Goal: Task Accomplishment & Management: Manage account settings

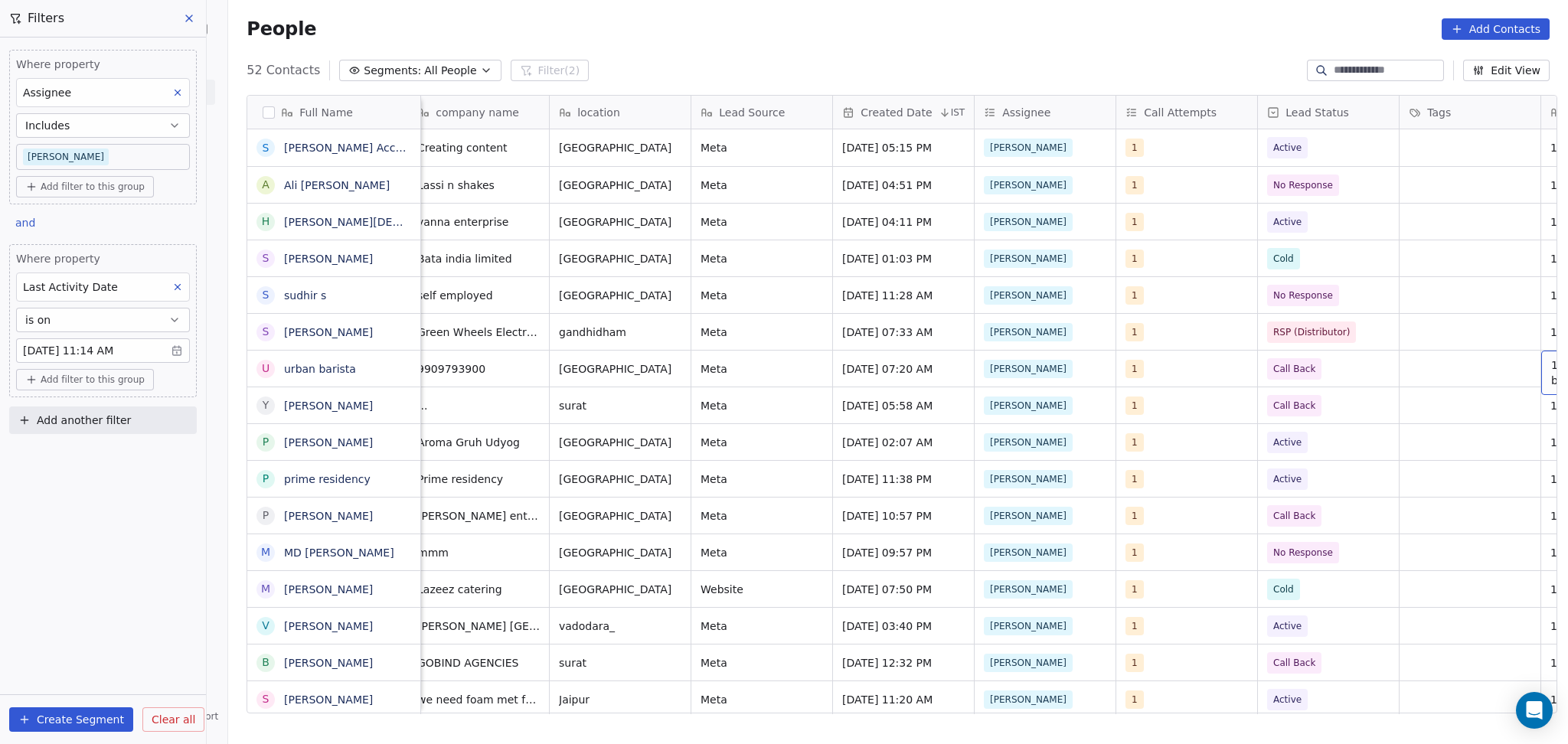
scroll to position [0, 720]
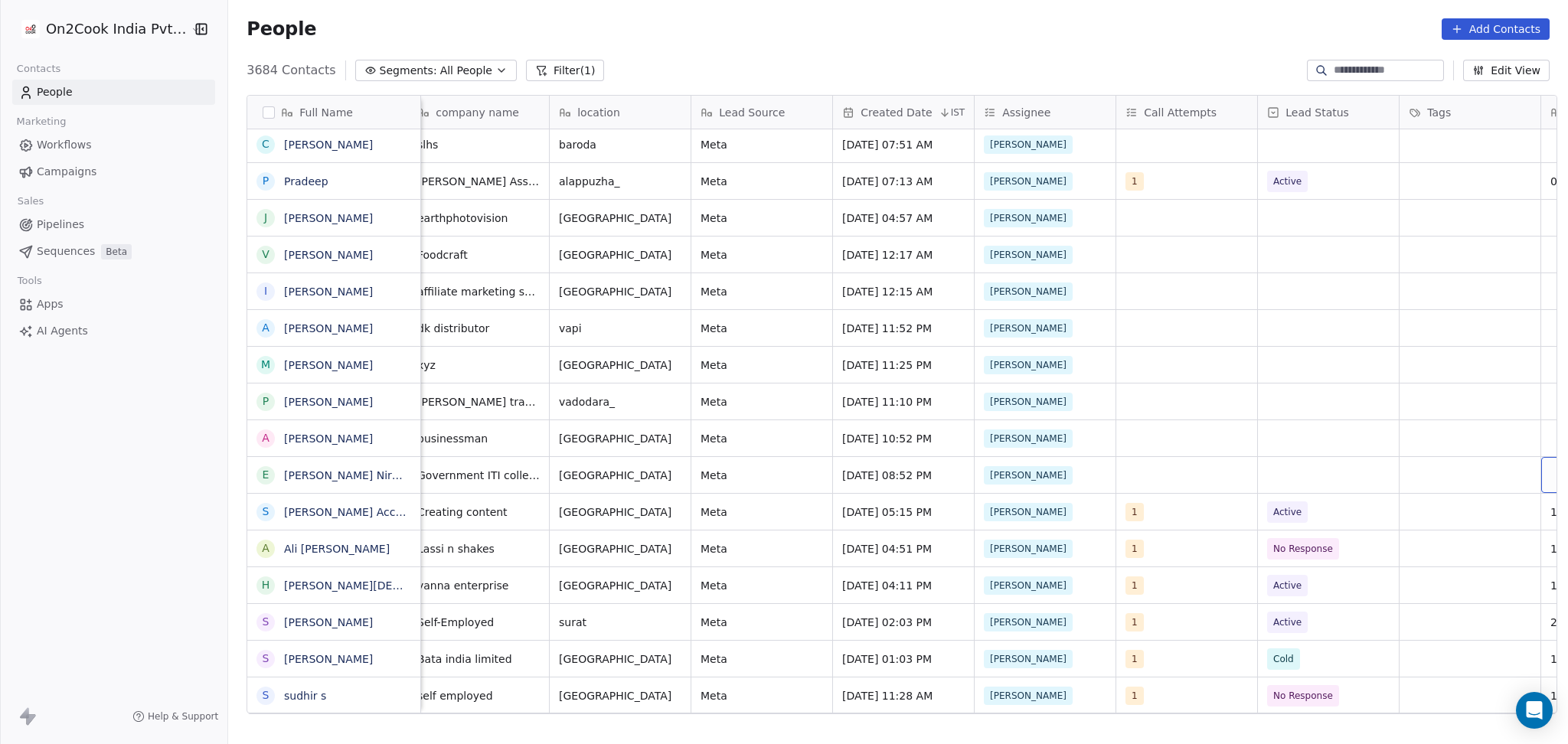
scroll to position [0, 720]
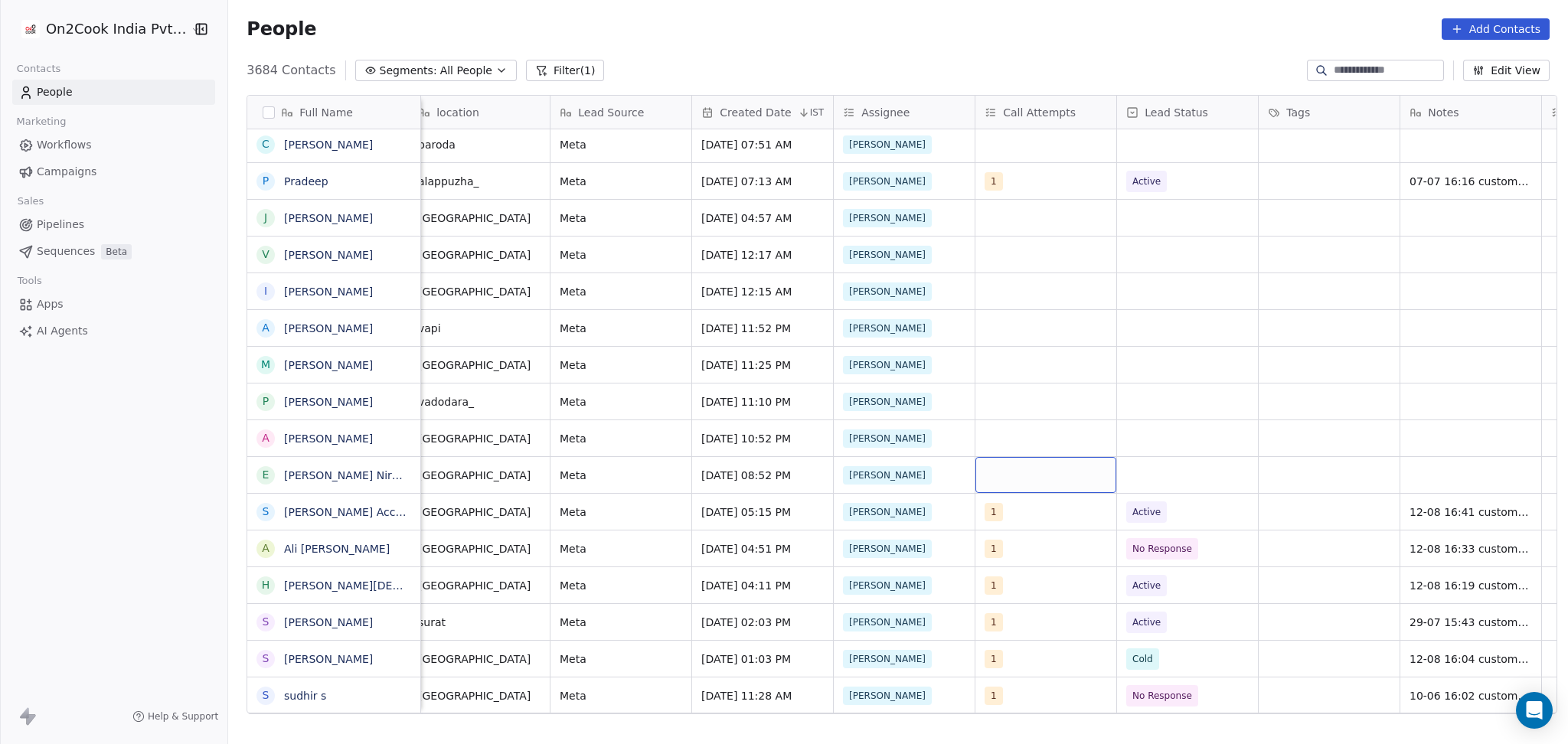
click at [996, 478] on div "grid" at bounding box center [1045, 474] width 141 height 36
click at [1067, 212] on div "1 2 3 4 5 6 7 8 9 10" at bounding box center [1065, 350] width 197 height 283
click at [1067, 240] on div "1" at bounding box center [1065, 231] width 173 height 25
click at [1259, 301] on html "On2Cook India Pvt. Ltd. Contacts People Marketing Workflows Campaigns Sales Pip…" at bounding box center [784, 372] width 1568 height 744
click at [1182, 471] on div "grid" at bounding box center [1187, 474] width 141 height 36
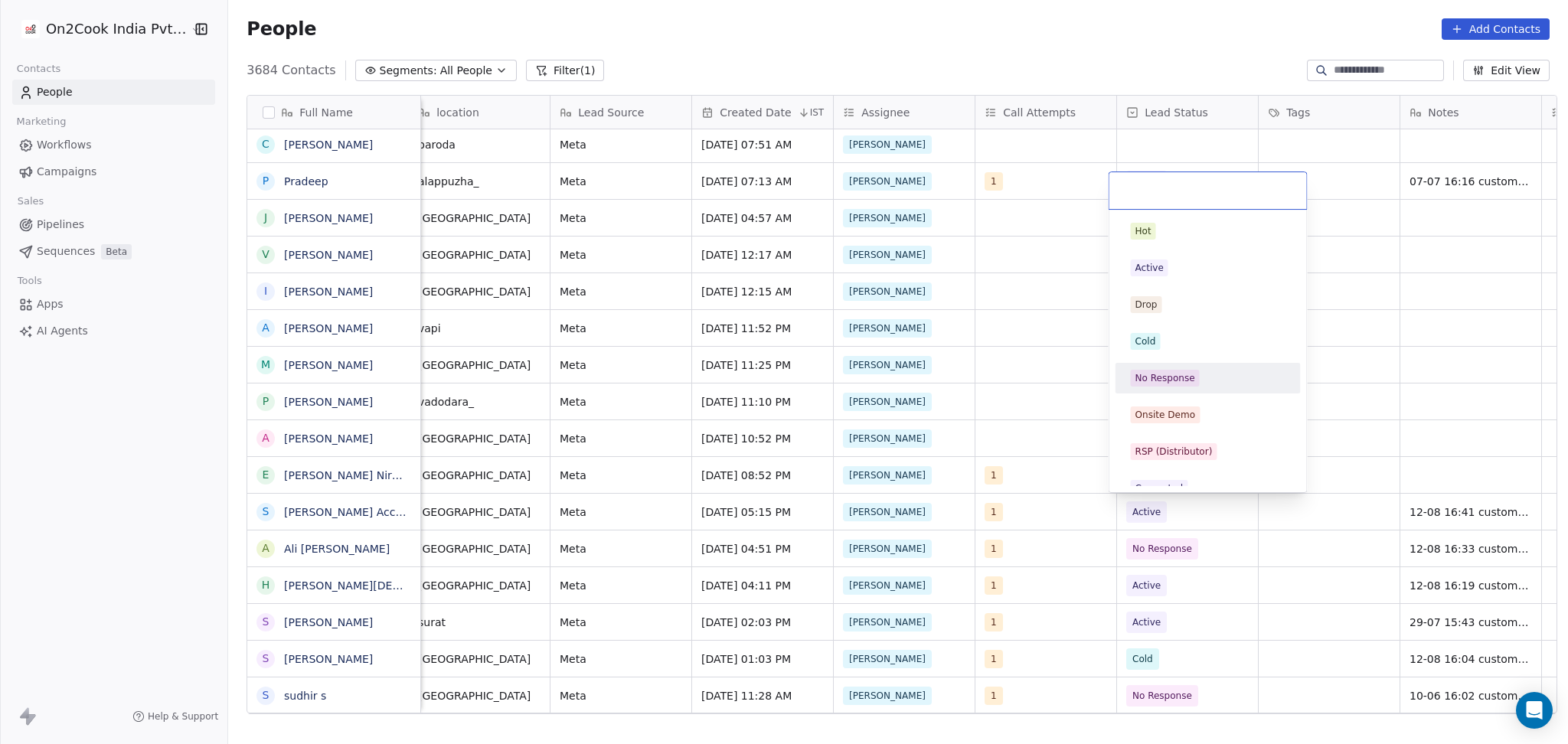
click at [1223, 377] on div "No Response" at bounding box center [1208, 378] width 155 height 17
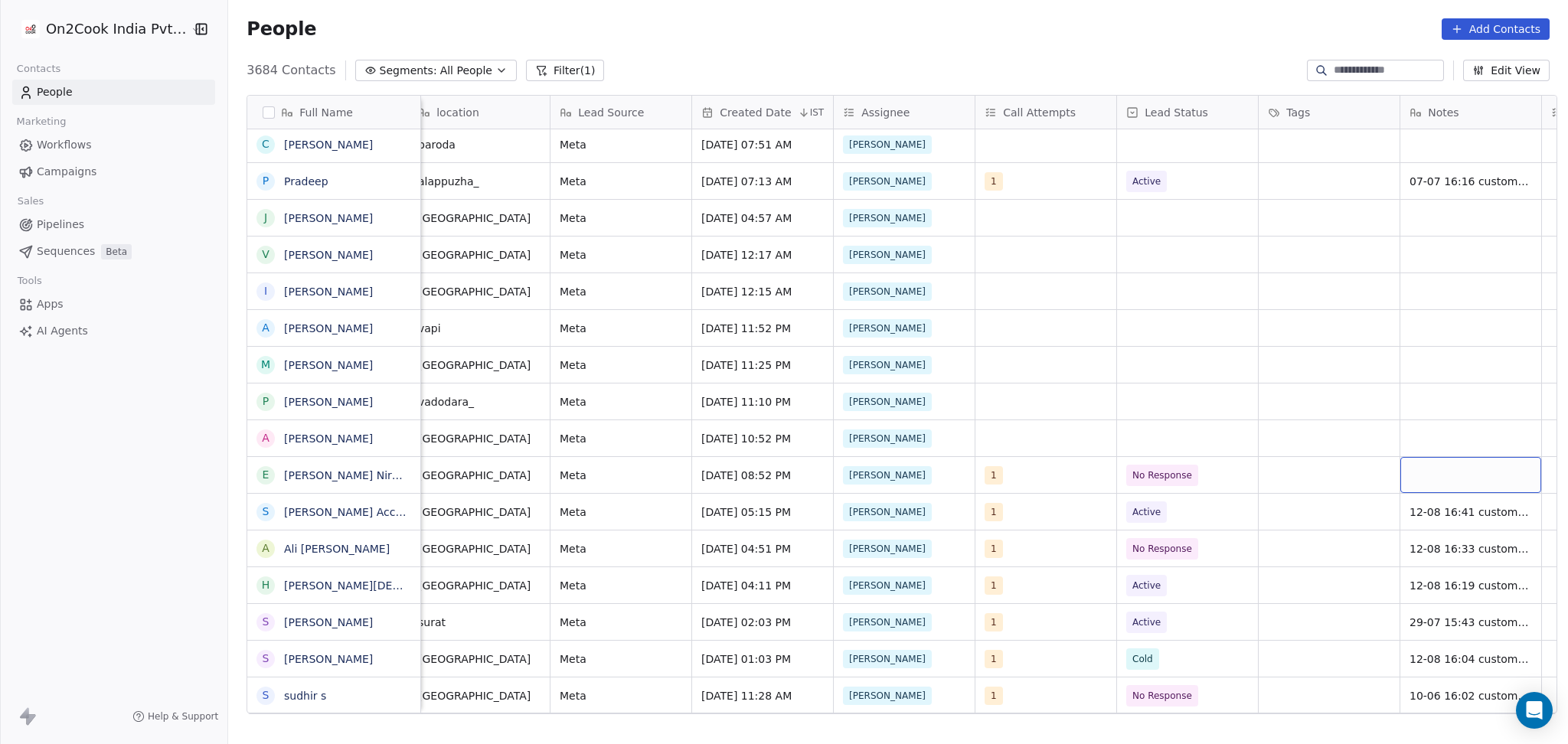
click at [1466, 479] on div "grid" at bounding box center [1470, 474] width 141 height 36
type textarea "**********"
click at [1297, 465] on html "On2Cook India Pvt. Ltd. Contacts People Marketing Workflows Campaigns Sales Pip…" at bounding box center [784, 372] width 1568 height 744
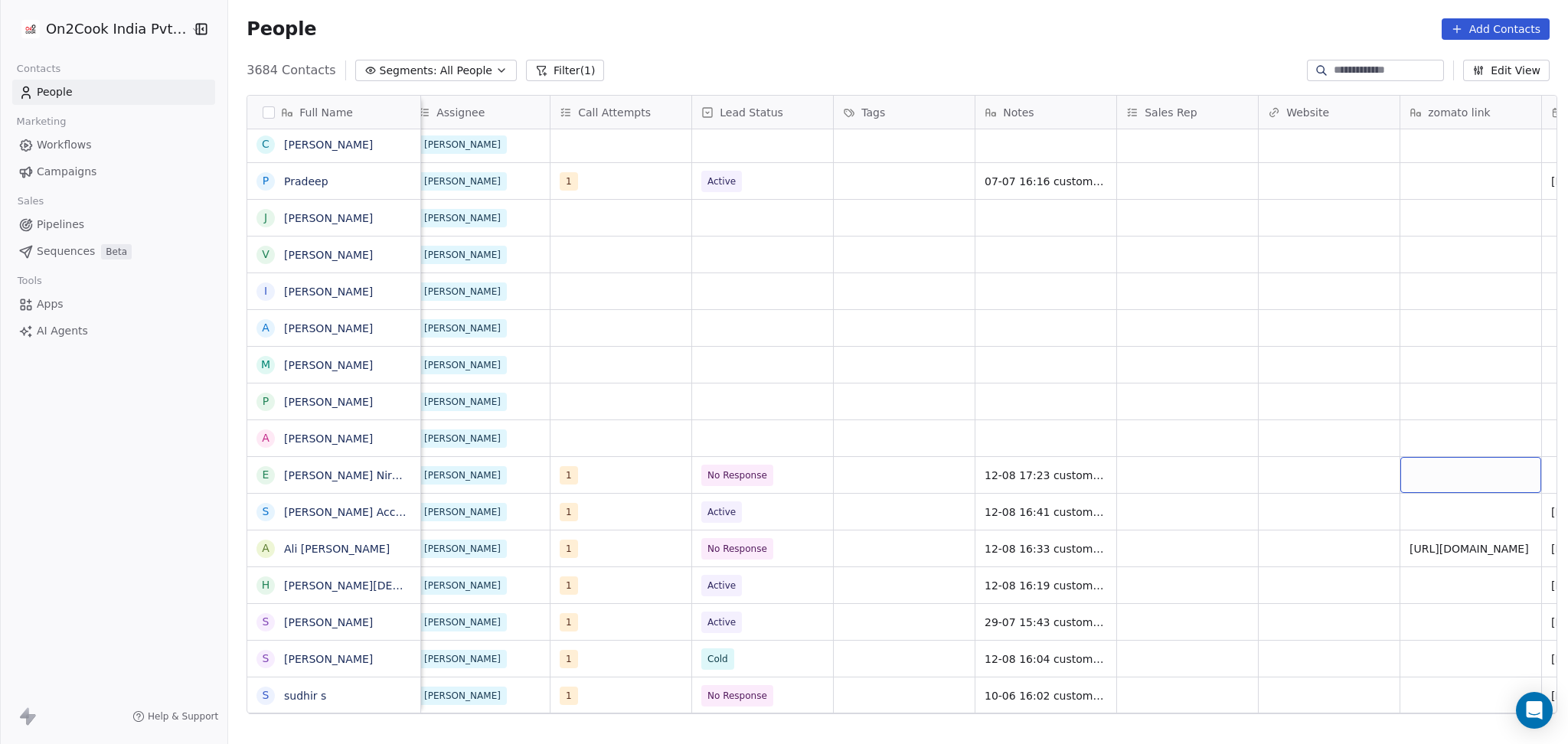
scroll to position [0, 1288]
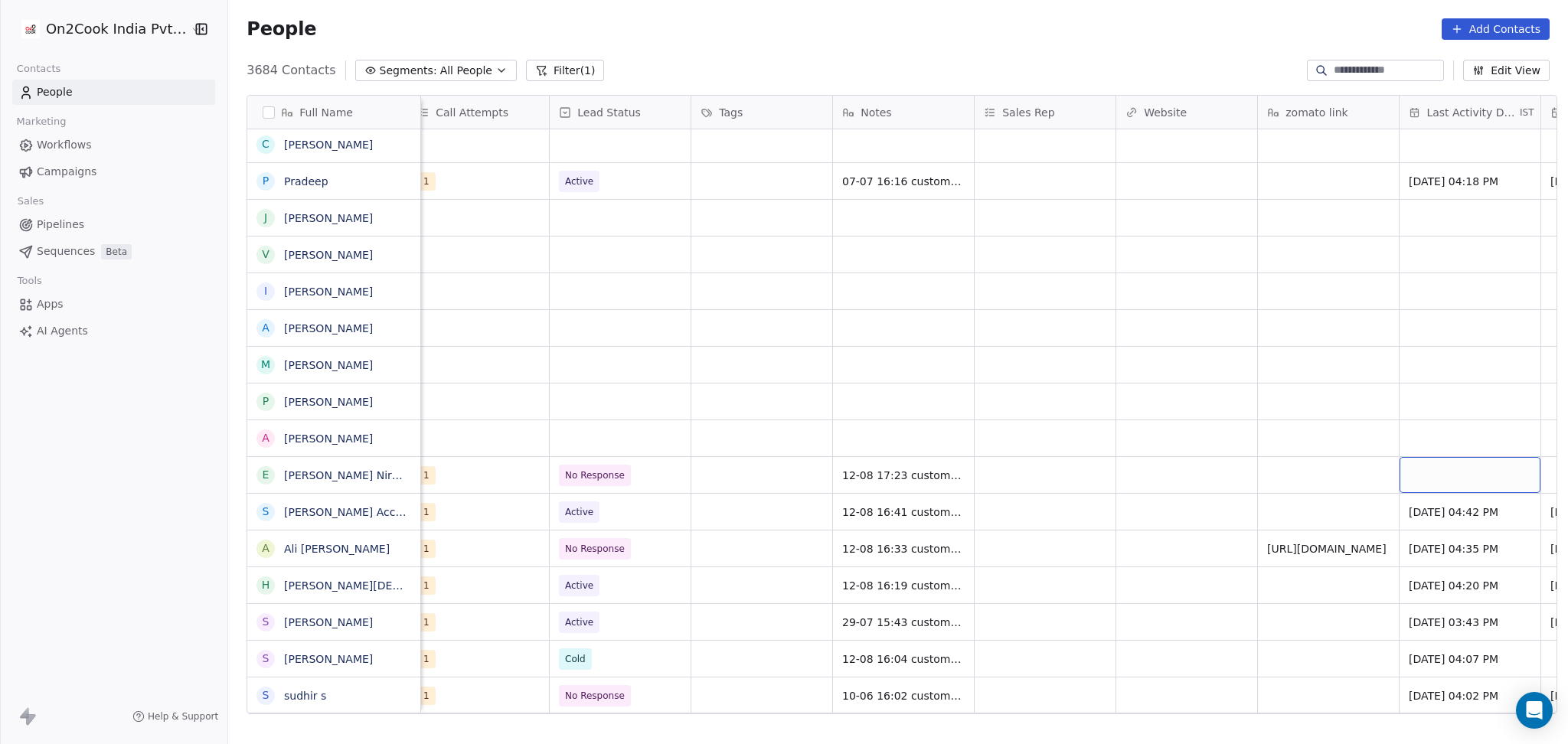
click at [1399, 481] on div "grid" at bounding box center [1469, 474] width 141 height 36
click at [1437, 370] on button "12" at bounding box center [1436, 374] width 25 height 25
click at [1283, 509] on html "On2Cook India Pvt. Ltd. Contacts People Marketing Workflows Campaigns Sales Pip…" at bounding box center [784, 372] width 1568 height 744
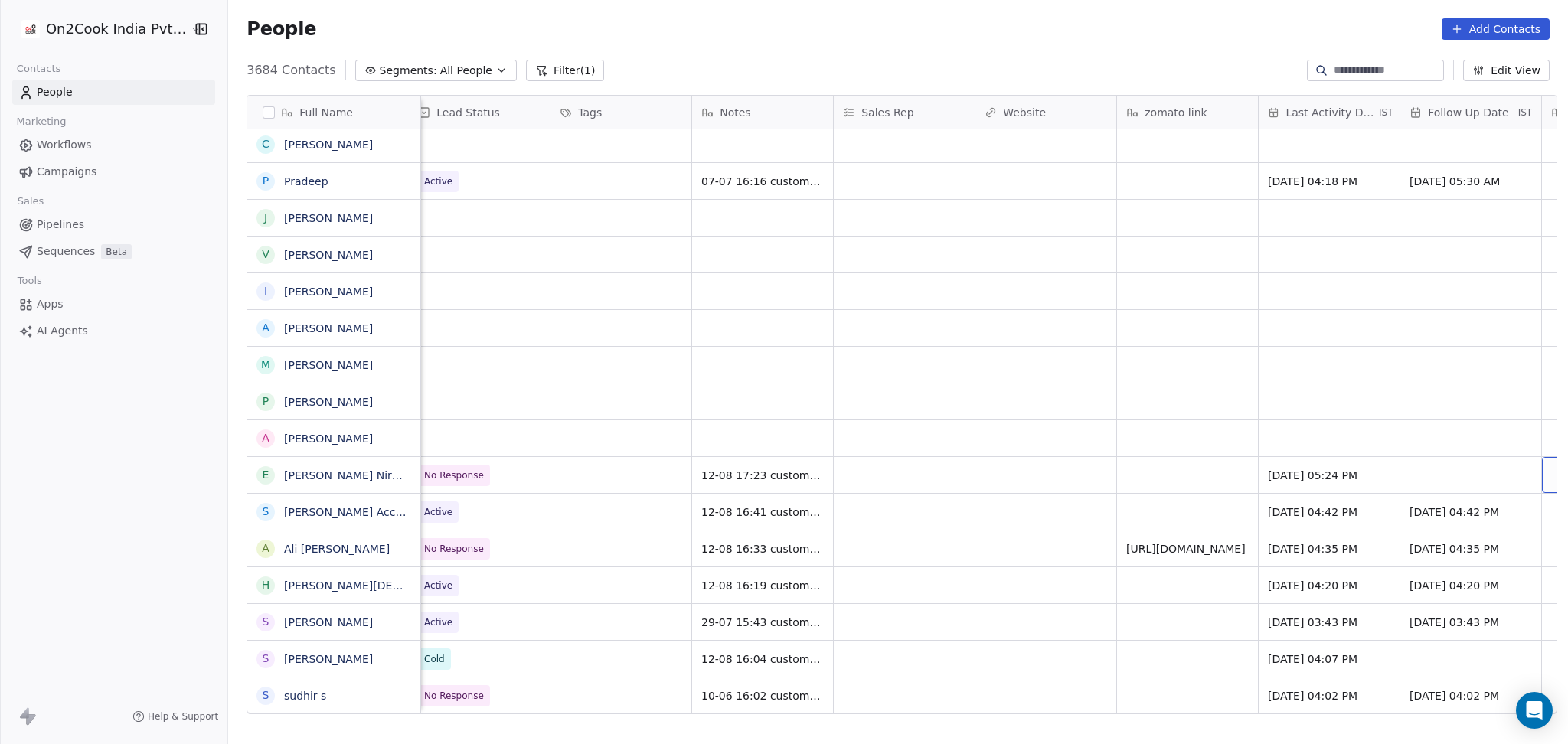
scroll to position [0, 1571]
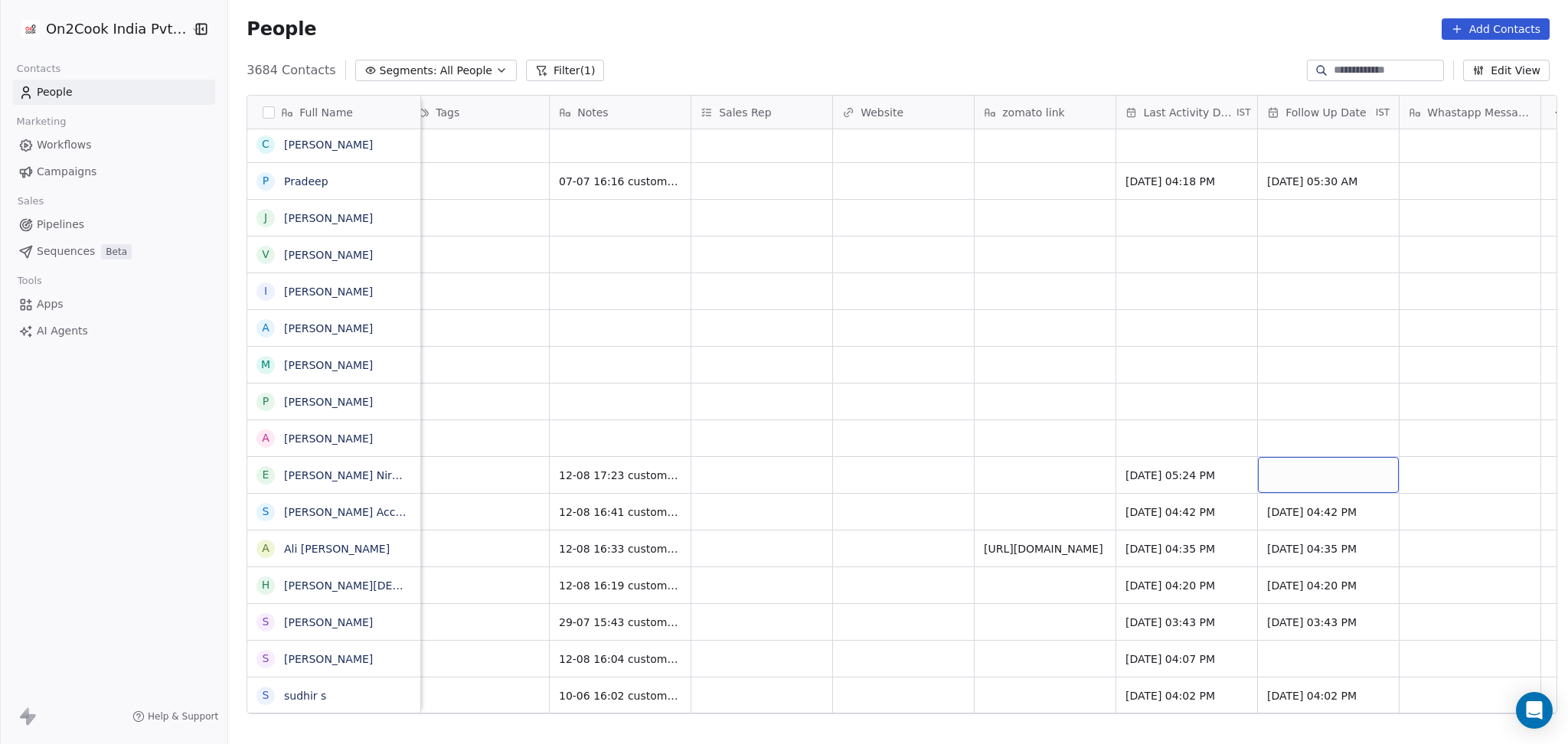
click at [1343, 476] on div "grid" at bounding box center [1328, 474] width 141 height 36
click at [1355, 437] on button "27" at bounding box center [1352, 435] width 25 height 25
type input "**********"
click at [1078, 464] on html "On2Cook India Pvt. Ltd. Contacts People Marketing Workflows Campaigns Sales Pip…" at bounding box center [784, 372] width 1568 height 744
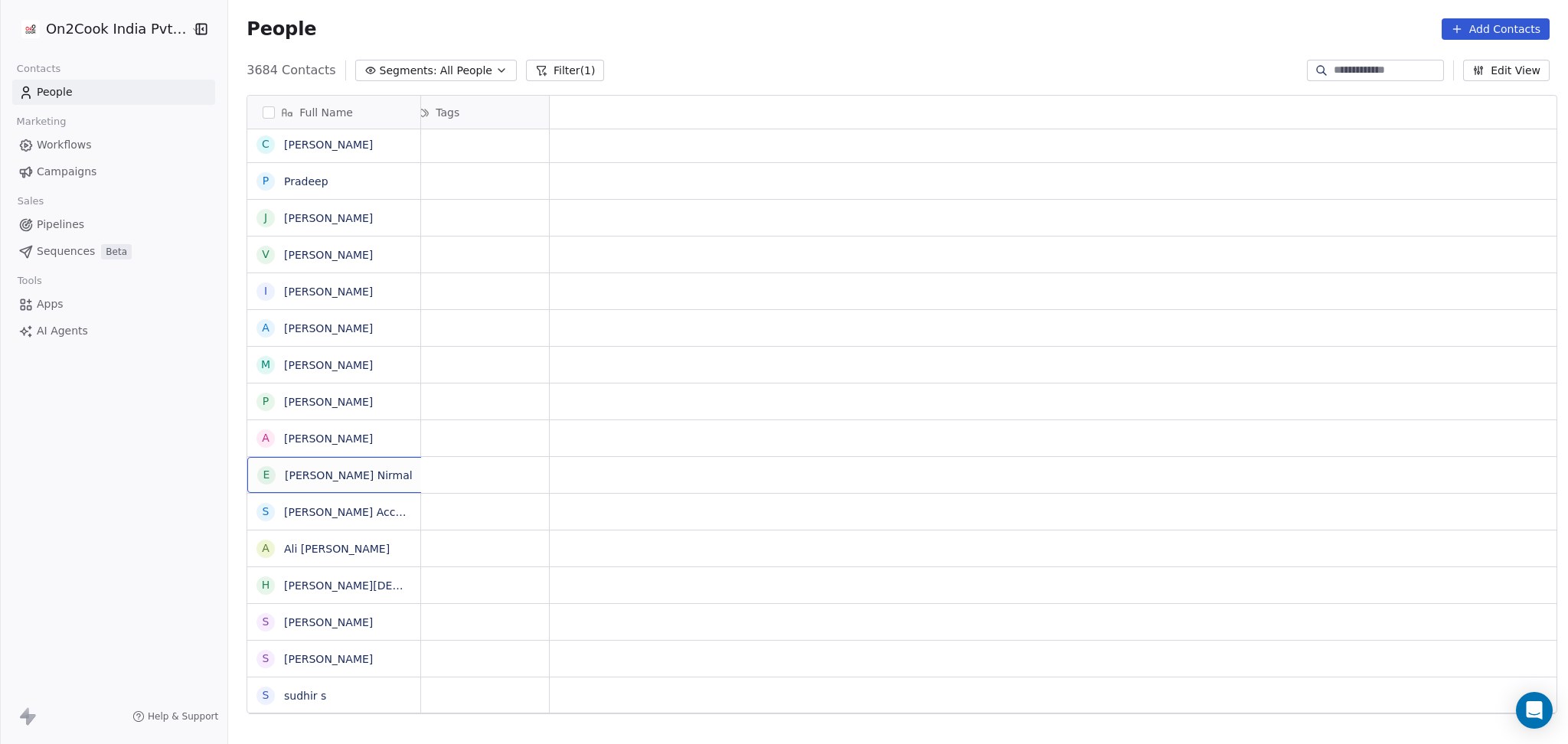
scroll to position [0, 0]
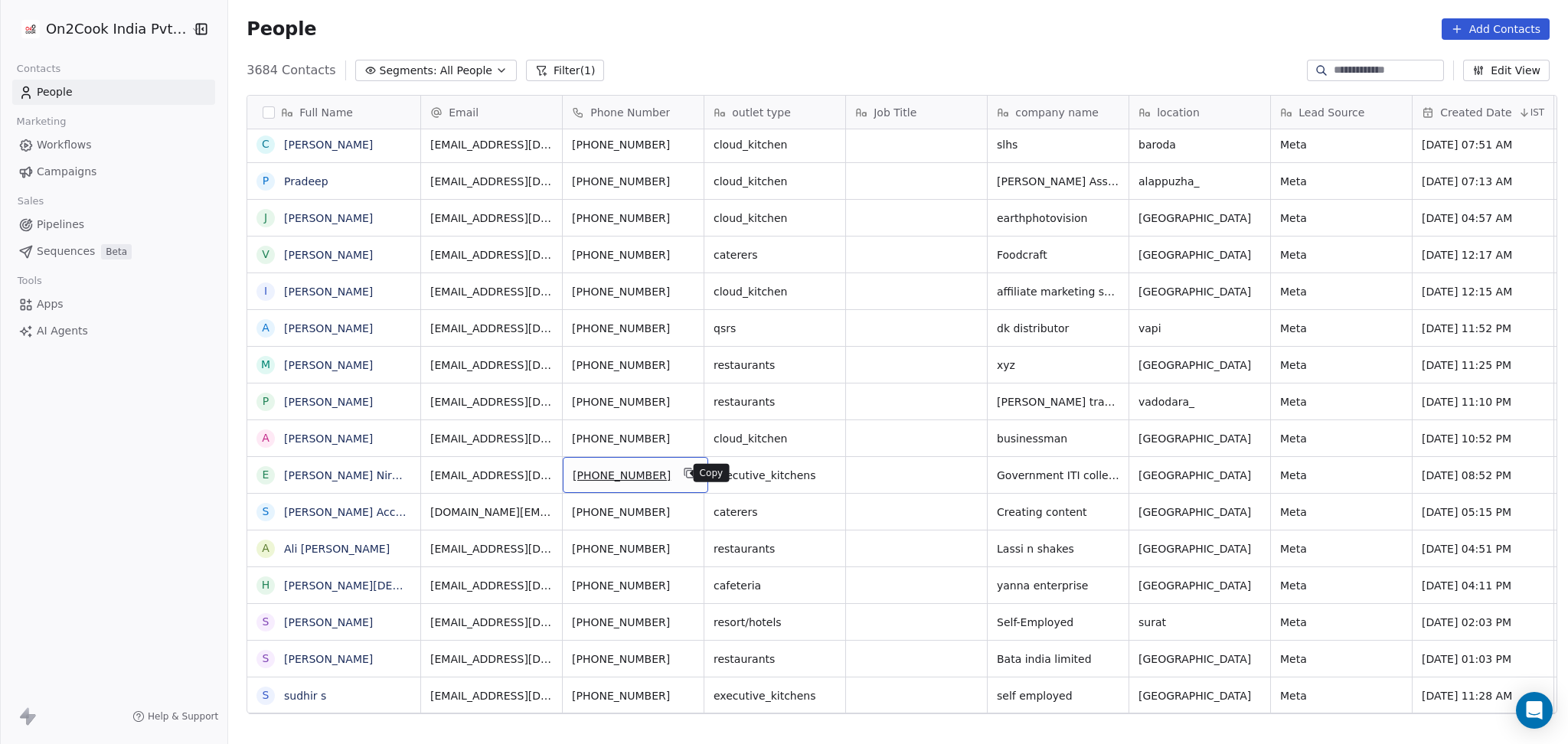
click at [683, 473] on icon "grid" at bounding box center [689, 473] width 12 height 12
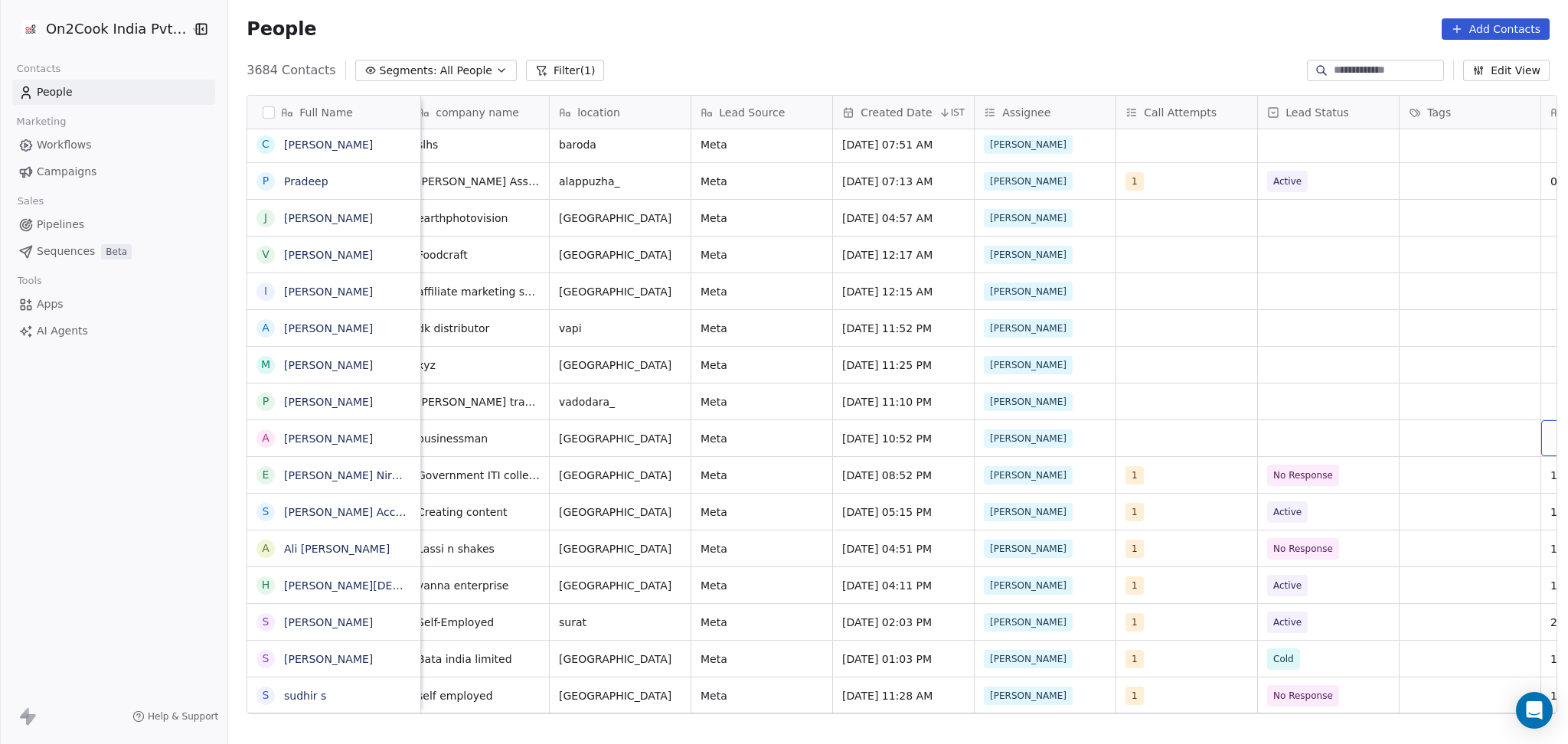
scroll to position [0, 863]
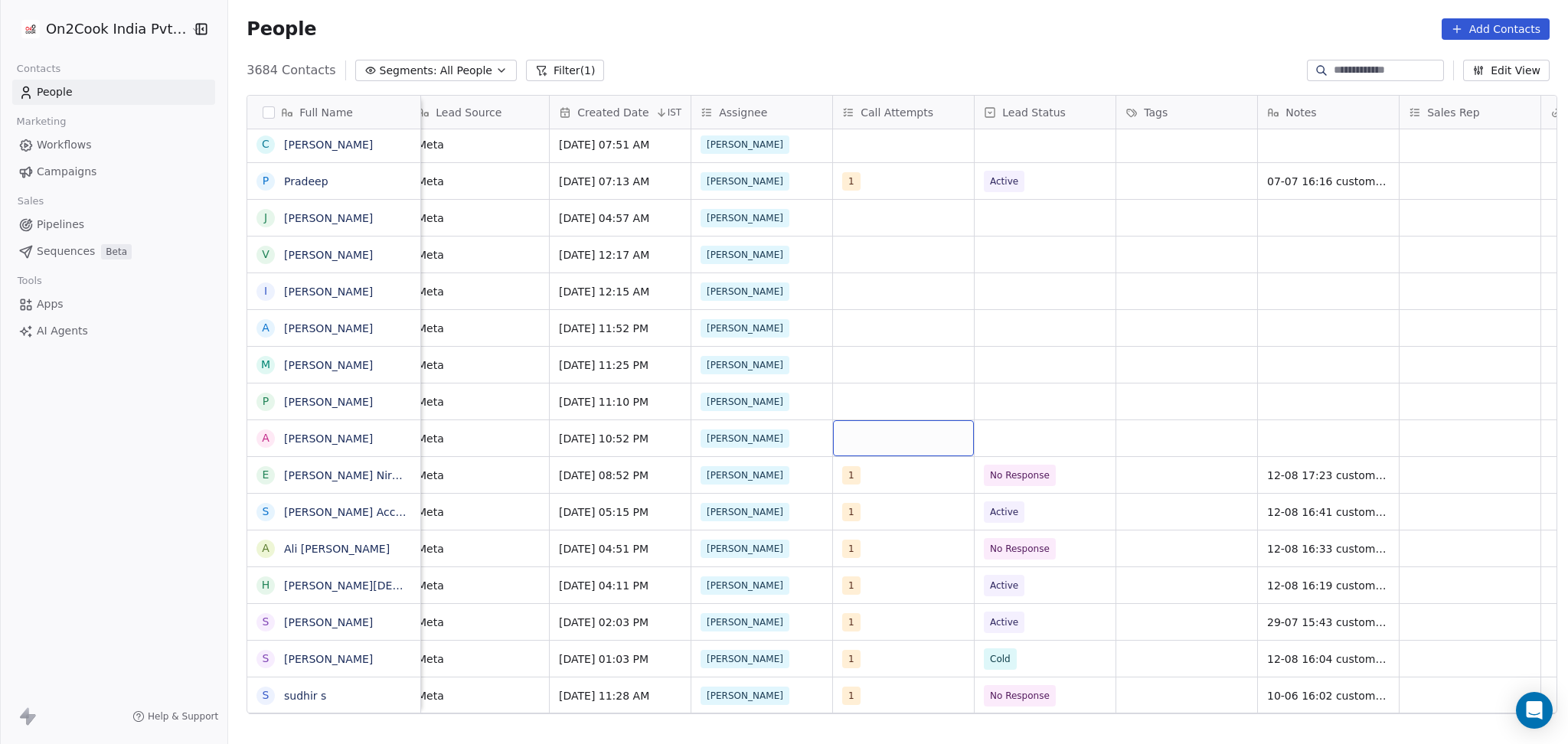
click at [901, 441] on div "grid" at bounding box center [903, 438] width 141 height 36
click at [898, 202] on div "1" at bounding box center [932, 195] width 136 height 17
drag, startPoint x: 1131, startPoint y: 254, endPoint x: 1054, endPoint y: 431, distance: 193.0
click at [1131, 254] on html "On2Cook India Pvt. Ltd. Contacts People Marketing Workflows Campaigns Sales Pip…" at bounding box center [784, 372] width 1568 height 744
click at [1054, 431] on div "grid" at bounding box center [1044, 438] width 141 height 36
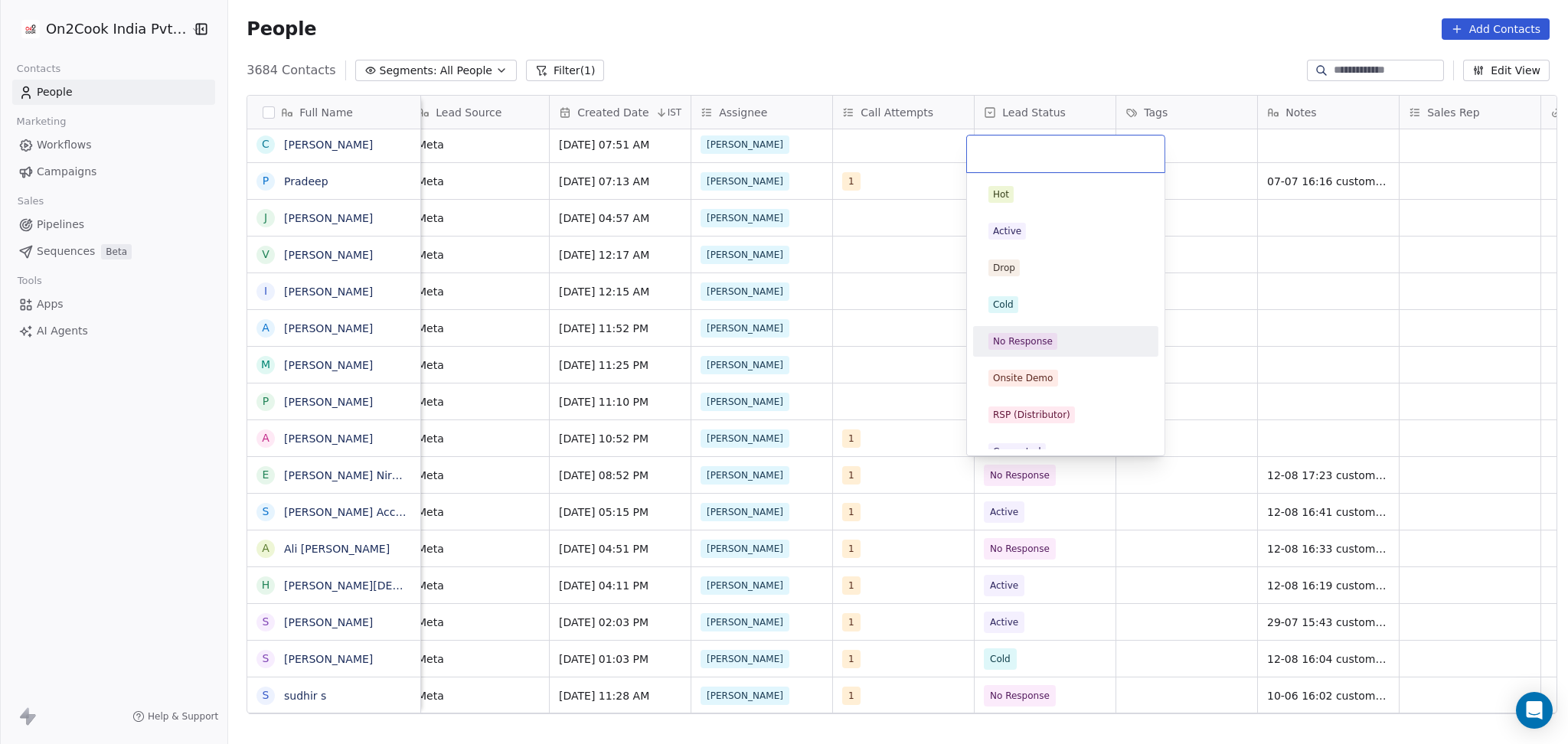
click at [1057, 348] on div "No Response" at bounding box center [1065, 341] width 155 height 17
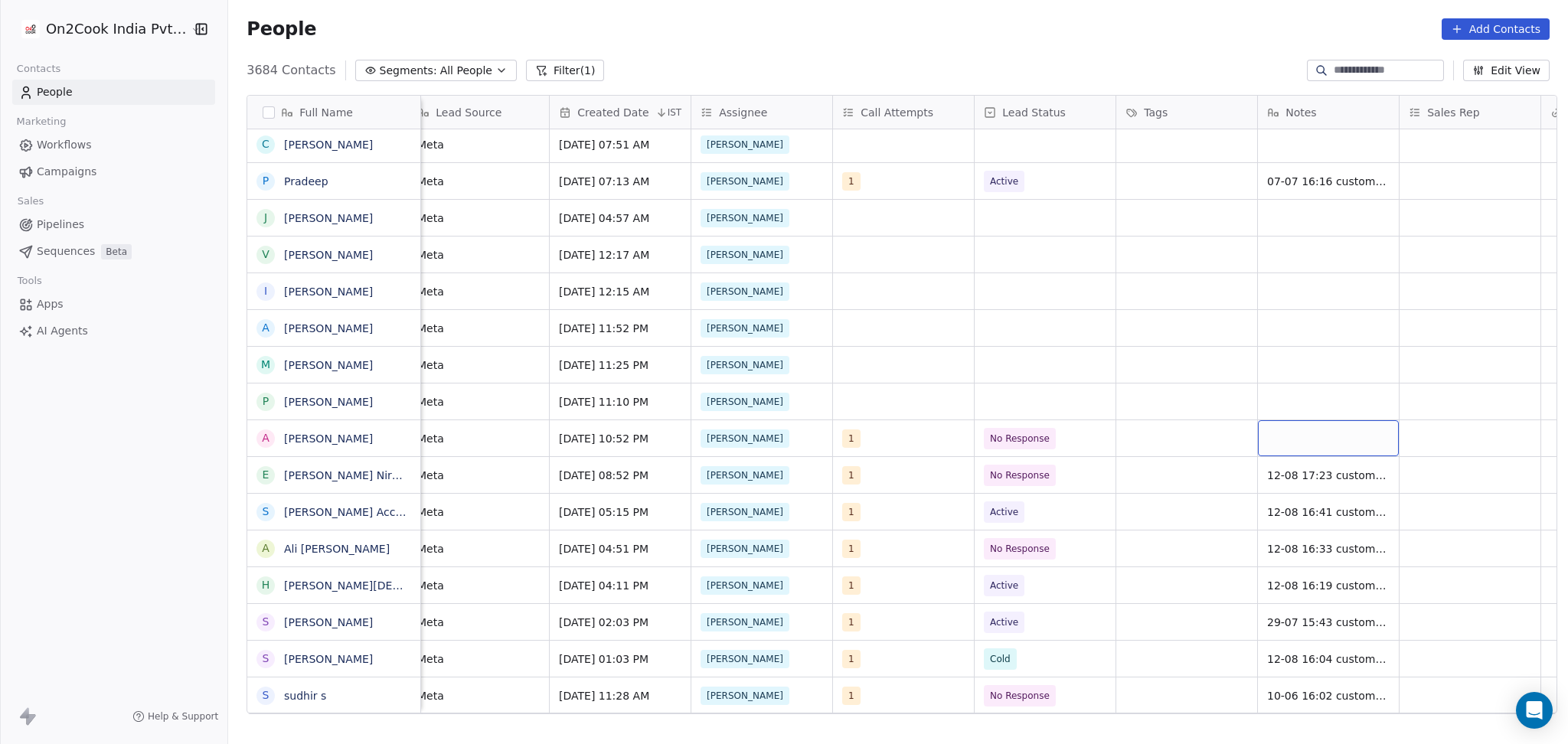
click at [1322, 428] on div "grid" at bounding box center [1328, 438] width 141 height 36
type textarea "**********"
click at [1191, 454] on html "On2Cook India Pvt. Ltd. Contacts People Marketing Workflows Campaigns Sales Pip…" at bounding box center [784, 372] width 1568 height 744
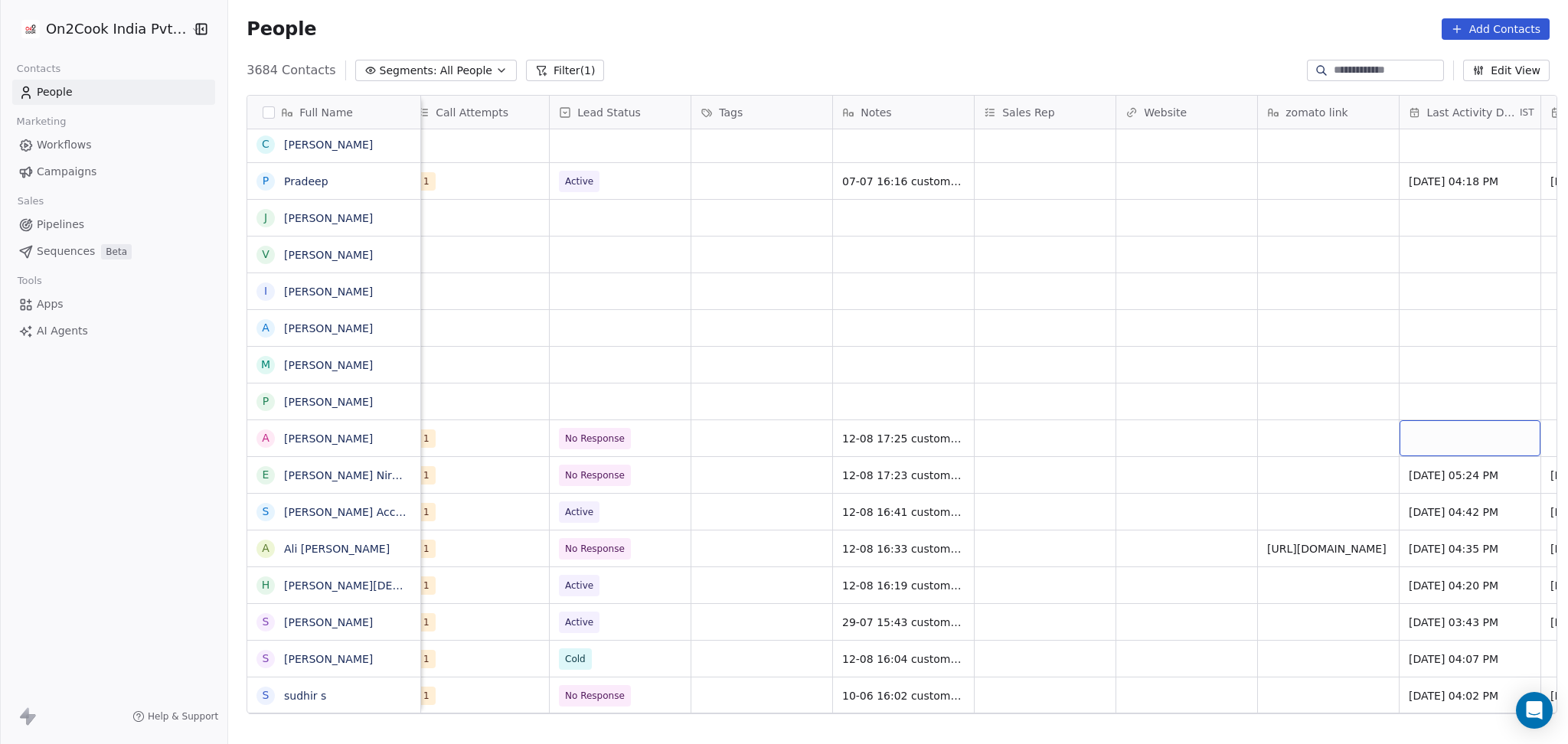
scroll to position [0, 1429]
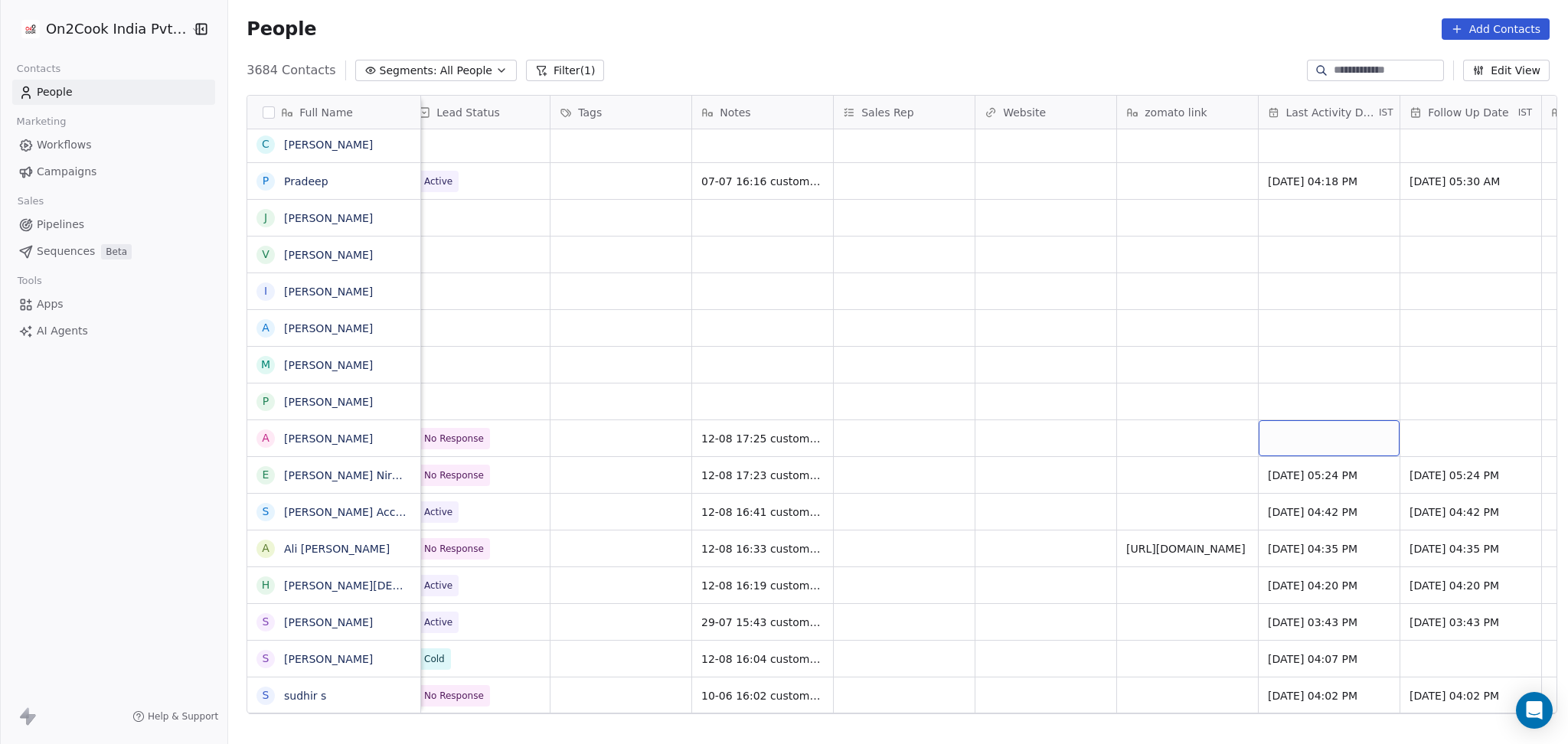
click at [1309, 441] on div "grid" at bounding box center [1328, 438] width 141 height 36
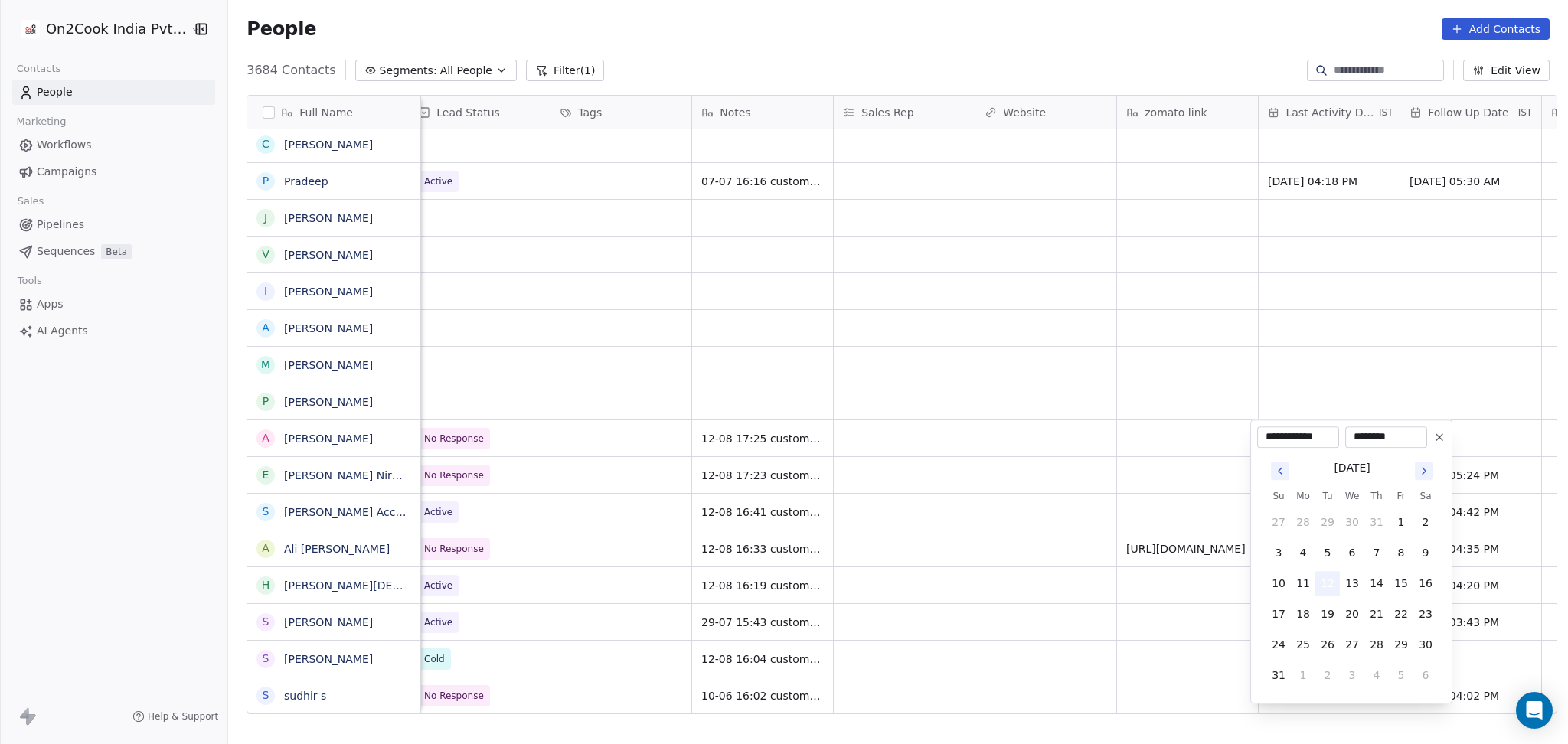
click at [1332, 588] on button "12" at bounding box center [1328, 583] width 25 height 25
click at [1040, 493] on html "On2Cook India Pvt. Ltd. Contacts People Marketing Workflows Campaigns Sales Pip…" at bounding box center [784, 372] width 1568 height 744
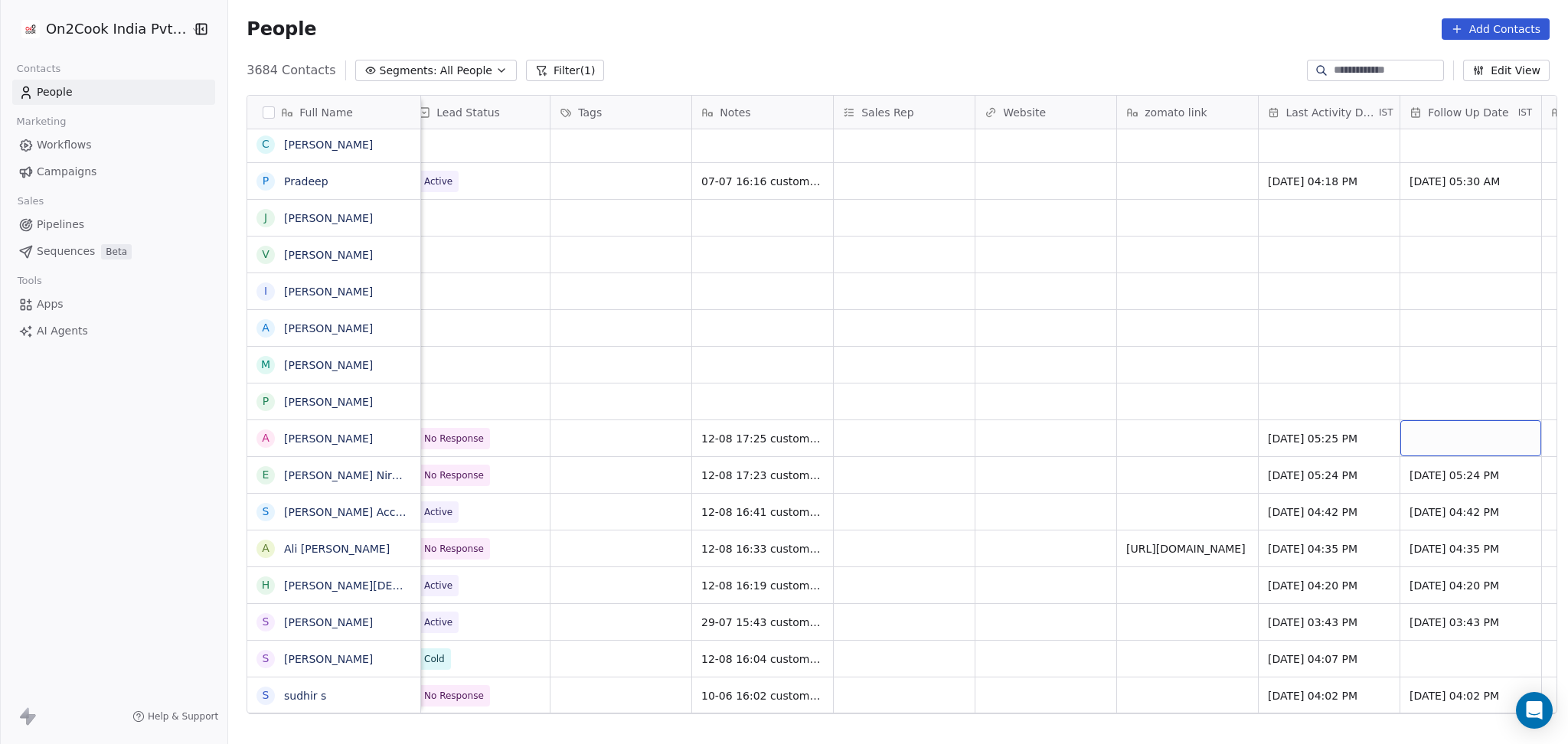
click at [1447, 432] on div "grid" at bounding box center [1470, 438] width 141 height 36
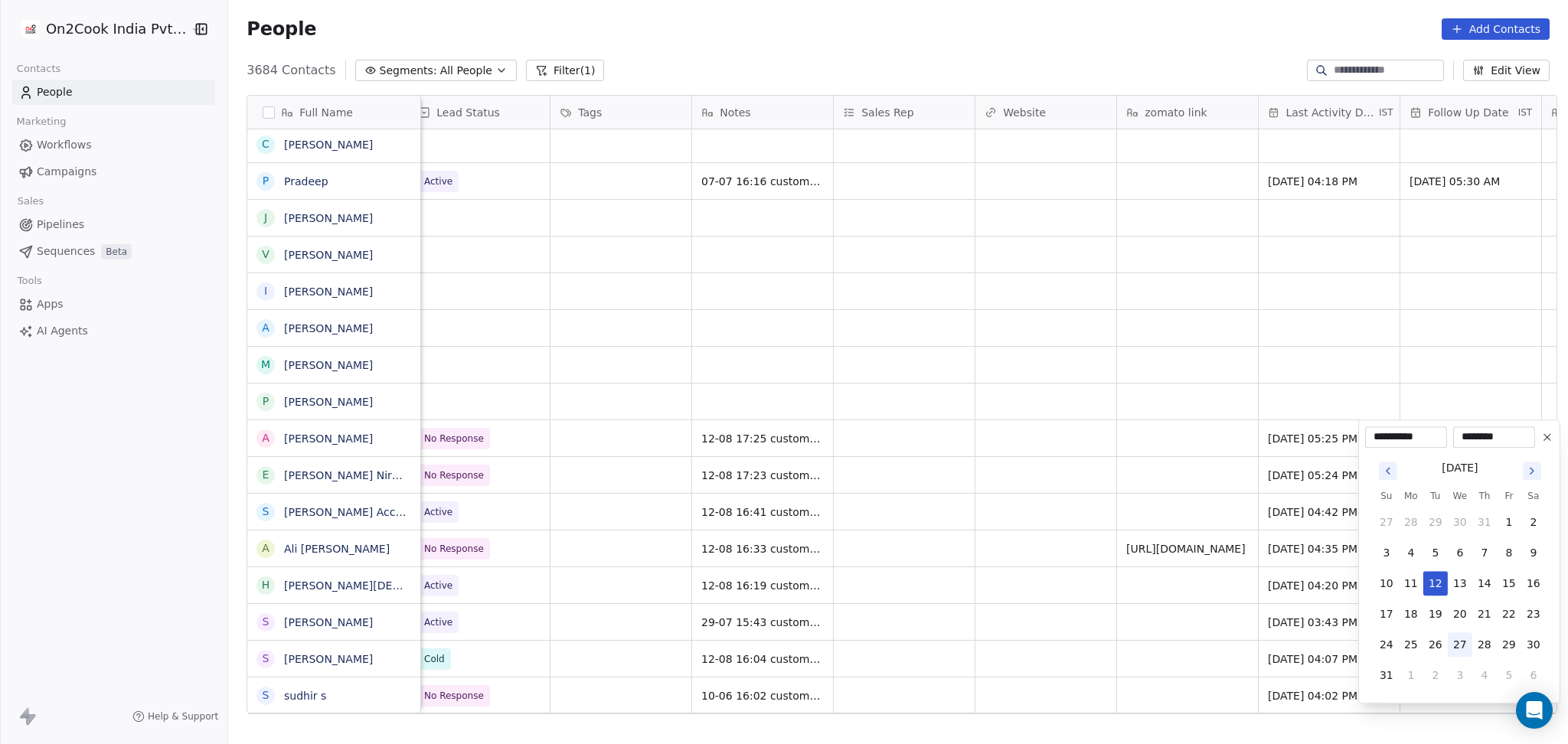
click at [1459, 636] on button "27" at bounding box center [1460, 645] width 25 height 25
type input "**********"
drag, startPoint x: 1245, startPoint y: 567, endPoint x: 1109, endPoint y: 465, distance: 170.0
click at [1244, 567] on html "On2Cook India Pvt. Ltd. Contacts People Marketing Workflows Campaigns Sales Pip…" at bounding box center [784, 372] width 1568 height 744
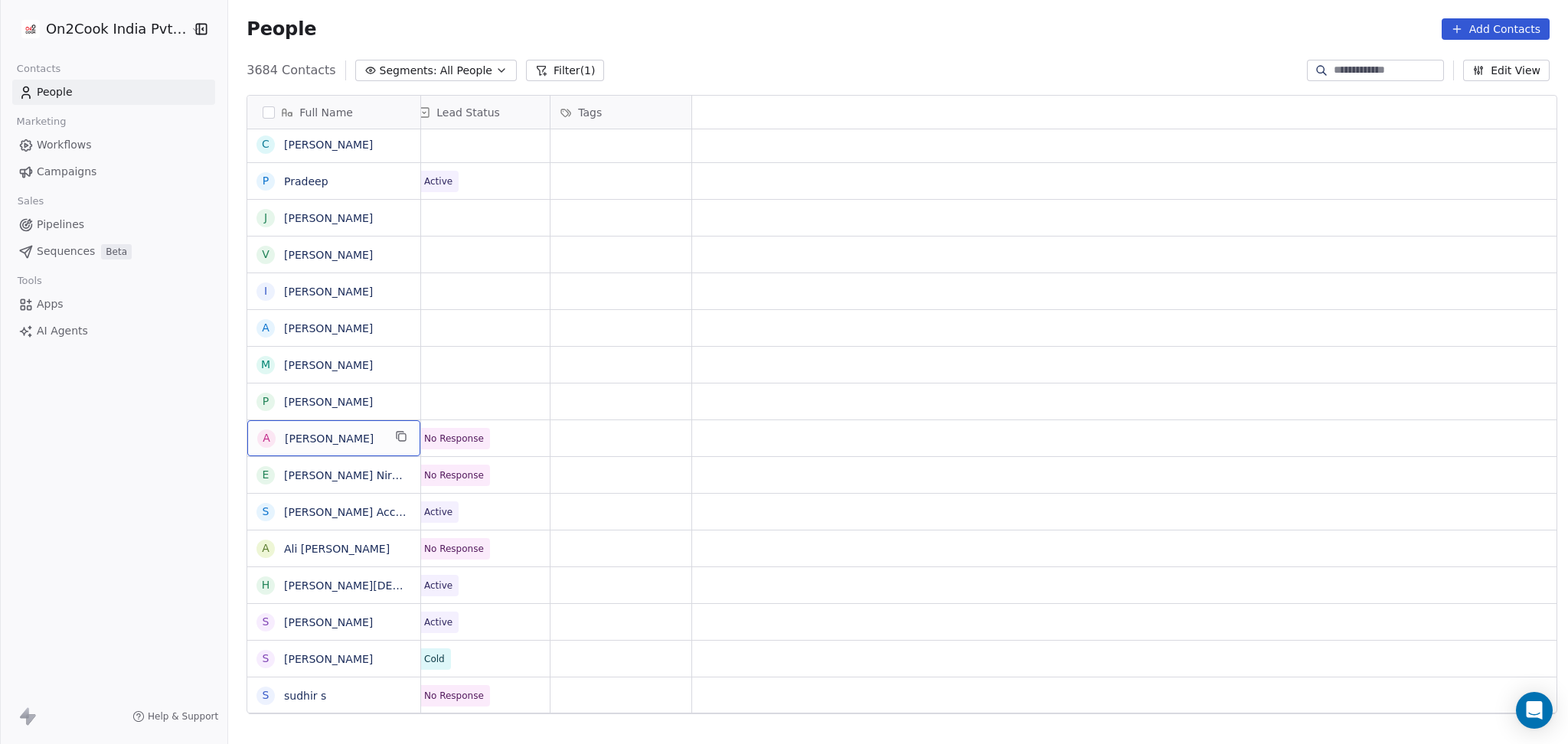
scroll to position [0, 0]
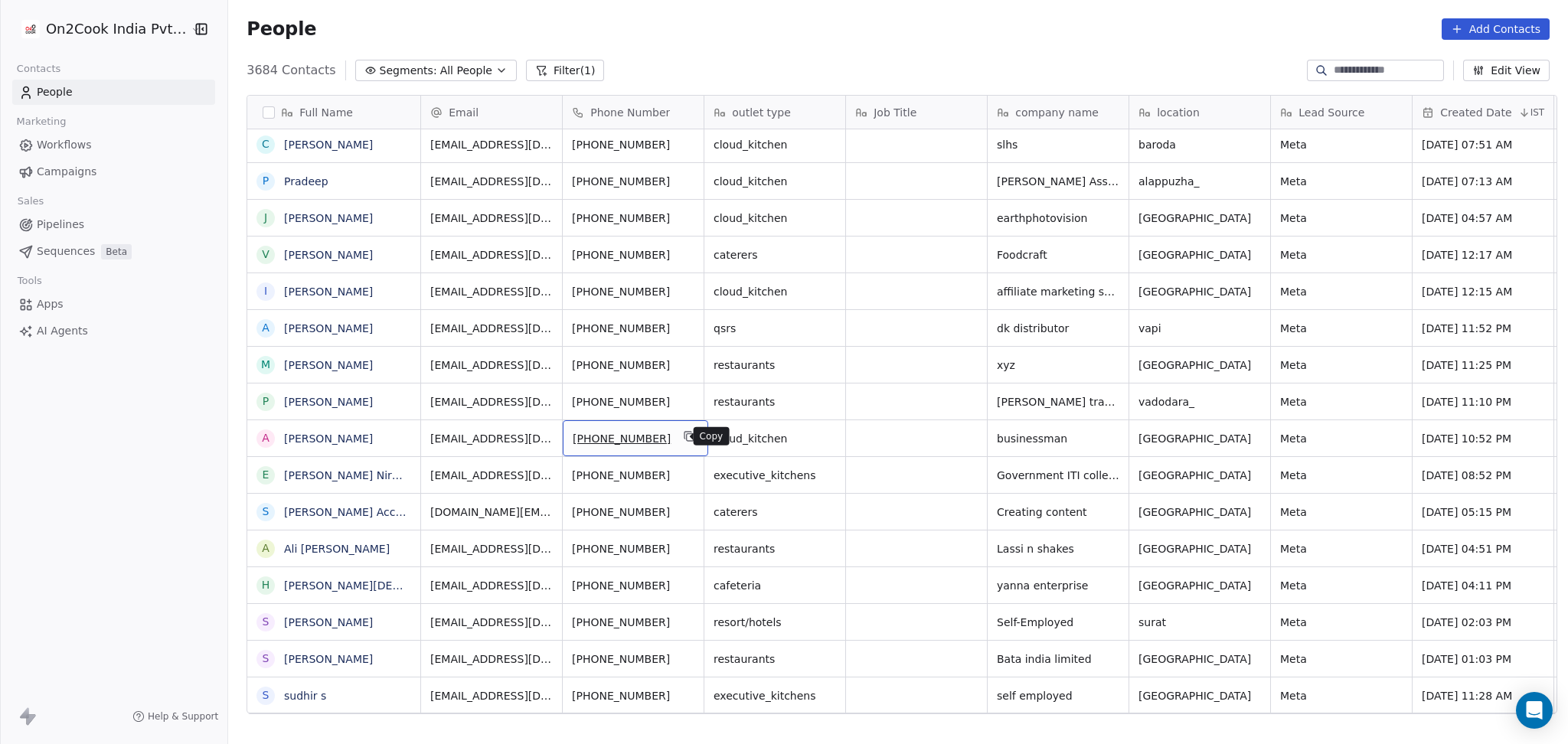
click at [683, 441] on icon "grid" at bounding box center [689, 437] width 12 height 12
click at [1137, 398] on button "grid" at bounding box center [1147, 400] width 18 height 18
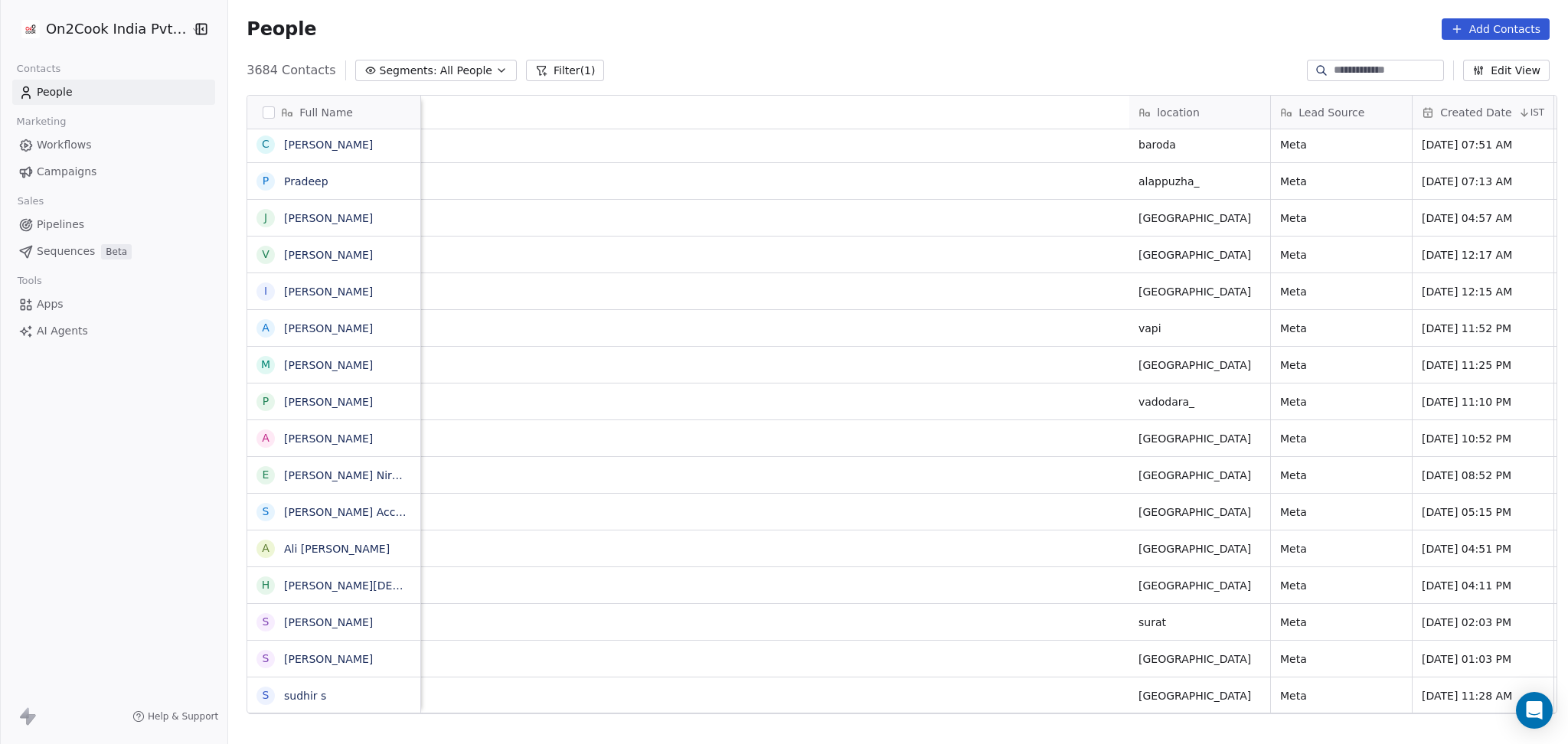
scroll to position [0, 1145]
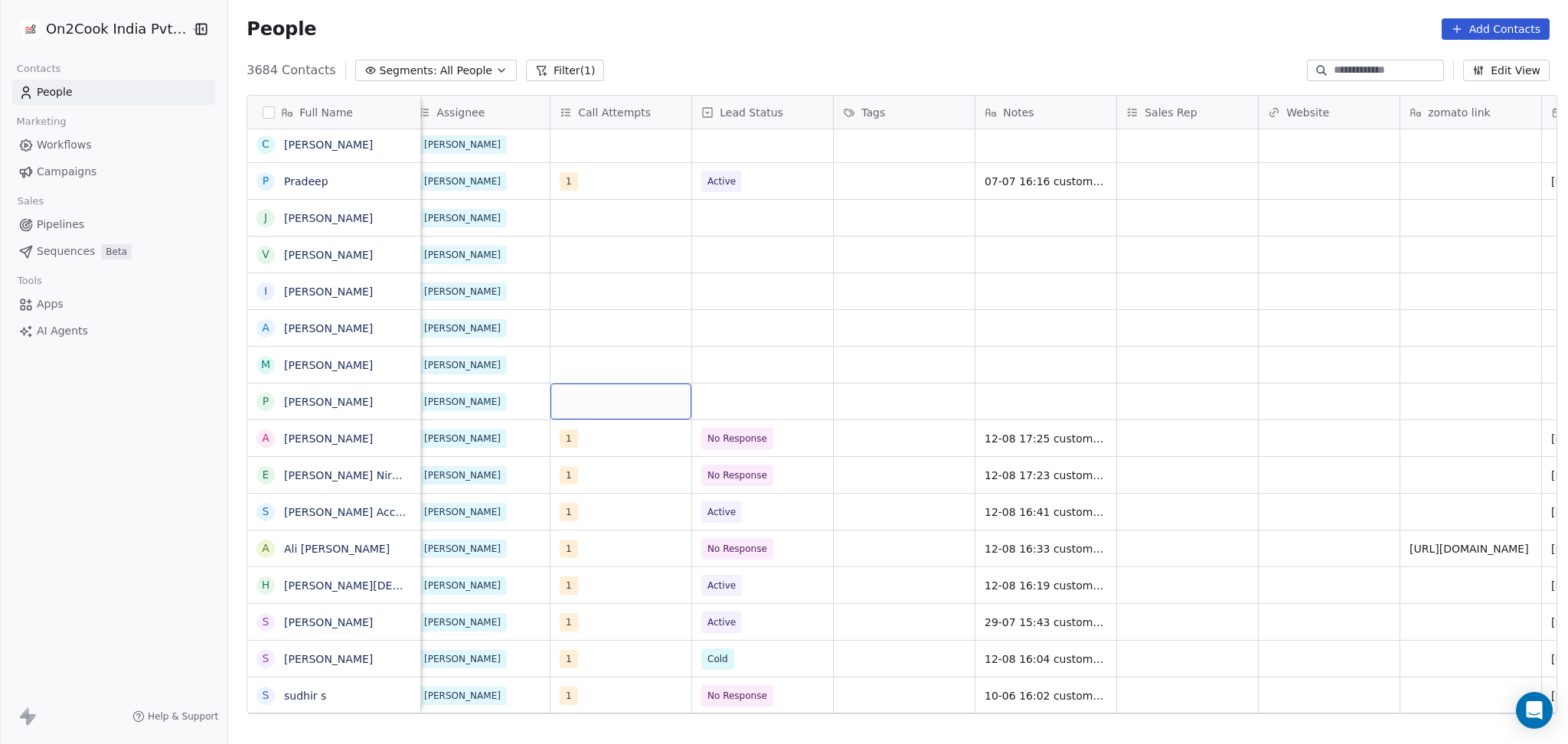
click at [605, 409] on div "grid" at bounding box center [621, 401] width 141 height 36
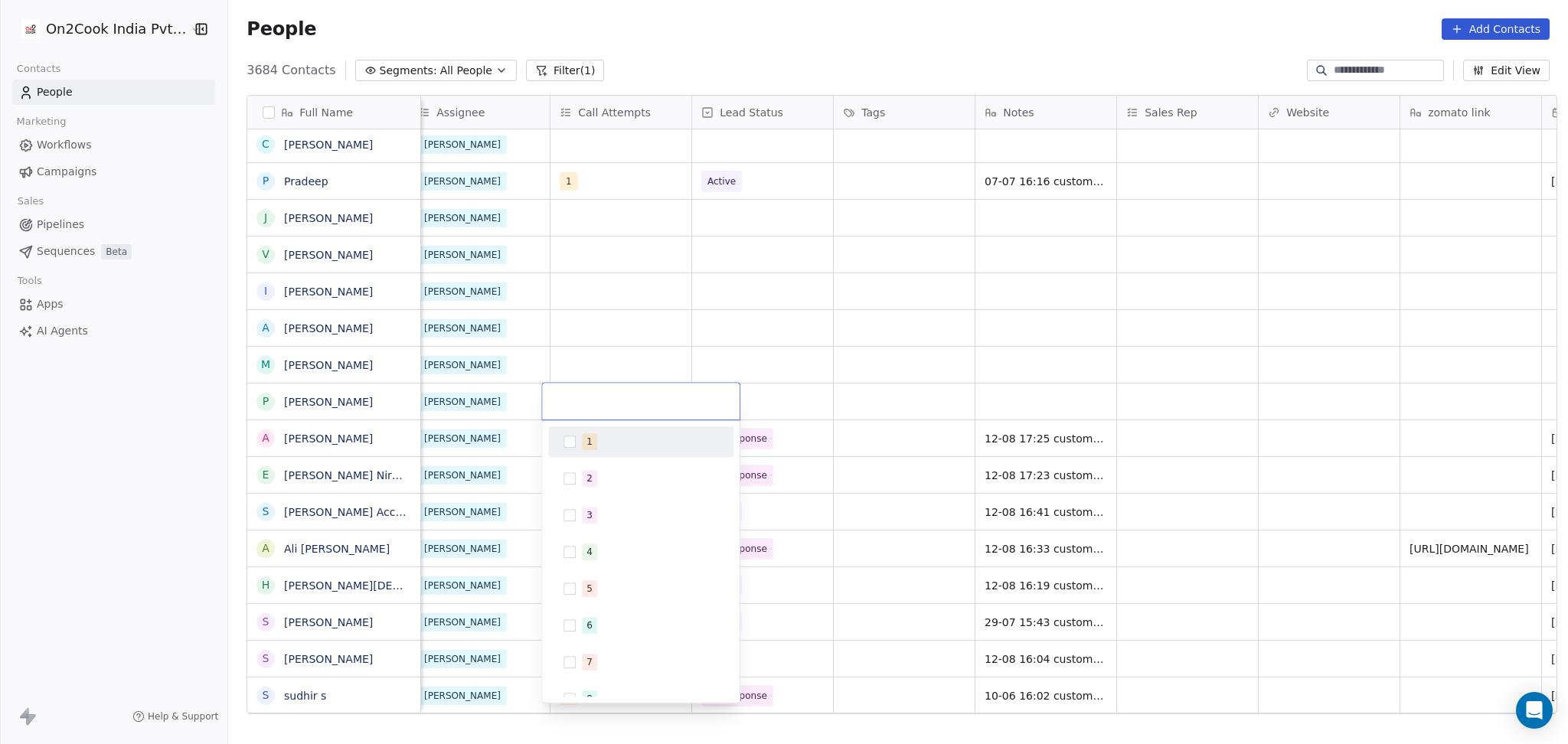
click at [605, 424] on div "1 2 3 4 5 6 7 8 9 10" at bounding box center [641, 561] width 197 height 283
click at [605, 434] on div "1" at bounding box center [649, 442] width 136 height 17
click at [626, 328] on html "On2Cook India Pvt. Ltd. Contacts People Marketing Workflows Campaigns Sales Pip…" at bounding box center [784, 372] width 1568 height 744
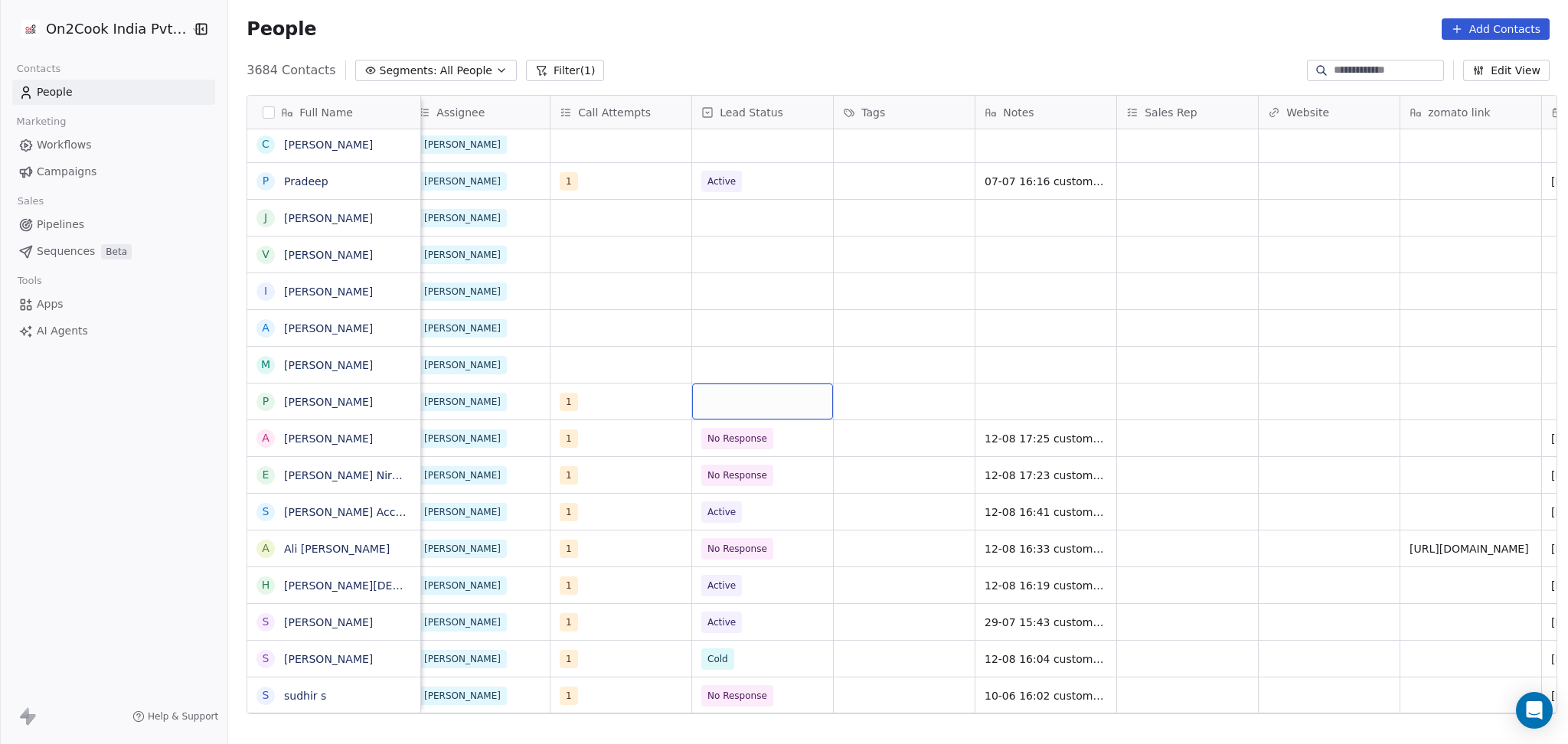
click at [749, 414] on div "grid" at bounding box center [762, 401] width 141 height 36
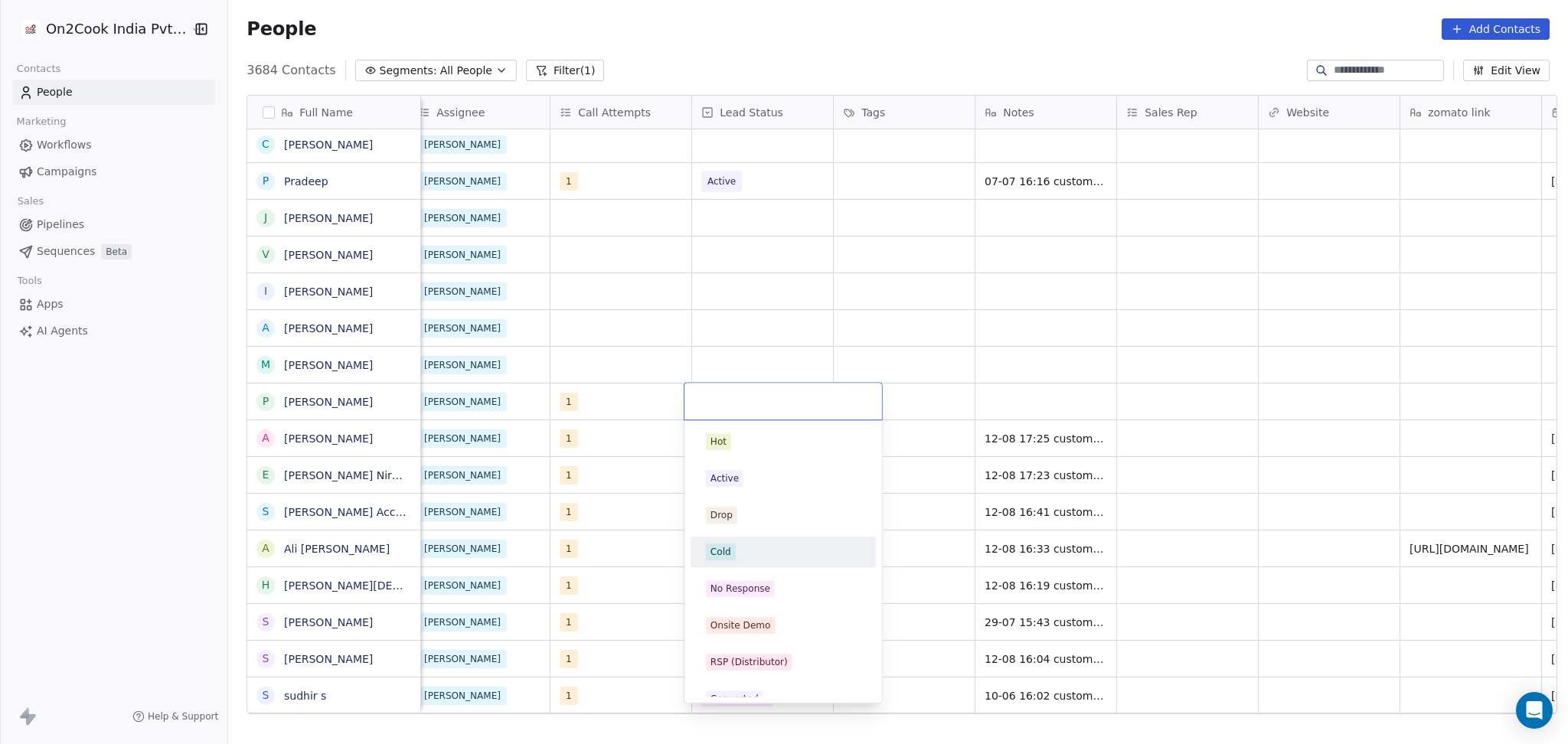
click at [767, 556] on div "Cold" at bounding box center [782, 552] width 155 height 17
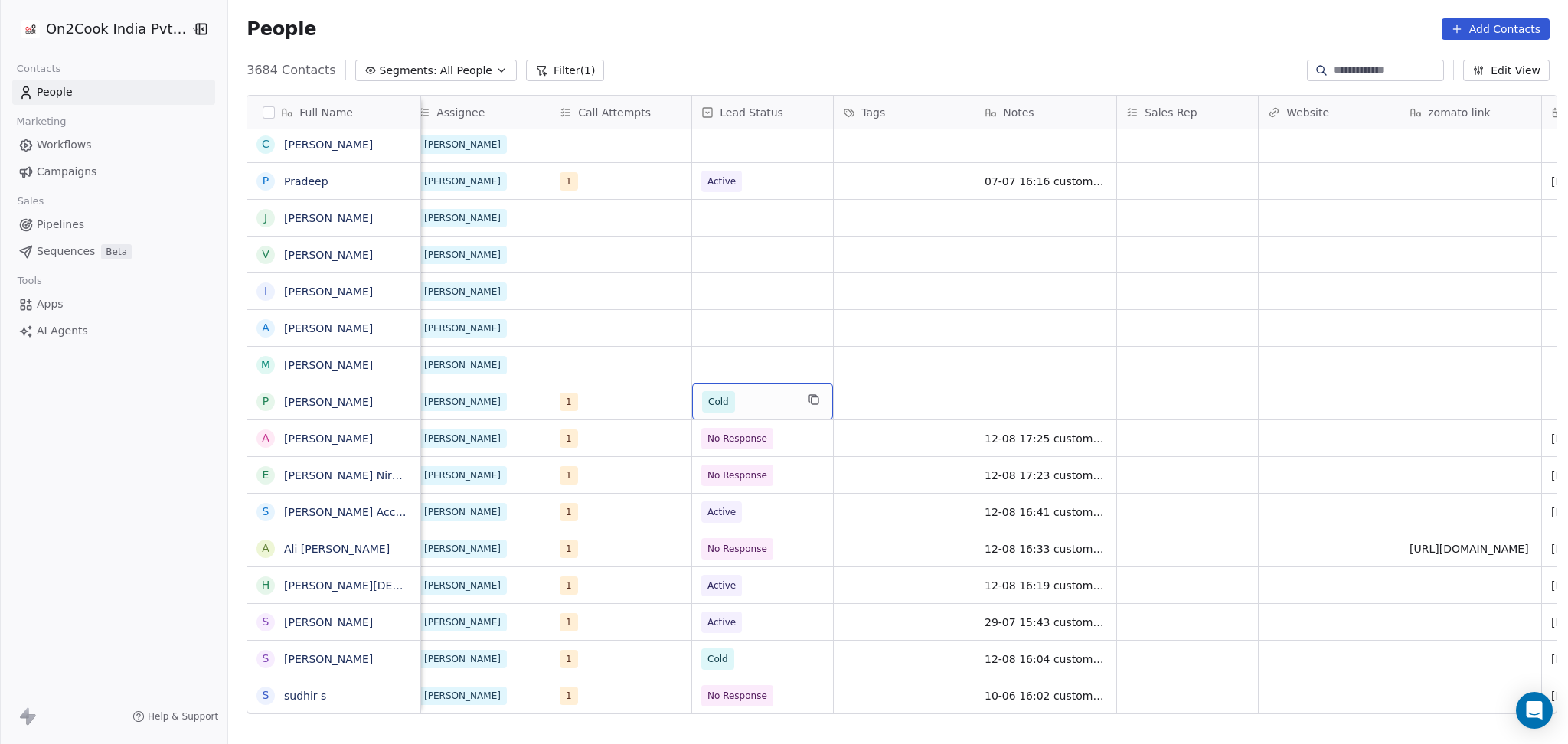
click at [745, 406] on span "Cold" at bounding box center [748, 402] width 93 height 22
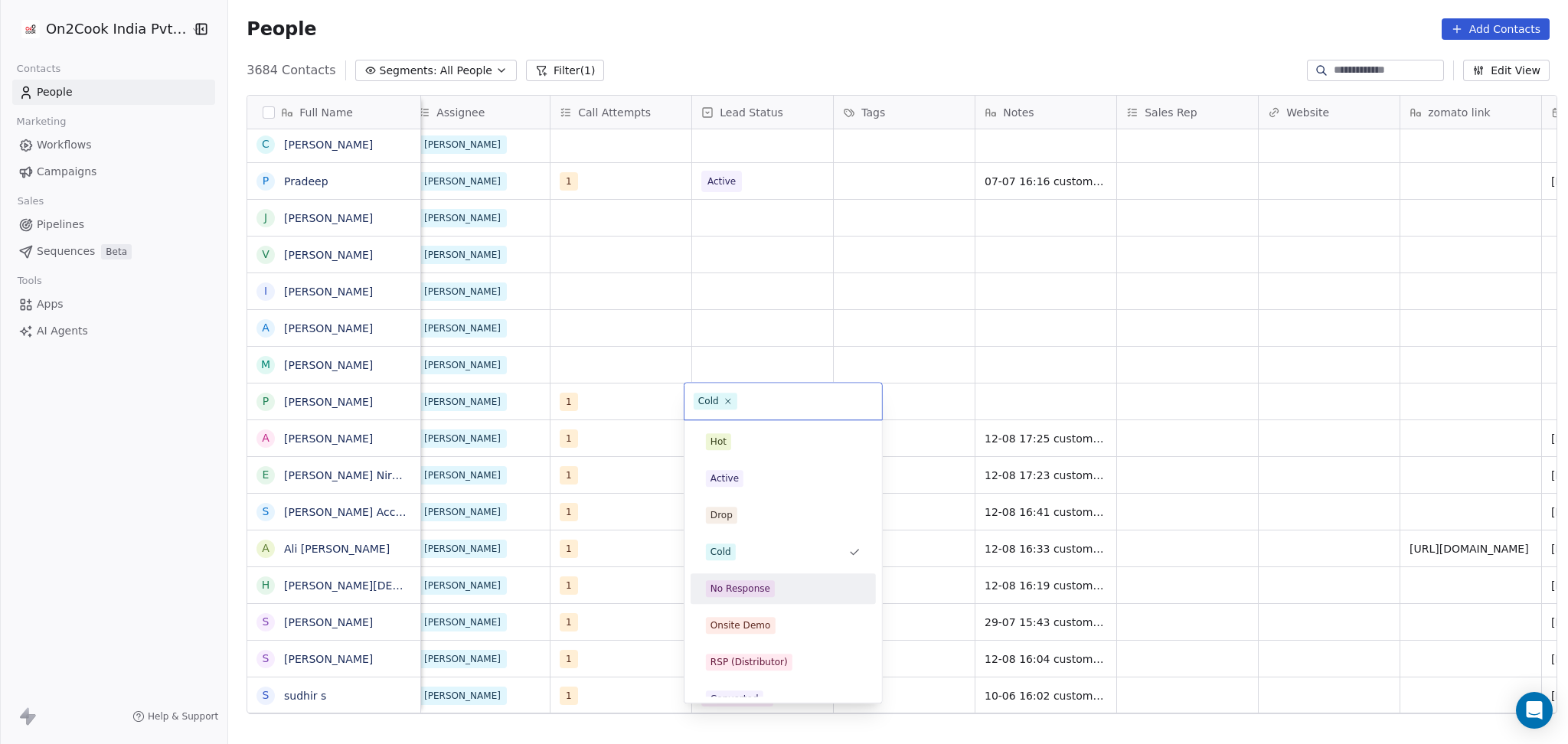
click at [749, 580] on span "No Response" at bounding box center [739, 588] width 69 height 17
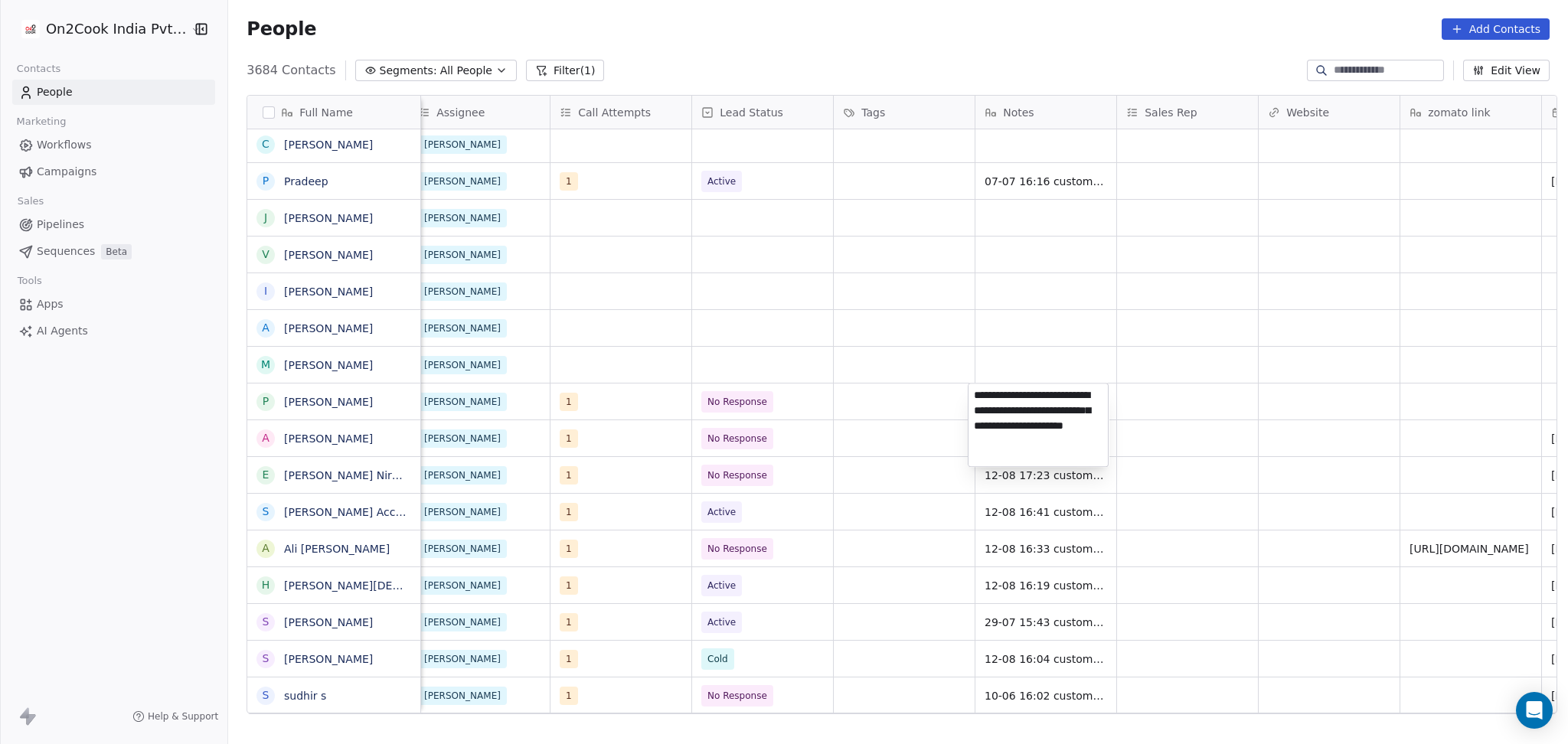
type textarea "**********"
click at [574, 441] on html "On2Cook India Pvt. Ltd. Contacts People Marketing Workflows Campaigns Sales Pip…" at bounding box center [784, 372] width 1568 height 744
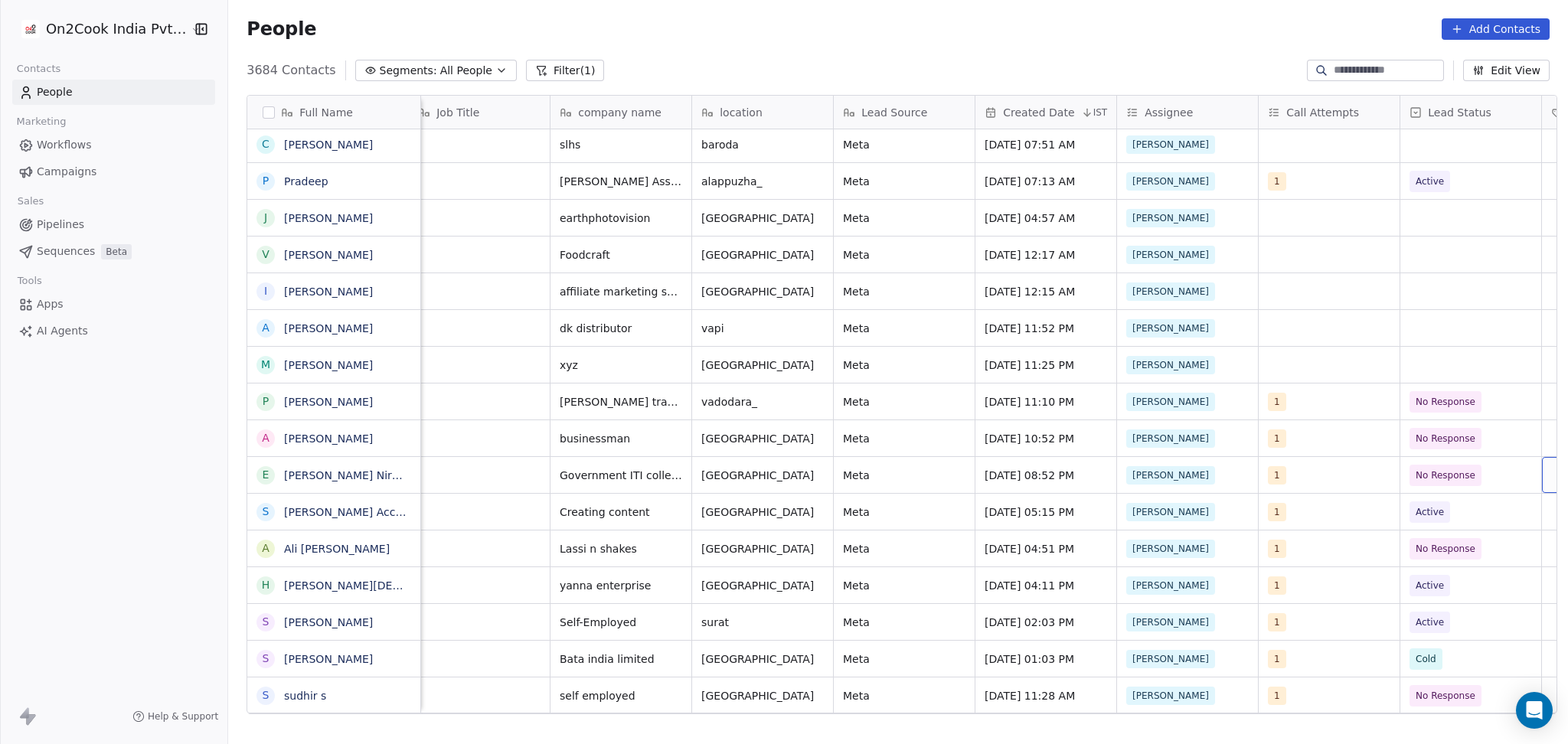
scroll to position [0, 579]
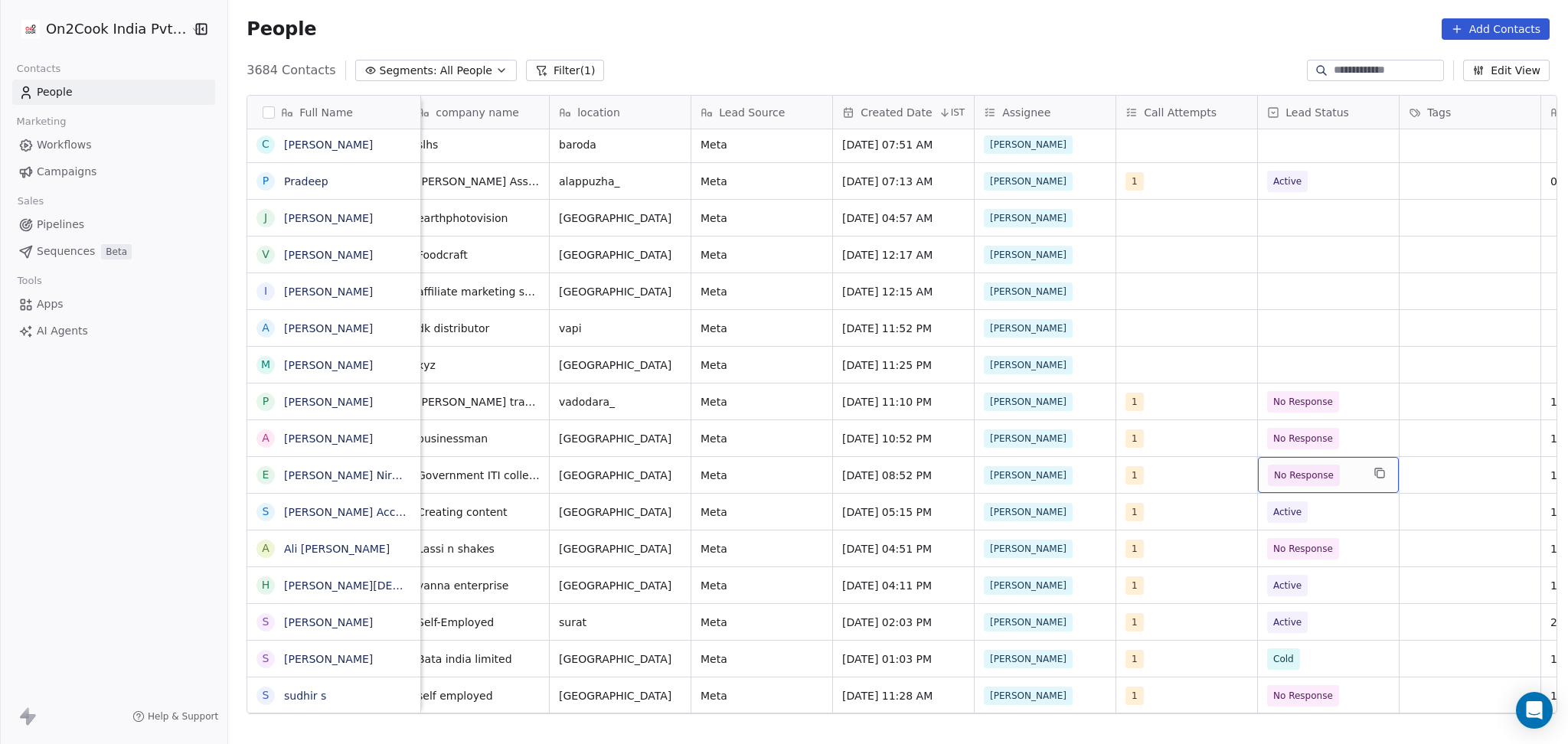
click at [1343, 484] on span "No Response" at bounding box center [1314, 475] width 93 height 22
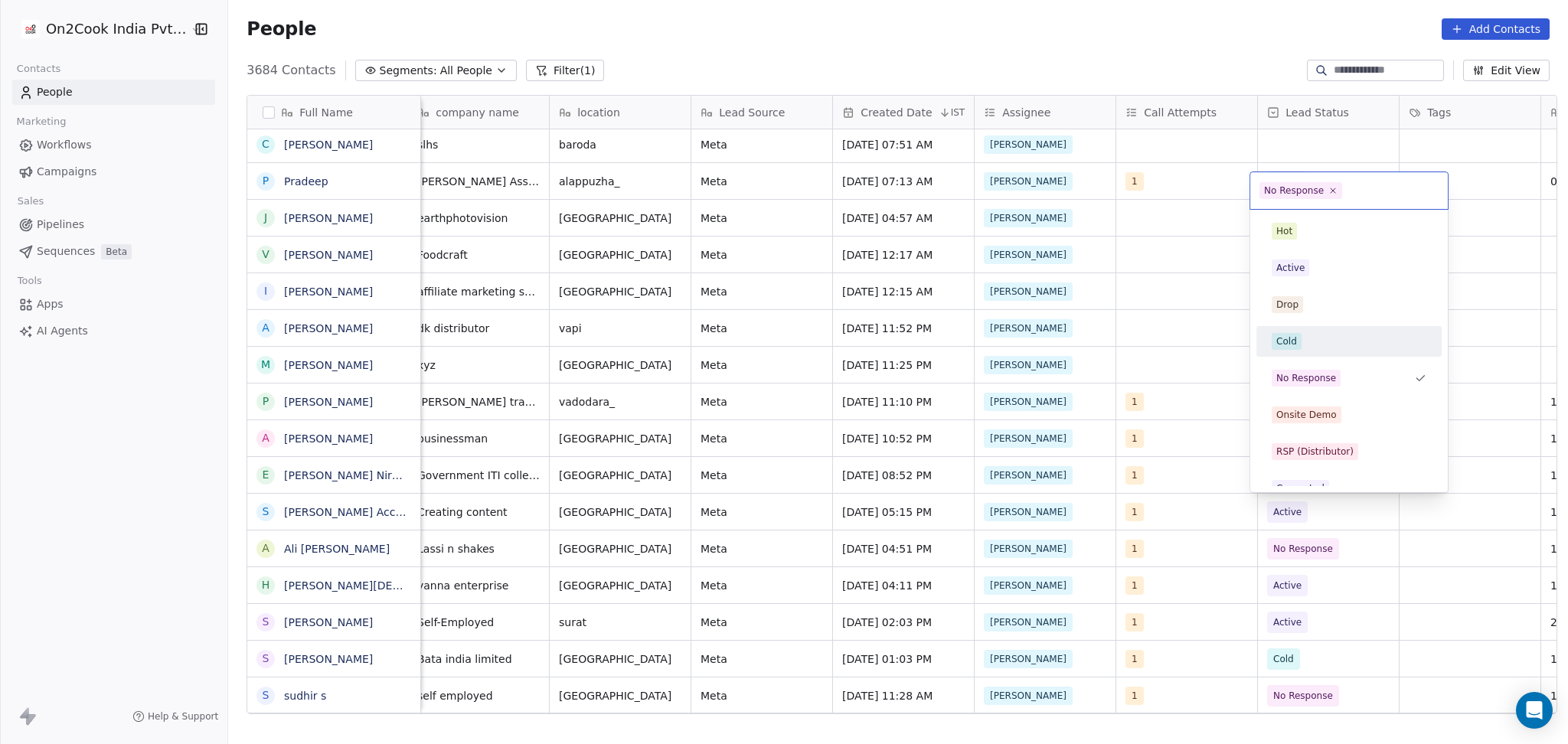
click at [1315, 335] on div "Cold" at bounding box center [1349, 341] width 155 height 17
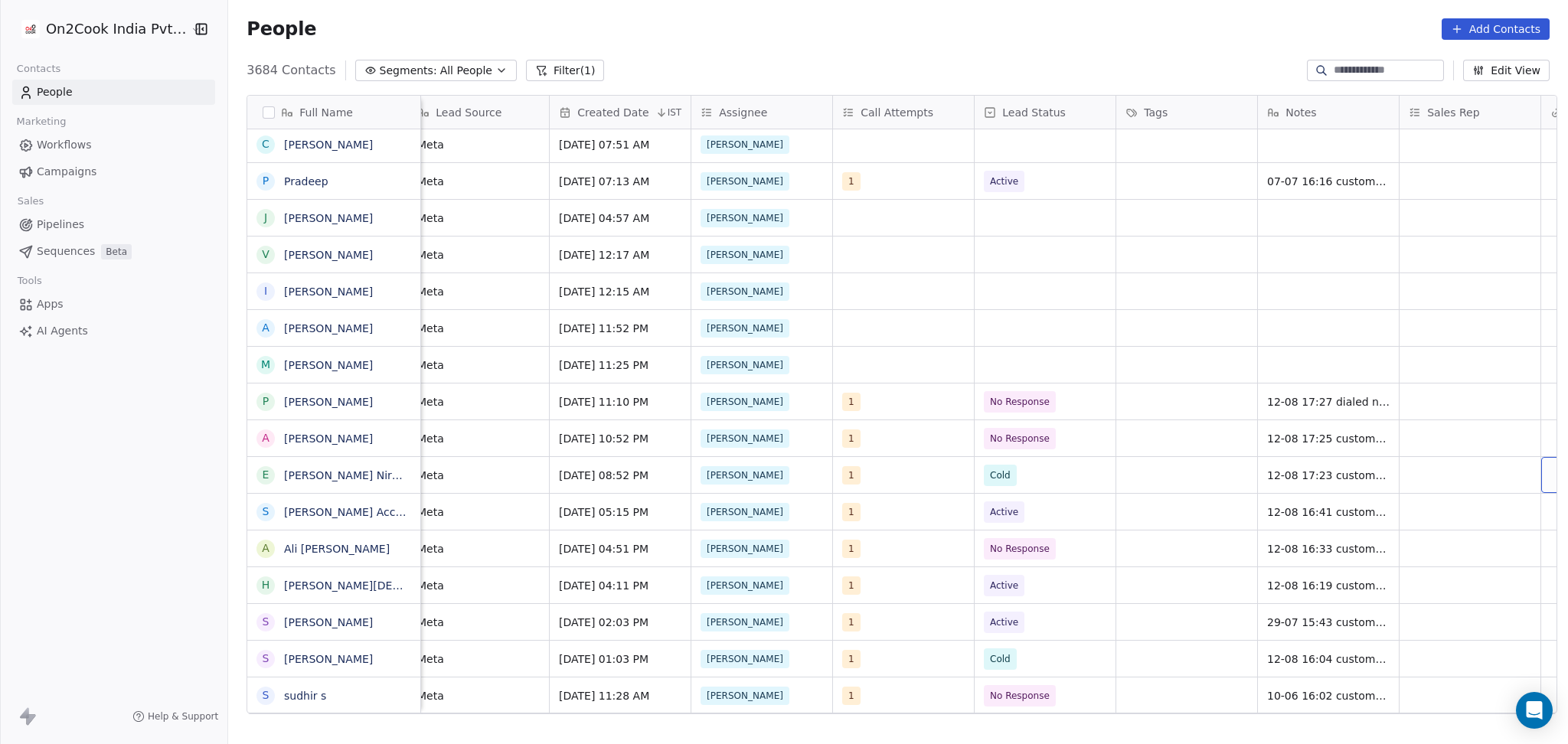
scroll to position [0, 1004]
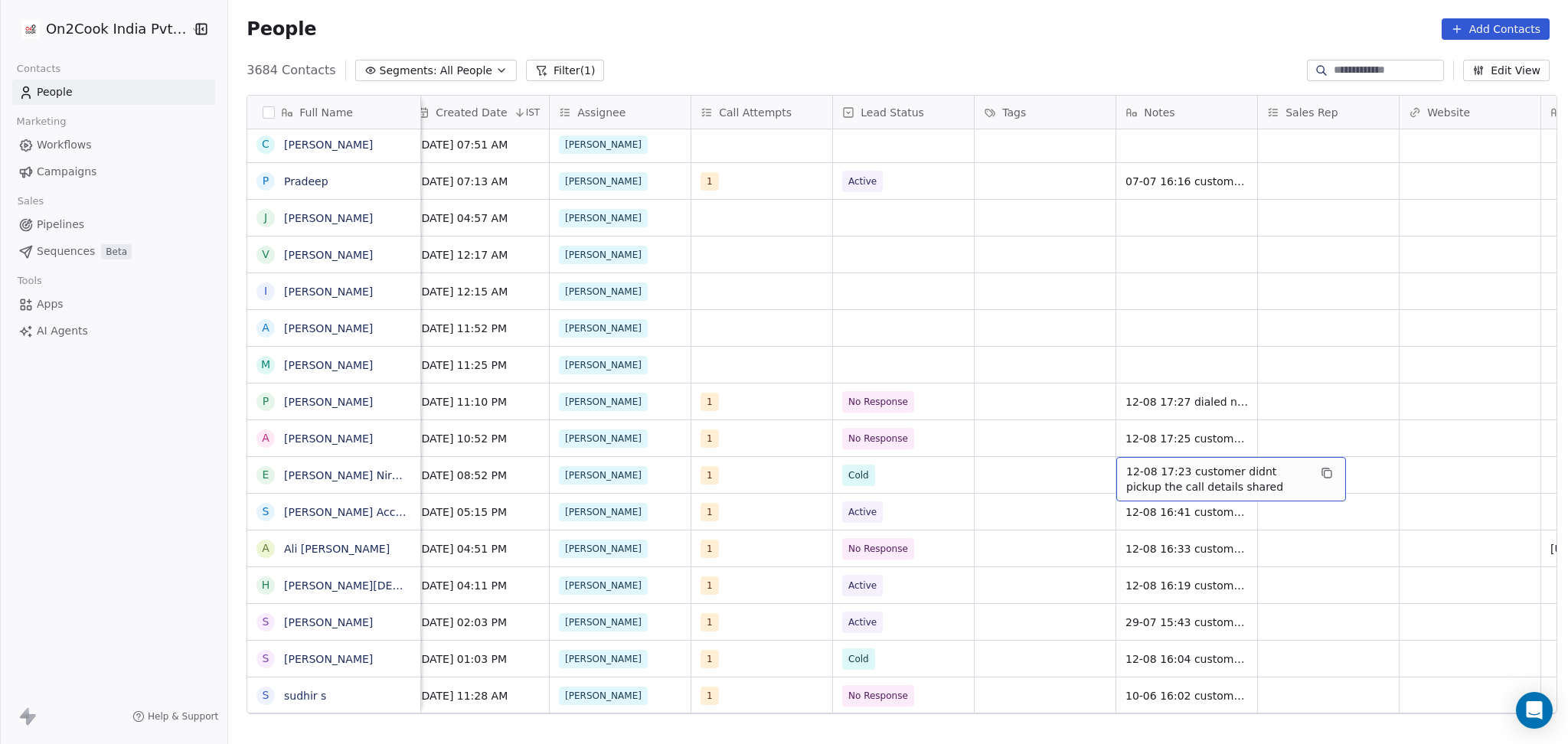
click at [1164, 484] on span "12-08 17:23 customer didnt pickup the call details shared" at bounding box center [1217, 479] width 183 height 31
drag, startPoint x: 1242, startPoint y: 488, endPoint x: 1223, endPoint y: 471, distance: 25.5
click at [1223, 471] on textarea "**********" at bounding box center [1224, 481] width 228 height 48
type textarea "**********"
click at [1412, 470] on html "On2Cook India Pvt. Ltd. Contacts People Marketing Workflows Campaigns Sales Pip…" at bounding box center [784, 372] width 1568 height 744
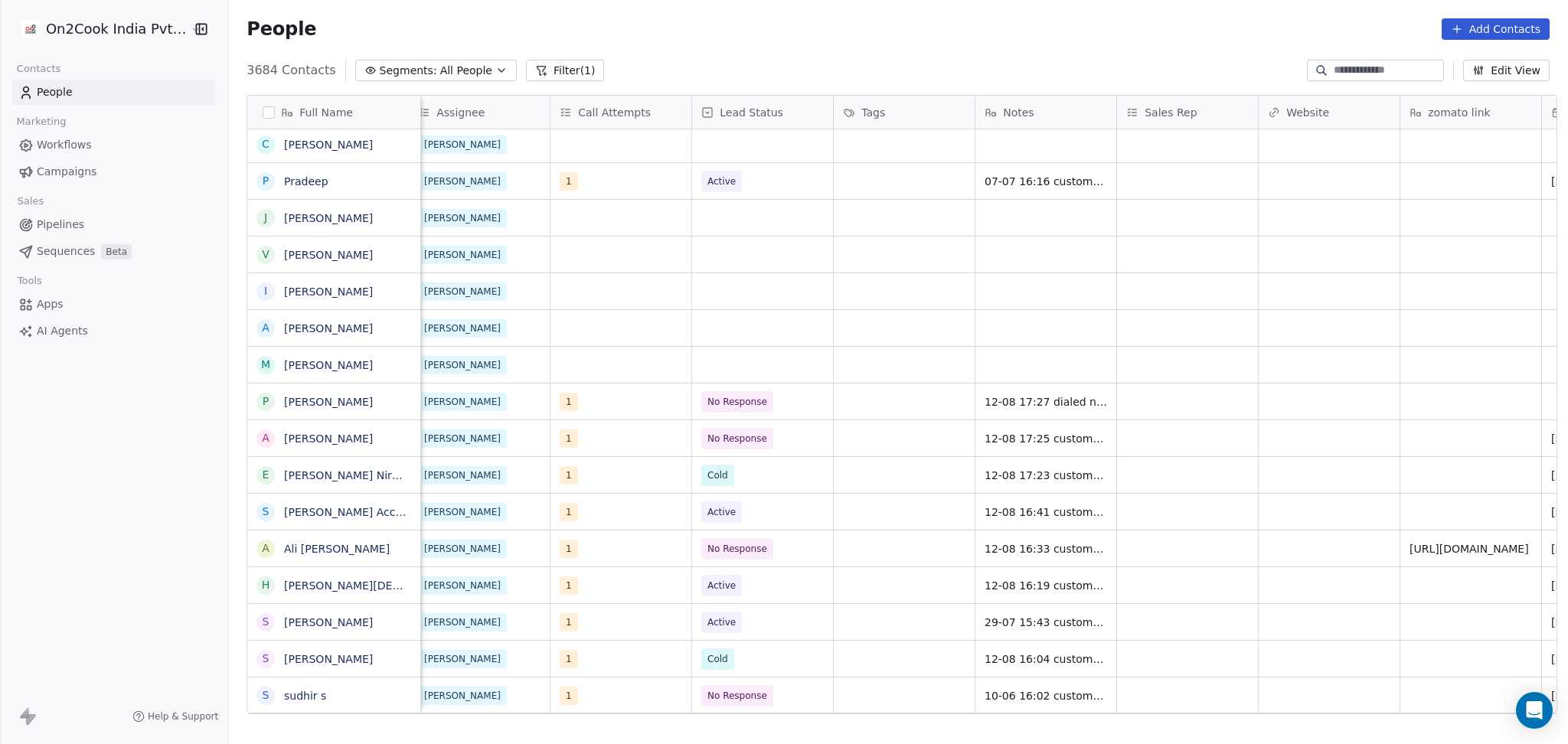
scroll to position [0, 1571]
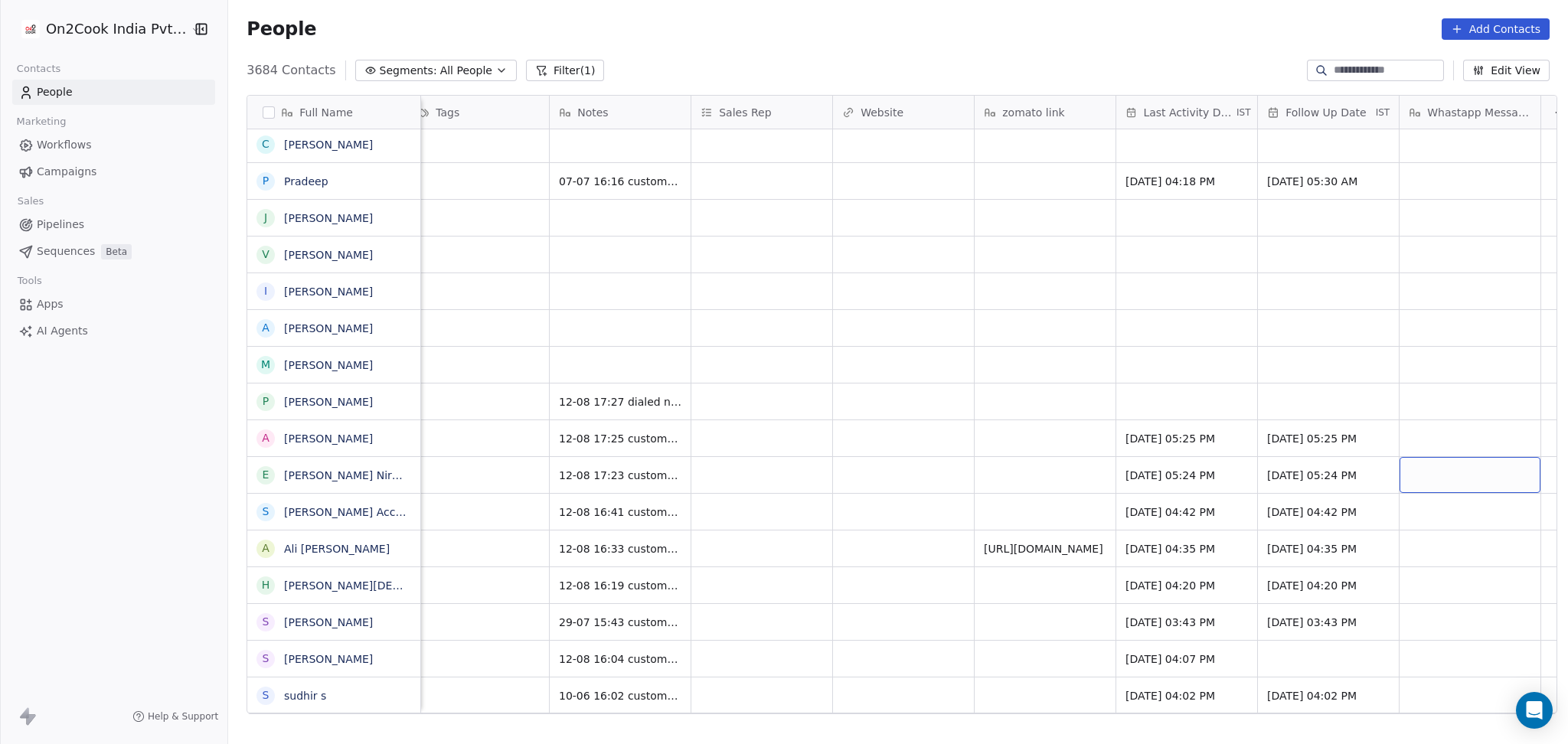
click at [1412, 470] on div "grid" at bounding box center [1469, 474] width 141 height 36
click at [1331, 473] on span "27/08/2025 05:24 PM" at bounding box center [1314, 475] width 93 height 15
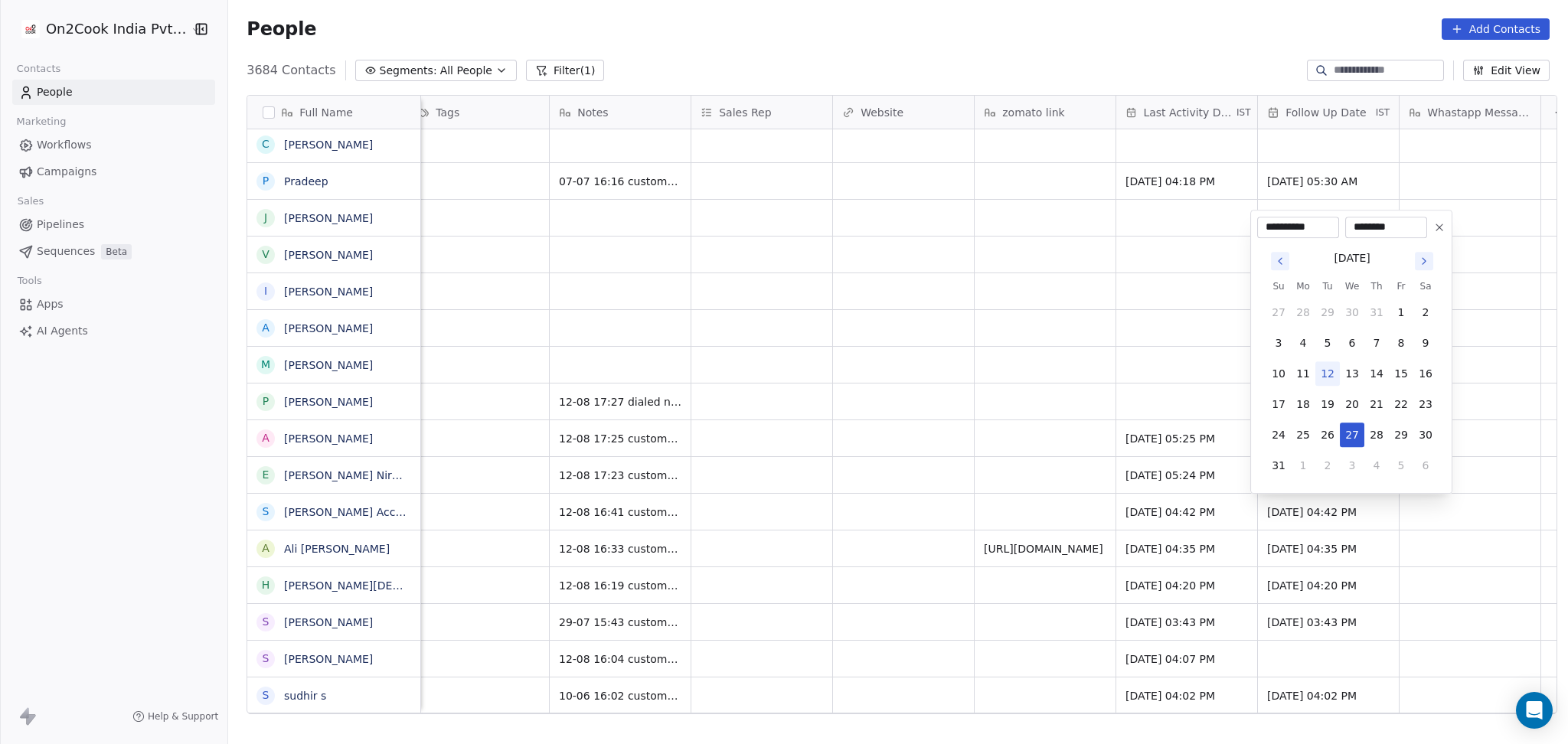
click at [1446, 215] on div "**********" at bounding box center [1351, 351] width 202 height 284
click at [1439, 243] on div "August 2025 Su Mo Tu We Th Fr Sa 27 28 29 30 31 1 2 3 4 5 6 7 8 9 10 11 12 13 1…" at bounding box center [1351, 362] width 189 height 249
click at [1439, 239] on div "August 2025 Su Mo Tu We Th Fr Sa 27 28 29 30 31 1 2 3 4 5 6 7 8 9 10 11 12 13 1…" at bounding box center [1351, 362] width 189 height 249
click at [1439, 233] on icon at bounding box center [1439, 227] width 12 height 12
type input "**********"
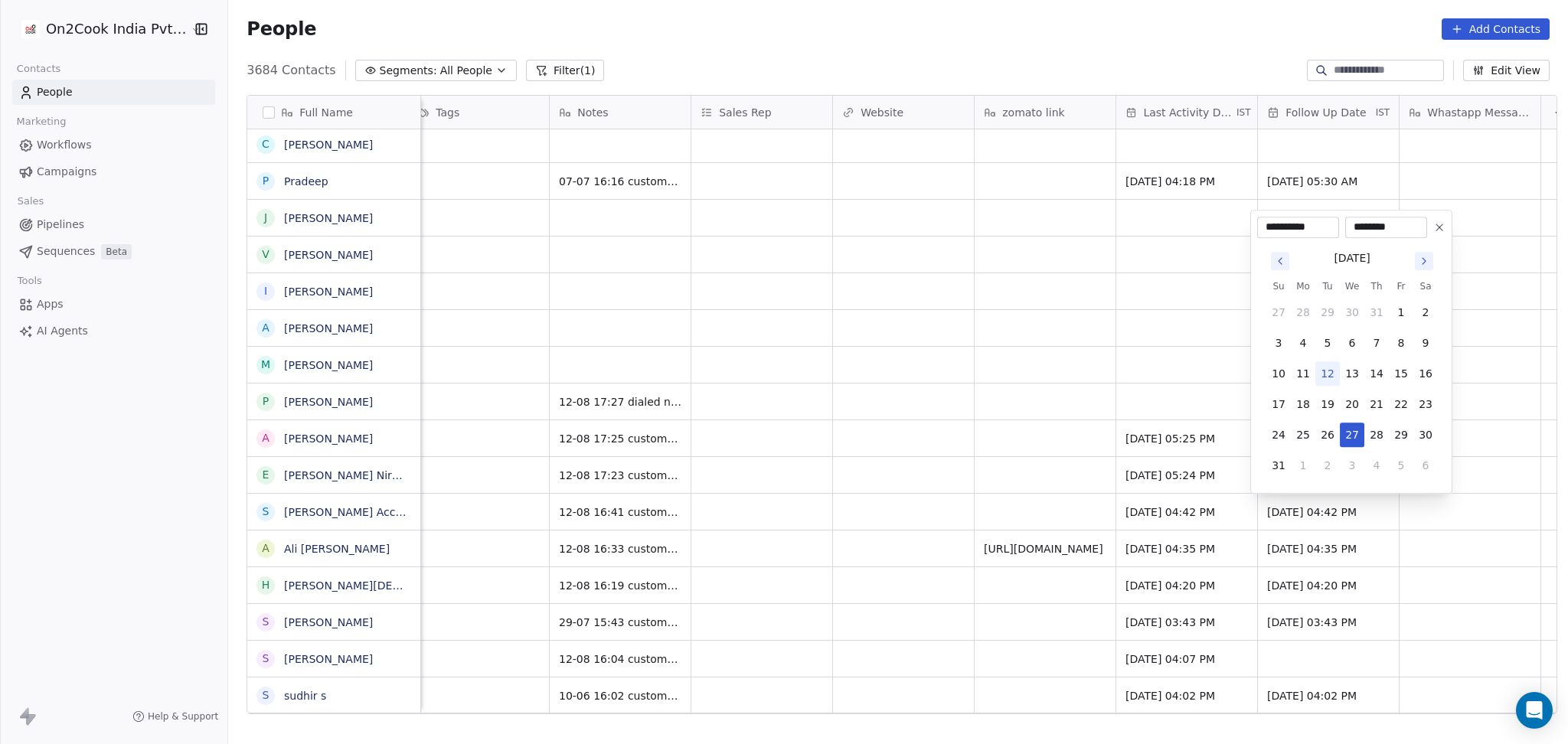
type input "********"
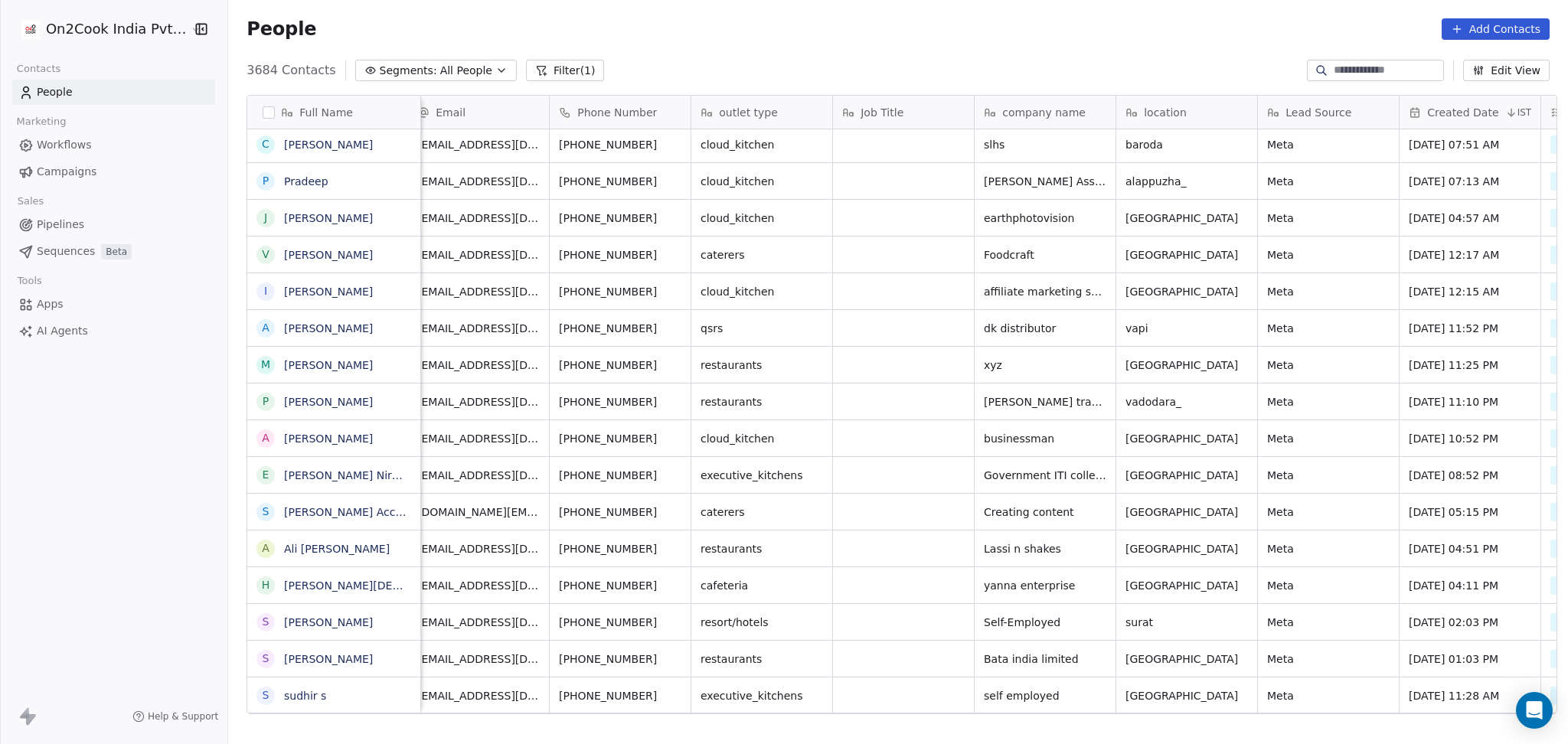
scroll to position [0, 579]
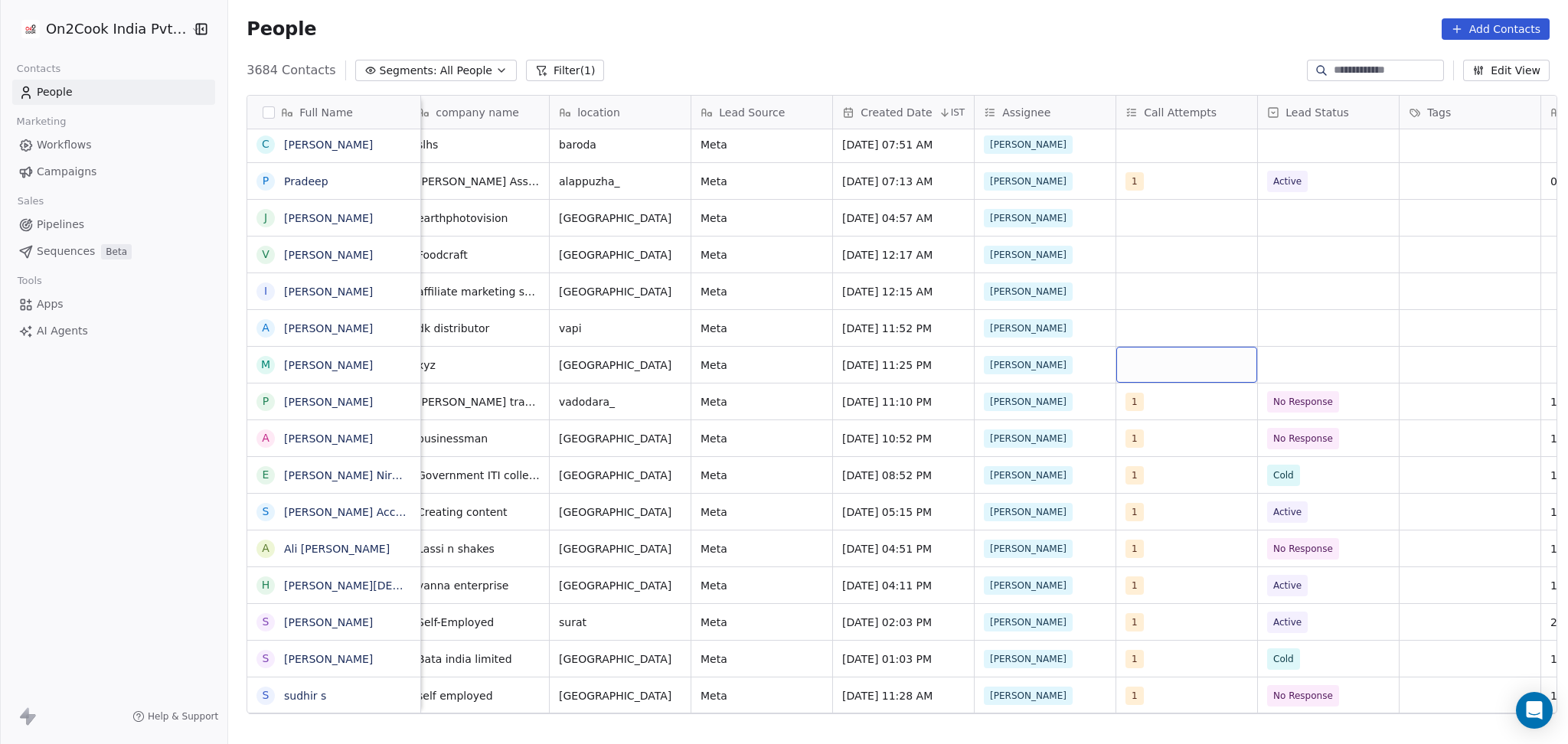
click at [1179, 374] on div "grid" at bounding box center [1186, 364] width 141 height 36
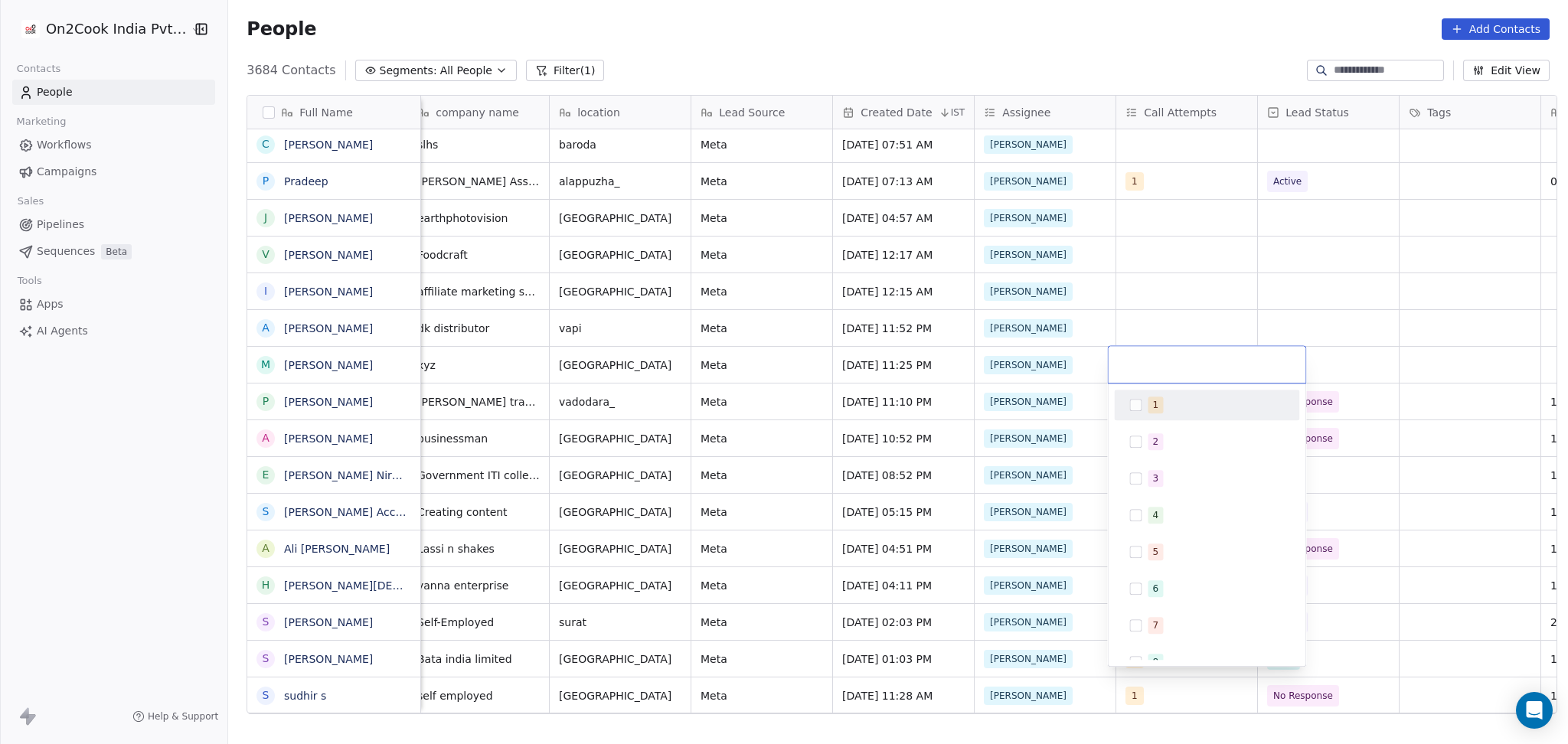
click at [1154, 415] on div "1" at bounding box center [1206, 405] width 173 height 25
click at [1161, 255] on html "On2Cook India Pvt. Ltd. Contacts People Marketing Workflows Campaigns Sales Pip…" at bounding box center [784, 372] width 1568 height 744
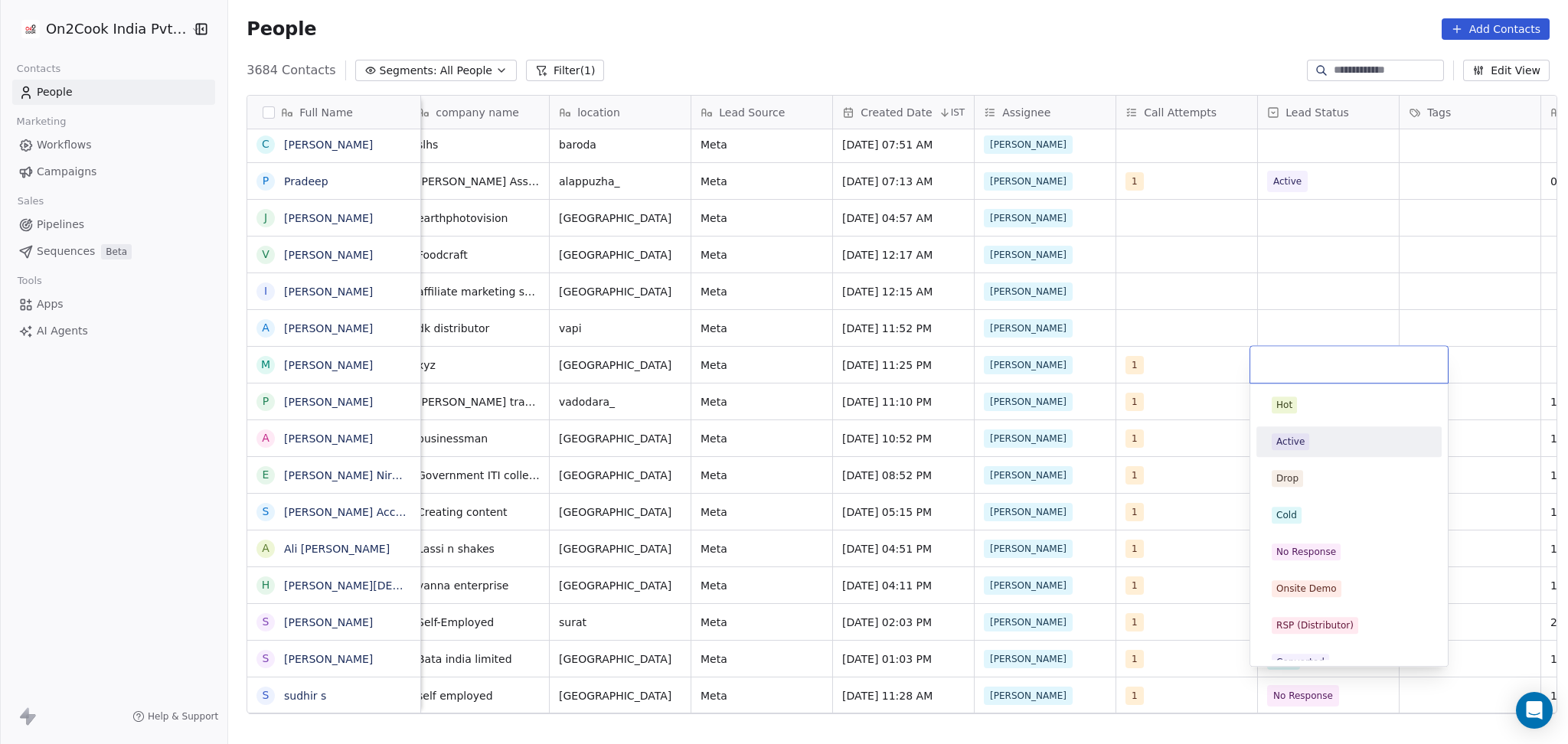
click at [1315, 441] on div "Active" at bounding box center [1349, 442] width 155 height 17
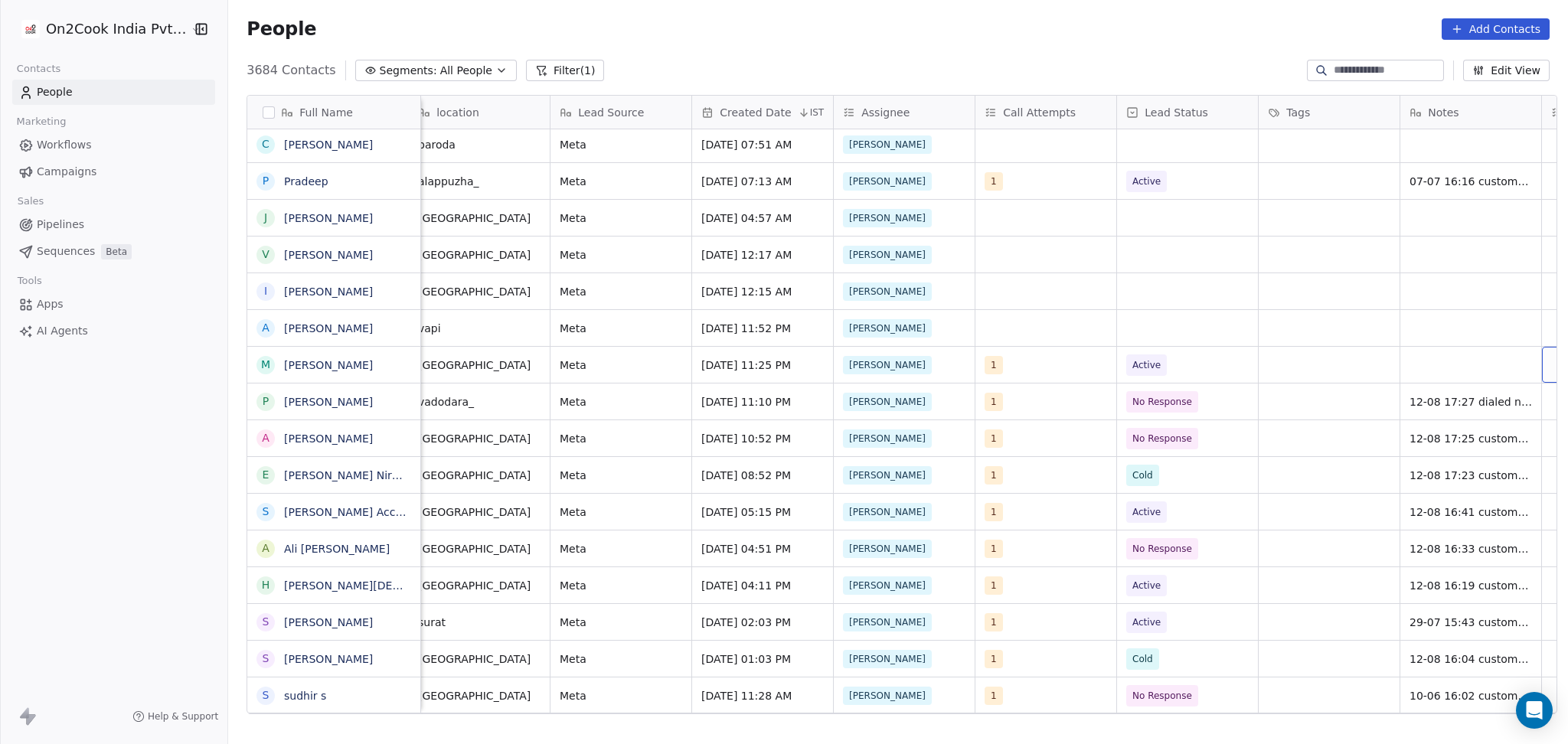
scroll to position [0, 863]
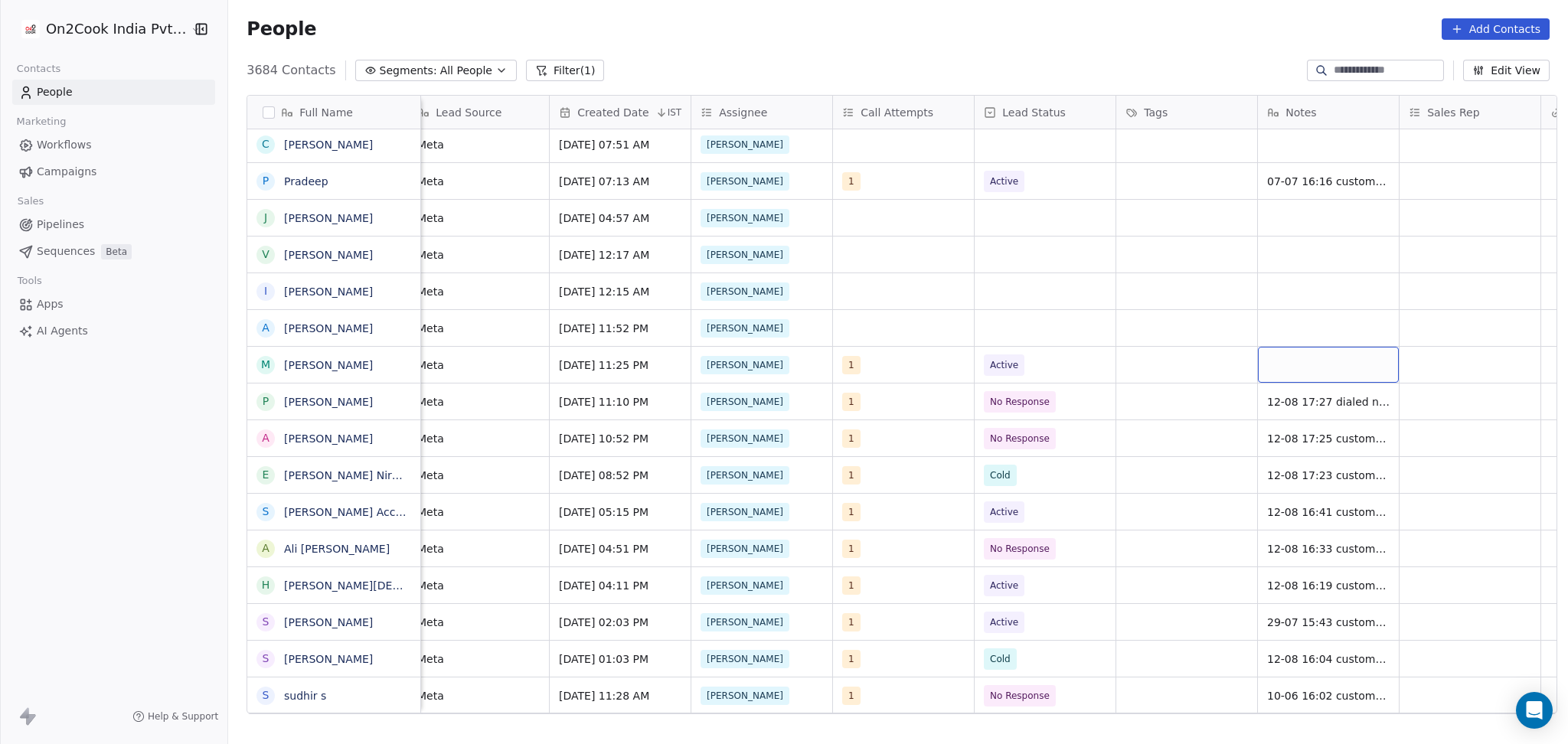
click at [1320, 375] on div "grid" at bounding box center [1328, 364] width 141 height 36
type textarea "**********"
click at [1133, 366] on html "On2Cook India Pvt. Ltd. Contacts People Marketing Workflows Campaigns Sales Pip…" at bounding box center [784, 372] width 1568 height 744
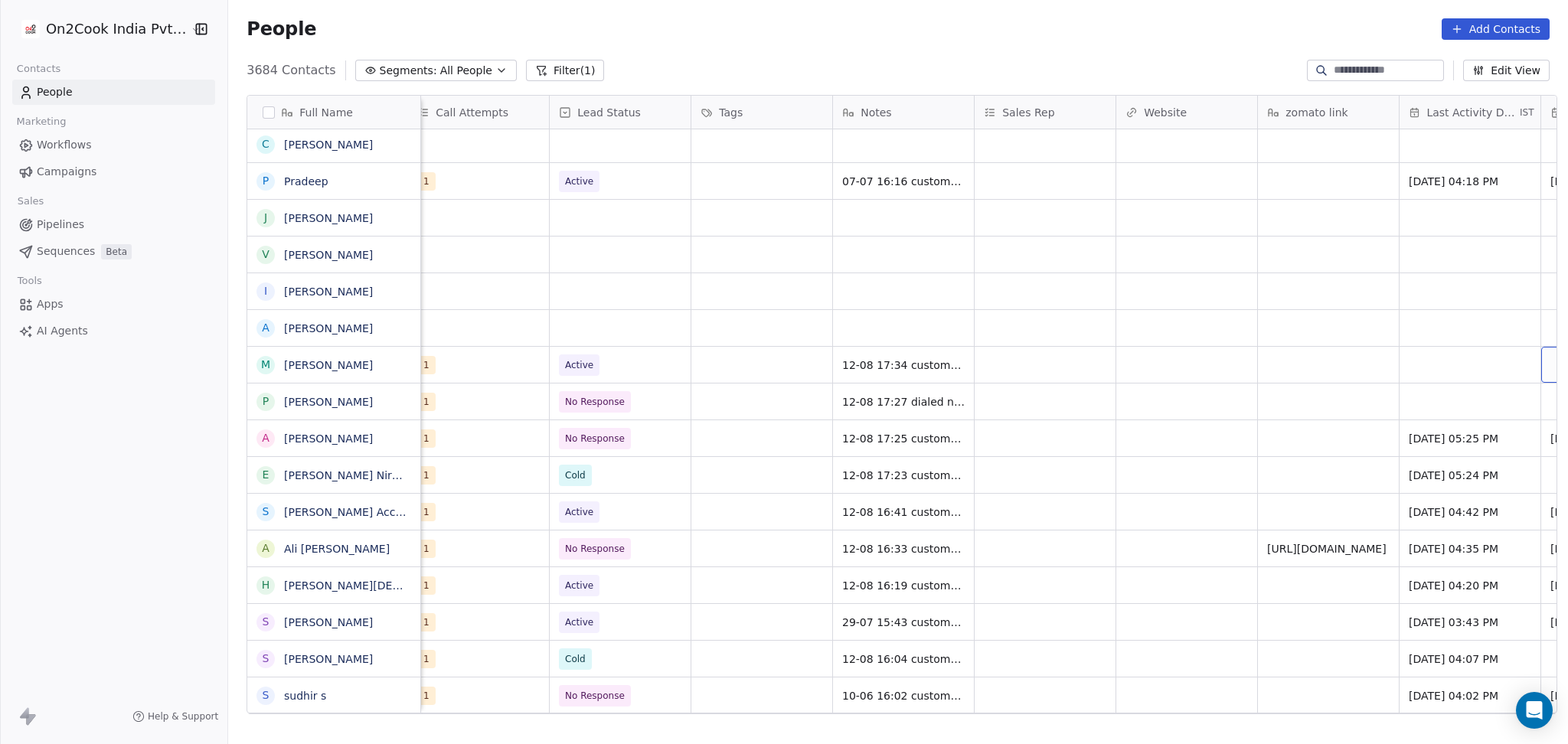
scroll to position [0, 1429]
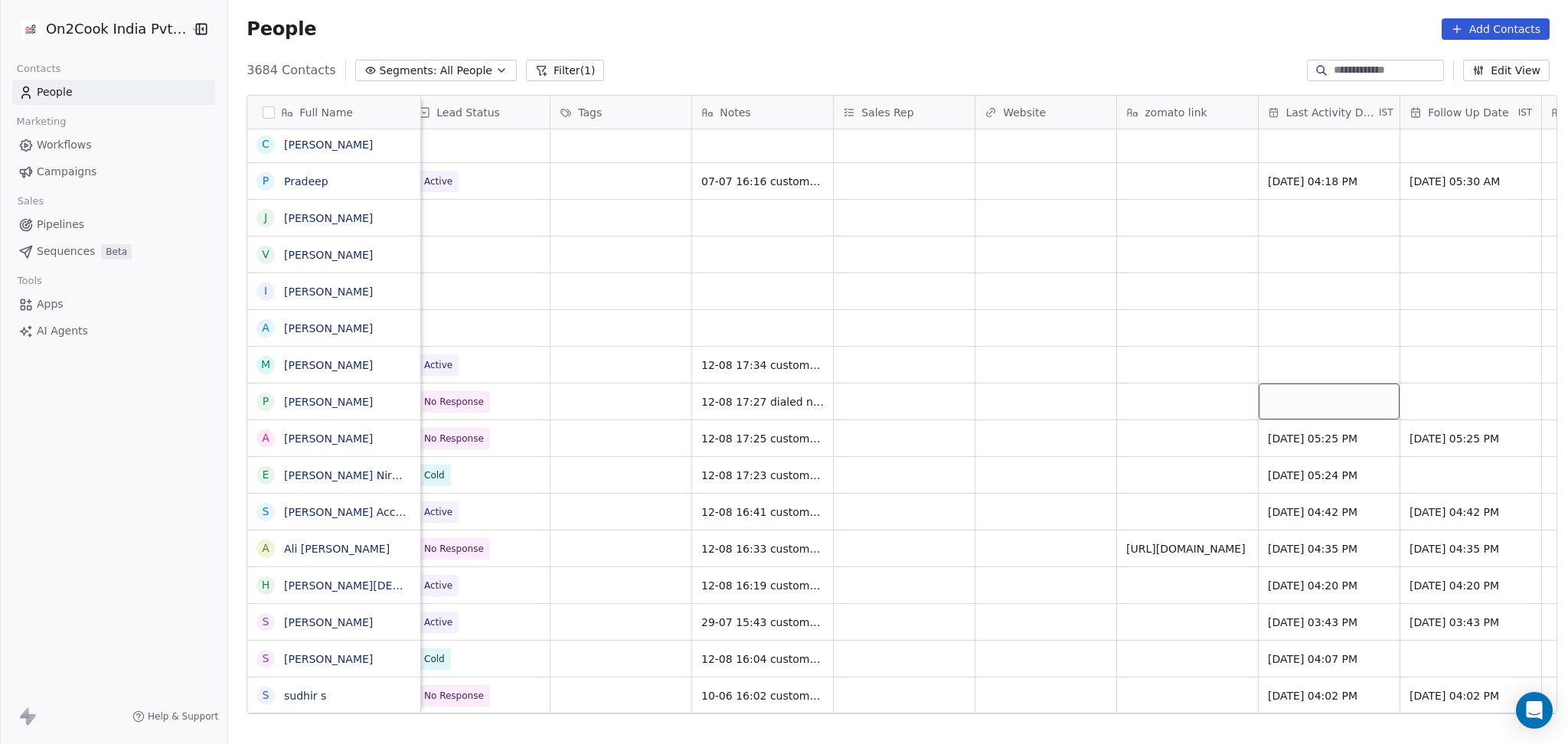
click at [1331, 397] on div "grid" at bounding box center [1328, 401] width 141 height 36
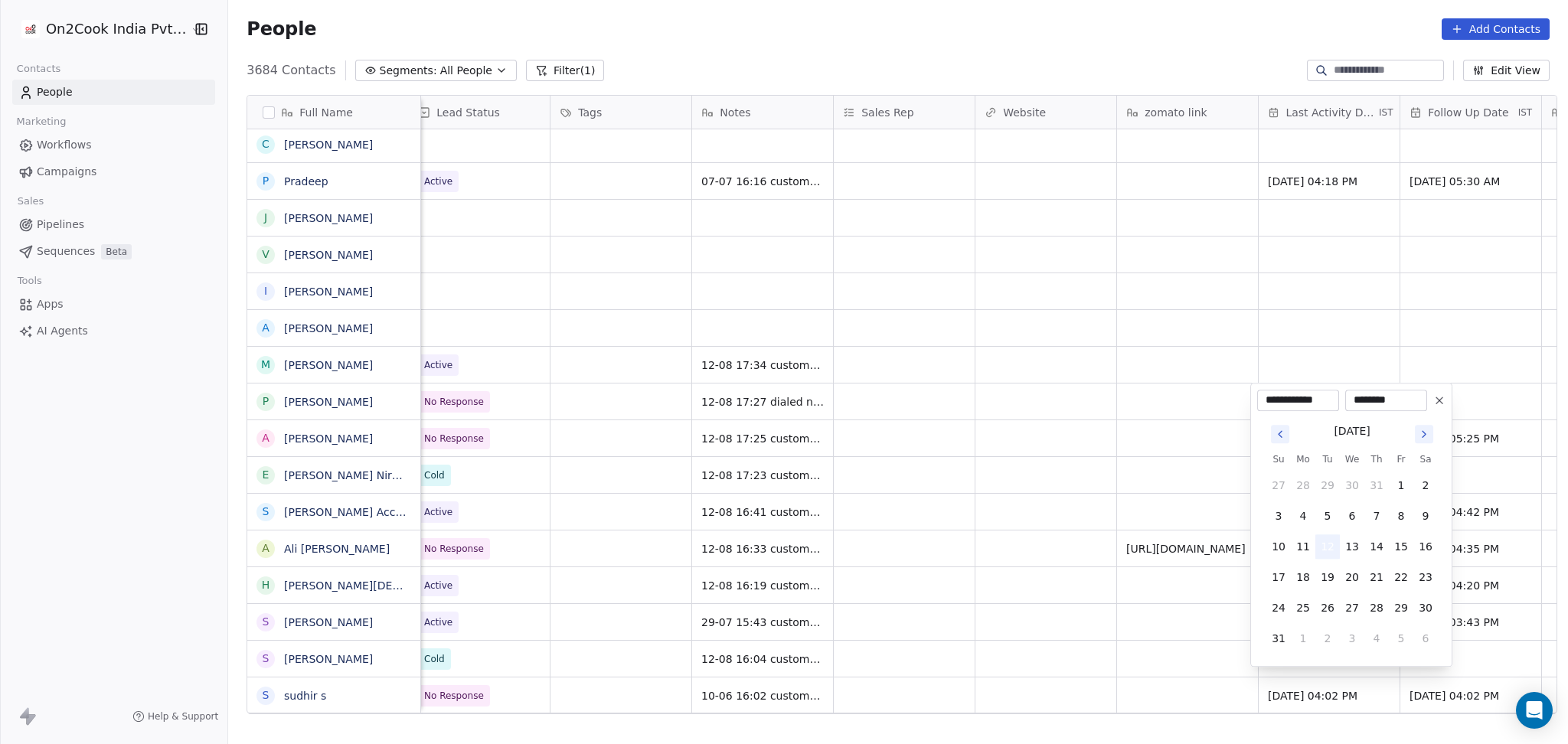
click at [1333, 549] on button "12" at bounding box center [1328, 547] width 25 height 25
click at [1017, 456] on html "On2Cook India Pvt. Ltd. Contacts People Marketing Workflows Campaigns Sales Pip…" at bounding box center [784, 372] width 1568 height 744
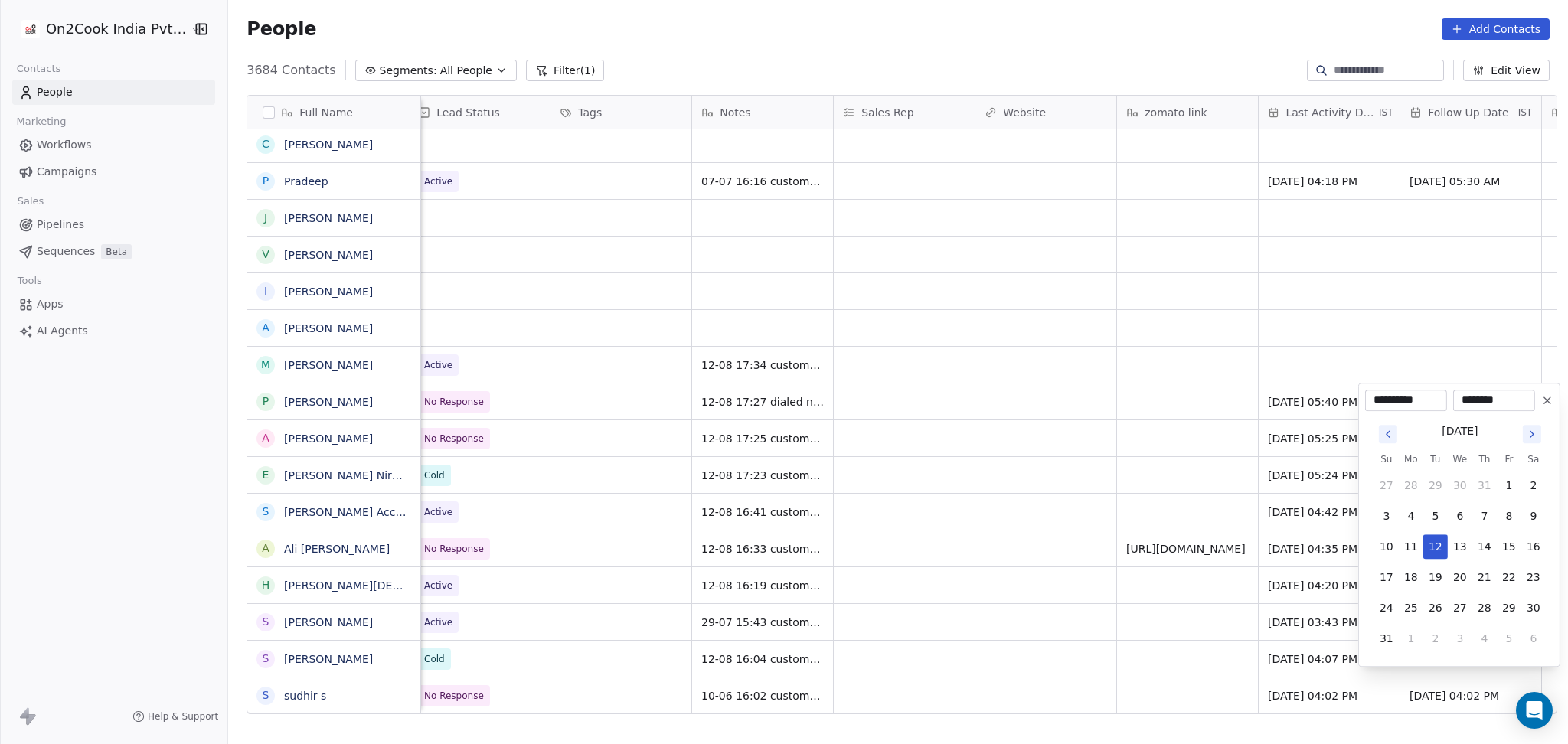
click at [1483, 608] on button "28" at bounding box center [1484, 608] width 25 height 25
type input "**********"
click at [1073, 458] on html "On2Cook India Pvt. Ltd. Contacts People Marketing Workflows Campaigns Sales Pip…" at bounding box center [784, 372] width 1568 height 744
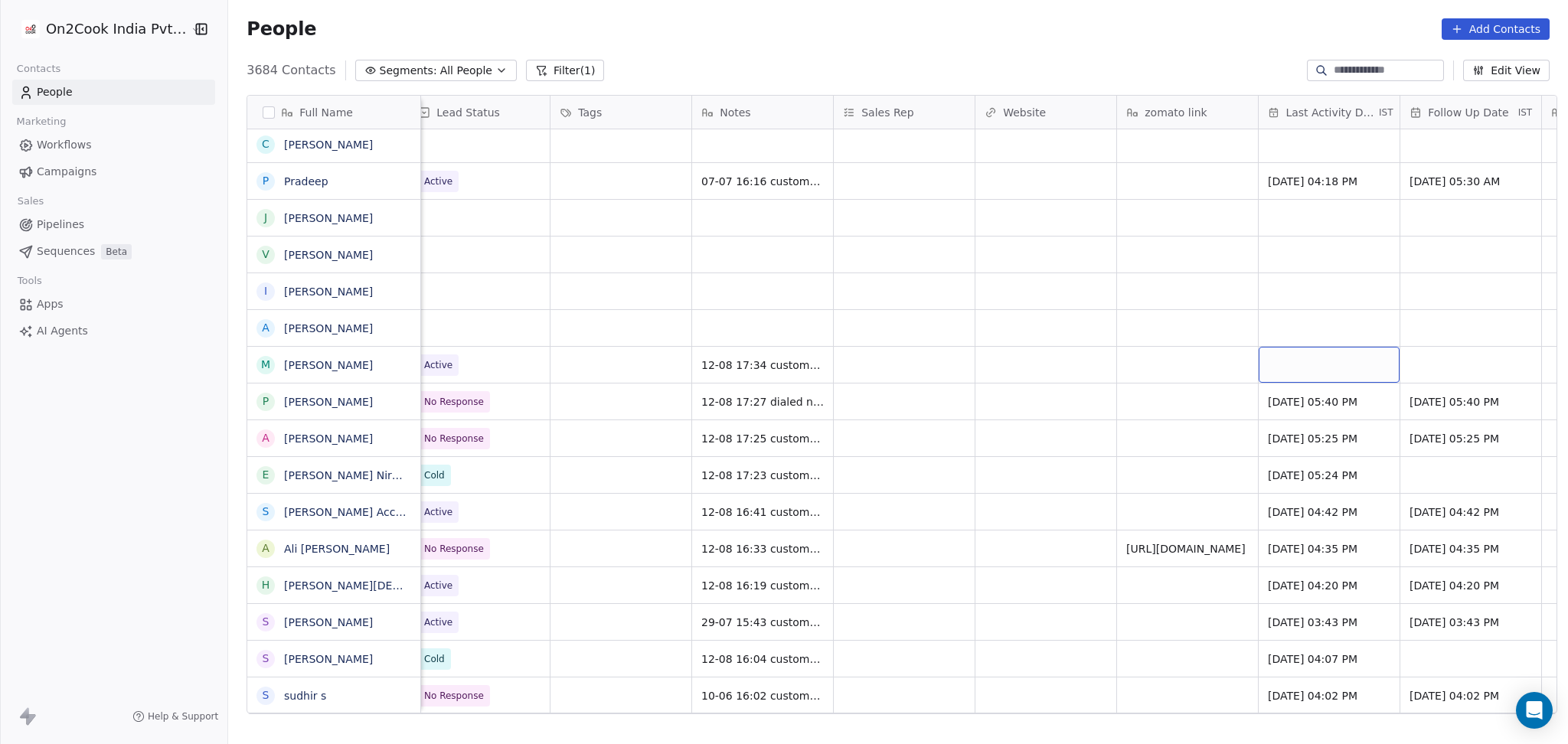
click at [1333, 377] on div "grid" at bounding box center [1328, 364] width 141 height 36
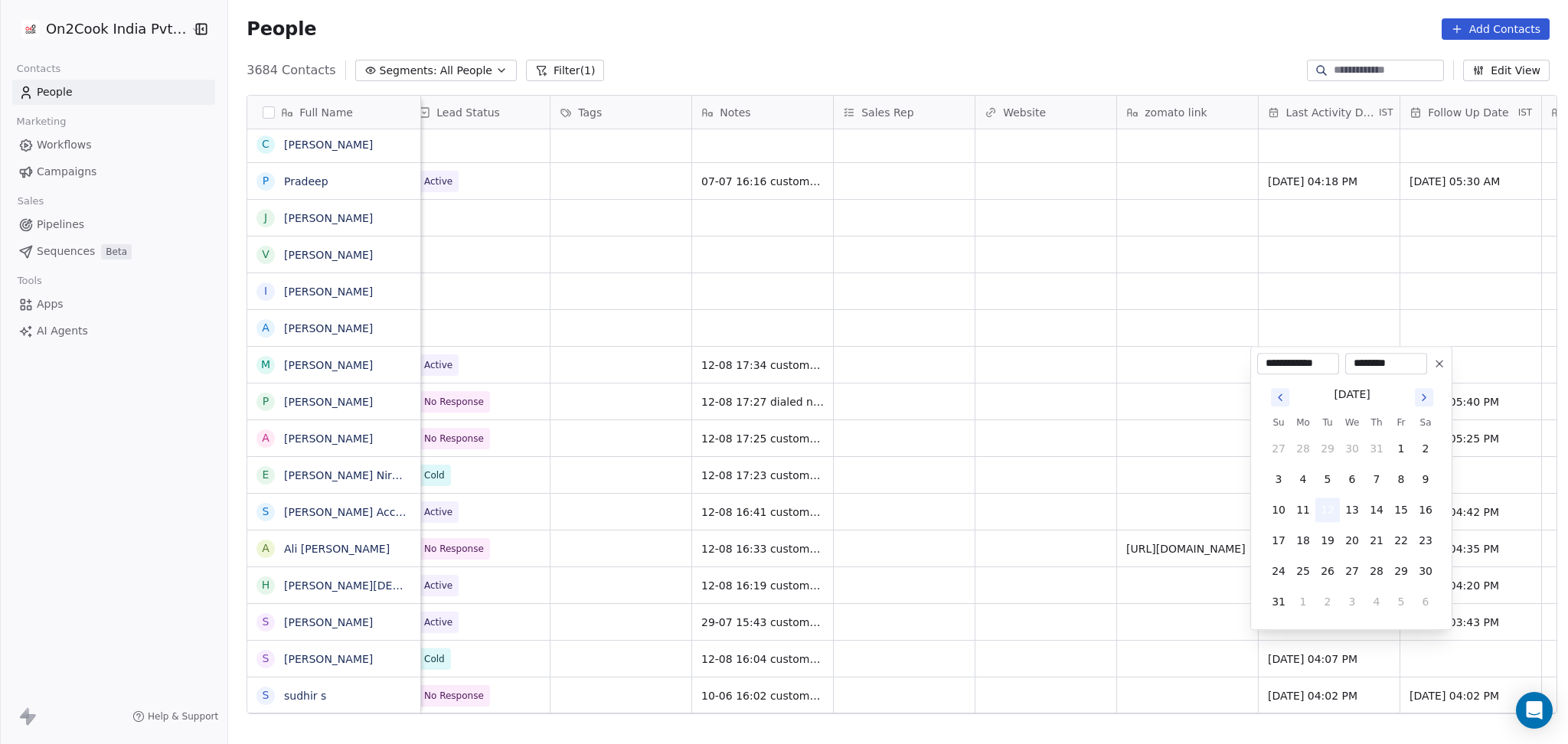
click at [1325, 512] on button "12" at bounding box center [1328, 510] width 25 height 25
click at [1021, 469] on html "On2Cook India Pvt. Ltd. Contacts People Marketing Workflows Campaigns Sales Pip…" at bounding box center [784, 372] width 1568 height 744
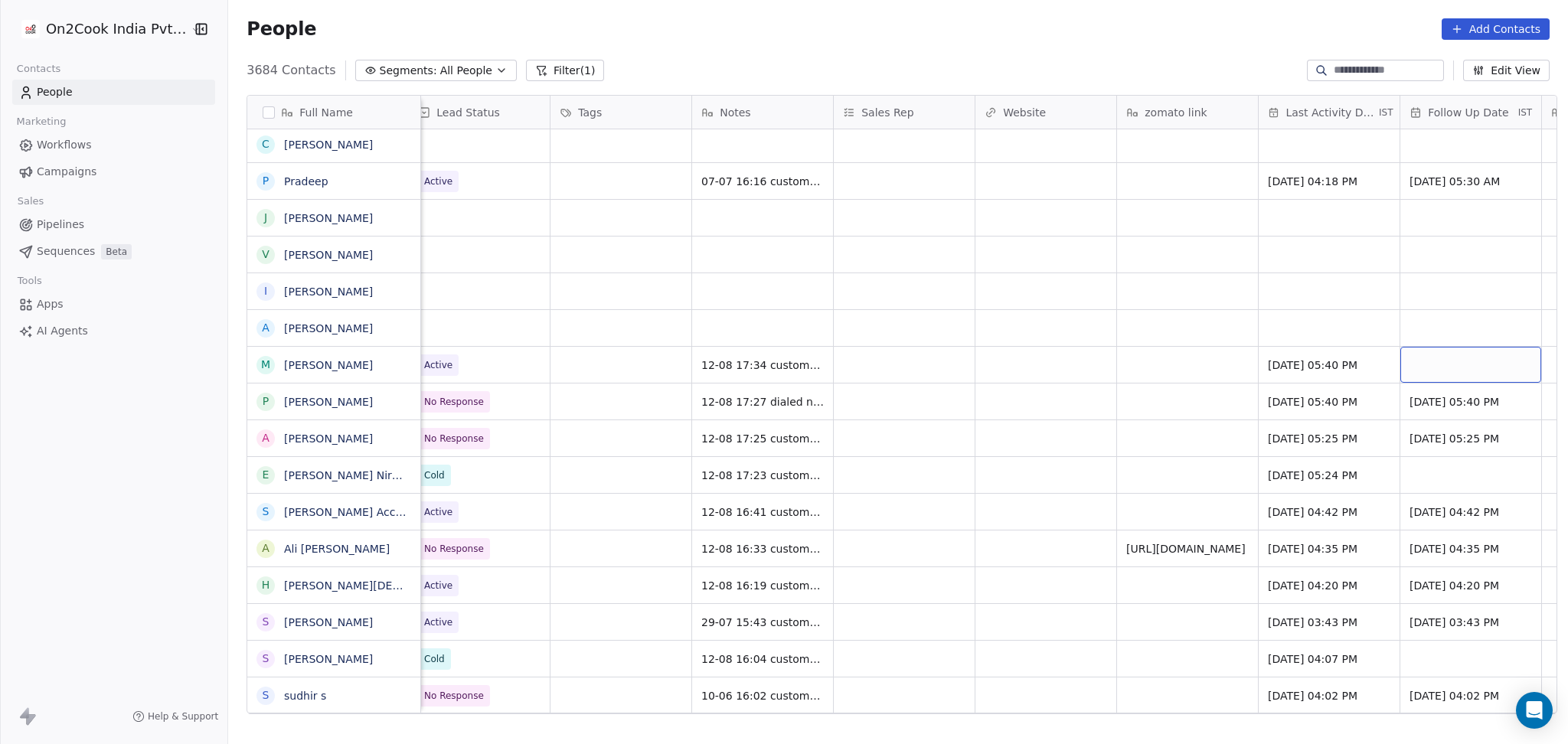
click at [1432, 366] on div "grid" at bounding box center [1470, 364] width 141 height 36
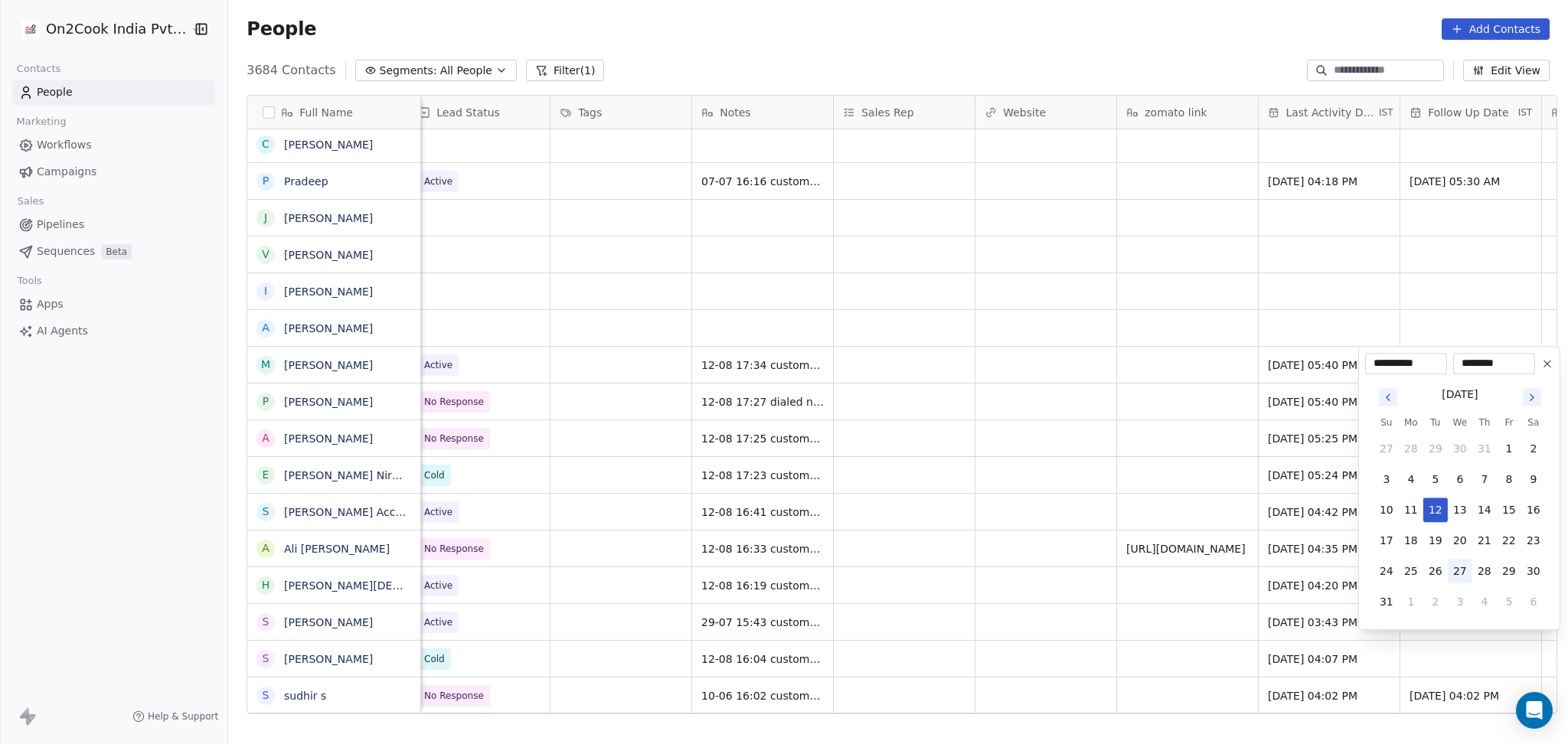
click at [1459, 567] on button "27" at bounding box center [1460, 571] width 25 height 25
type input "**********"
click at [886, 480] on html "On2Cook India Pvt. Ltd. Contacts People Marketing Workflows Campaigns Sales Pip…" at bounding box center [784, 372] width 1568 height 744
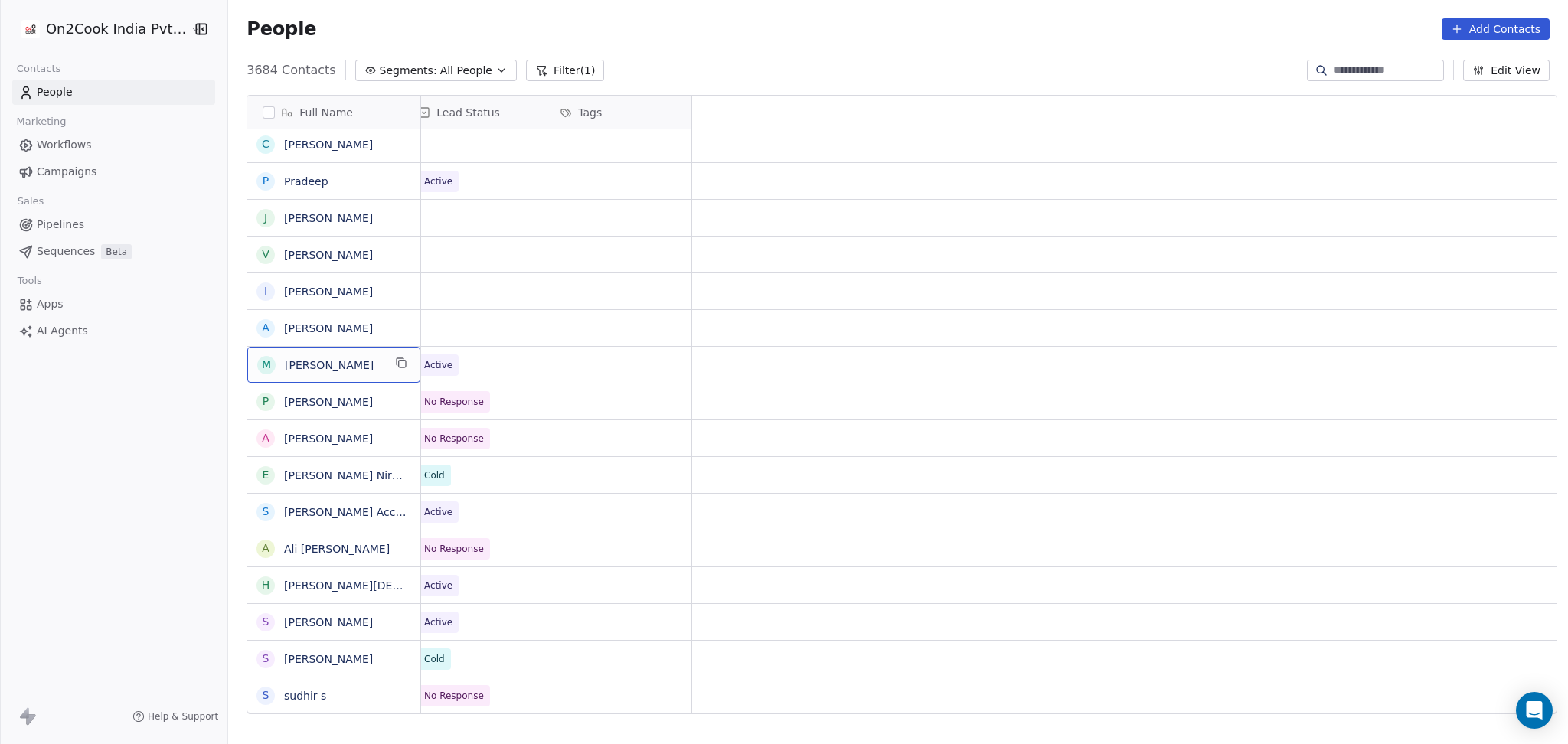
scroll to position [0, 0]
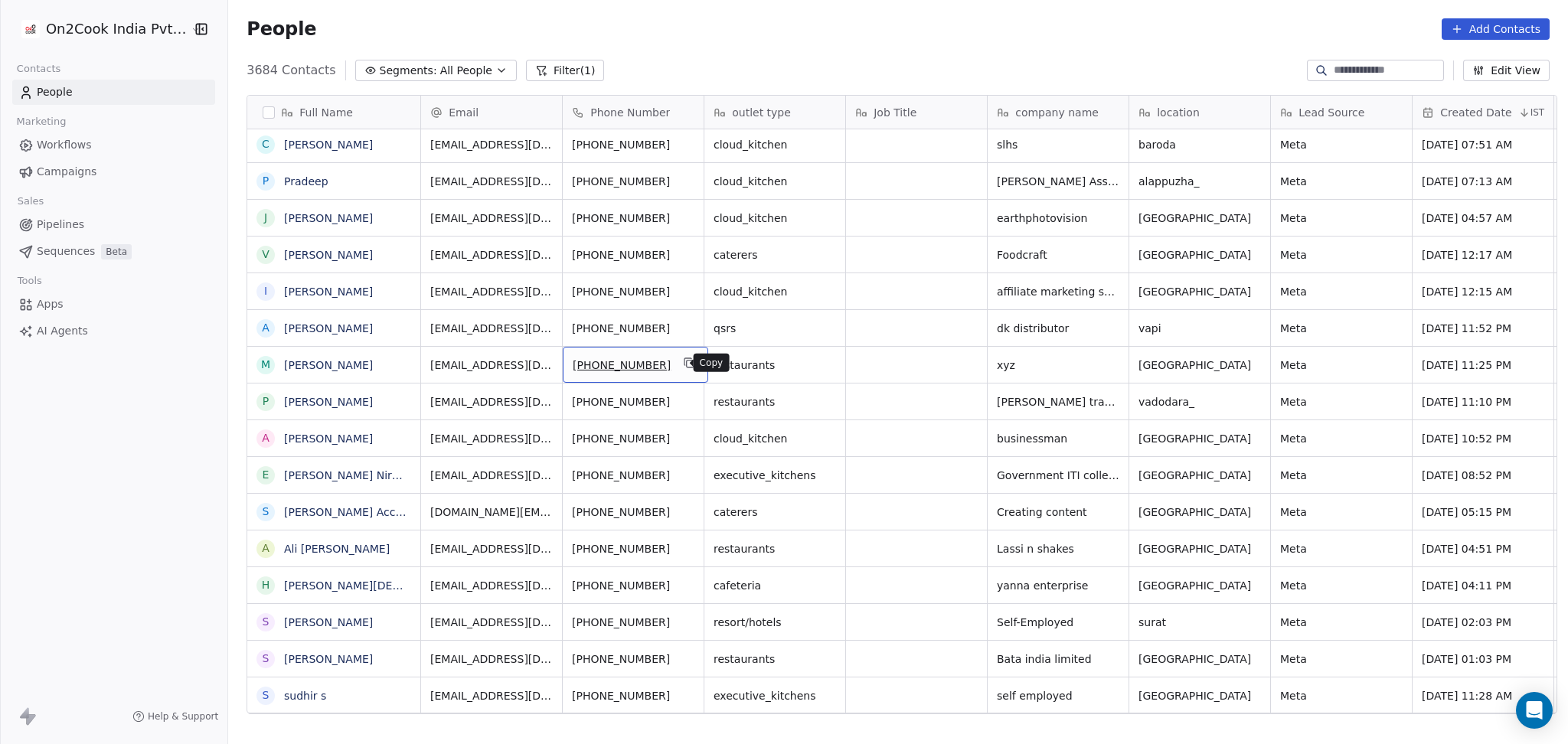
click at [683, 361] on icon "grid" at bounding box center [689, 363] width 12 height 12
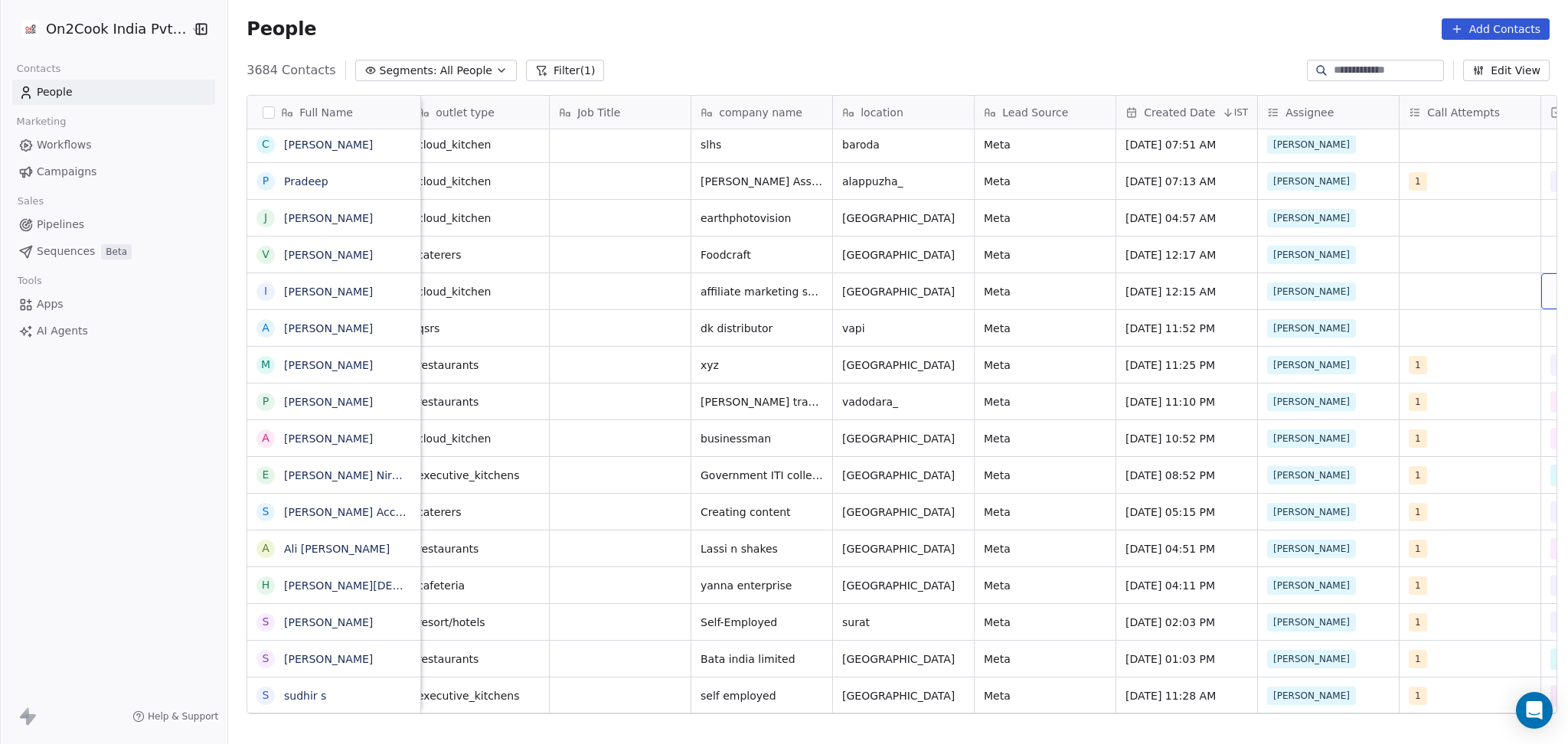
scroll to position [0, 437]
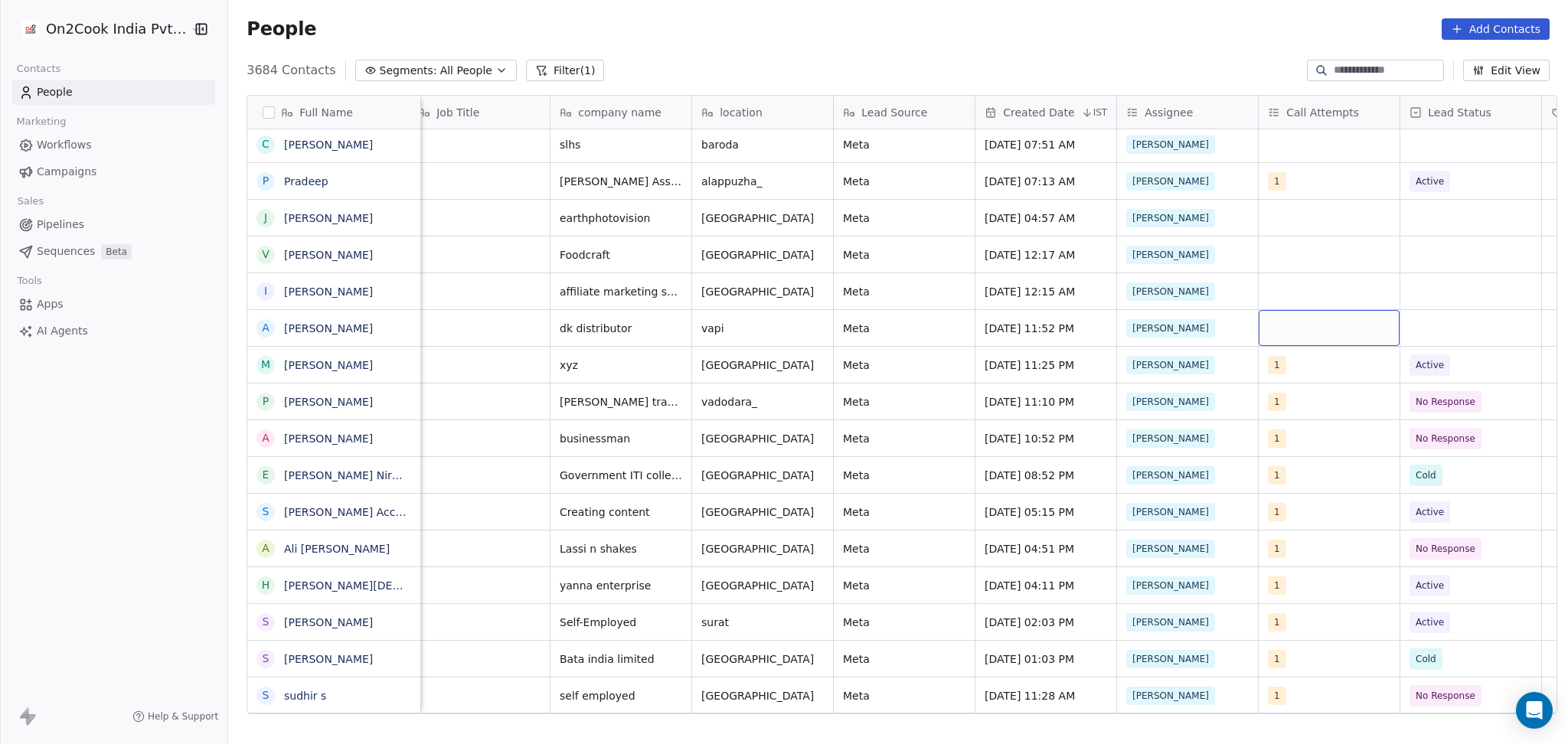
click at [1338, 328] on div "grid" at bounding box center [1328, 328] width 141 height 36
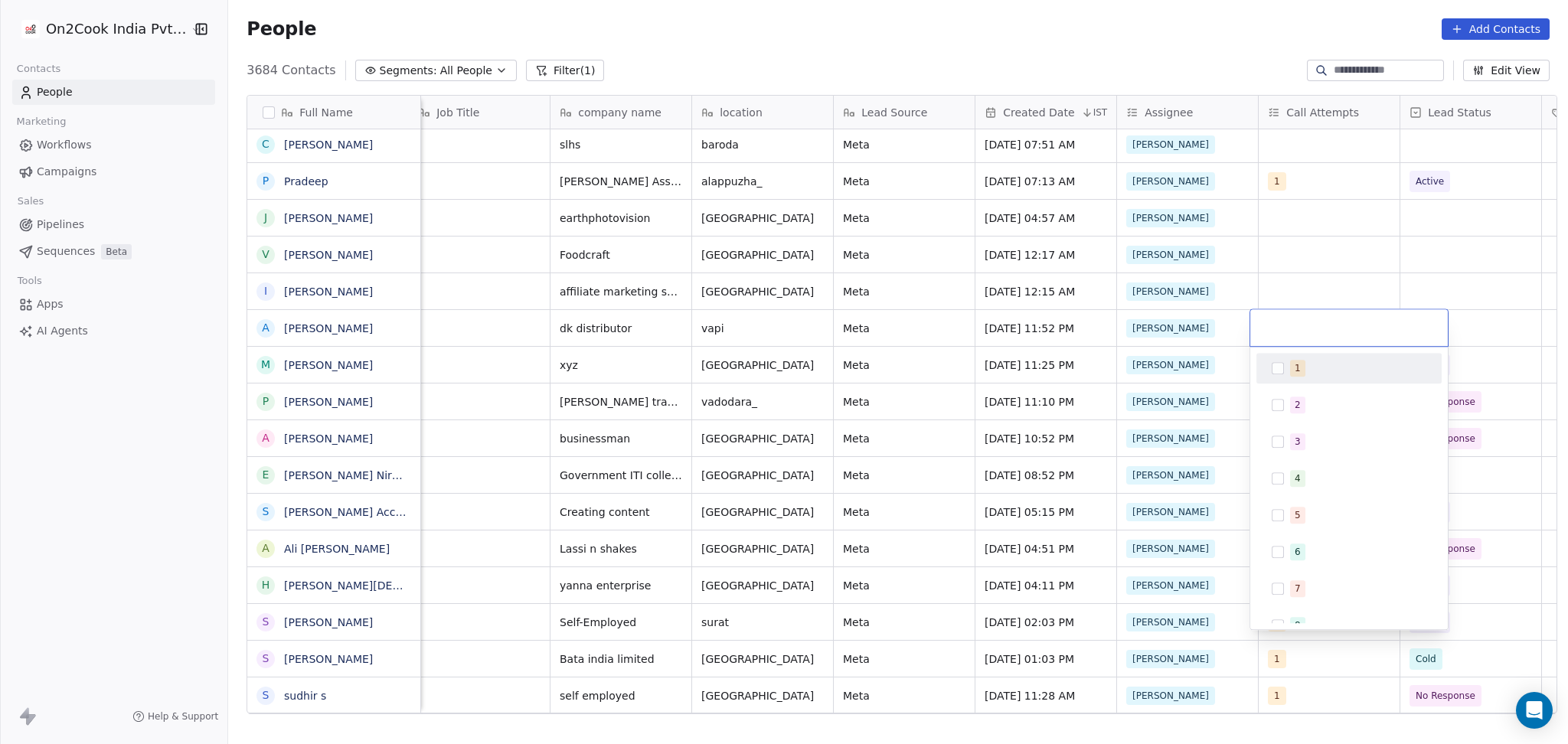
click at [1315, 360] on div "1" at bounding box center [1358, 368] width 136 height 17
click at [1478, 323] on html "On2Cook India Pvt. Ltd. Contacts People Marketing Workflows Campaigns Sales Pip…" at bounding box center [784, 372] width 1568 height 744
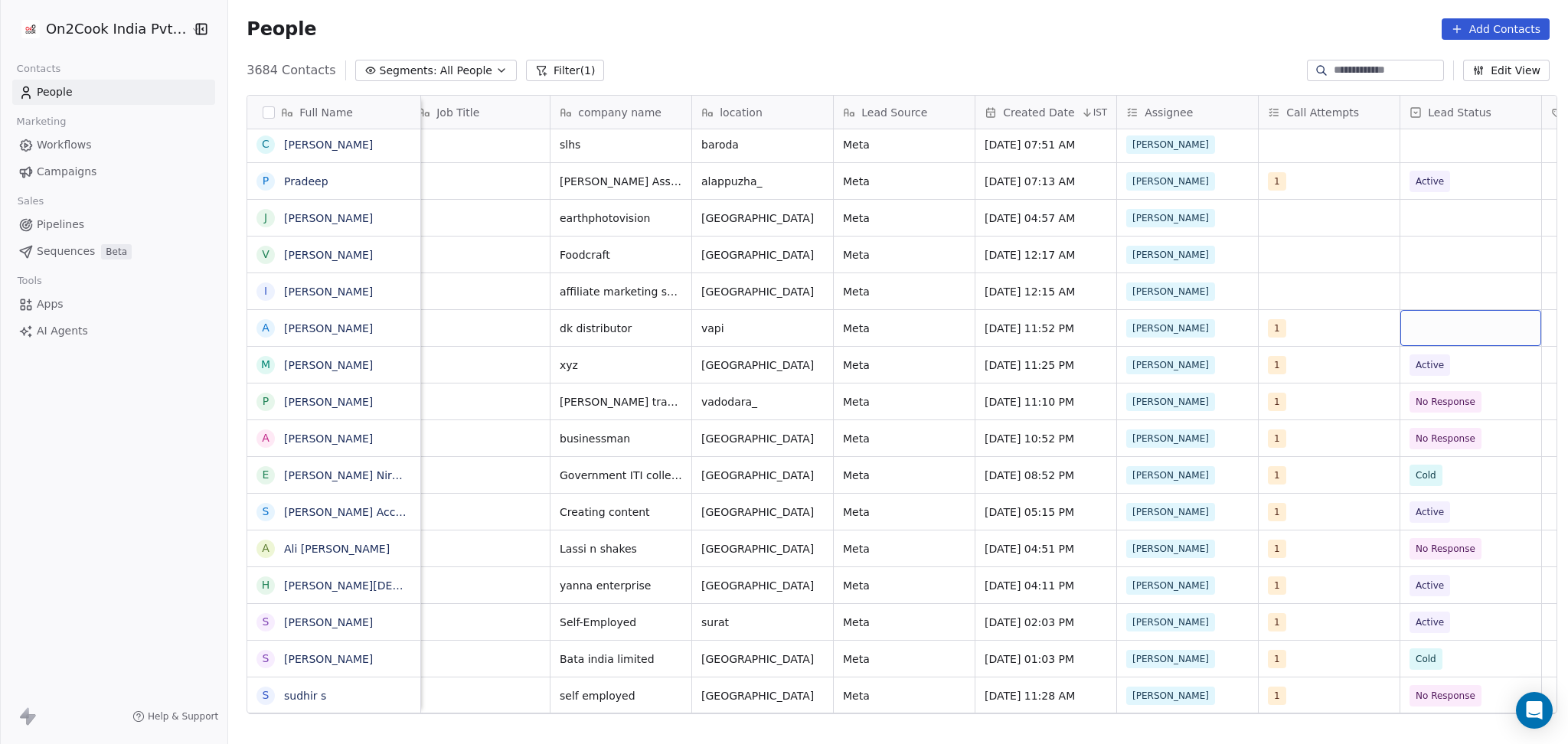
click at [1478, 323] on div "grid" at bounding box center [1470, 328] width 141 height 36
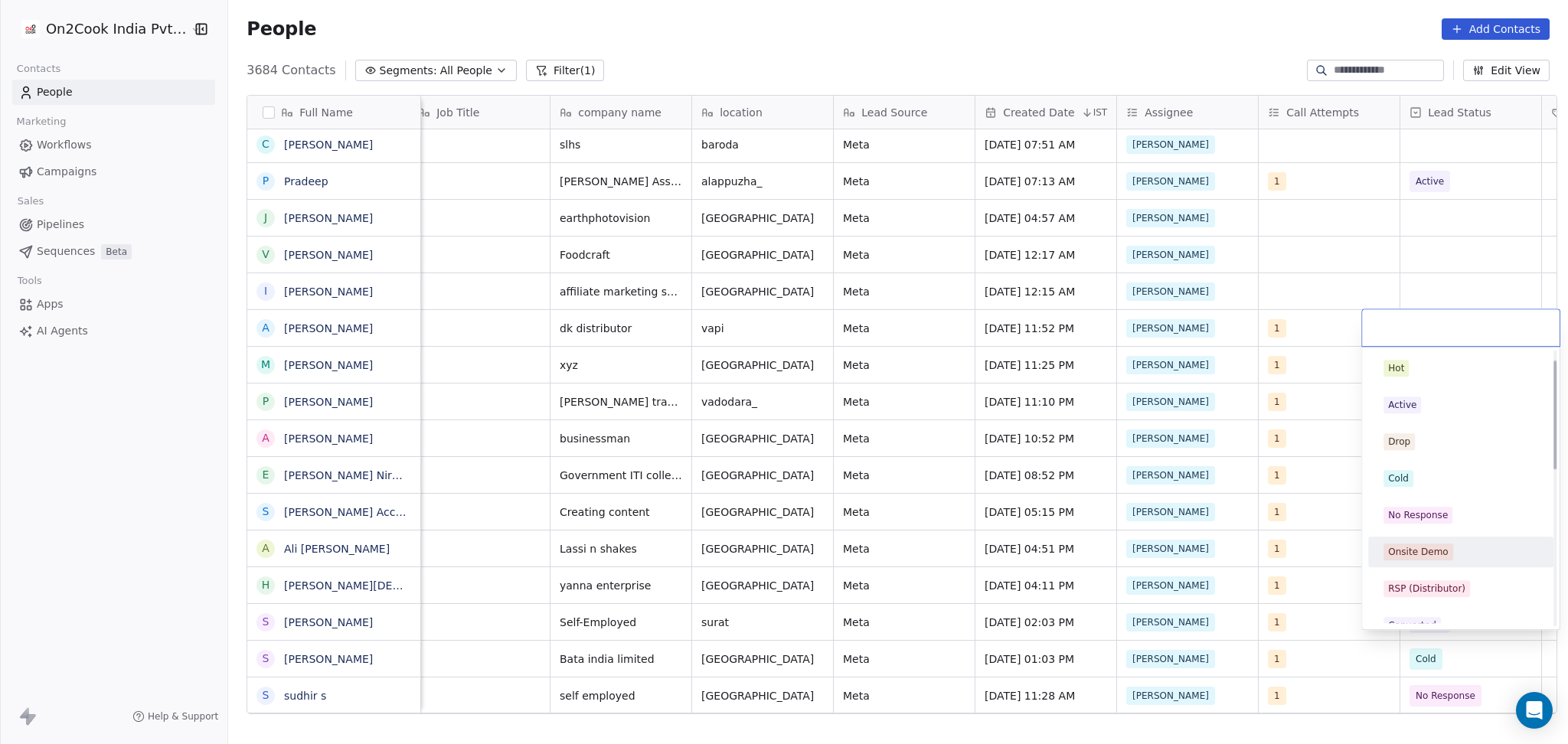
scroll to position [102, 0]
click at [1428, 578] on div "Hot Active Drop Cold No Response Onsite Demo RSP (Distributor) Converted Duplic…" at bounding box center [1460, 597] width 186 height 692
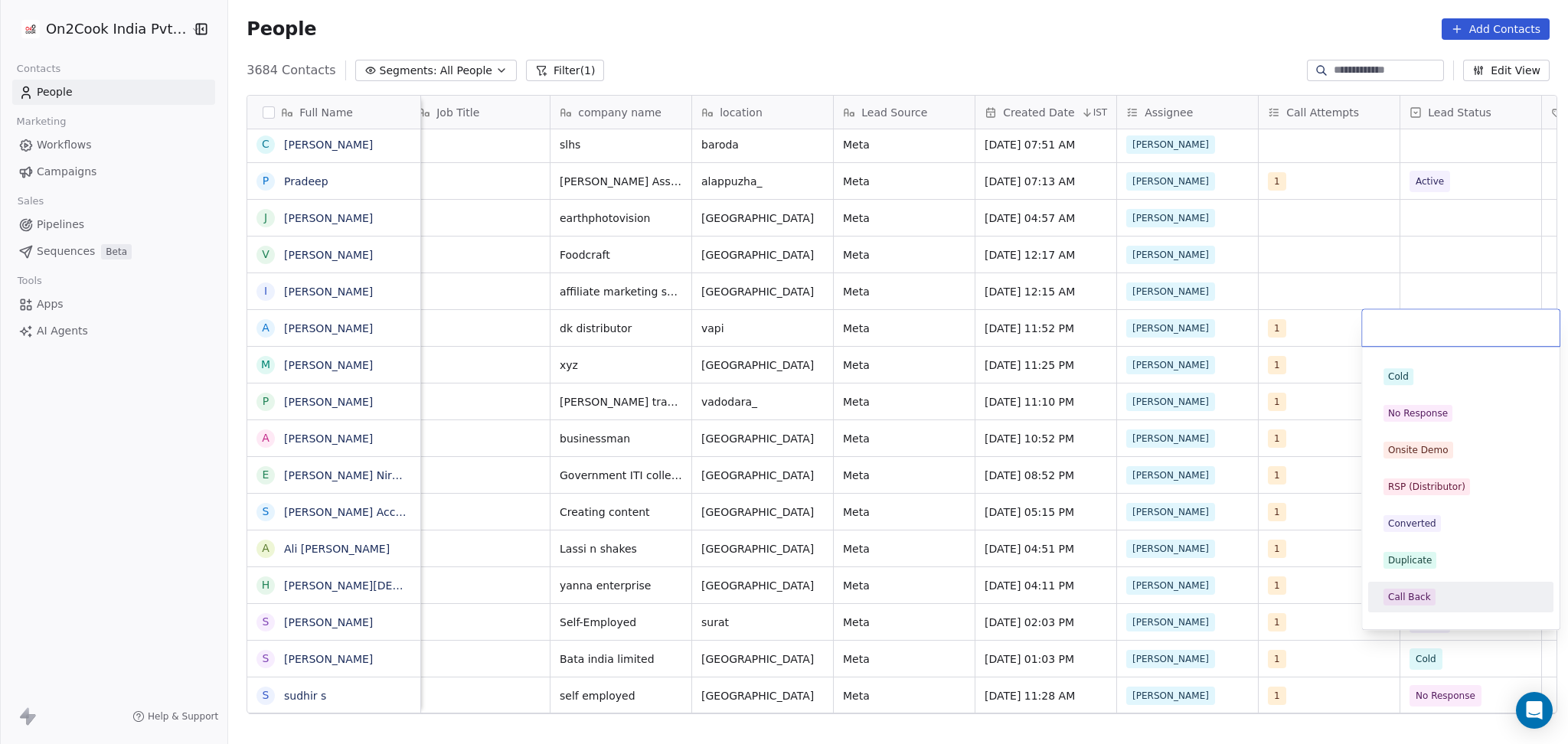
click at [1429, 591] on span "Call Back" at bounding box center [1409, 597] width 52 height 17
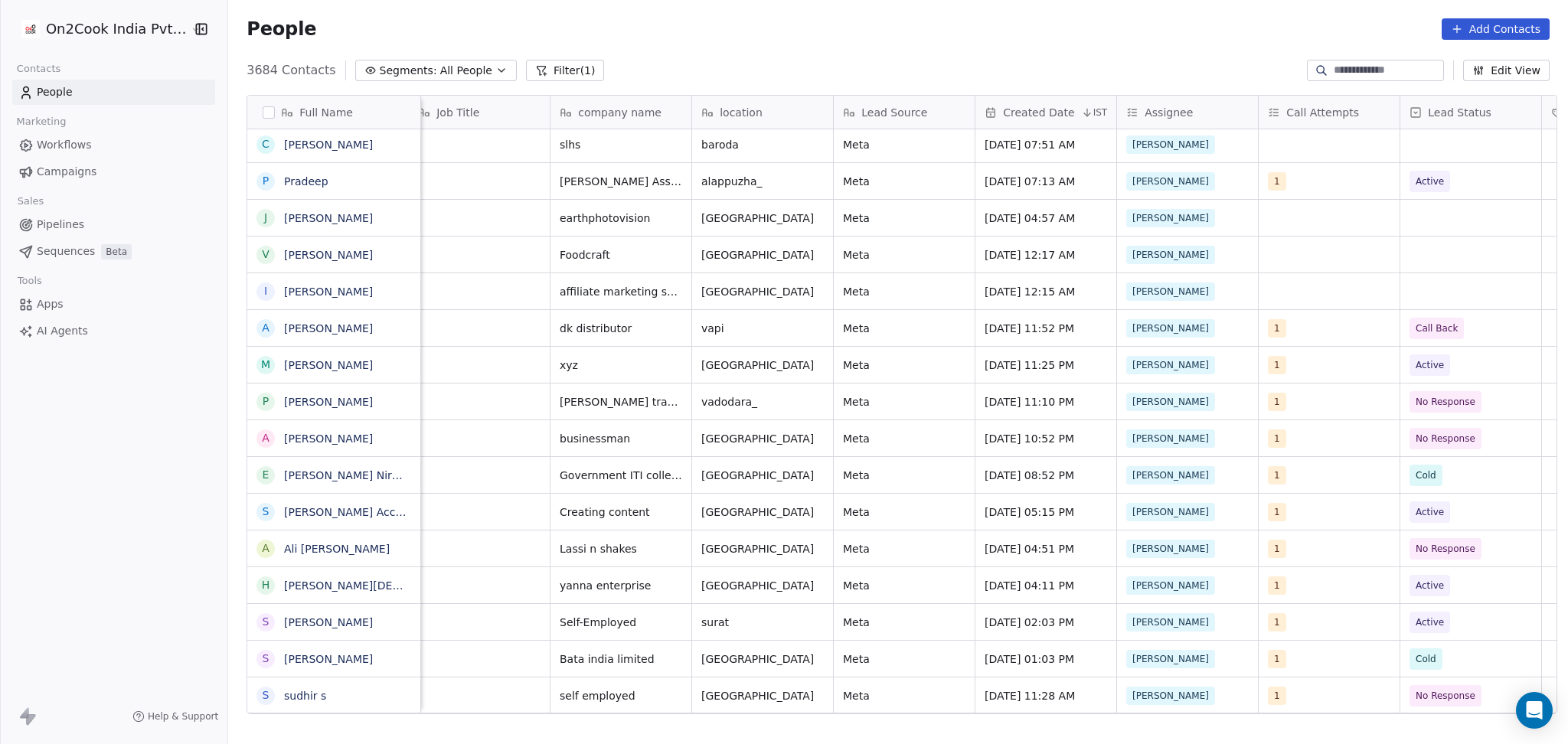
scroll to position [0, 863]
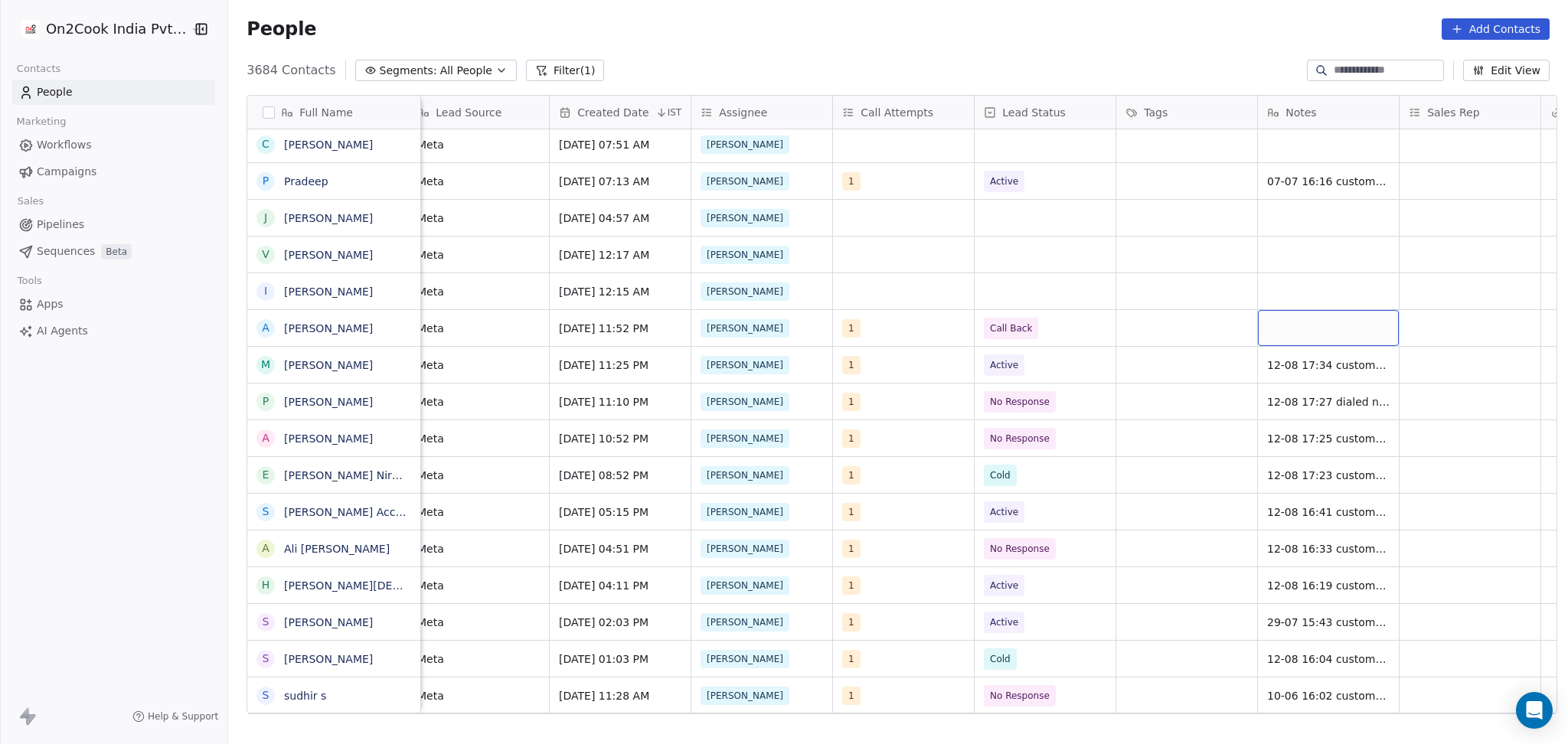
click at [1340, 324] on div "grid" at bounding box center [1328, 328] width 141 height 36
type textarea "**********"
click at [1398, 320] on html "On2Cook India Pvt. Ltd. Contacts People Marketing Workflows Campaigns Sales Pip…" at bounding box center [784, 372] width 1568 height 744
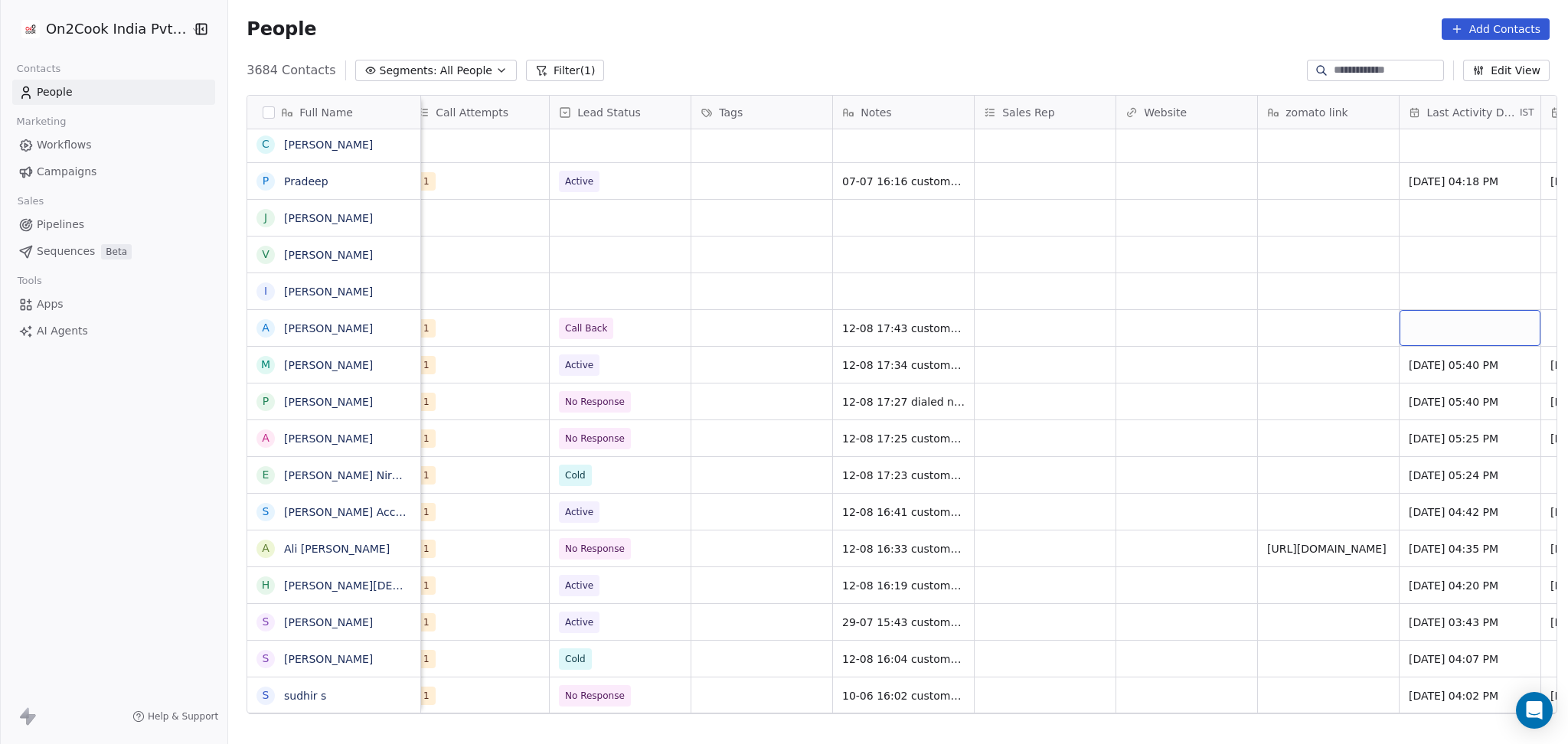
scroll to position [0, 1429]
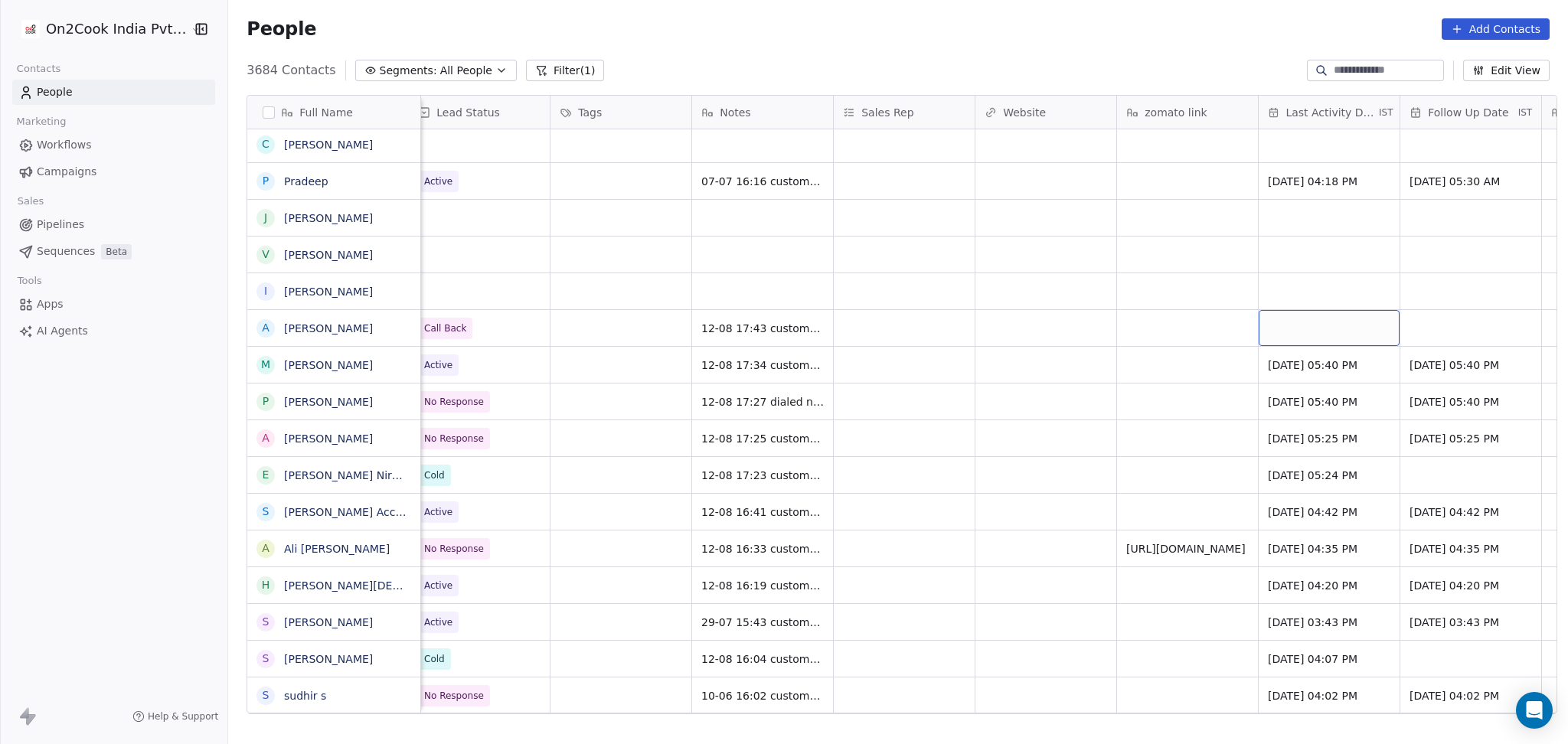
click at [1338, 330] on div "grid" at bounding box center [1328, 328] width 141 height 36
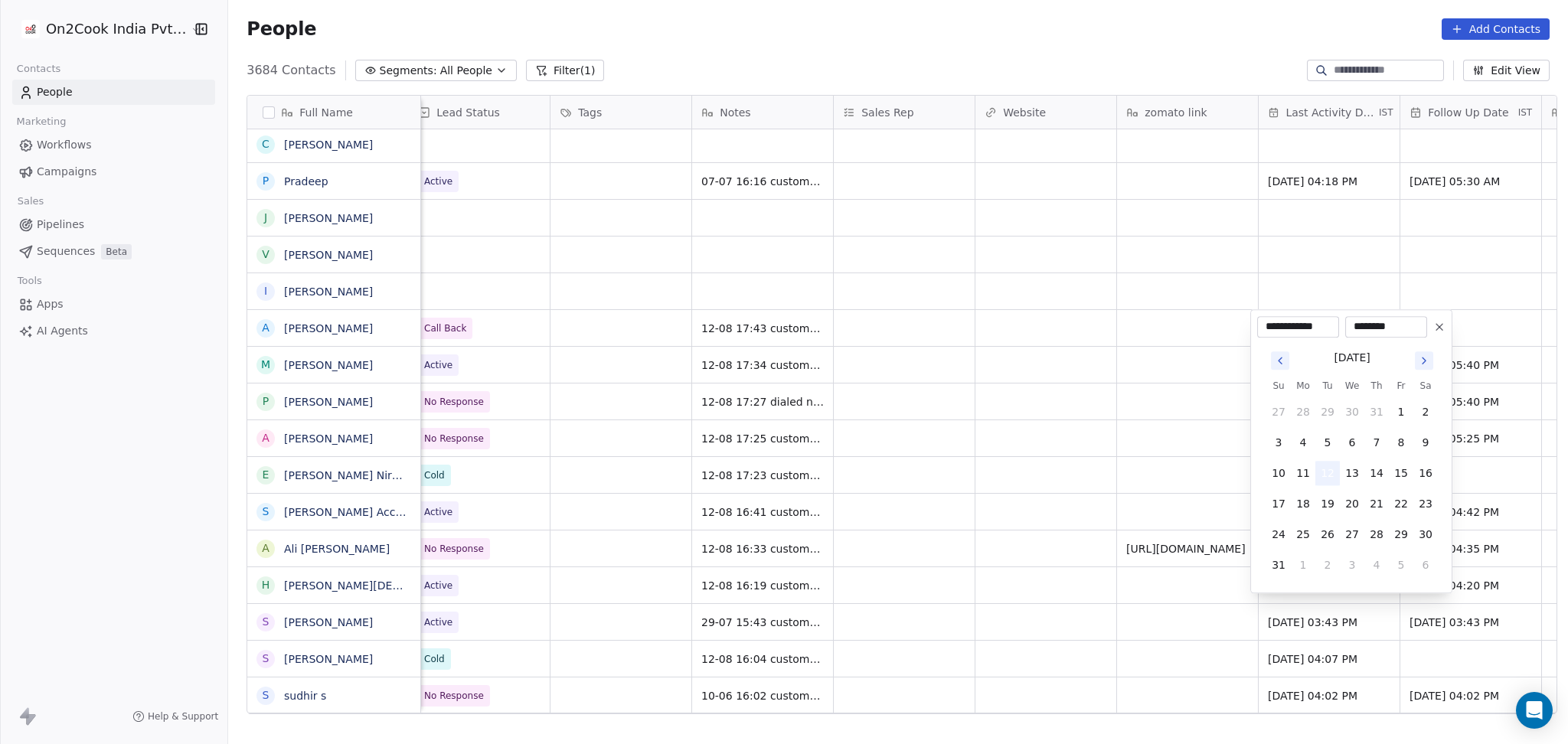
click at [1331, 471] on button "12" at bounding box center [1328, 473] width 25 height 25
click at [1125, 454] on html "On2Cook India Pvt. Ltd. Contacts People Marketing Workflows Campaigns Sales Pip…" at bounding box center [784, 372] width 1568 height 744
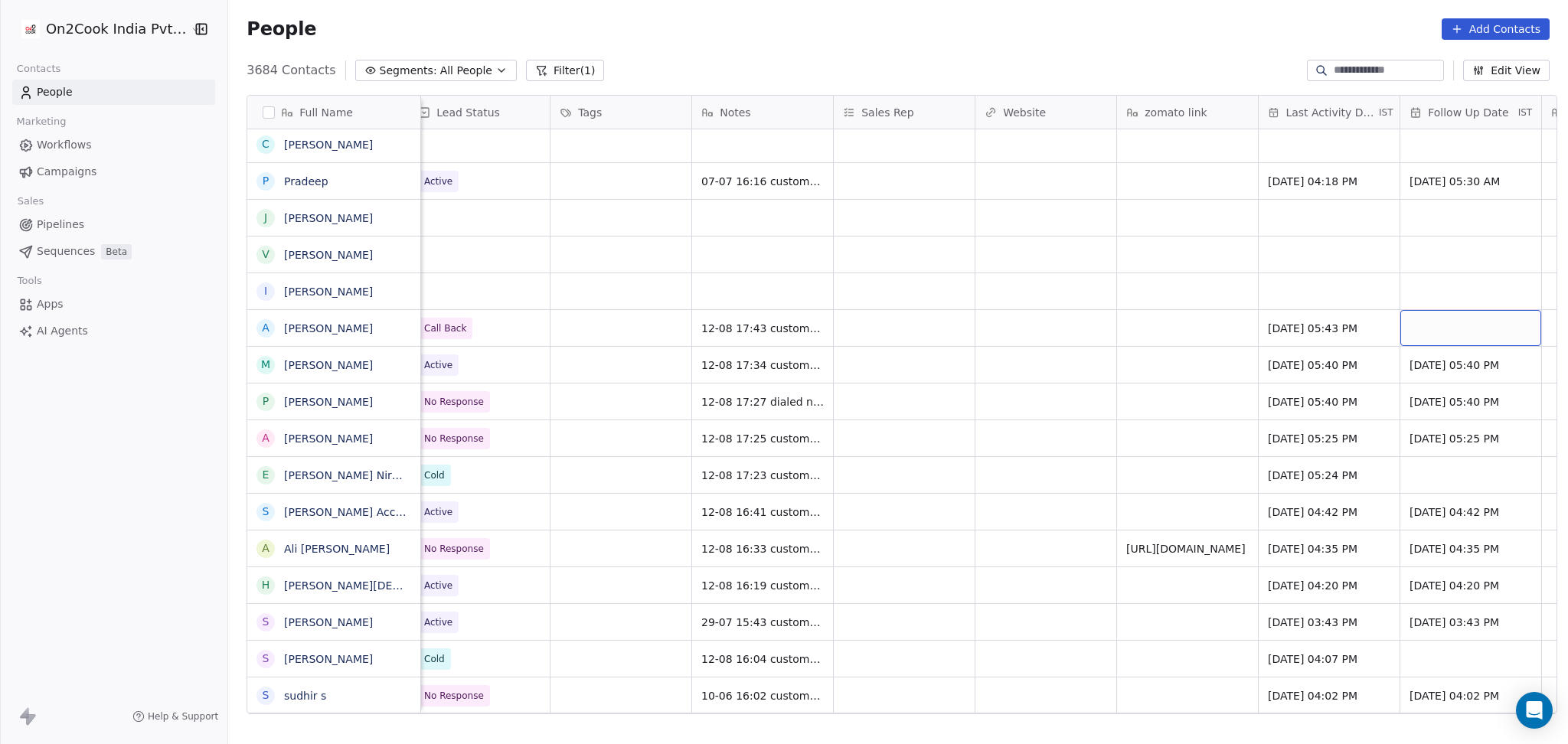
click at [1449, 340] on div "grid" at bounding box center [1470, 328] width 141 height 36
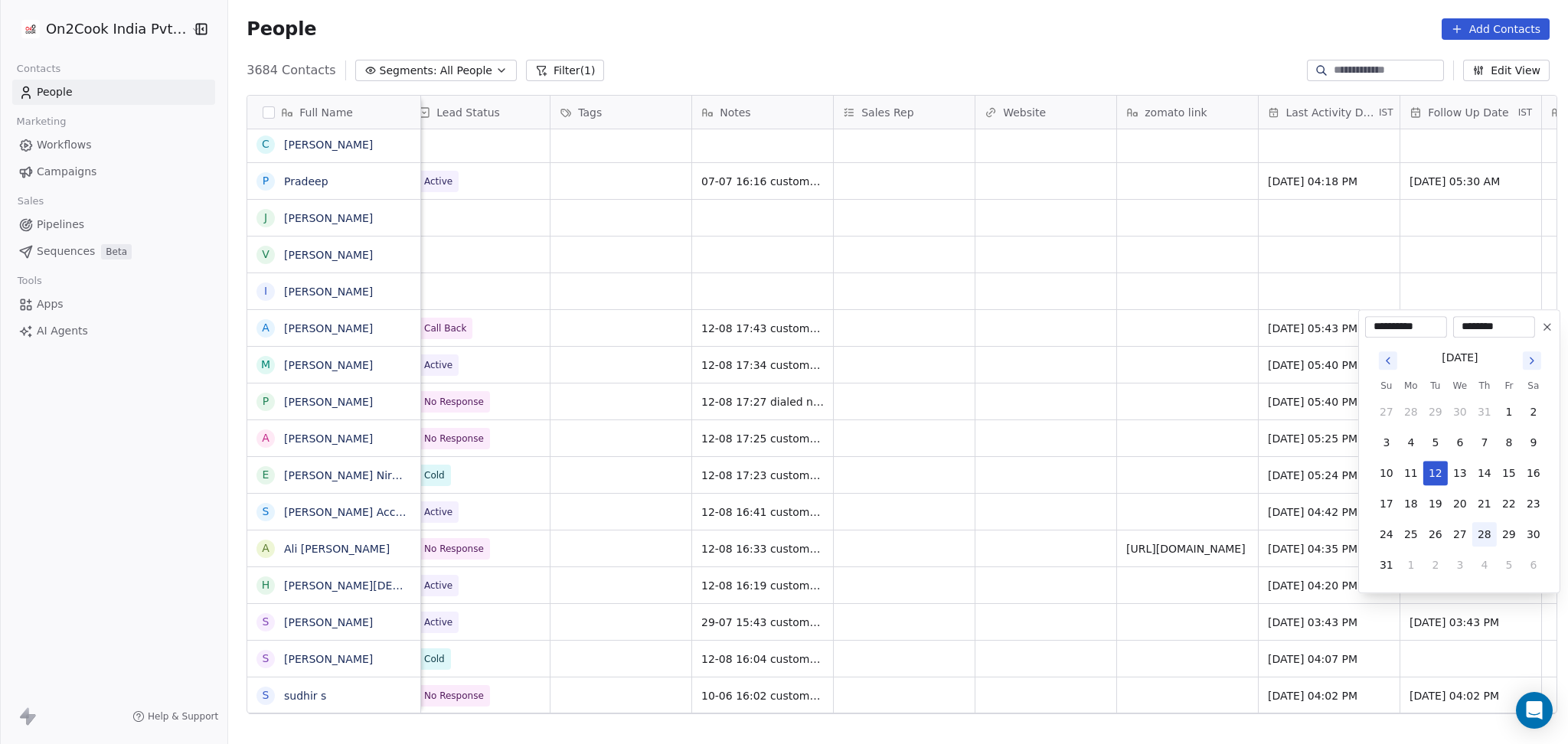
click at [1485, 533] on button "28" at bounding box center [1484, 535] width 25 height 25
type input "**********"
click at [874, 313] on html "On2Cook India Pvt. Ltd. Contacts People Marketing Workflows Campaigns Sales Pip…" at bounding box center [784, 372] width 1568 height 744
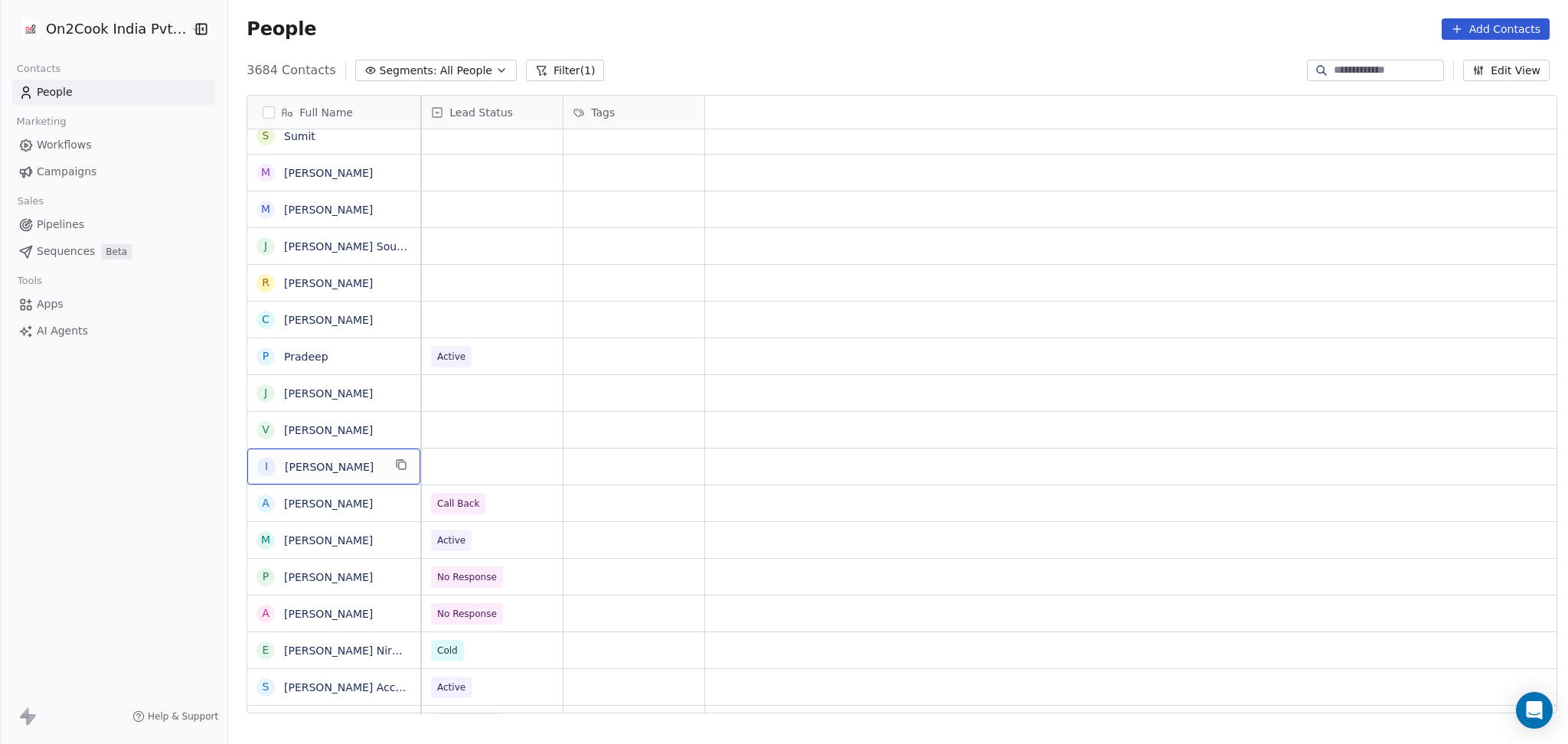
scroll to position [15, 0]
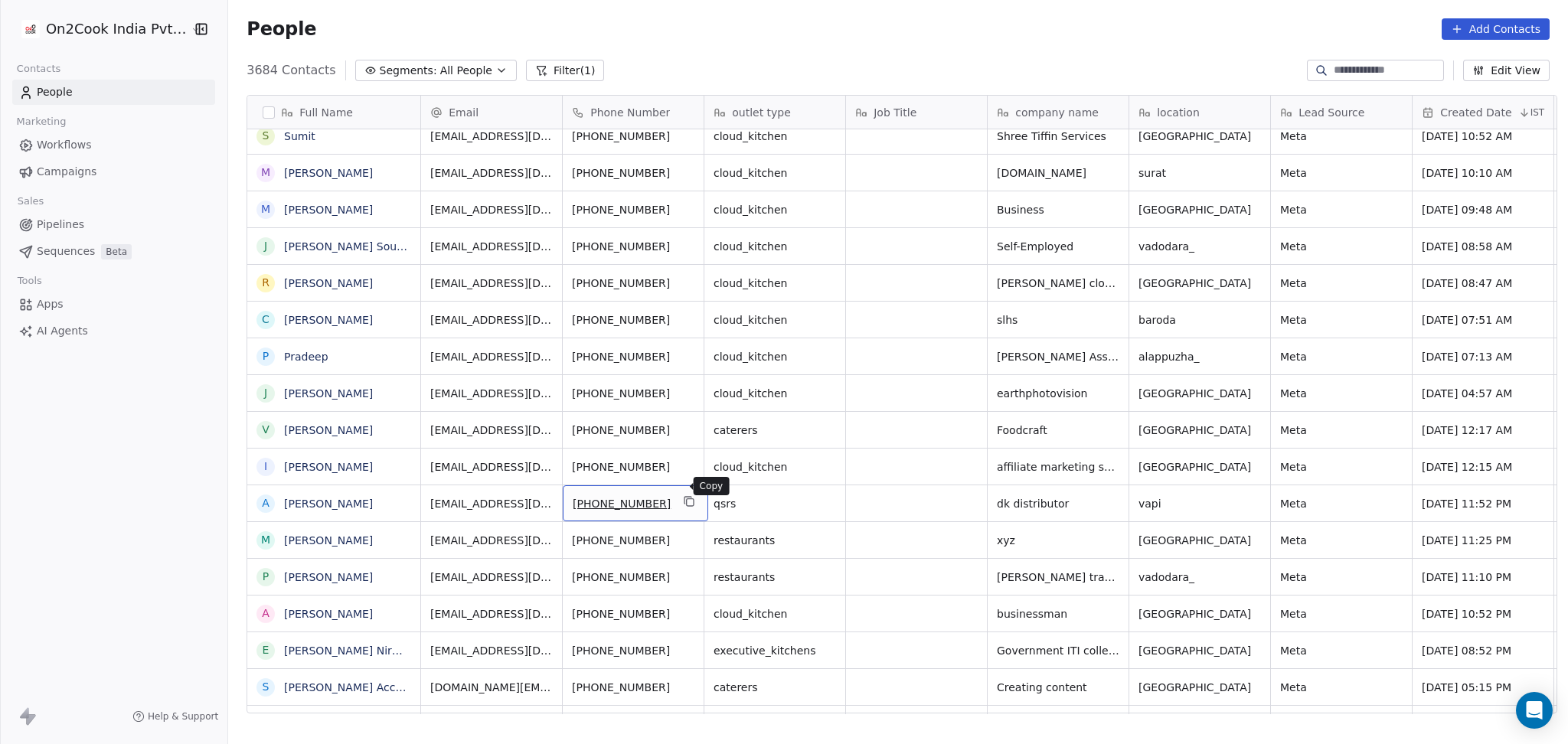
click at [687, 499] on icon "grid" at bounding box center [690, 502] width 7 height 7
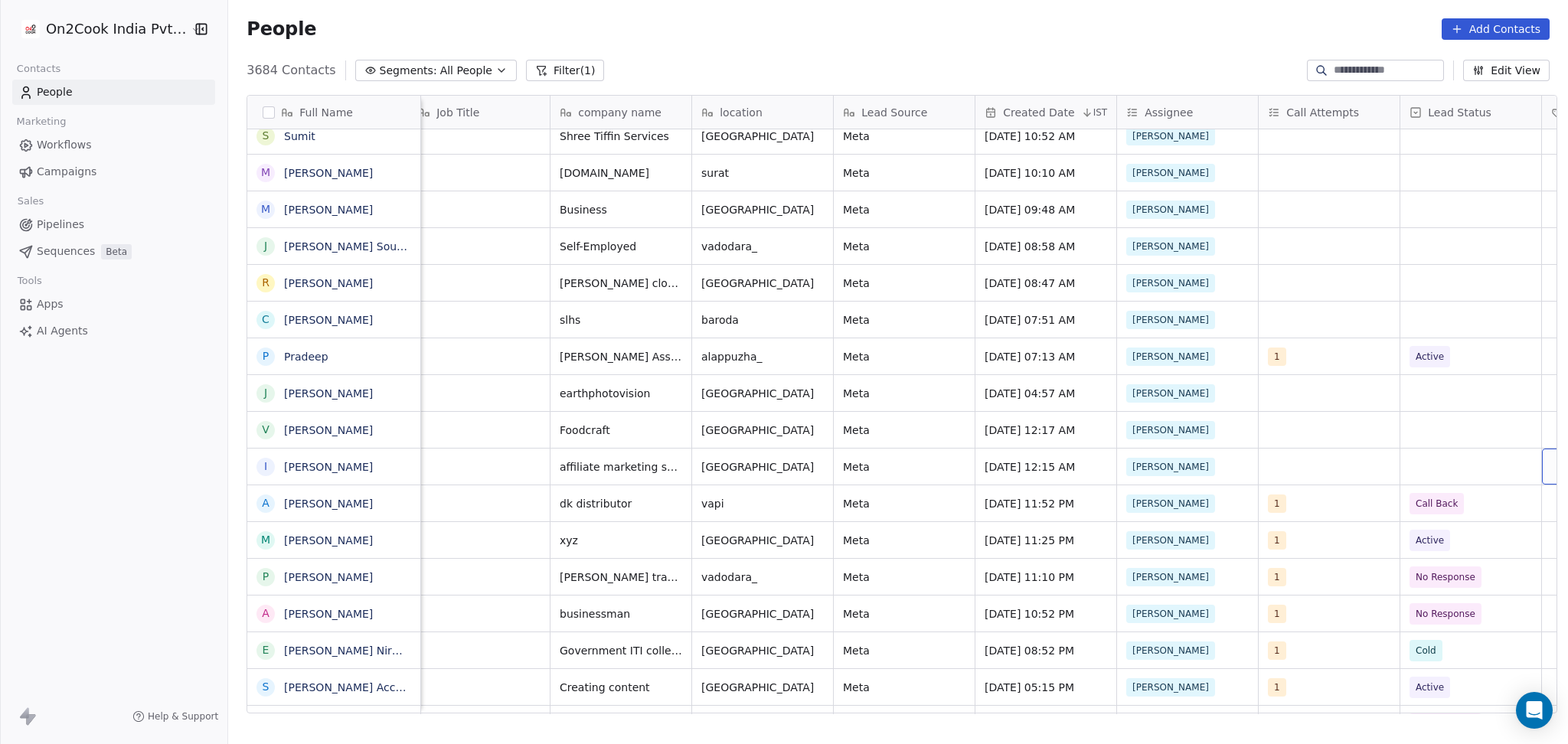
scroll to position [15, 579]
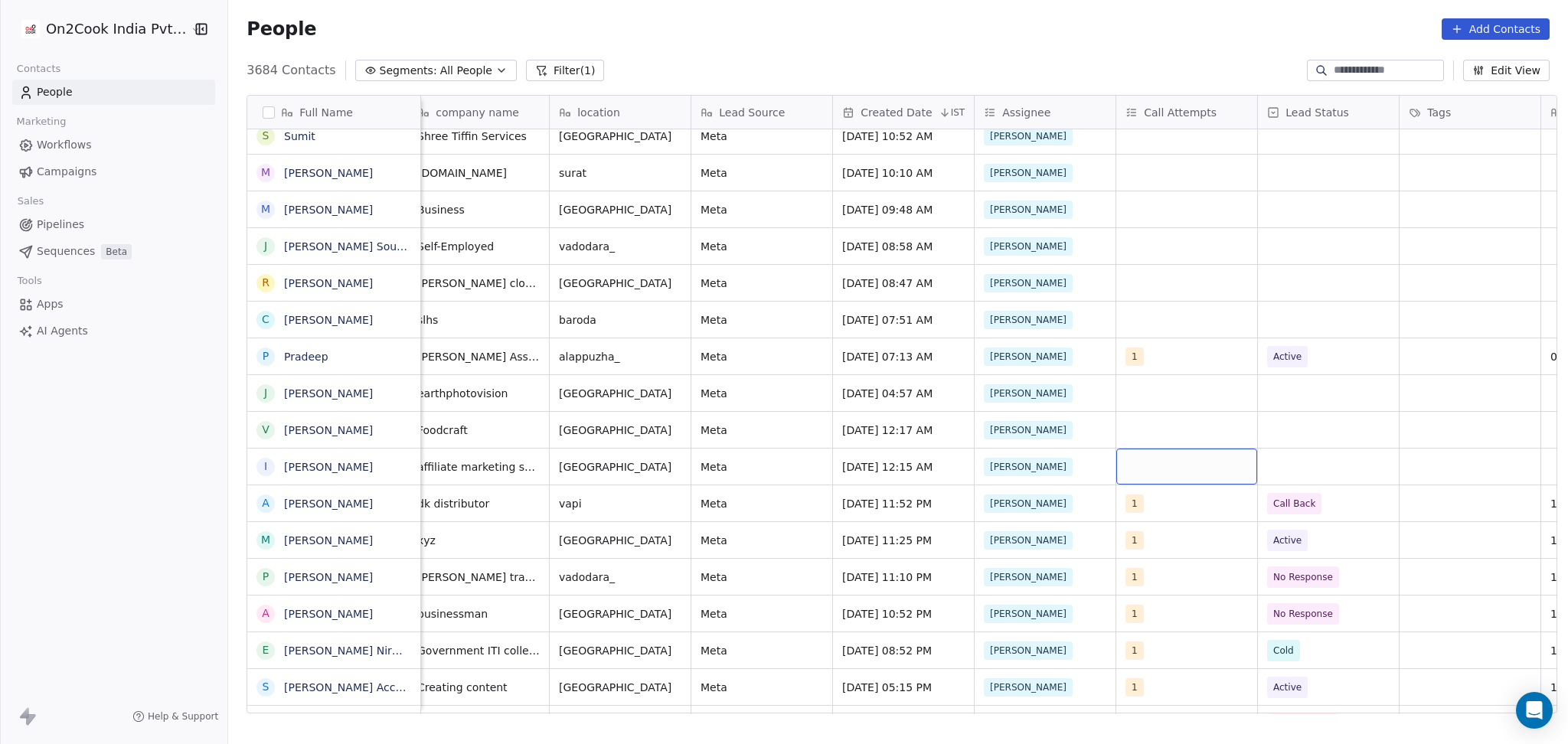
click at [1208, 448] on div "grid" at bounding box center [1186, 466] width 141 height 36
click at [1170, 220] on div "1" at bounding box center [1206, 207] width 173 height 25
click at [1403, 421] on html "On2Cook India Pvt. Ltd. Contacts People Marketing Workflows Campaigns Sales Pip…" at bounding box center [784, 372] width 1568 height 744
click at [1320, 461] on div "grid" at bounding box center [1328, 466] width 141 height 36
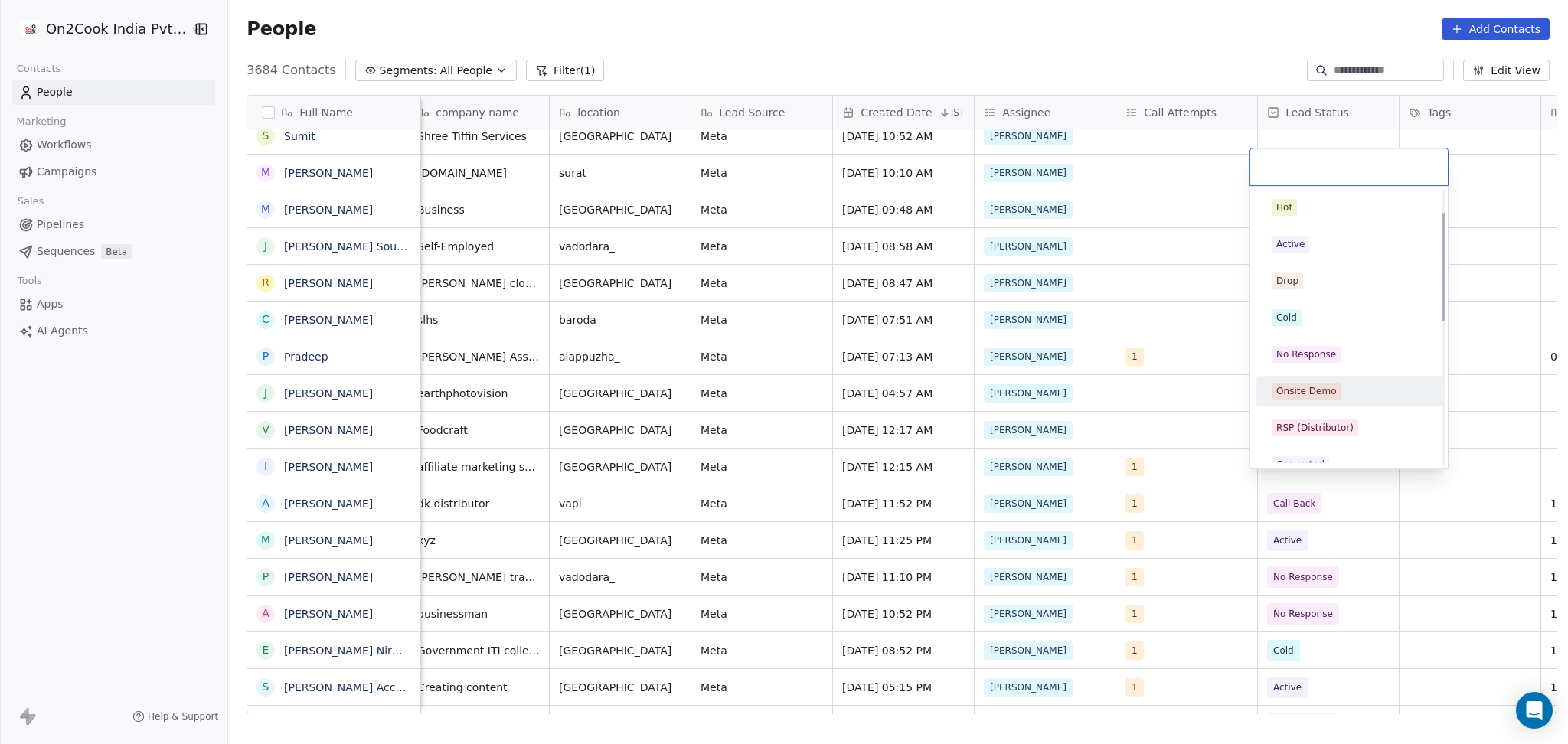
scroll to position [203, 0]
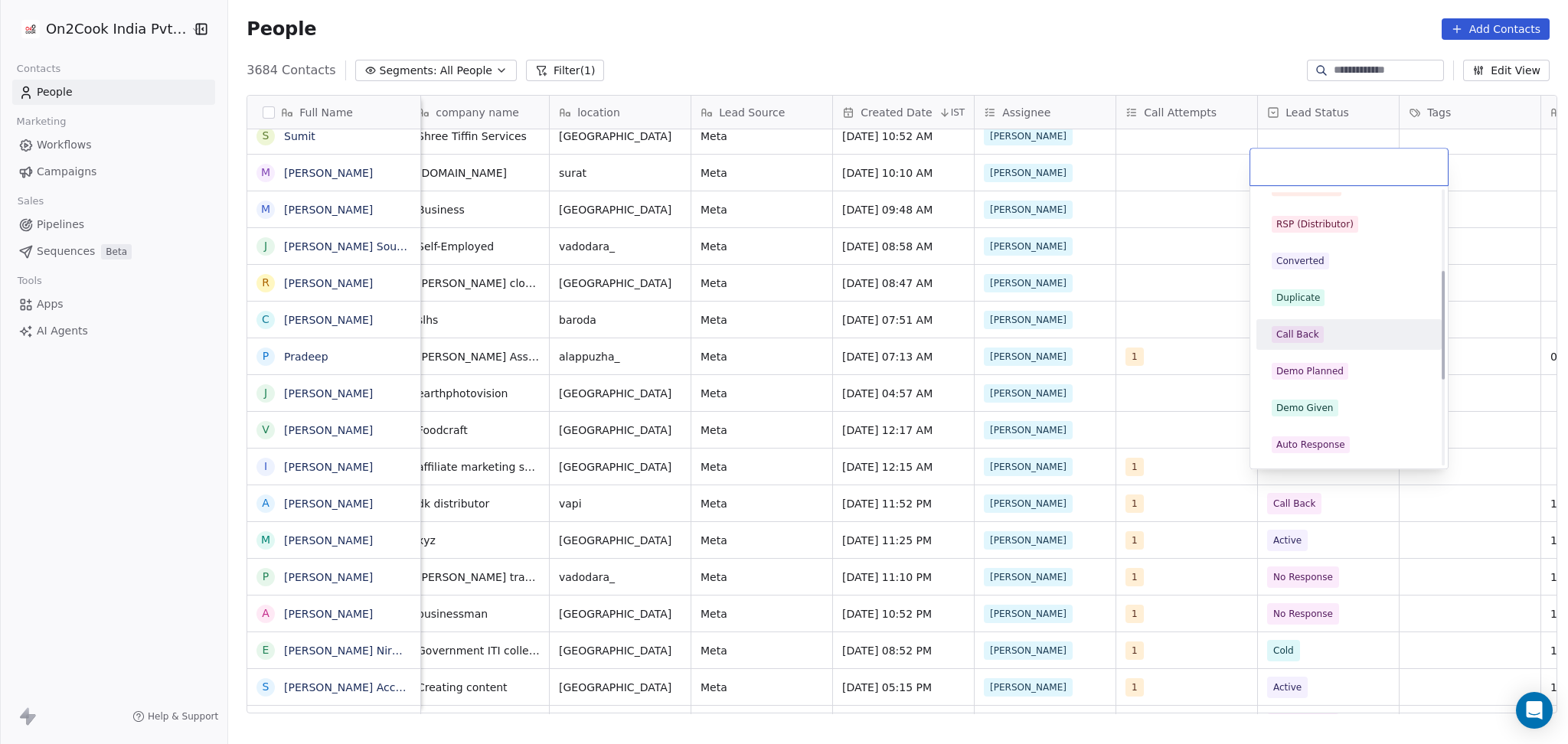
click at [1303, 330] on div "Call Back" at bounding box center [1298, 334] width 43 height 14
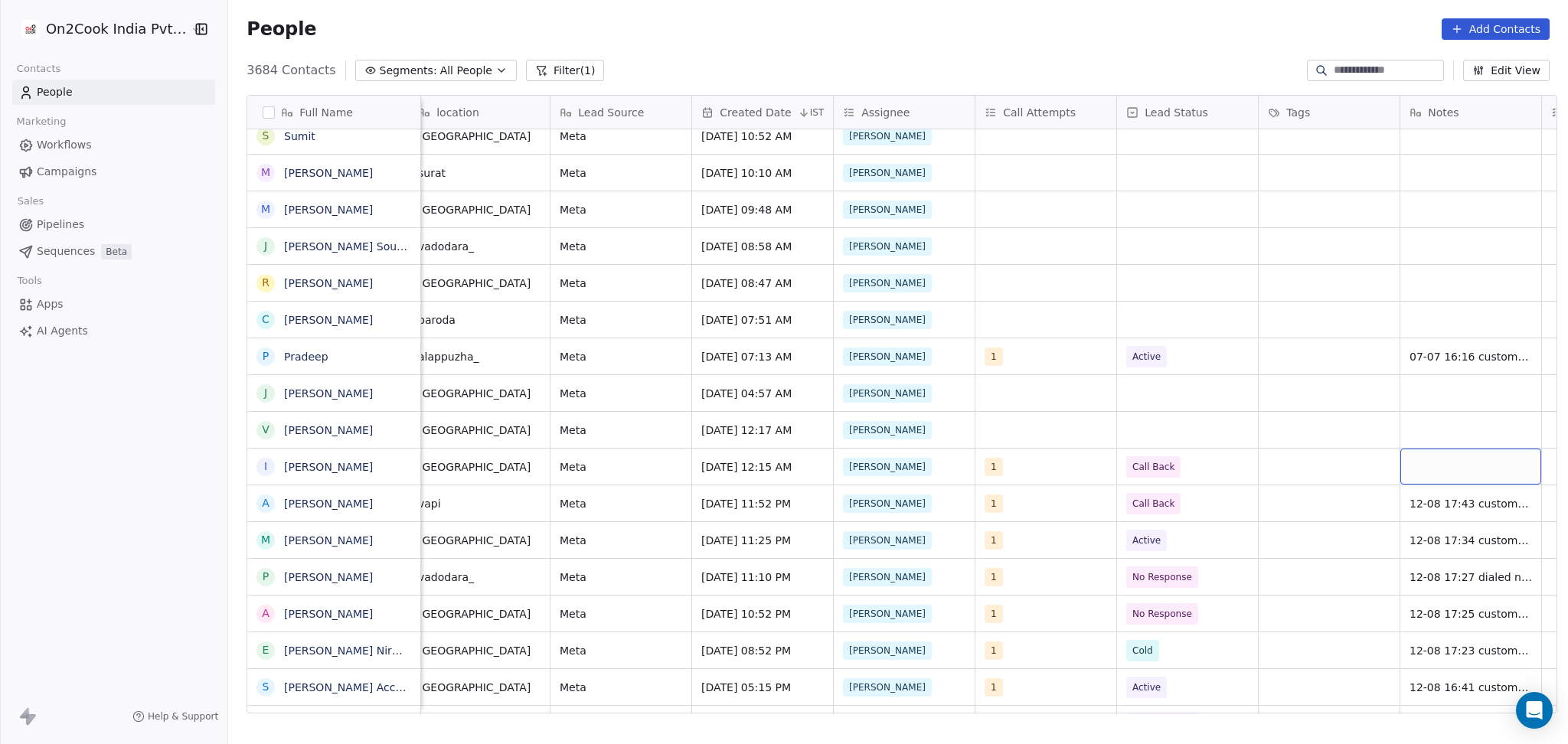
scroll to position [15, 863]
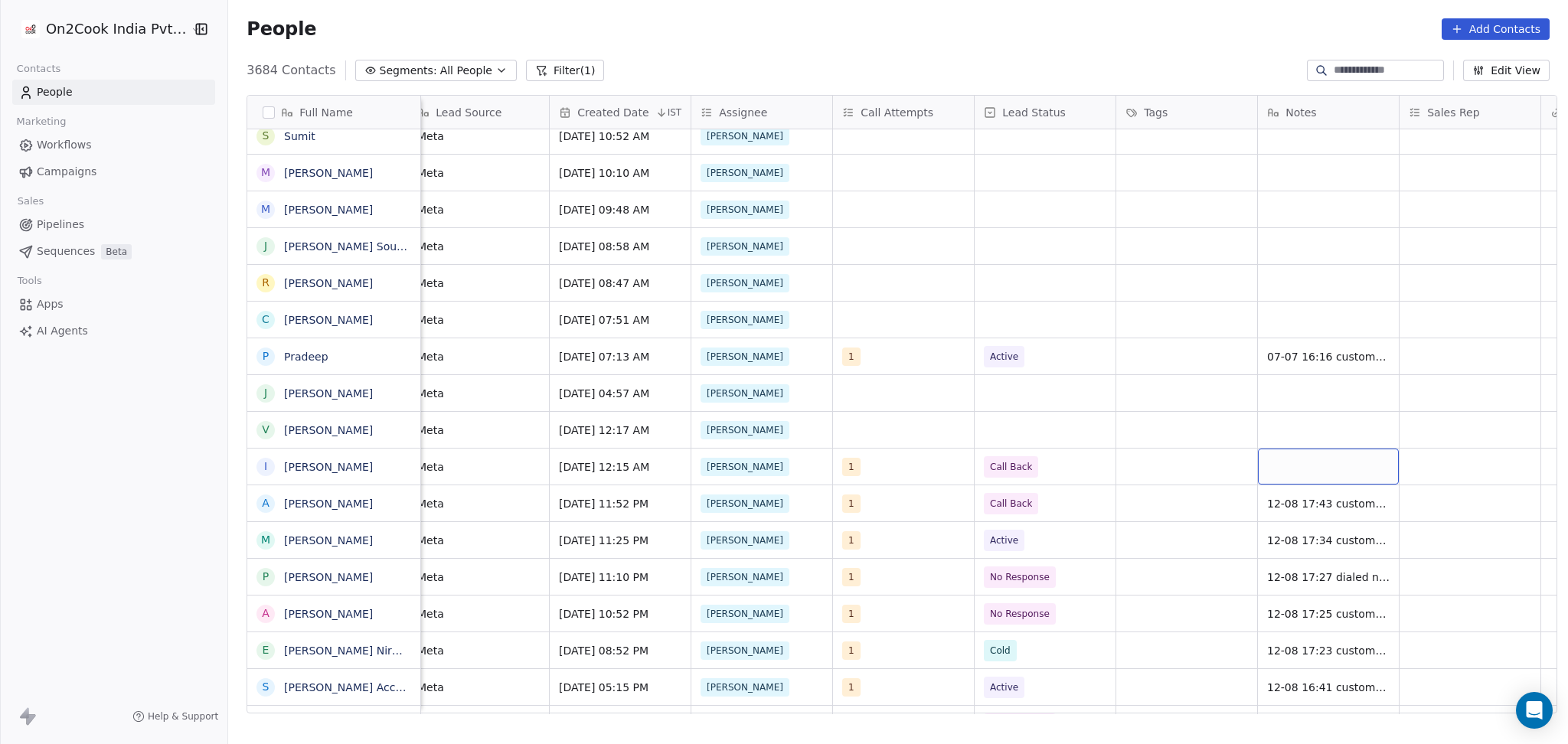
click at [1274, 455] on div "grid" at bounding box center [1328, 466] width 141 height 36
type textarea "**********"
click at [1453, 447] on html "On2Cook India Pvt. Ltd. Contacts People Marketing Workflows Campaigns Sales Pip…" at bounding box center [784, 372] width 1568 height 744
click at [1354, 455] on span "12-08 17:45 some kid pickup the call not able to talk to customer" at bounding box center [1359, 471] width 183 height 31
type textarea "**********"
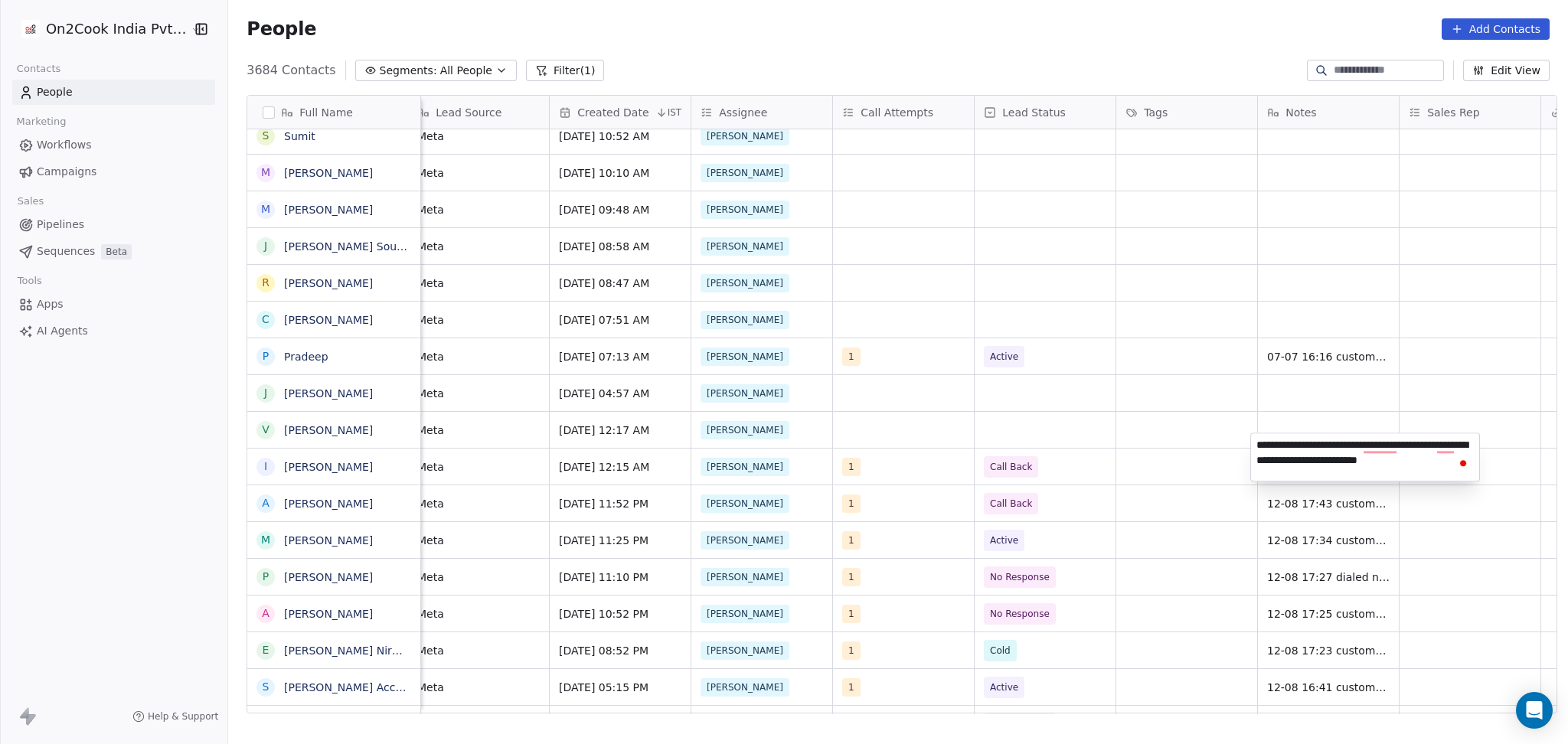
click at [1146, 511] on html "On2Cook India Pvt. Ltd. Contacts People Marketing Workflows Campaigns Sales Pip…" at bounding box center [784, 372] width 1568 height 744
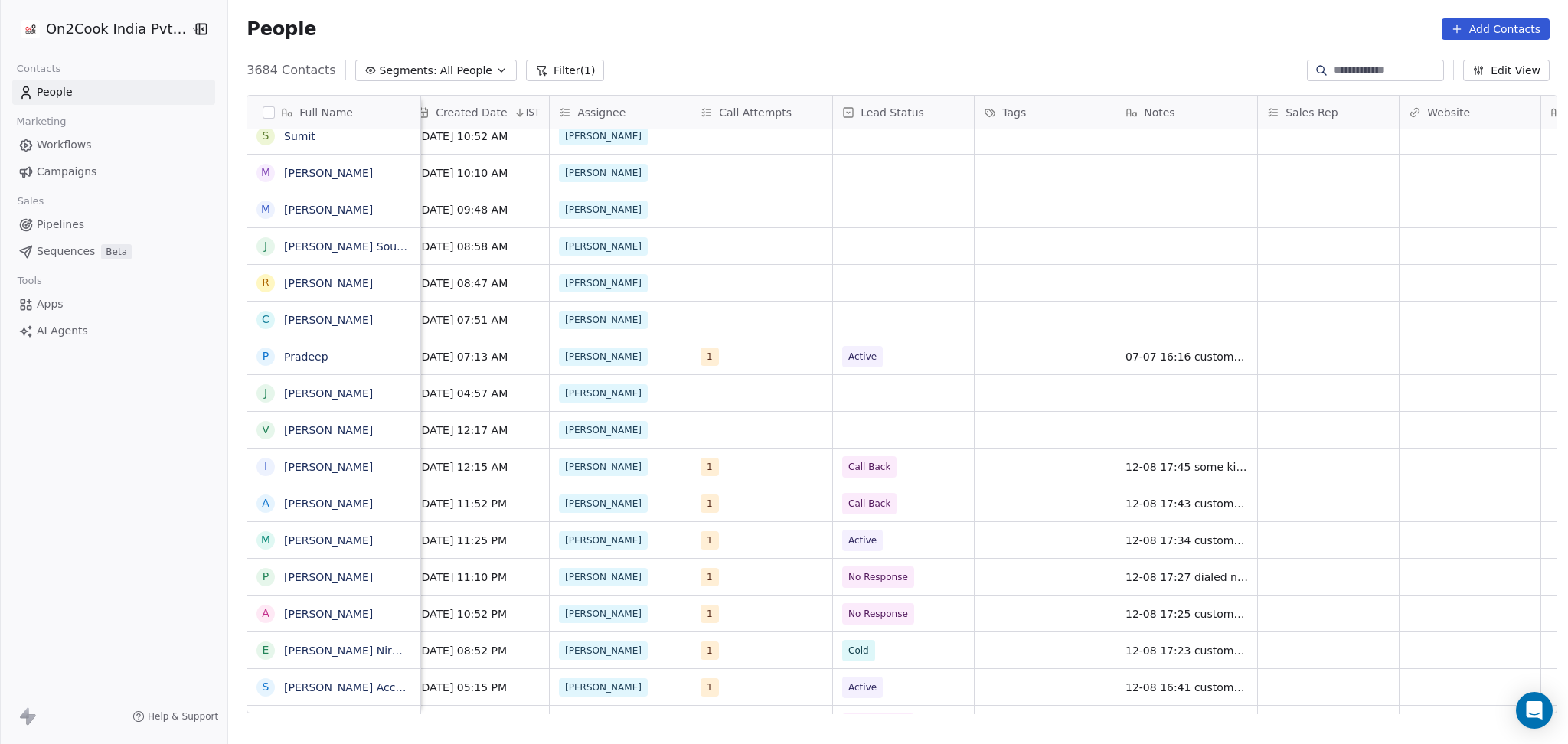
scroll to position [15, 1288]
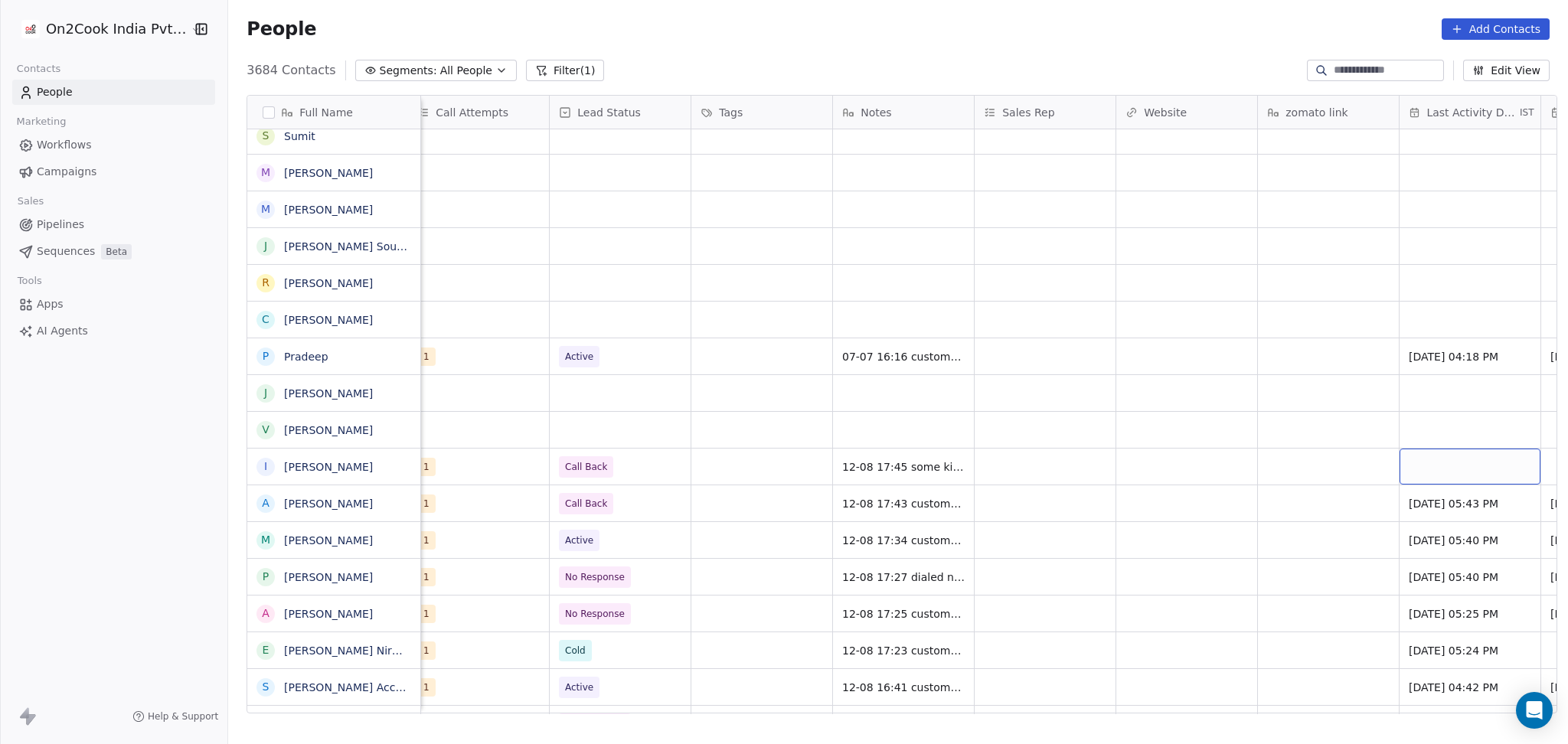
click at [1432, 448] on div "grid" at bounding box center [1469, 466] width 141 height 36
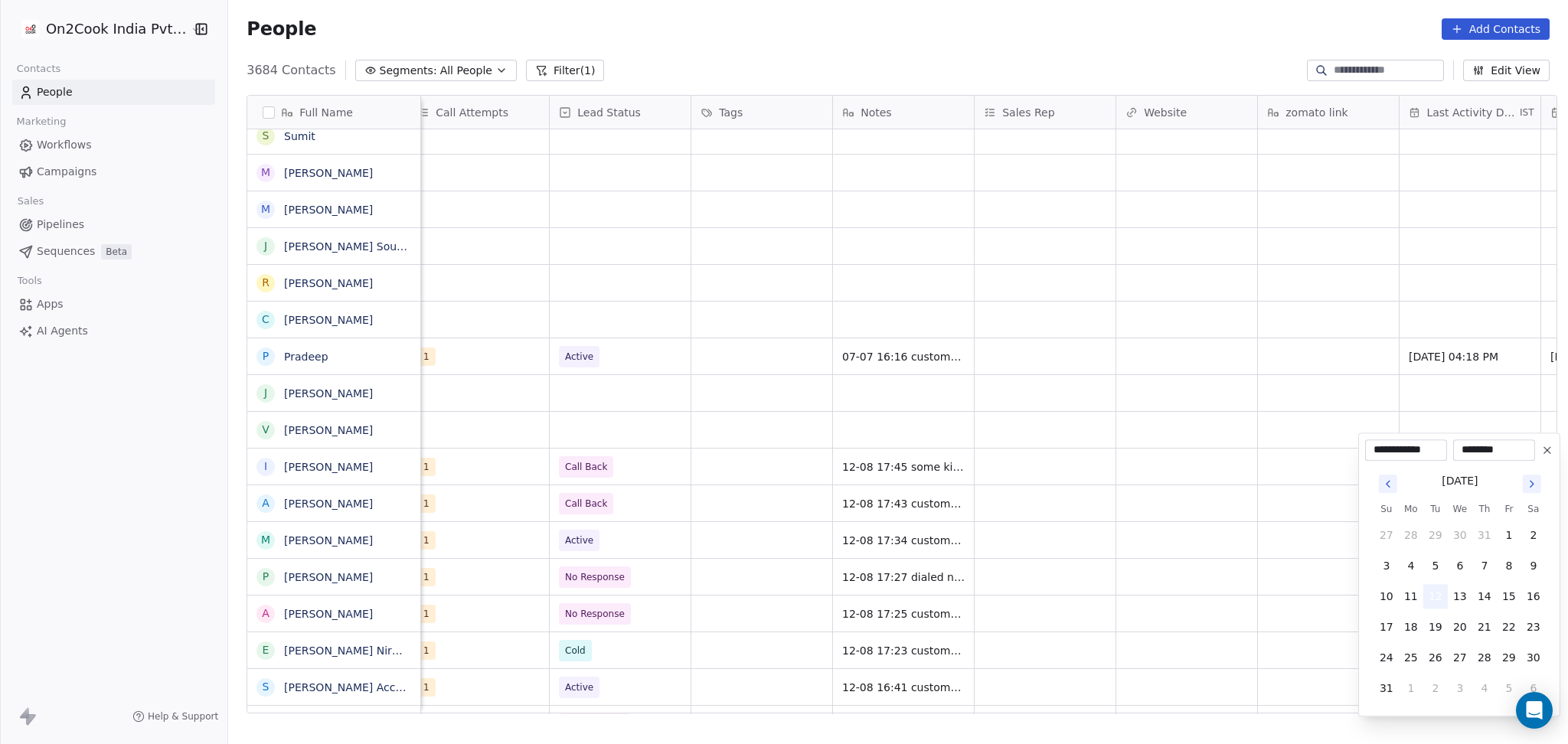
click at [1437, 591] on button "12" at bounding box center [1436, 596] width 25 height 25
click at [1216, 588] on html "On2Cook India Pvt. Ltd. Contacts People Marketing Workflows Campaigns Sales Pip…" at bounding box center [784, 372] width 1568 height 744
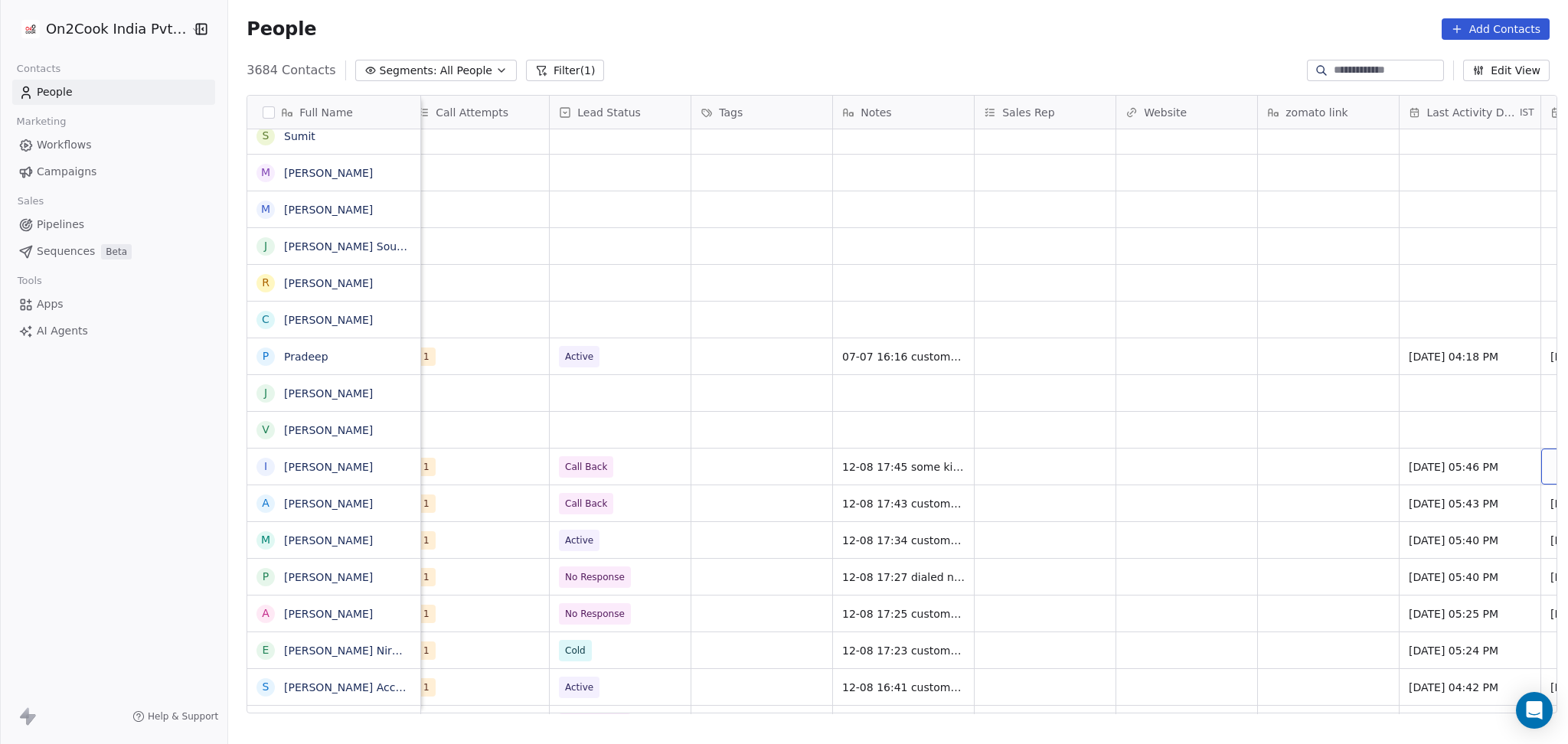
scroll to position [15, 1429]
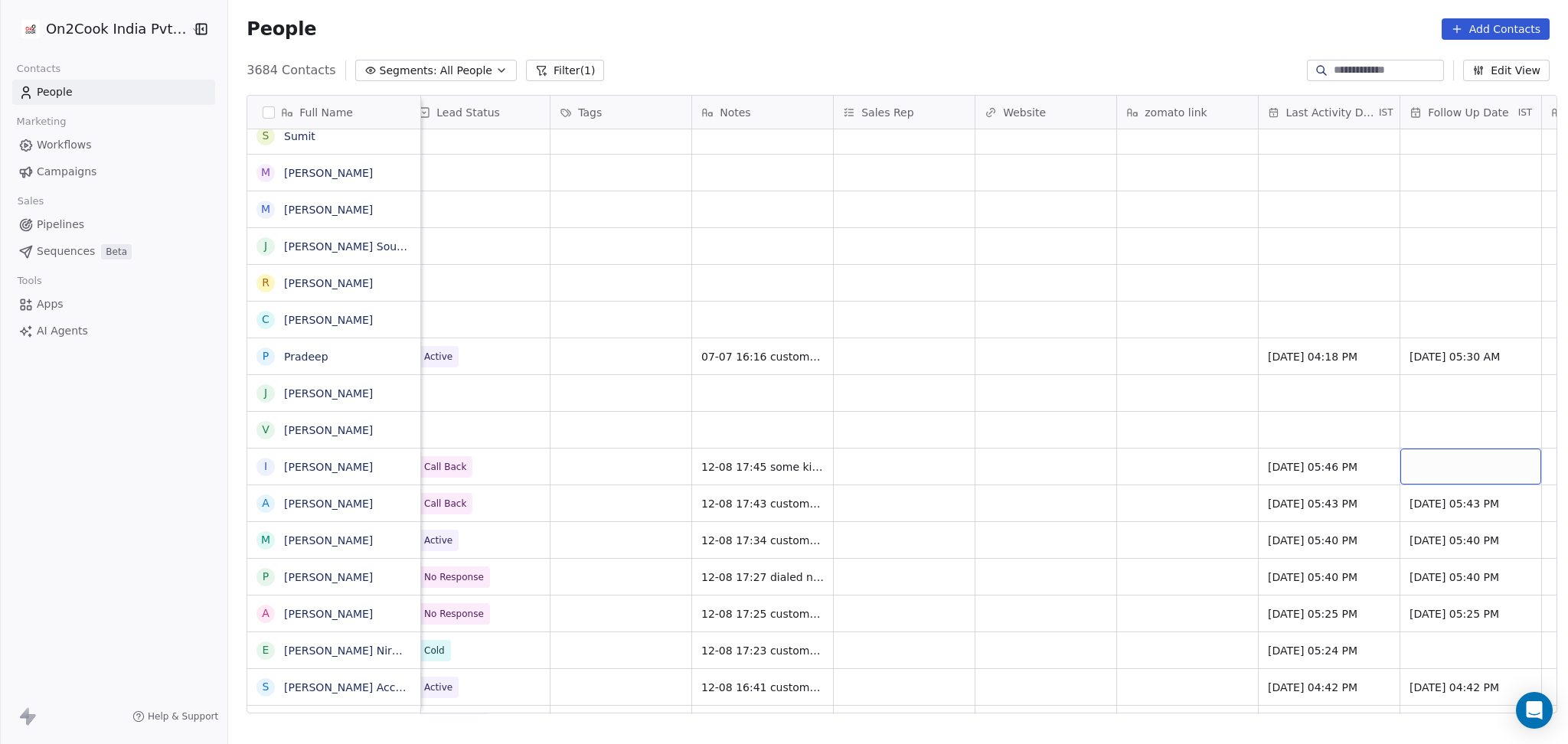
click at [1446, 448] on div "grid" at bounding box center [1470, 466] width 141 height 36
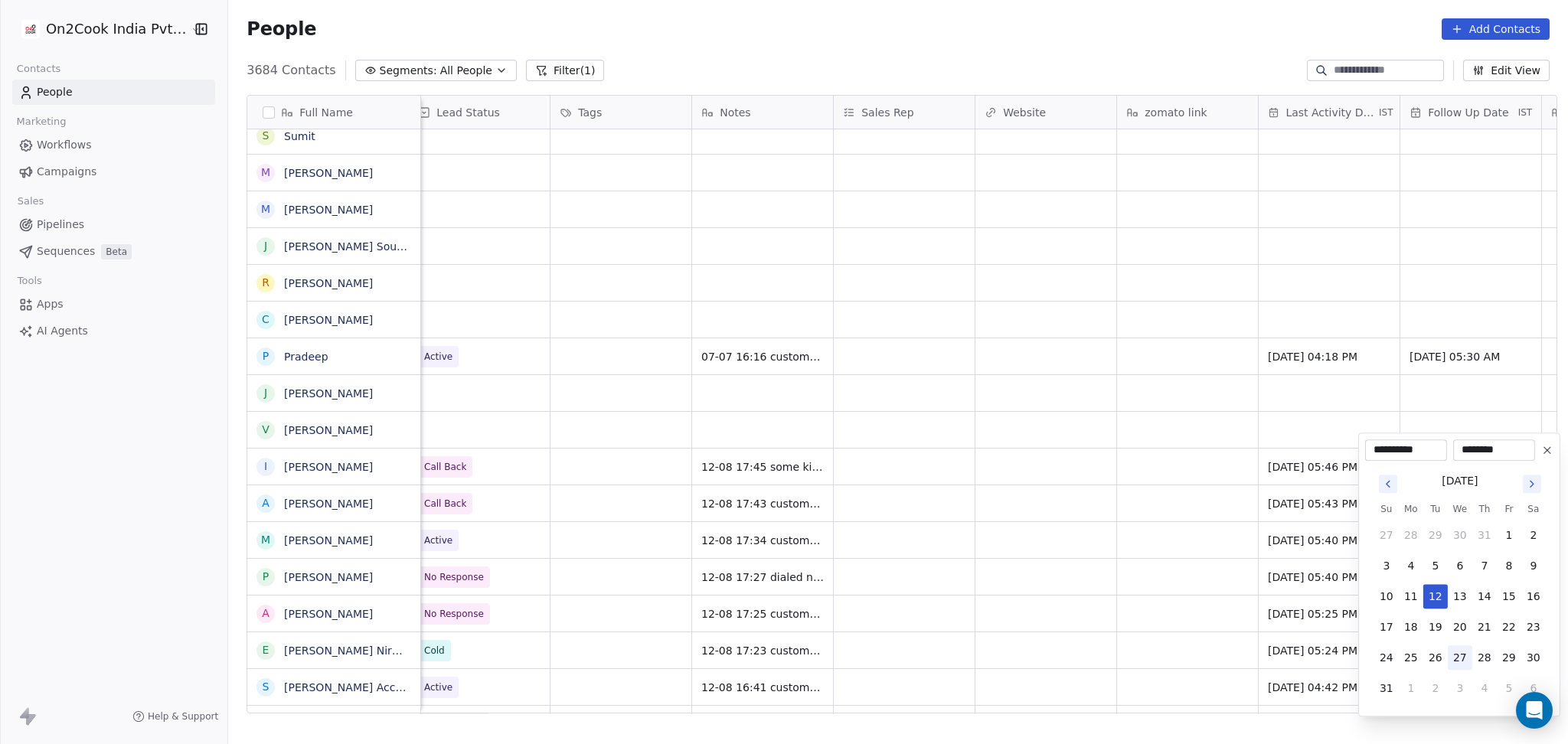
click at [1457, 651] on button "27" at bounding box center [1460, 658] width 25 height 25
type input "**********"
drag, startPoint x: 896, startPoint y: 514, endPoint x: 974, endPoint y: 445, distance: 104.1
click at [898, 512] on html "On2Cook India Pvt. Ltd. Contacts People Marketing Workflows Campaigns Sales Pip…" at bounding box center [784, 372] width 1568 height 744
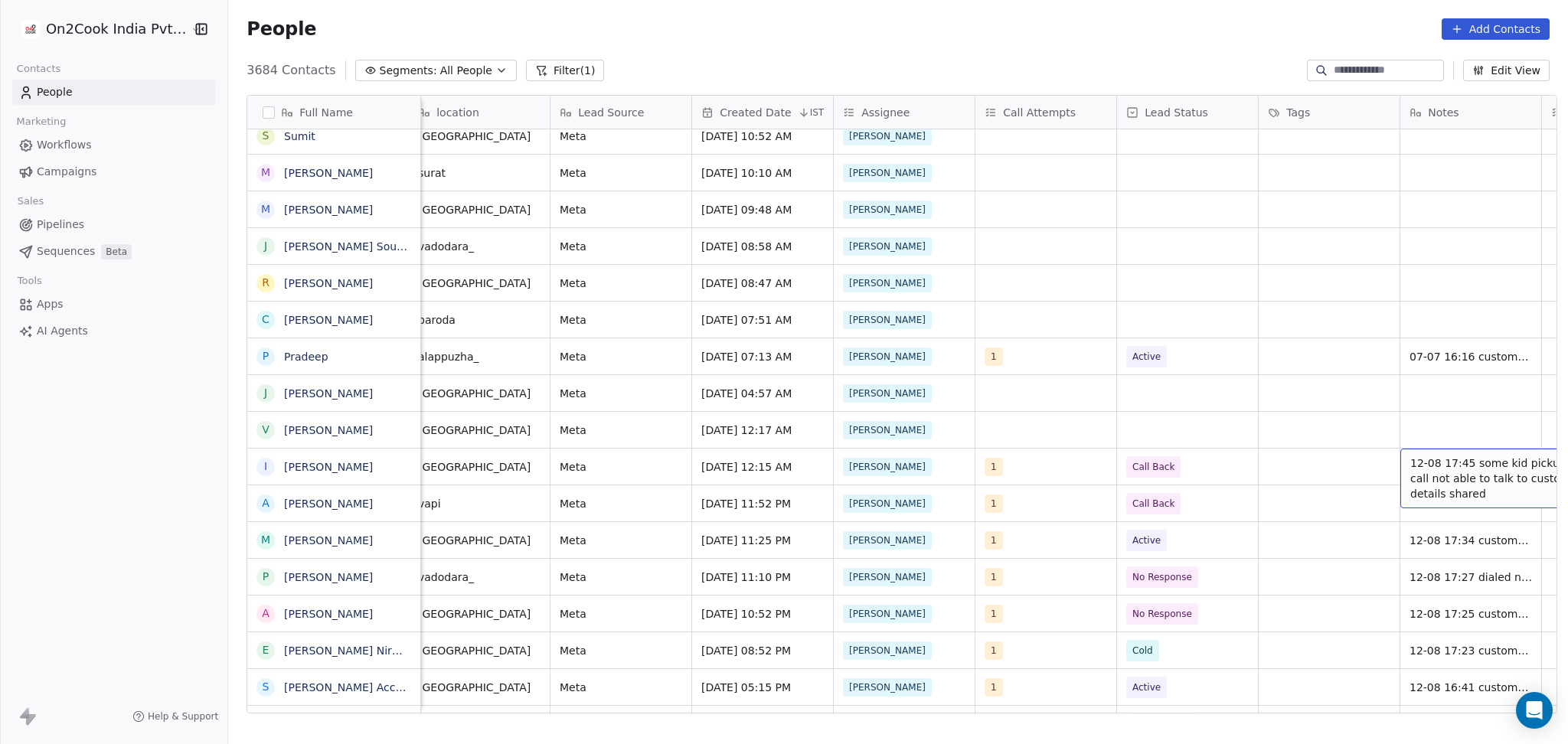
scroll to position [15, 863]
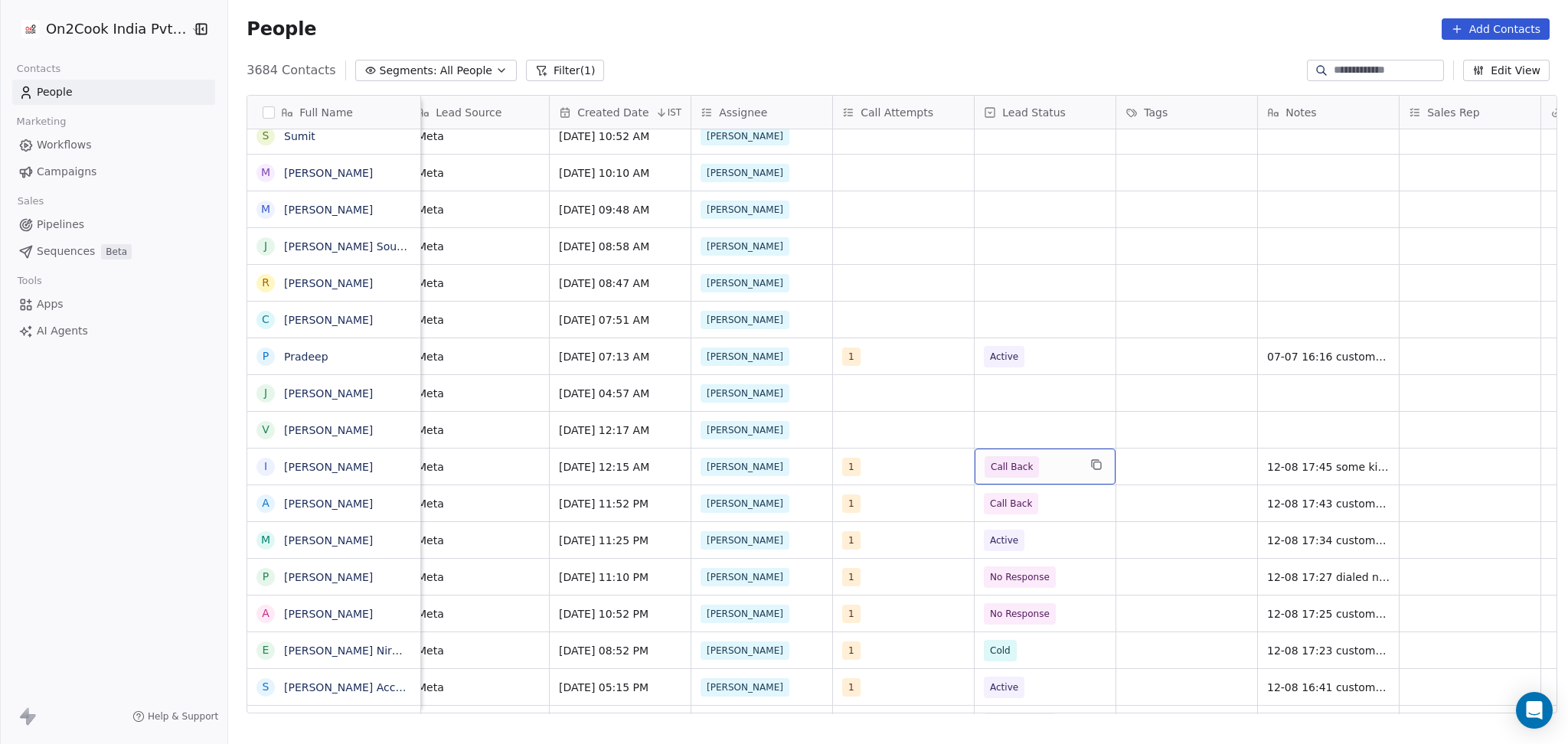
click at [1044, 456] on span "Call Back" at bounding box center [1030, 467] width 93 height 22
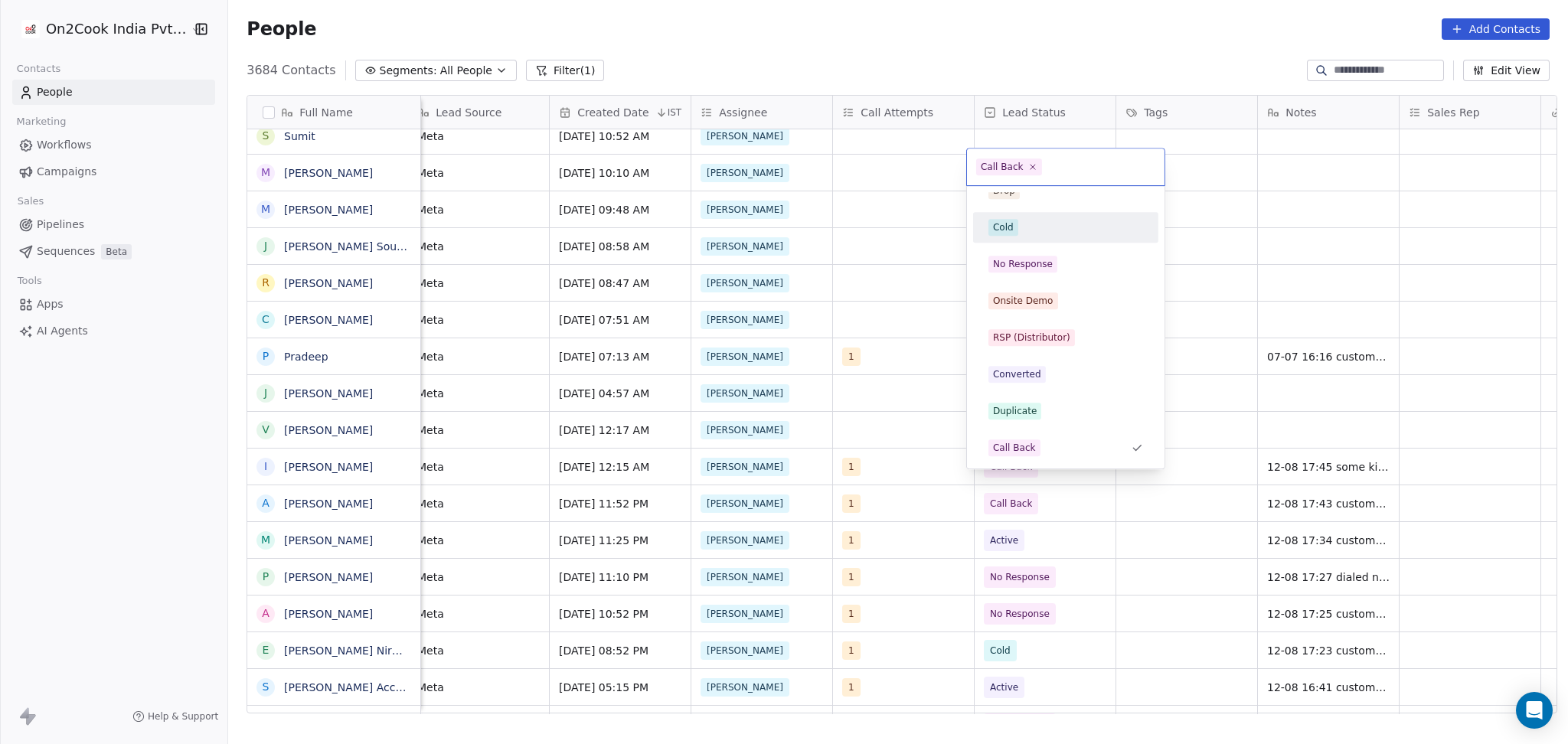
click at [1039, 233] on div "Cold" at bounding box center [1065, 227] width 155 height 17
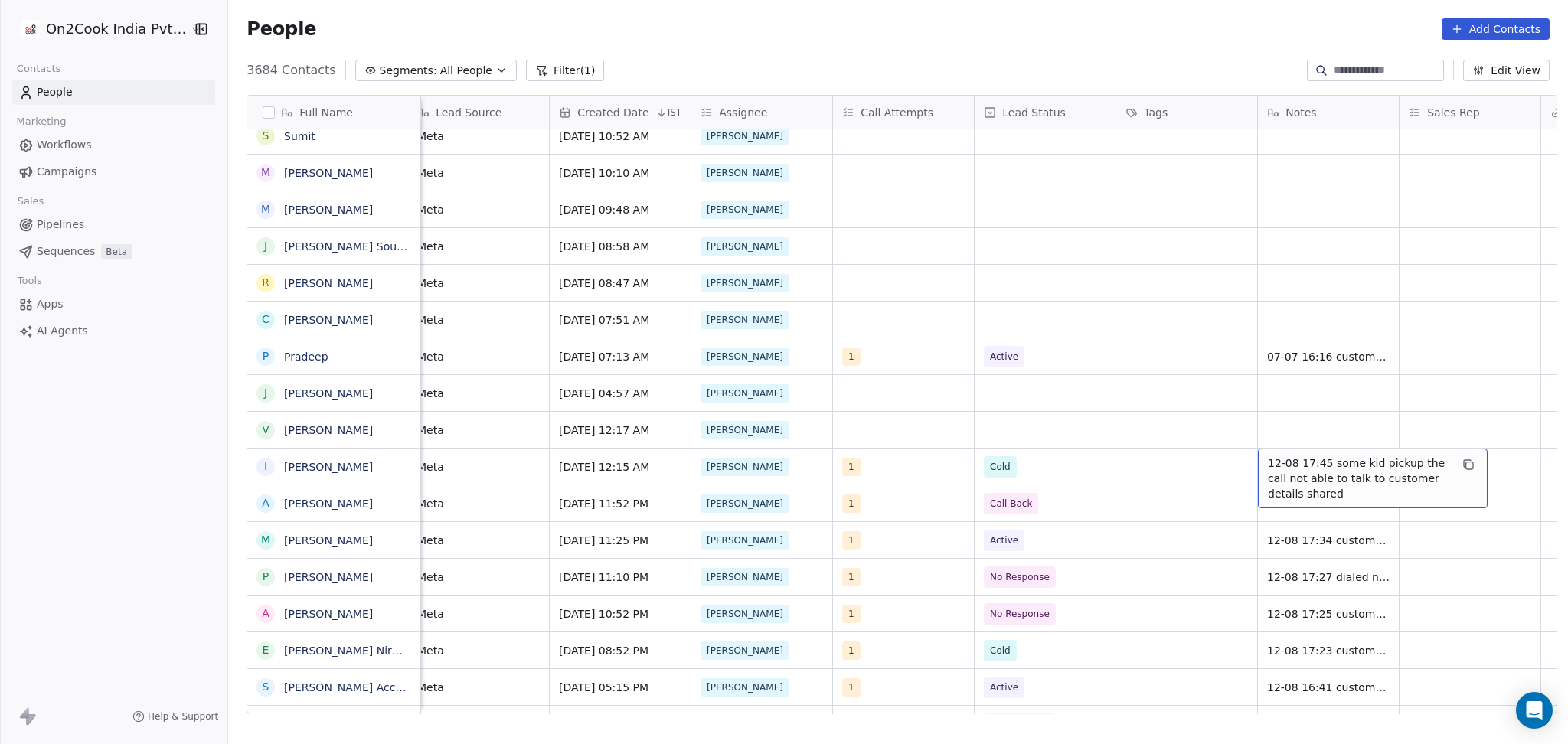
click at [1297, 455] on span "12-08 17:45 some kid pickup the call not able to talk to customer details shared" at bounding box center [1359, 478] width 183 height 46
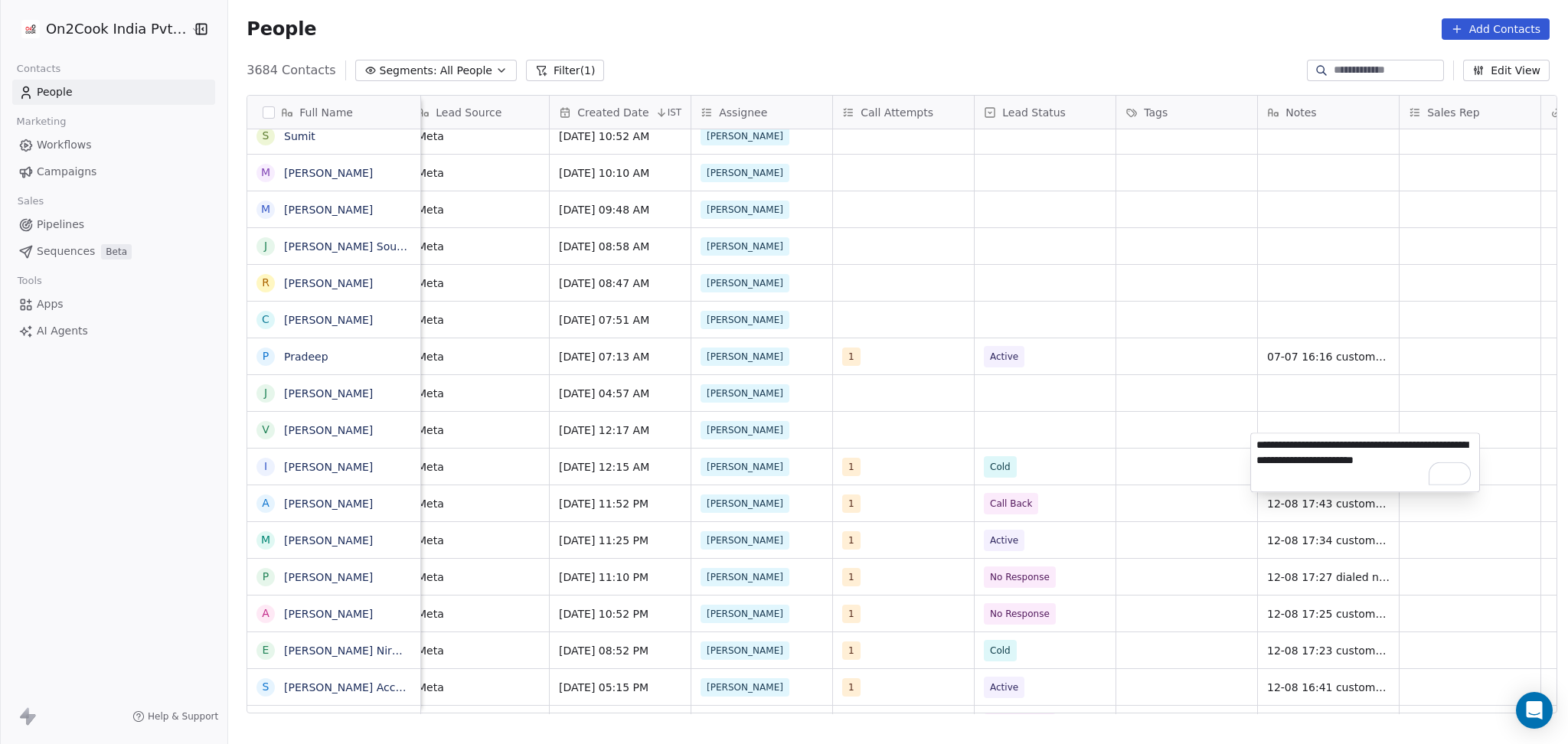
drag, startPoint x: 1446, startPoint y: 455, endPoint x: 1318, endPoint y: 444, distance: 128.5
click at [1318, 444] on textarea "**********" at bounding box center [1365, 463] width 228 height 59
type textarea "**********"
click at [1214, 450] on html "On2Cook India Pvt. Ltd. Contacts People Marketing Workflows Campaigns Sales Pip…" at bounding box center [784, 372] width 1568 height 744
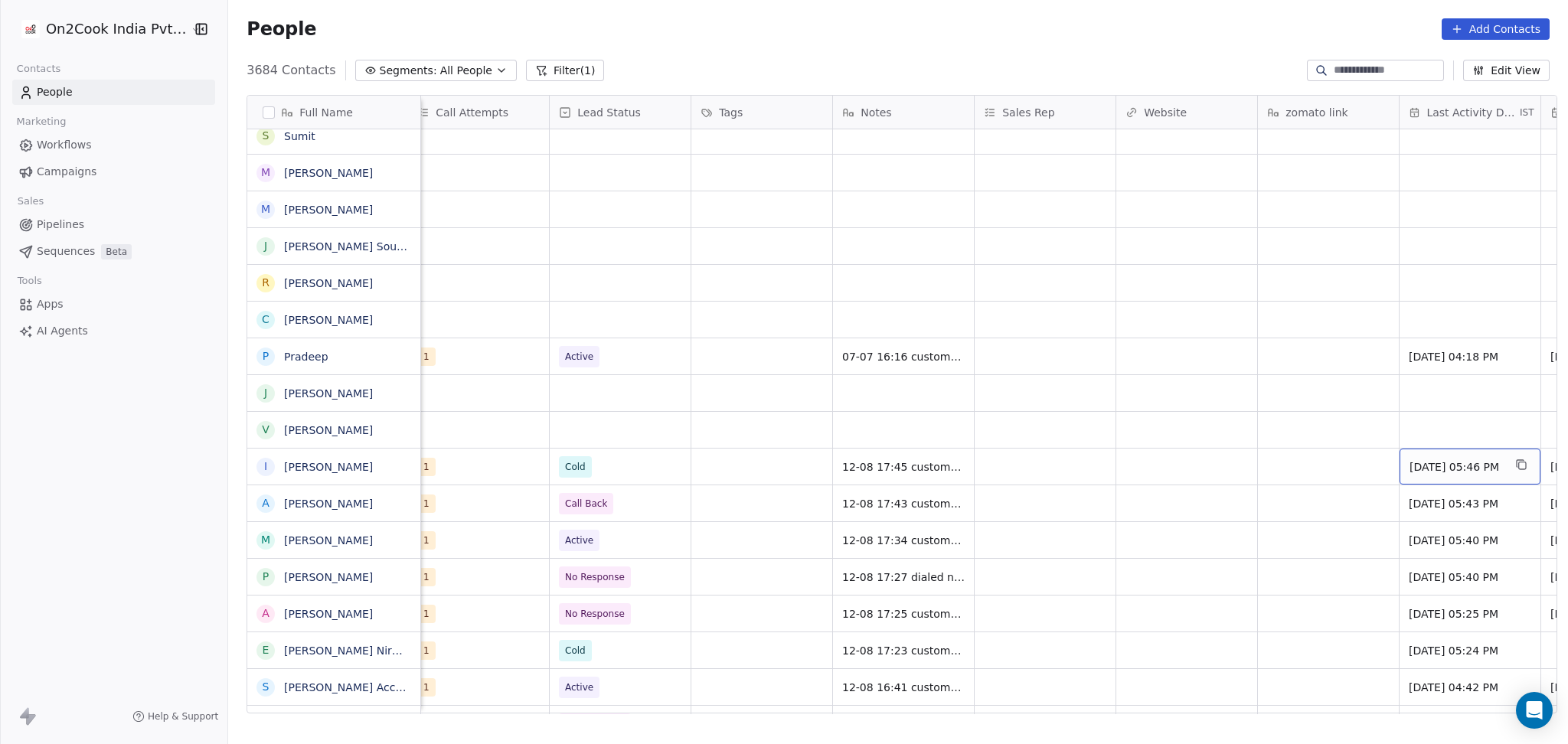
scroll to position [15, 1429]
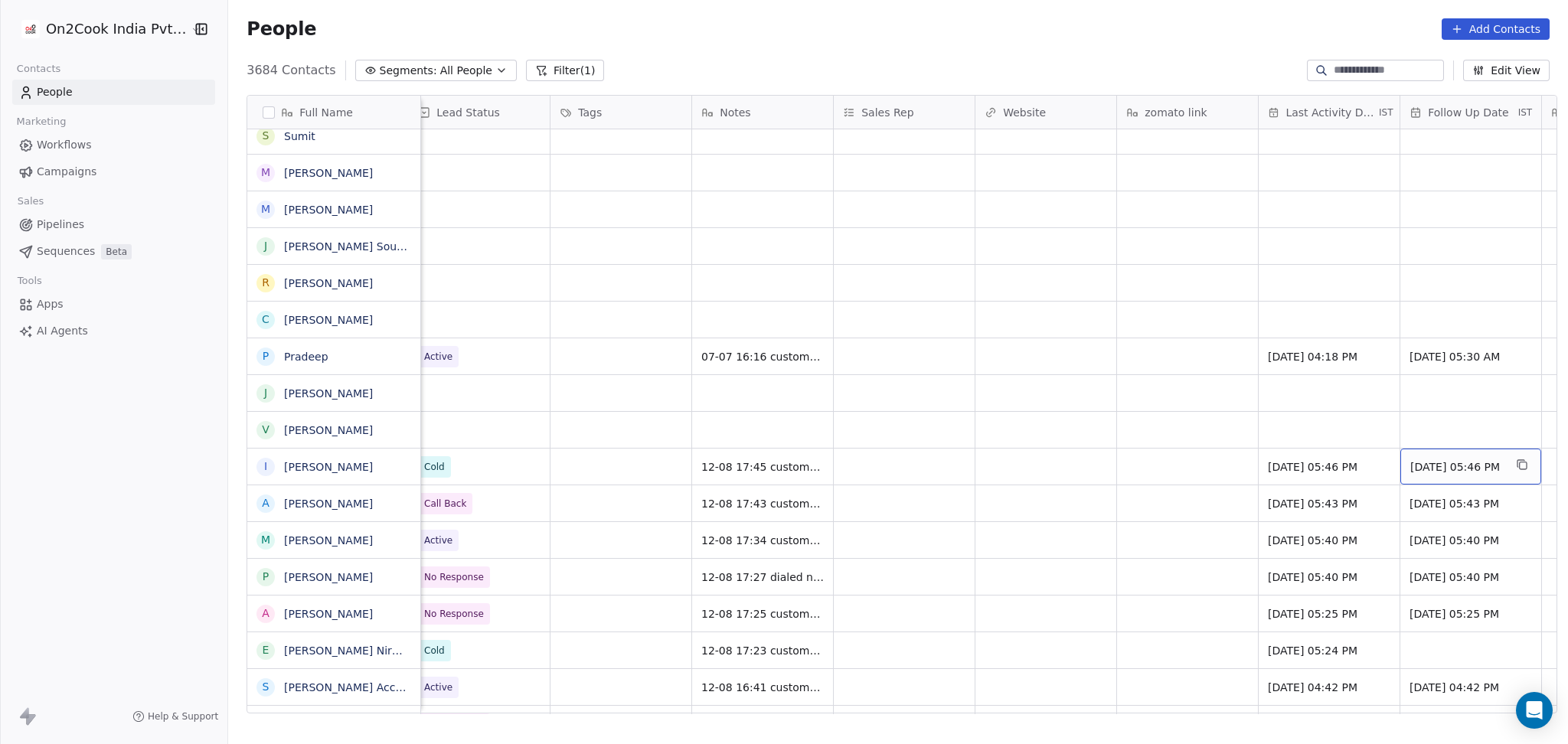
click at [1438, 460] on div "27/08/2025 05:46 PM" at bounding box center [1470, 466] width 141 height 36
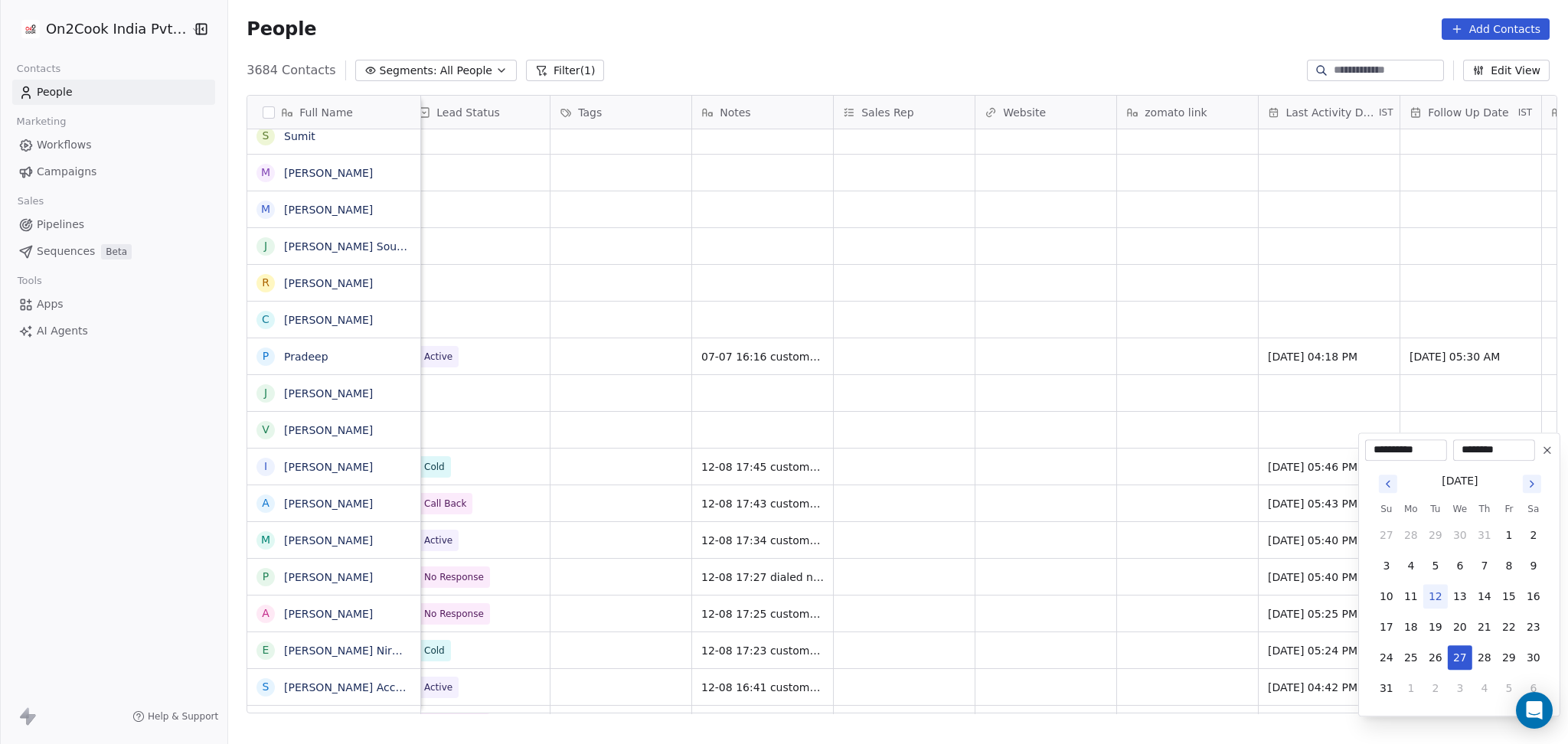
click at [1550, 456] on button at bounding box center [1547, 451] width 18 height 18
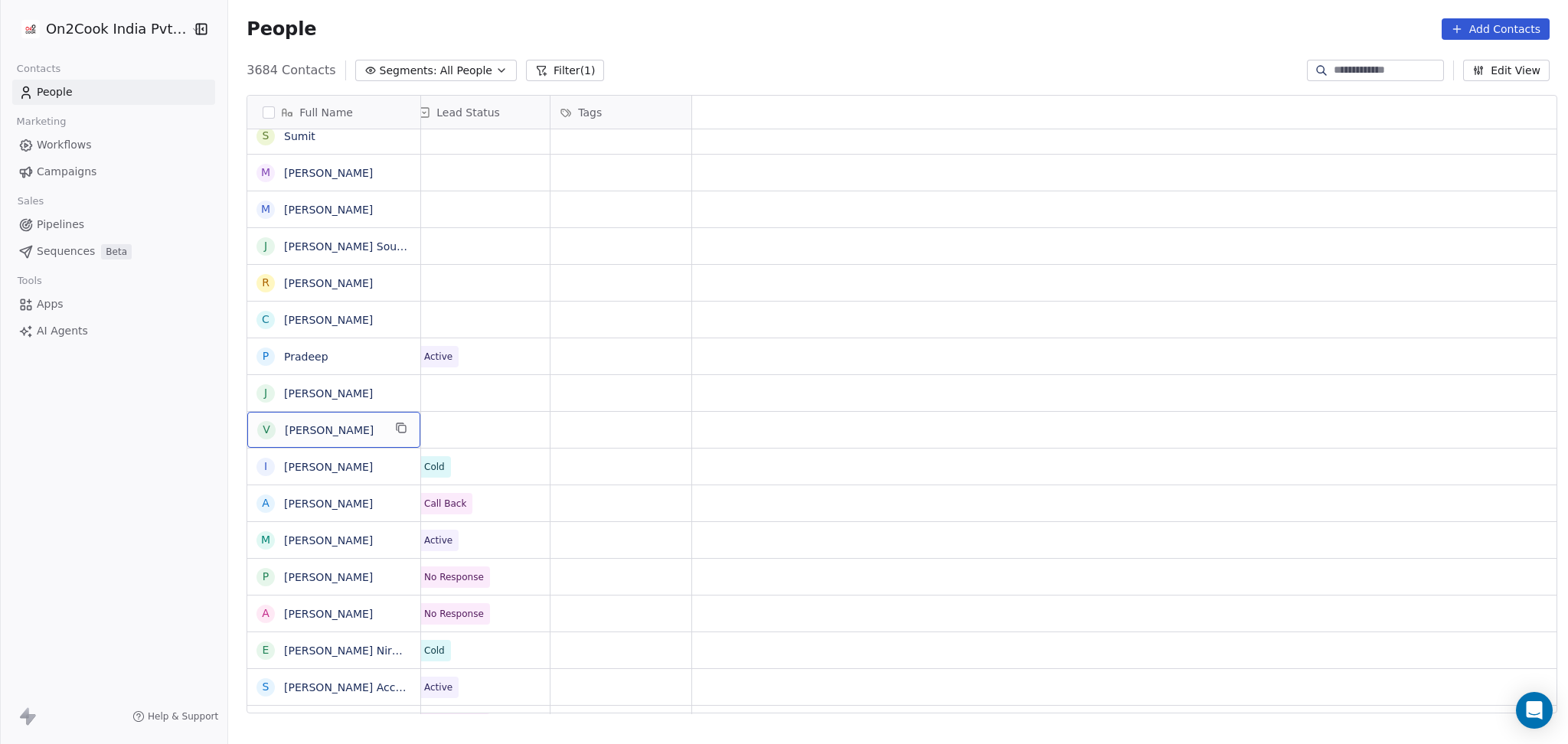
scroll to position [15, 0]
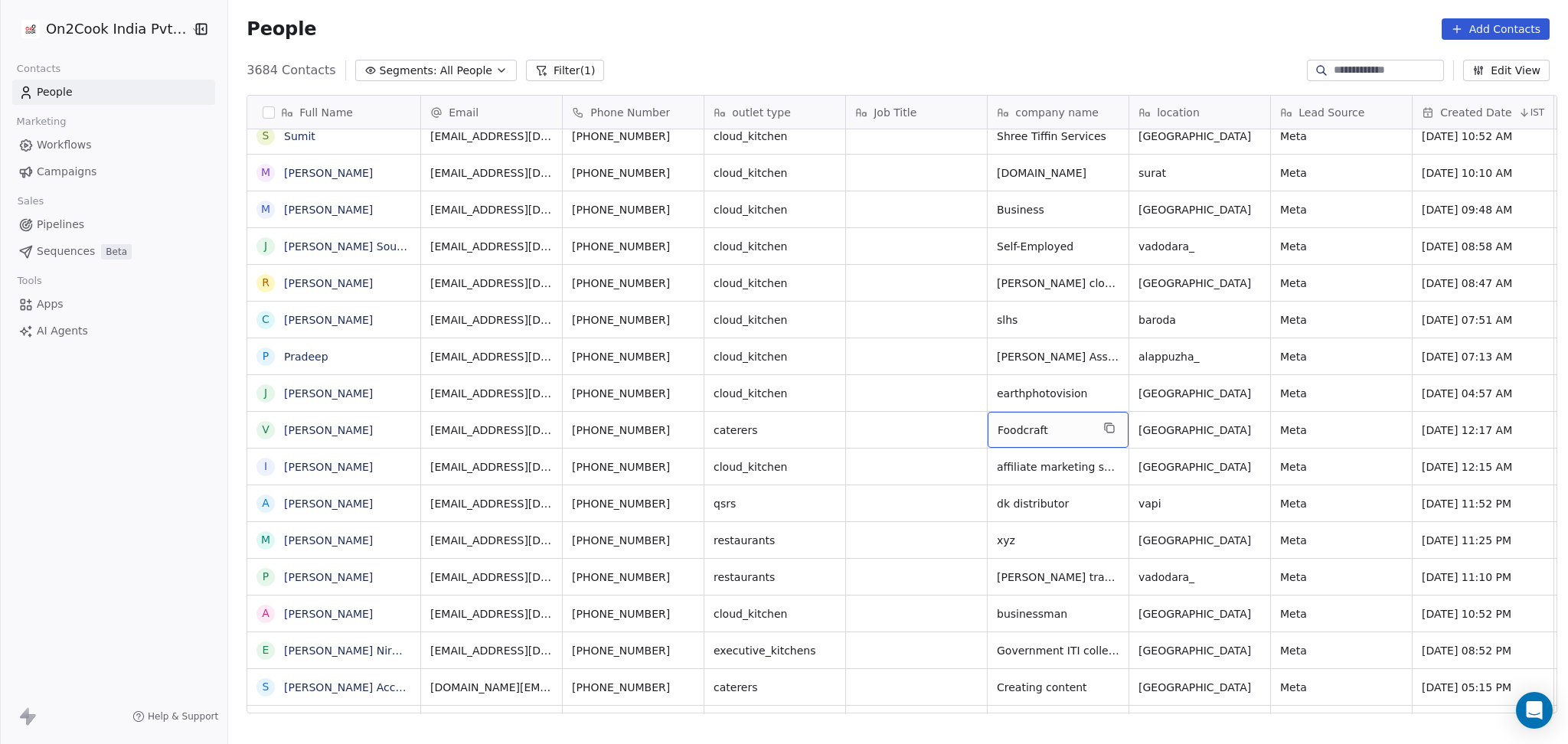
click at [1110, 412] on div "Foodcraft" at bounding box center [1057, 430] width 141 height 36
click at [1108, 419] on button "grid" at bounding box center [1109, 428] width 18 height 18
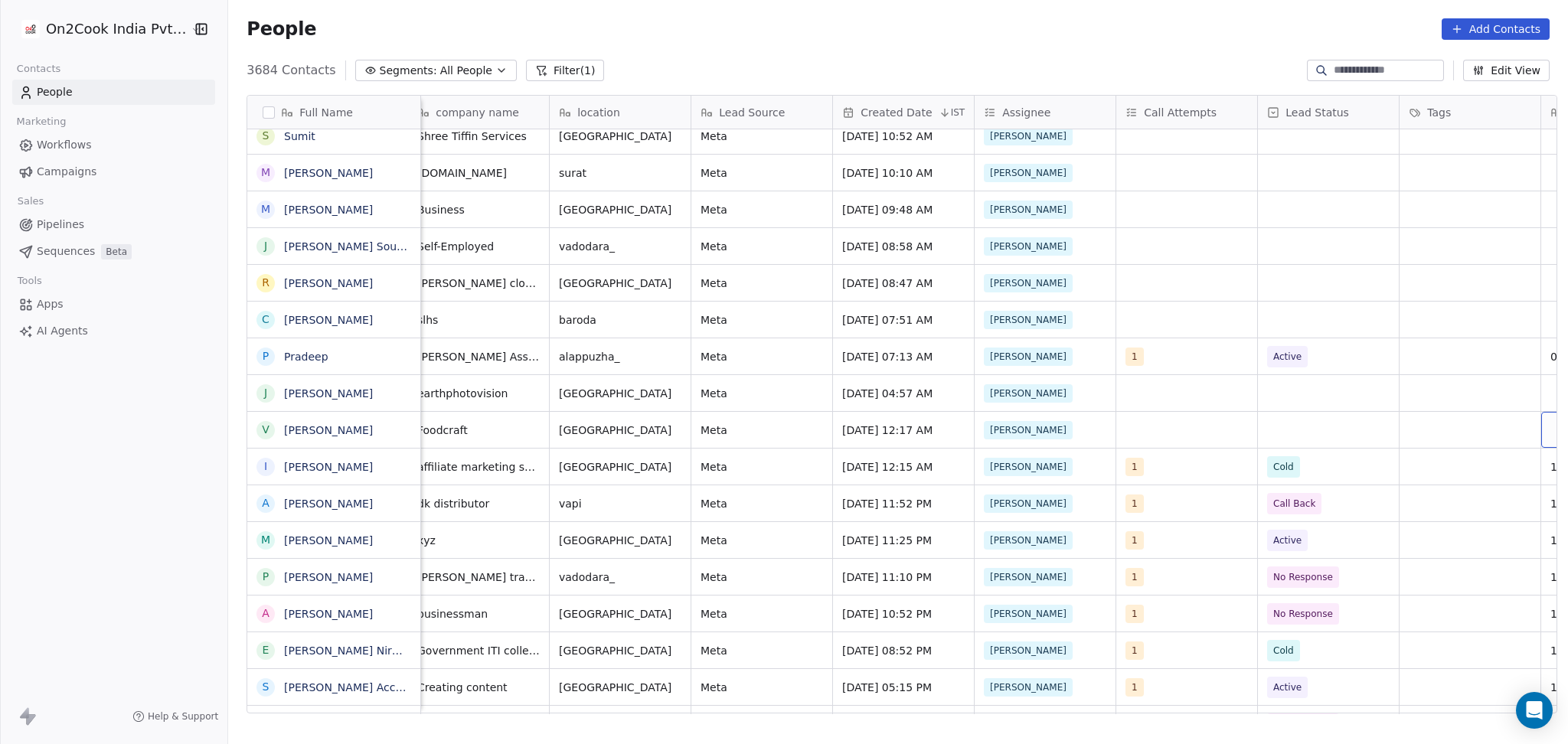
scroll to position [15, 720]
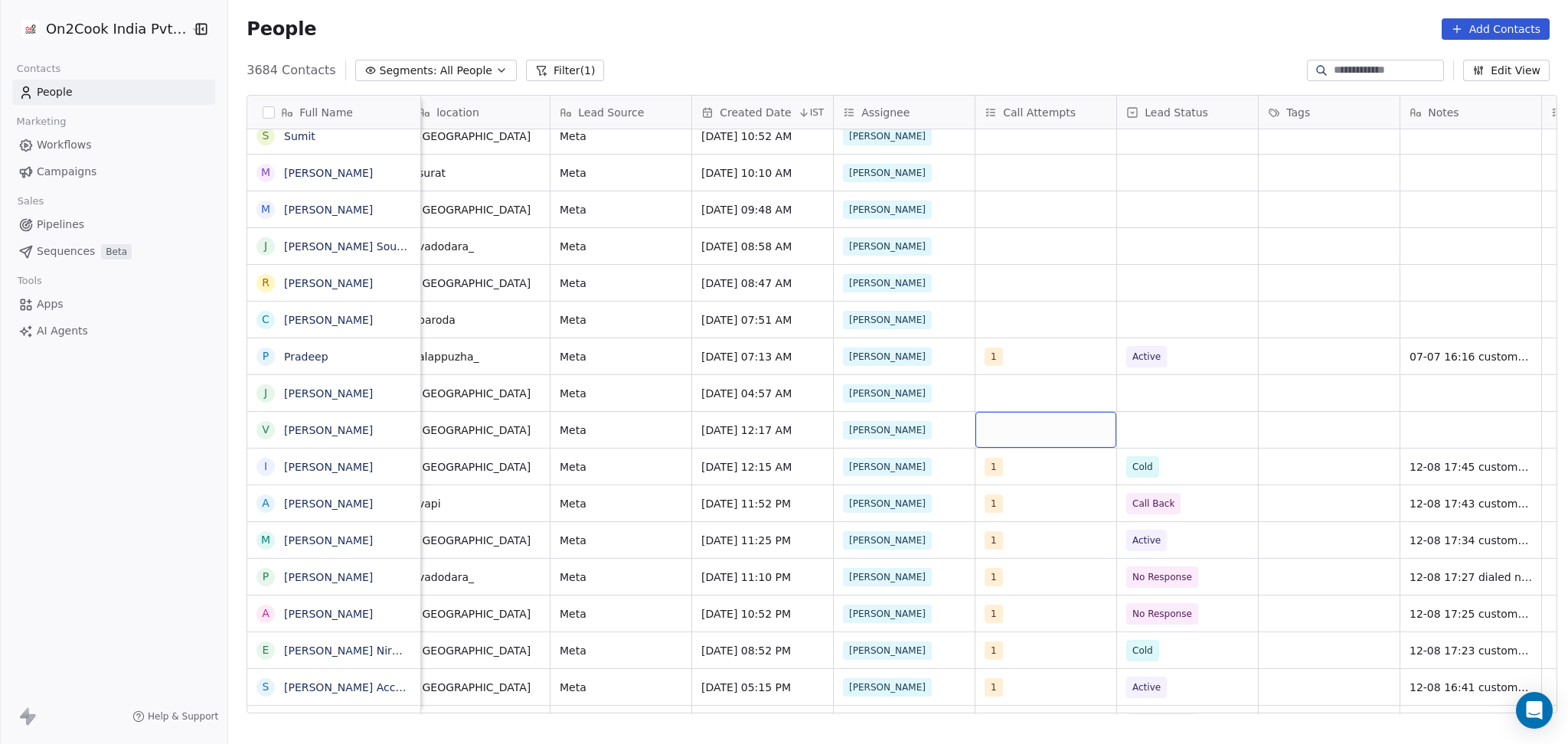
click at [986, 421] on div "grid" at bounding box center [1045, 430] width 141 height 36
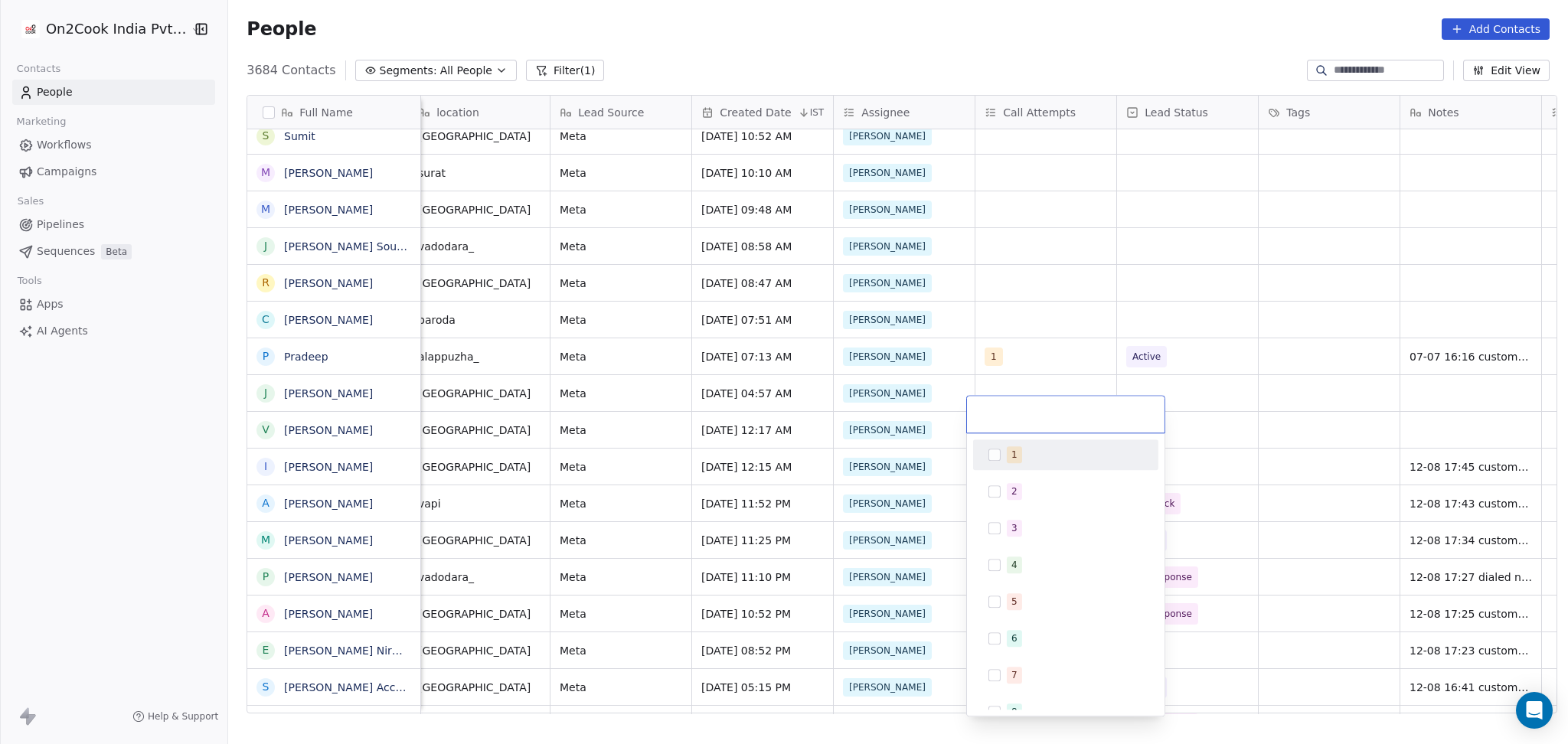
click at [1007, 455] on span "1" at bounding box center [1014, 454] width 15 height 17
click at [1036, 341] on html "On2Cook India Pvt. Ltd. Contacts People Marketing Workflows Campaigns Sales Pip…" at bounding box center [784, 372] width 1568 height 744
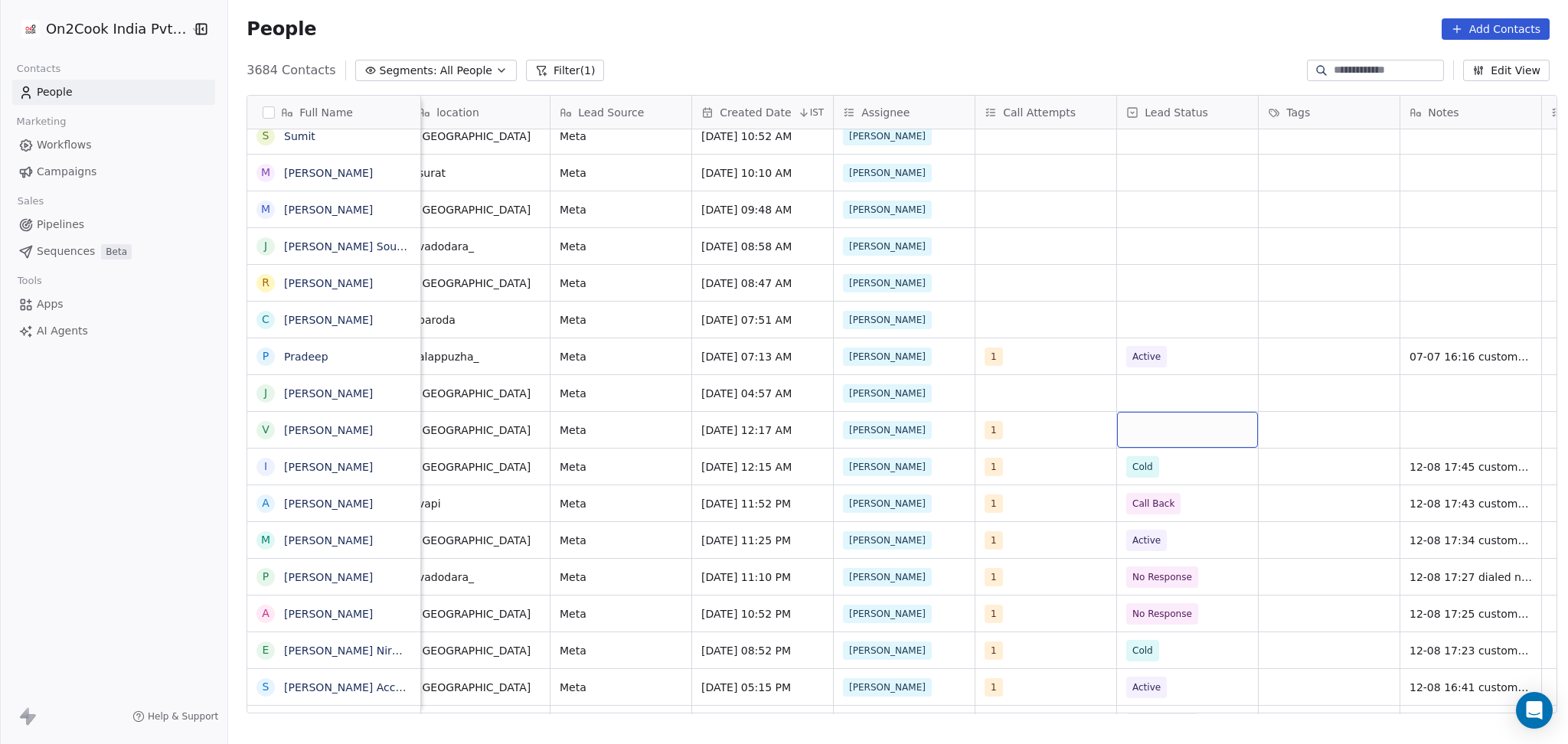
click at [1164, 414] on div "grid" at bounding box center [1187, 430] width 141 height 36
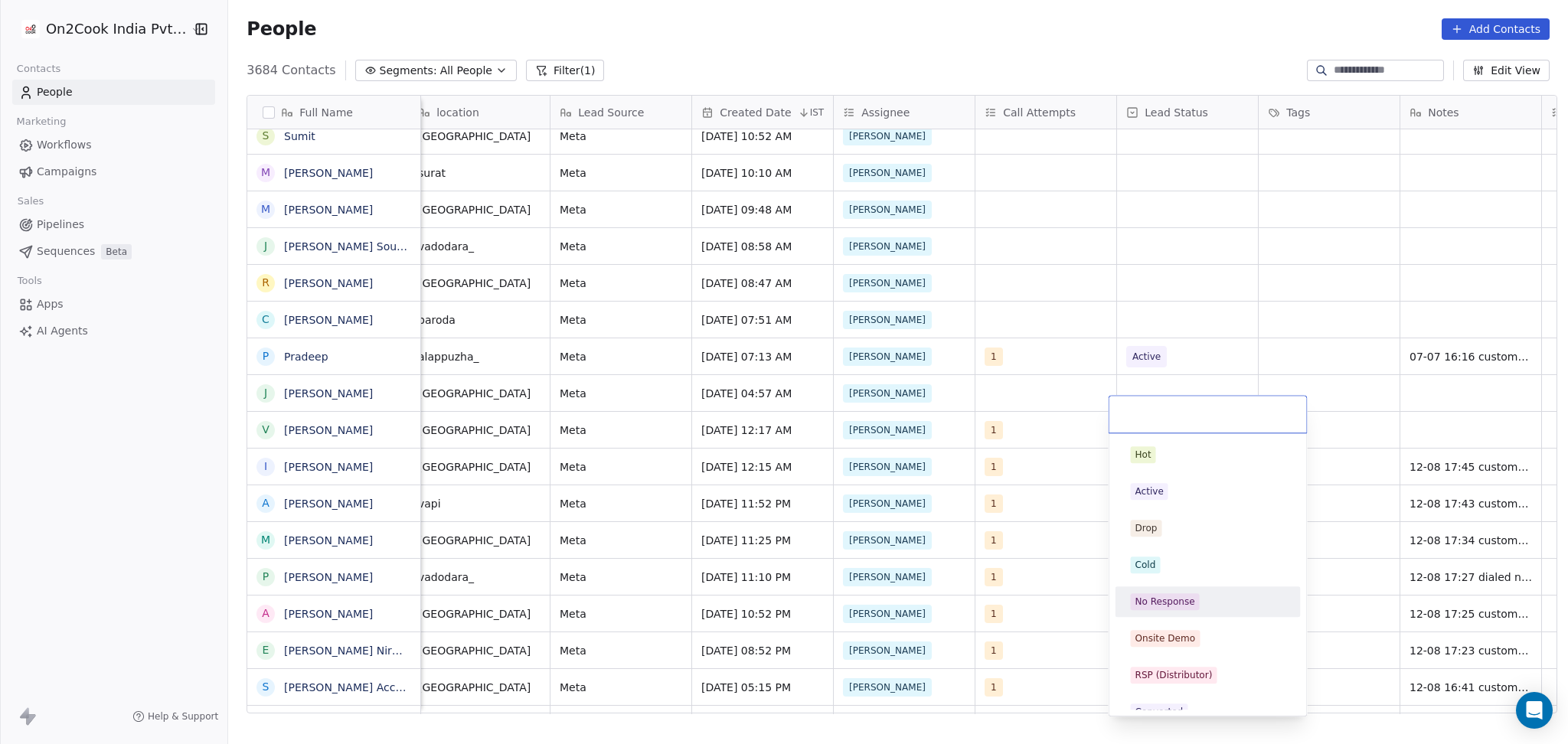
click at [1182, 592] on div "No Response" at bounding box center [1208, 602] width 173 height 25
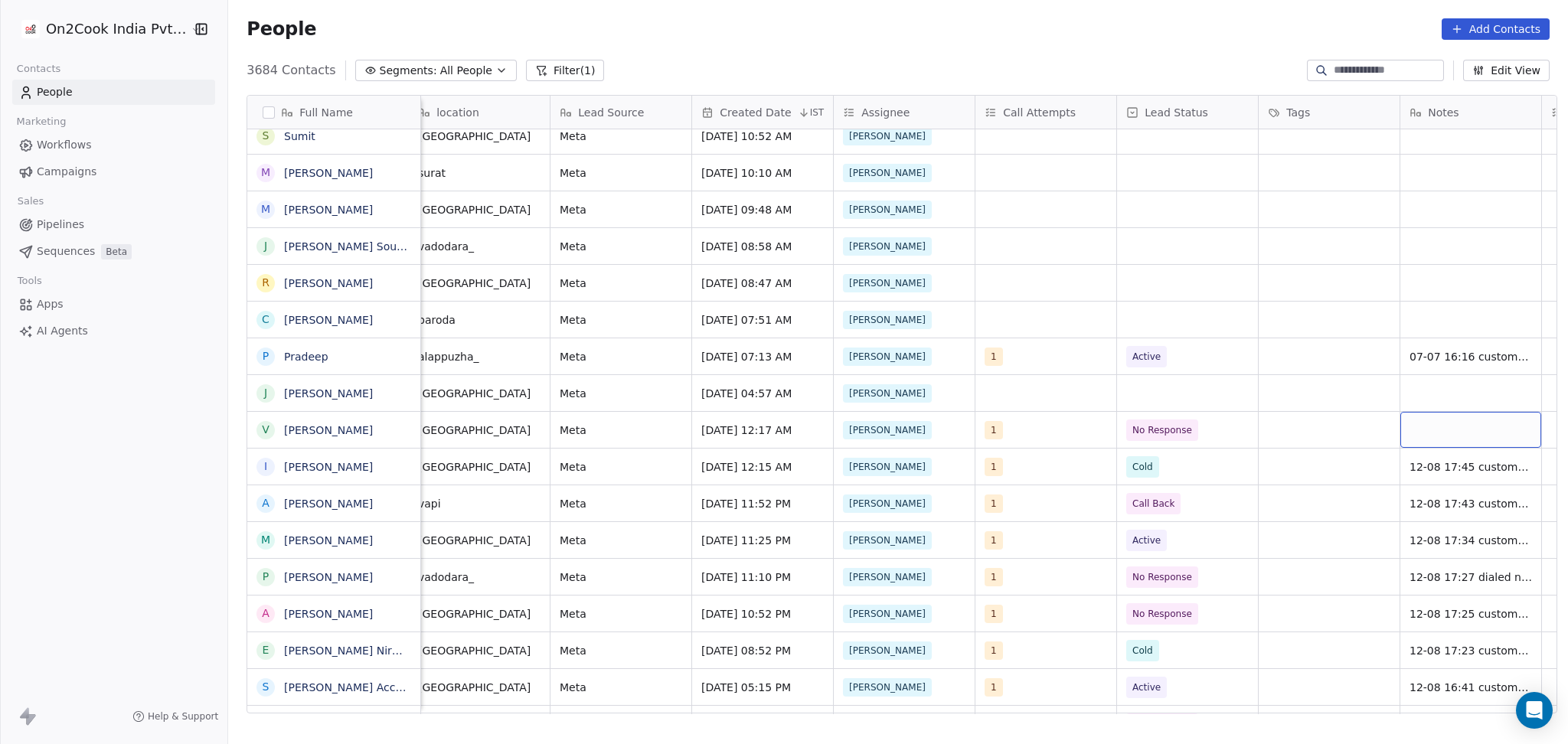
click at [1402, 412] on div "grid" at bounding box center [1470, 430] width 141 height 36
type textarea "**********"
click at [1251, 396] on html "On2Cook India Pvt. Ltd. Contacts People Marketing Workflows Campaigns Sales Pip…" at bounding box center [784, 372] width 1568 height 744
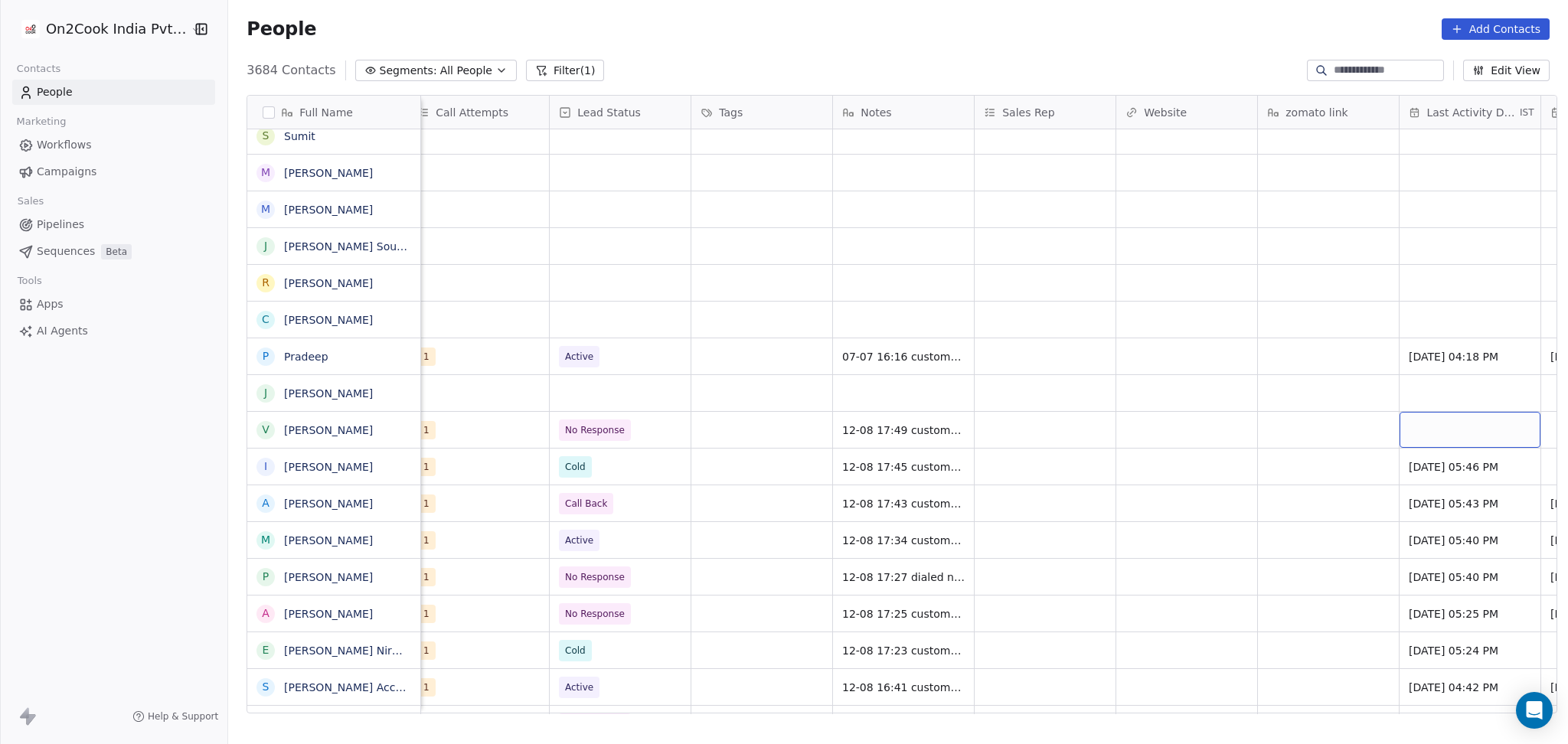
scroll to position [15, 1429]
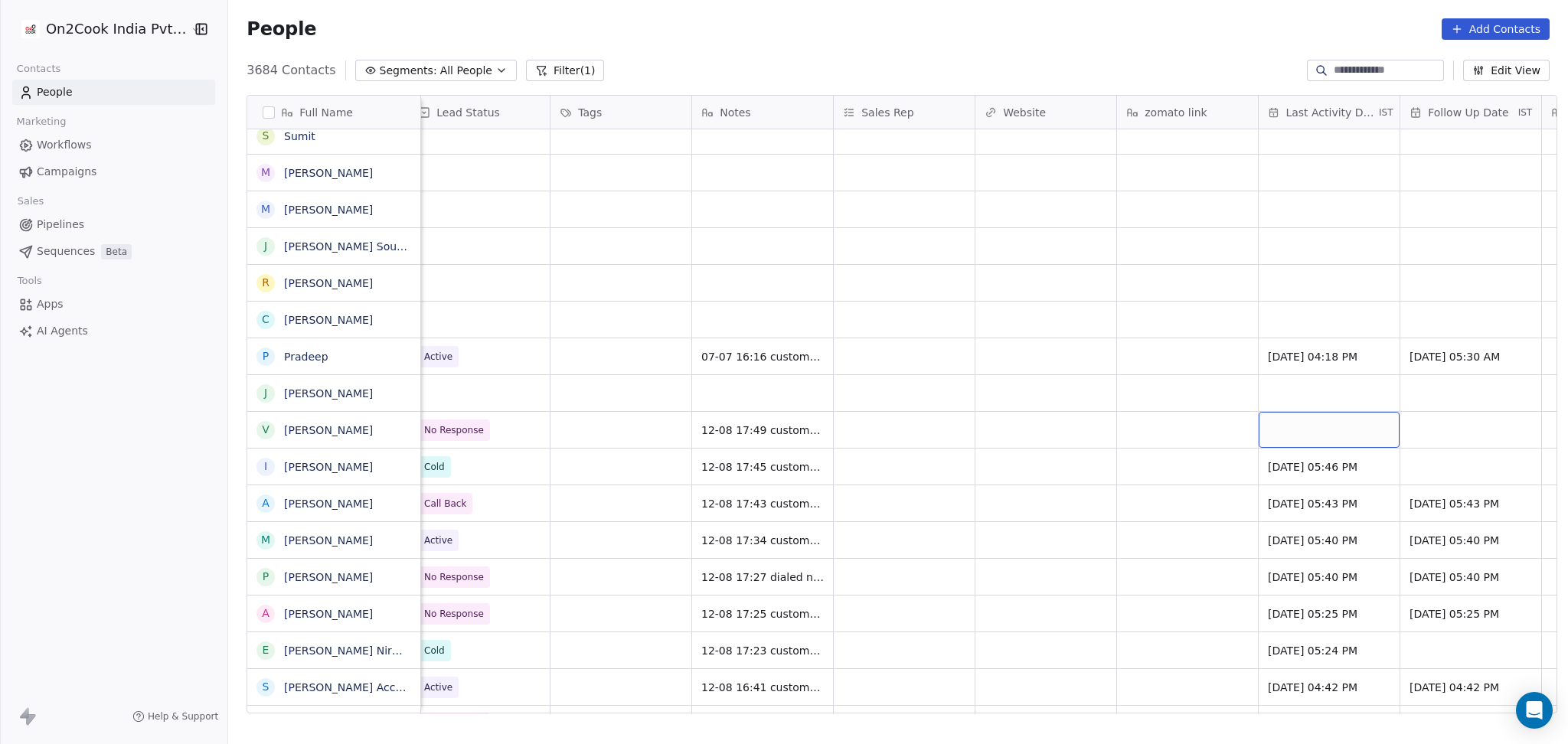
click at [1258, 424] on div "grid" at bounding box center [1328, 430] width 141 height 36
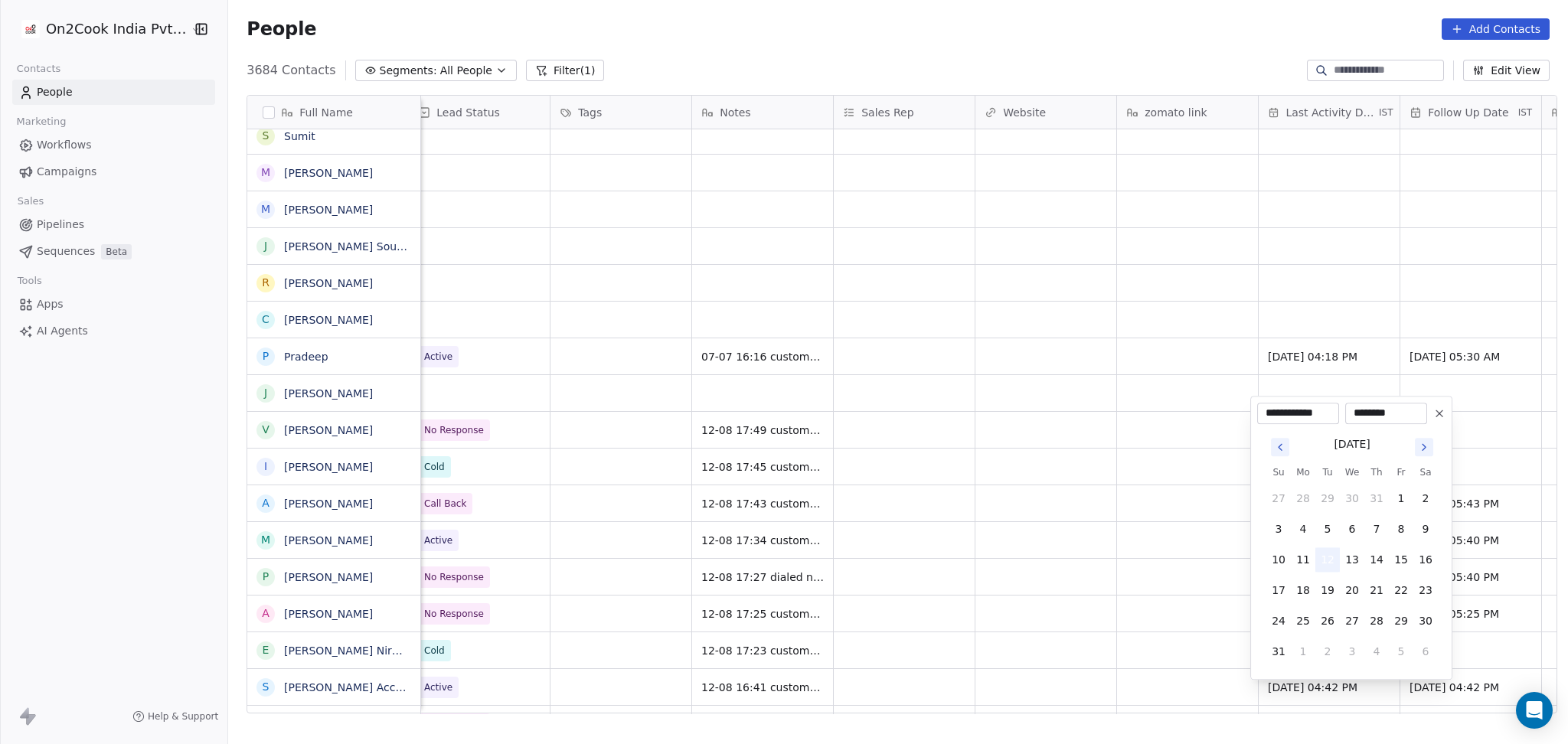
click at [1325, 556] on button "12" at bounding box center [1328, 560] width 25 height 25
click at [1162, 544] on html "On2Cook India Pvt. Ltd. Contacts People Marketing Workflows Campaigns Sales Pip…" at bounding box center [784, 372] width 1568 height 744
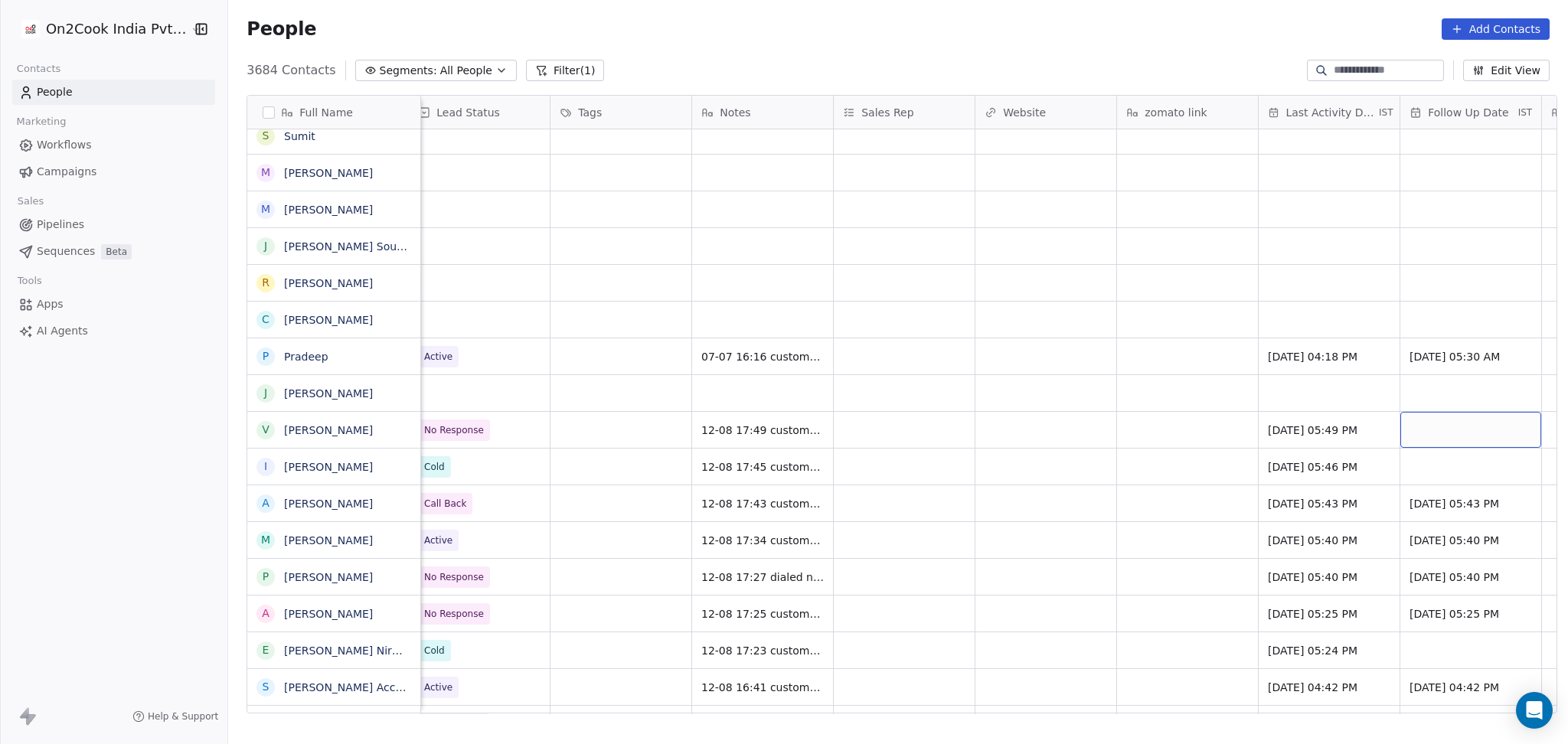
click at [1436, 412] on div "grid" at bounding box center [1470, 430] width 141 height 36
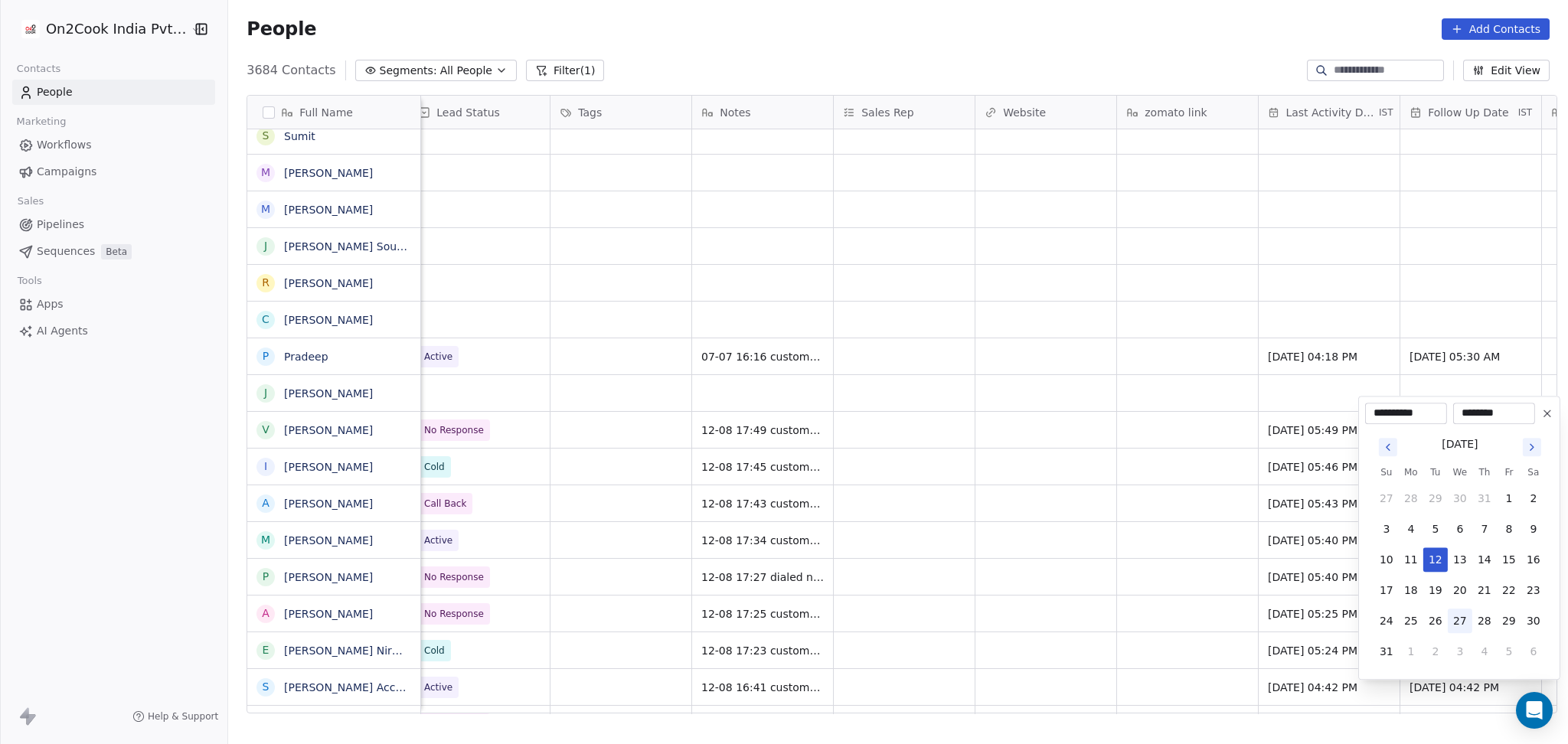
click at [1453, 616] on button "27" at bounding box center [1460, 621] width 25 height 25
type input "**********"
click at [1020, 412] on html "On2Cook India Pvt. Ltd. Contacts People Marketing Workflows Campaigns Sales Pip…" at bounding box center [784, 372] width 1568 height 744
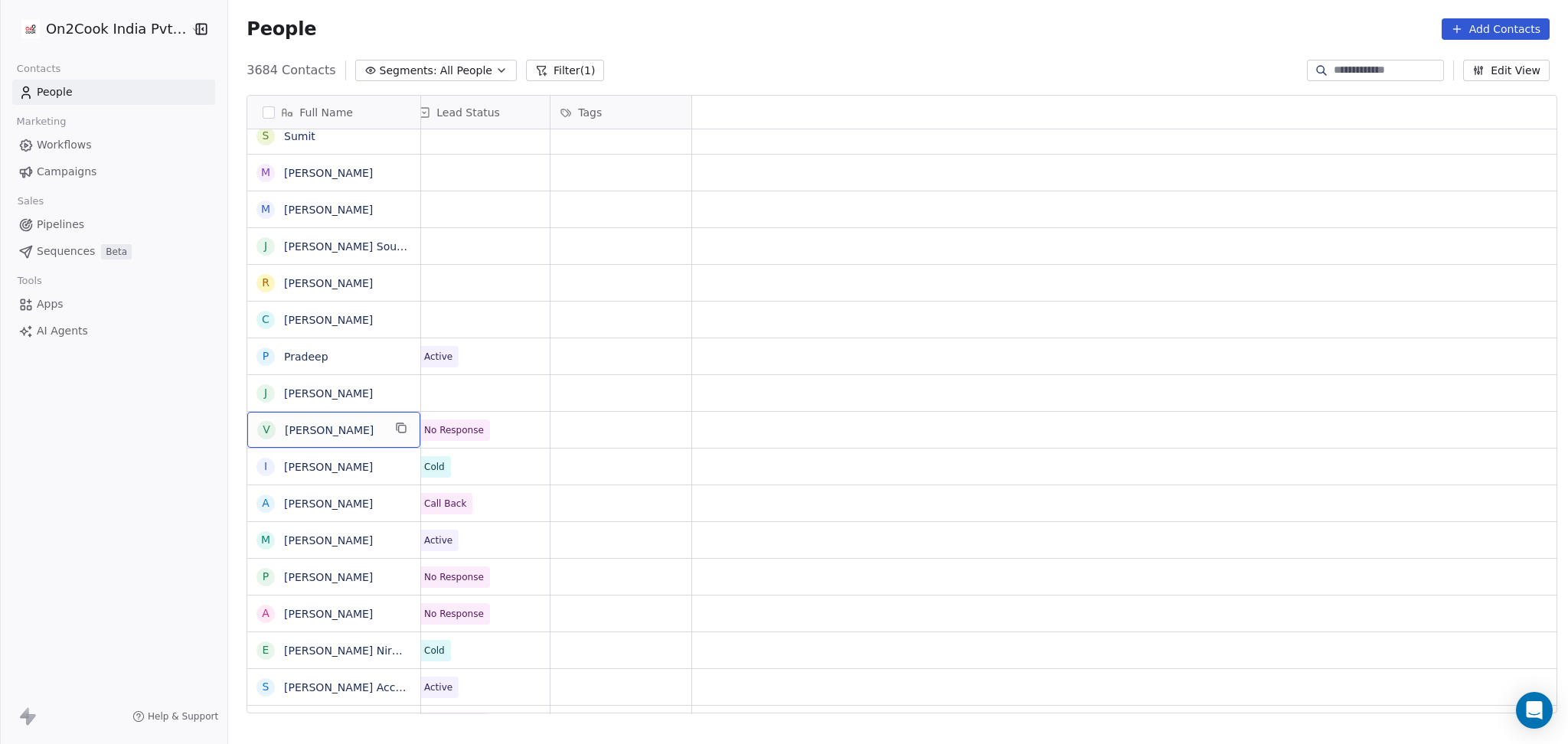
scroll to position [15, 0]
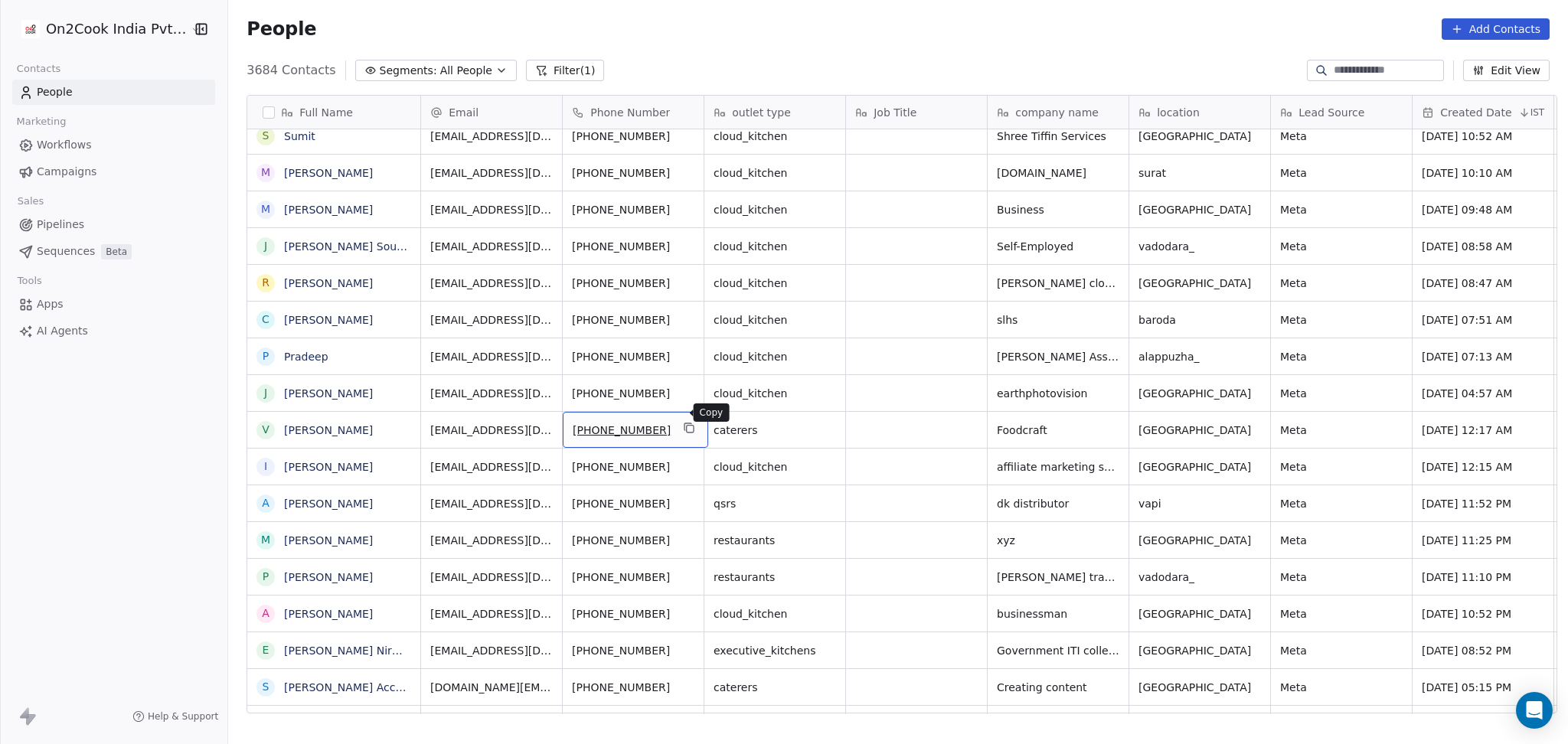
click at [683, 422] on icon "grid" at bounding box center [689, 428] width 12 height 12
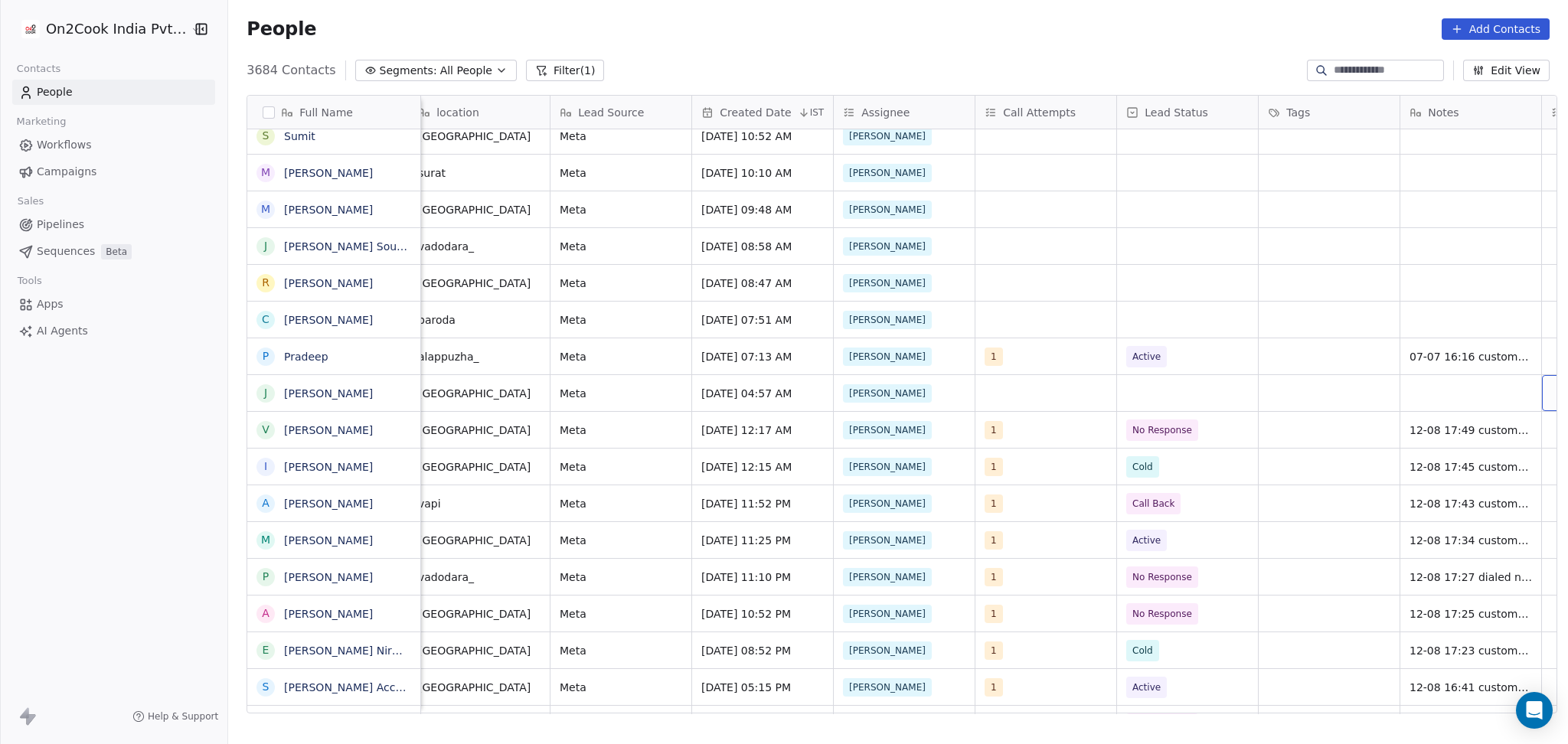
scroll to position [15, 863]
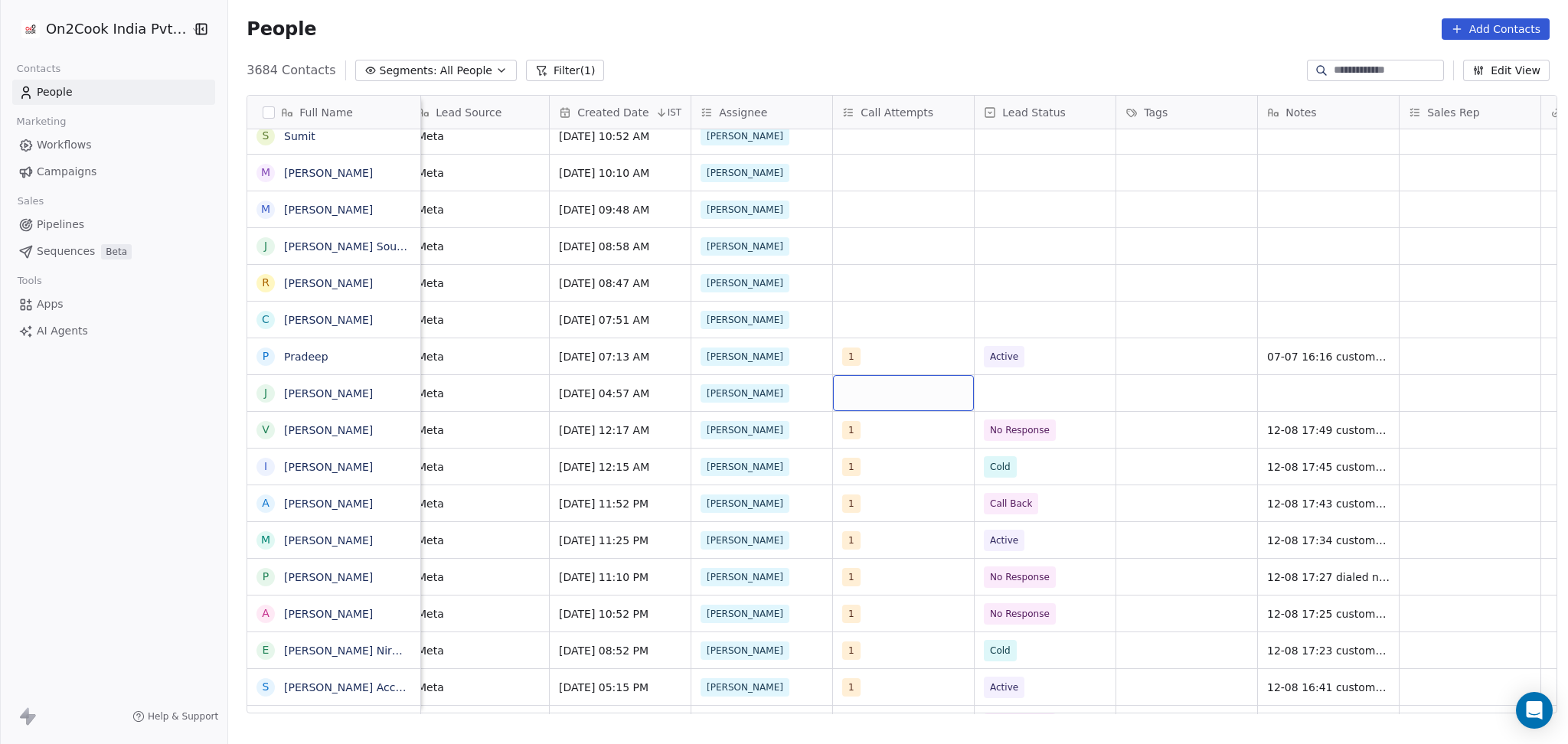
click at [923, 375] on div "grid" at bounding box center [903, 393] width 141 height 36
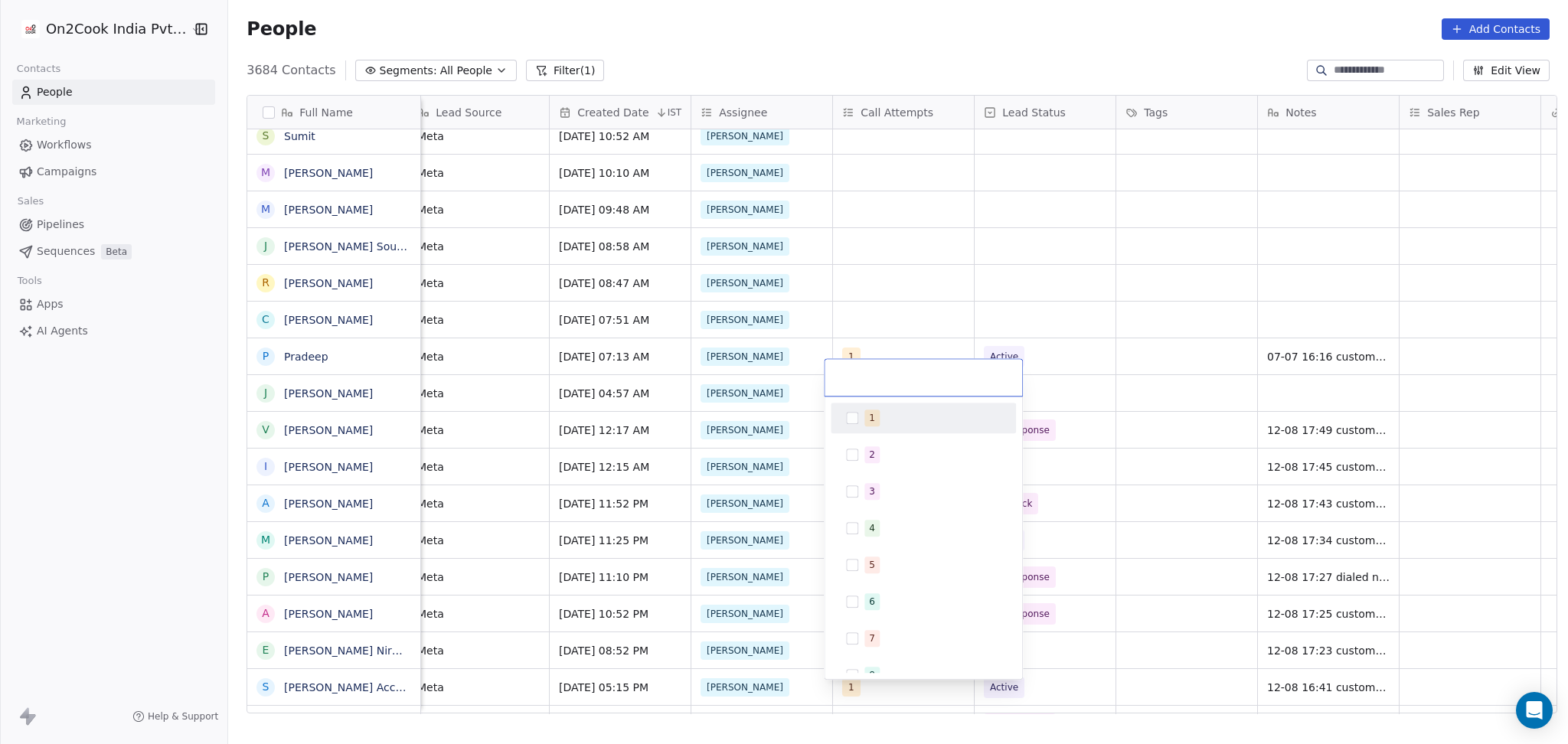
click at [910, 414] on div "1" at bounding box center [932, 418] width 136 height 17
click at [948, 307] on html "On2Cook India Pvt. Ltd. Contacts People Marketing Workflows Campaigns Sales Pip…" at bounding box center [784, 372] width 1568 height 744
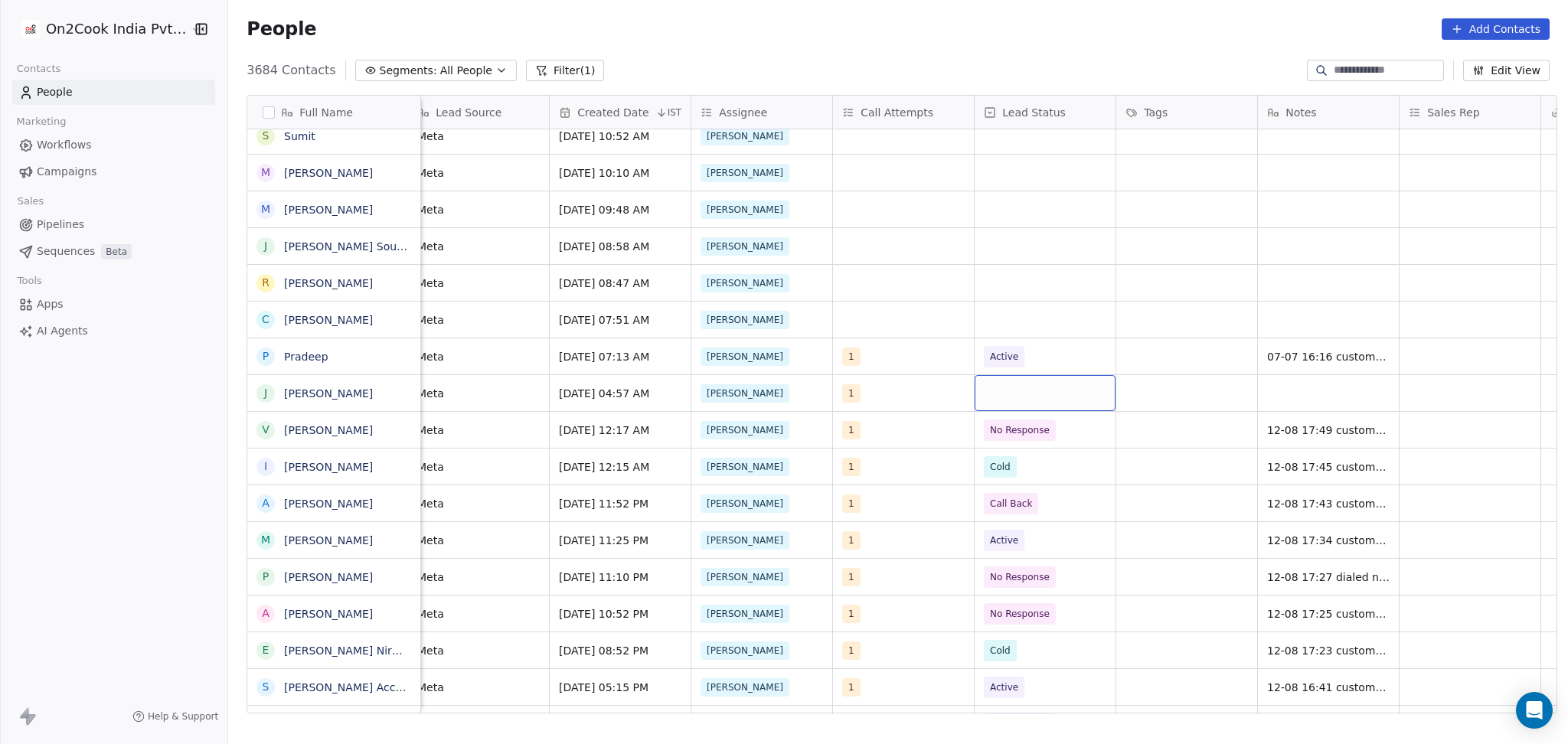
click at [1026, 386] on div "grid" at bounding box center [1044, 393] width 141 height 36
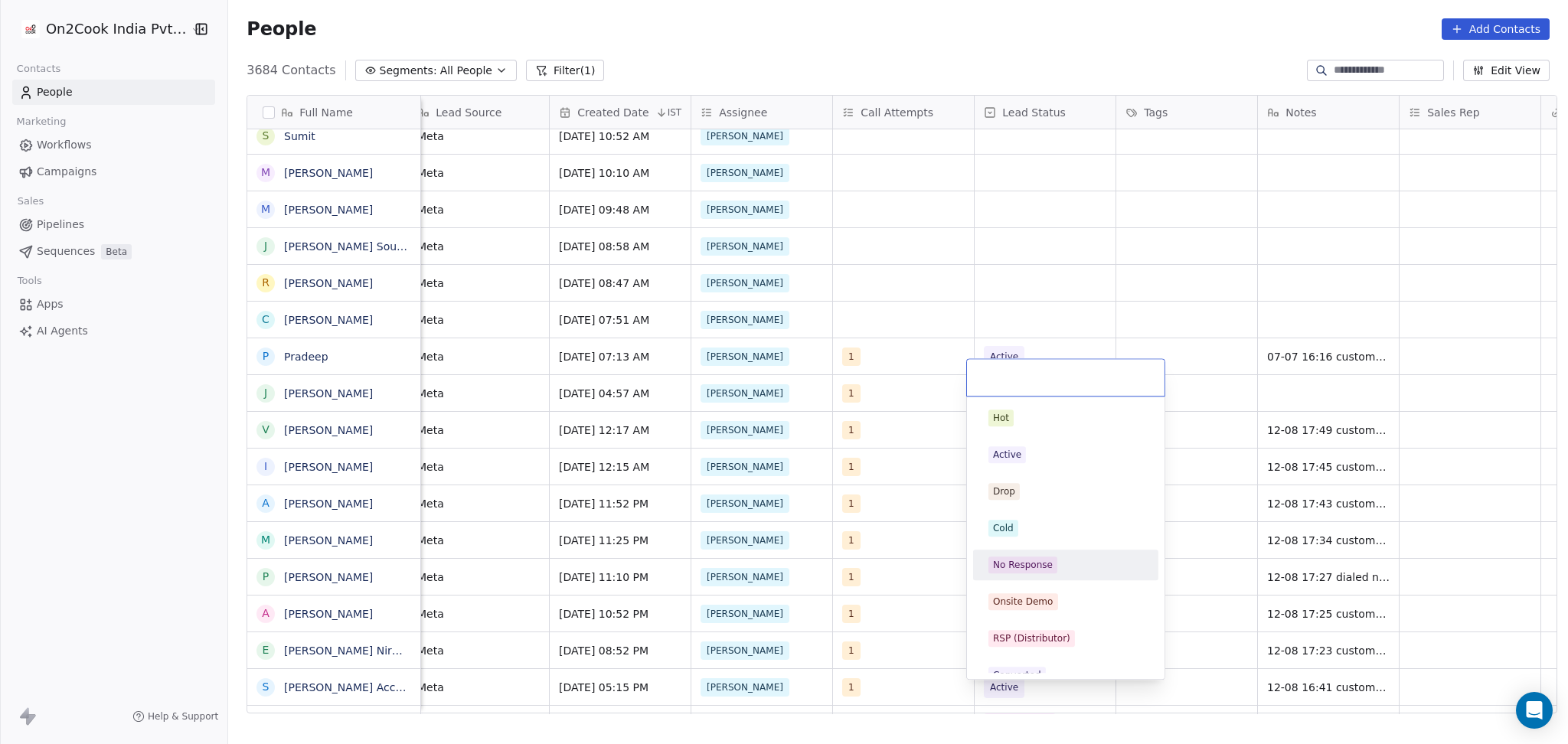
click at [1049, 555] on div "No Response" at bounding box center [1065, 565] width 173 height 25
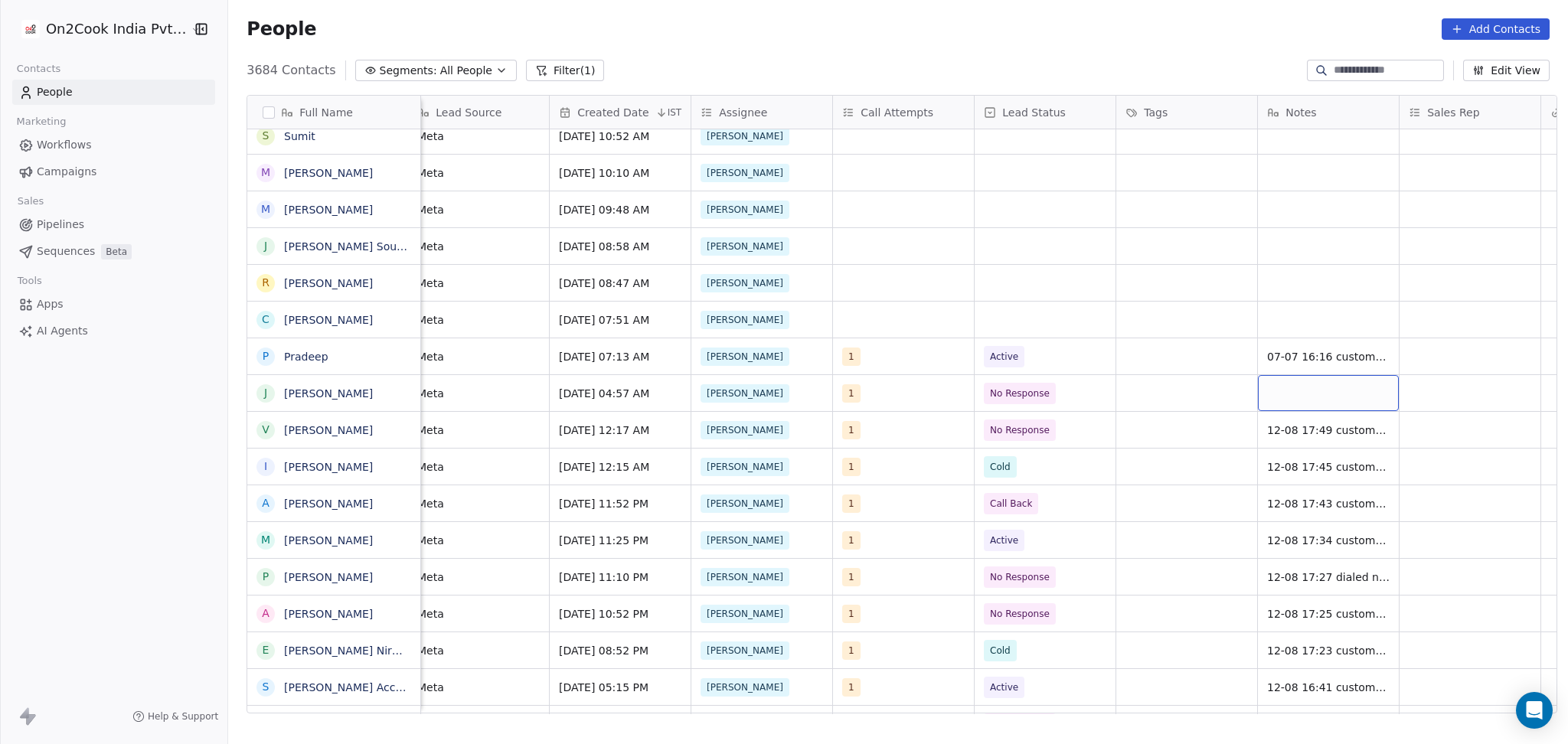
click at [1322, 375] on div "grid" at bounding box center [1328, 393] width 141 height 36
type textarea "**********"
click at [1434, 370] on html "On2Cook India Pvt. Ltd. Contacts People Marketing Workflows Campaigns Sales Pip…" at bounding box center [784, 372] width 1568 height 744
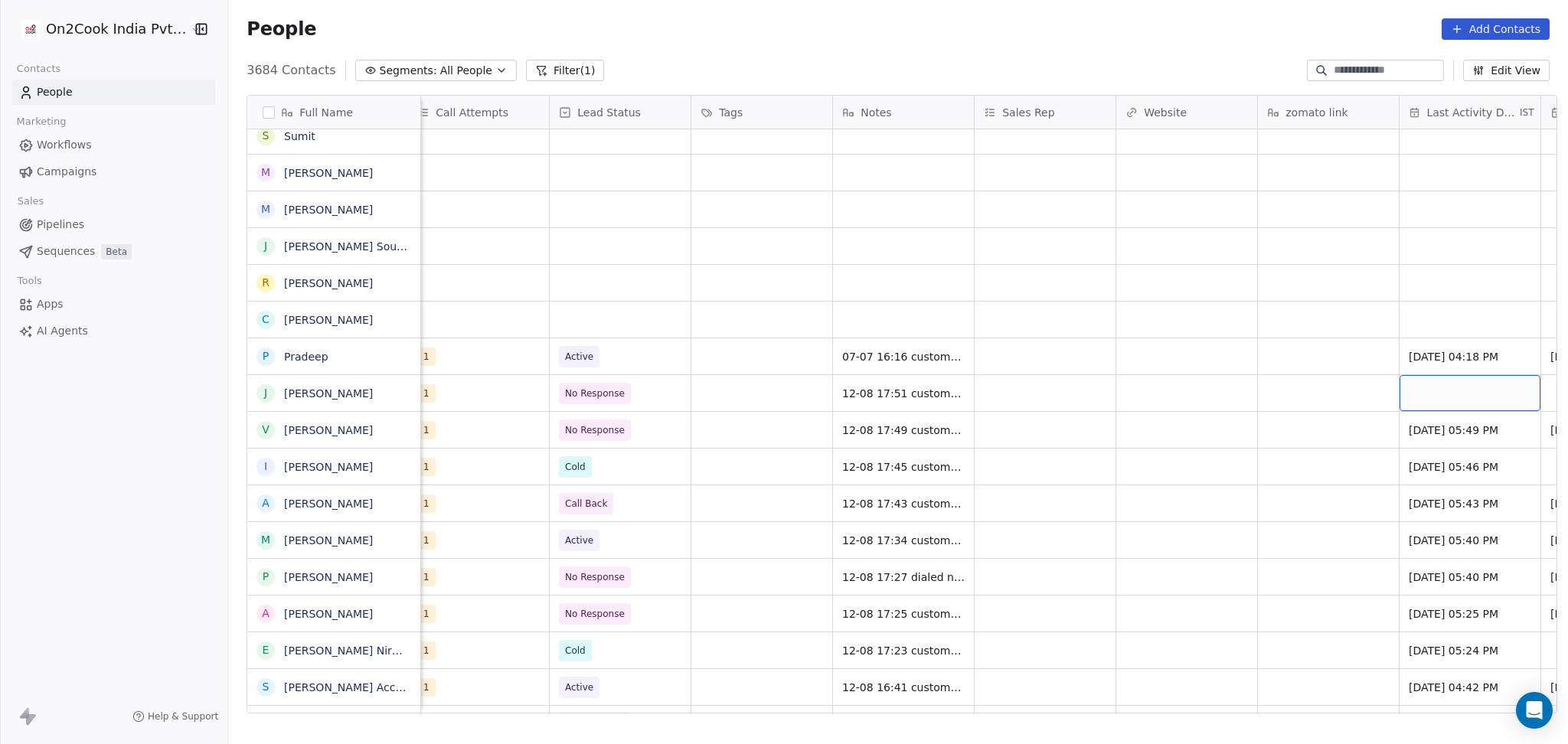
scroll to position [15, 1429]
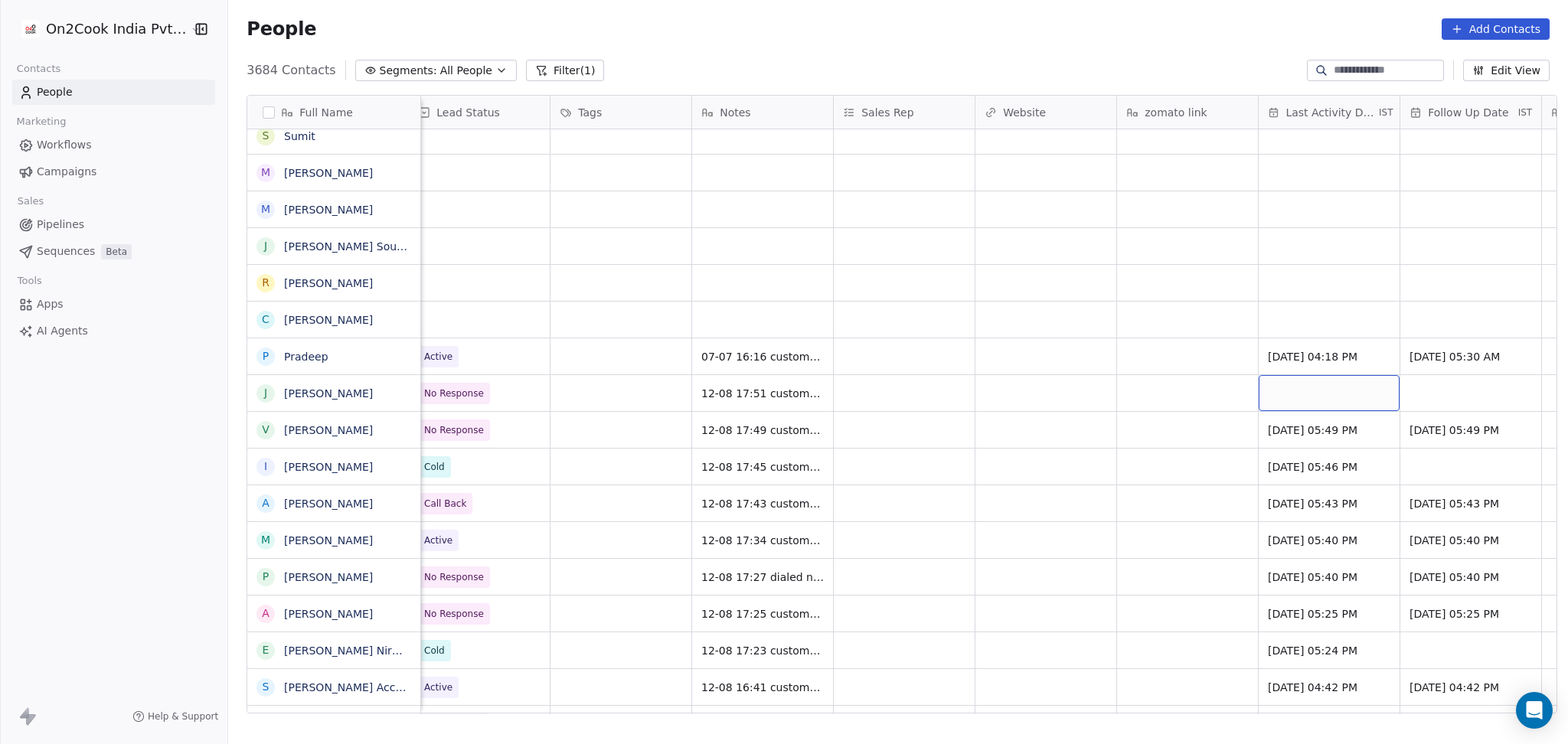
click at [1314, 377] on div "grid" at bounding box center [1328, 393] width 141 height 36
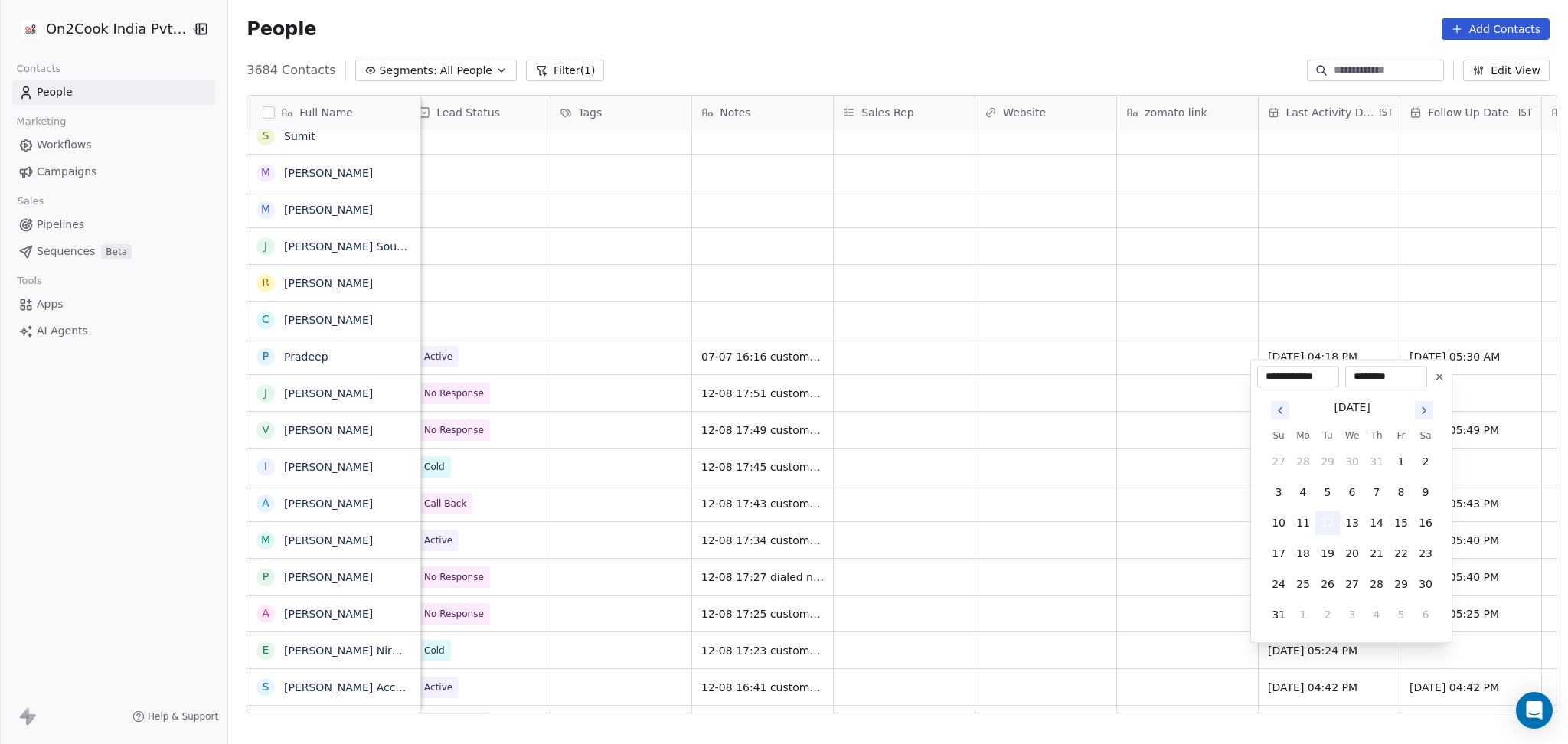
click at [1318, 517] on button "12" at bounding box center [1328, 523] width 25 height 25
click at [1139, 512] on html "On2Cook India Pvt. Ltd. Contacts People Marketing Workflows Campaigns Sales Pip…" at bounding box center [784, 372] width 1568 height 744
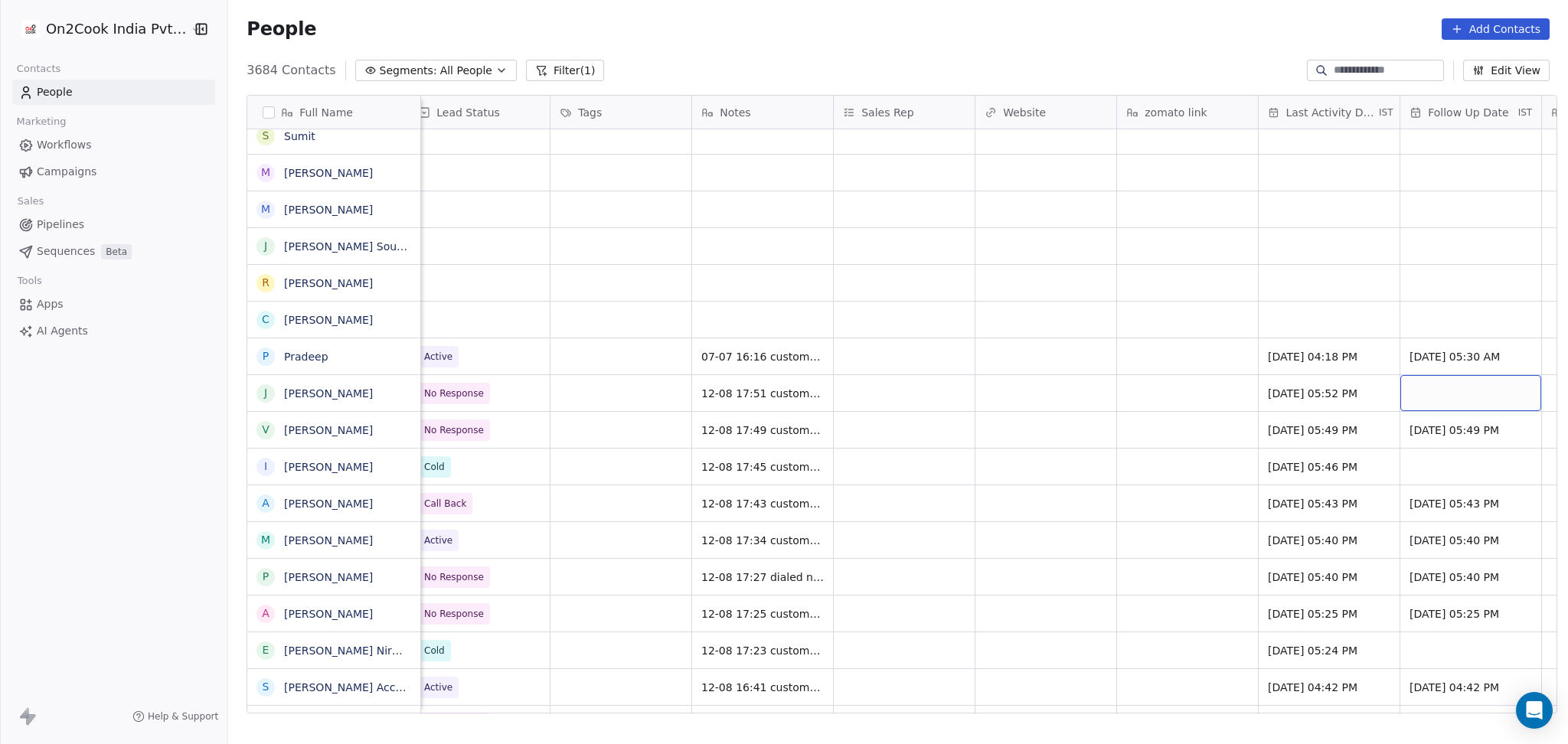
click at [1430, 377] on div "grid" at bounding box center [1470, 393] width 141 height 36
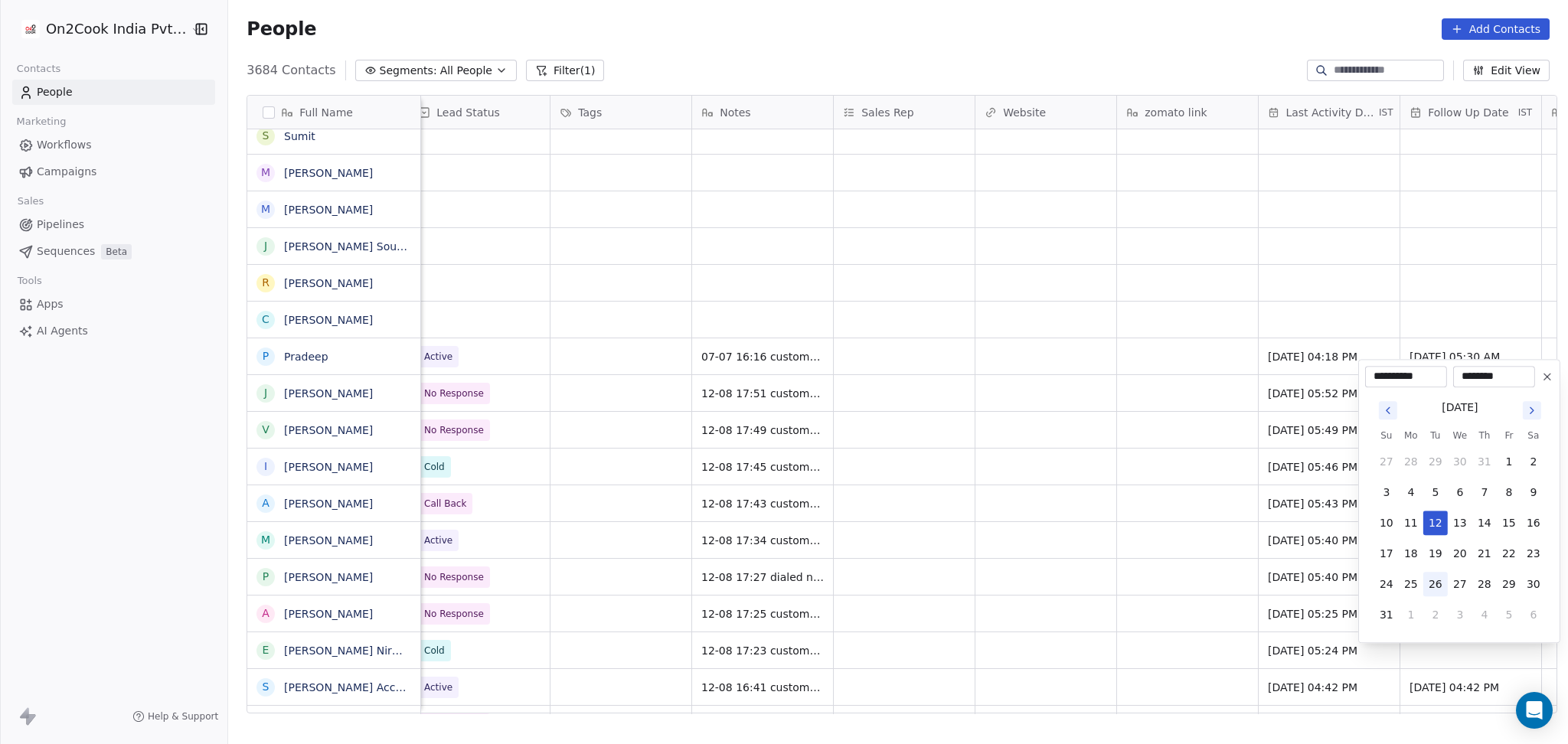
click at [1435, 586] on button "26" at bounding box center [1436, 584] width 25 height 25
type input "**********"
click at [1156, 476] on html "On2Cook India Pvt. Ltd. Contacts People Marketing Workflows Campaigns Sales Pip…" at bounding box center [784, 372] width 1568 height 744
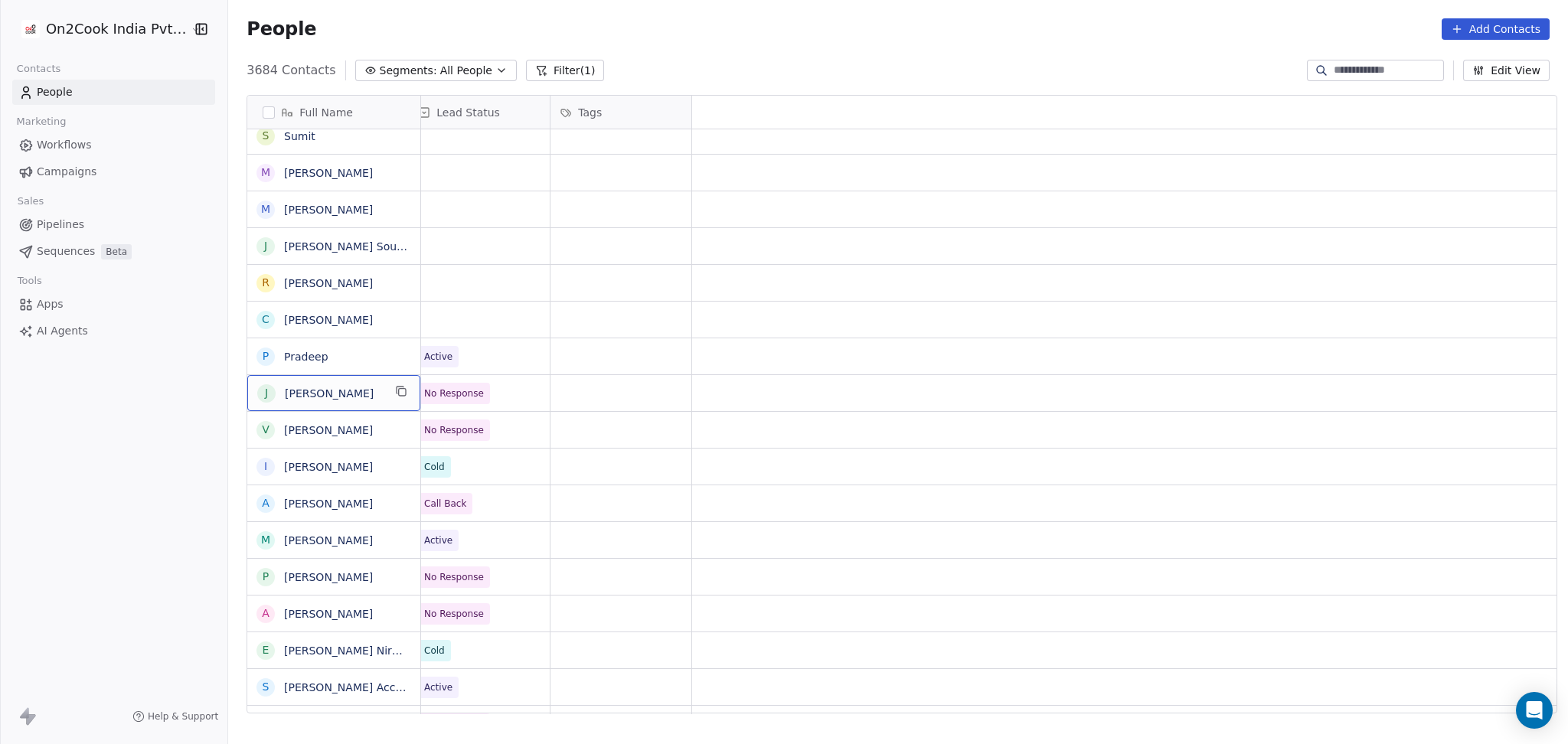
scroll to position [15, 0]
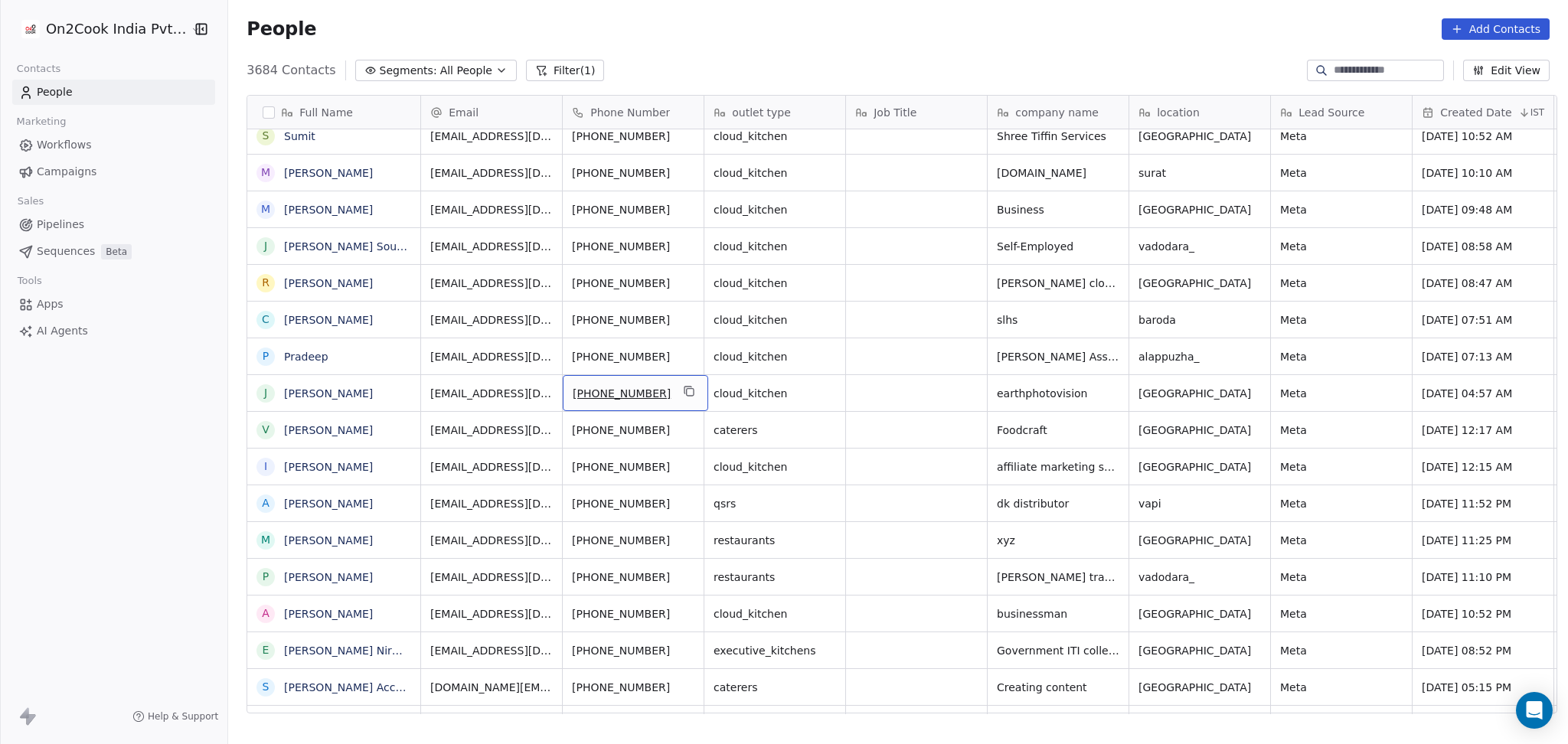
click at [687, 389] on icon "grid" at bounding box center [690, 392] width 7 height 7
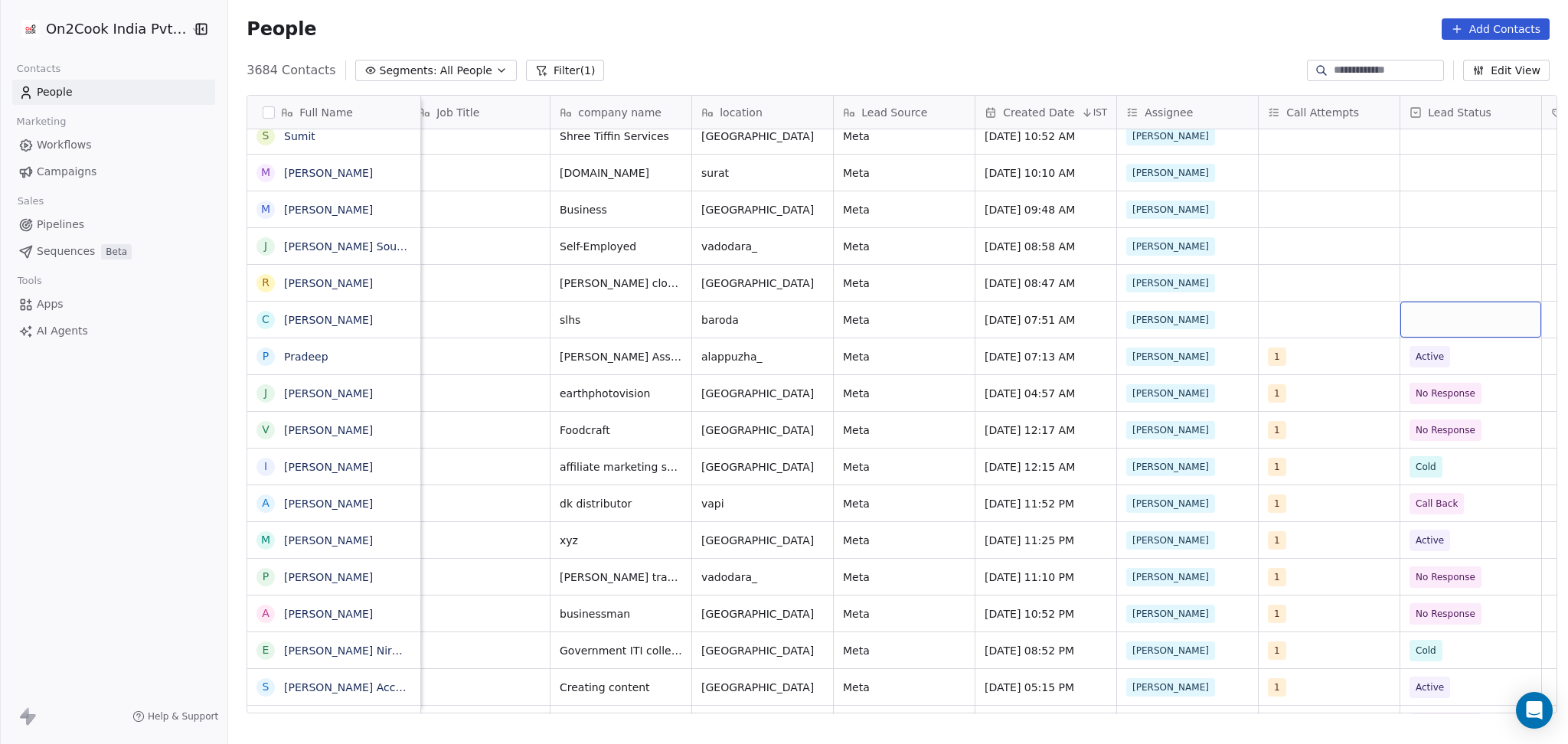
scroll to position [15, 579]
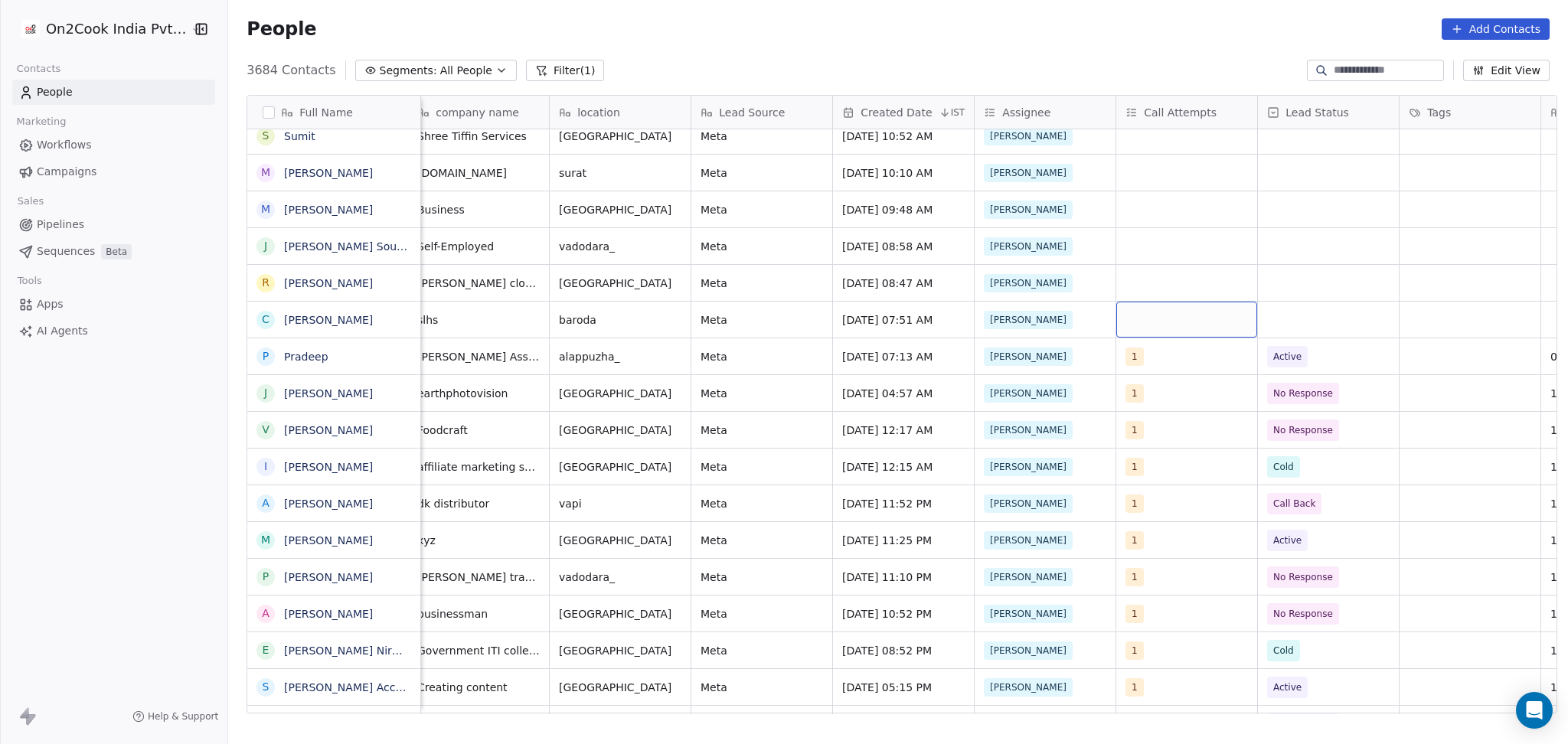
click at [1131, 309] on div "grid" at bounding box center [1186, 320] width 141 height 36
click at [1142, 308] on div "grid" at bounding box center [1186, 320] width 141 height 36
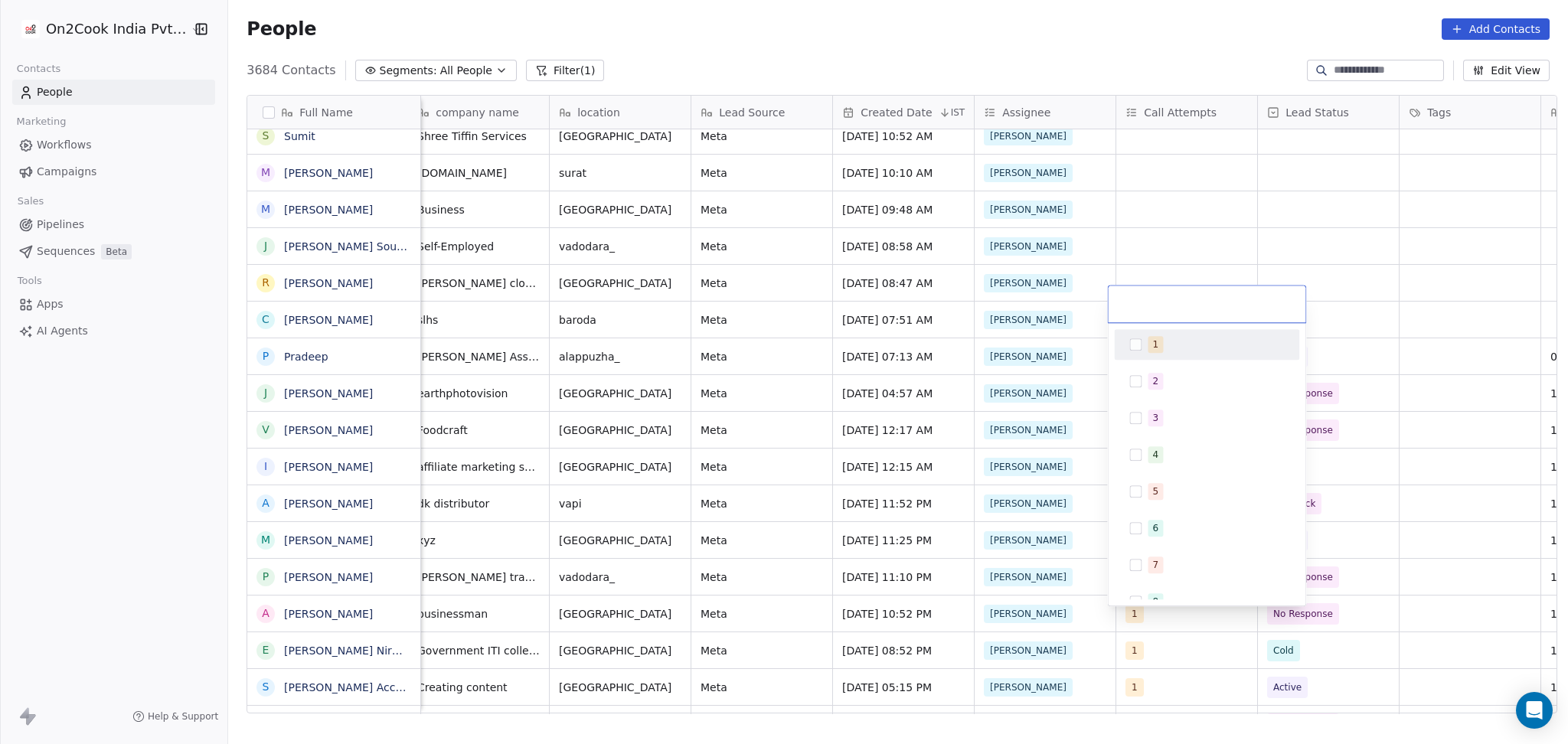
click at [1148, 353] on span "1" at bounding box center [1155, 344] width 15 height 17
click at [1177, 228] on html "On2Cook India Pvt. Ltd. Contacts People Marketing Workflows Campaigns Sales Pip…" at bounding box center [784, 372] width 1568 height 744
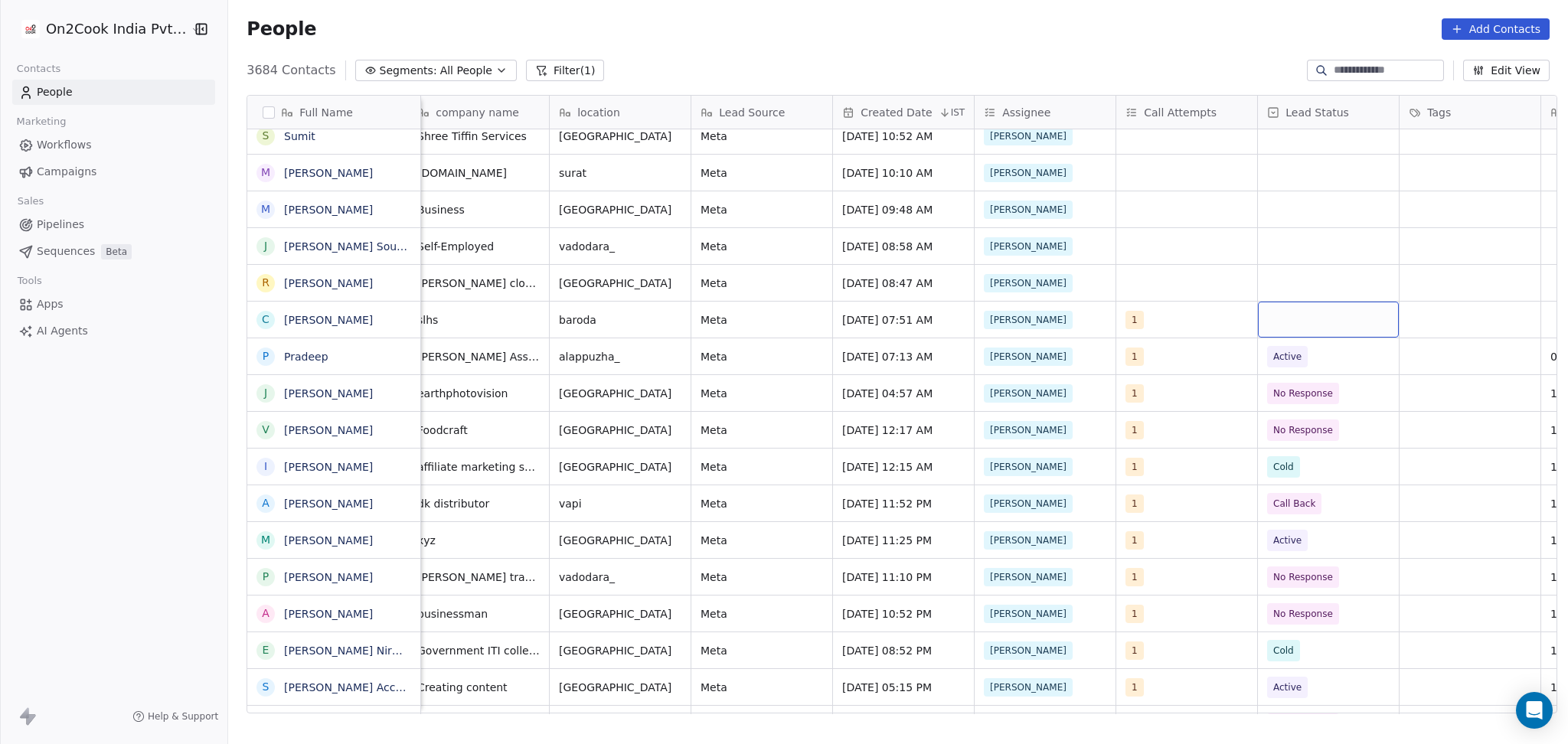
click at [1302, 302] on div "grid" at bounding box center [1328, 320] width 141 height 36
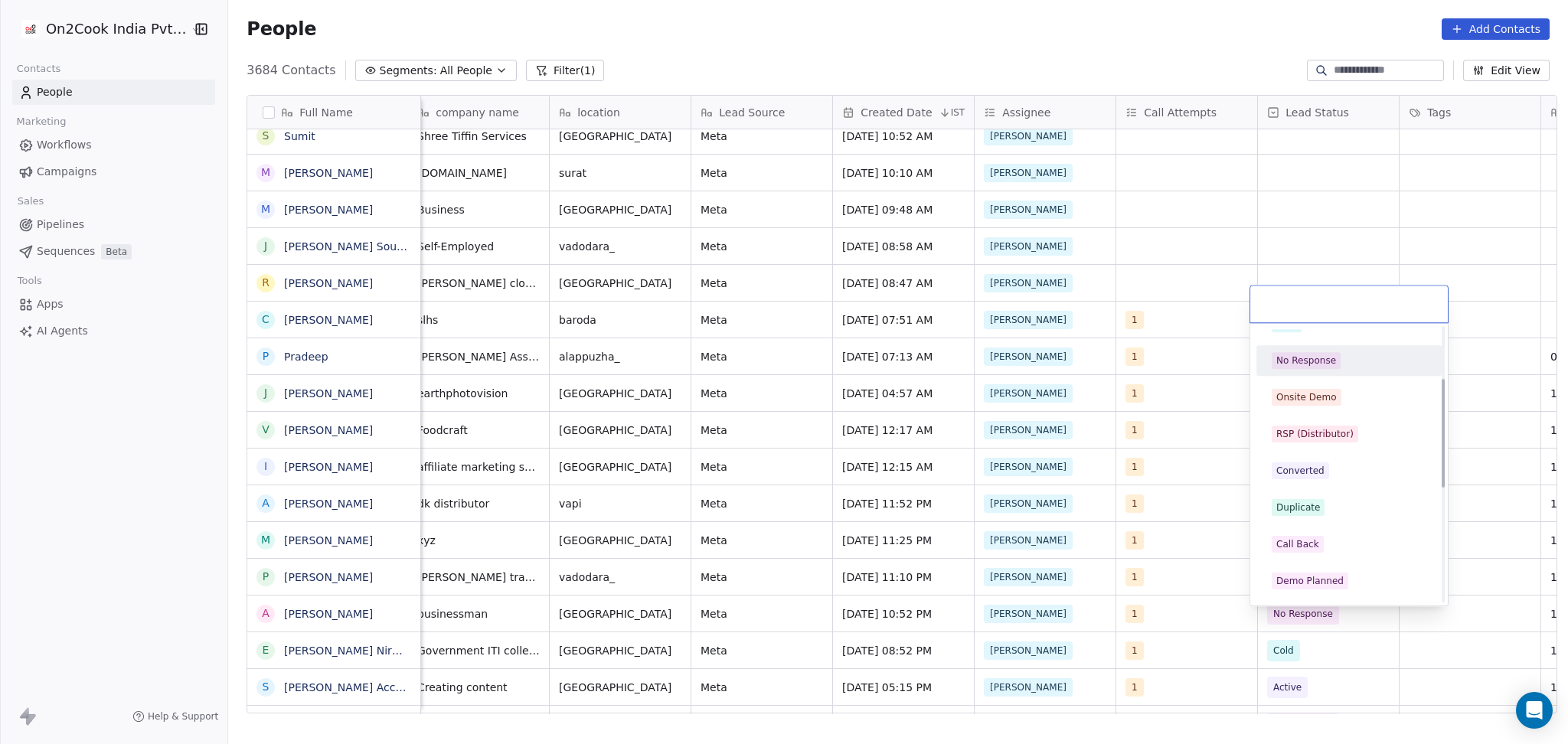
scroll to position [203, 0]
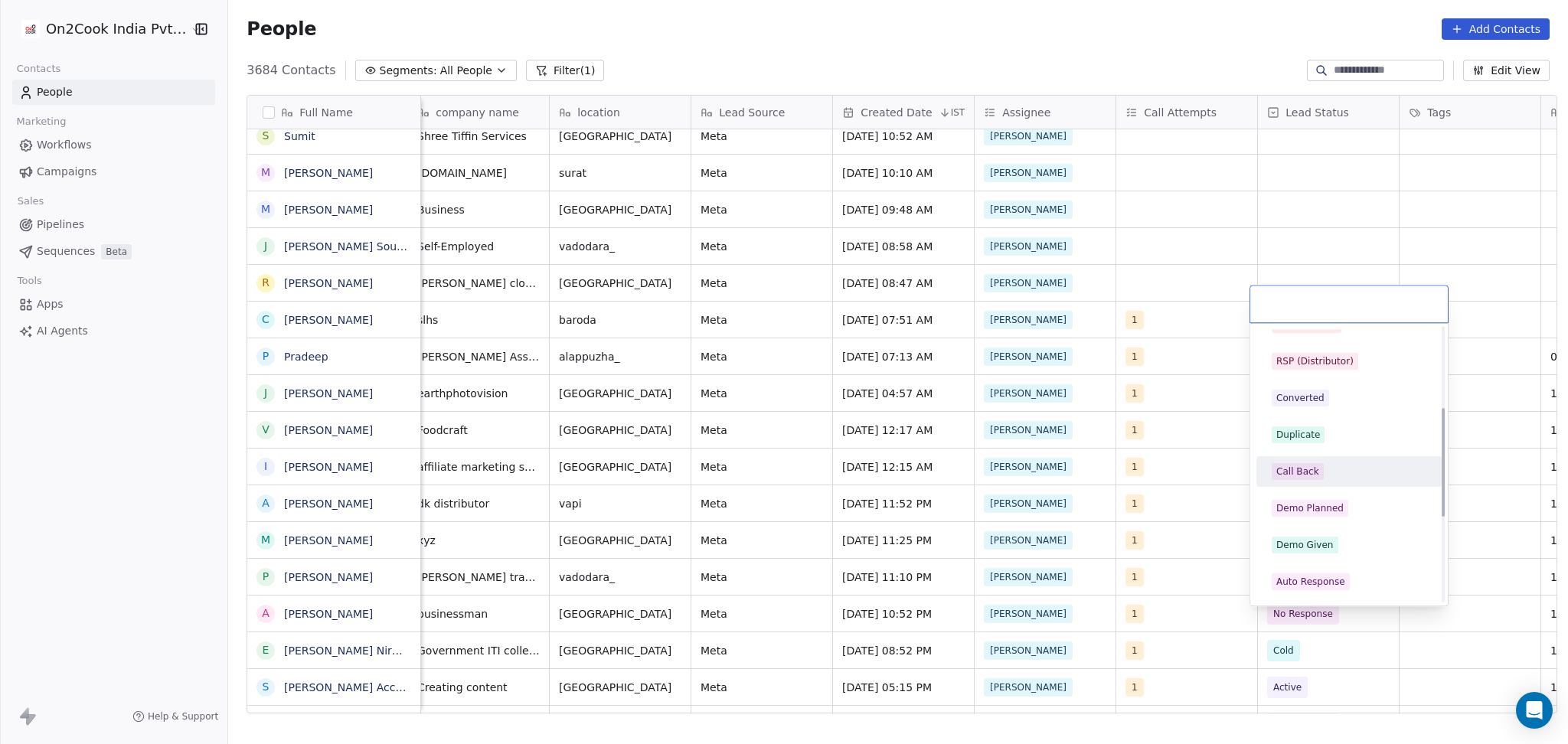
click at [1318, 451] on div "Hot Active Drop Cold No Response Onsite Demo RSP (Distributor) Converted Duplic…" at bounding box center [1349, 471] width 186 height 692
click at [1318, 464] on span "Call Back" at bounding box center [1298, 471] width 52 height 17
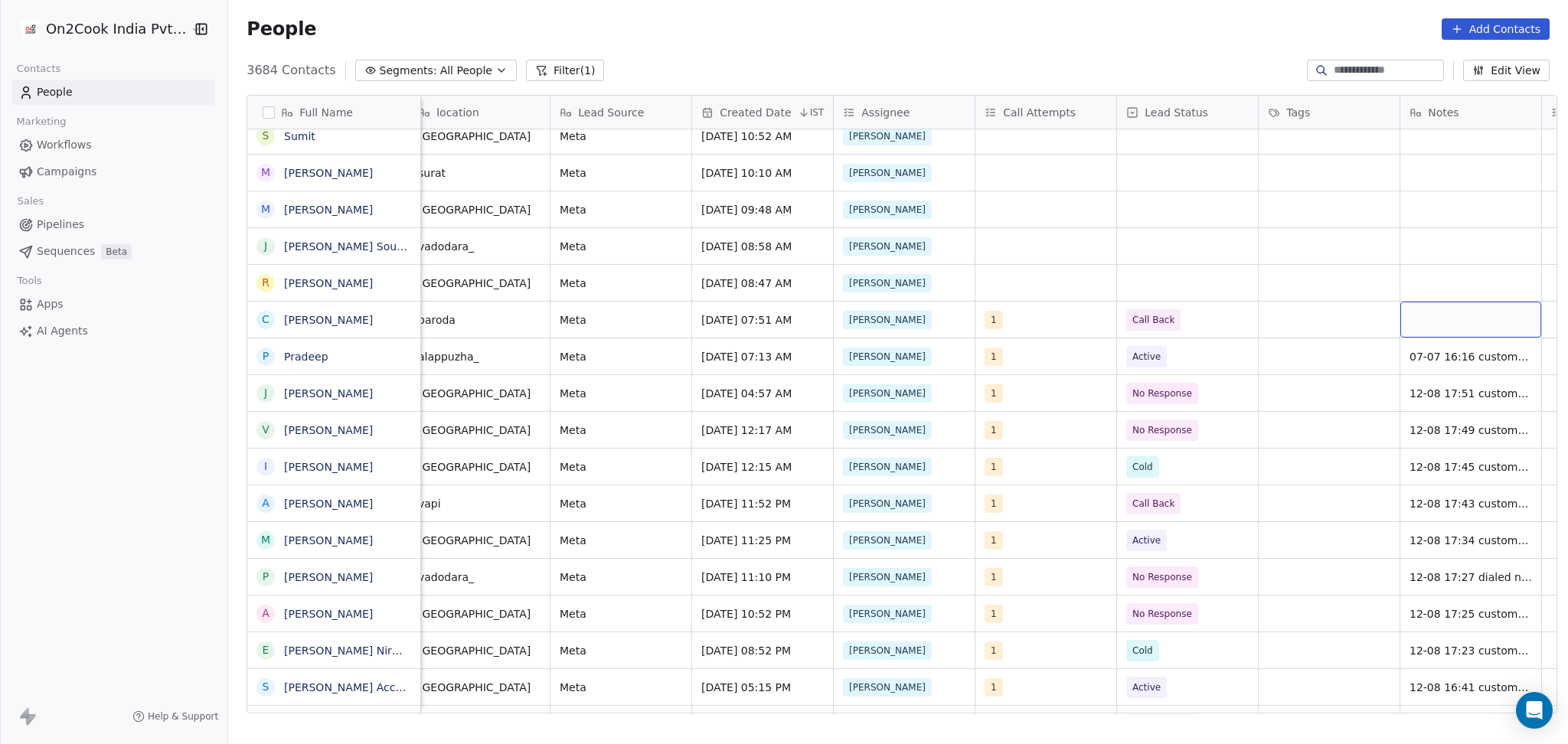
scroll to position [15, 863]
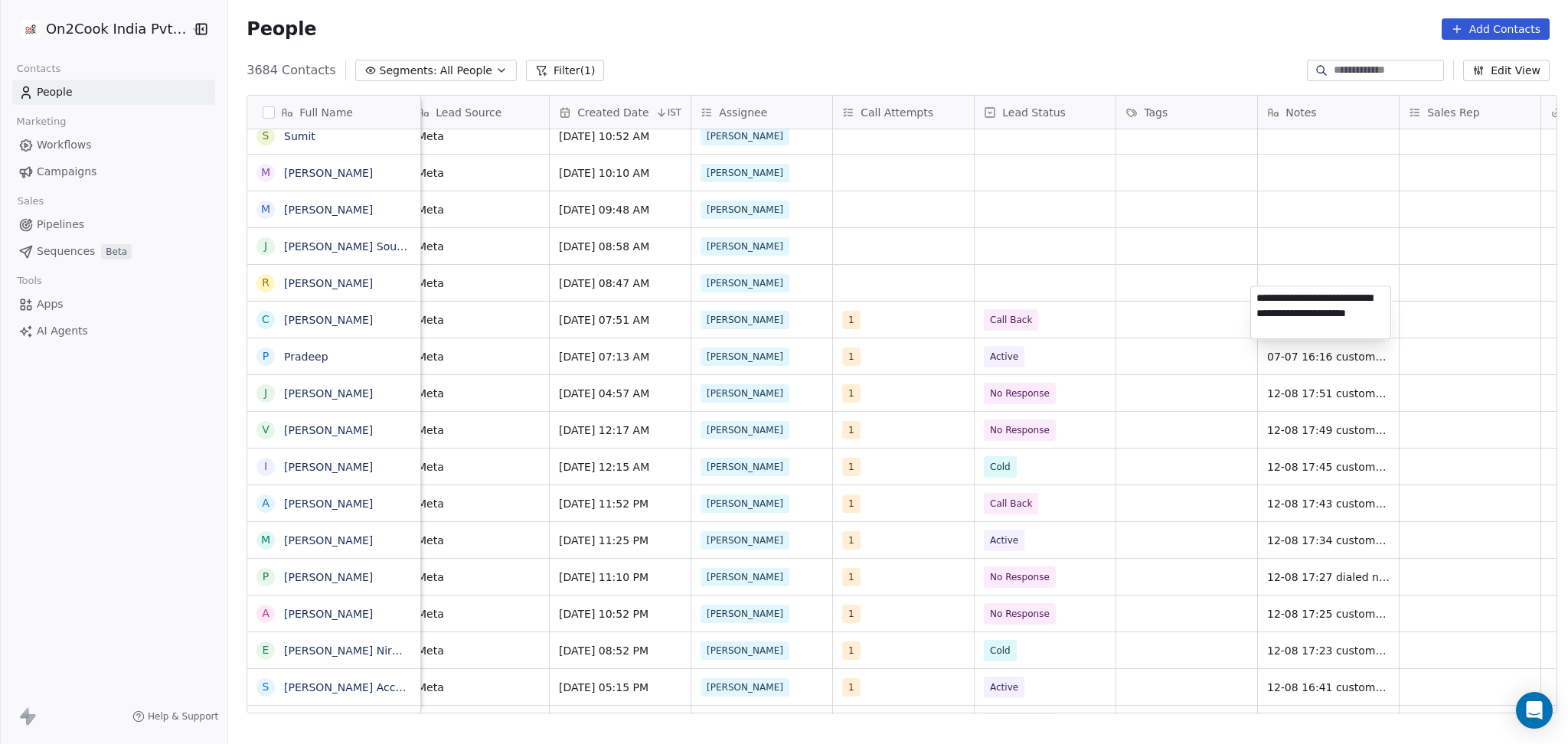
type textarea "**********"
click at [1447, 297] on html "On2Cook India Pvt. Ltd. Contacts People Marketing Workflows Campaigns Sales Pip…" at bounding box center [784, 372] width 1568 height 744
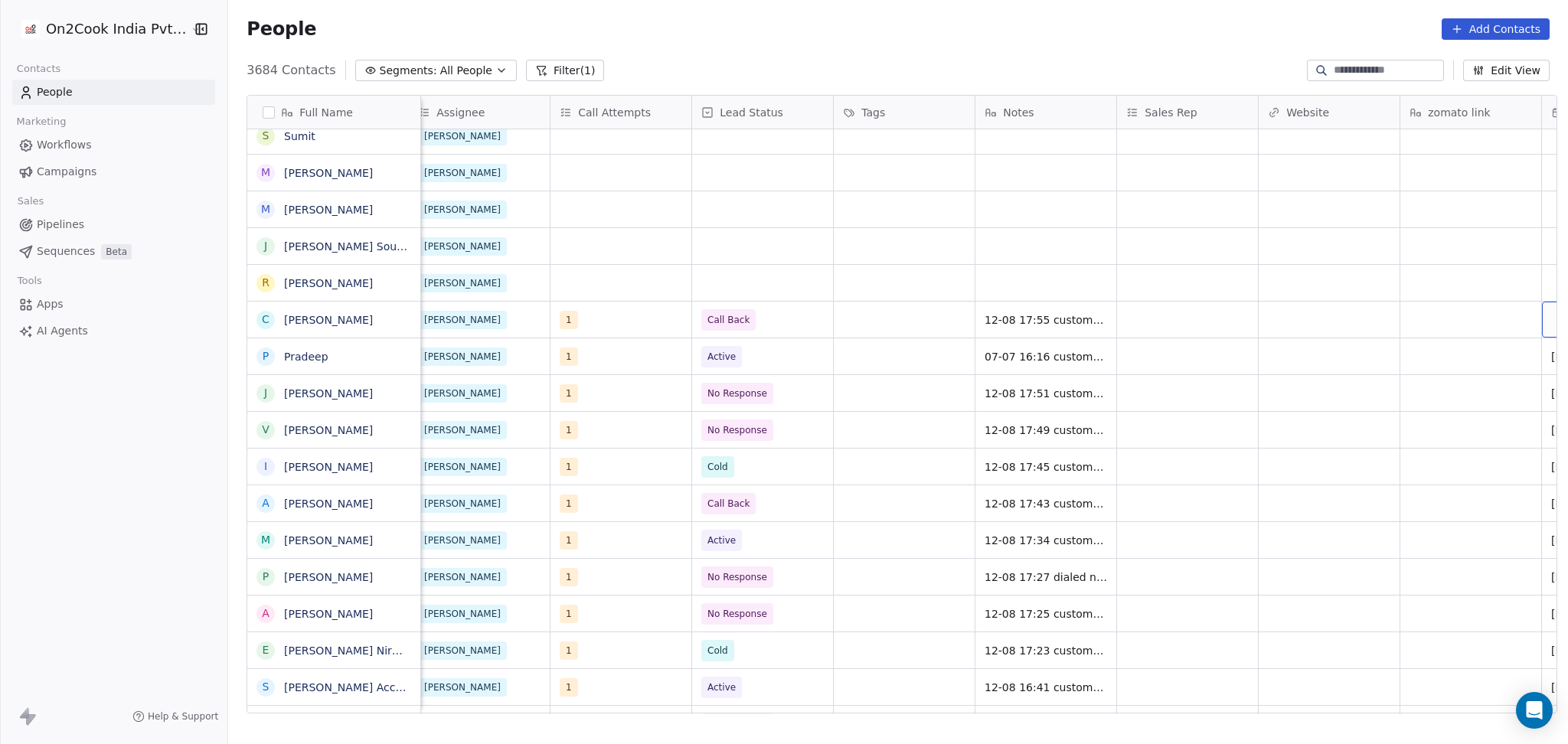
scroll to position [15, 1288]
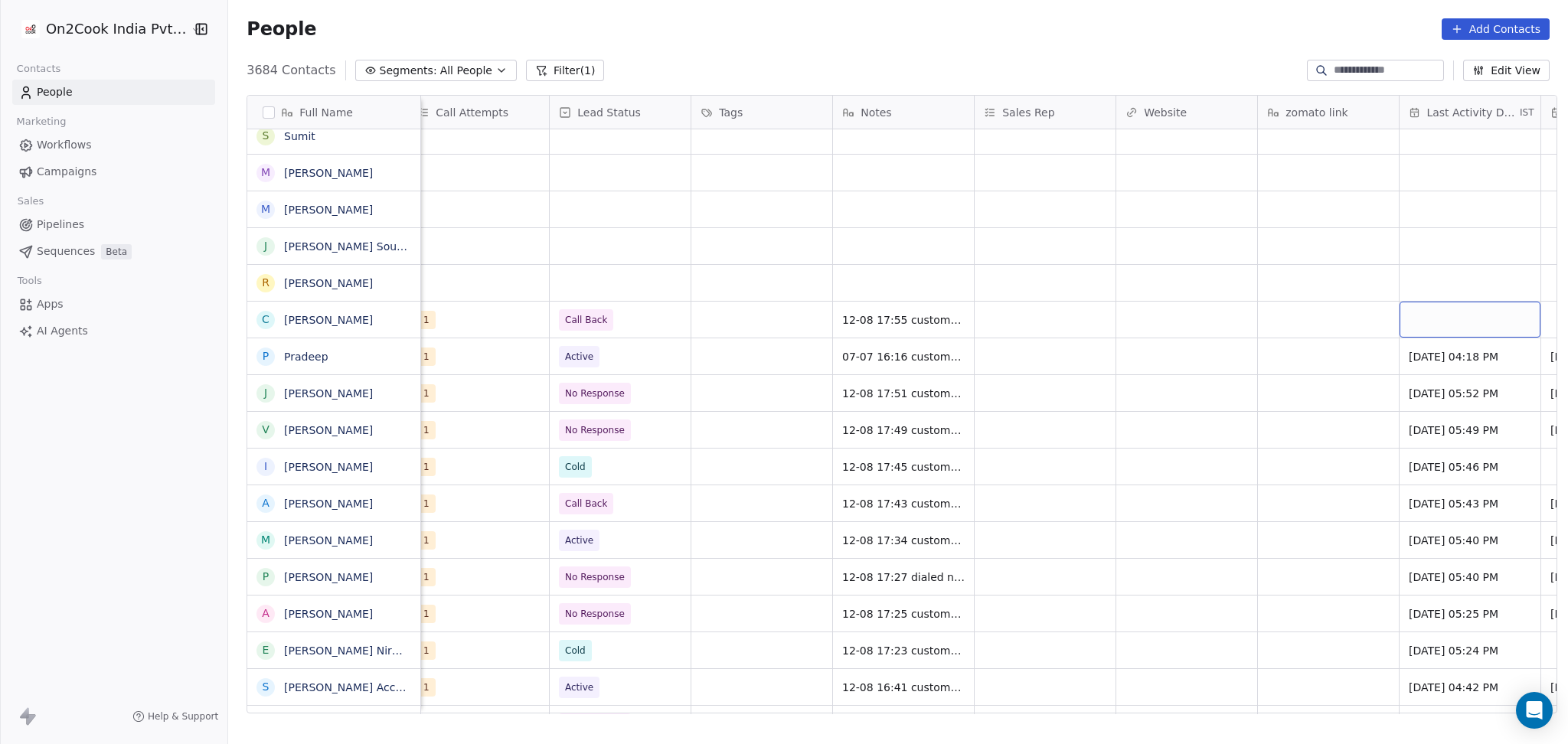
click at [1399, 307] on div "grid" at bounding box center [1469, 320] width 141 height 36
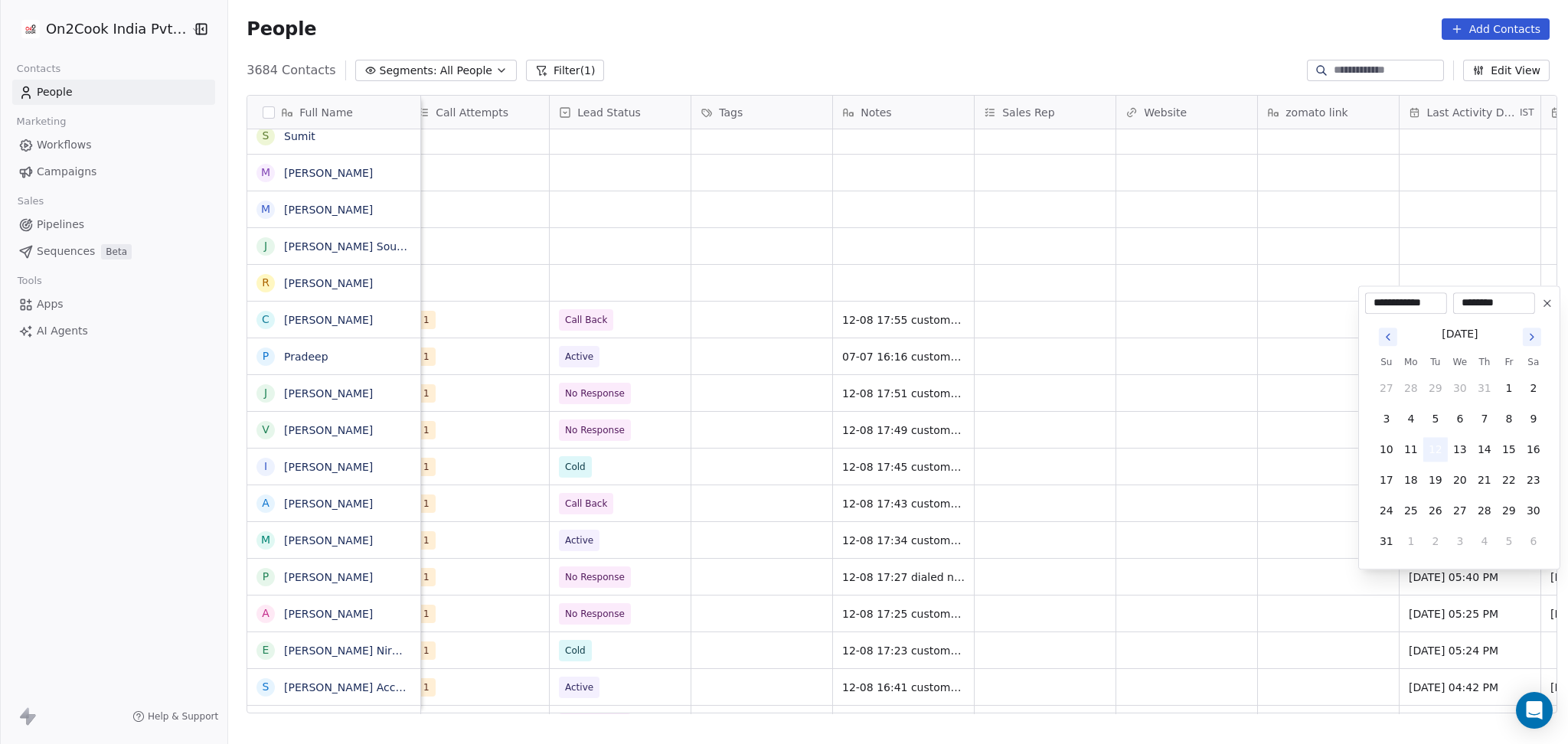
click at [1436, 452] on button "12" at bounding box center [1436, 450] width 25 height 25
click at [1277, 432] on html "On2Cook India Pvt. Ltd. Contacts People Marketing Workflows Campaigns Sales Pip…" at bounding box center [784, 372] width 1568 height 744
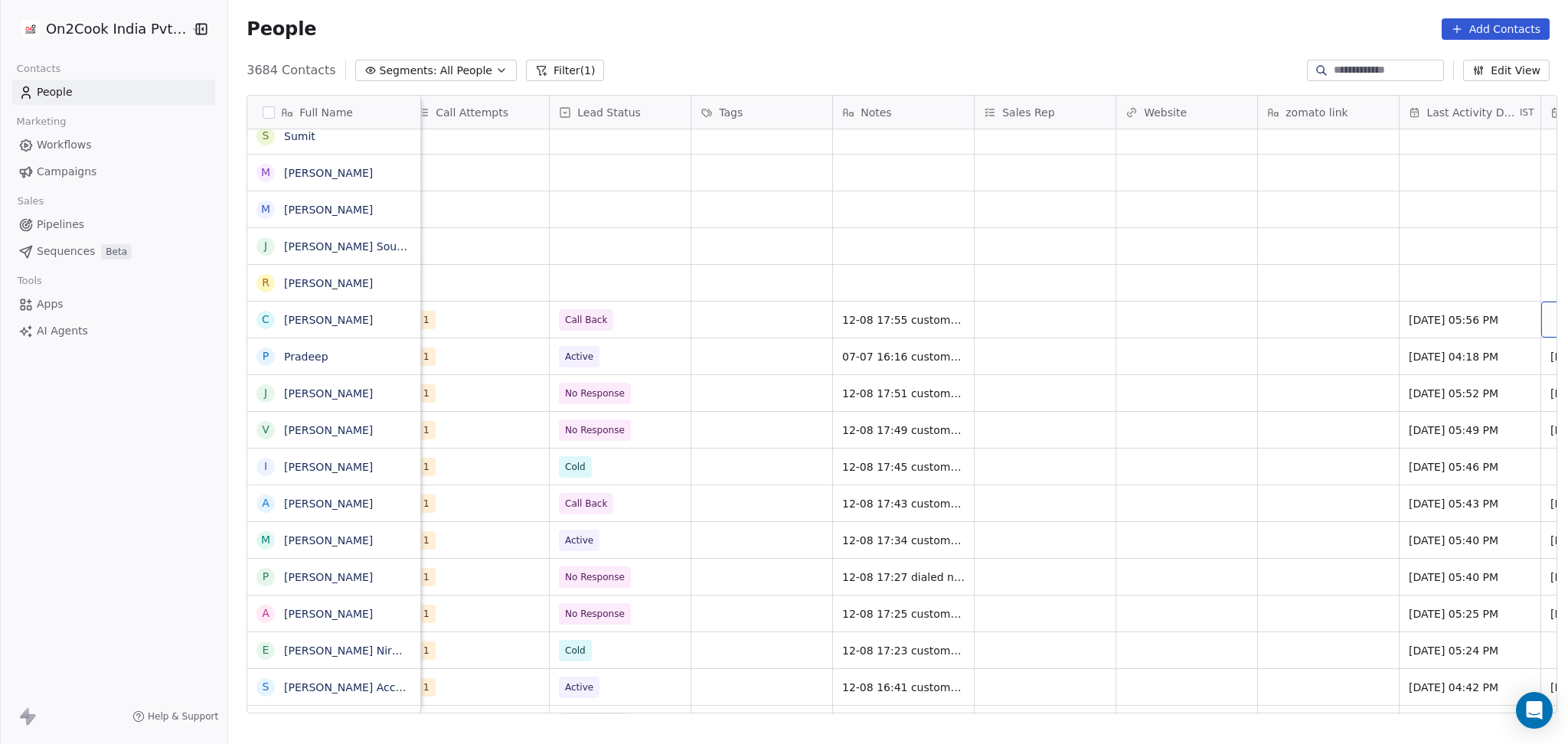
scroll to position [15, 1429]
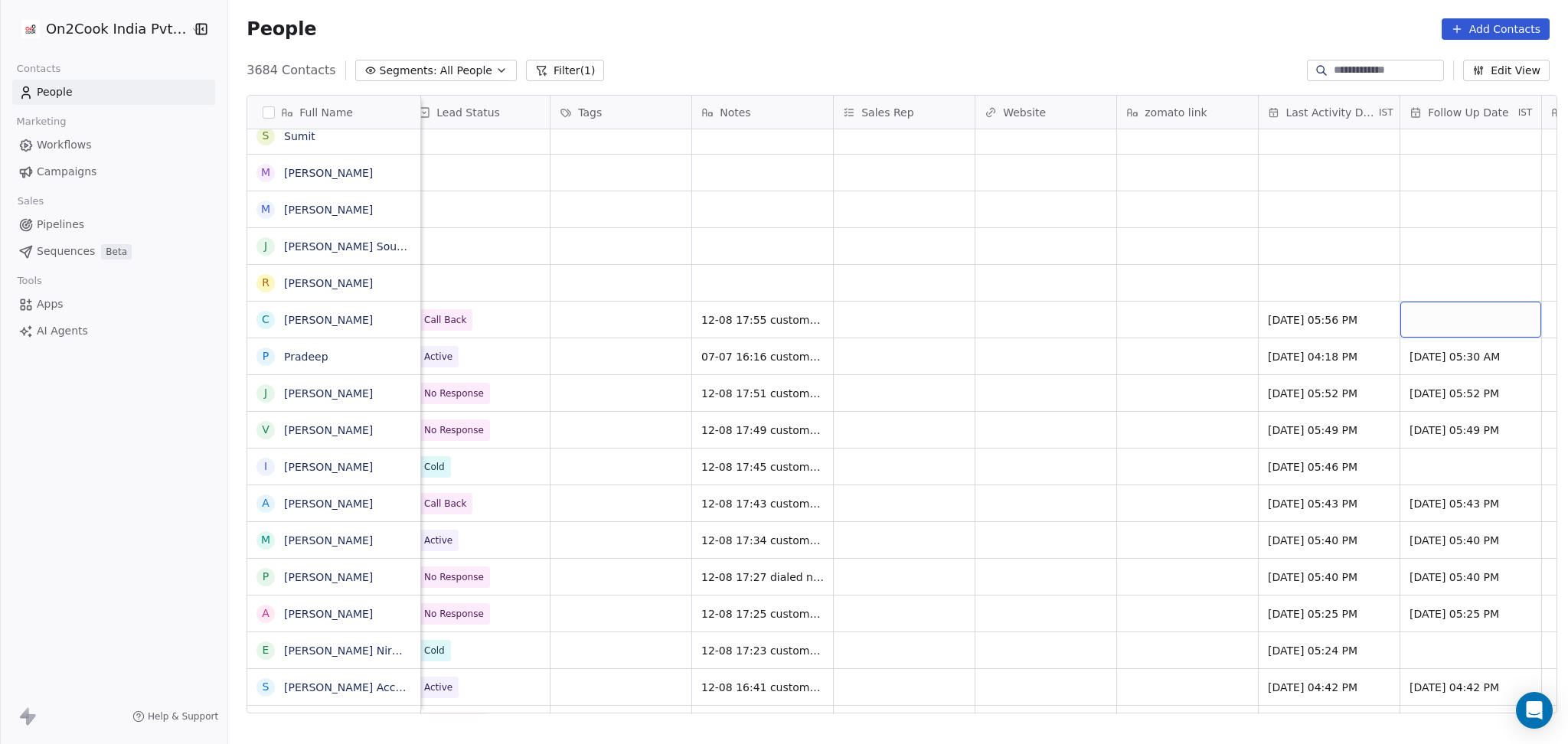
click at [1469, 302] on div "grid" at bounding box center [1470, 320] width 141 height 36
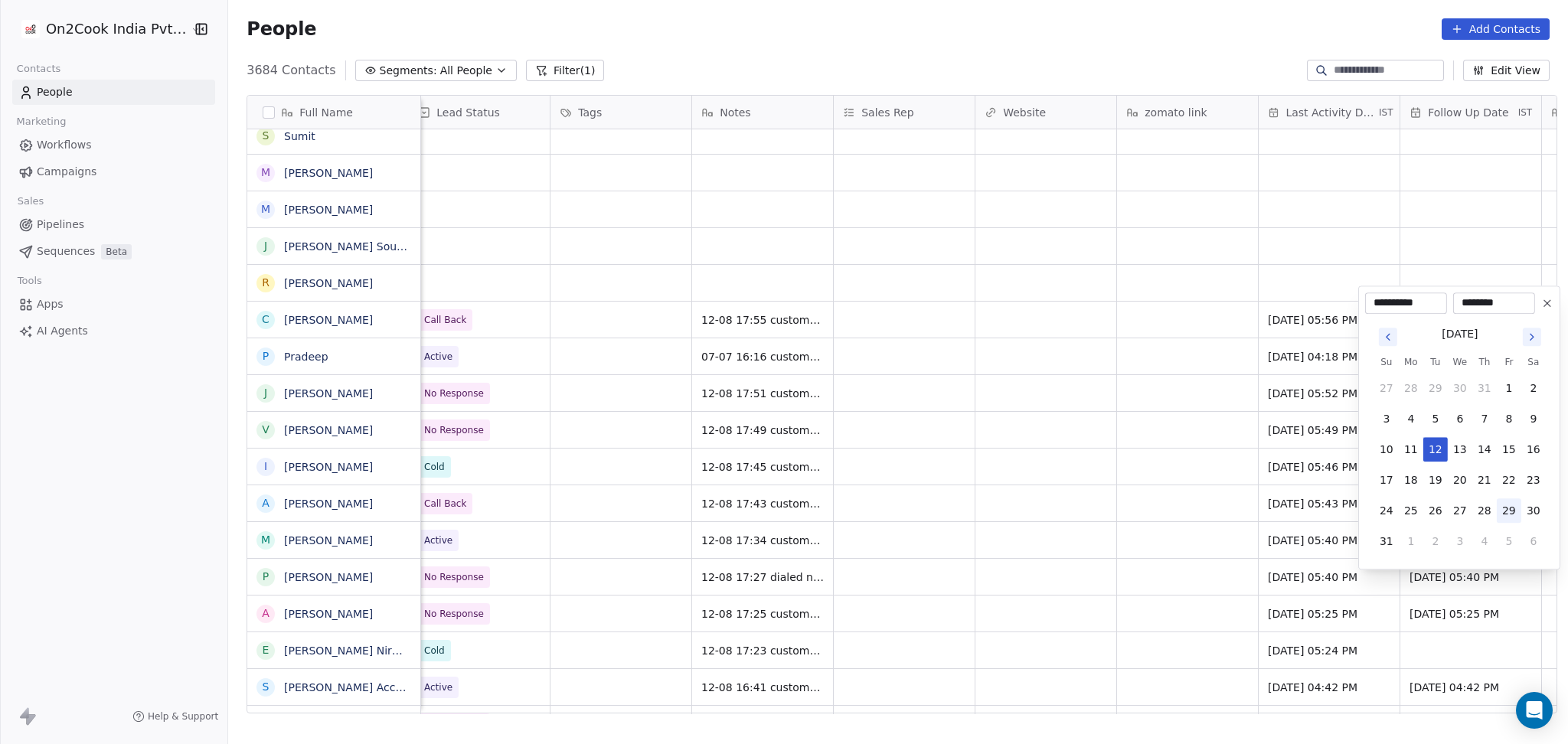
click at [1504, 514] on button "29" at bounding box center [1509, 511] width 25 height 25
type input "**********"
click at [1051, 323] on html "On2Cook India Pvt. Ltd. Contacts People Marketing Workflows Campaigns Sales Pip…" at bounding box center [784, 372] width 1568 height 744
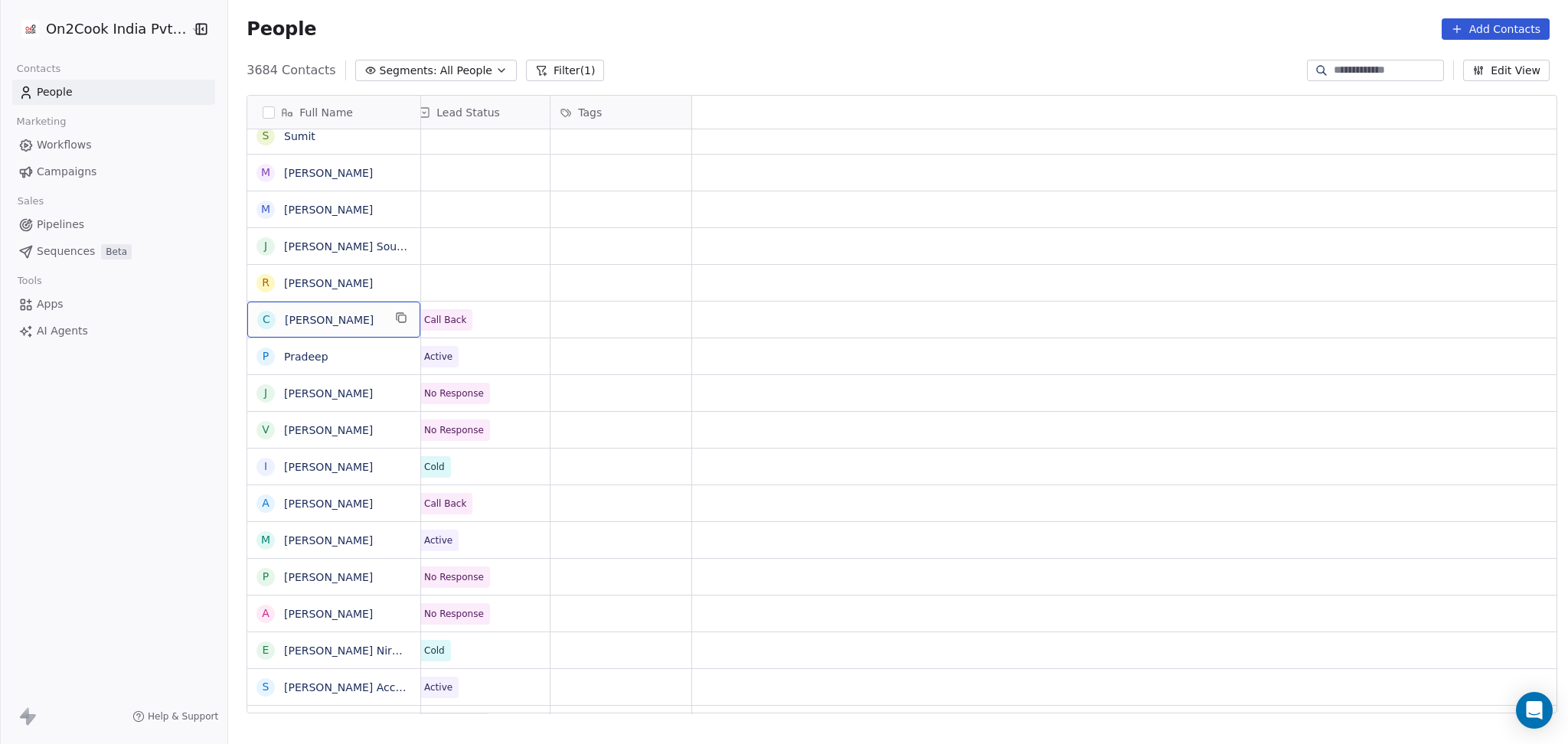
scroll to position [15, 0]
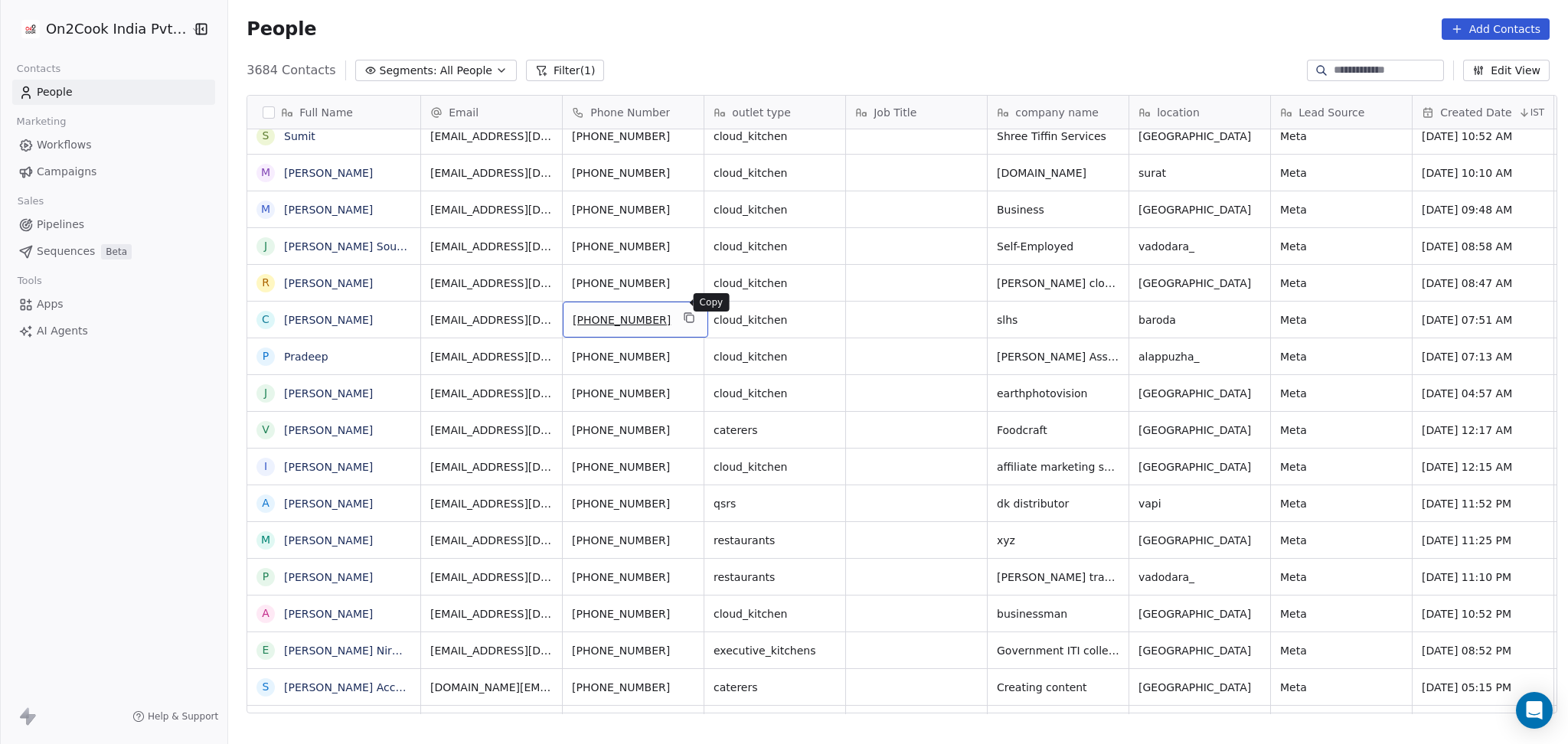
click at [683, 312] on icon "grid" at bounding box center [689, 318] width 12 height 12
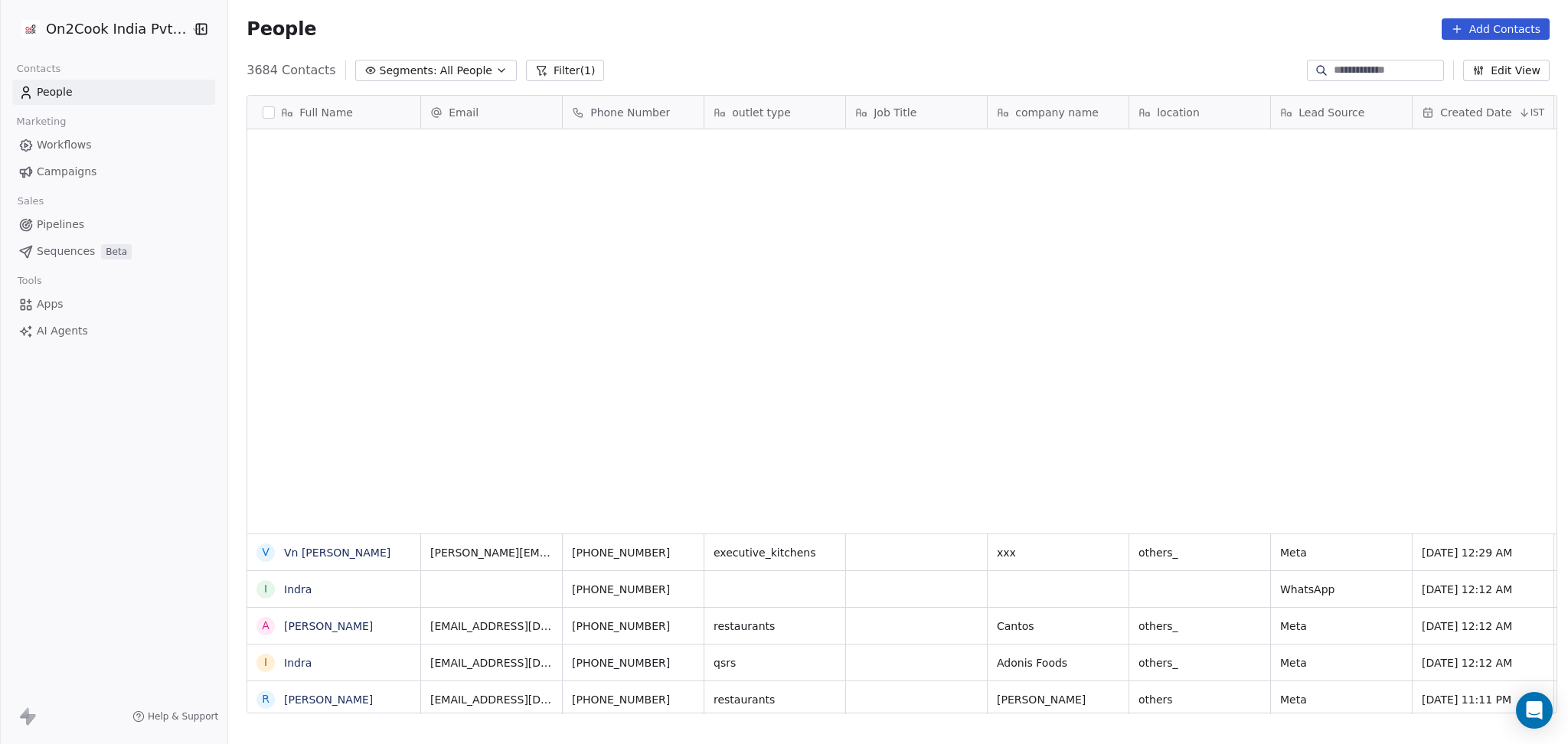
scroll to position [639, 1331]
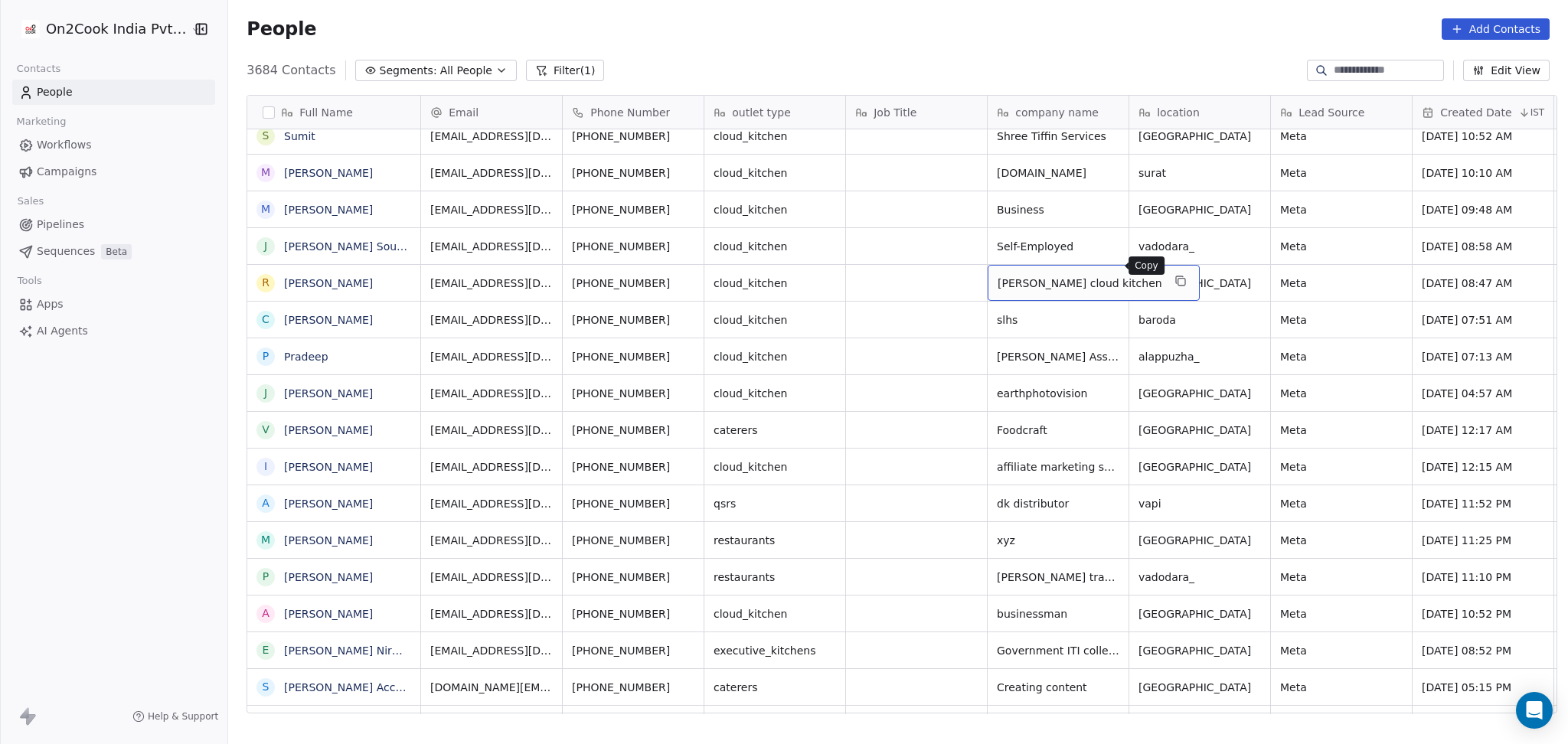
click at [1174, 275] on icon "grid" at bounding box center [1181, 281] width 12 height 12
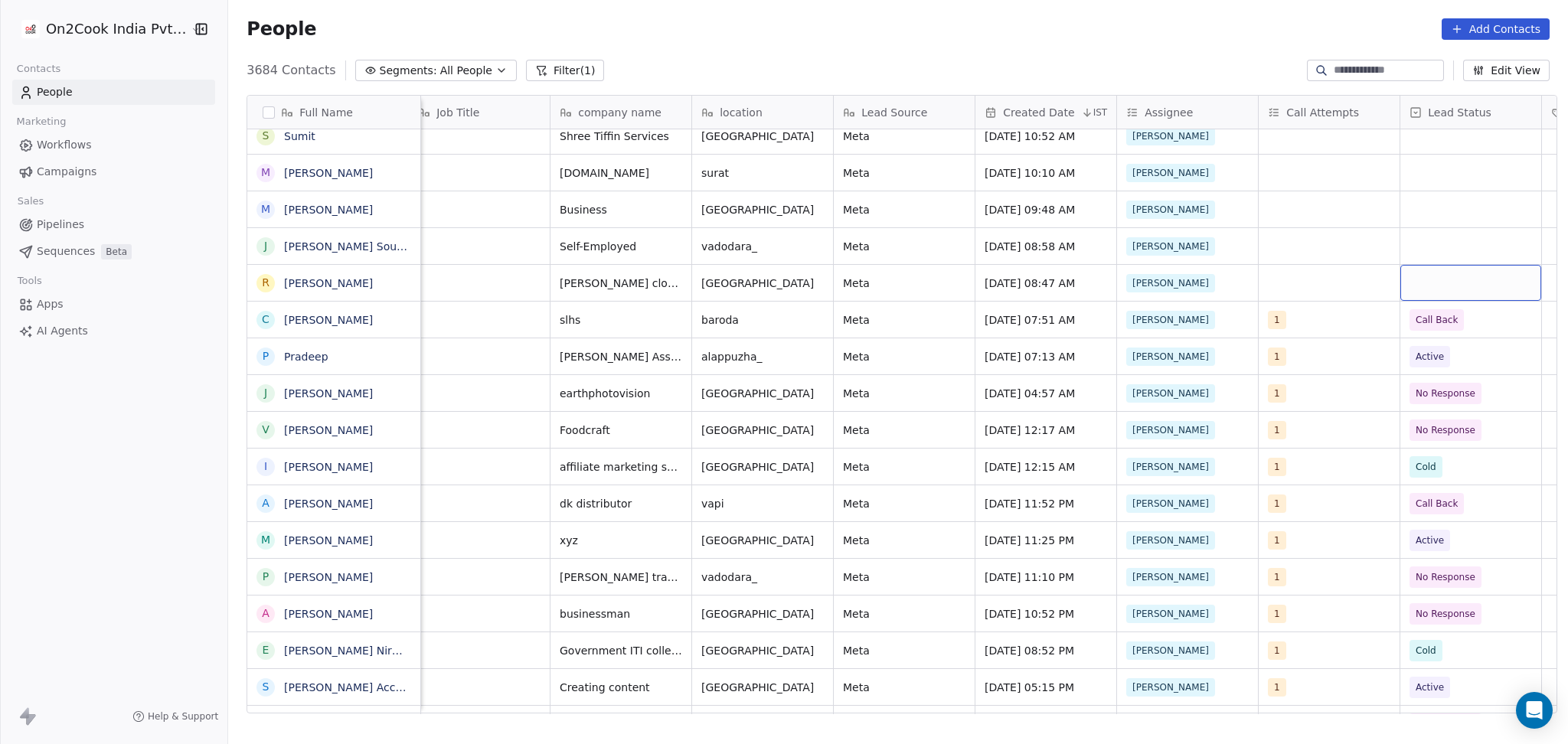
scroll to position [15, 579]
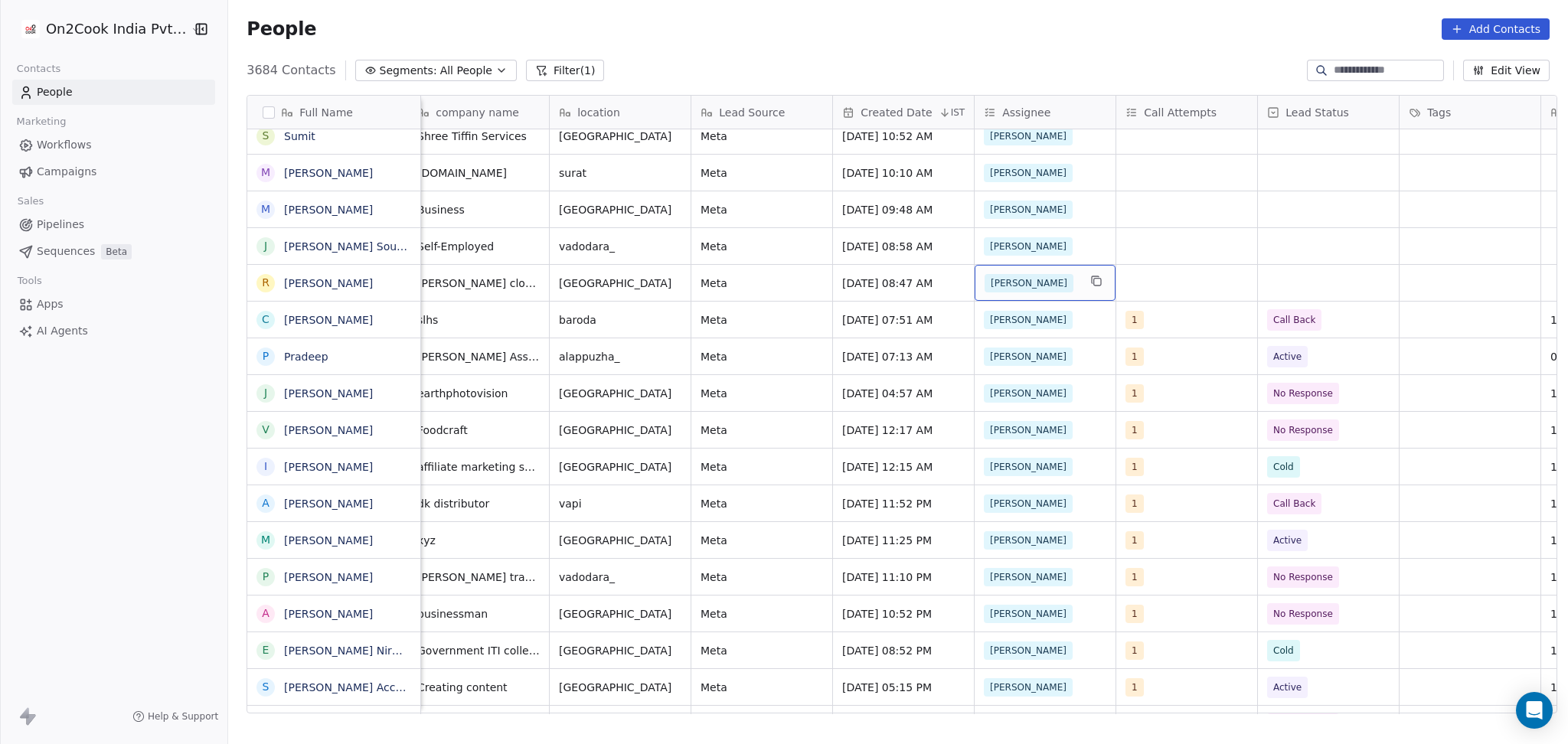
click at [1056, 274] on div "[PERSON_NAME]" at bounding box center [1030, 283] width 93 height 18
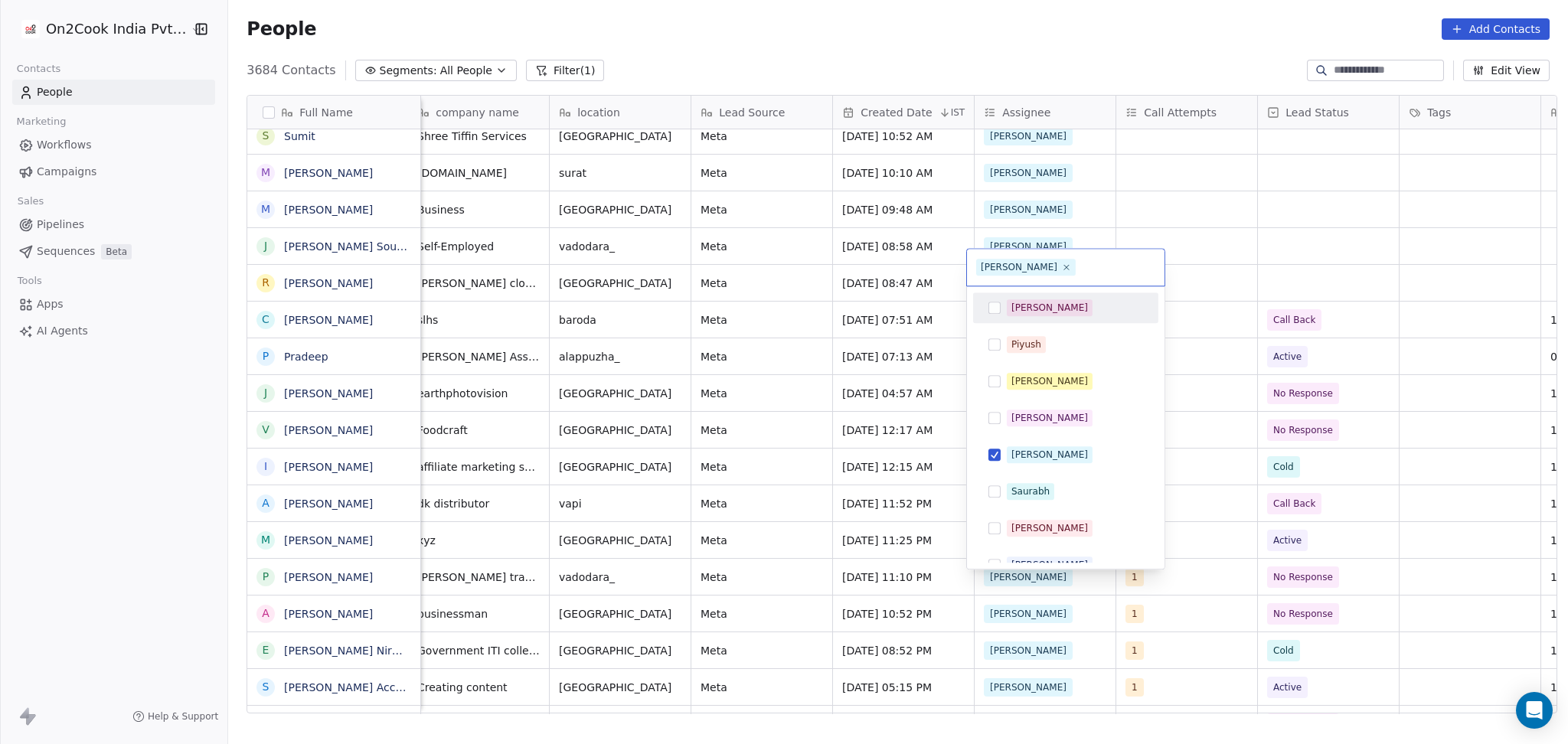
click at [1026, 301] on div "[PERSON_NAME]" at bounding box center [1049, 308] width 76 height 14
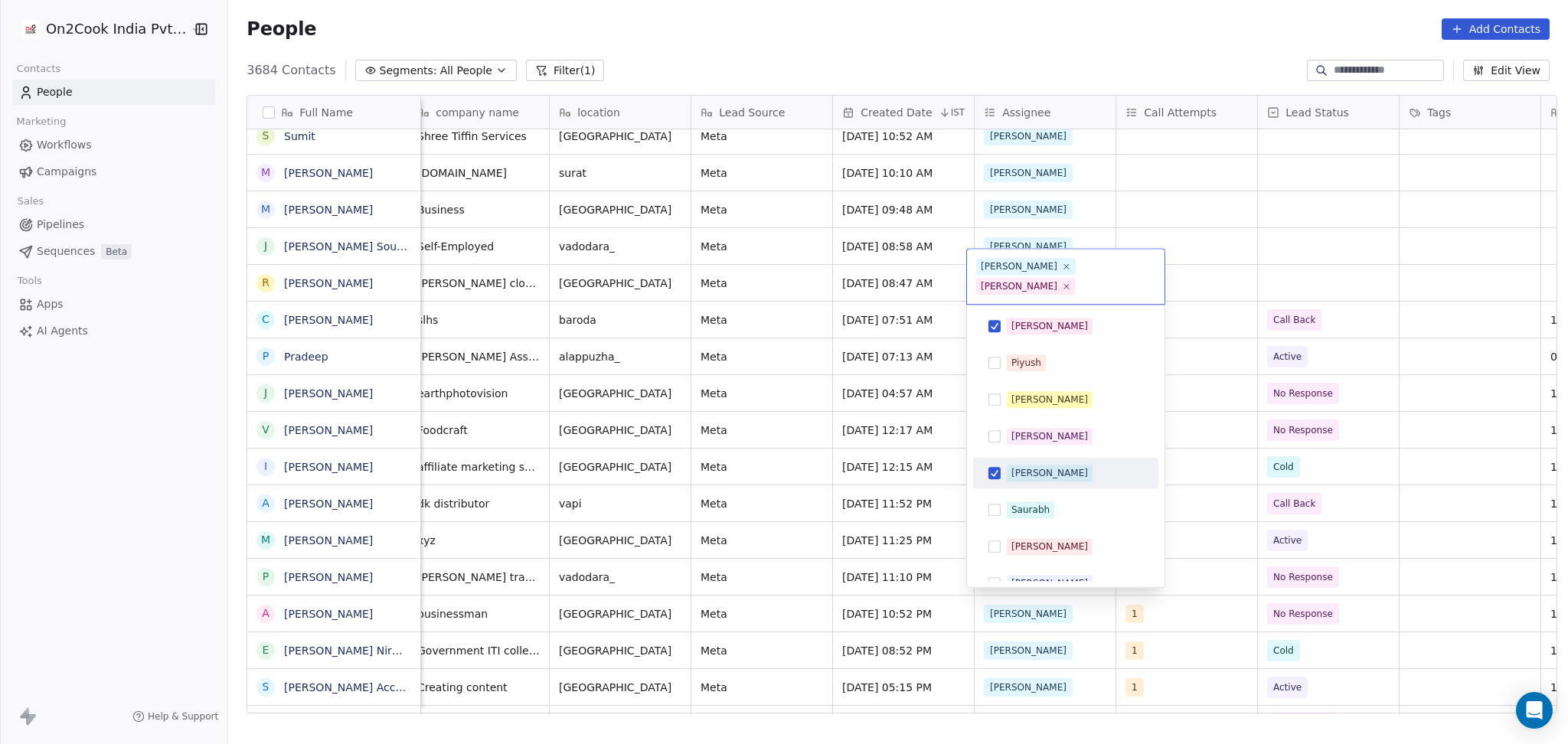
click at [1023, 464] on span "[PERSON_NAME]" at bounding box center [1049, 473] width 85 height 17
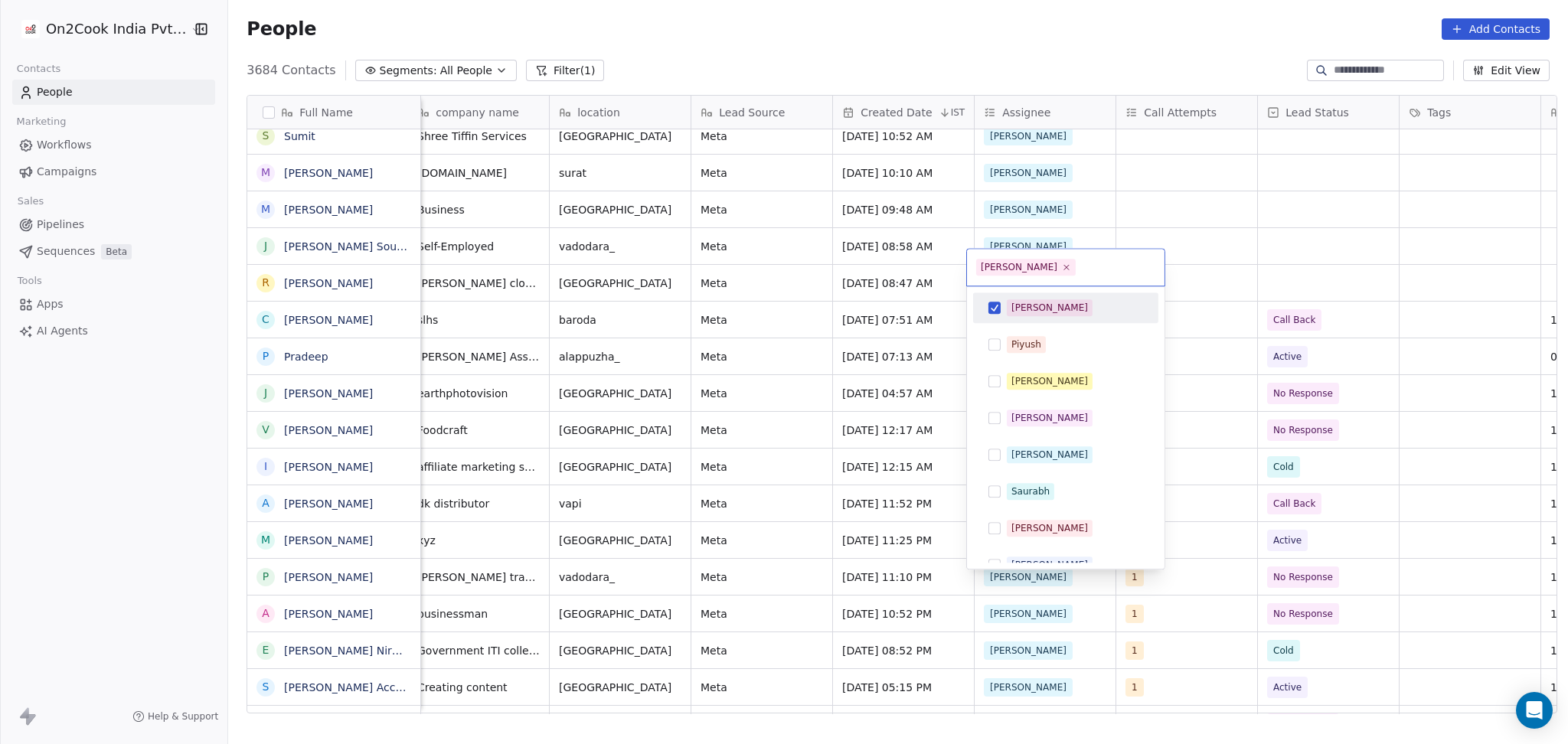
click at [1057, 237] on html "On2Cook India Pvt. Ltd. Contacts People Marketing Workflows Campaigns Sales Pip…" at bounding box center [784, 372] width 1568 height 744
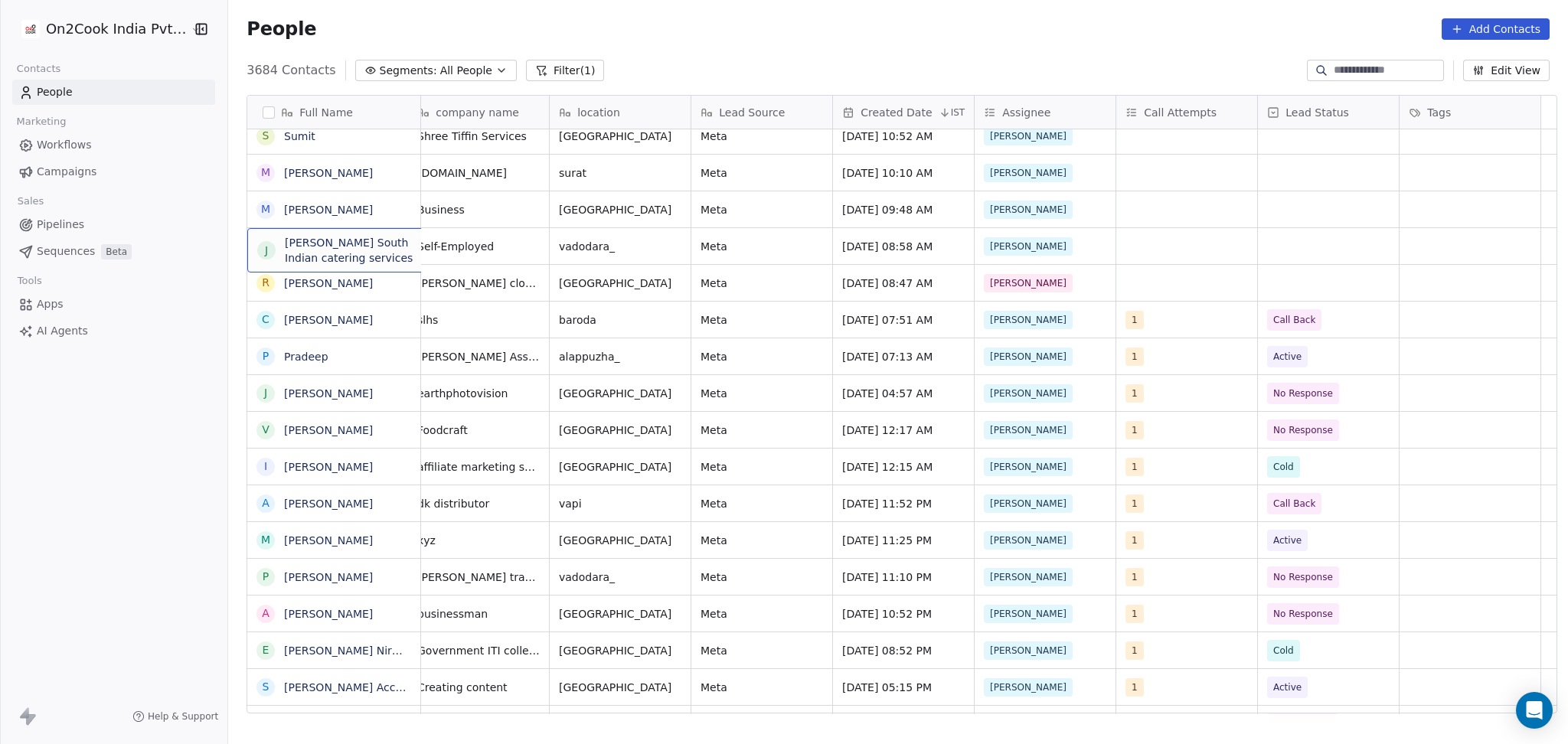
scroll to position [15, 0]
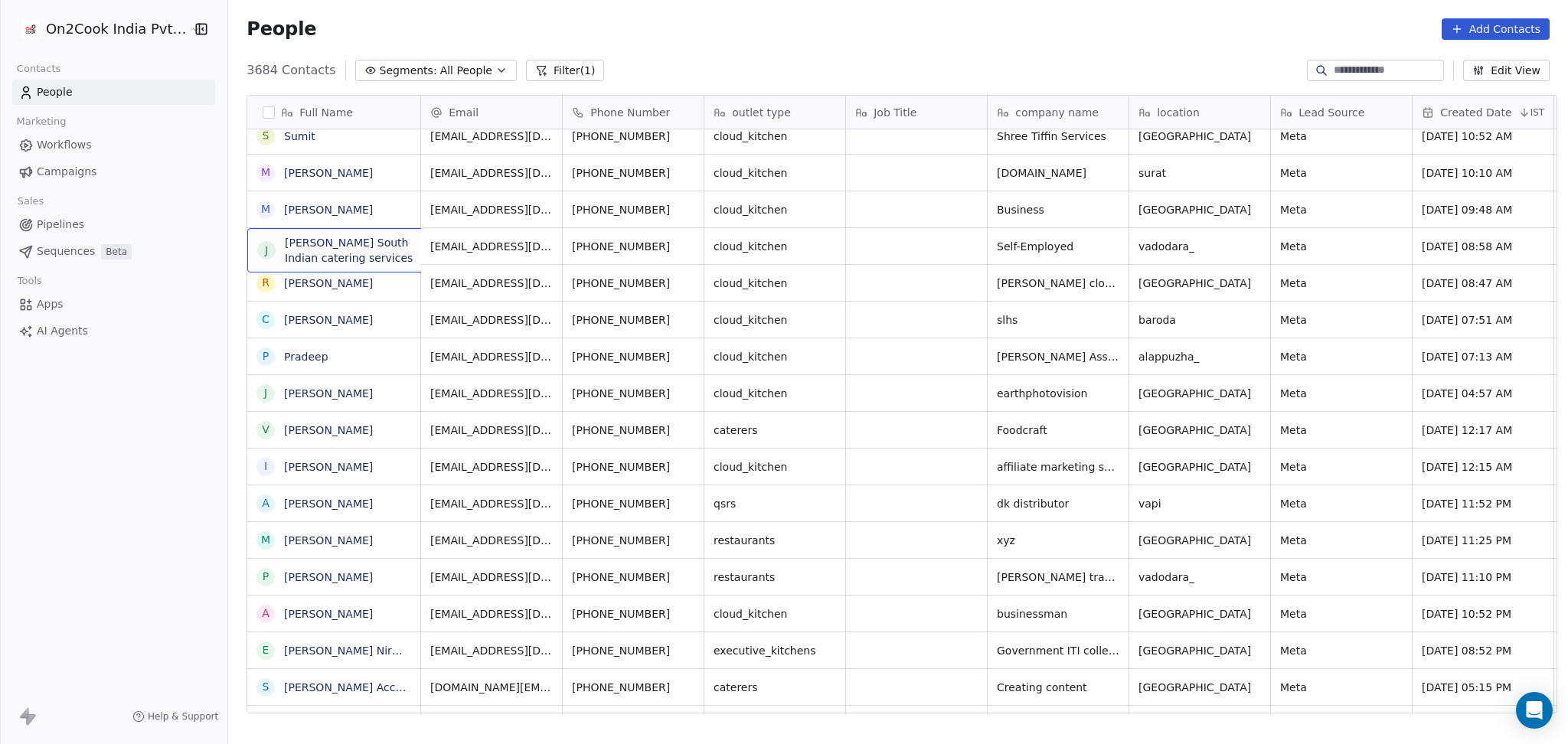
click at [373, 251] on span "[PERSON_NAME] South Indian catering services" at bounding box center [362, 250] width 155 height 31
drag, startPoint x: 373, startPoint y: 260, endPoint x: 303, endPoint y: 258, distance: 70.0
click at [303, 258] on span "[PERSON_NAME] South Indian catering services" at bounding box center [362, 250] width 155 height 31
click at [327, 240] on link "[PERSON_NAME] South Indian catering services" at bounding box center [411, 246] width 255 height 12
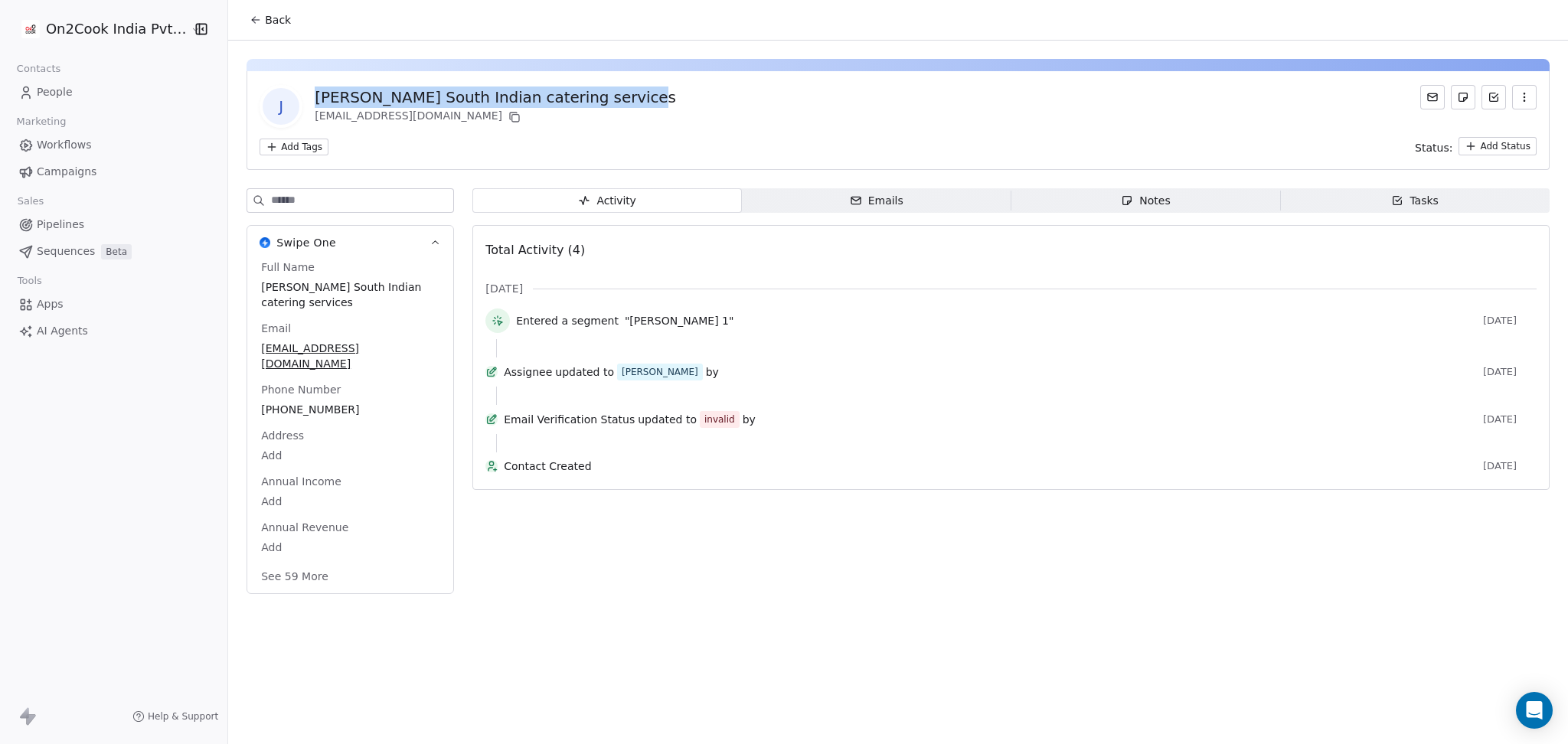
drag, startPoint x: 657, startPoint y: 99, endPoint x: 303, endPoint y: 99, distance: 354.0
click at [303, 99] on div "J Jay Mahakali South Indian catering services mishraravikumar1999@gmil.com" at bounding box center [898, 106] width 1277 height 43
copy div "[PERSON_NAME] South Indian catering services"
click at [236, 38] on div "Back" at bounding box center [897, 20] width 1339 height 40
click at [257, 6] on button "Back" at bounding box center [270, 20] width 60 height 28
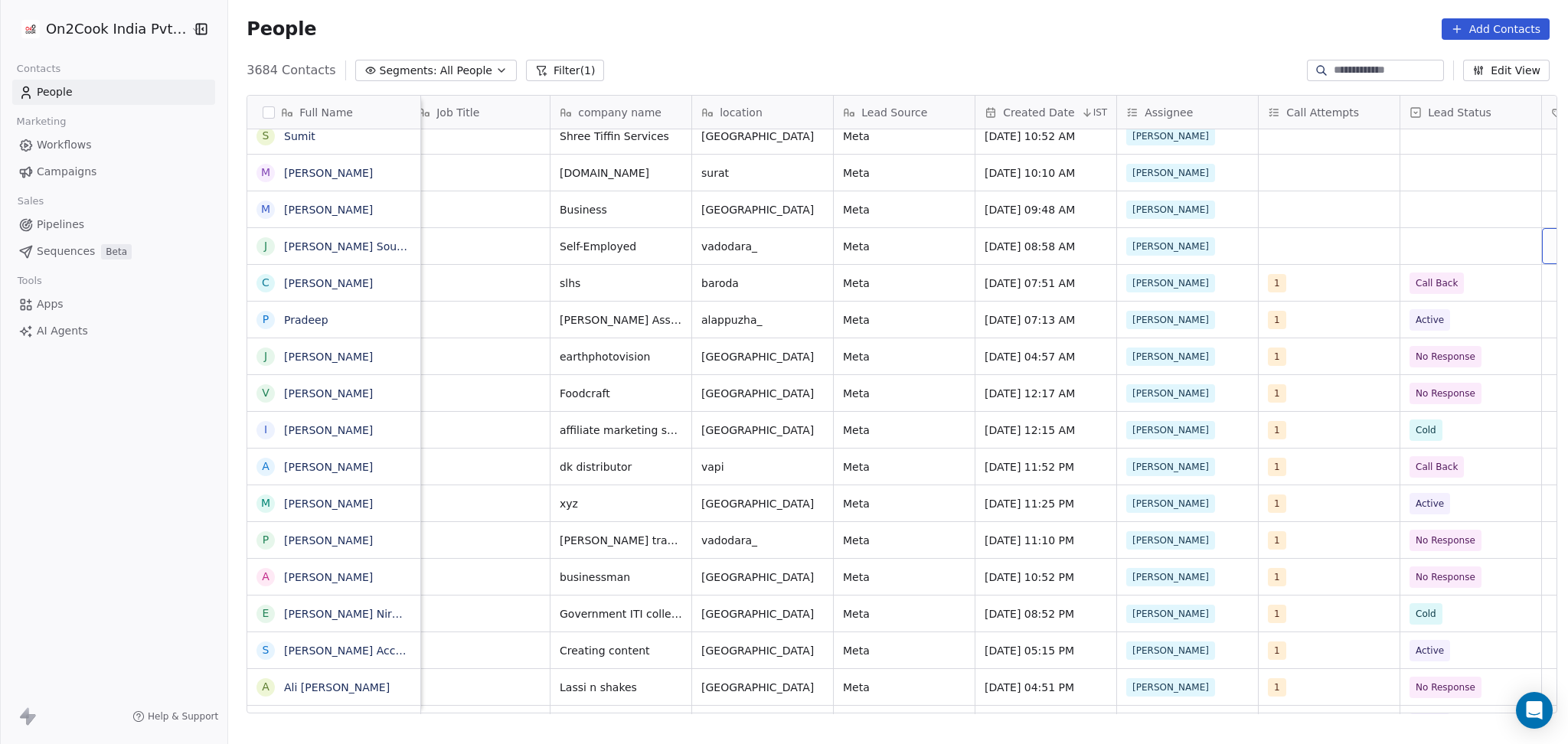
scroll to position [0, 579]
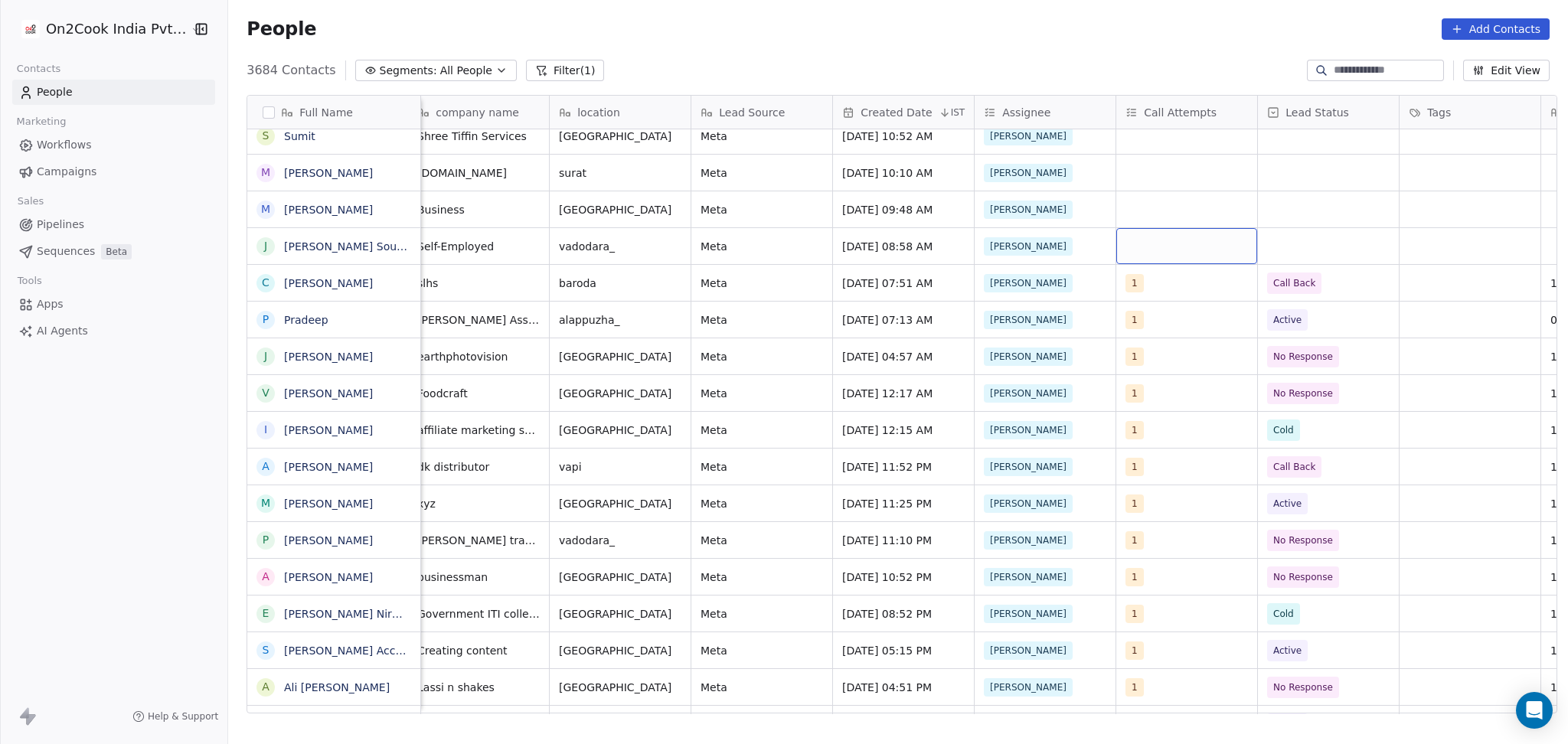
click at [1132, 228] on div "grid" at bounding box center [1186, 246] width 141 height 36
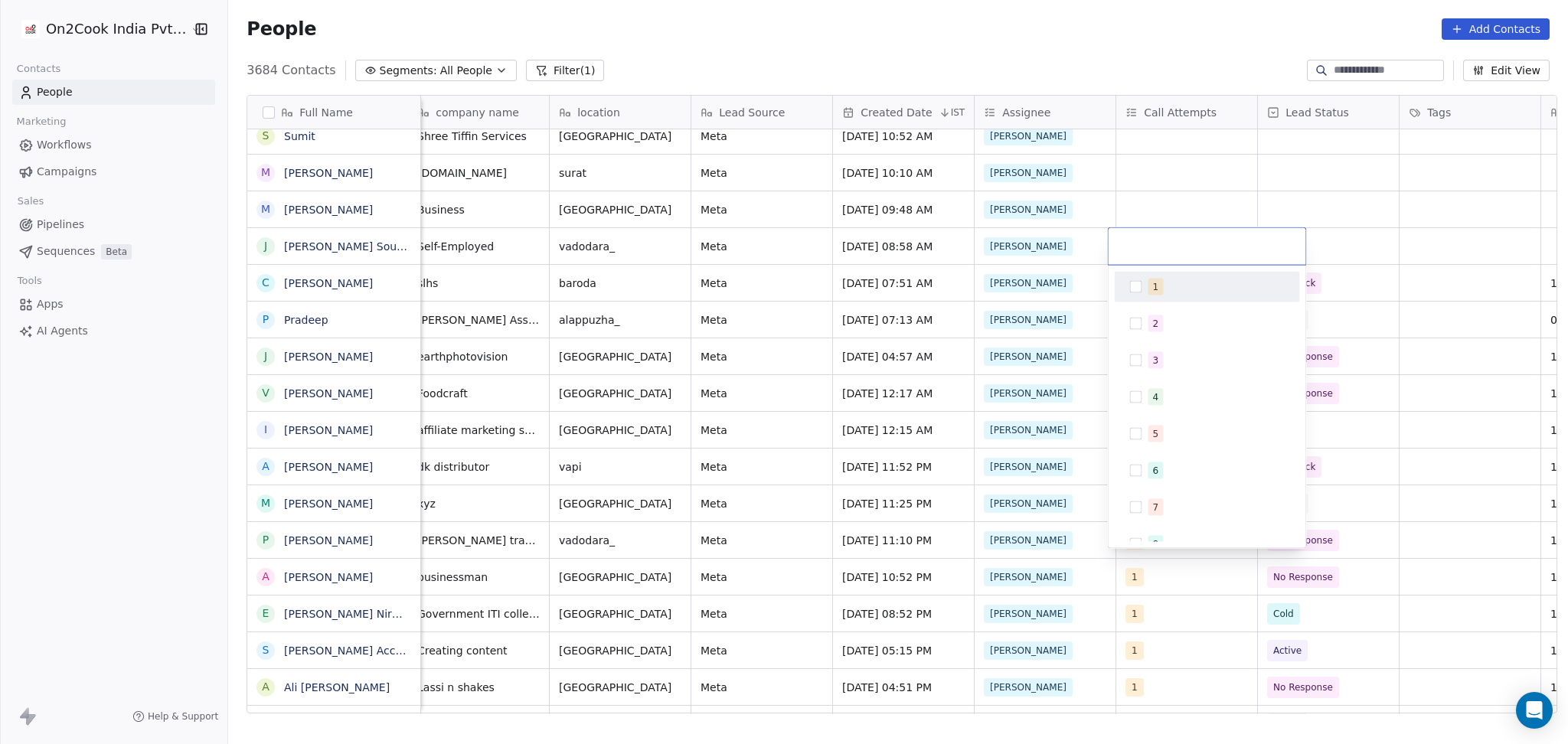
click at [1135, 282] on button "Suggestions" at bounding box center [1135, 287] width 12 height 12
click at [1424, 246] on html "On2Cook India Pvt. Ltd. Contacts People Marketing Workflows Campaigns Sales Pip…" at bounding box center [784, 372] width 1568 height 744
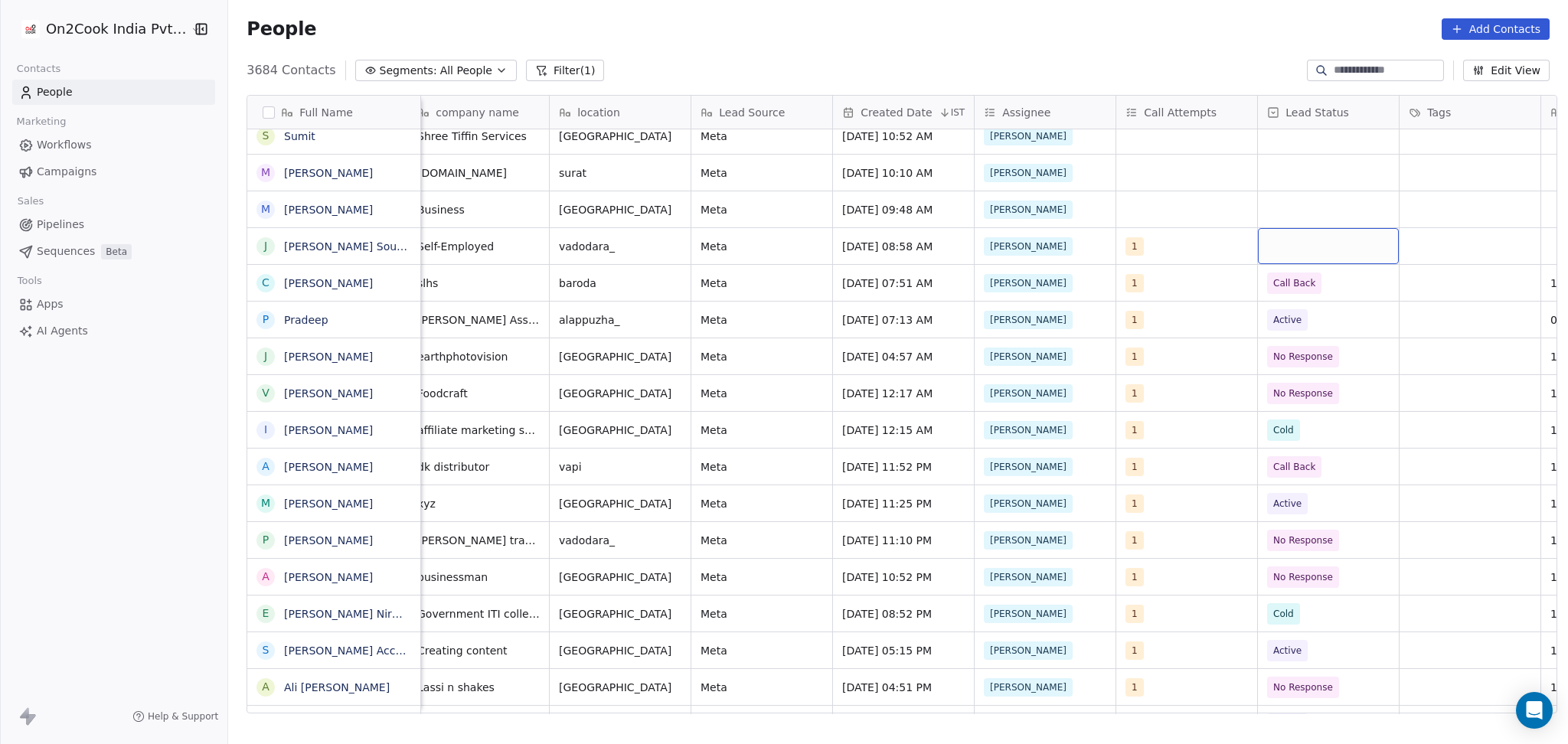
click at [1348, 250] on div "grid" at bounding box center [1328, 246] width 141 height 36
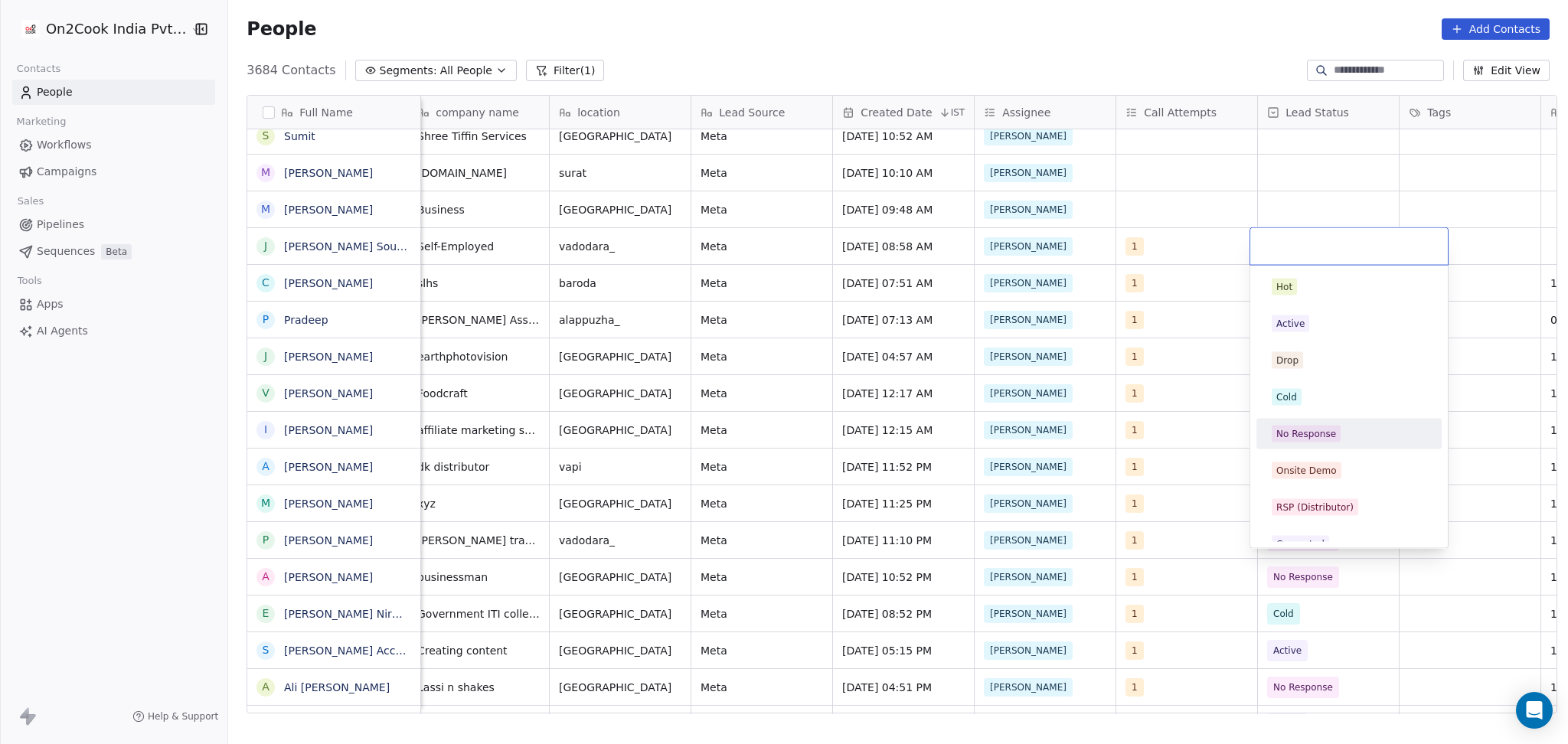
click at [1295, 431] on div "No Response" at bounding box center [1306, 434] width 60 height 14
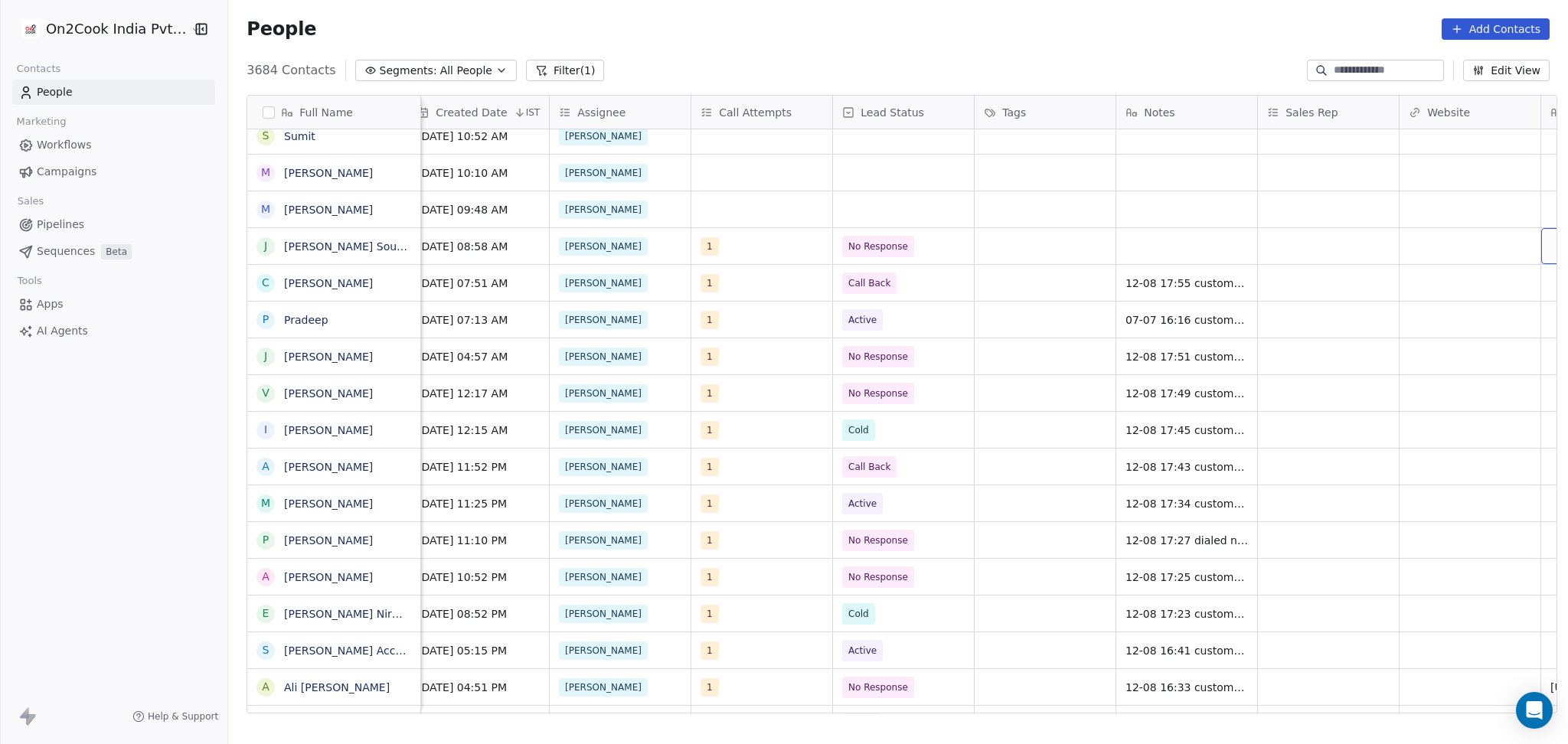
scroll to position [0, 1145]
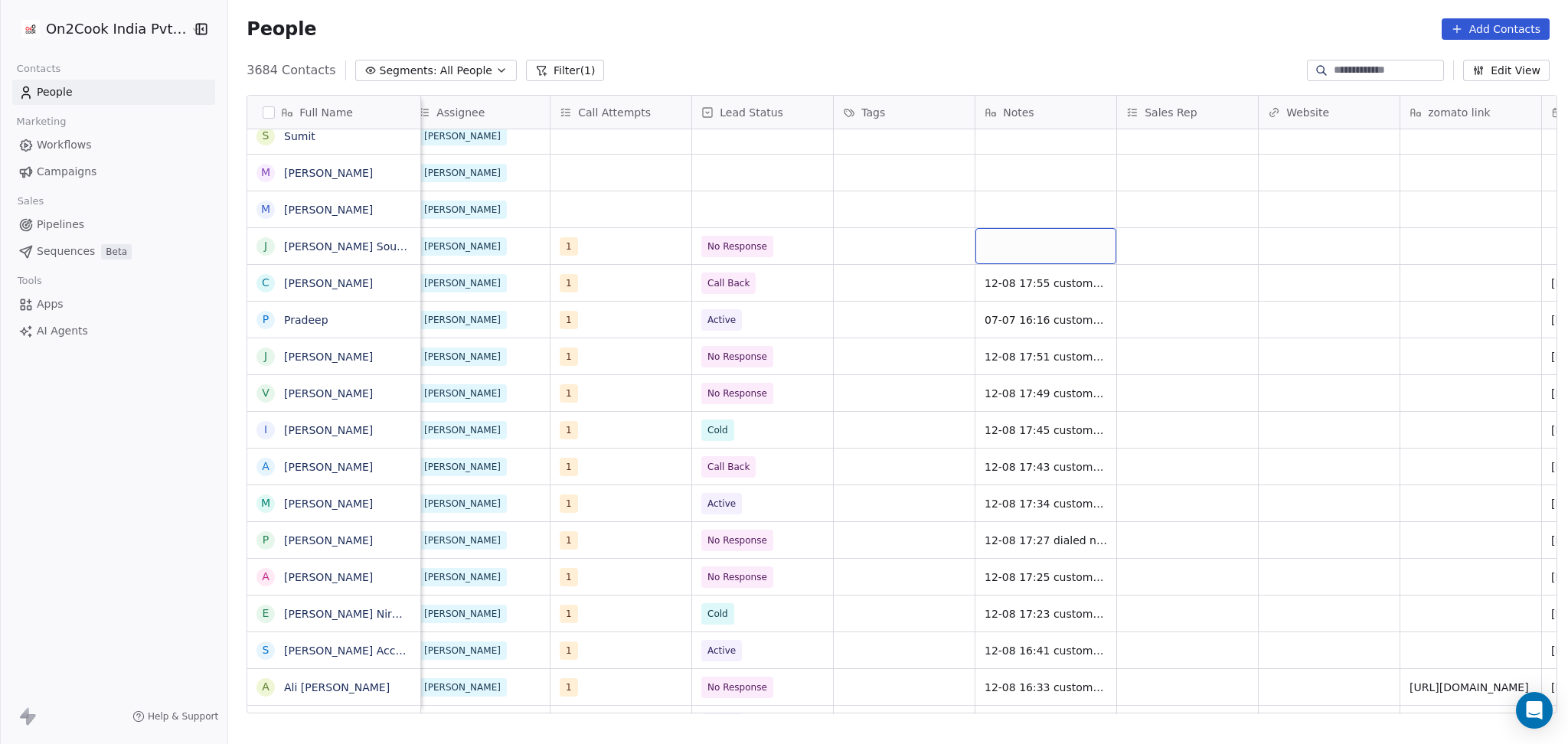
click at [1041, 246] on div "grid" at bounding box center [1045, 246] width 141 height 36
type textarea "**********"
click at [1151, 250] on html "On2Cook India Pvt. Ltd. Contacts People Marketing Workflows Campaigns Sales Pip…" at bounding box center [784, 372] width 1568 height 744
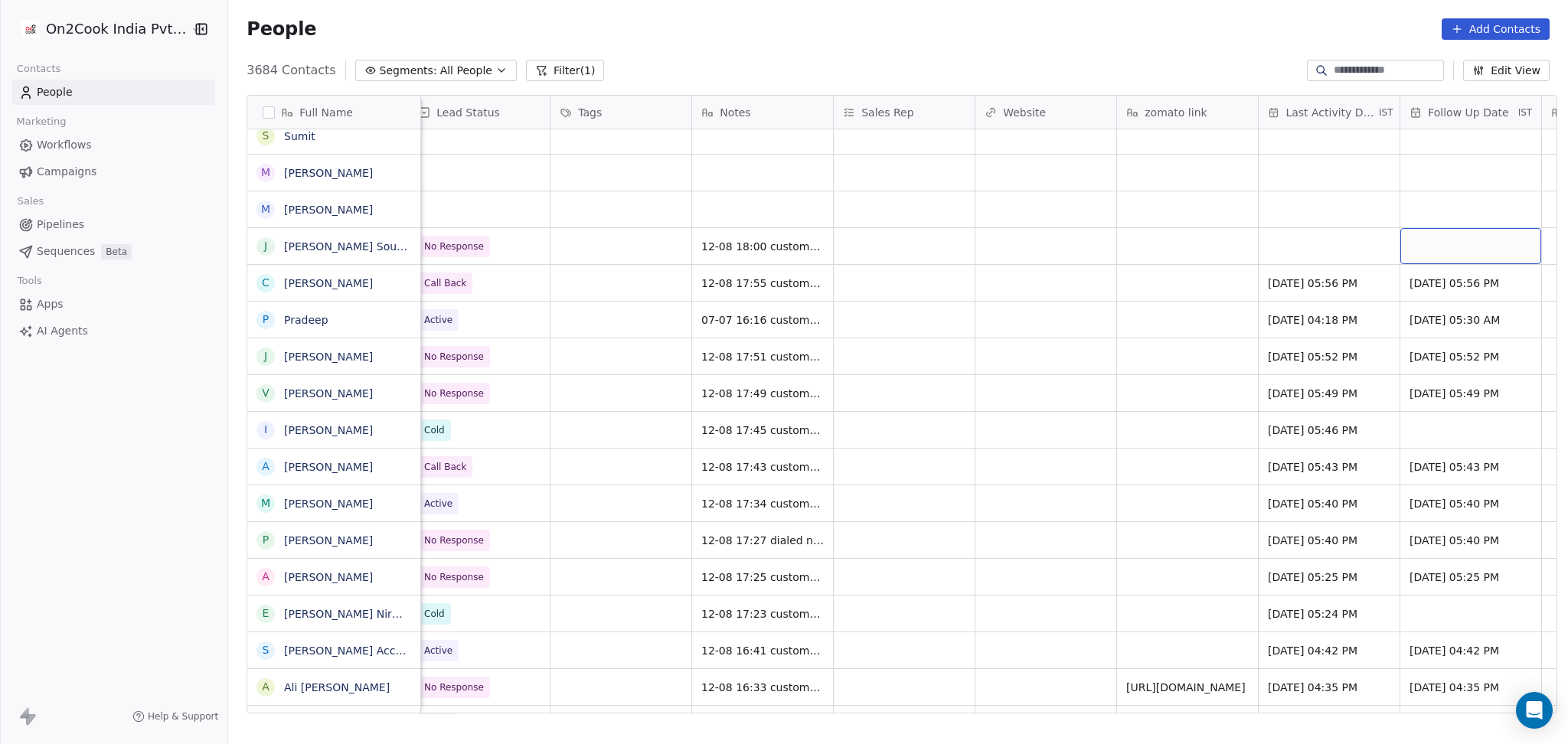
scroll to position [0, 1571]
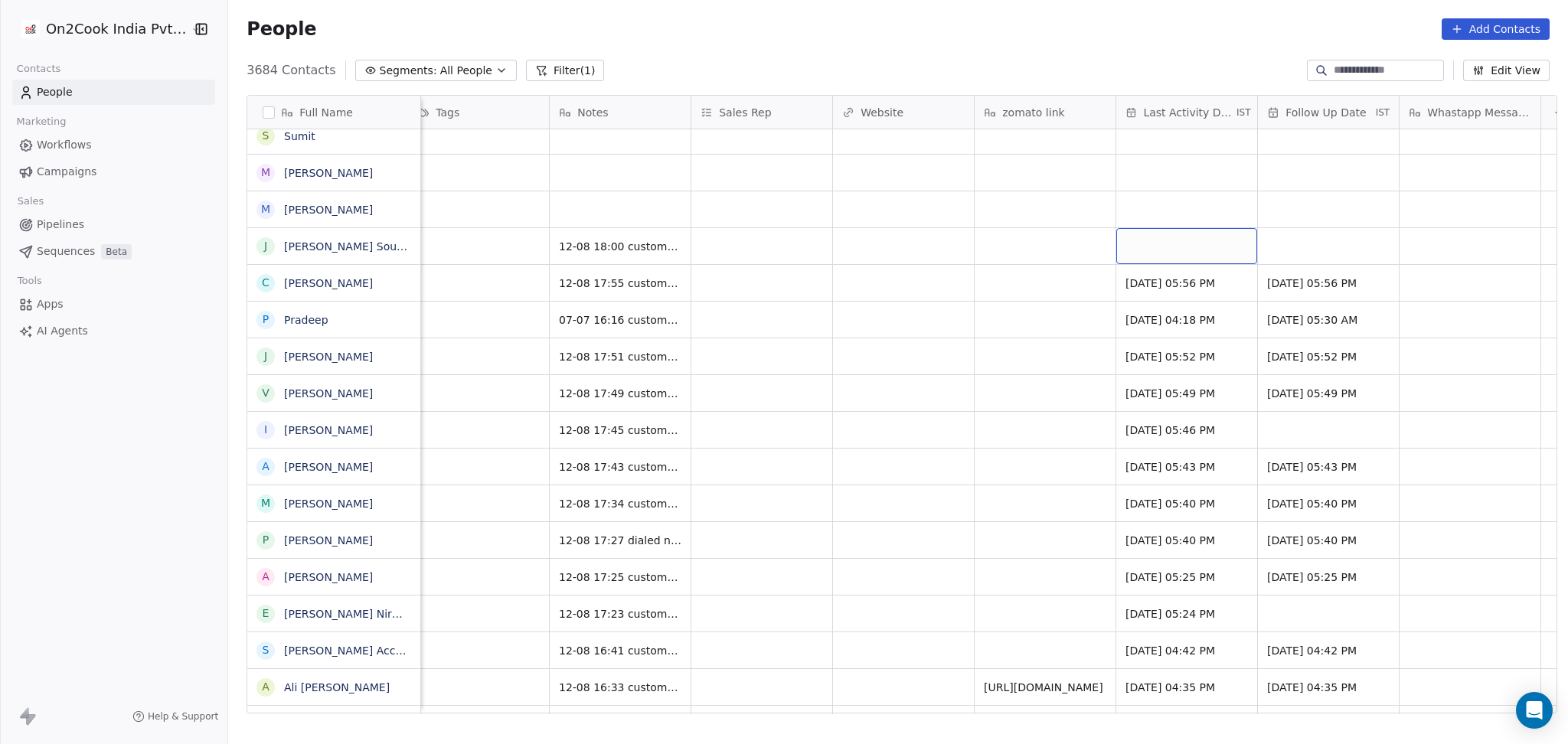
click at [1197, 247] on div "grid" at bounding box center [1186, 246] width 141 height 36
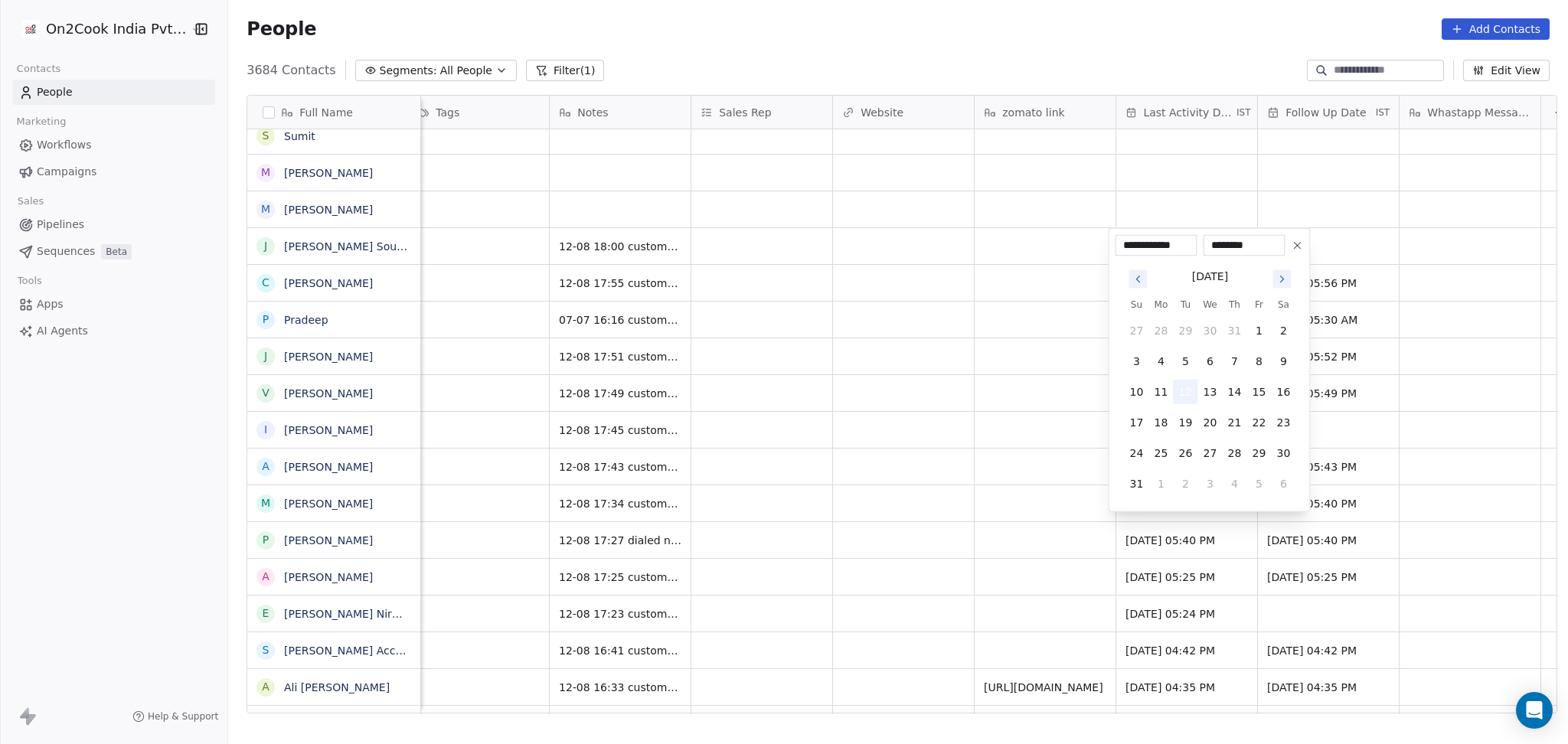
click at [1179, 394] on button "12" at bounding box center [1185, 392] width 25 height 25
click at [941, 404] on html "On2Cook India Pvt. Ltd. Contacts People Marketing Workflows Campaigns Sales Pip…" at bounding box center [784, 372] width 1568 height 744
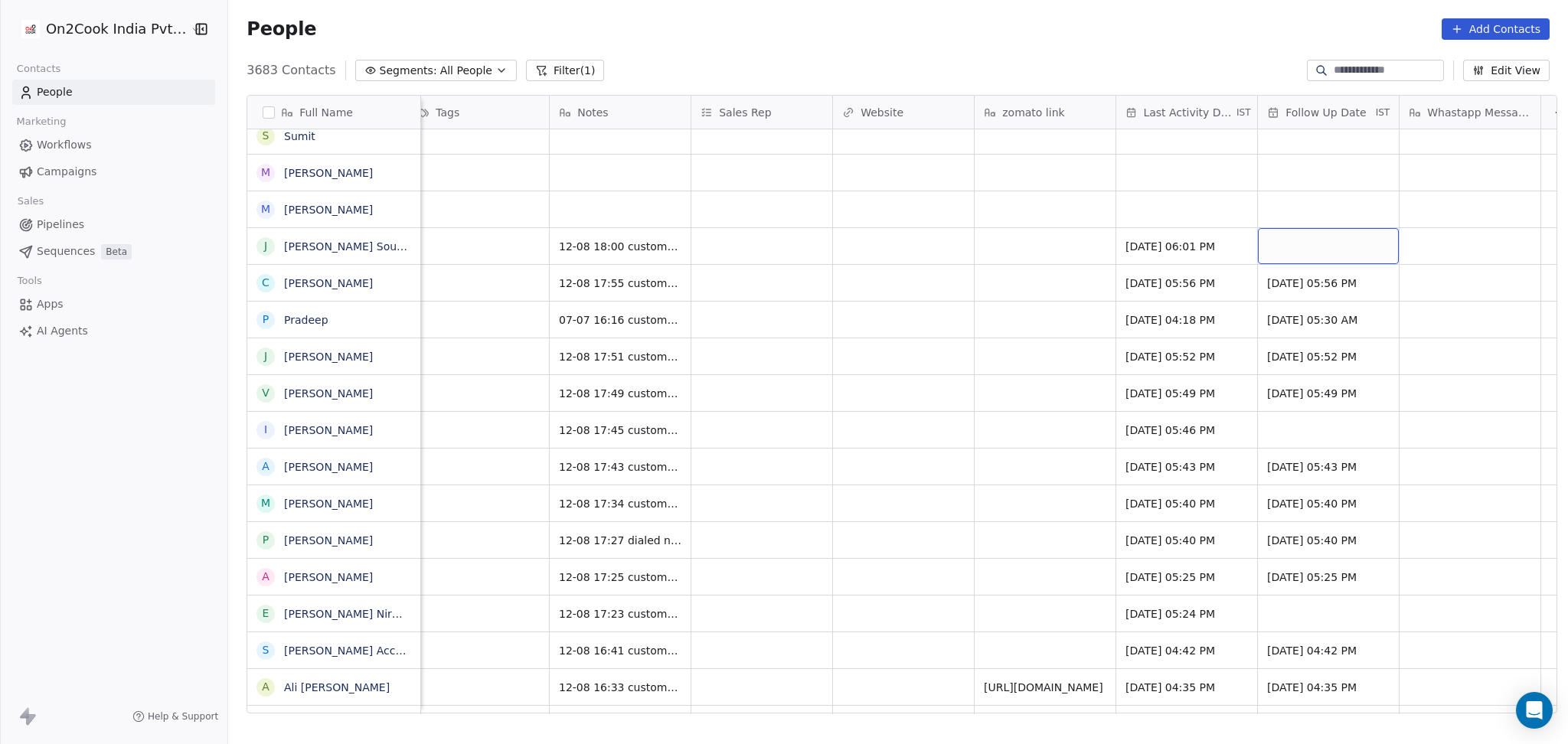
click at [1318, 256] on div "grid" at bounding box center [1328, 246] width 141 height 36
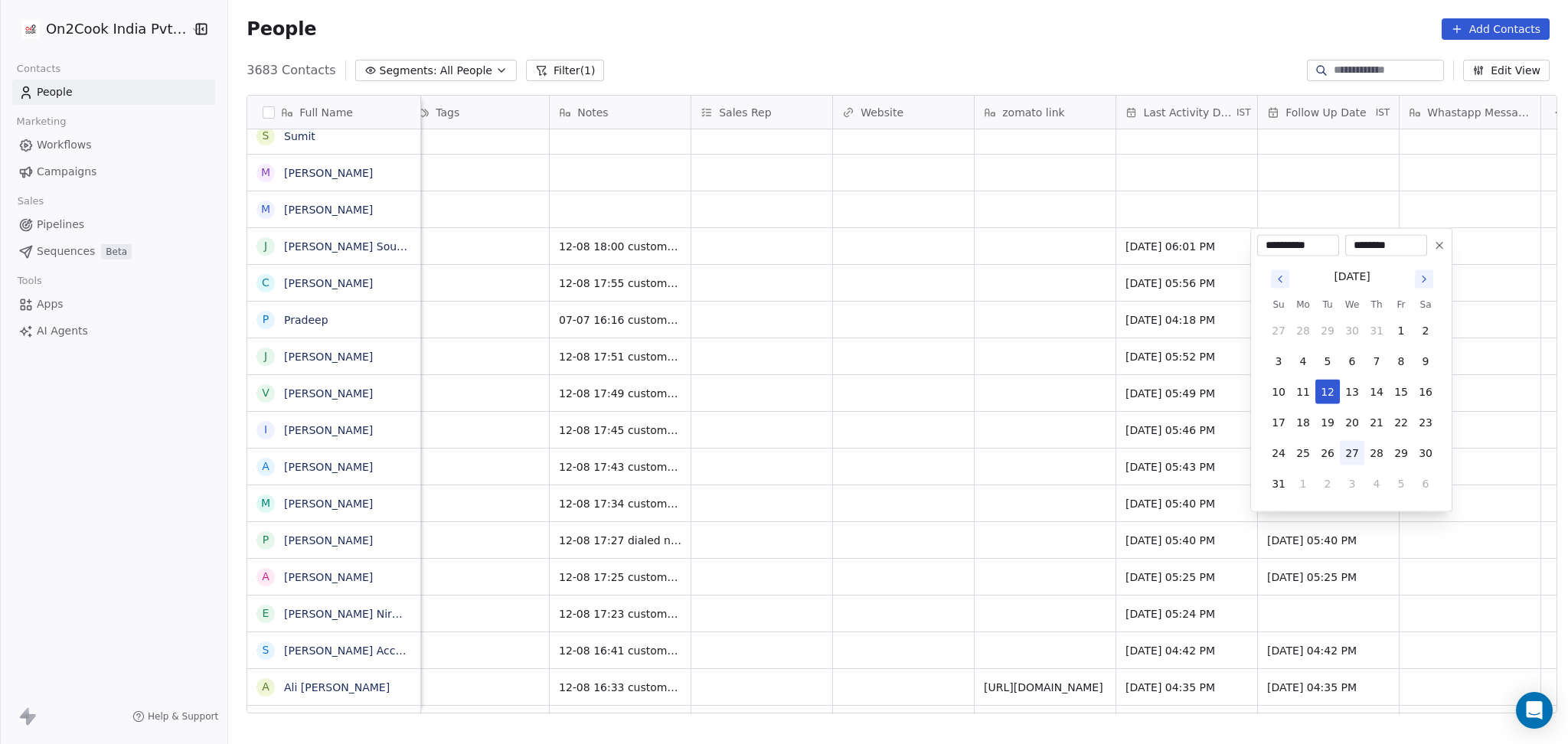
click at [1355, 455] on button "27" at bounding box center [1352, 454] width 25 height 25
type input "**********"
click at [970, 371] on html "On2Cook India Pvt. Ltd. Contacts People Marketing Workflows Campaigns Sales Pip…" at bounding box center [784, 372] width 1568 height 744
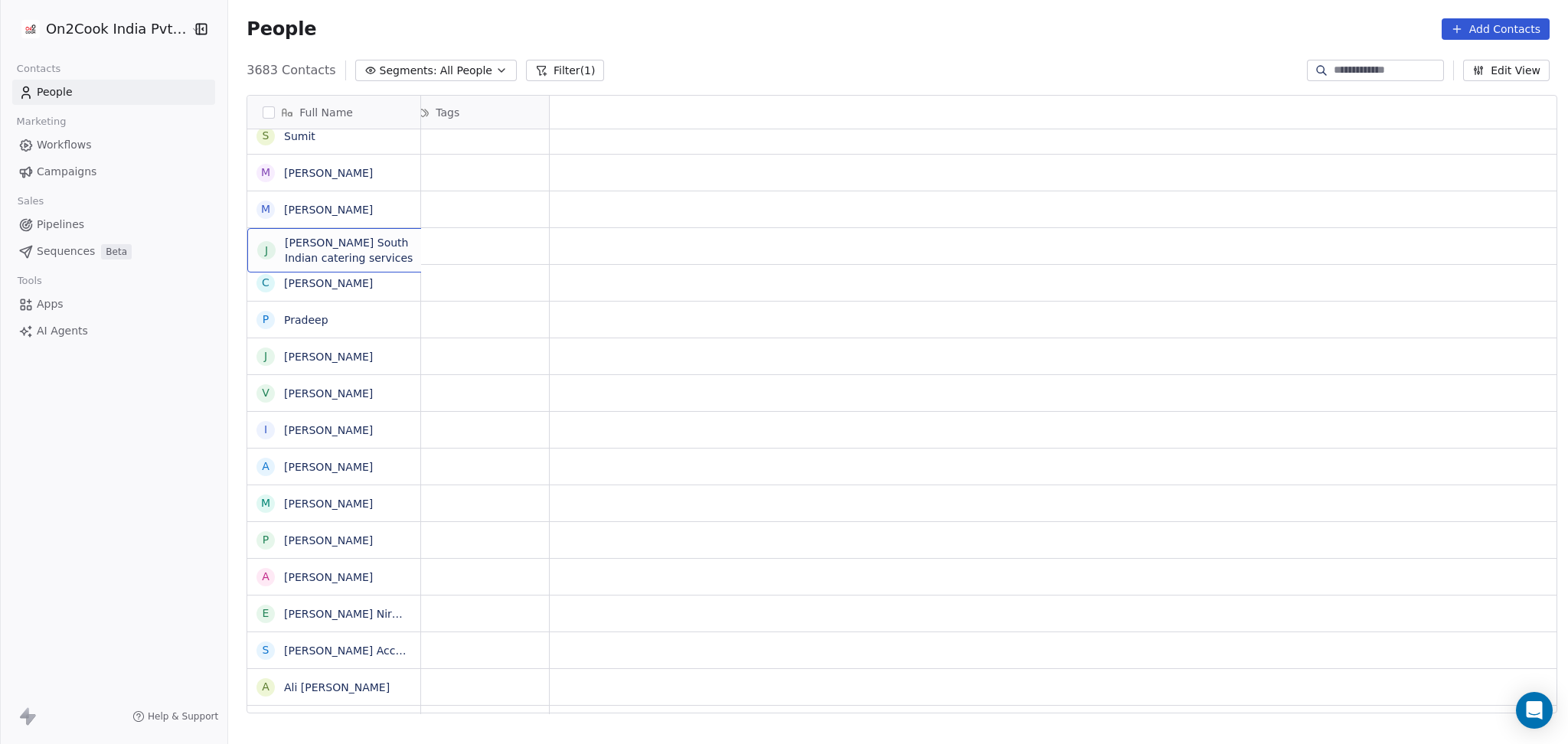
scroll to position [0, 0]
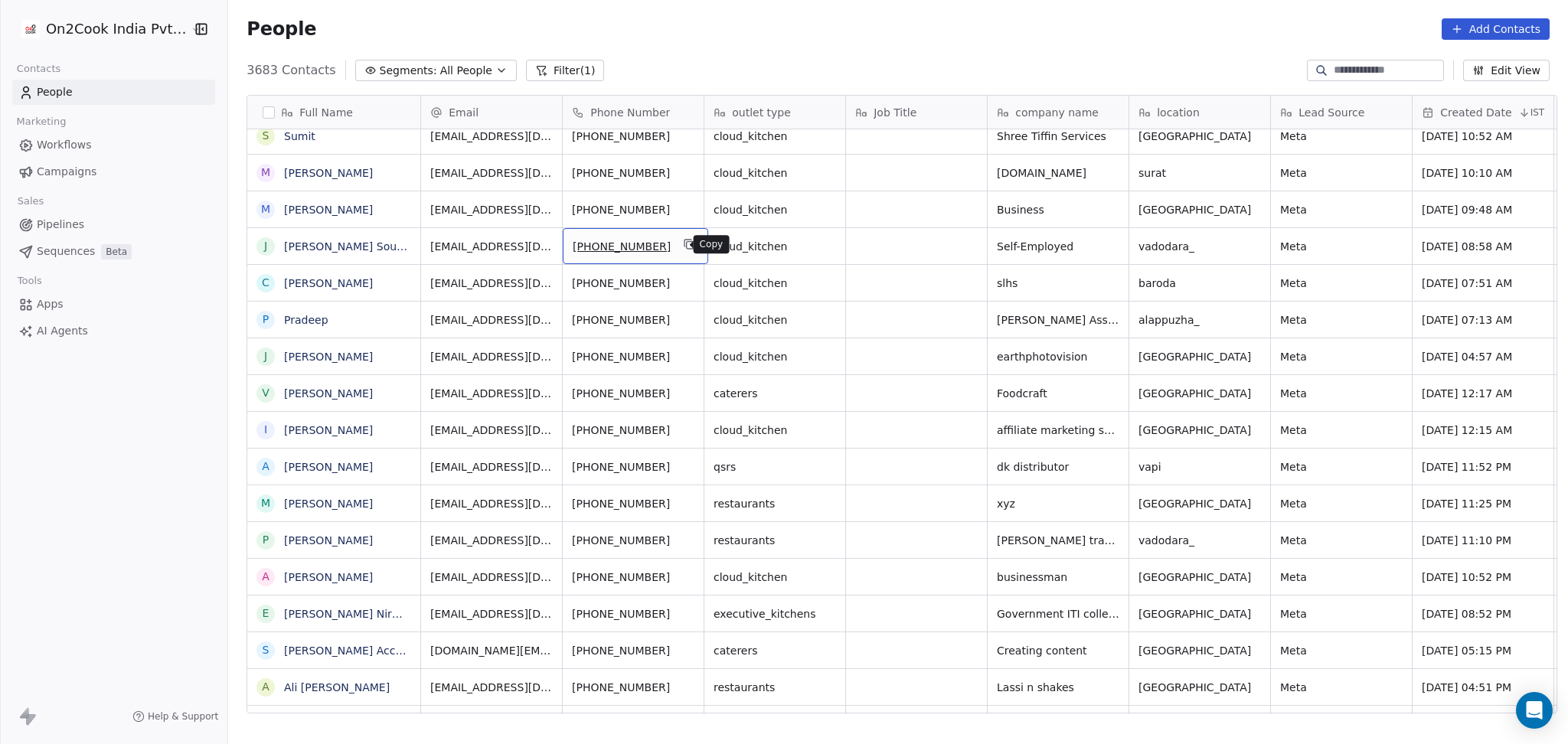
click at [680, 252] on button "grid" at bounding box center [689, 244] width 18 height 18
click at [687, 246] on icon "grid" at bounding box center [690, 245] width 7 height 7
click at [685, 240] on icon "grid" at bounding box center [688, 243] width 7 height 7
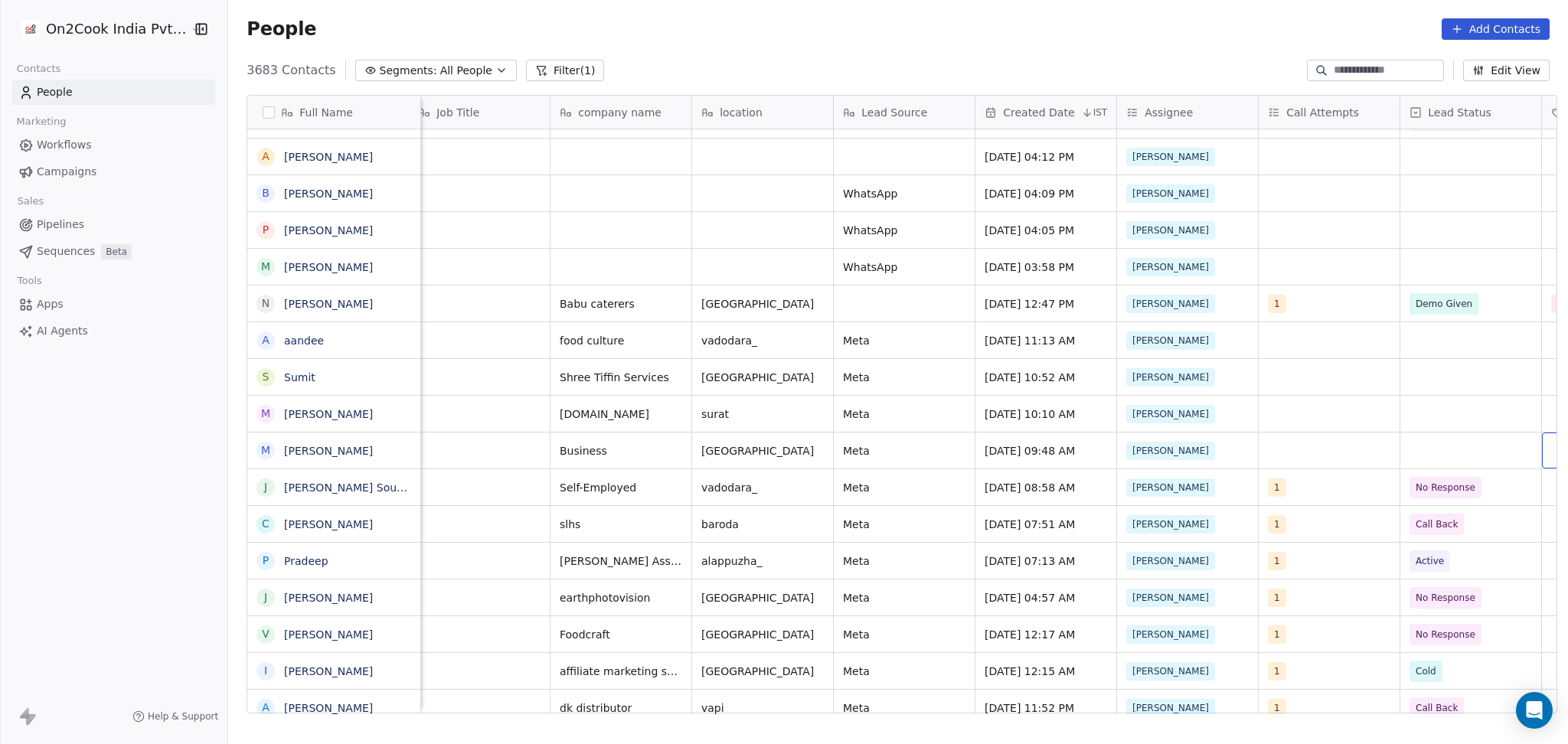
scroll to position [0, 579]
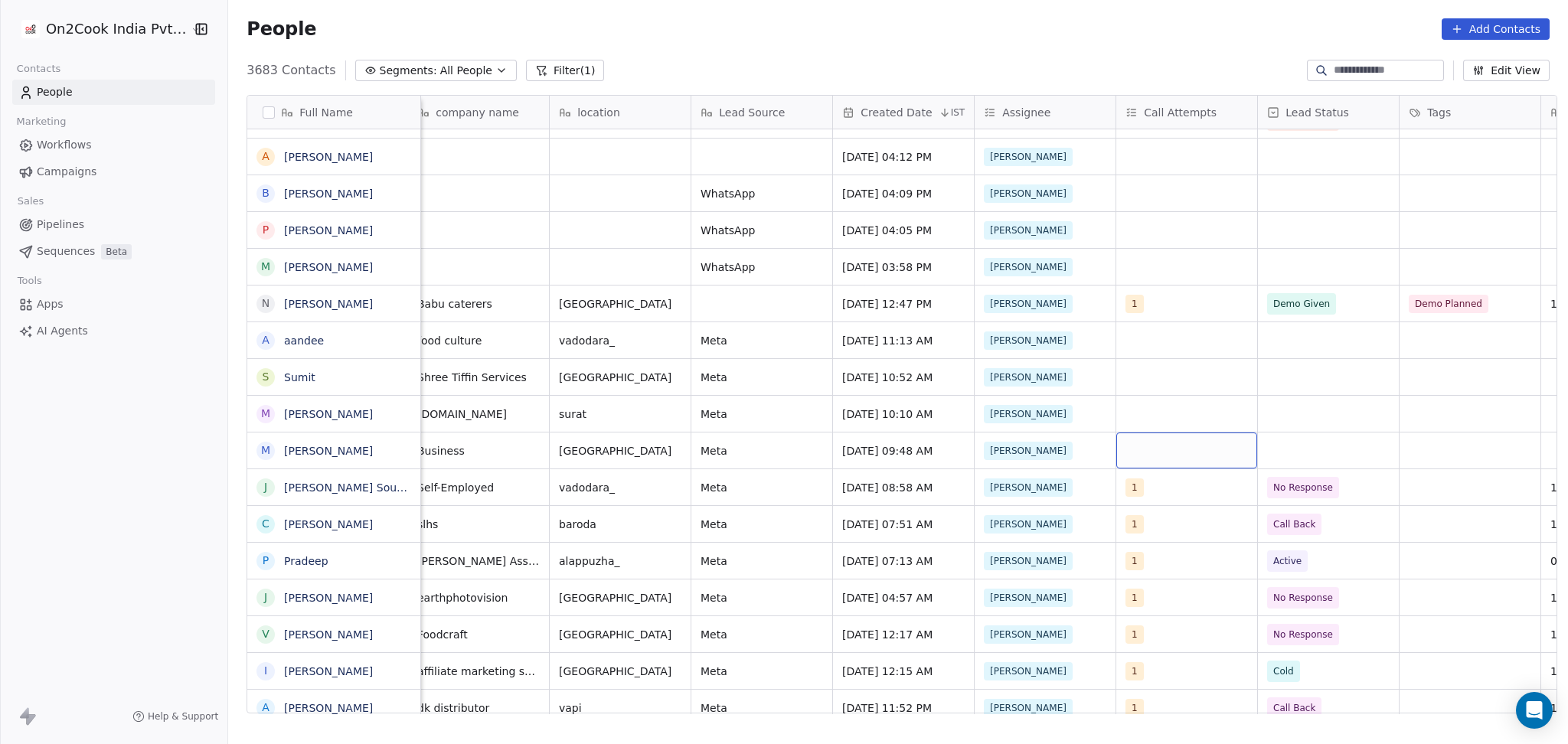
click at [1178, 443] on div "grid" at bounding box center [1186, 451] width 141 height 36
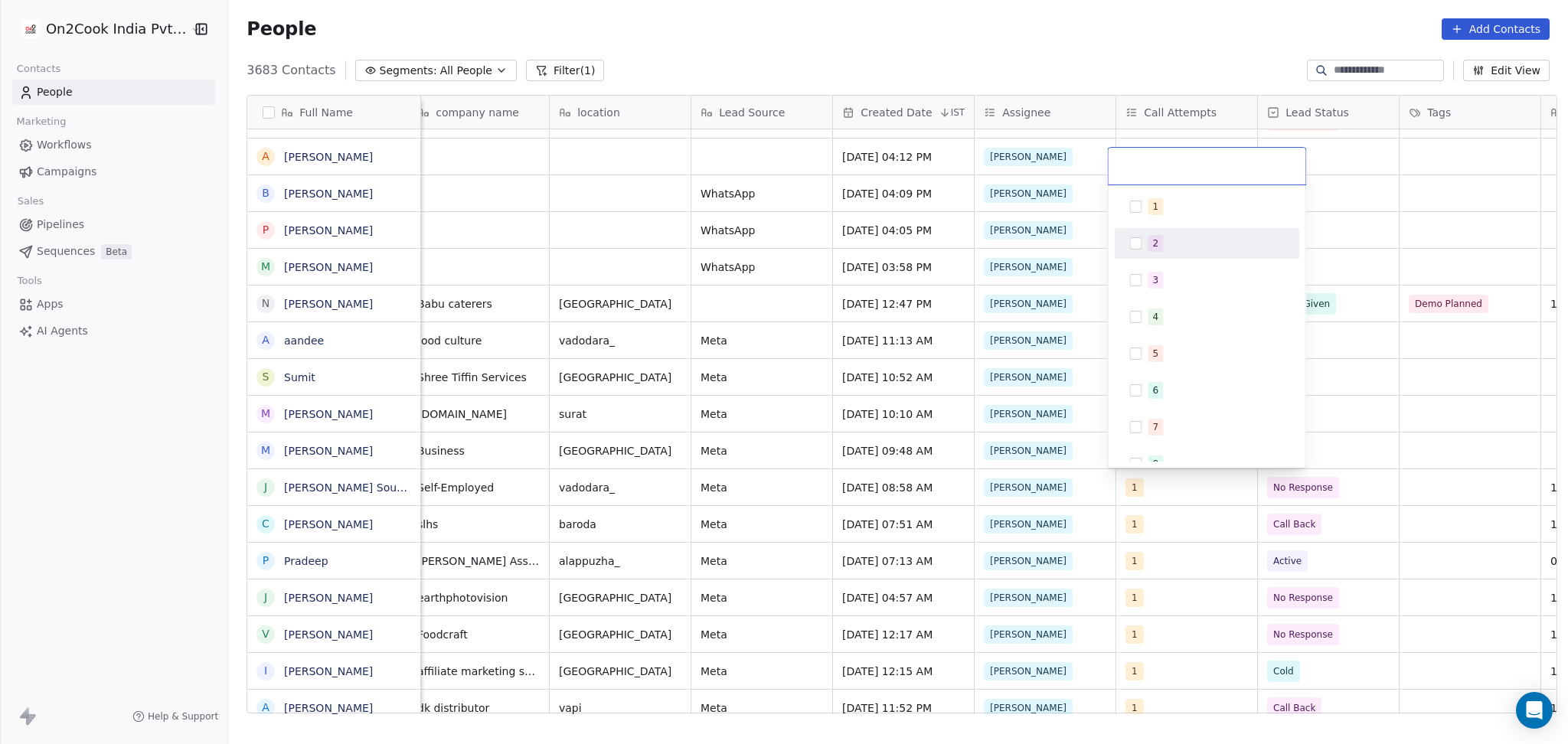
click at [1139, 222] on div "1 2 3 4 5 6 7 8 9 10" at bounding box center [1206, 371] width 186 height 361
click at [1145, 213] on div "1" at bounding box center [1206, 206] width 173 height 25
click at [1406, 474] on html "On2Cook India Pvt. Ltd. Contacts People Marketing Workflows Campaigns Sales Pip…" at bounding box center [784, 372] width 1568 height 744
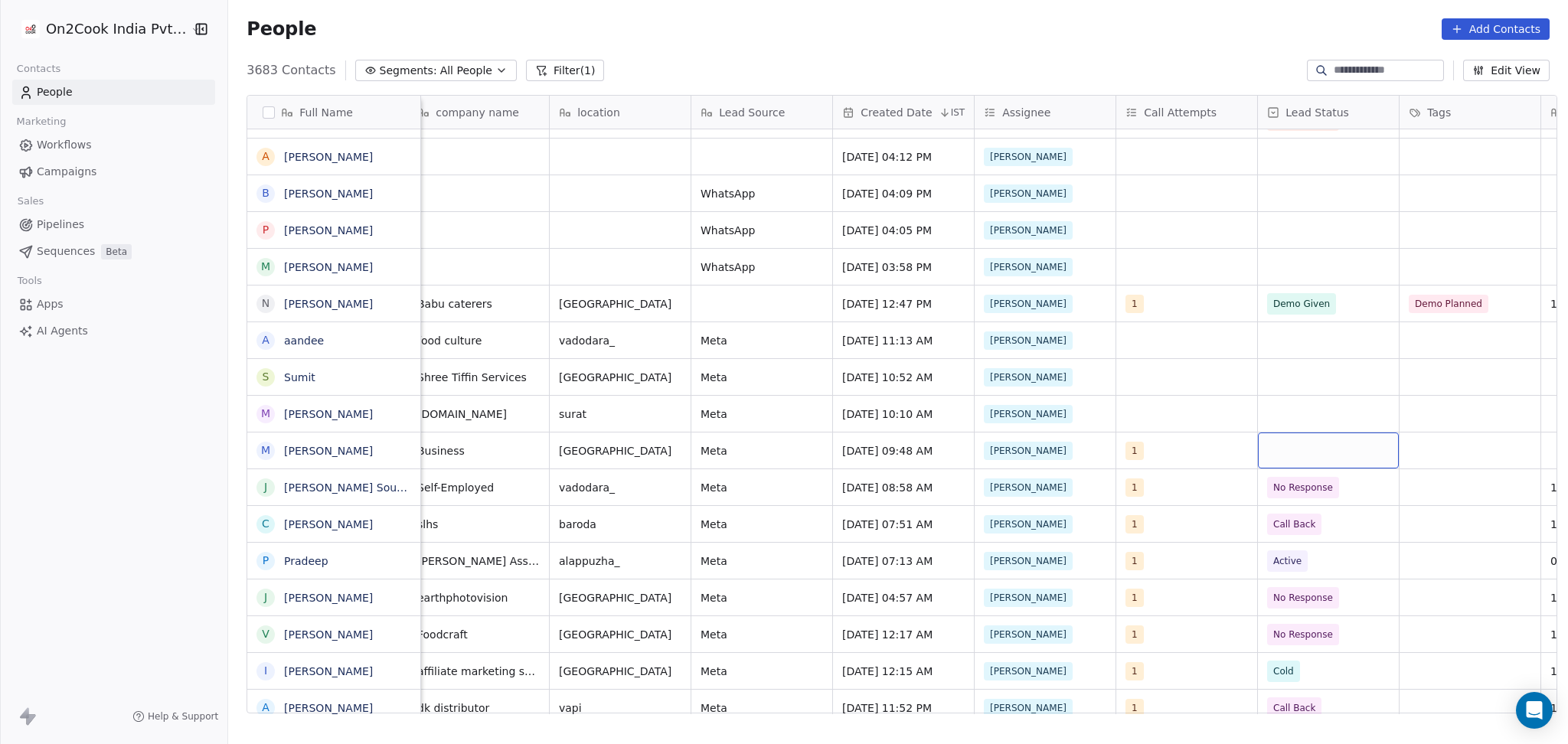
click at [1340, 446] on div "grid" at bounding box center [1328, 451] width 141 height 36
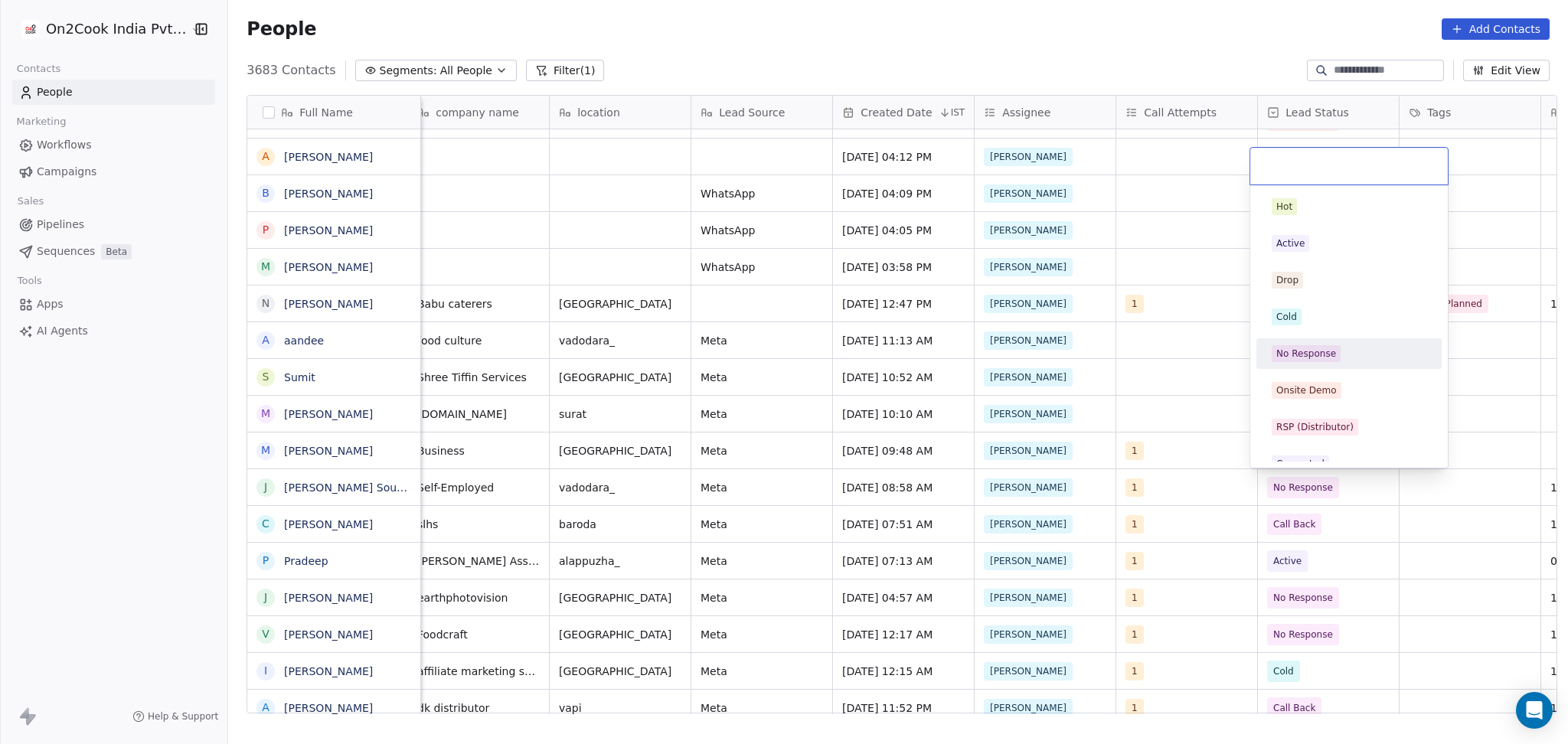
click at [1331, 355] on div "No Response" at bounding box center [1306, 354] width 60 height 14
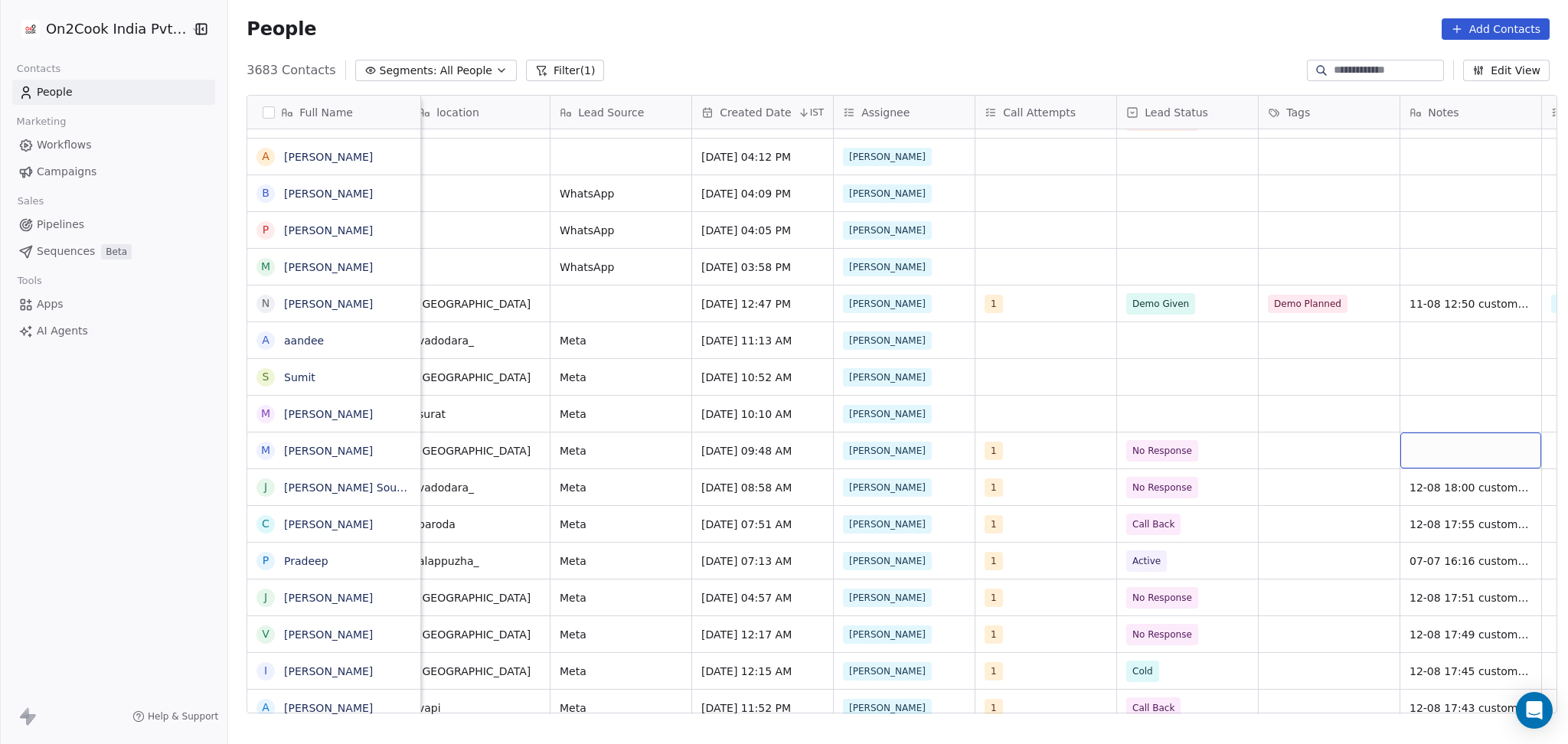
scroll to position [0, 1004]
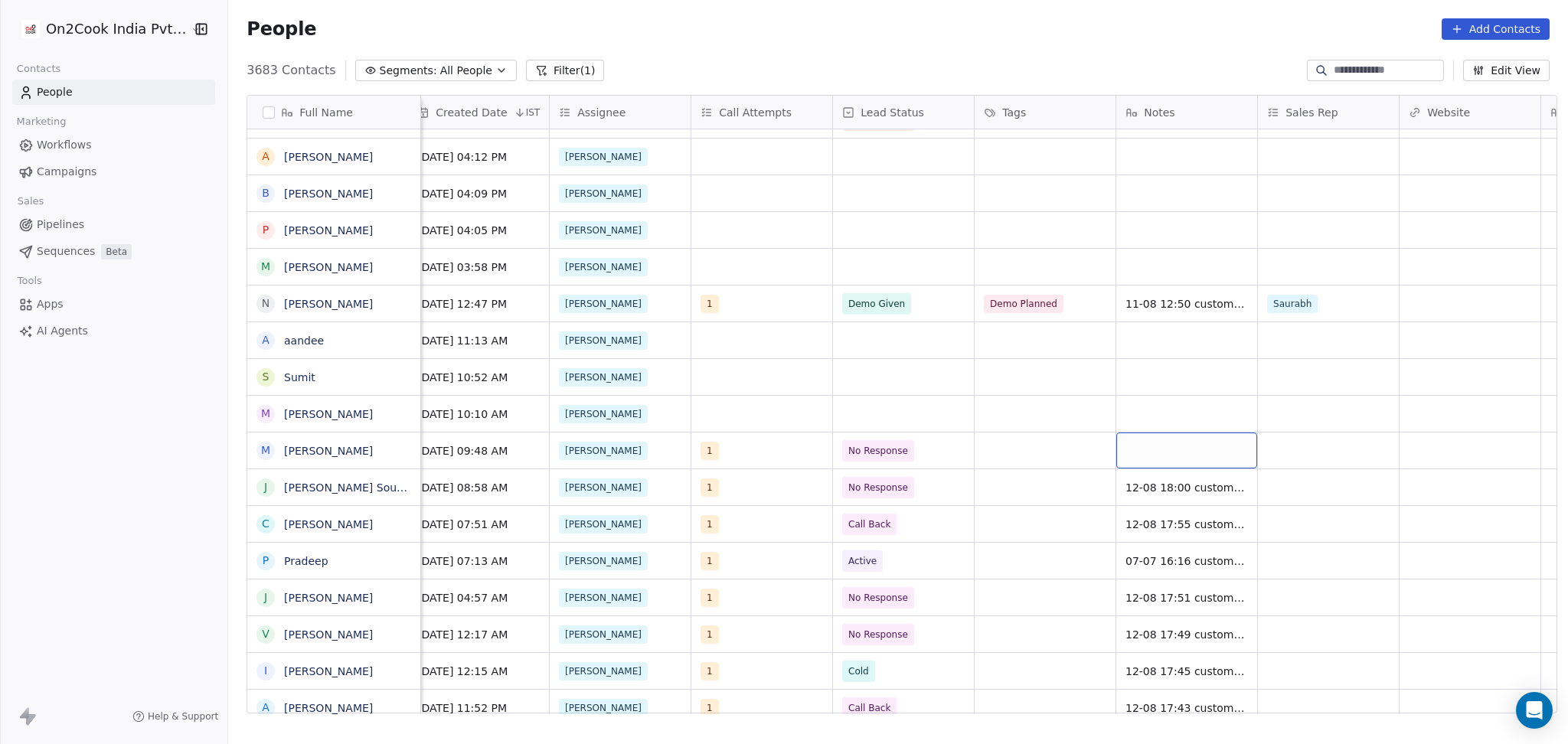
click at [1201, 448] on div "grid" at bounding box center [1186, 451] width 141 height 36
type textarea "**********"
click at [1347, 465] on html "On2Cook India Pvt. Ltd. Contacts People Marketing Workflows Campaigns Sales Pip…" at bounding box center [784, 372] width 1568 height 744
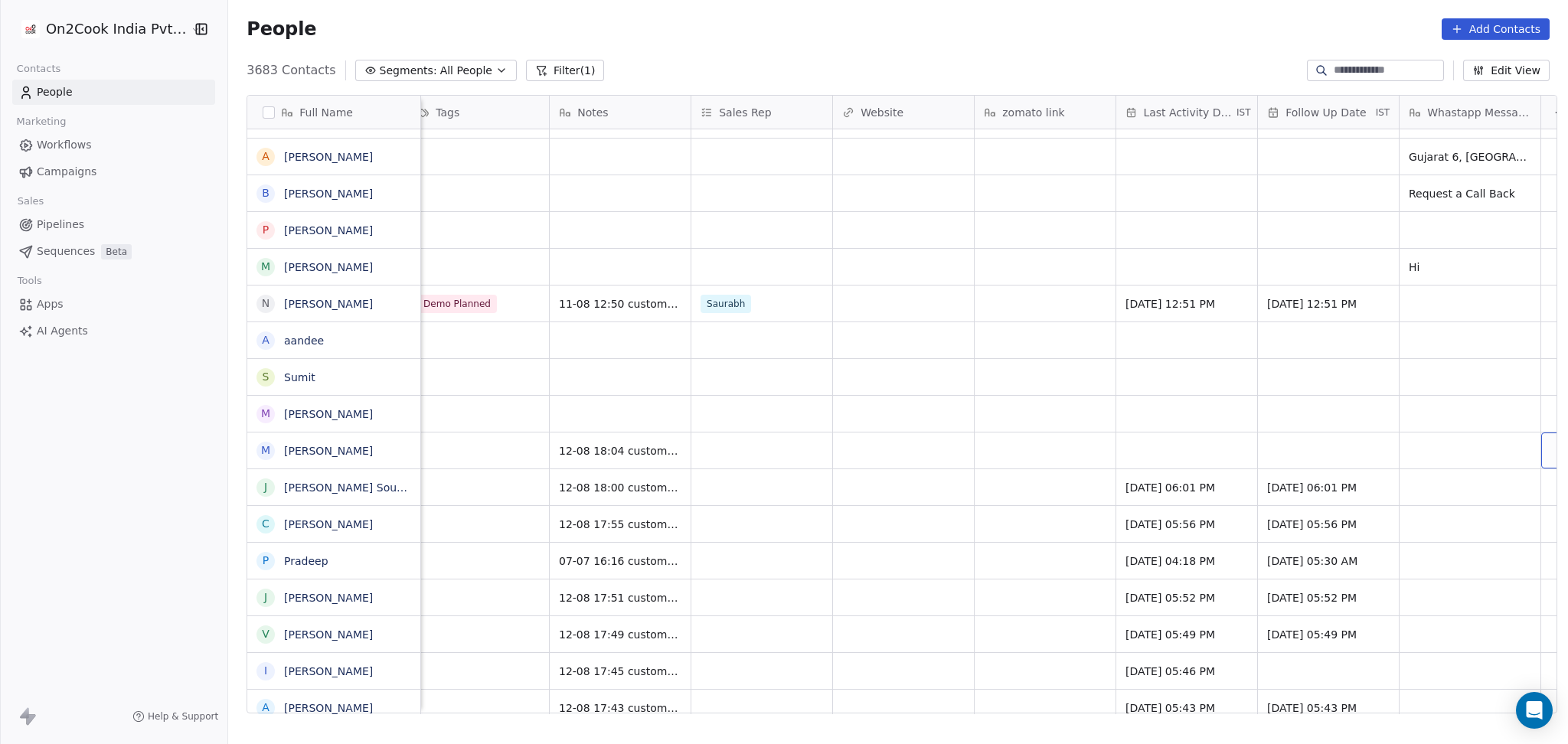
scroll to position [0, 1607]
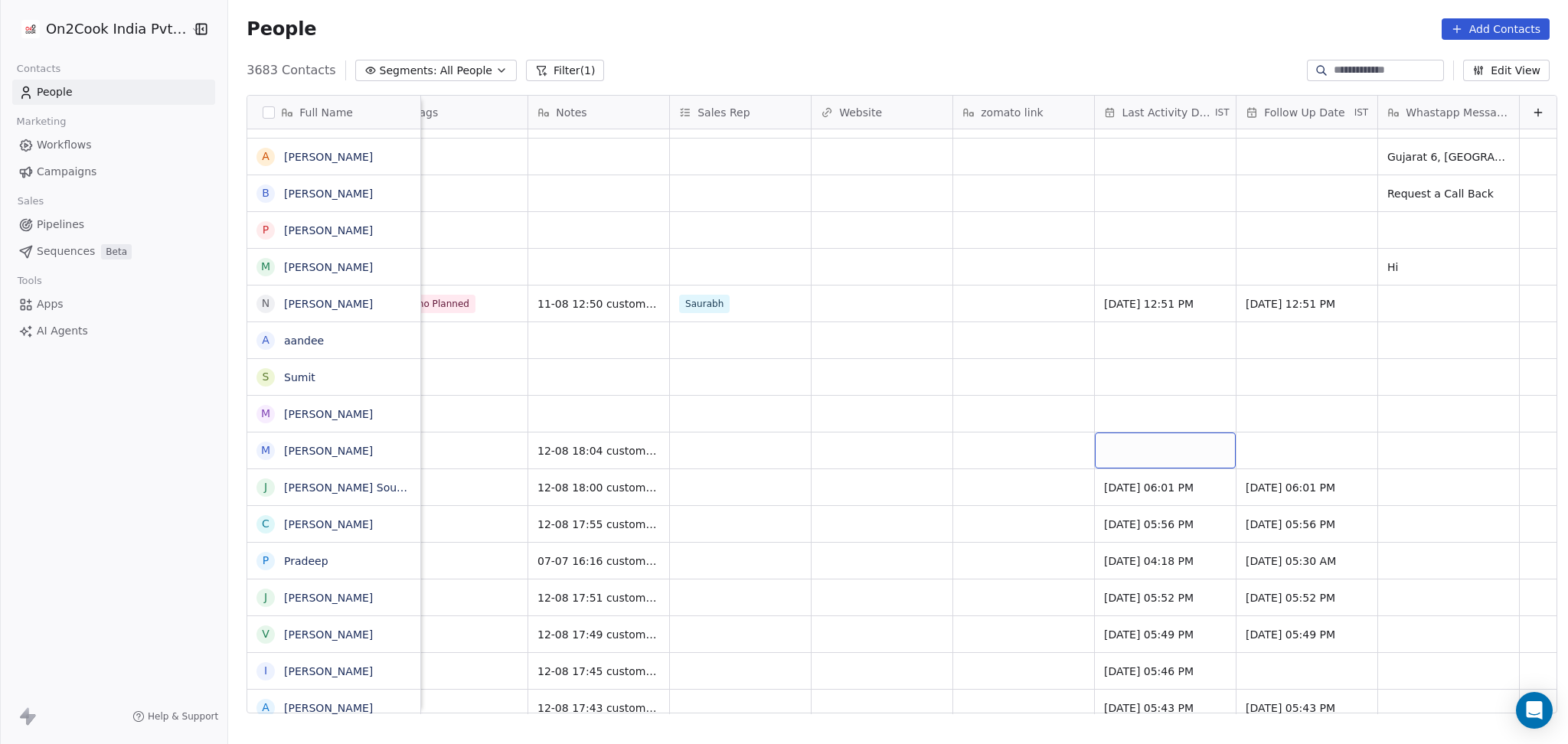
click at [1115, 455] on div "grid" at bounding box center [1164, 451] width 141 height 36
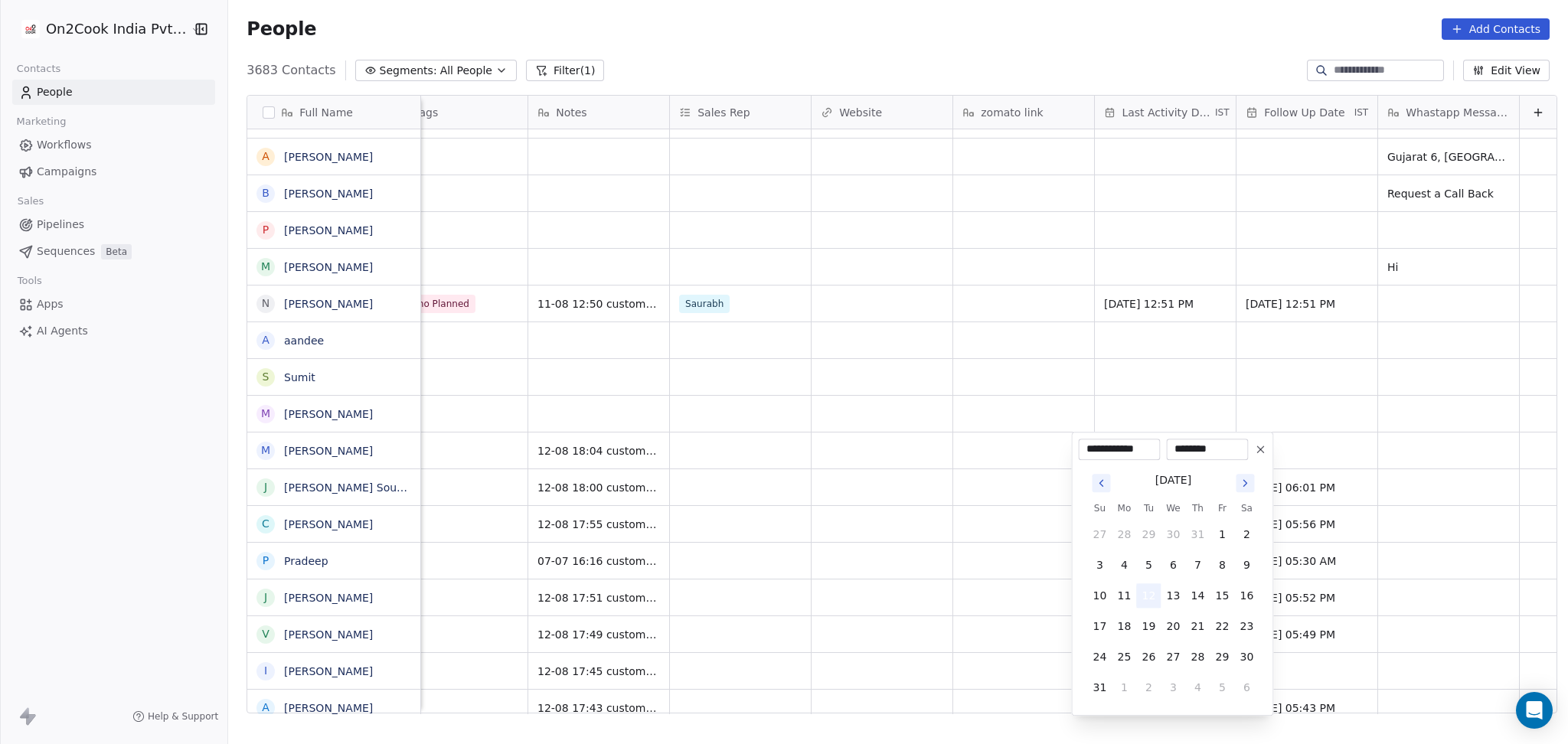
click at [1155, 604] on button "12" at bounding box center [1148, 595] width 25 height 25
click at [941, 572] on html "On2Cook India Pvt. Ltd. Contacts People Marketing Workflows Campaigns Sales Pip…" at bounding box center [784, 372] width 1568 height 744
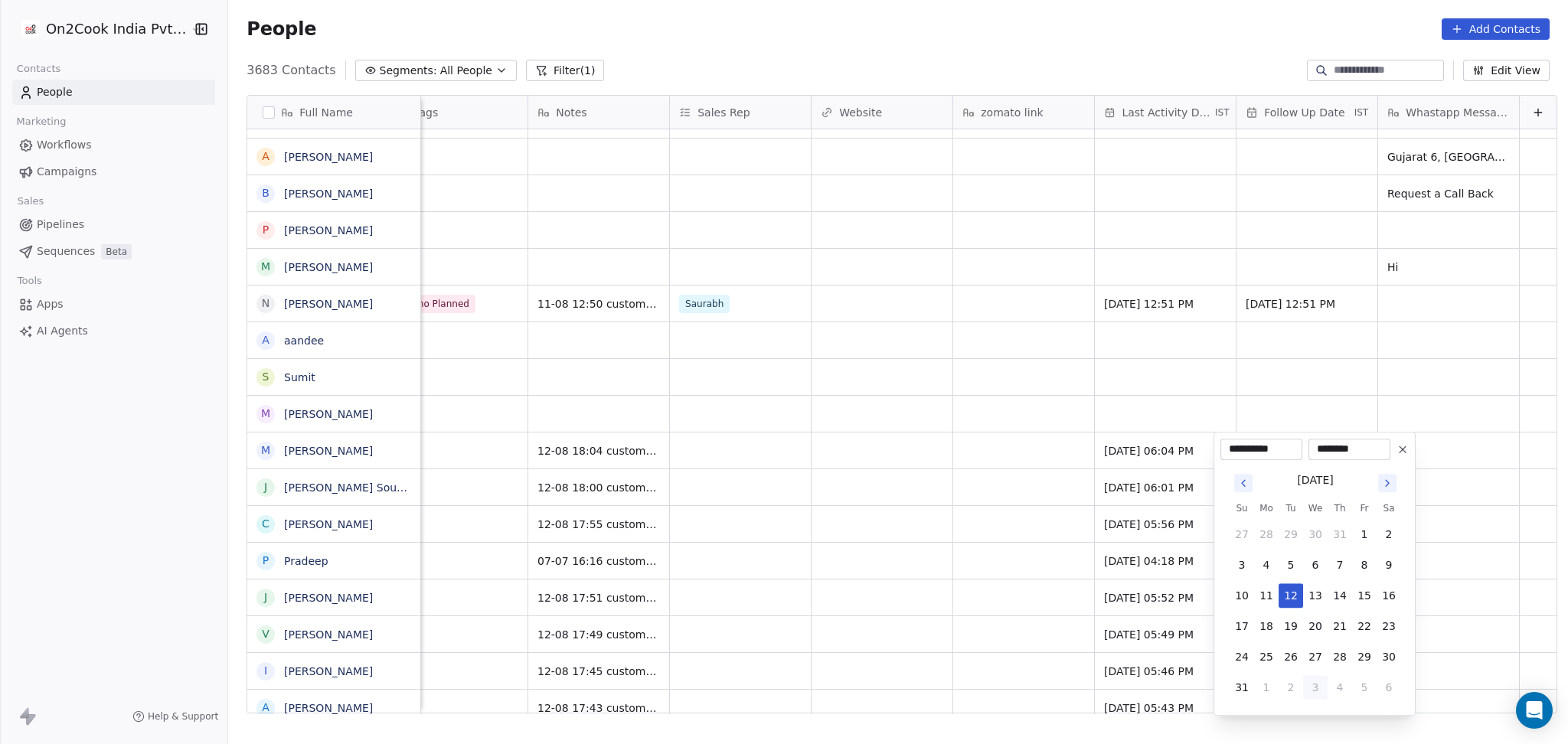
click at [1307, 692] on button "3" at bounding box center [1315, 688] width 25 height 25
type input "**********"
click at [731, 457] on html "On2Cook India Pvt. Ltd. Contacts People Marketing Workflows Campaigns Sales Pip…" at bounding box center [784, 372] width 1568 height 744
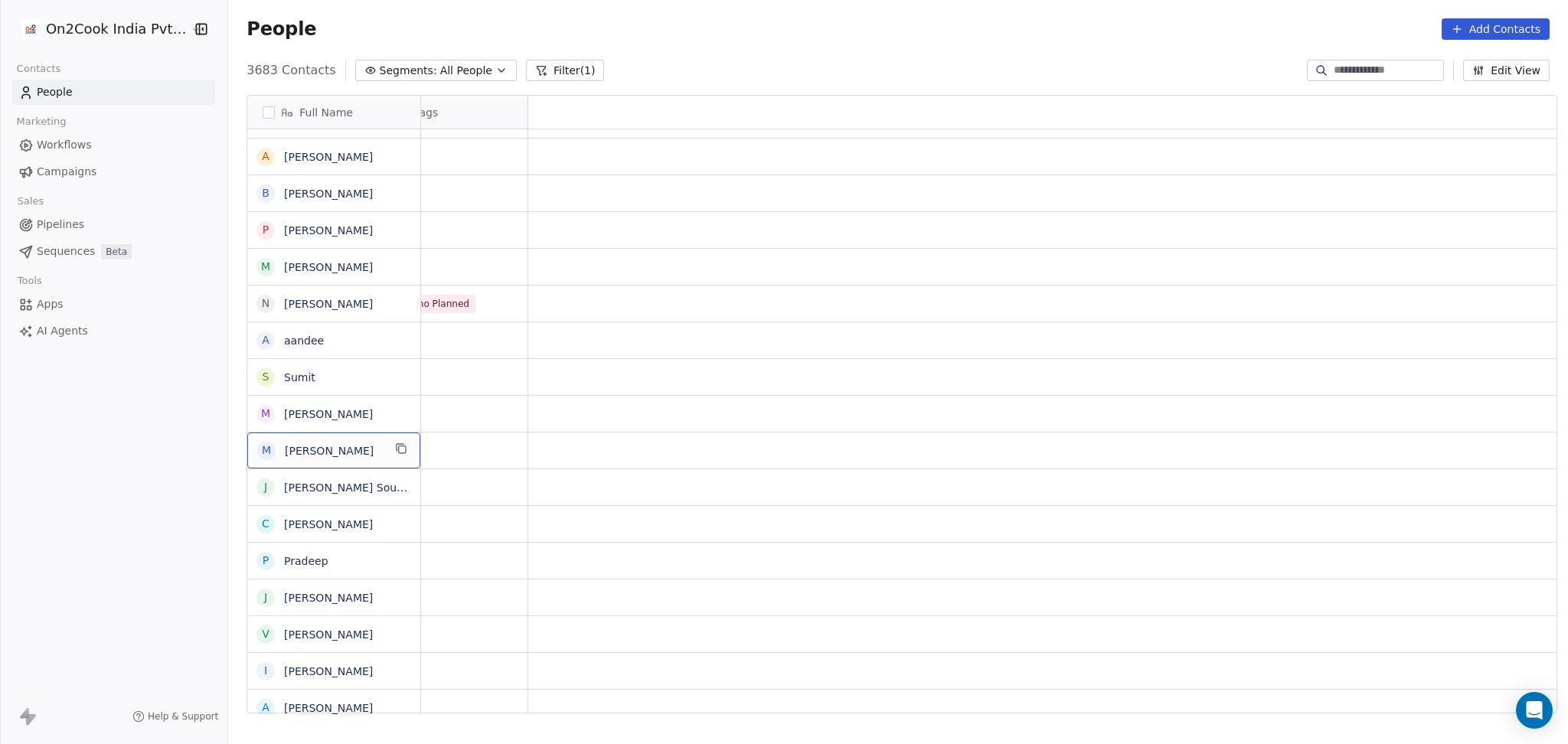
scroll to position [0, 0]
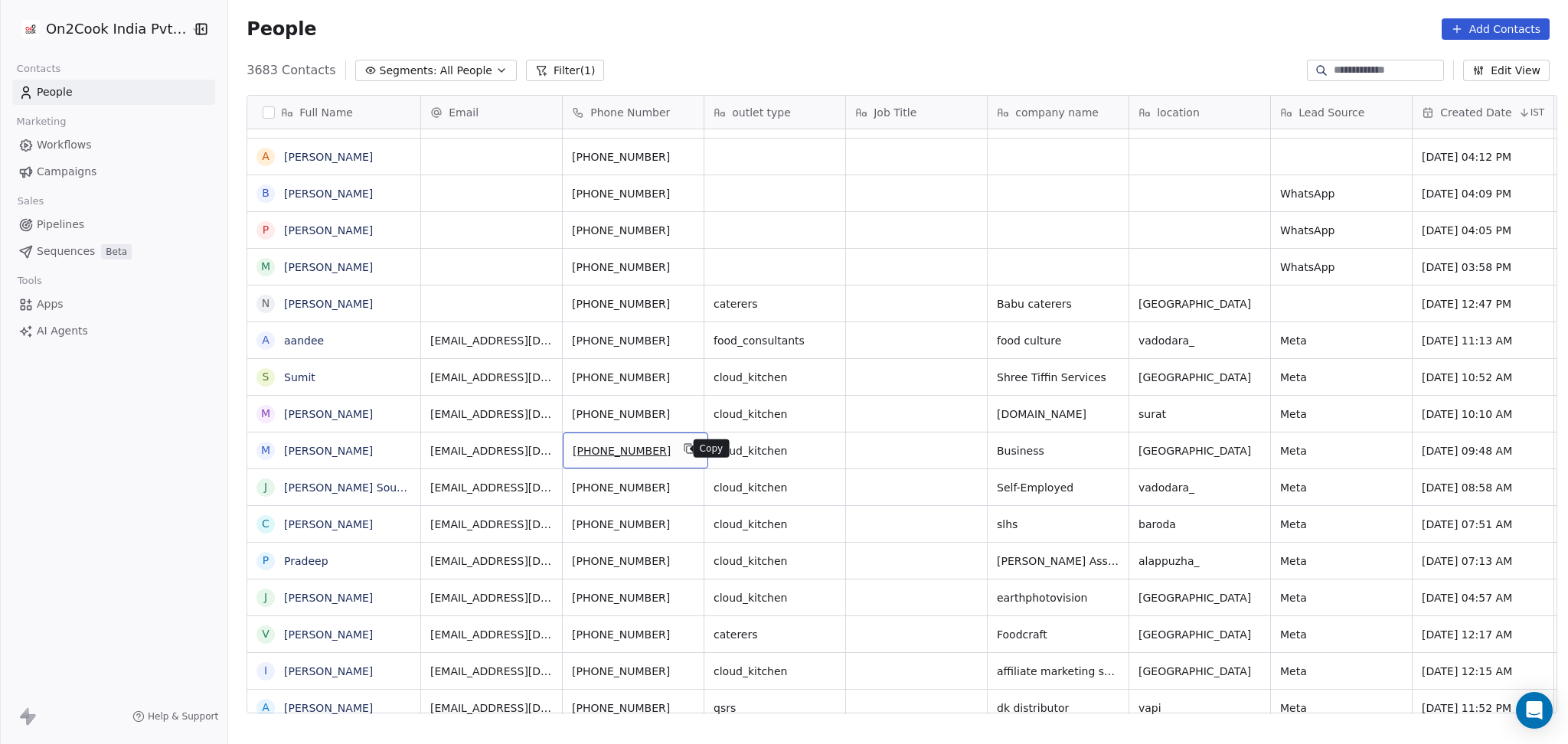
click at [685, 444] on icon "grid" at bounding box center [688, 447] width 7 height 7
click at [1107, 405] on button "grid" at bounding box center [1109, 412] width 18 height 18
click at [680, 418] on button "grid" at bounding box center [689, 412] width 18 height 18
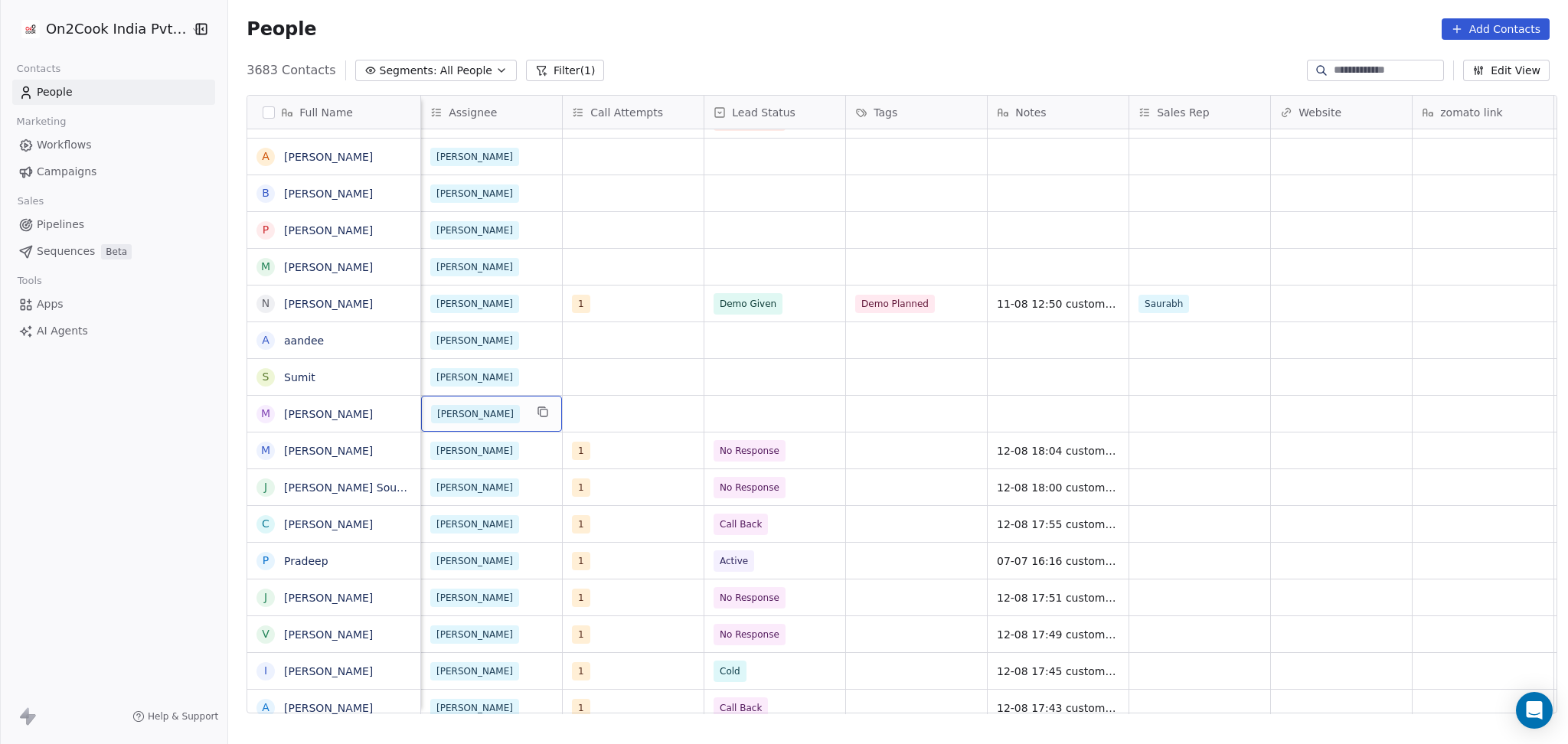
scroll to position [0, 990]
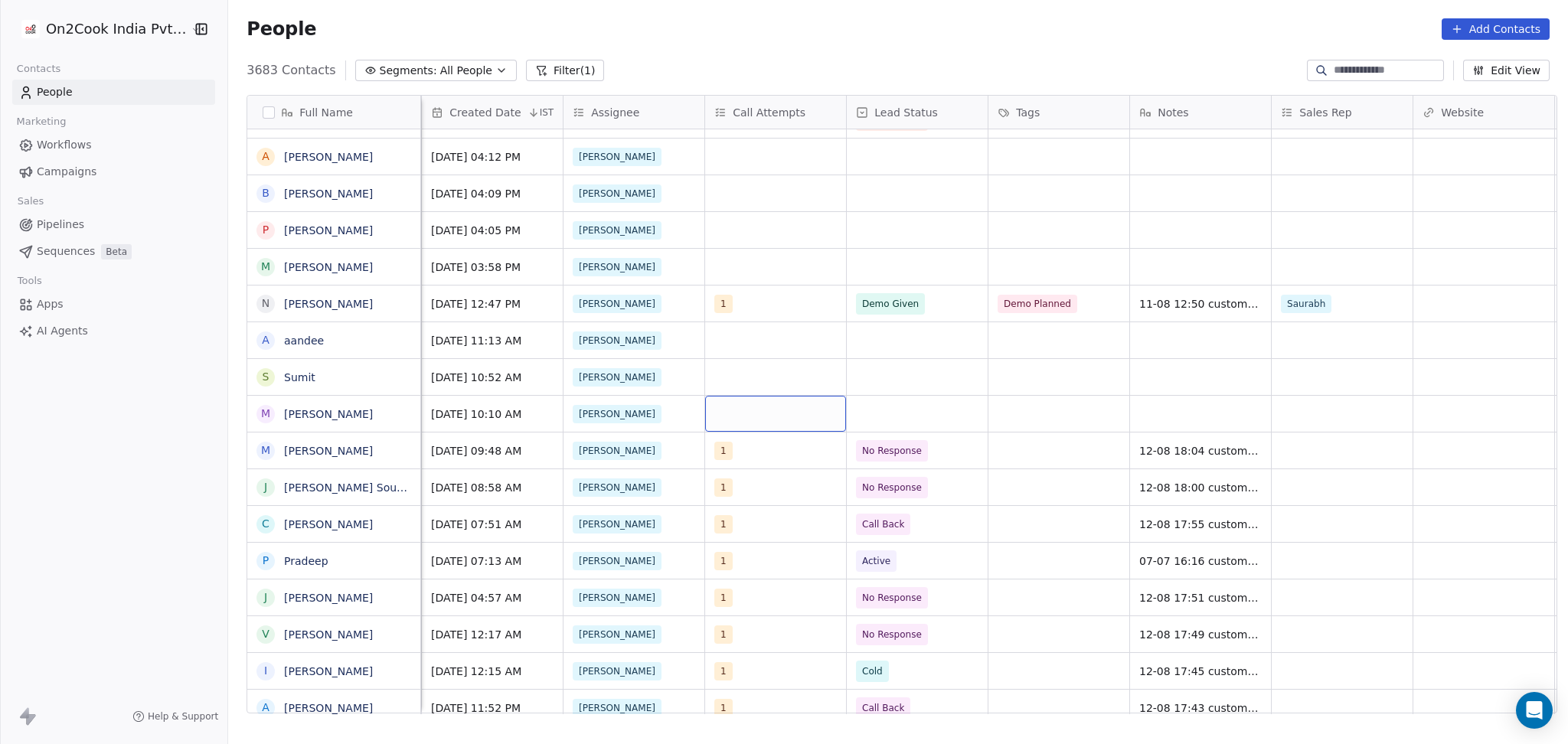
click at [774, 411] on div "grid" at bounding box center [775, 414] width 141 height 36
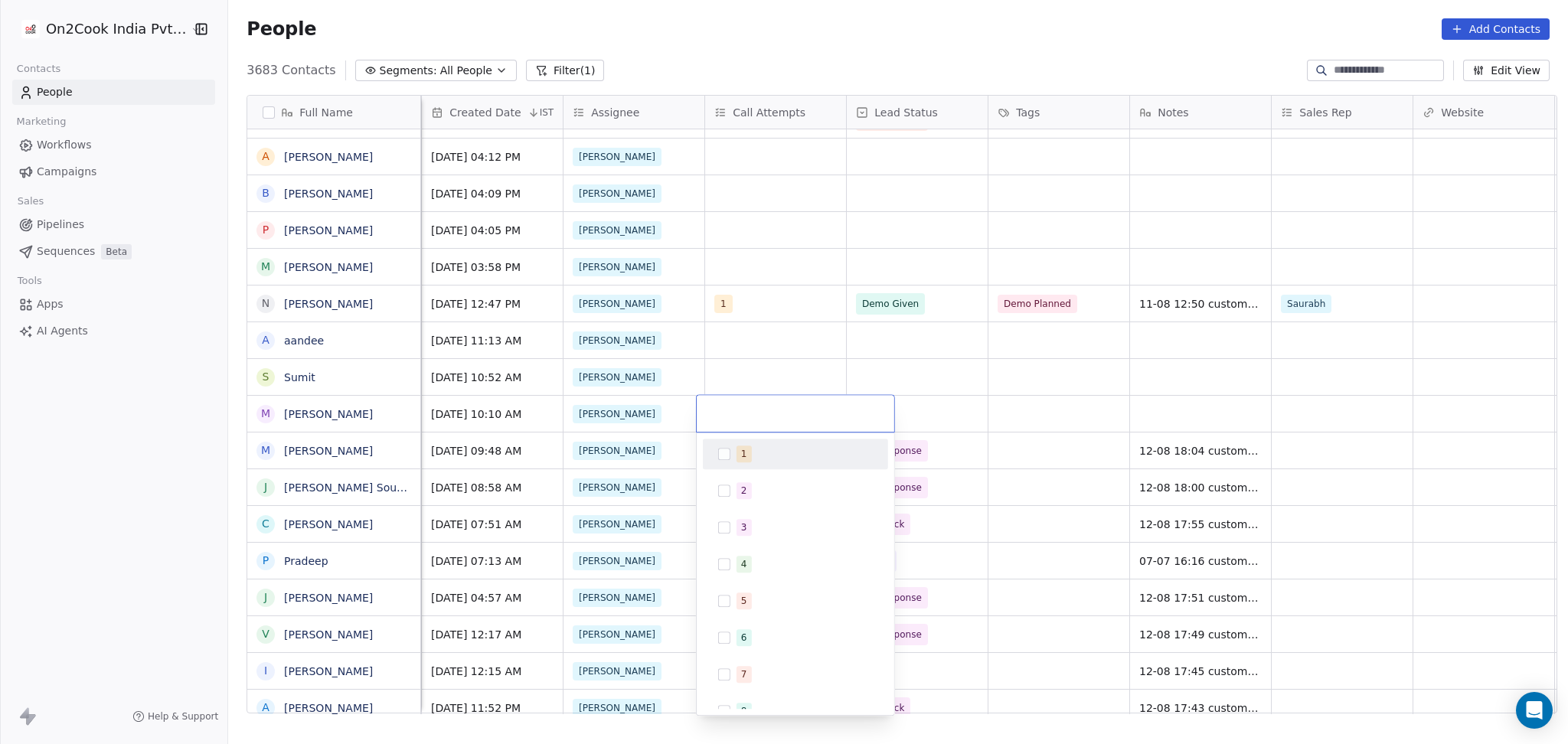
click at [744, 451] on div "1" at bounding box center [744, 454] width 6 height 14
click at [750, 368] on html "On2Cook India Pvt. Ltd. Contacts People Marketing Workflows Campaigns Sales Pip…" at bounding box center [784, 372] width 1568 height 744
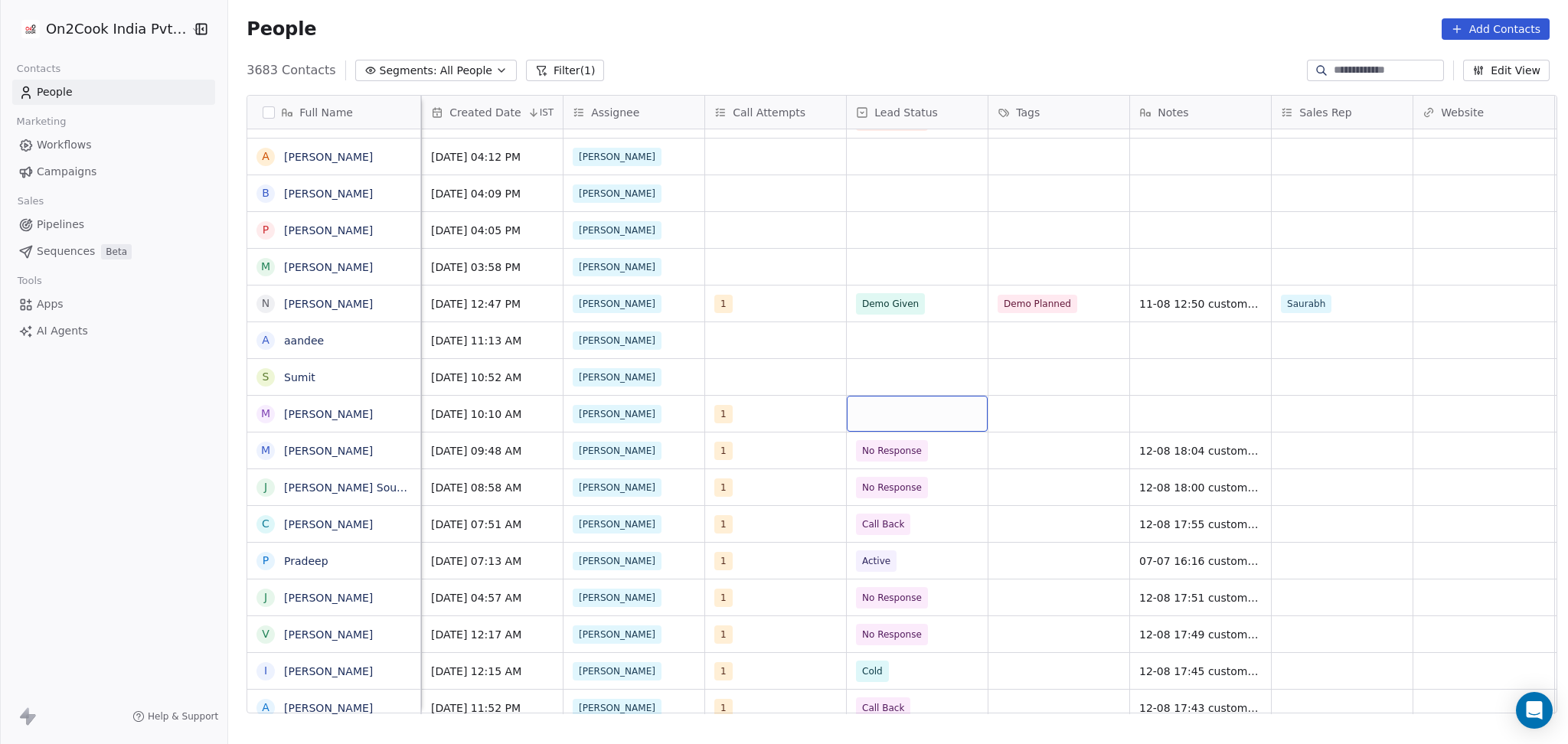
click at [879, 420] on div "grid" at bounding box center [916, 414] width 141 height 36
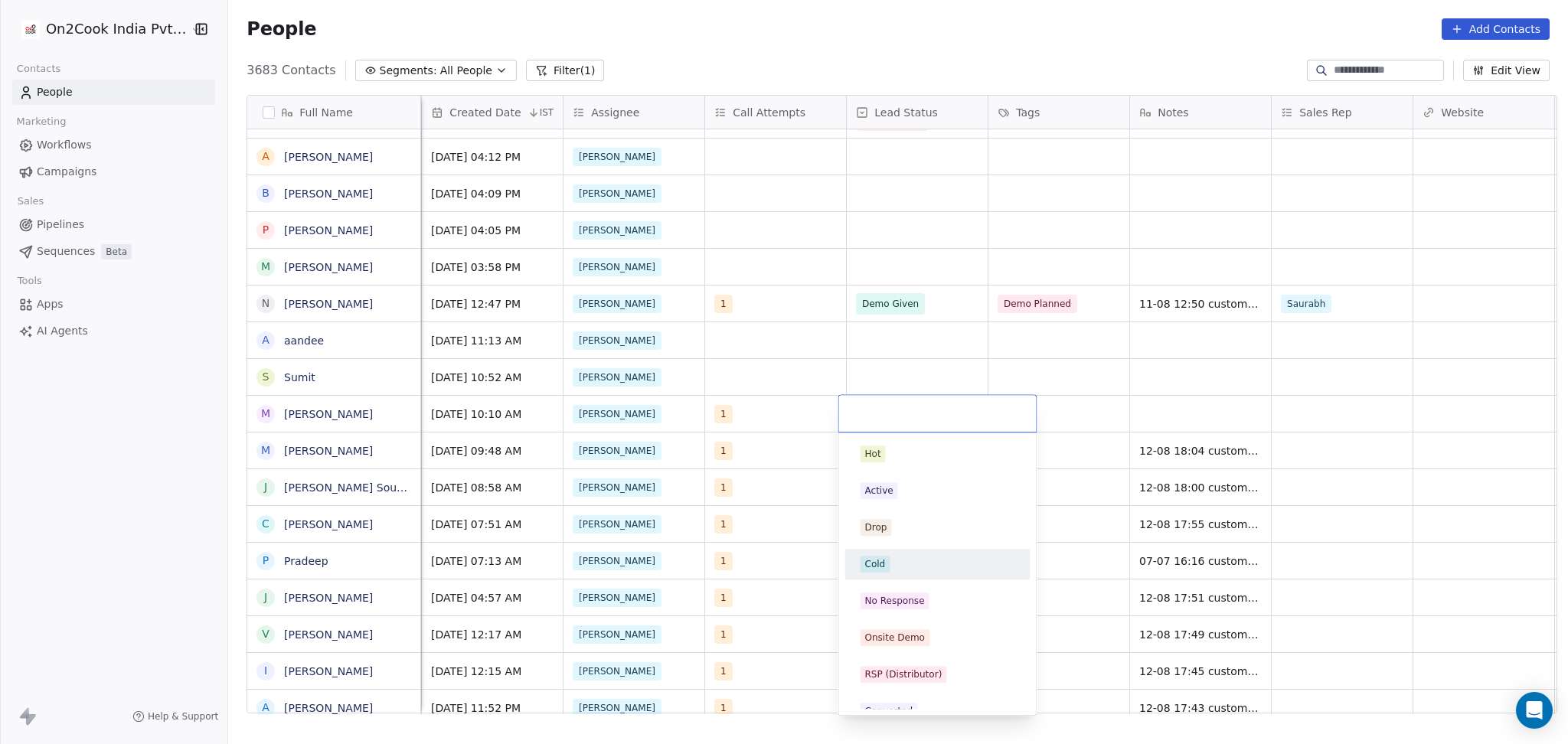
click at [914, 576] on div "Cold" at bounding box center [936, 565] width 173 height 25
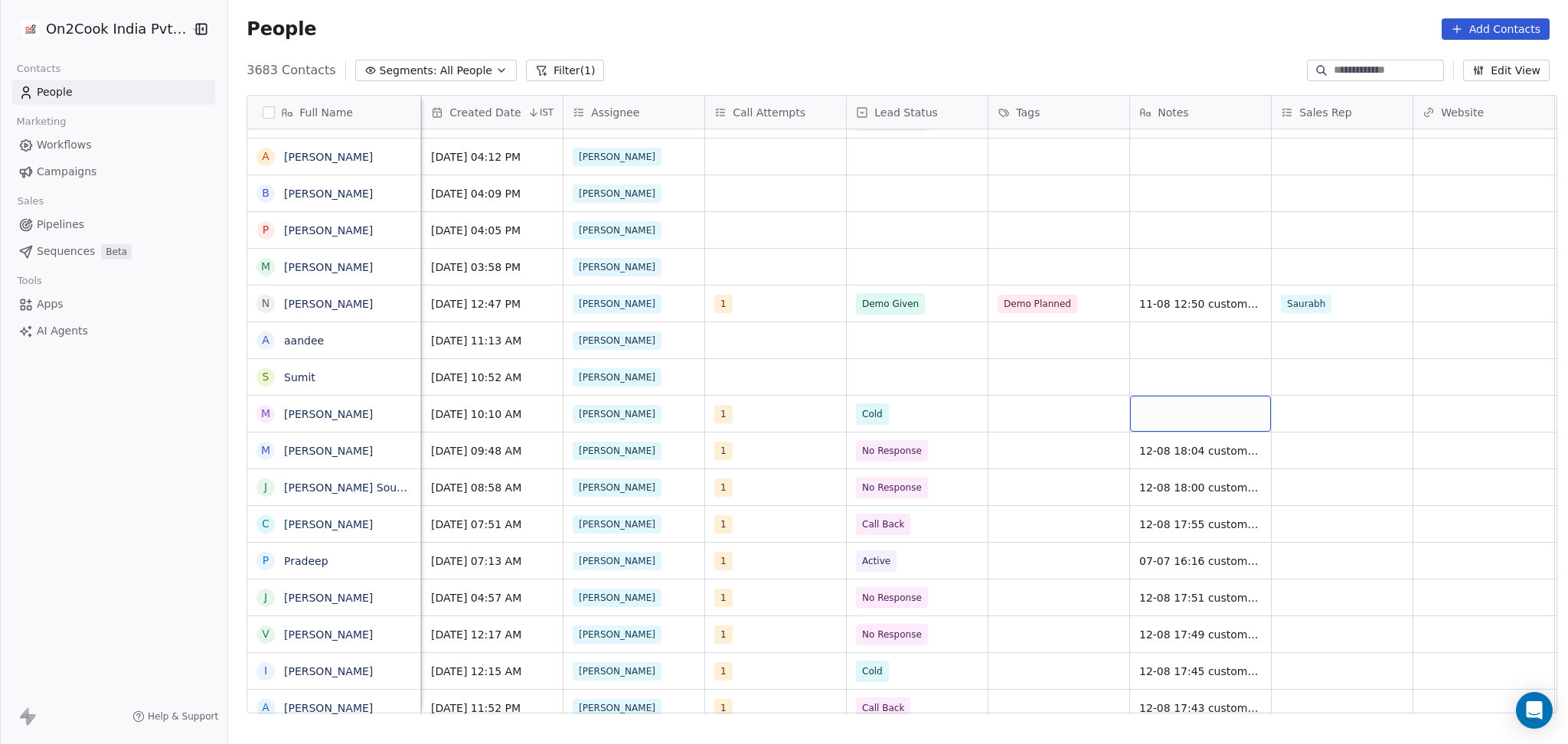
click at [1180, 406] on div "grid" at bounding box center [1200, 414] width 141 height 36
type textarea "**********"
click at [1322, 417] on html "On2Cook India Pvt. Ltd. Contacts People Marketing Workflows Campaigns Sales Pip…" at bounding box center [784, 372] width 1568 height 744
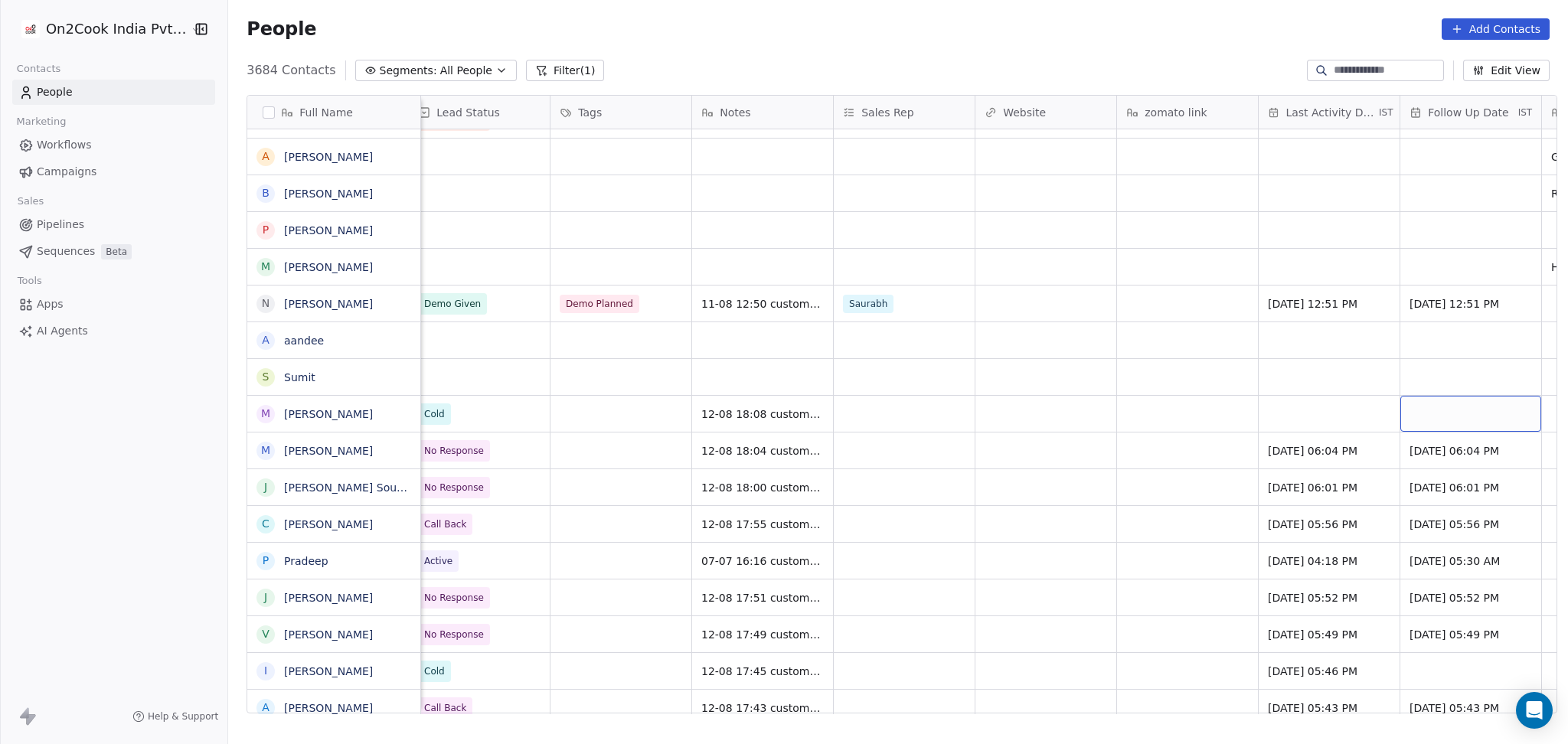
scroll to position [0, 1571]
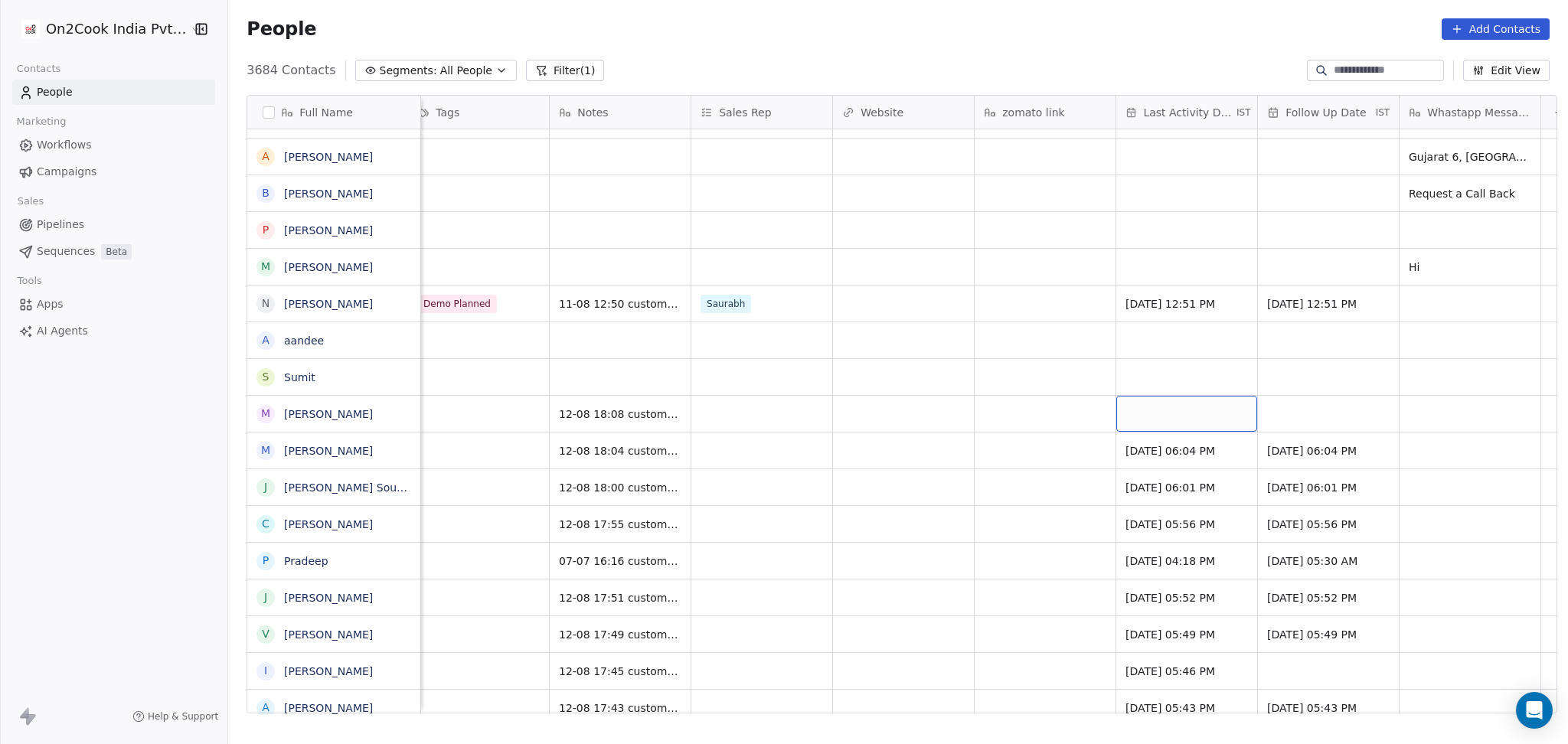
click at [1182, 419] on div "grid" at bounding box center [1186, 414] width 141 height 36
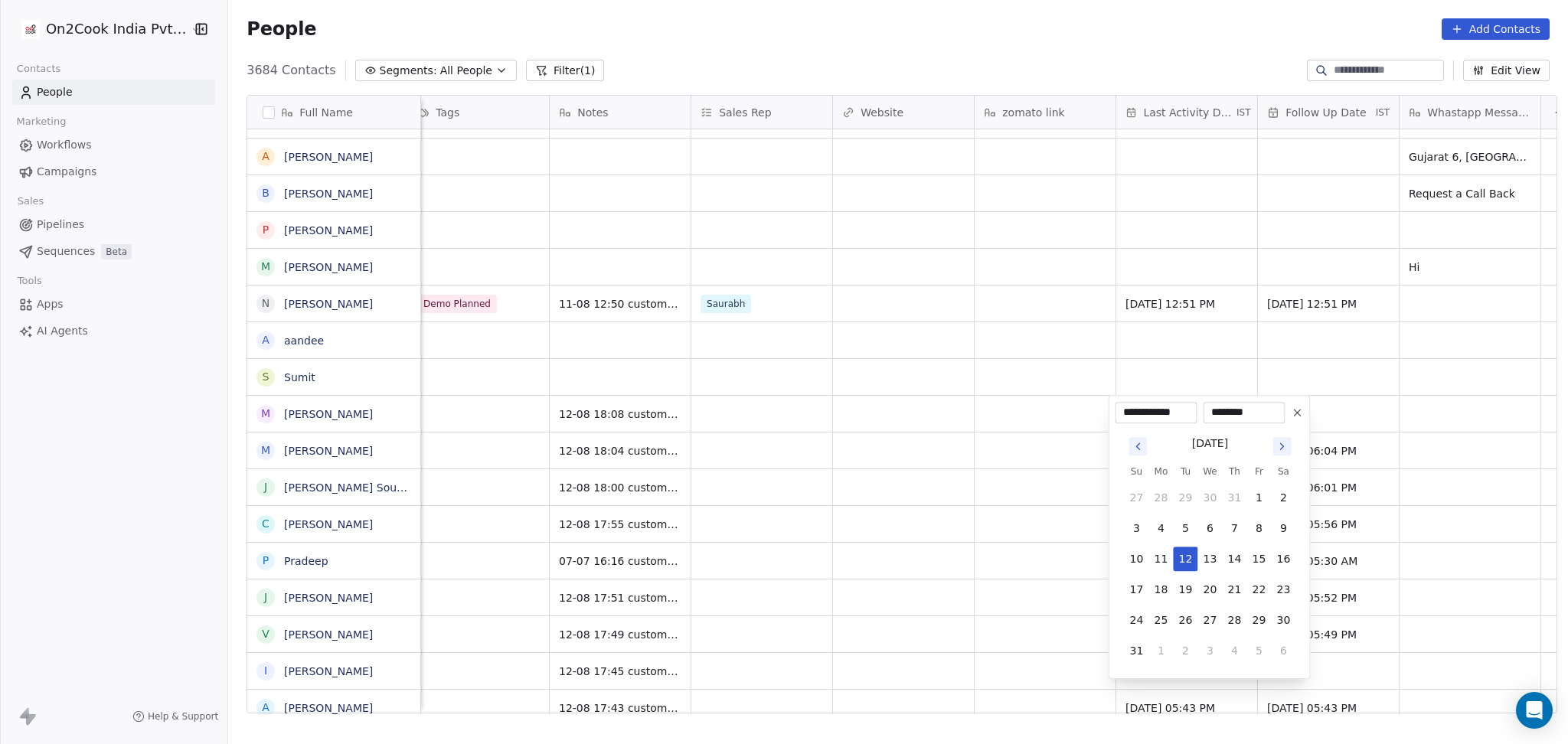
click at [1184, 555] on button "12" at bounding box center [1185, 559] width 25 height 25
click at [1068, 535] on html "On2Cook India Pvt. Ltd. Contacts People Marketing Workflows Campaigns Sales Pip…" at bounding box center [784, 372] width 1568 height 744
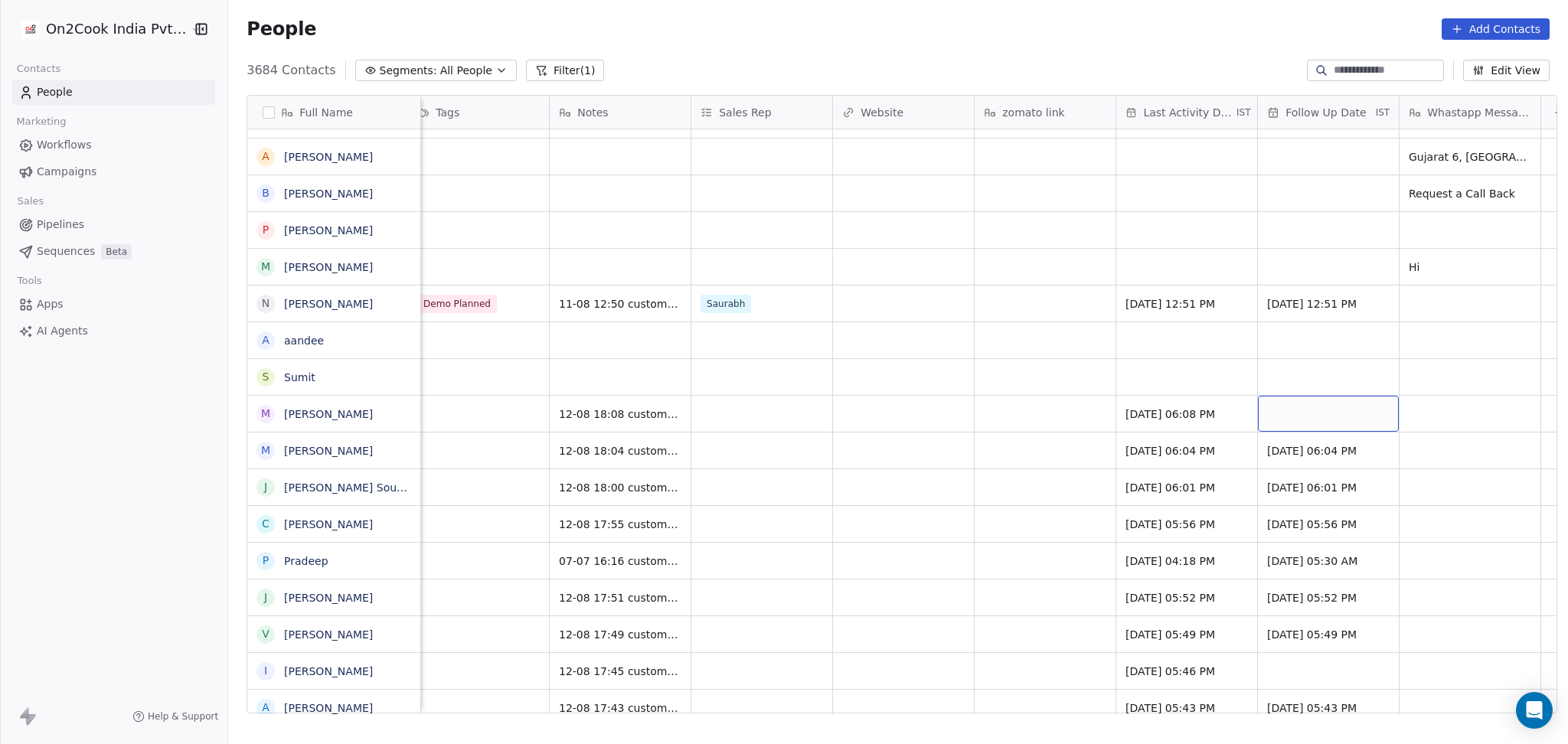
click at [1323, 408] on div "grid" at bounding box center [1328, 414] width 141 height 36
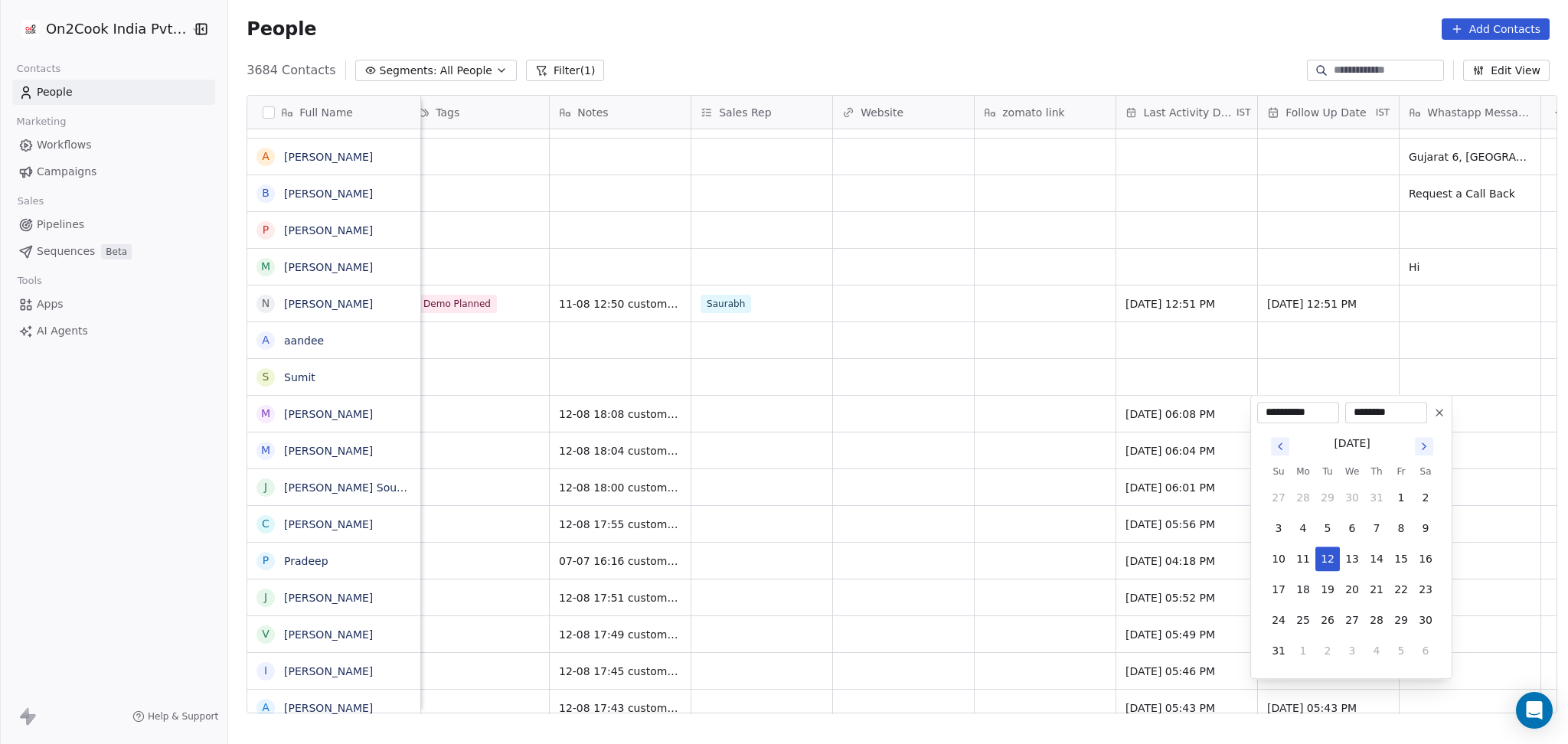
click at [1446, 414] on button at bounding box center [1439, 413] width 18 height 18
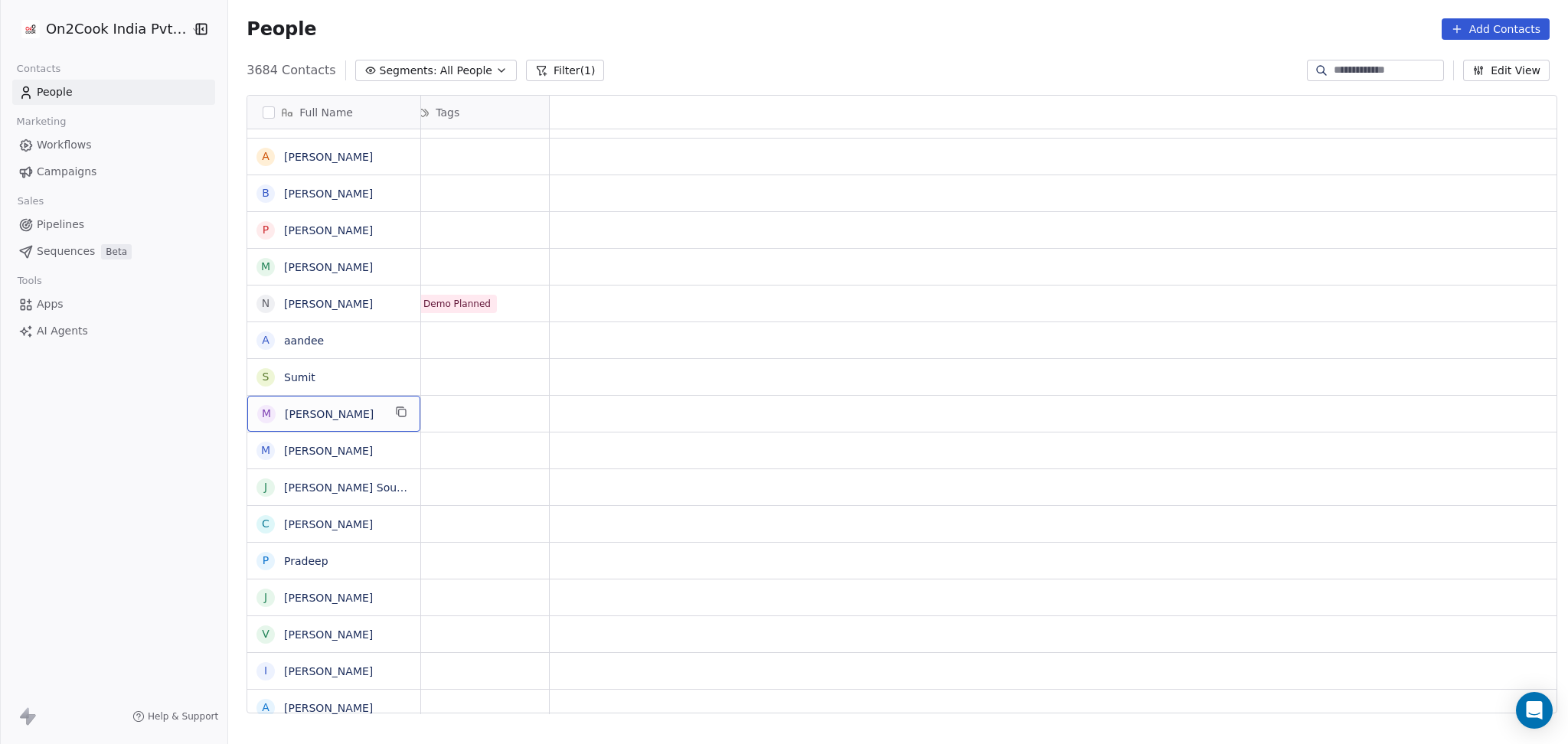
scroll to position [0, 0]
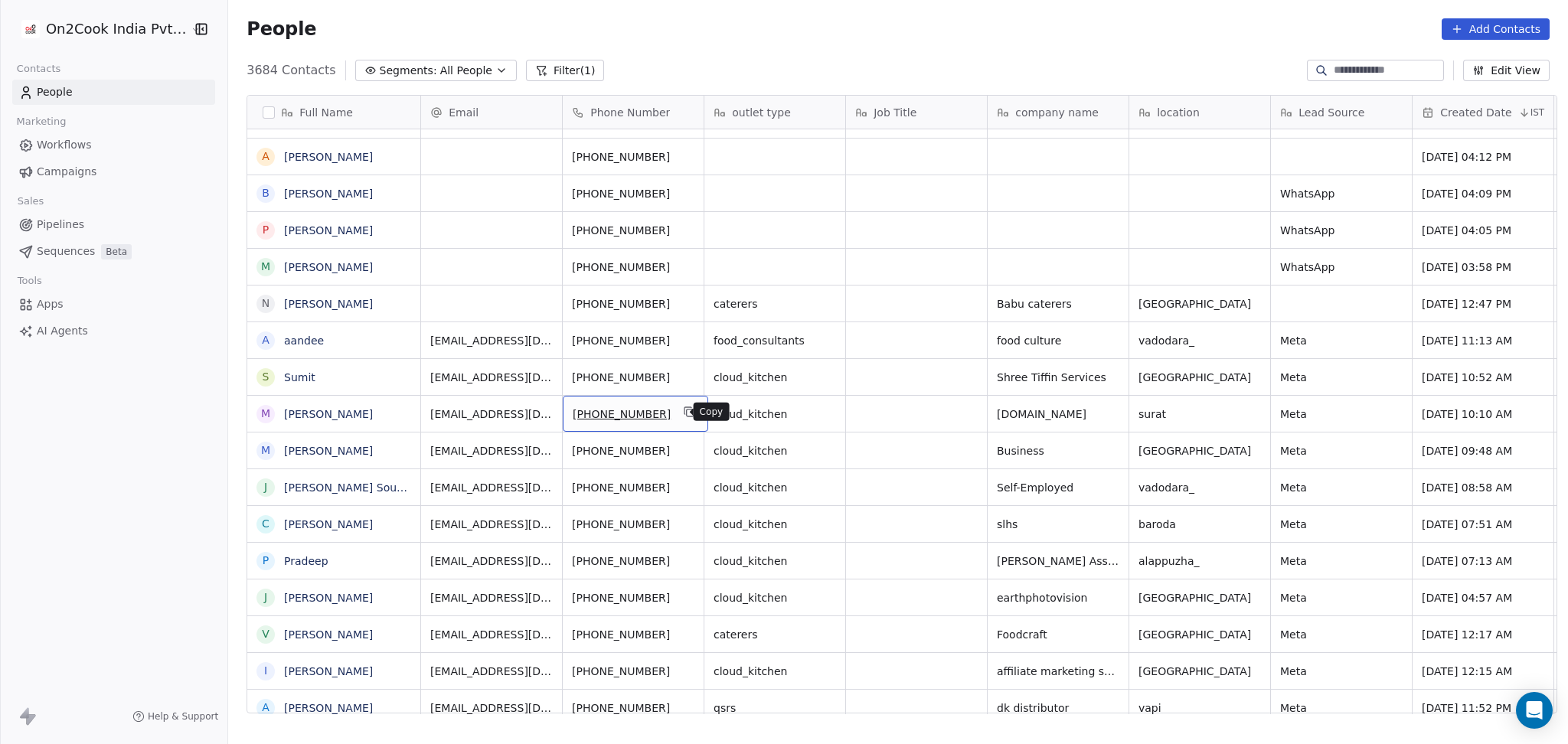
click at [683, 414] on icon "grid" at bounding box center [689, 412] width 12 height 12
click at [1119, 379] on icon "grid" at bounding box center [1125, 375] width 12 height 12
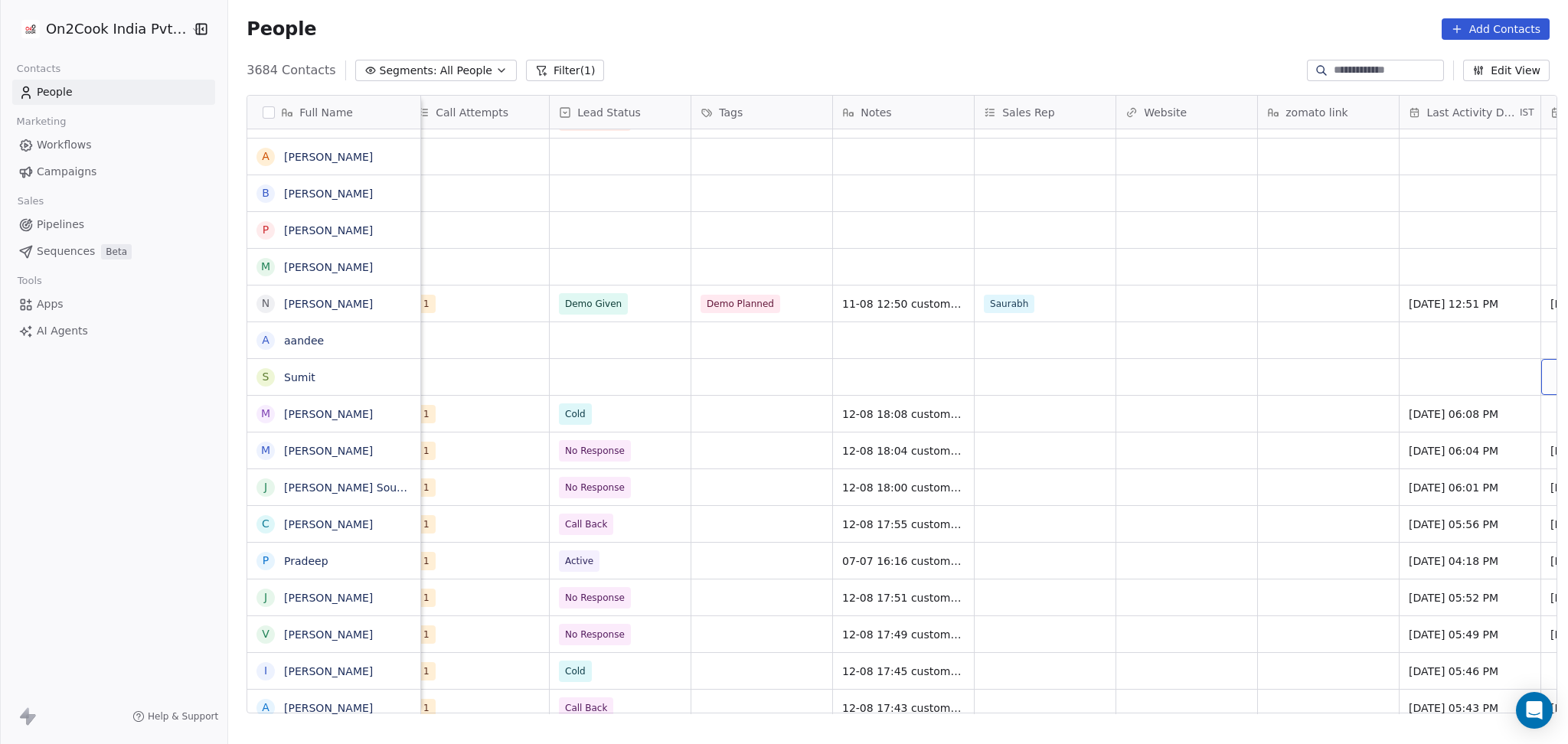
scroll to position [0, 1571]
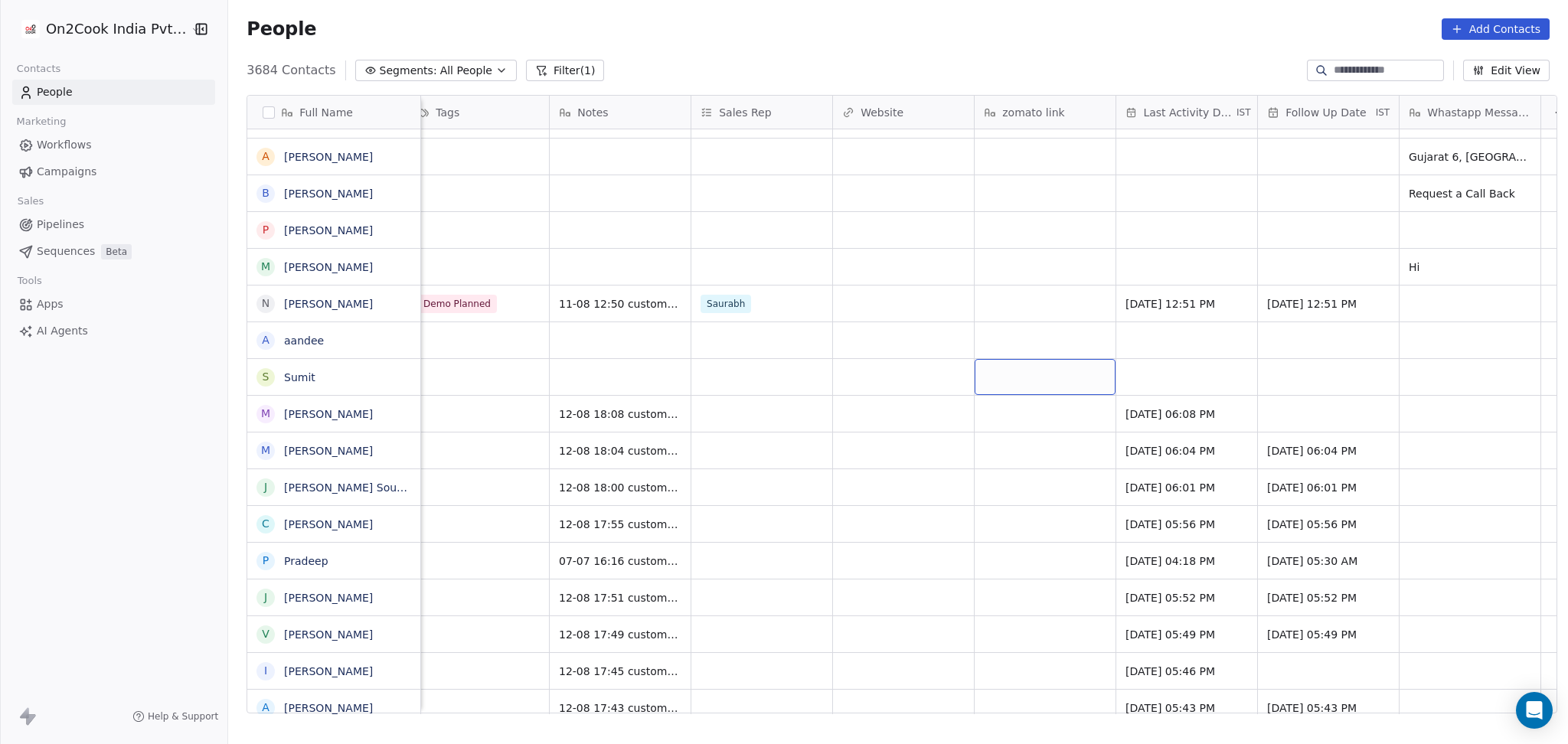
click at [1019, 387] on div "grid" at bounding box center [1044, 377] width 141 height 36
click at [916, 377] on html "On2Cook India Pvt. Ltd. Contacts People Marketing Workflows Campaigns Sales Pip…" at bounding box center [784, 372] width 1568 height 744
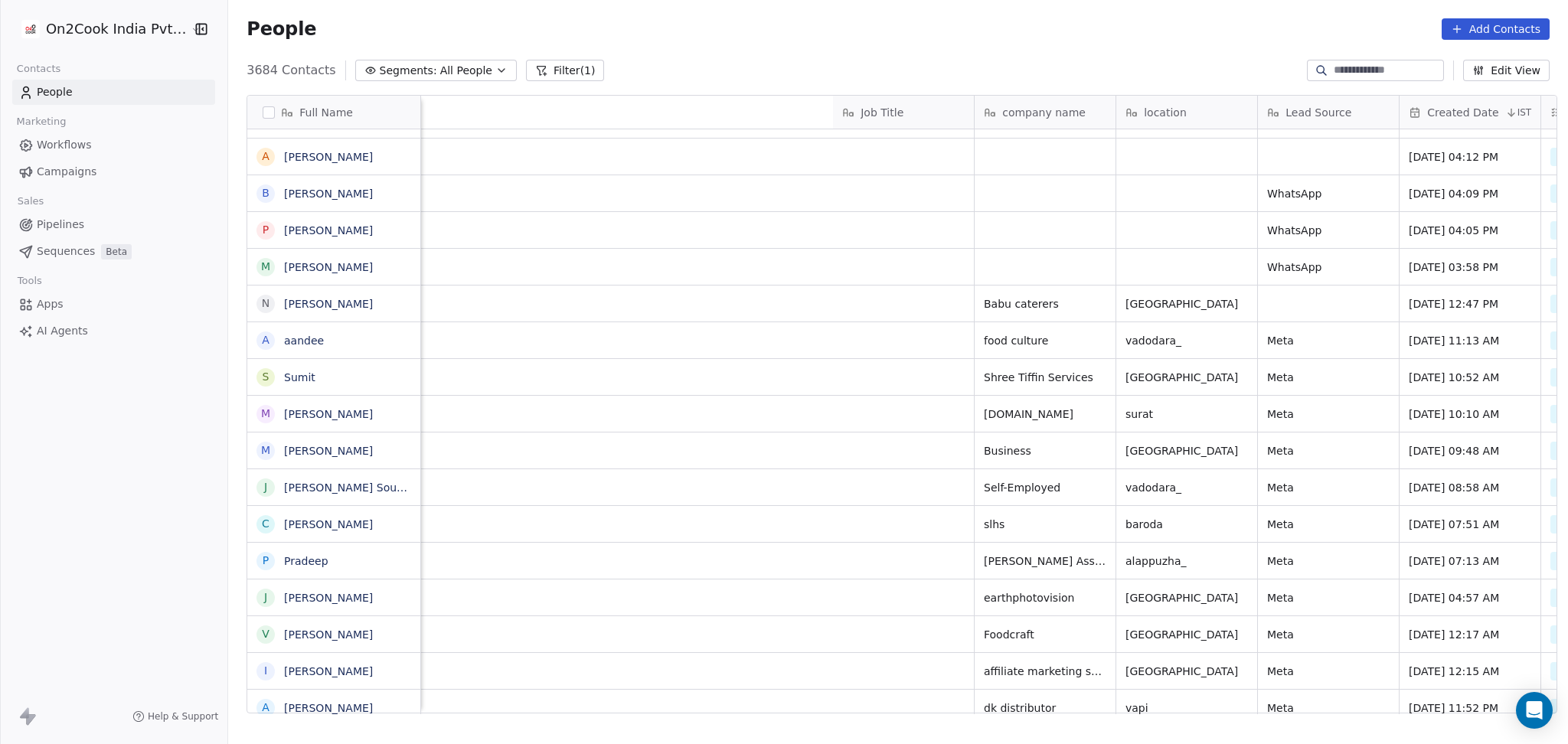
scroll to position [0, 863]
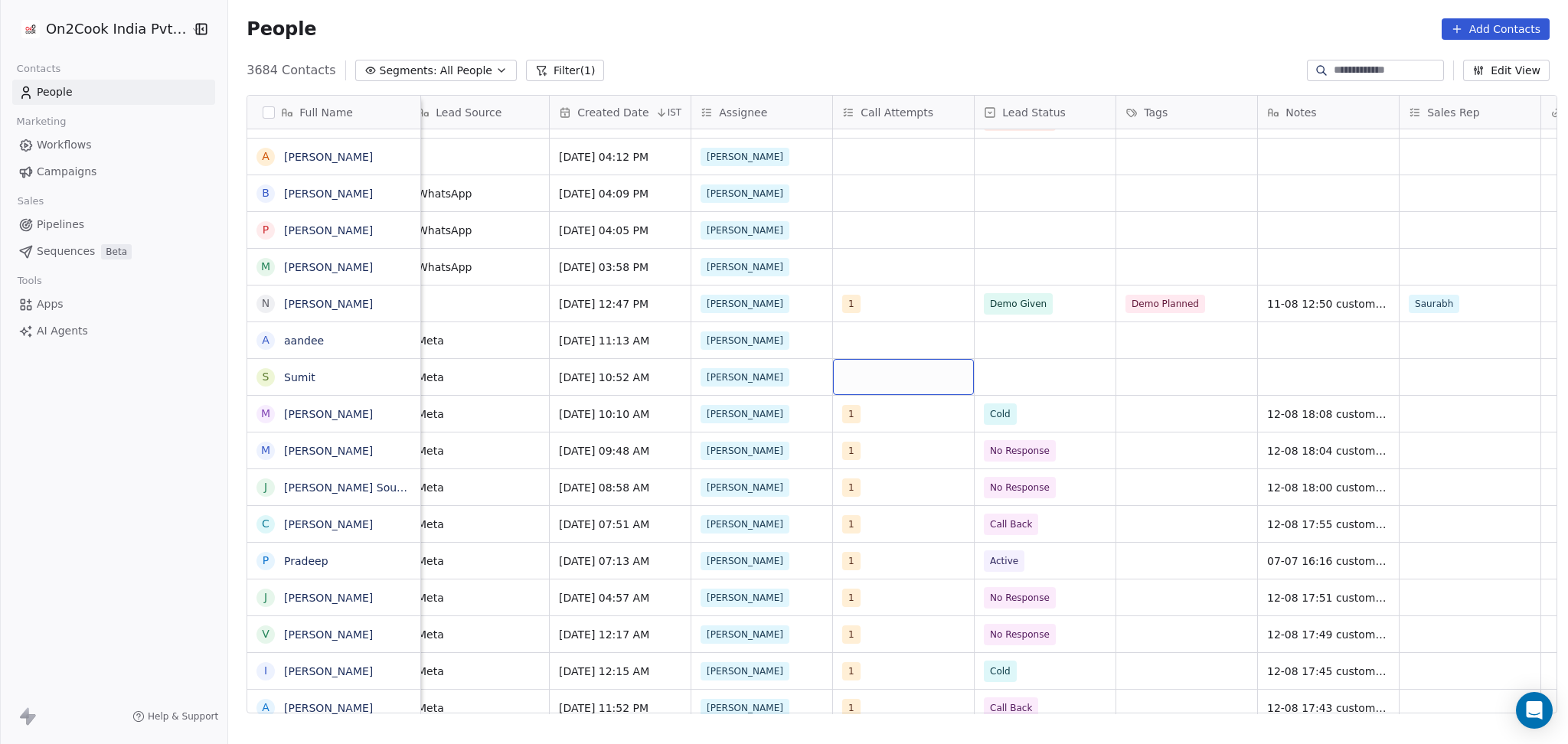
click at [865, 365] on div "grid" at bounding box center [903, 377] width 141 height 36
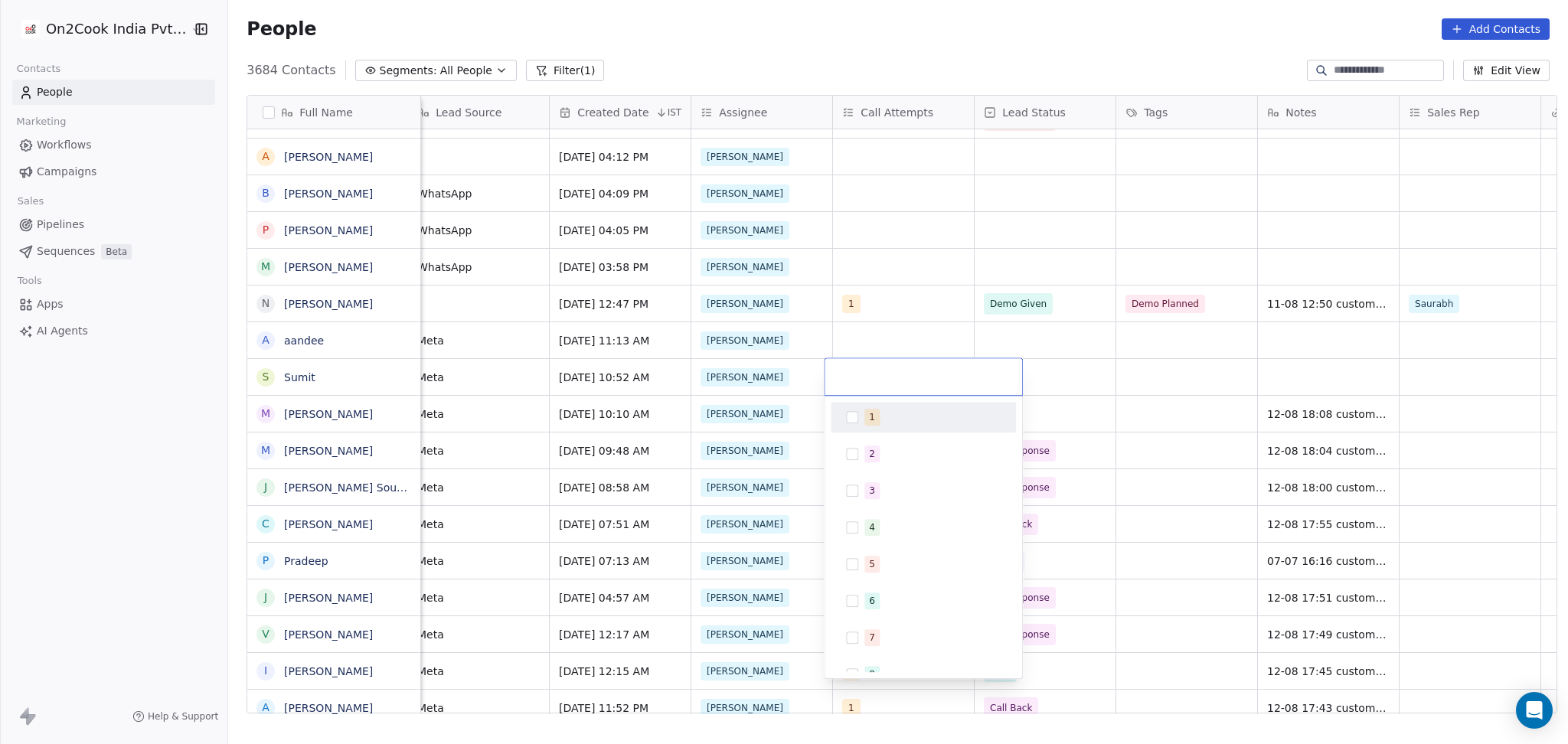
click at [873, 412] on span "1" at bounding box center [872, 417] width 15 height 17
click at [911, 309] on html "On2Cook India Pvt. Ltd. Contacts People Marketing Workflows Campaigns Sales Pip…" at bounding box center [784, 372] width 1568 height 744
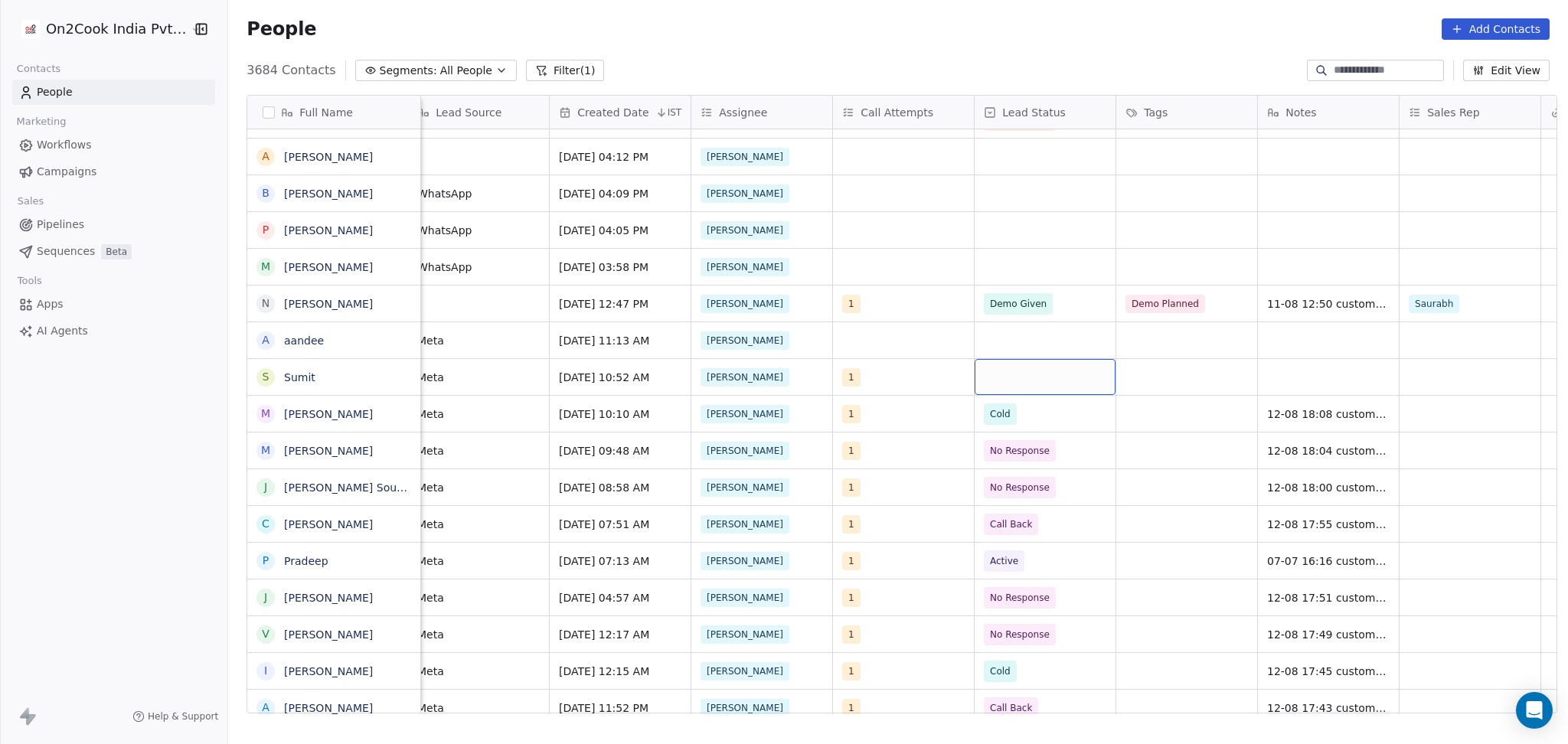
click at [1030, 382] on div "grid" at bounding box center [1044, 377] width 141 height 36
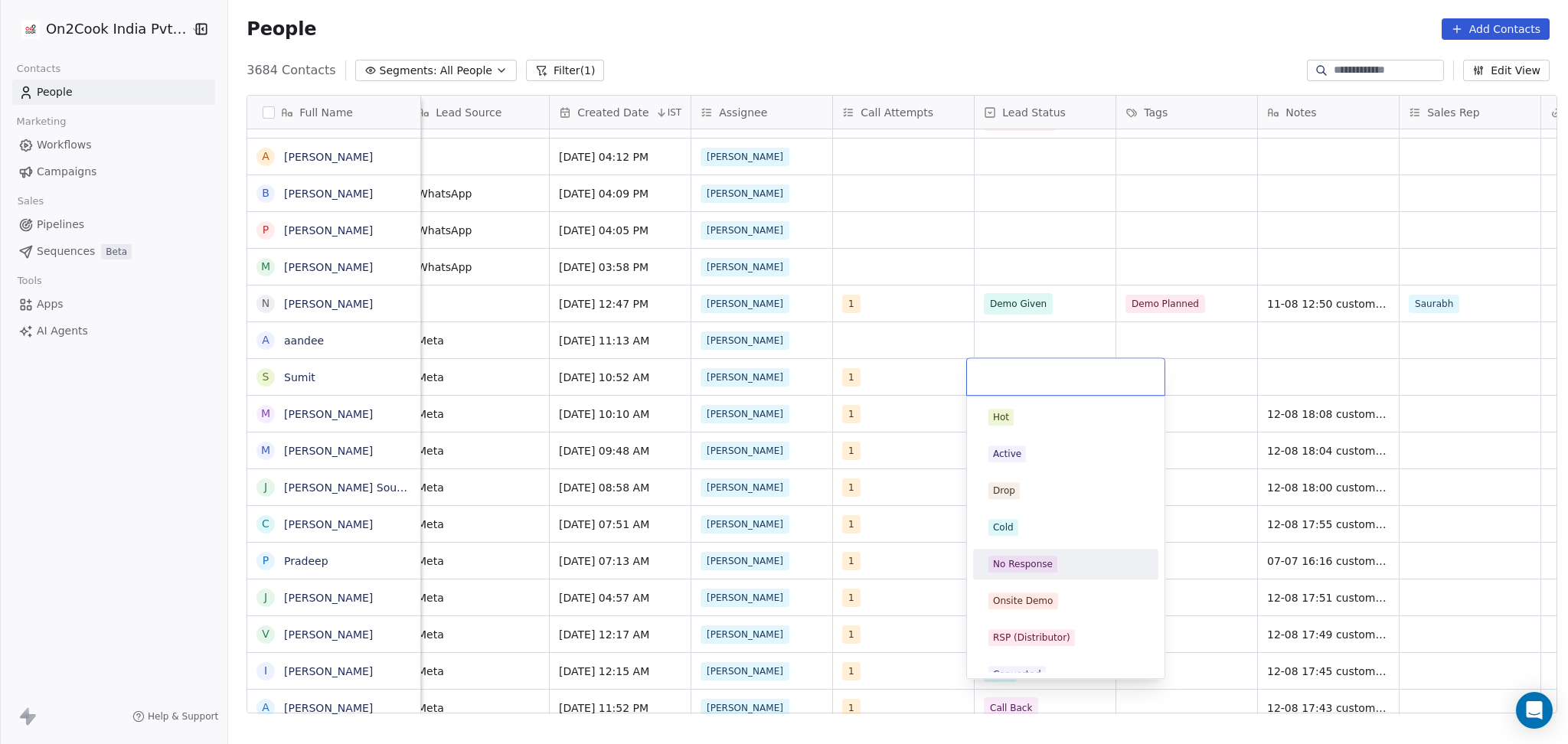
drag, startPoint x: 1059, startPoint y: 566, endPoint x: 1305, endPoint y: 372, distance: 313.3
click at [1060, 566] on div "No Response" at bounding box center [1065, 565] width 155 height 17
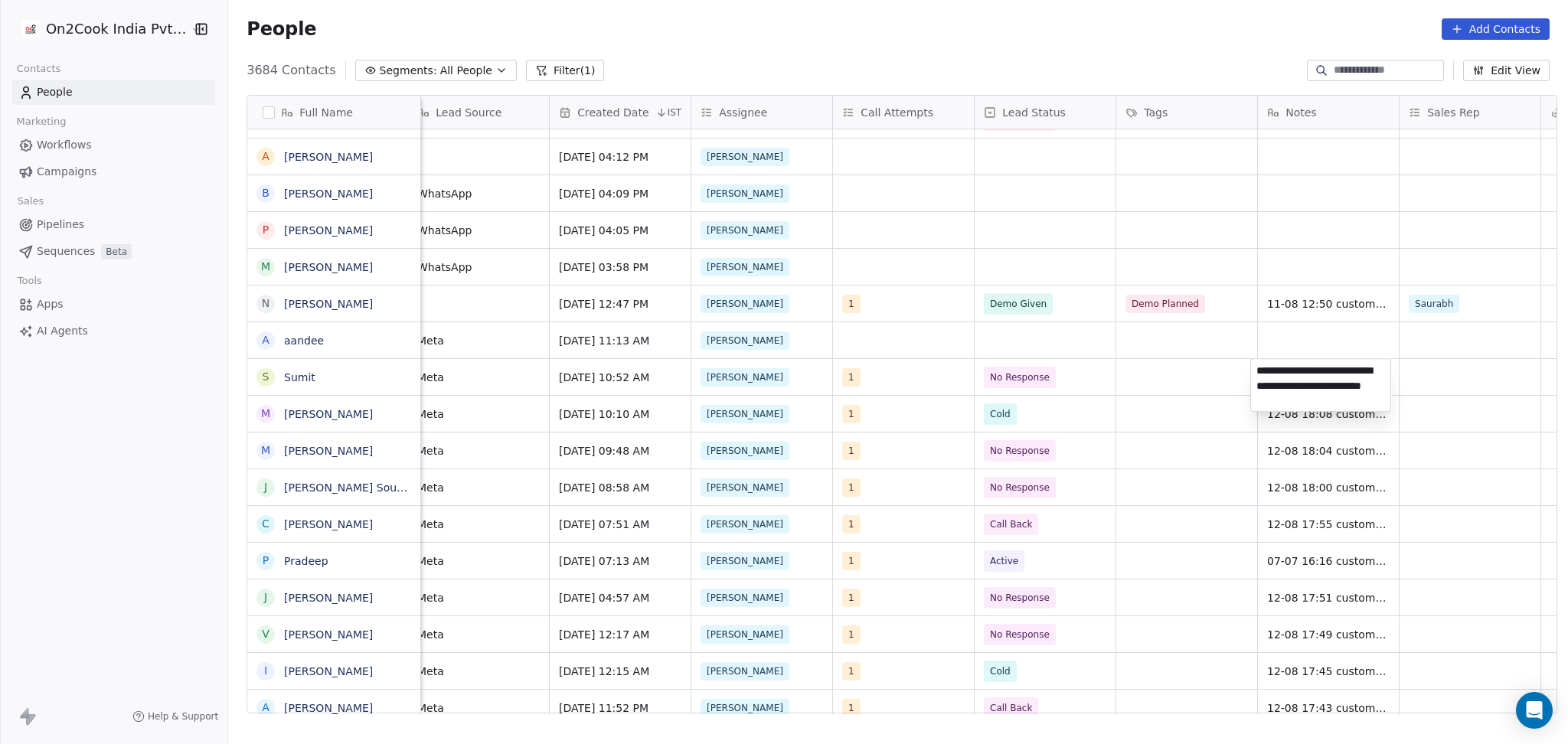
type textarea "**********"
click at [1407, 380] on html "On2Cook India Pvt. Ltd. Contacts People Marketing Workflows Campaigns Sales Pip…" at bounding box center [784, 372] width 1568 height 744
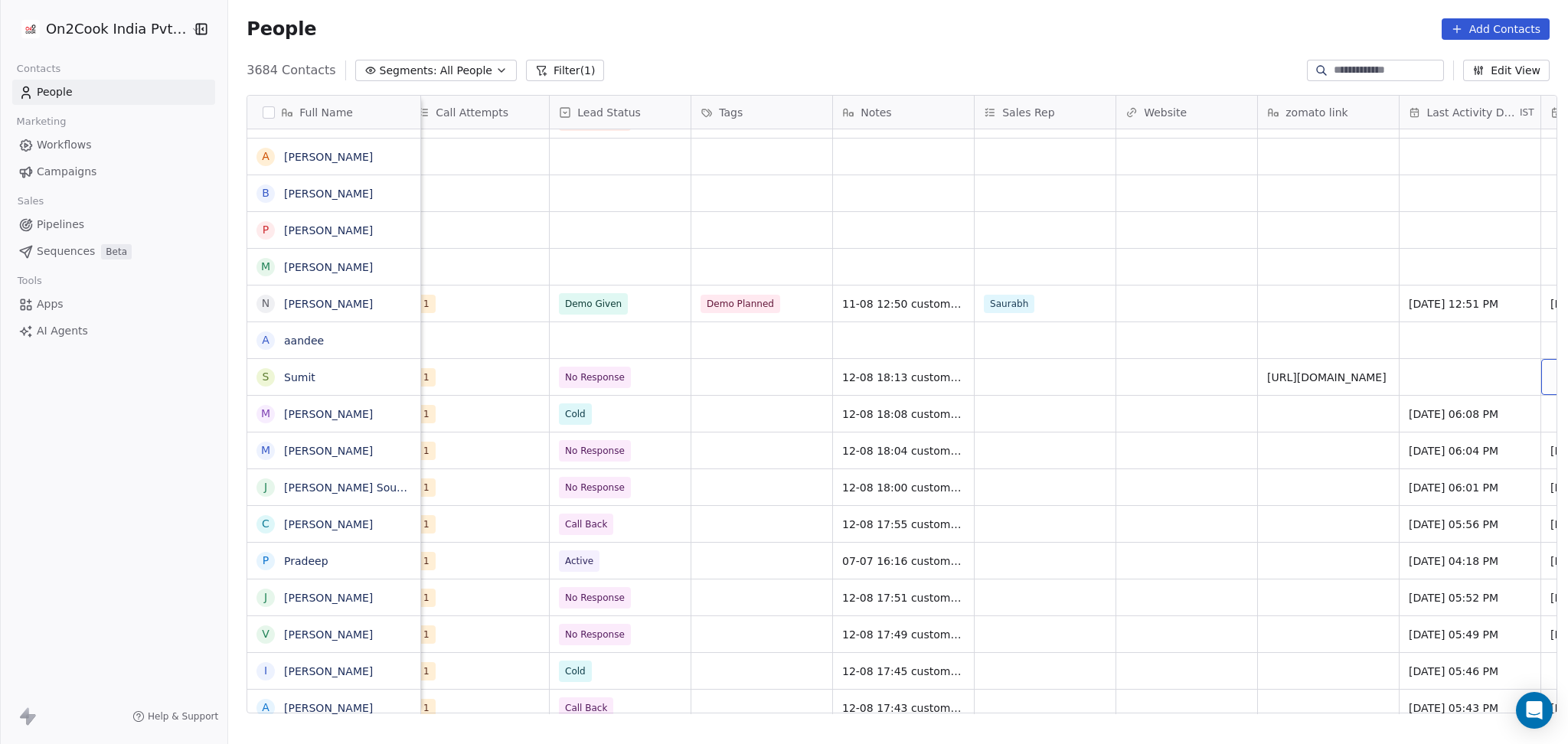
scroll to position [0, 1571]
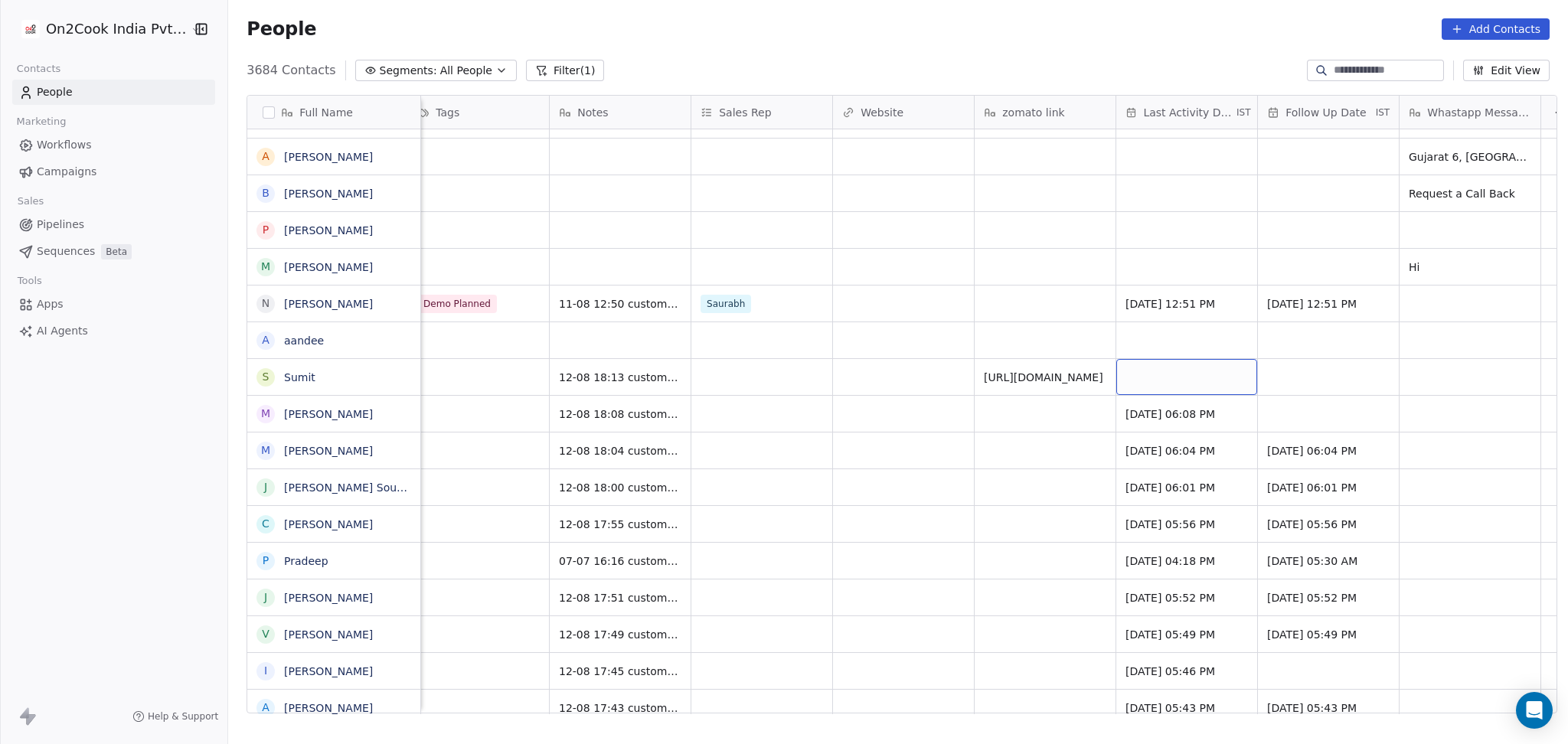
click at [1203, 375] on div "grid" at bounding box center [1186, 377] width 141 height 36
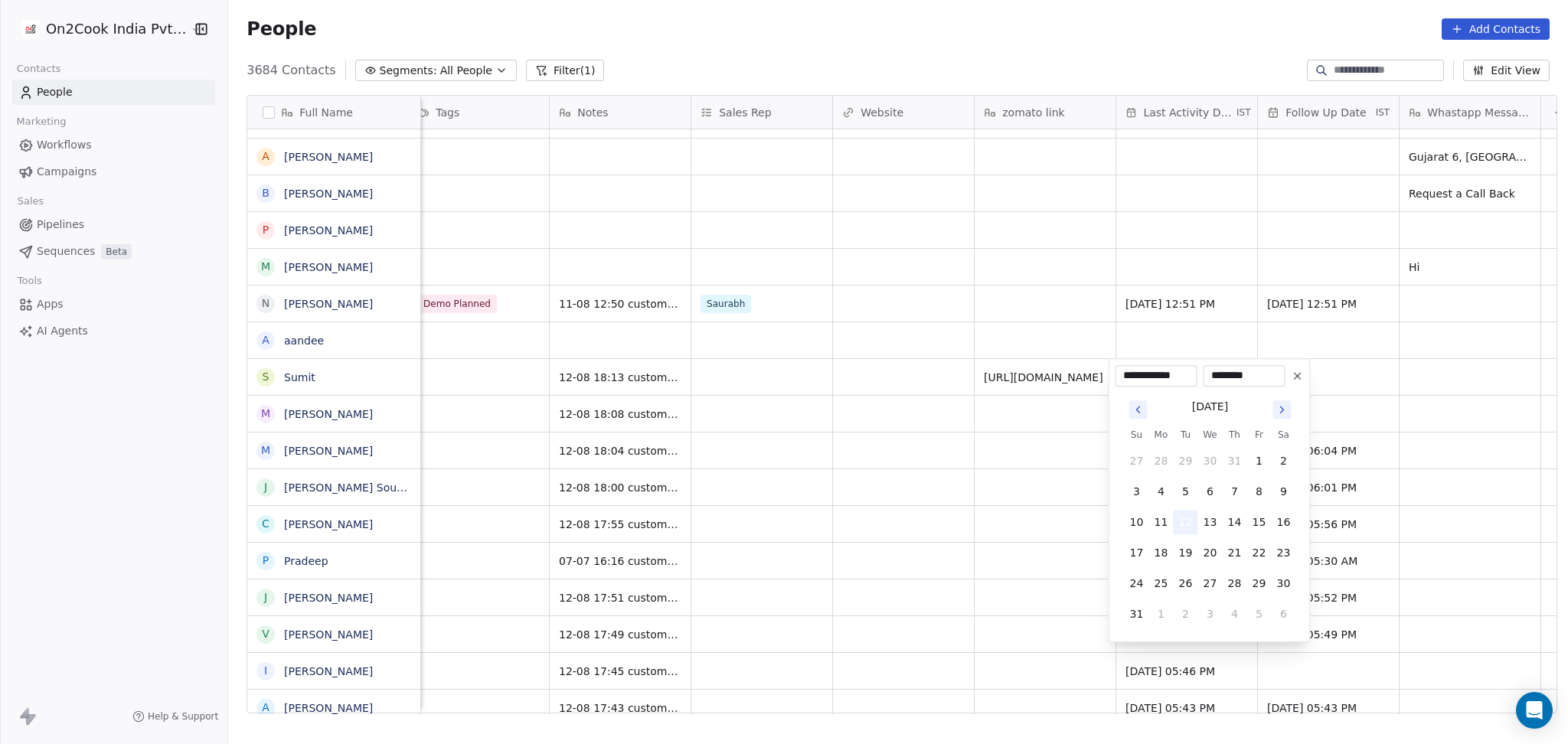
click at [1187, 517] on button "12" at bounding box center [1185, 522] width 25 height 25
click at [1024, 509] on html "On2Cook India Pvt. Ltd. Contacts People Marketing Workflows Campaigns Sales Pip…" at bounding box center [784, 372] width 1568 height 744
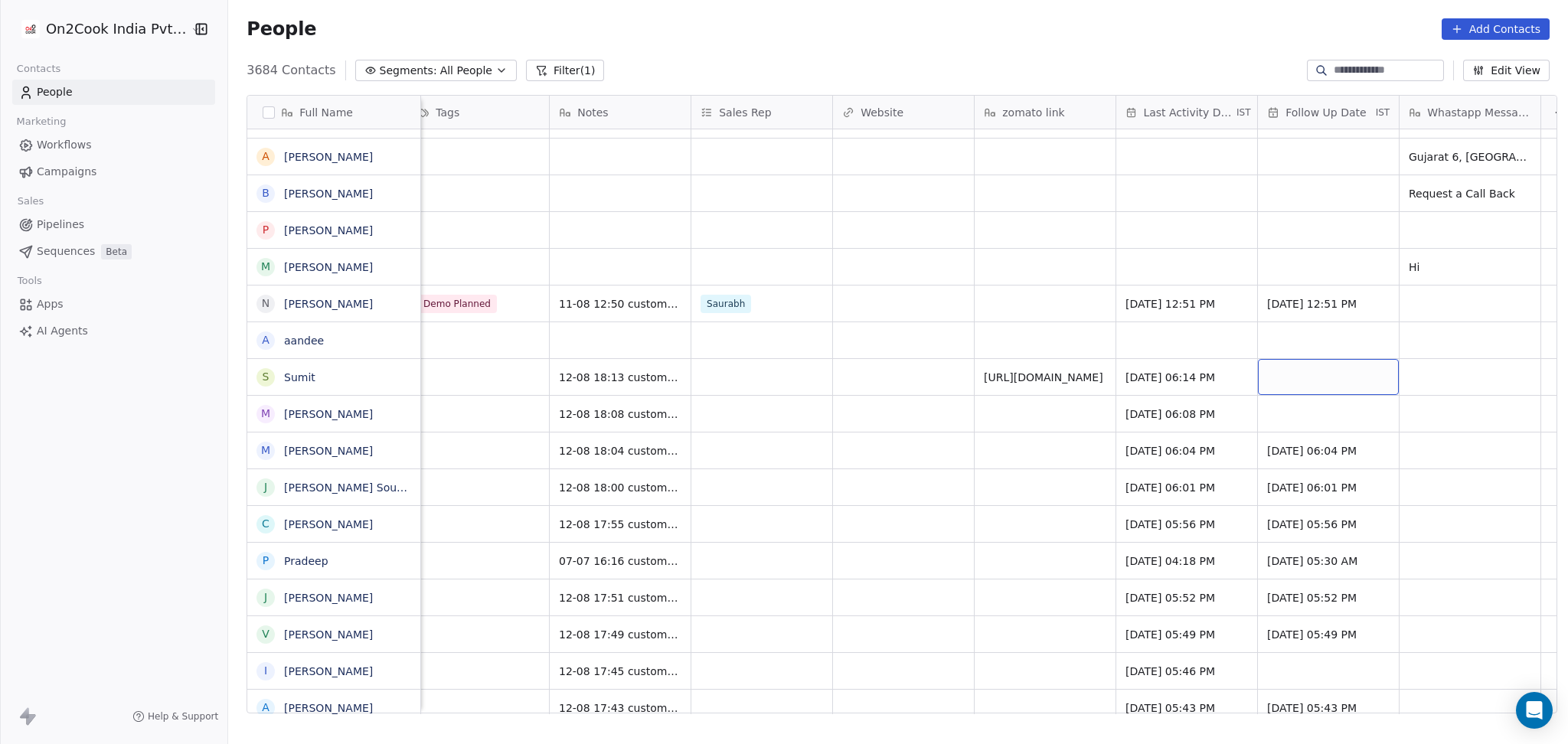
click at [1325, 367] on div "grid" at bounding box center [1328, 377] width 141 height 36
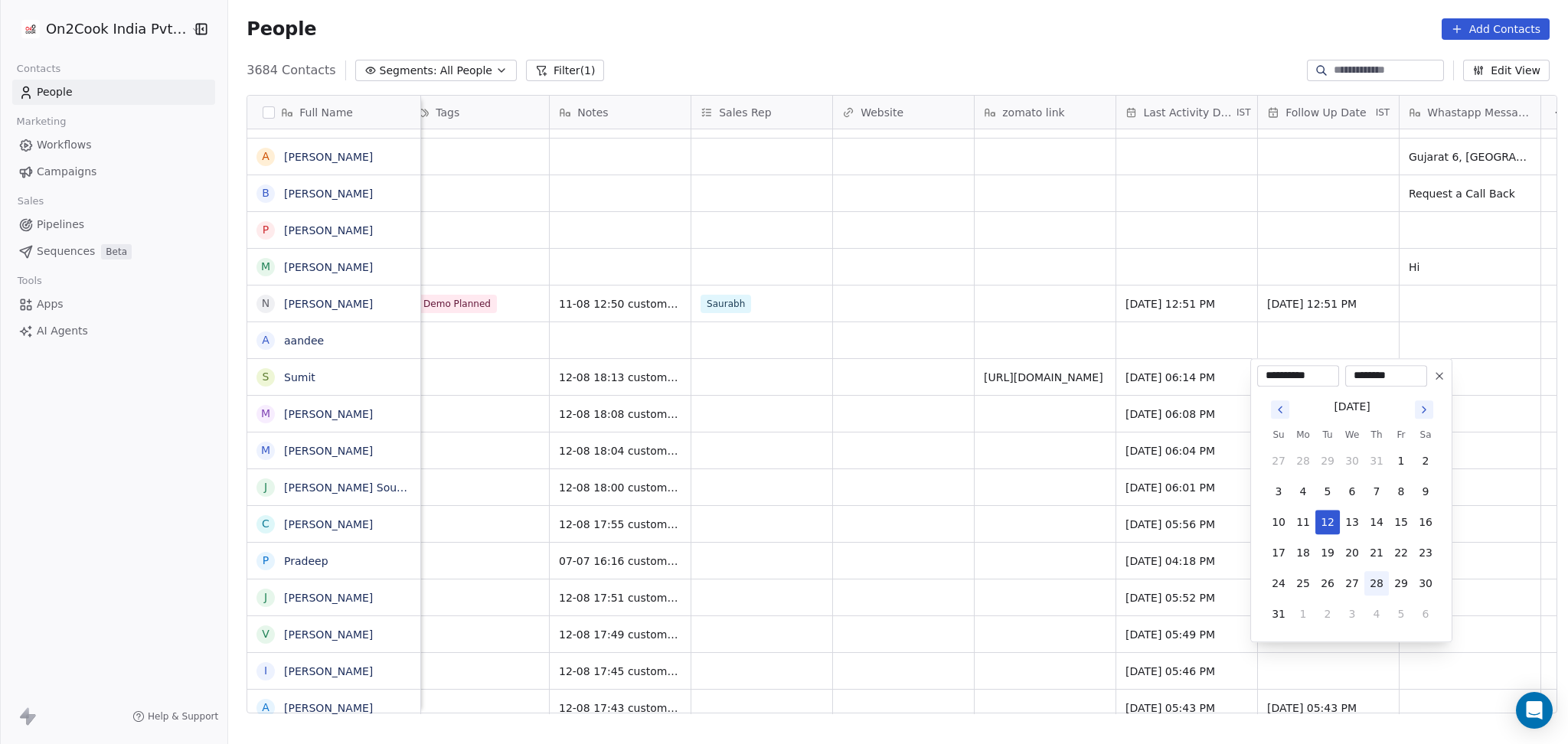
click at [1368, 582] on button "28" at bounding box center [1376, 583] width 25 height 25
type input "**********"
click at [998, 461] on html "On2Cook India Pvt. Ltd. Contacts People Marketing Workflows Campaigns Sales Pip…" at bounding box center [784, 372] width 1568 height 744
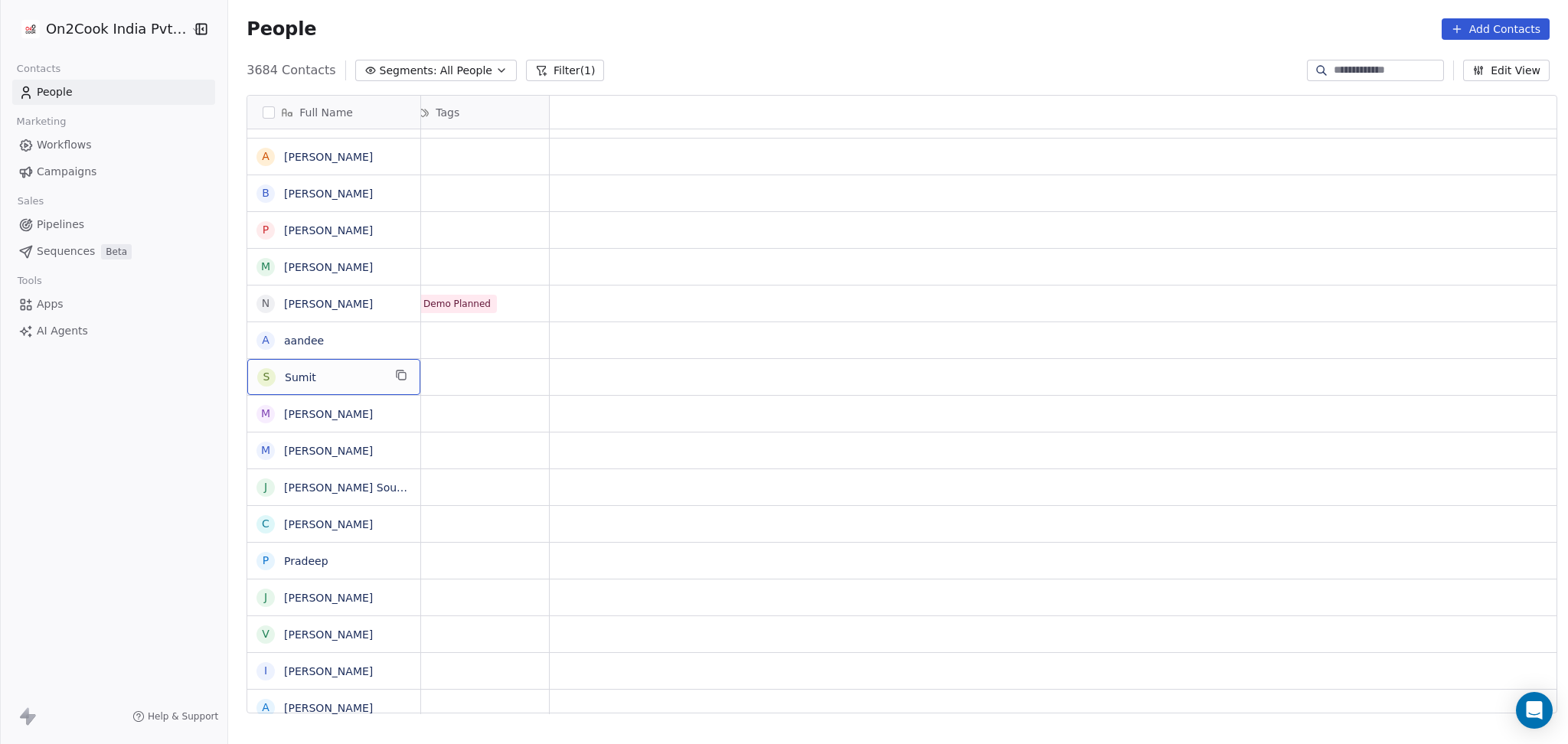
scroll to position [0, 0]
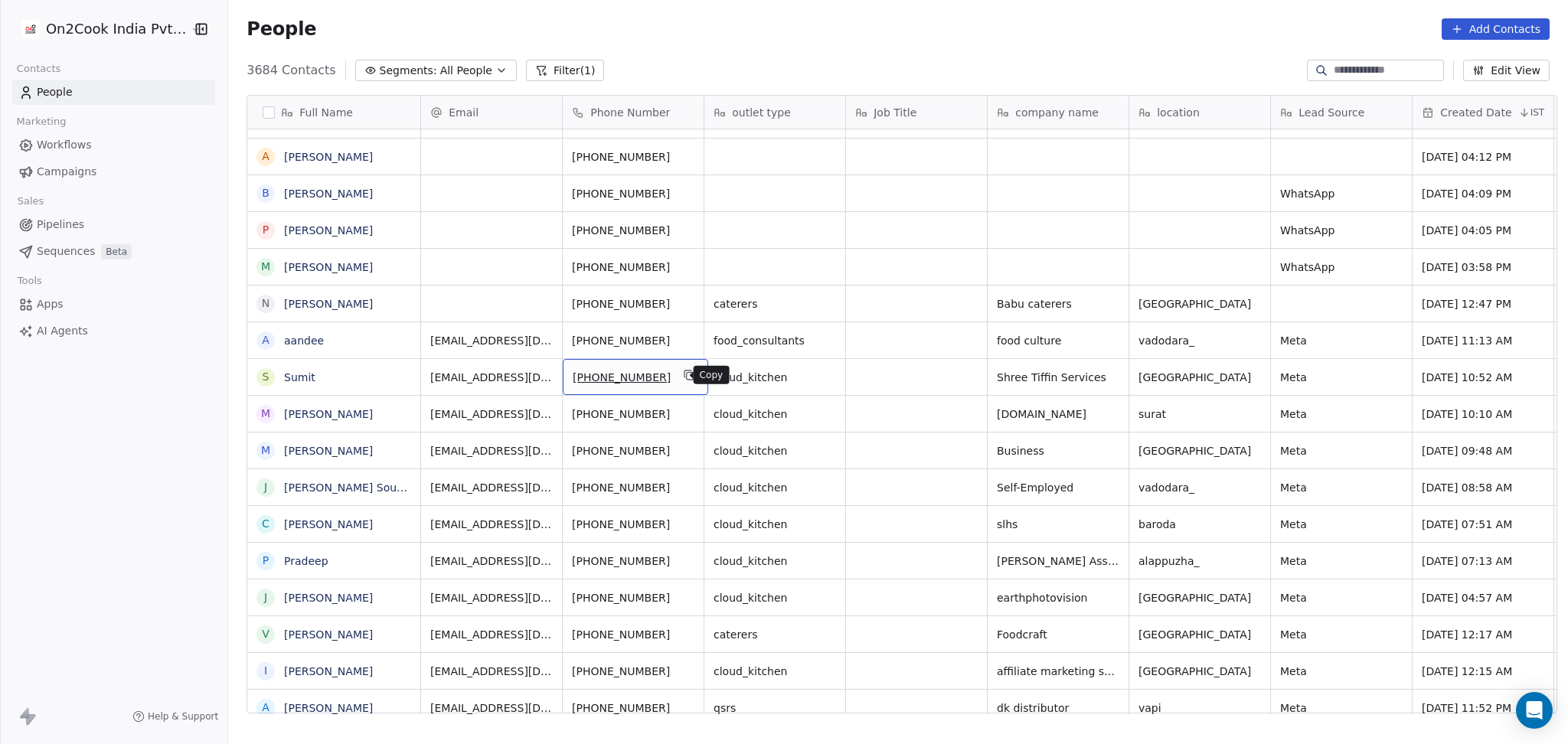
click at [683, 374] on icon "grid" at bounding box center [689, 375] width 12 height 12
click at [1100, 330] on button "grid" at bounding box center [1109, 338] width 18 height 18
click at [1106, 340] on icon "grid" at bounding box center [1110, 338] width 8 height 5
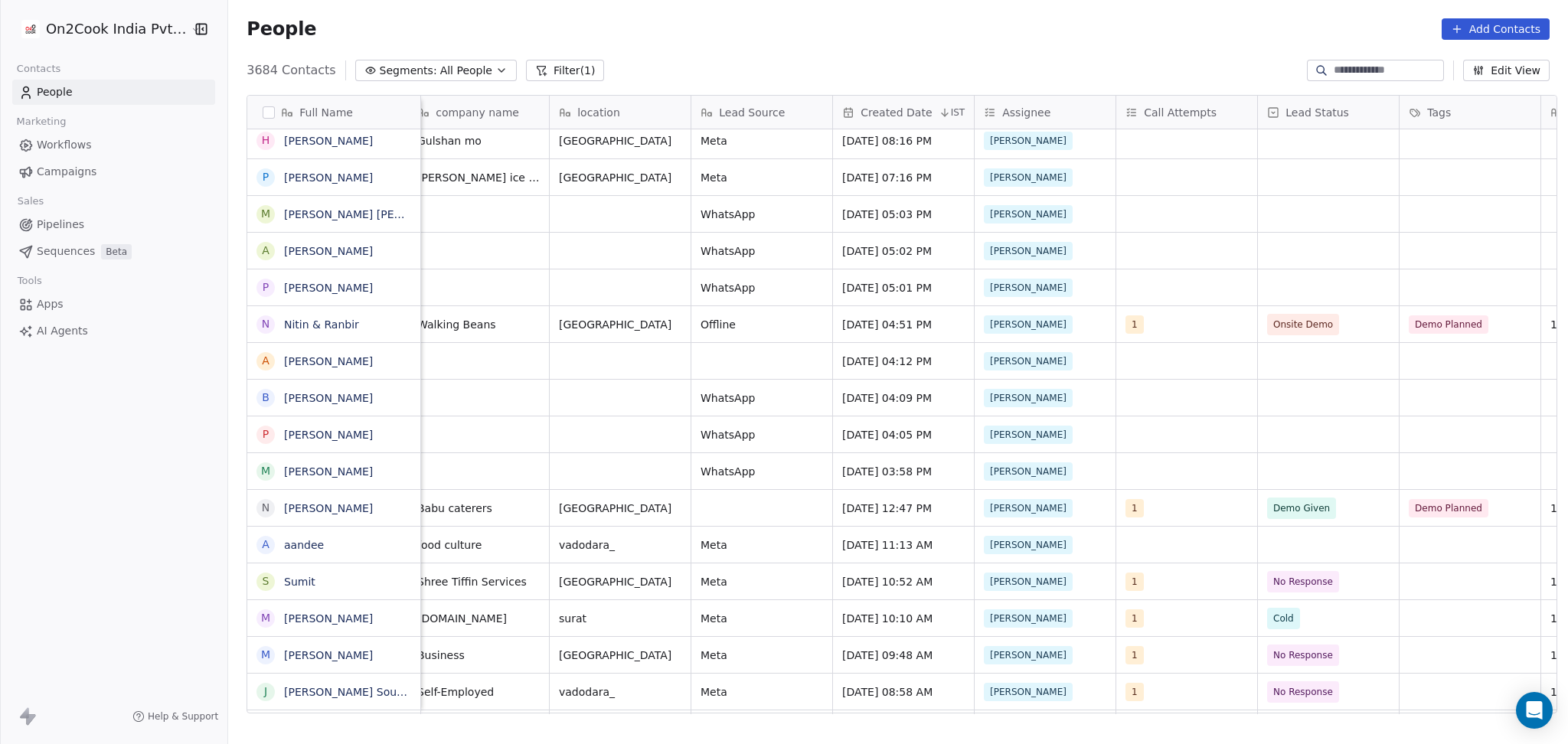
scroll to position [0, 424]
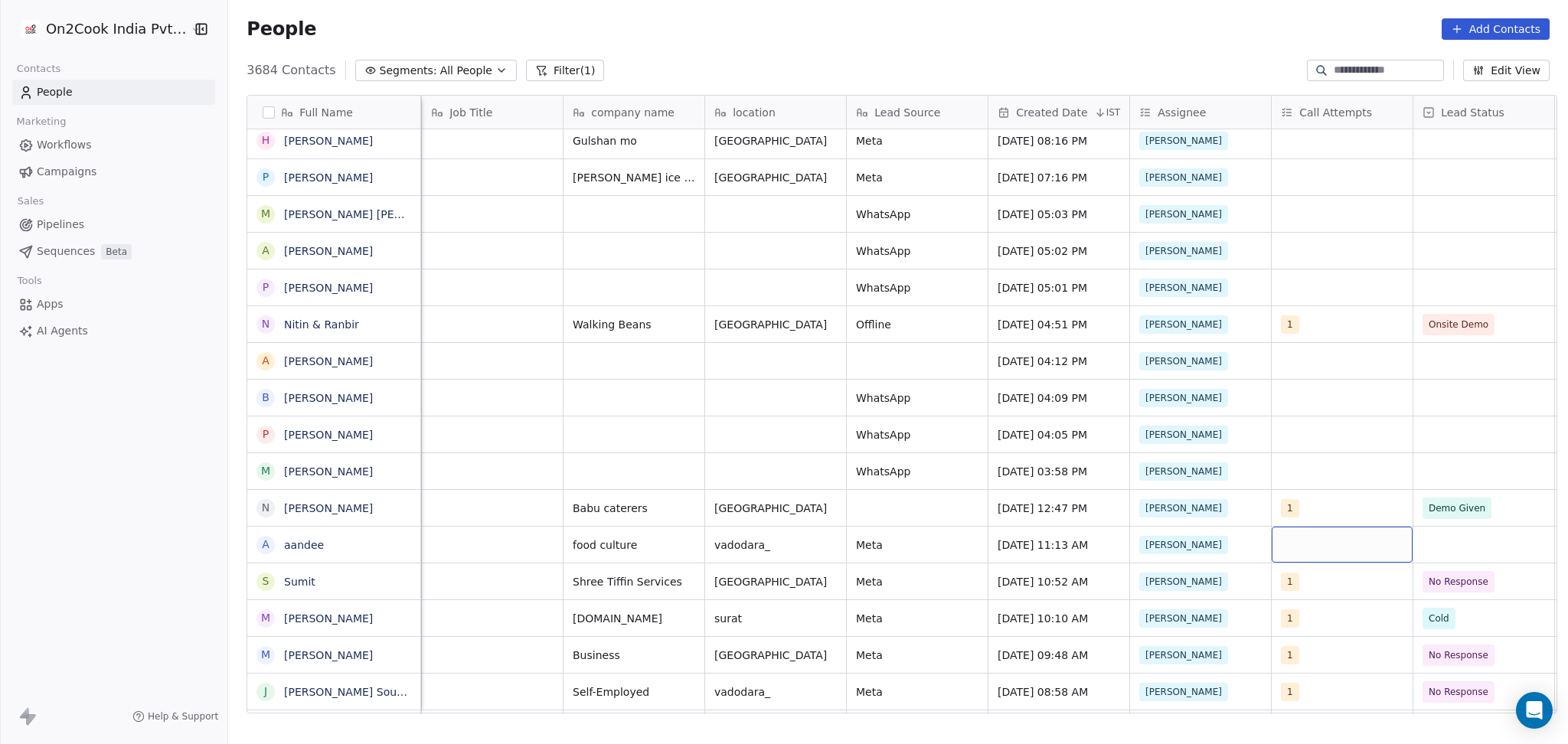
click at [1382, 546] on div "grid" at bounding box center [1342, 545] width 141 height 36
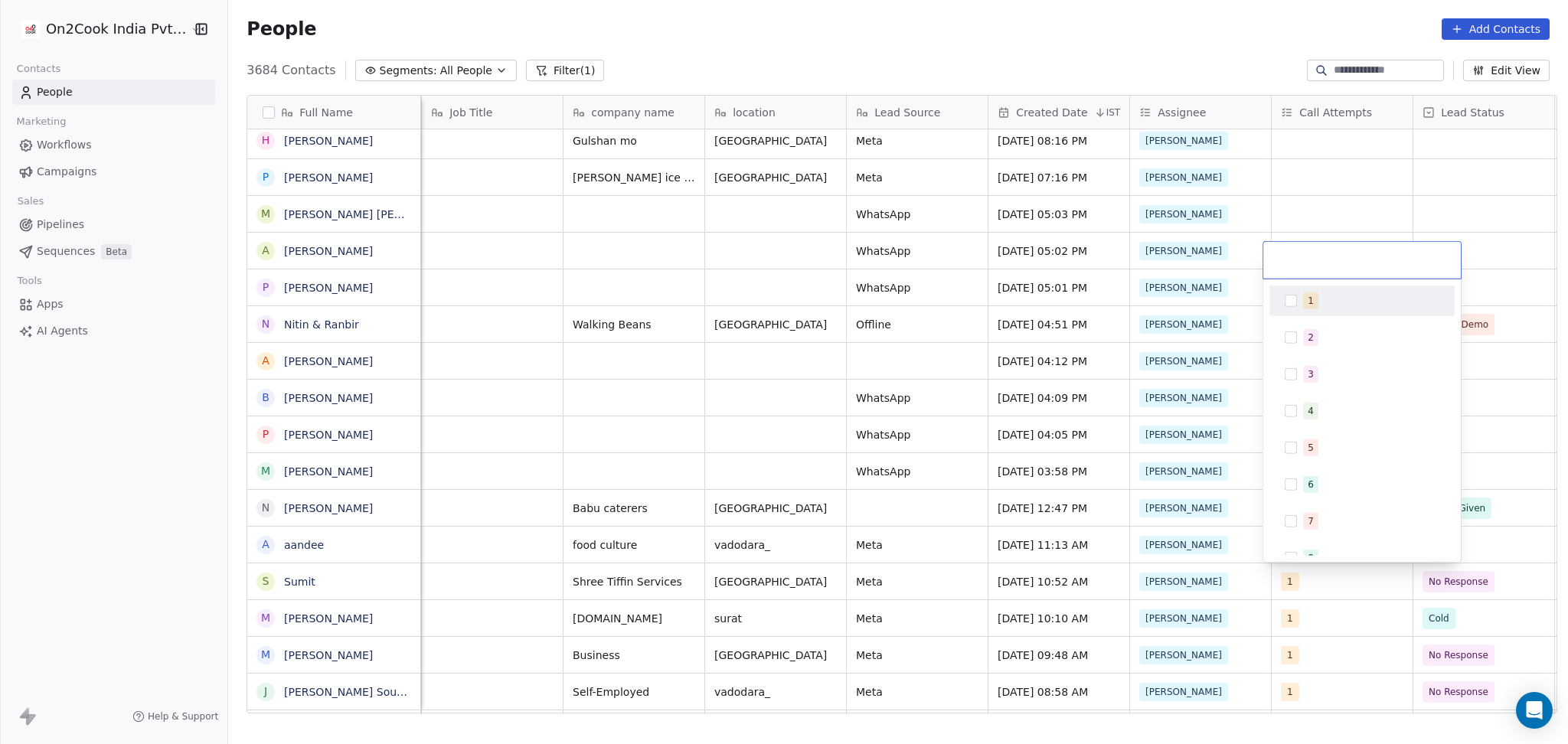
click at [1323, 298] on div "1" at bounding box center [1371, 301] width 136 height 17
click at [1486, 451] on html "On2Cook India Pvt. Ltd. Contacts People Marketing Workflows Campaigns Sales Pip…" at bounding box center [784, 372] width 1568 height 744
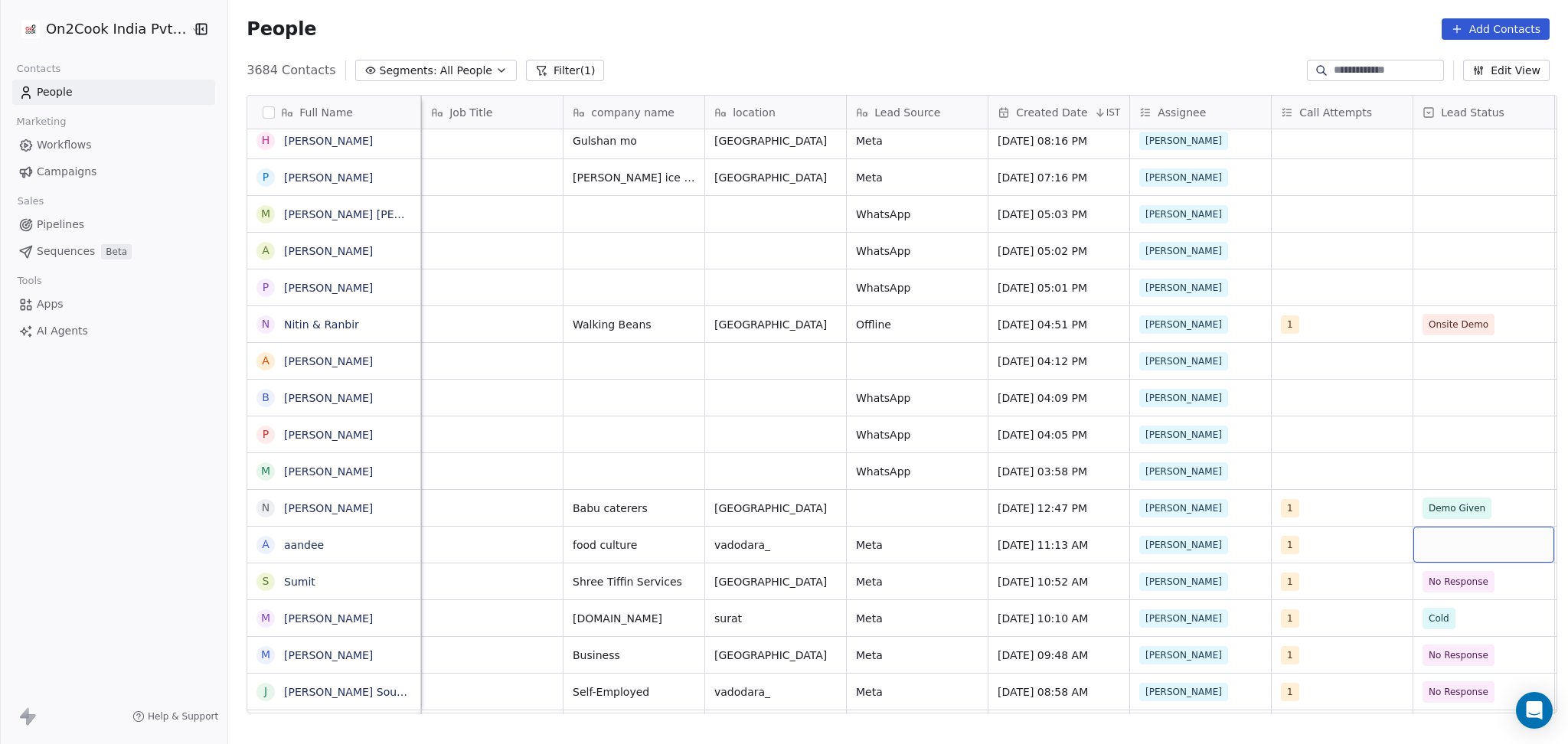
scroll to position [0, 437]
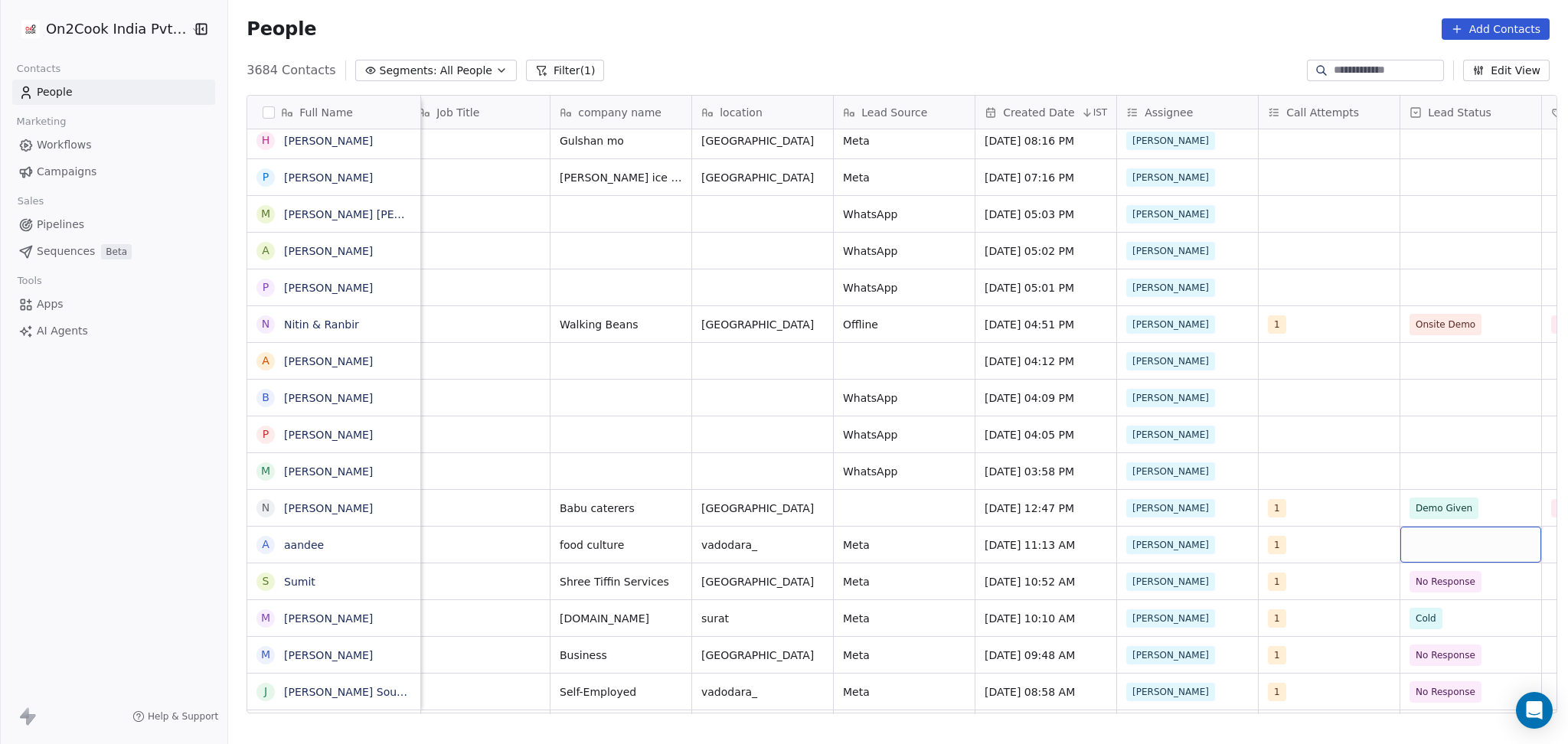
click at [1476, 548] on div "grid" at bounding box center [1470, 545] width 141 height 36
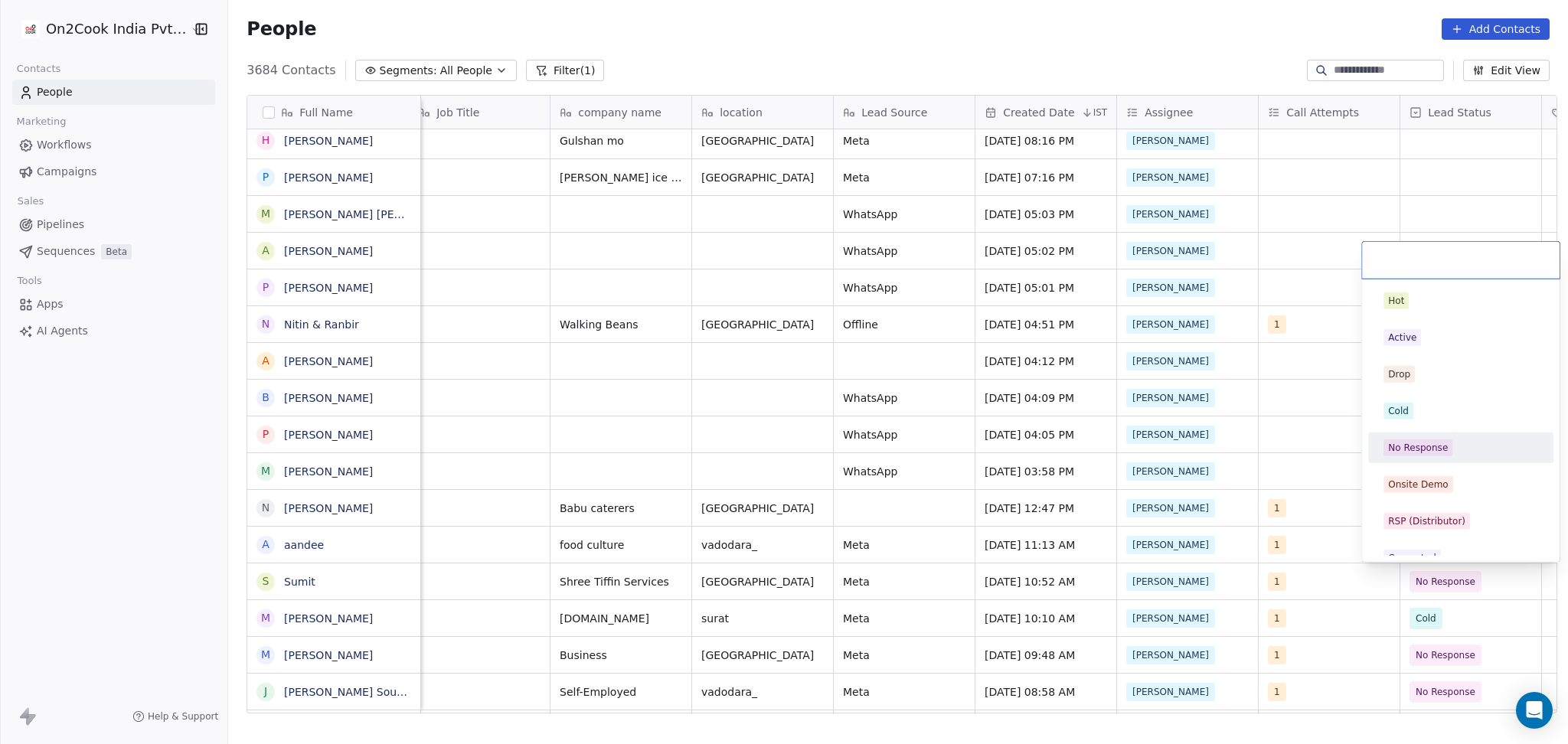
click at [1428, 460] on div "No Response" at bounding box center [1460, 448] width 186 height 31
click at [1321, 563] on div "ahs_smit@yahoo.com +919586906440 cloud_kitchen Shree Tiffin Services ahmedabad …" at bounding box center [1347, 581] width 2727 height 37
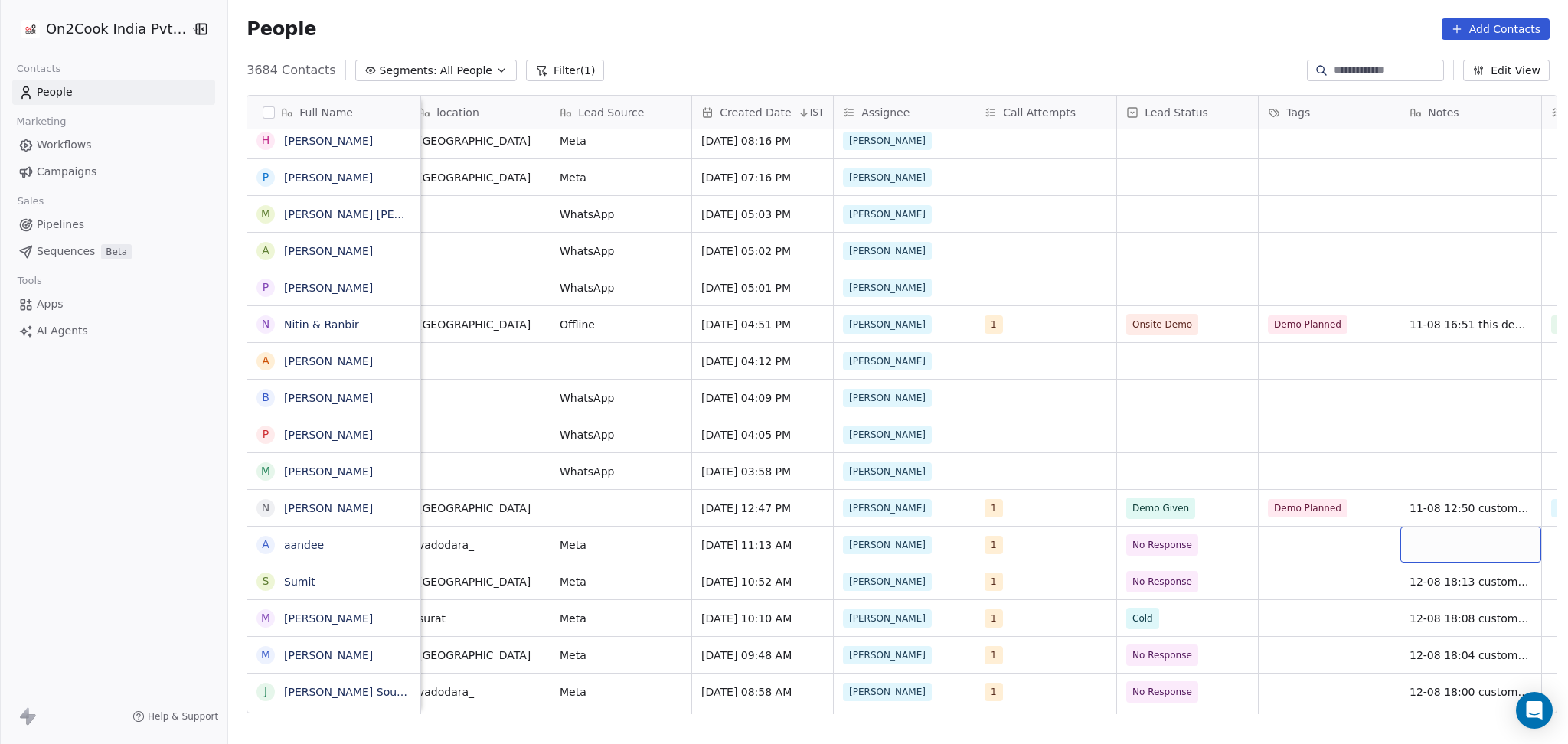
scroll to position [0, 863]
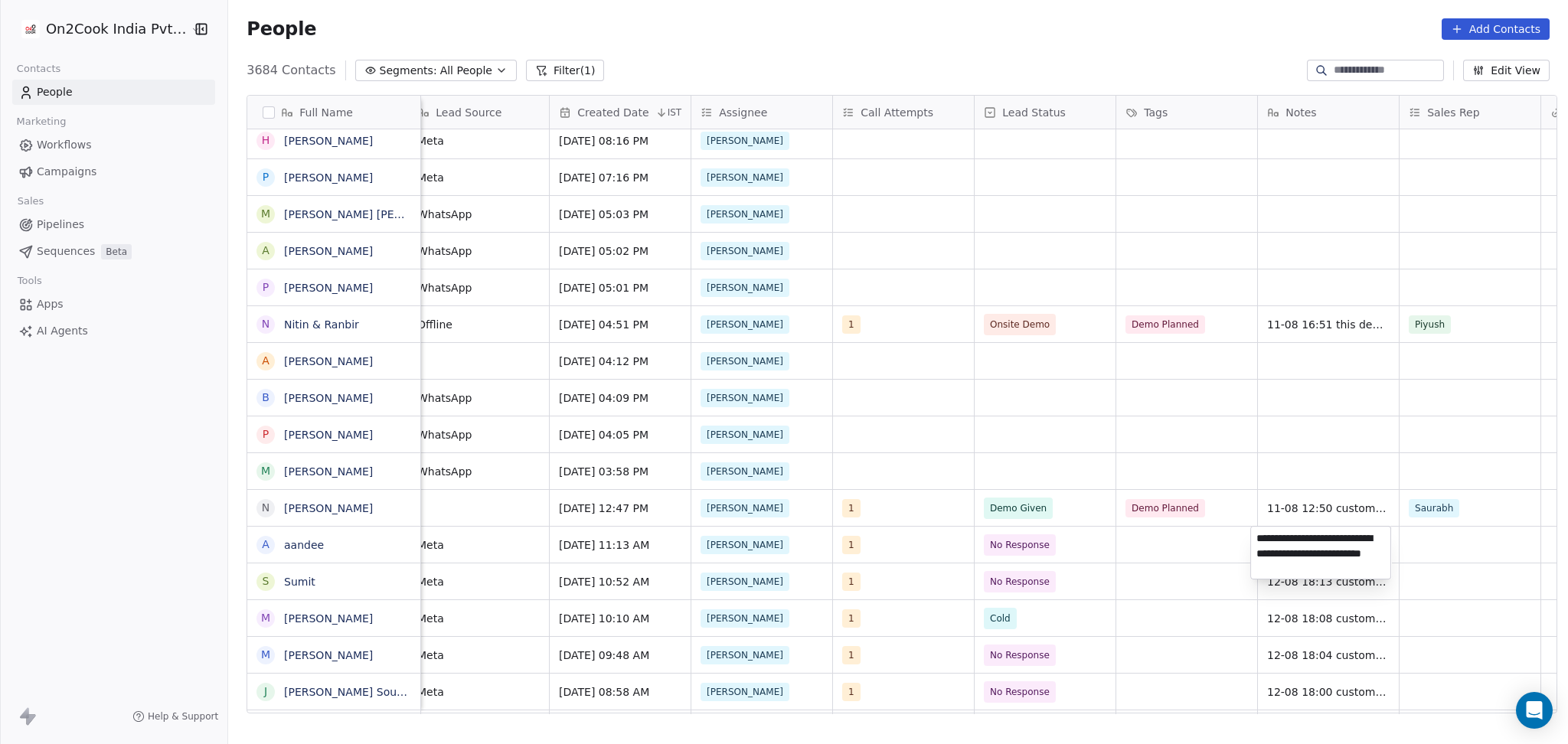
type textarea "**********"
click at [1449, 540] on html "On2Cook India Pvt. Ltd. Contacts People Marketing Workflows Campaigns Sales Pip…" at bounding box center [784, 372] width 1568 height 744
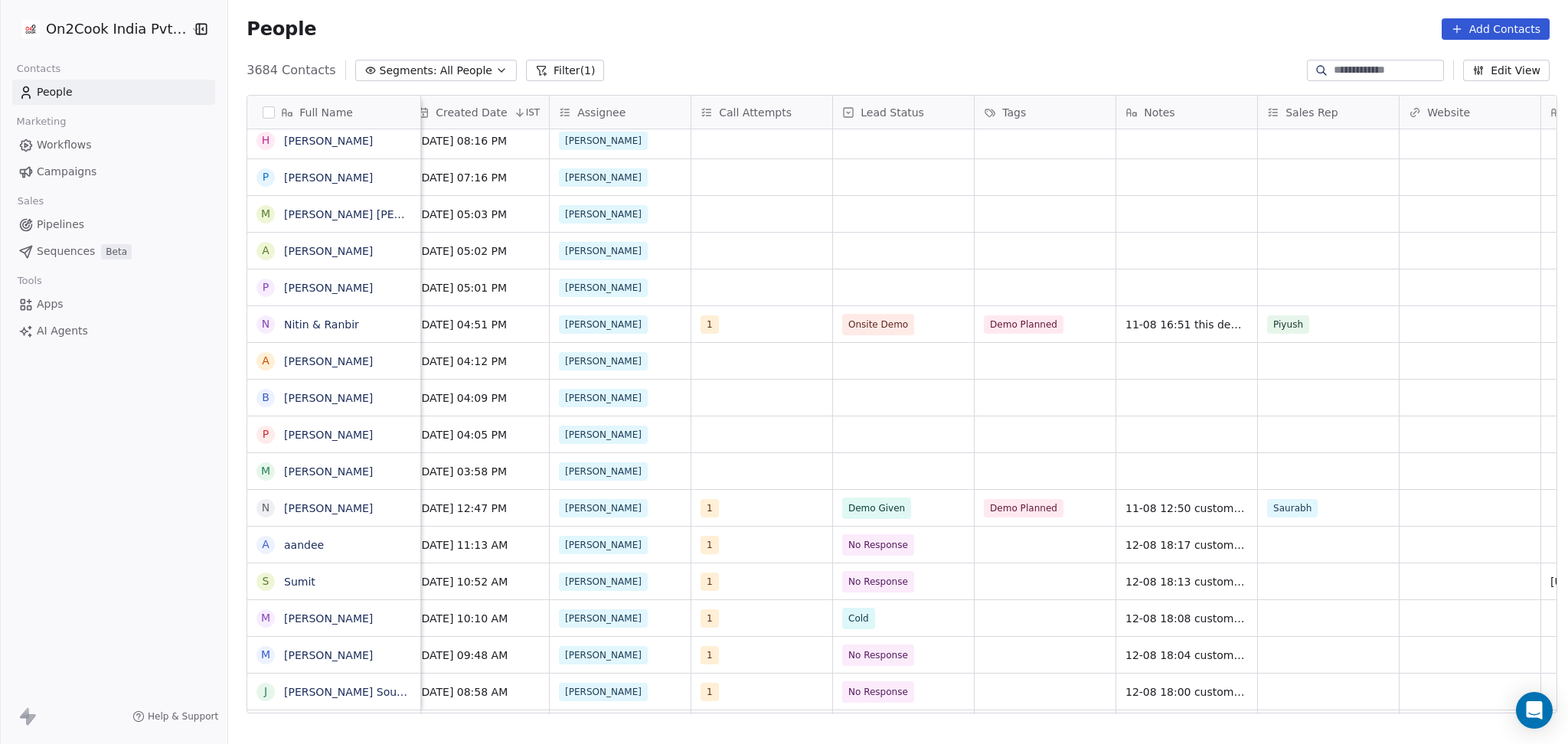
scroll to position [0, 1288]
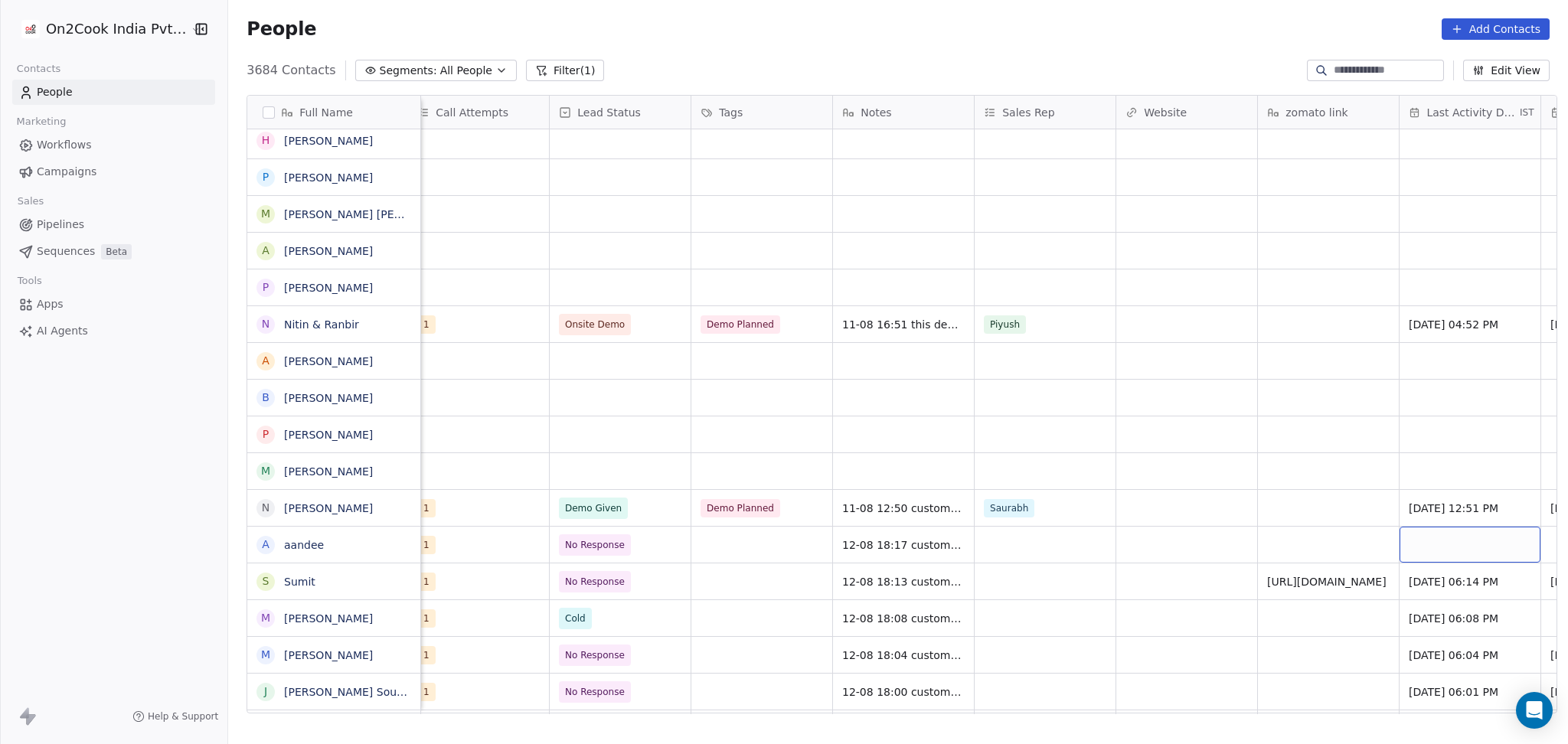
click at [1406, 545] on div "grid" at bounding box center [1469, 545] width 141 height 36
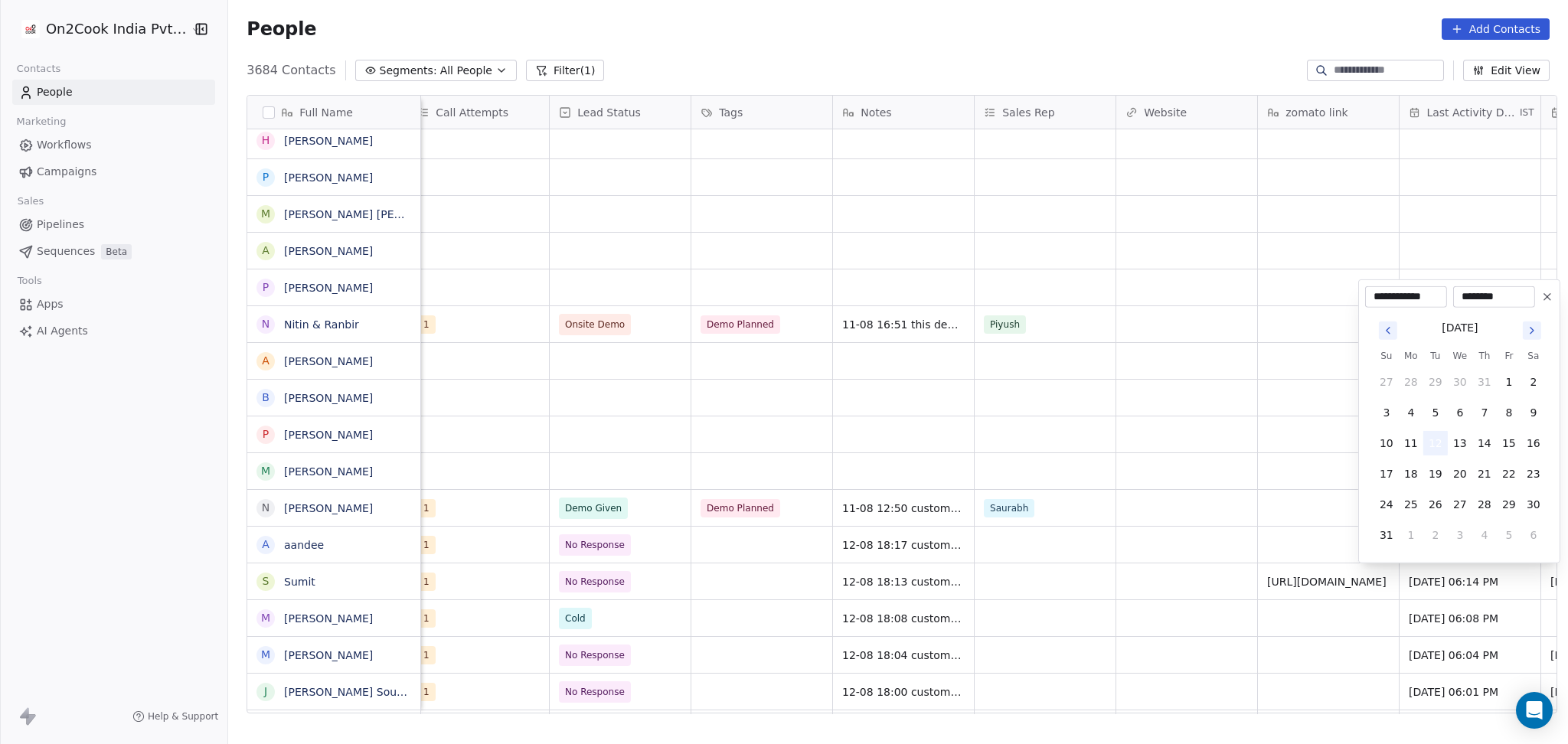
click at [1439, 451] on button "12" at bounding box center [1436, 444] width 25 height 25
click at [1121, 598] on html "On2Cook India Pvt. Ltd. Contacts People Marketing Workflows Campaigns Sales Pip…" at bounding box center [784, 372] width 1568 height 744
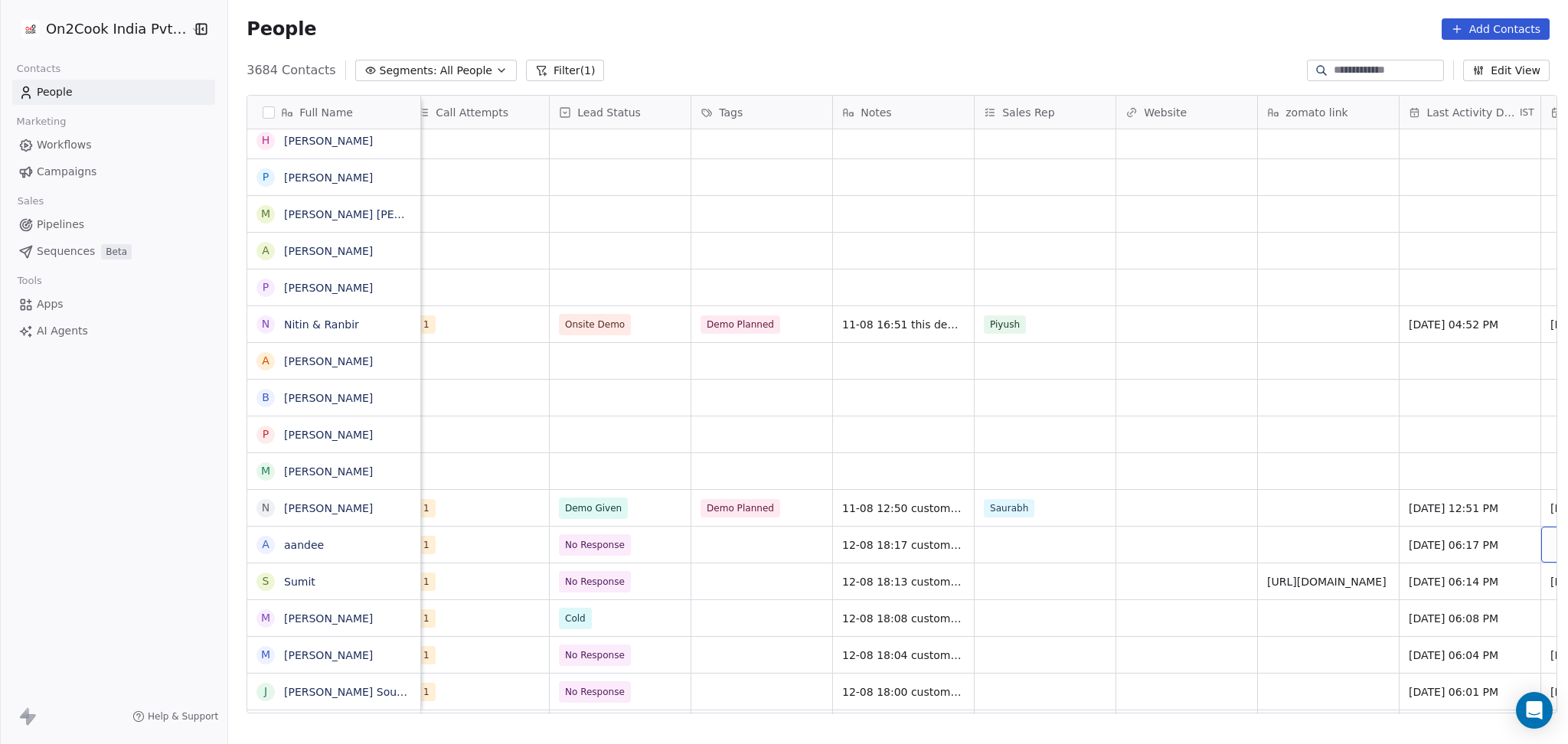
scroll to position [0, 1429]
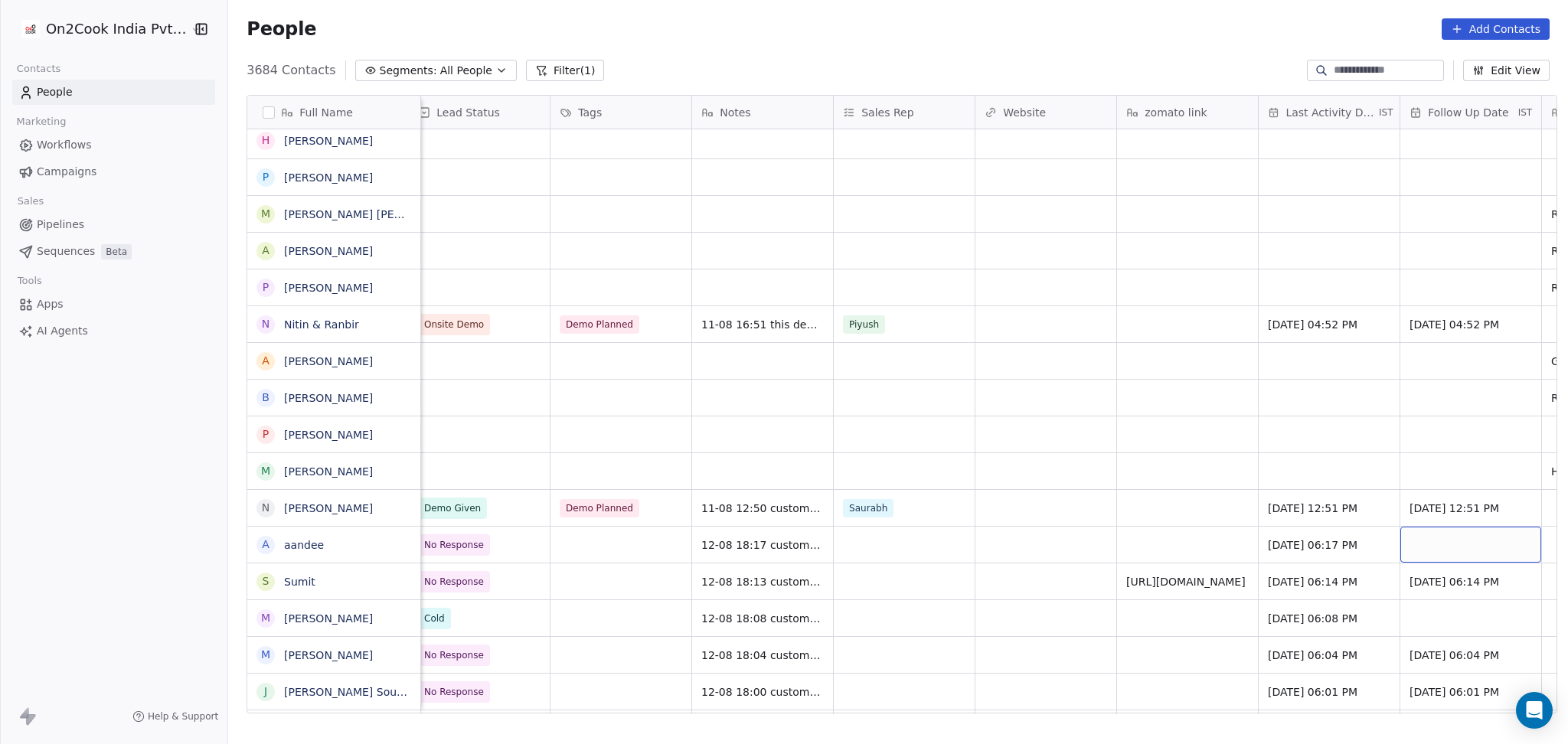
click at [1472, 538] on div "grid" at bounding box center [1470, 545] width 141 height 36
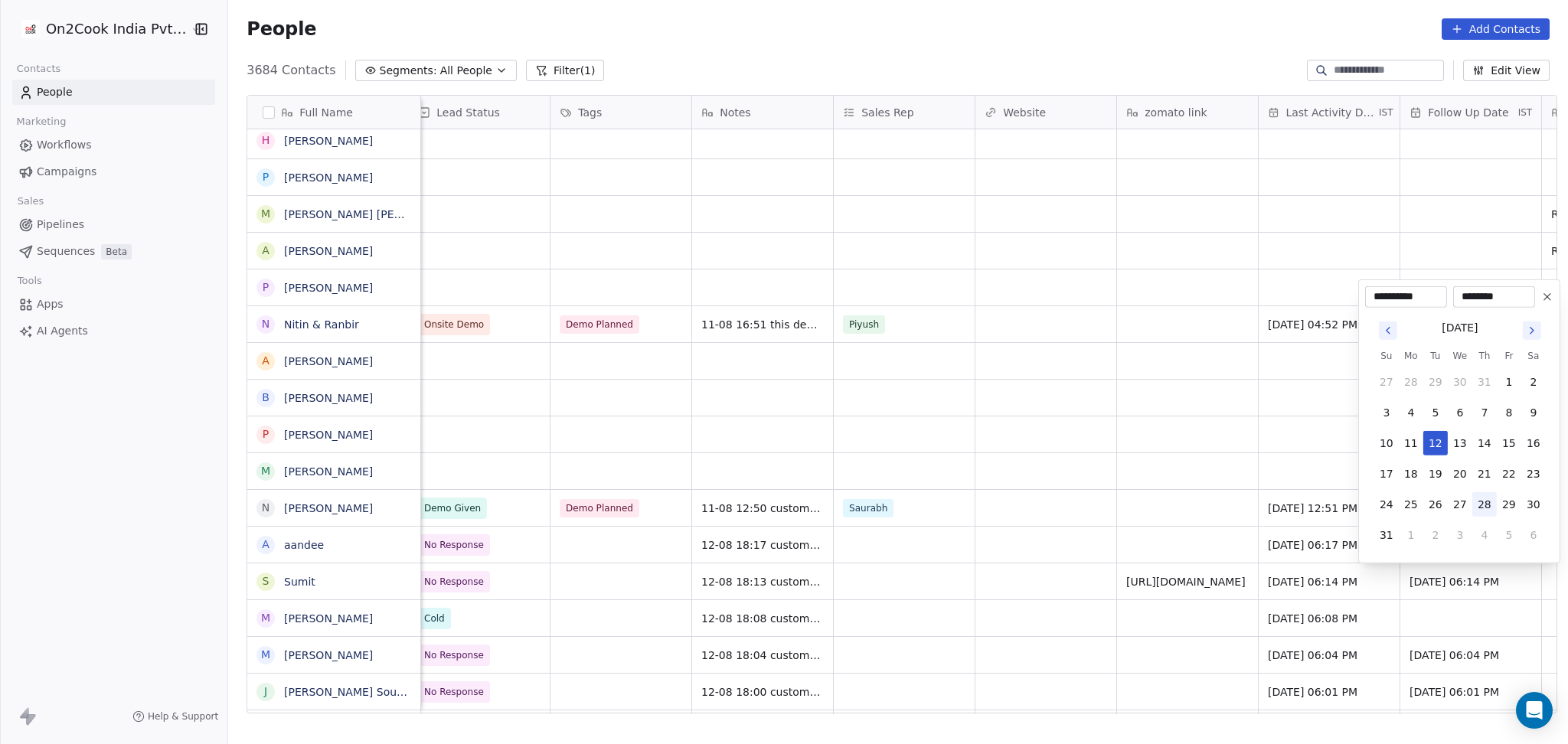
click at [1486, 504] on button "28" at bounding box center [1484, 504] width 25 height 25
type input "**********"
click at [960, 531] on html "On2Cook India Pvt. Ltd. Contacts People Marketing Workflows Campaigns Sales Pip…" at bounding box center [784, 372] width 1568 height 744
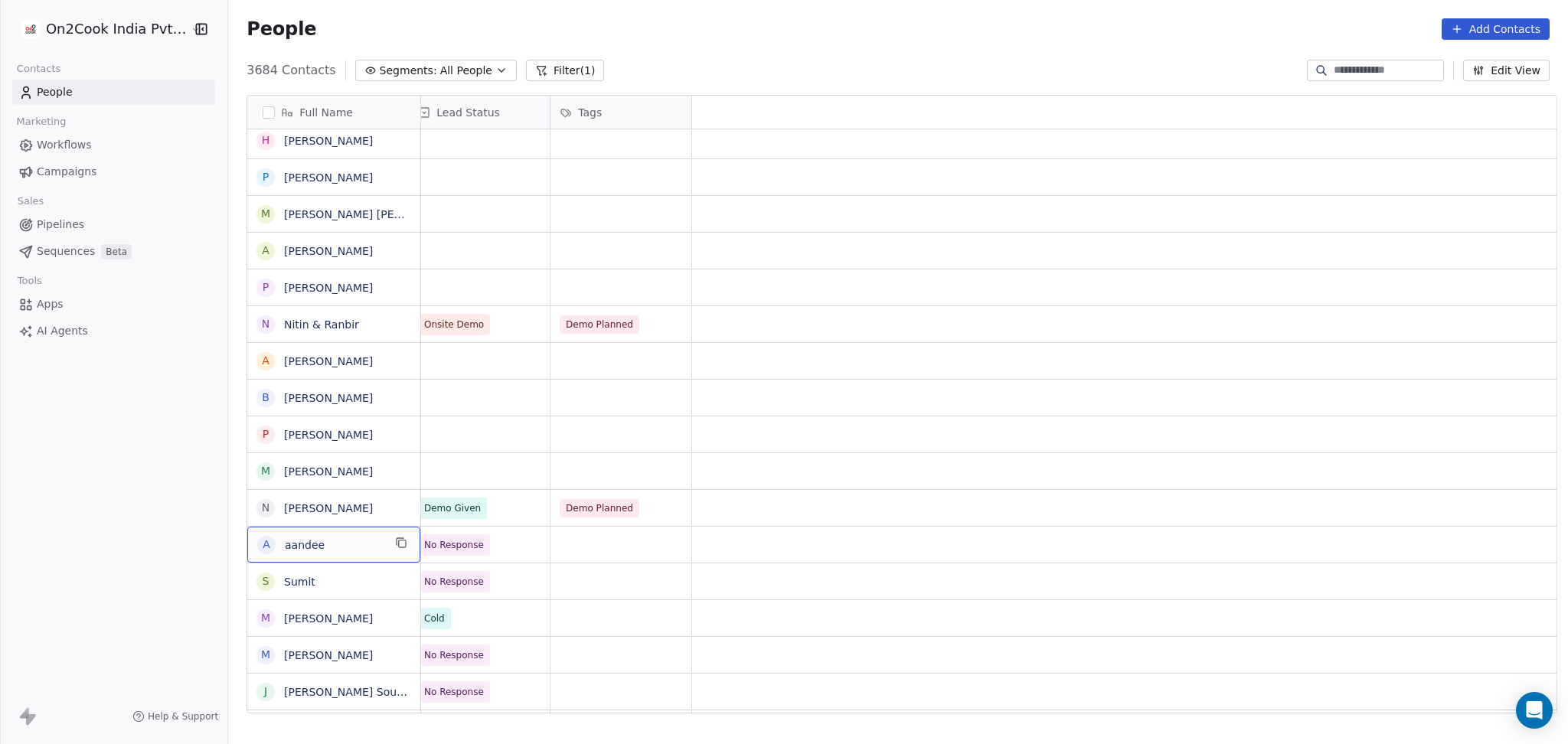
scroll to position [0, 0]
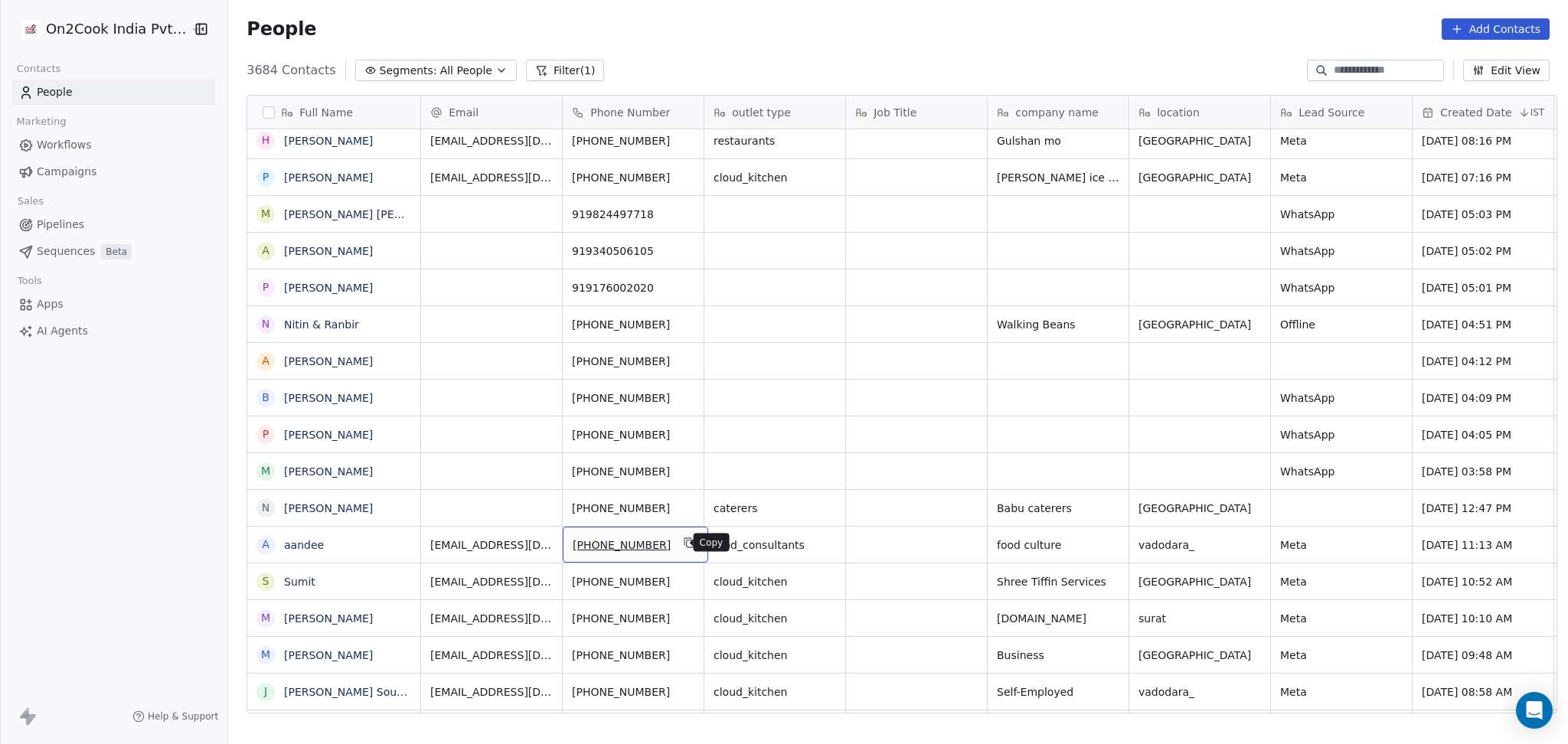
click at [687, 547] on icon "grid" at bounding box center [690, 544] width 7 height 7
drag, startPoint x: 1023, startPoint y: 408, endPoint x: 1030, endPoint y: 406, distance: 7.3
click at [395, 465] on icon "grid" at bounding box center [401, 469] width 12 height 12
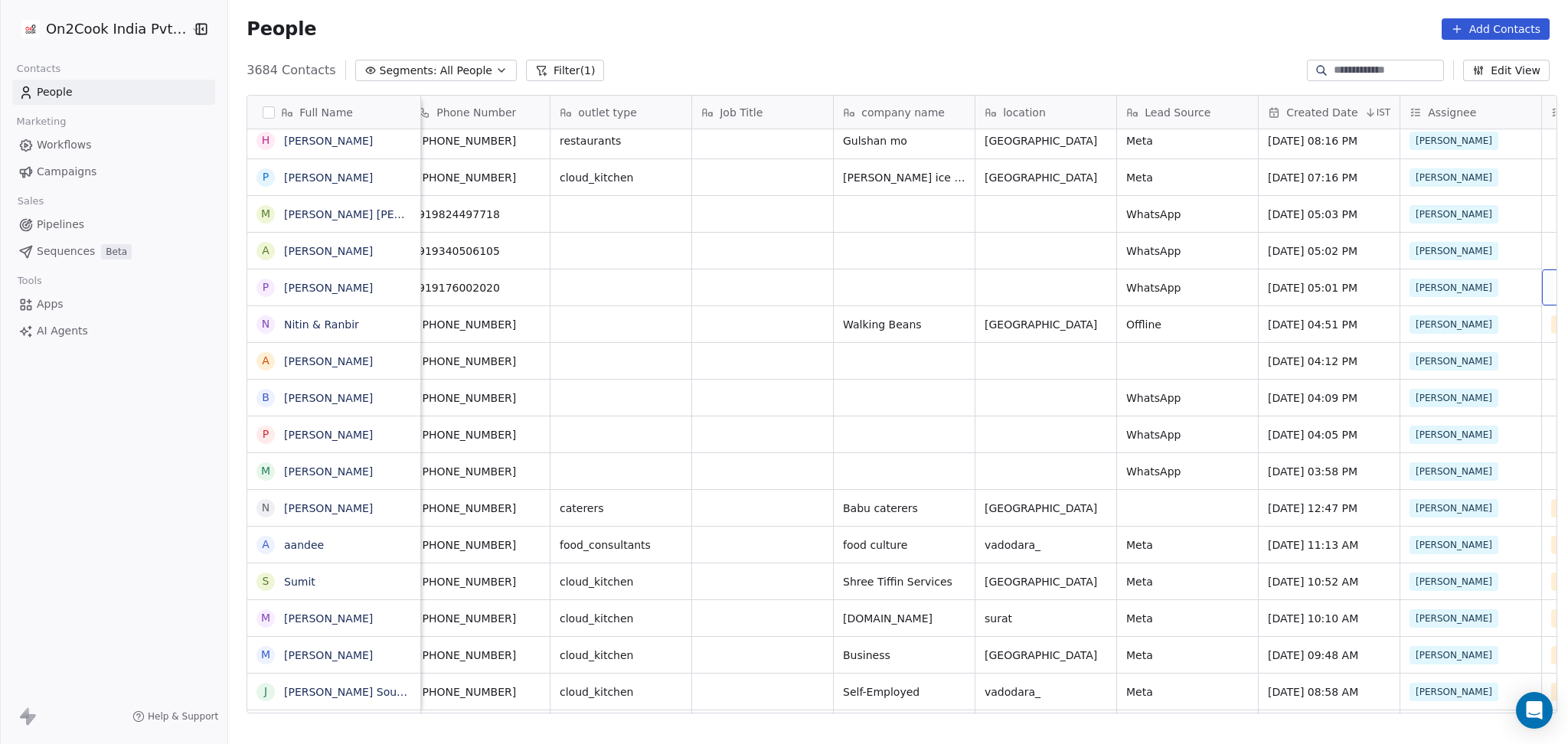
scroll to position [0, 297]
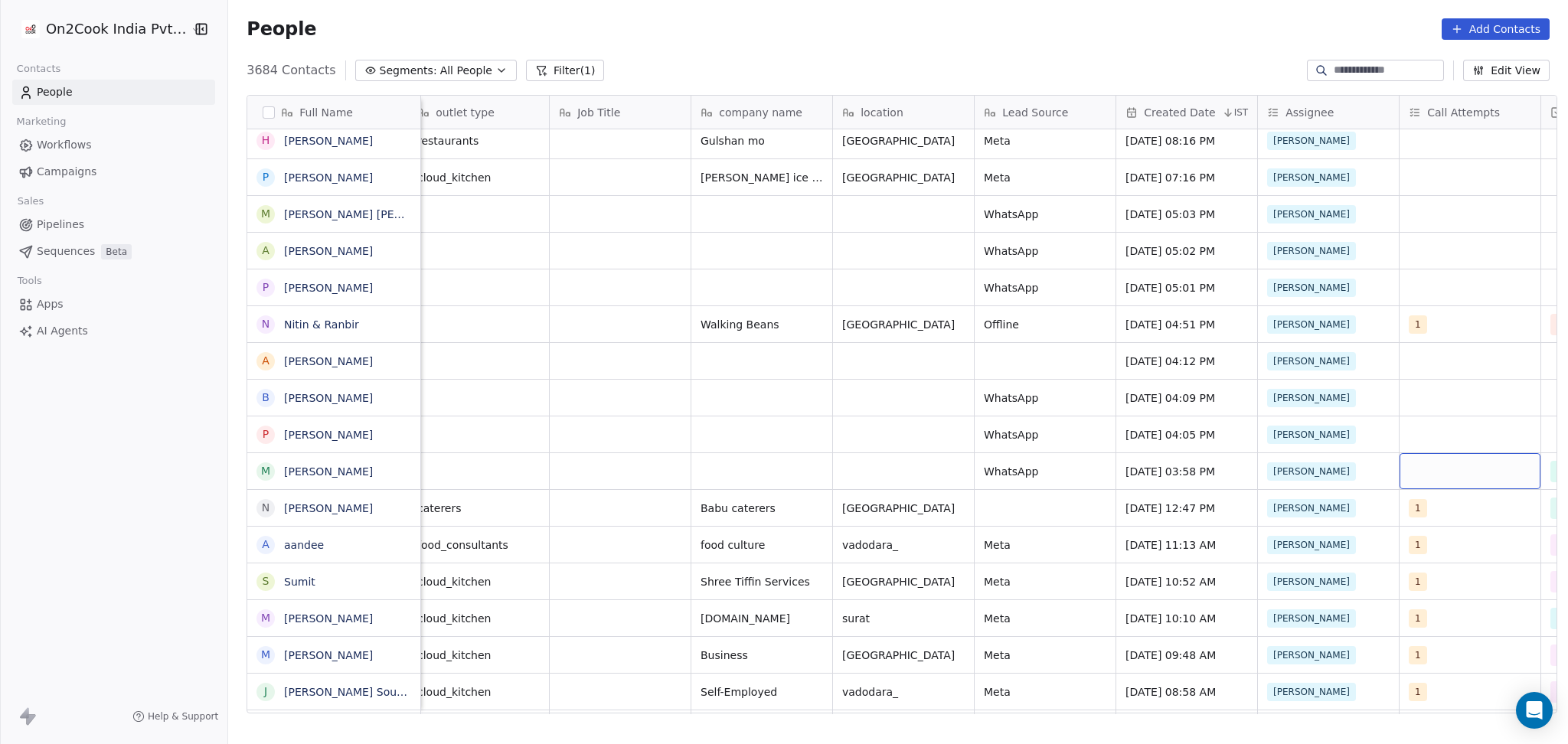
click at [1436, 470] on div "grid" at bounding box center [1469, 471] width 141 height 36
click at [1436, 470] on div "grid" at bounding box center [1469, 471] width 141 height 36
click at [1400, 215] on div "1" at bounding box center [1460, 227] width 173 height 25
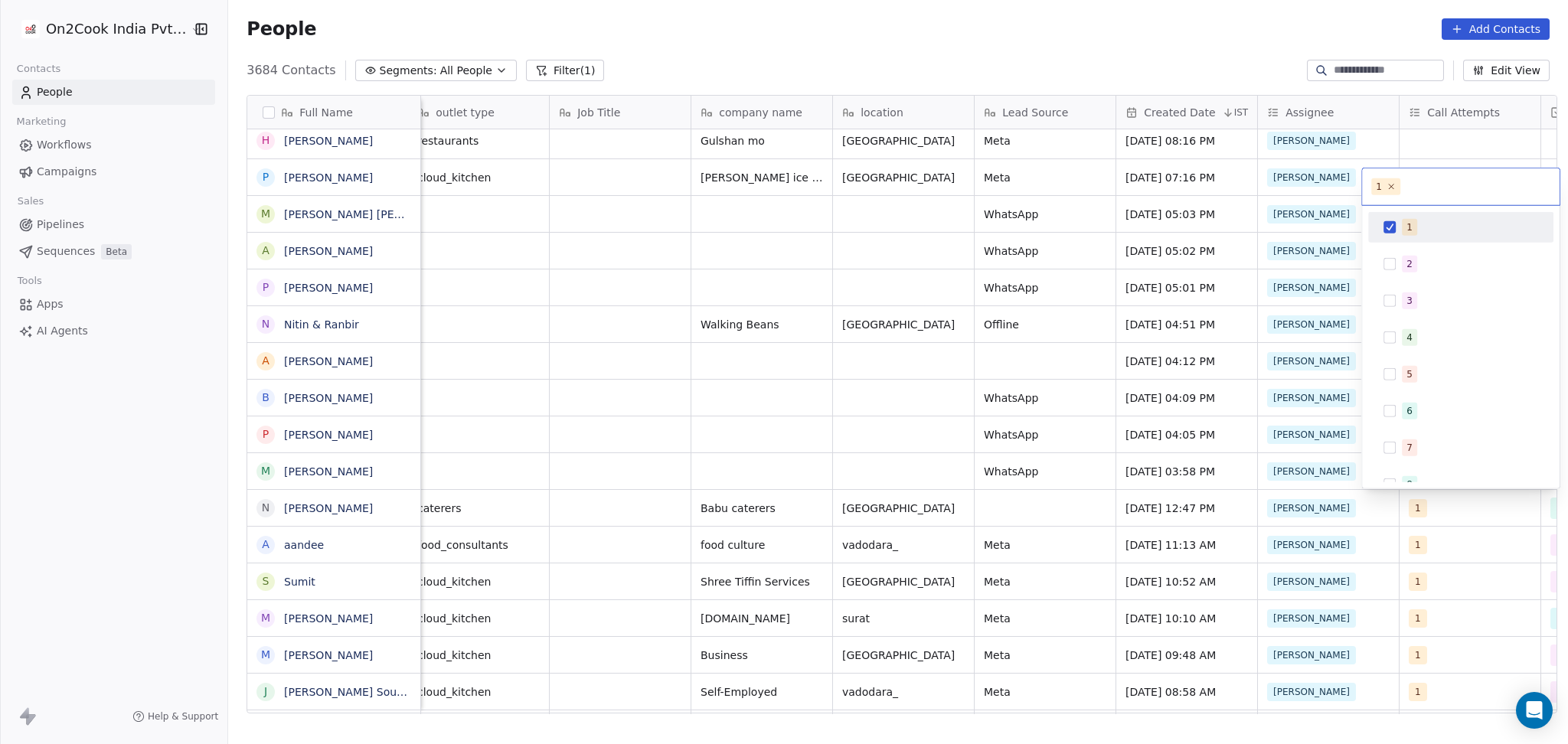
click at [1397, 215] on div "1" at bounding box center [1460, 227] width 173 height 25
click at [837, 217] on html "On2Cook India Pvt. Ltd. Contacts People Marketing Workflows Campaigns Sales Pip…" at bounding box center [784, 372] width 1568 height 744
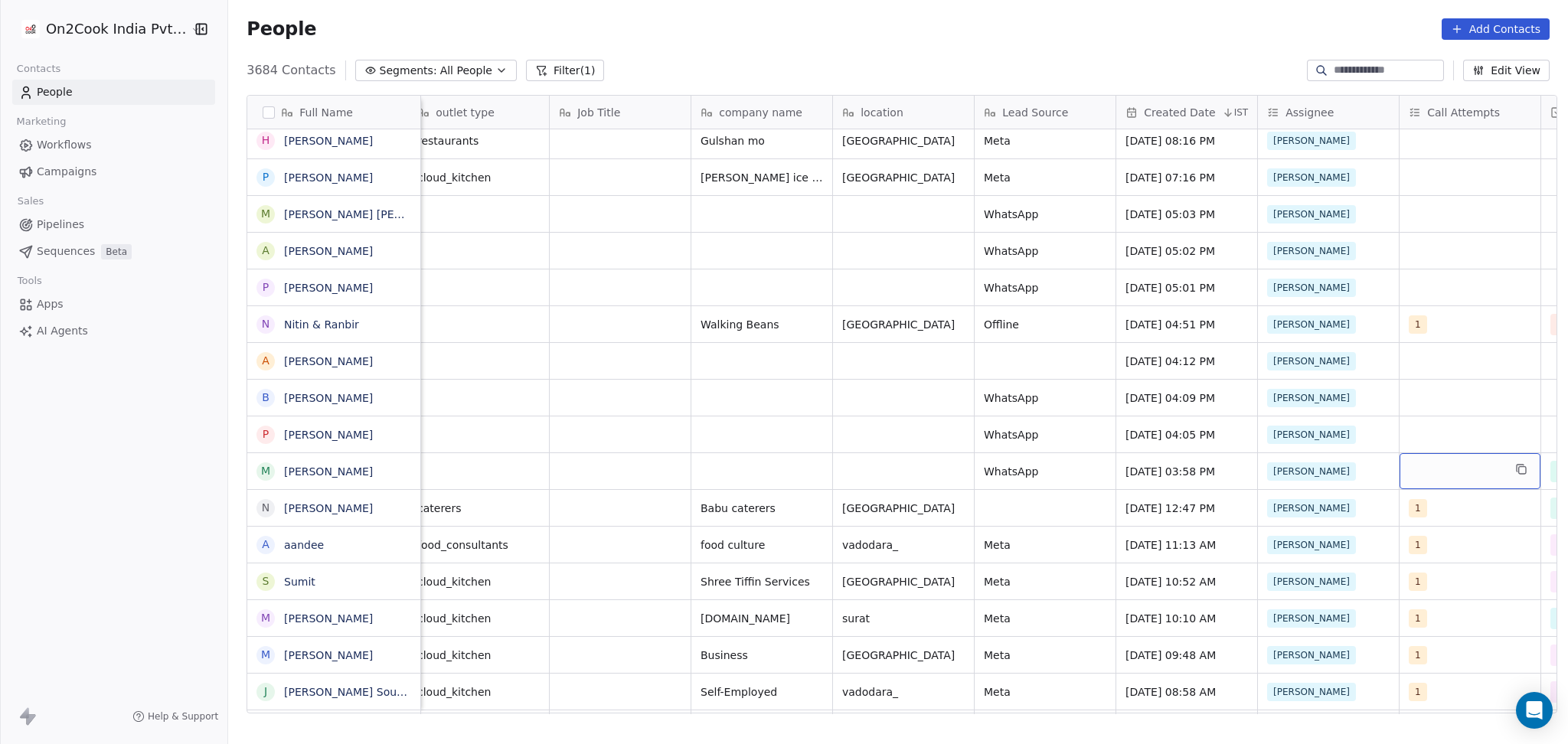
click at [1402, 475] on div "grid" at bounding box center [1469, 471] width 141 height 36
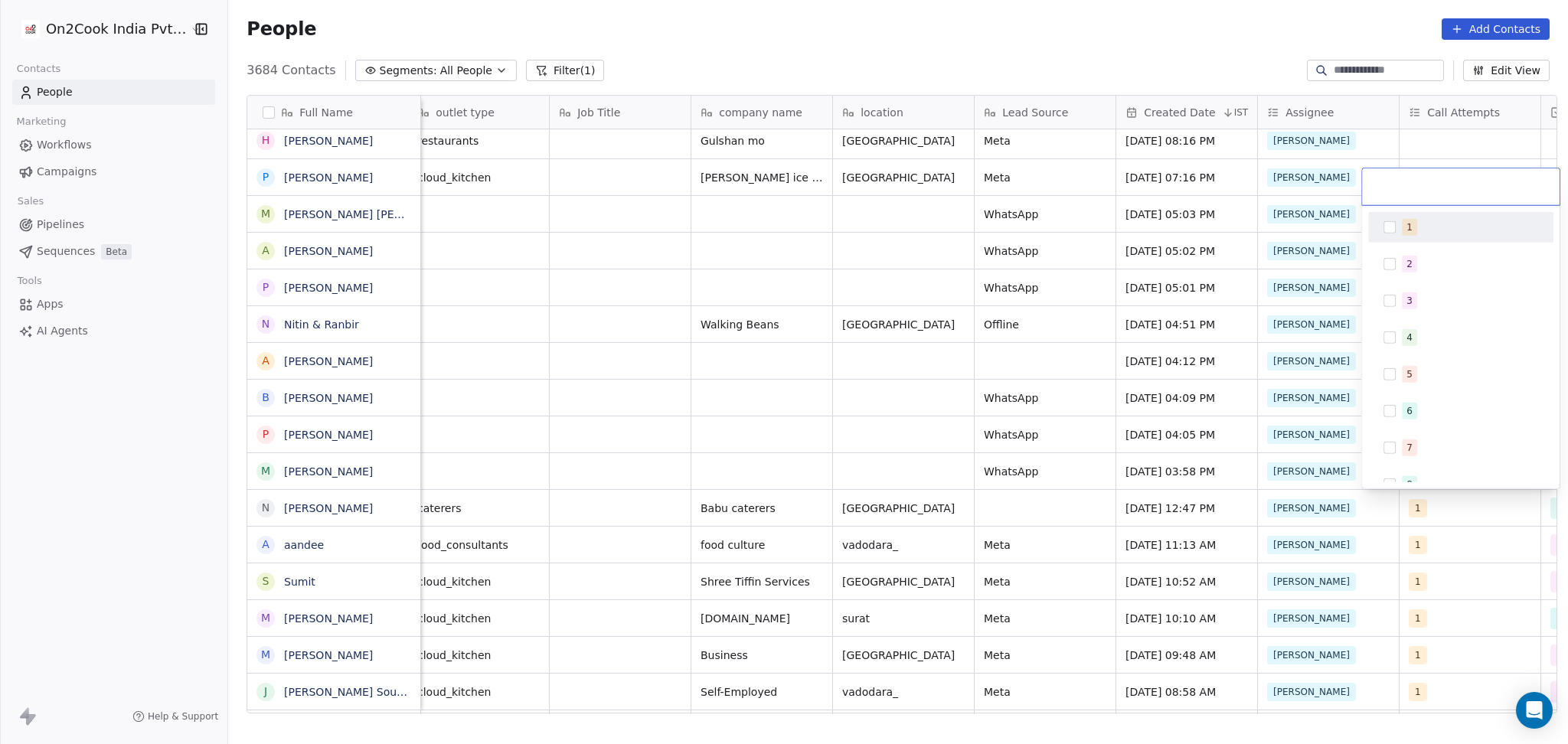
click at [1410, 224] on div "1" at bounding box center [1409, 227] width 6 height 14
click at [1313, 468] on html "On2Cook India Pvt. Ltd. Contacts People Marketing Workflows Campaigns Sales Pip…" at bounding box center [784, 372] width 1568 height 744
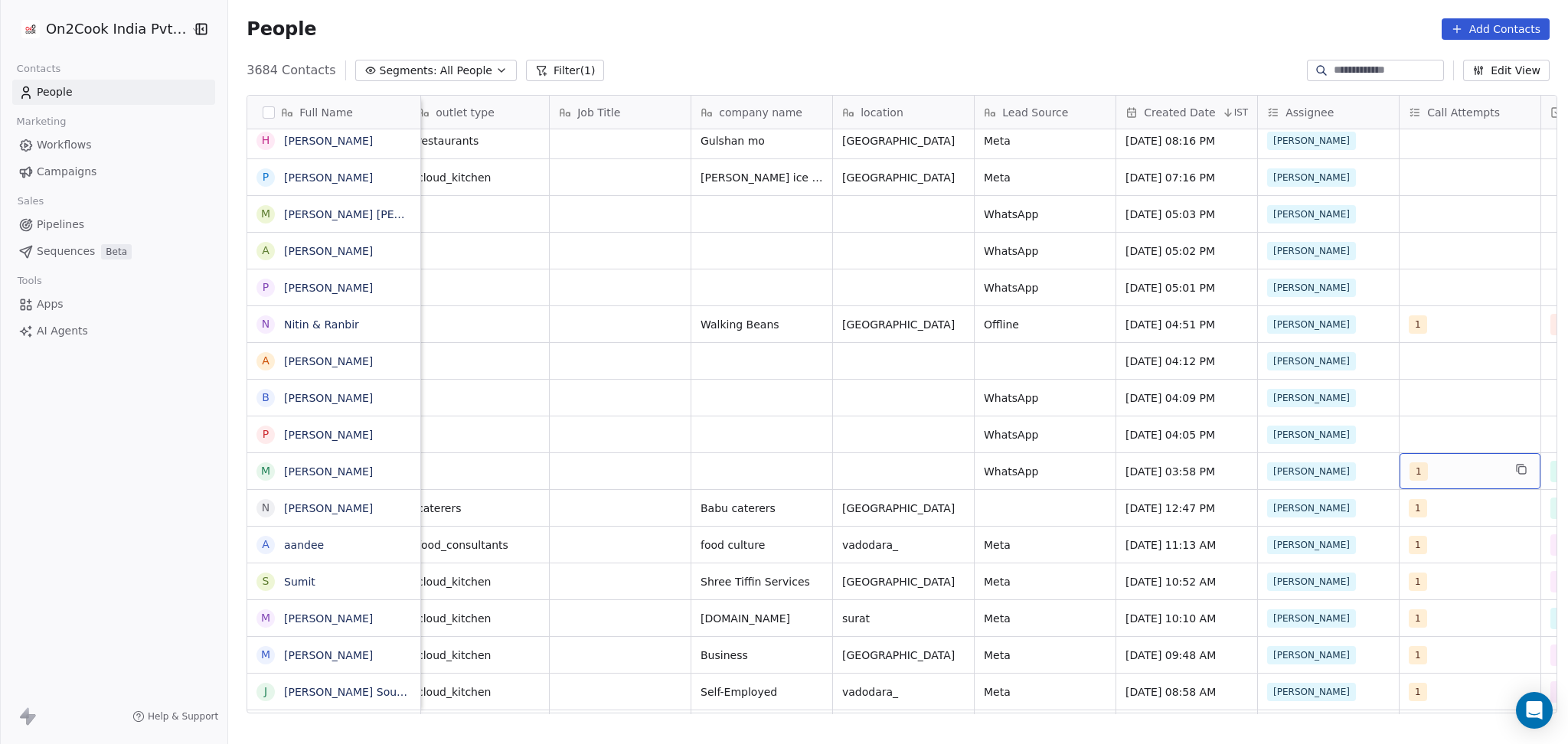
click at [1424, 470] on div "1" at bounding box center [1456, 471] width 93 height 18
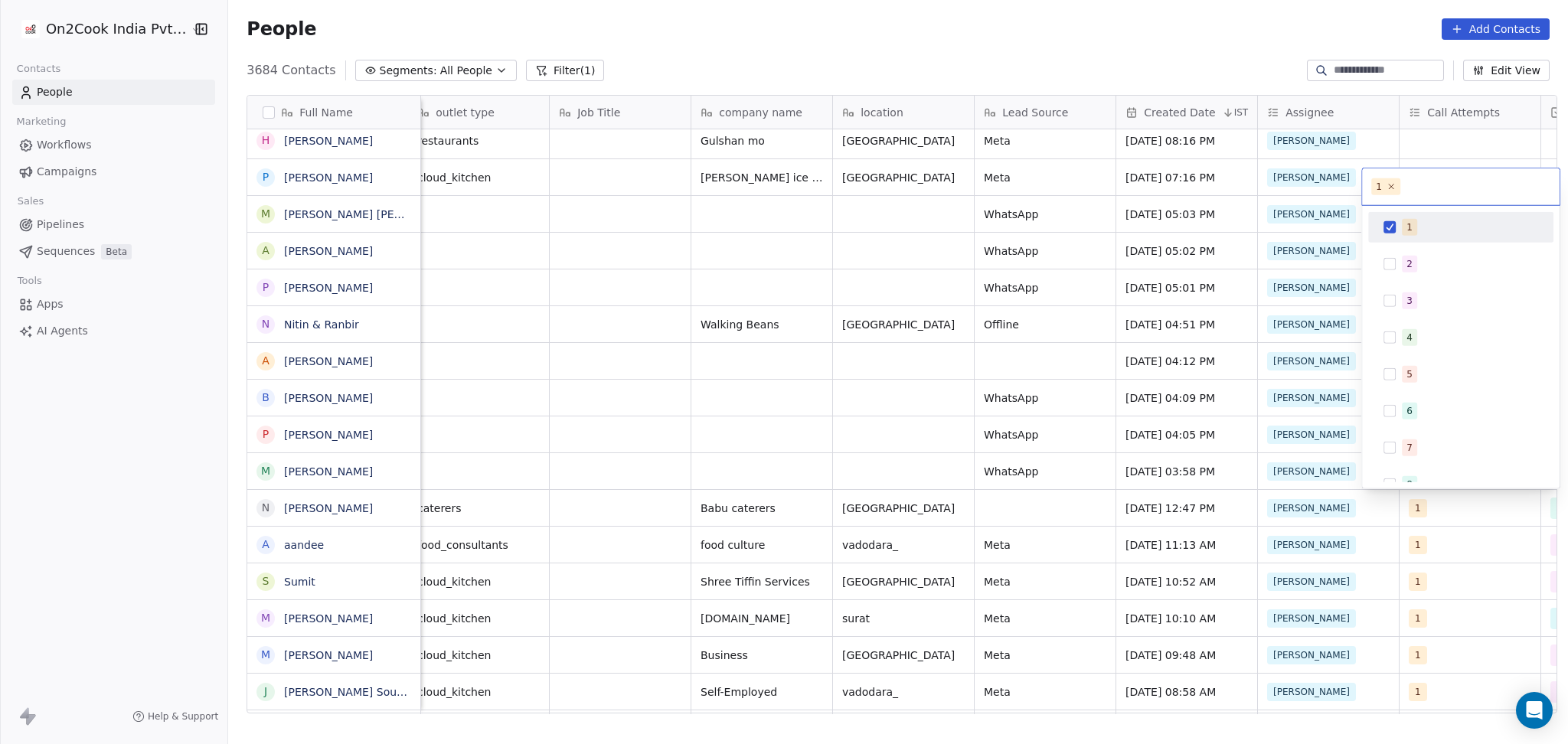
click at [1390, 220] on div "1" at bounding box center [1460, 227] width 173 height 25
click at [1338, 510] on html "On2Cook India Pvt. Ltd. Contacts People Marketing Workflows Campaigns Sales Pip…" at bounding box center [784, 372] width 1568 height 744
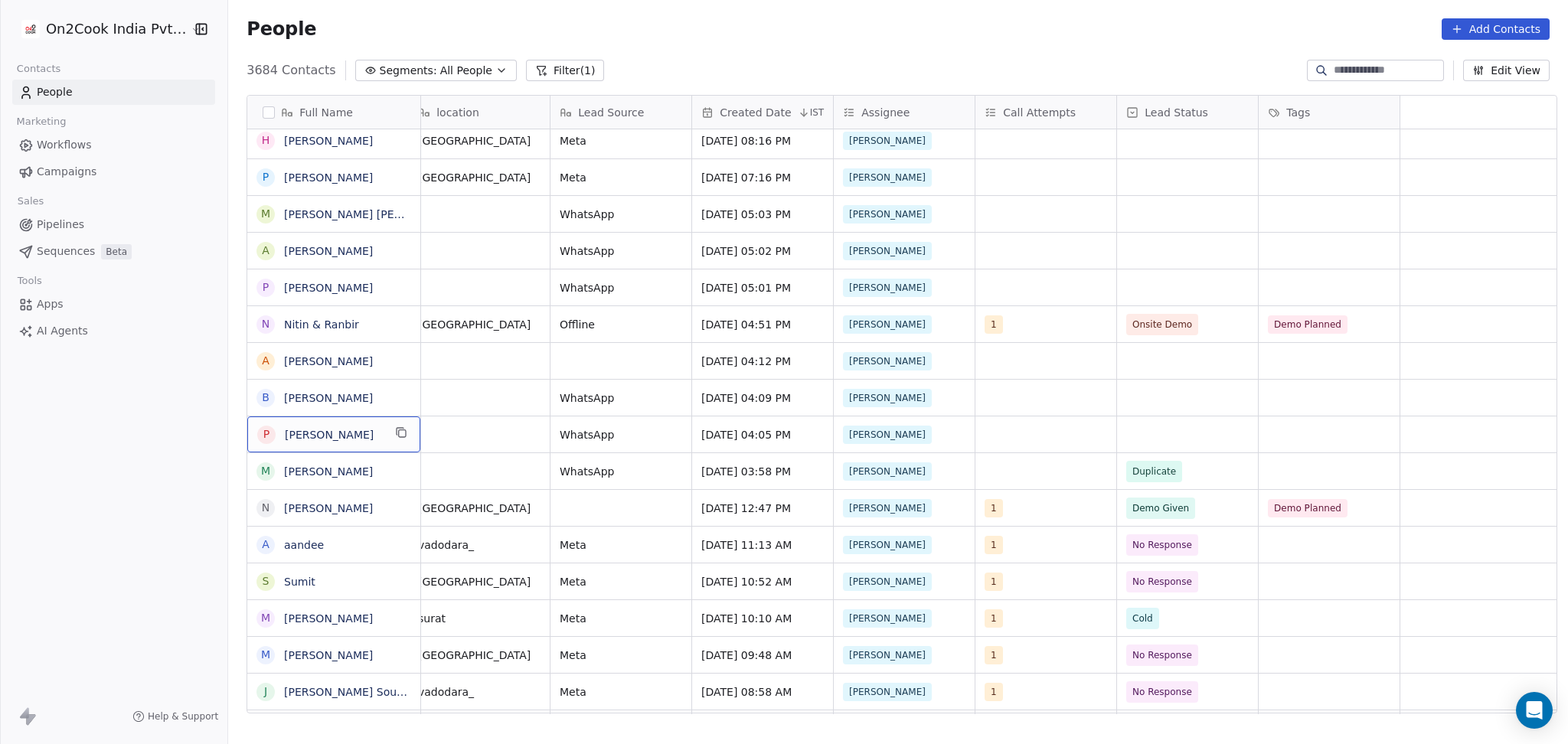
scroll to position [0, 0]
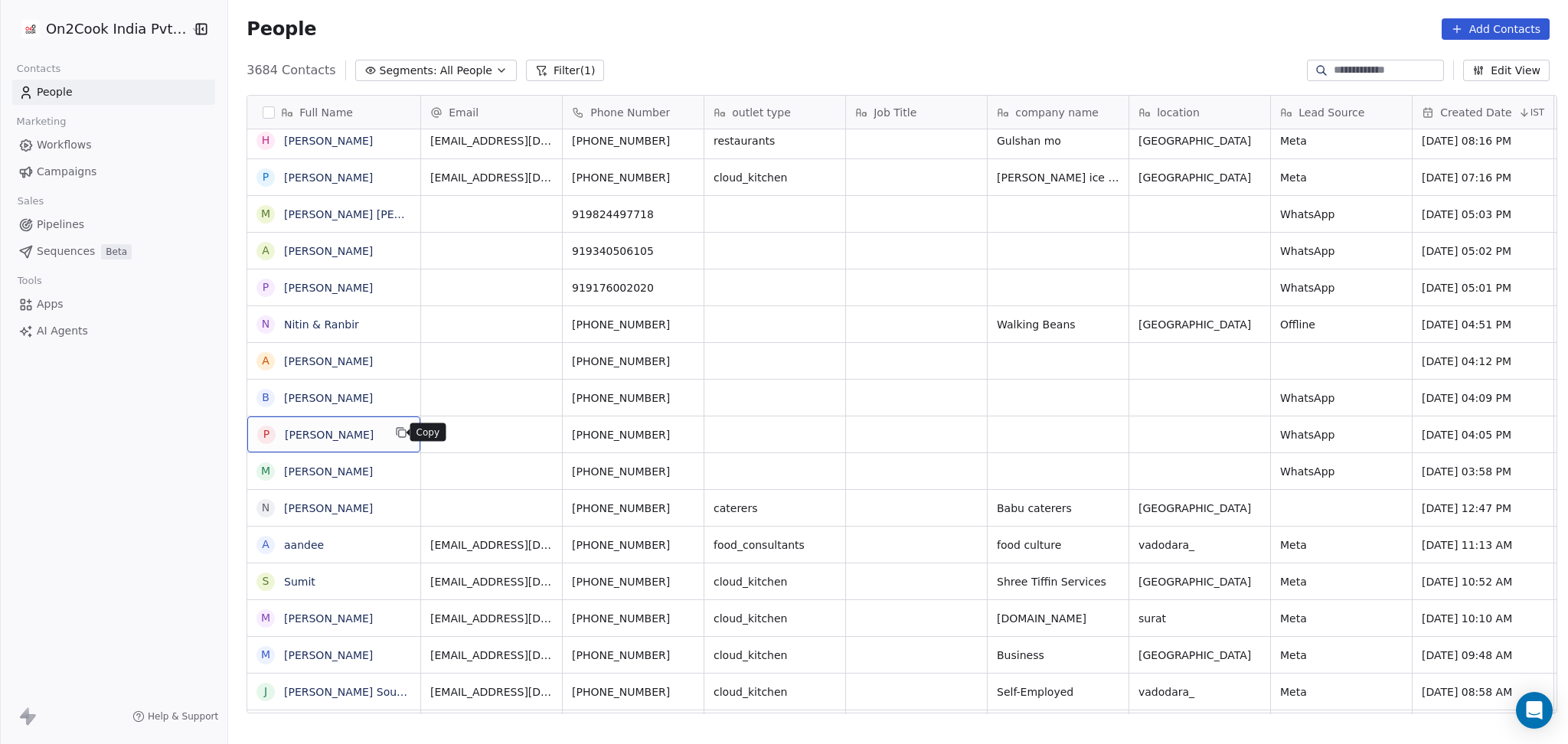
click at [399, 431] on icon "grid" at bounding box center [402, 434] width 7 height 7
drag, startPoint x: 851, startPoint y: 293, endPoint x: 852, endPoint y: 301, distance: 8.1
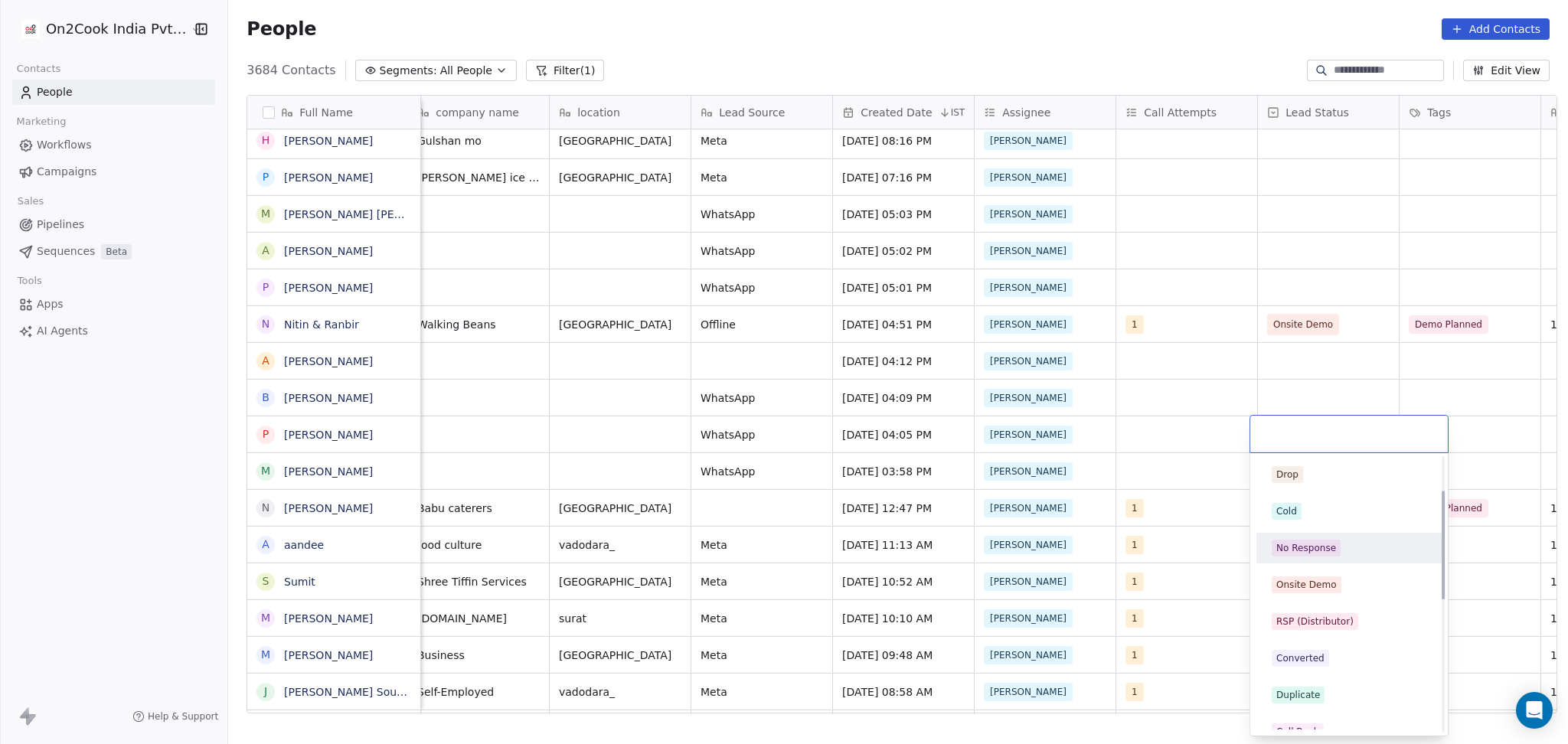
scroll to position [102, 0]
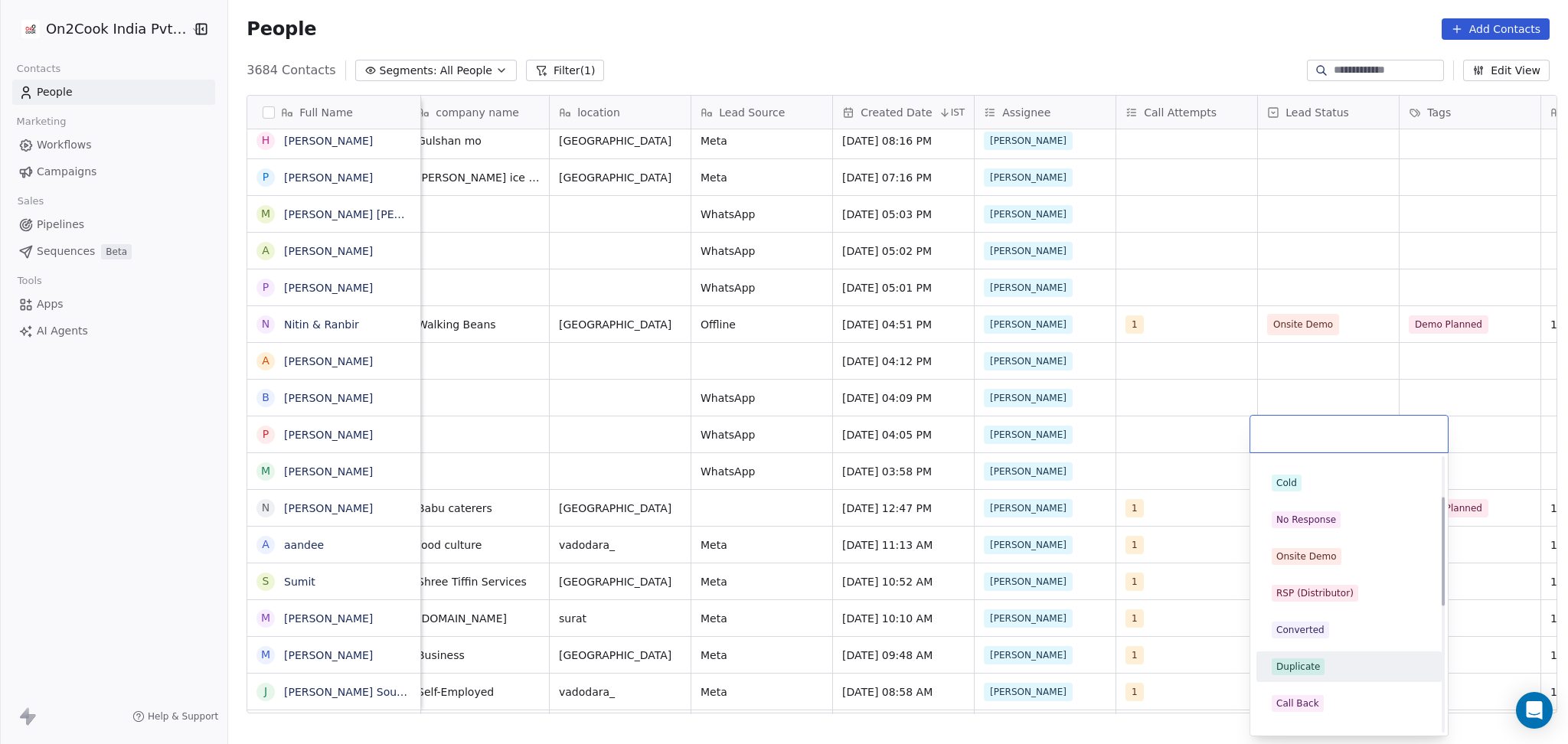
click at [1302, 667] on div "Duplicate" at bounding box center [1298, 667] width 44 height 14
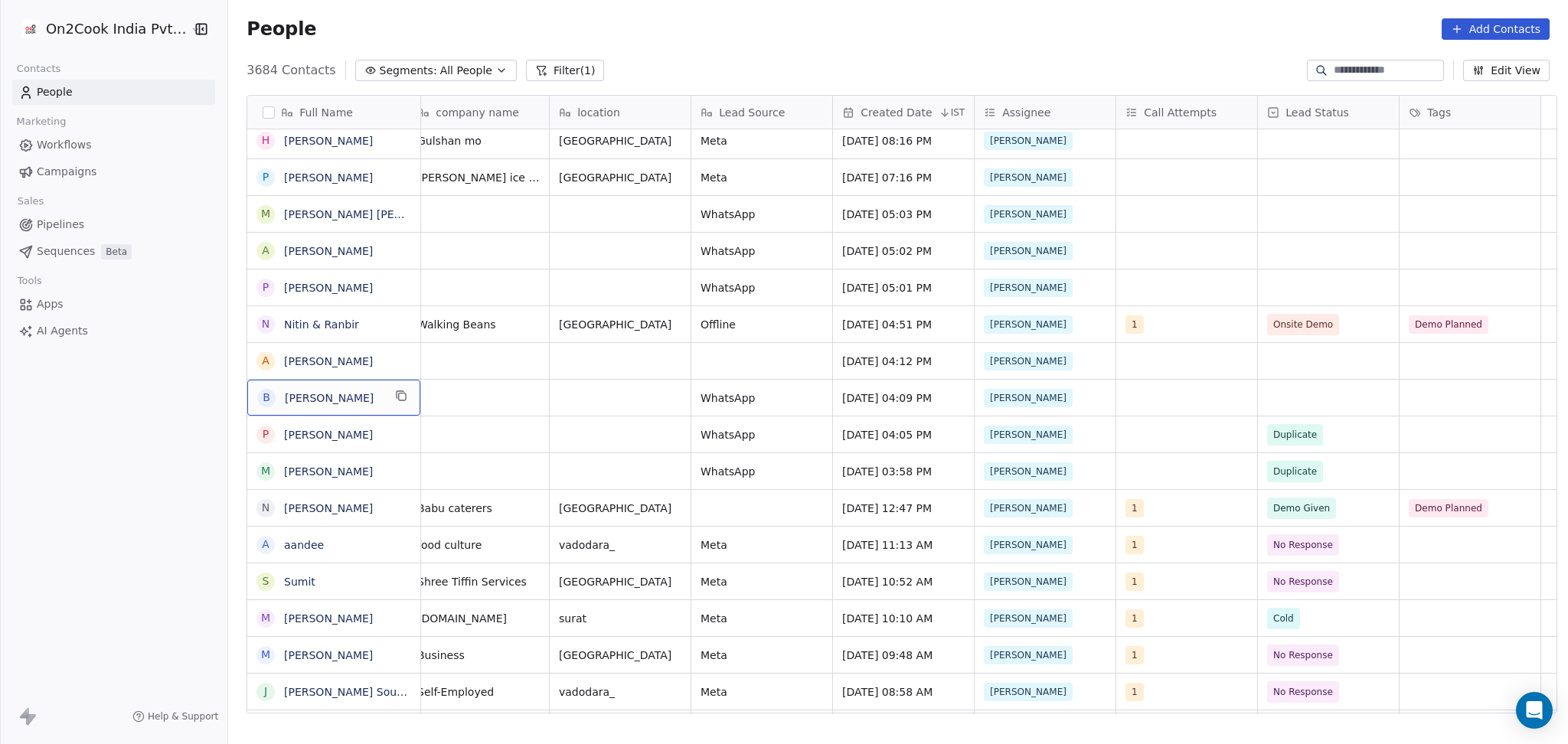
scroll to position [0, 0]
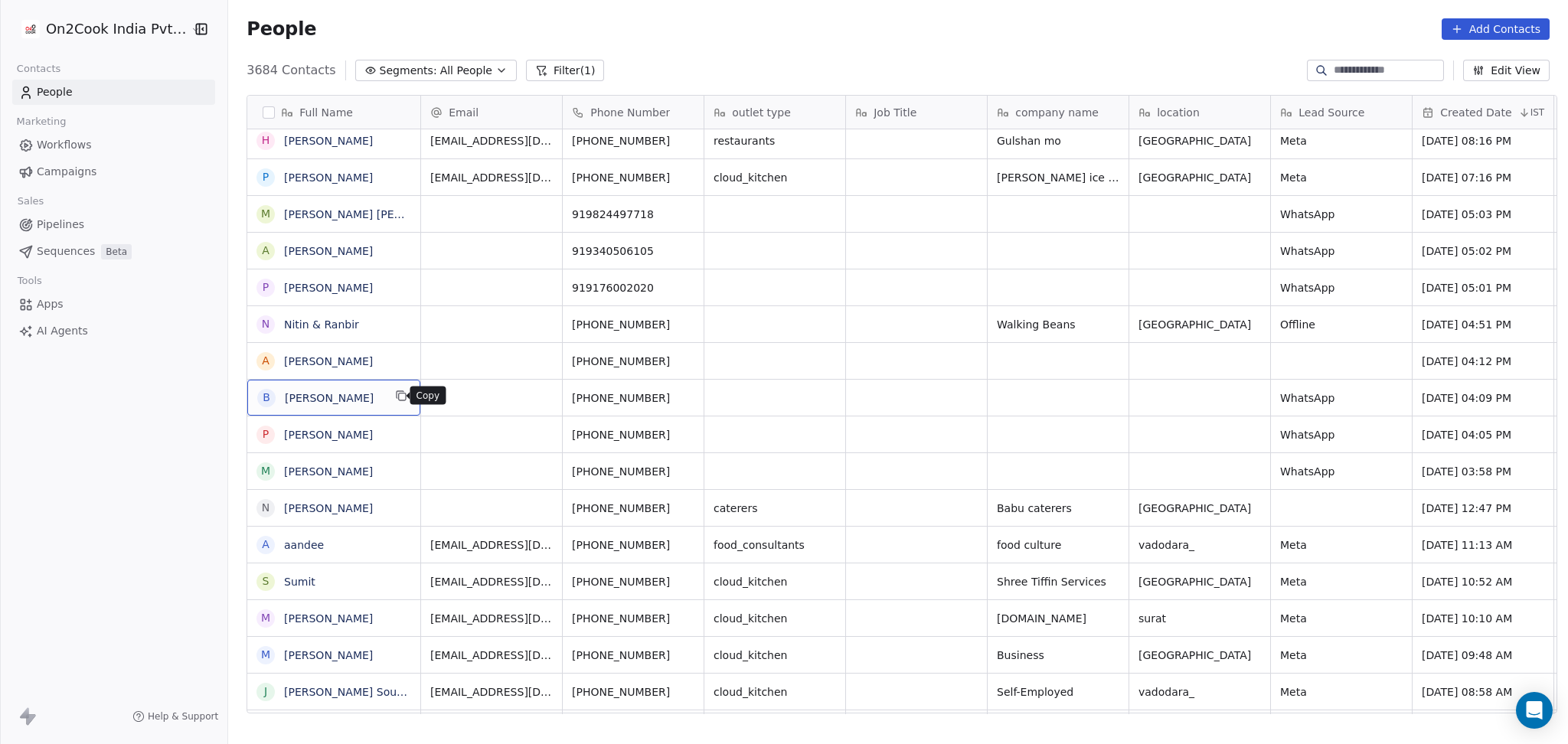
click at [394, 403] on button "grid" at bounding box center [401, 396] width 18 height 18
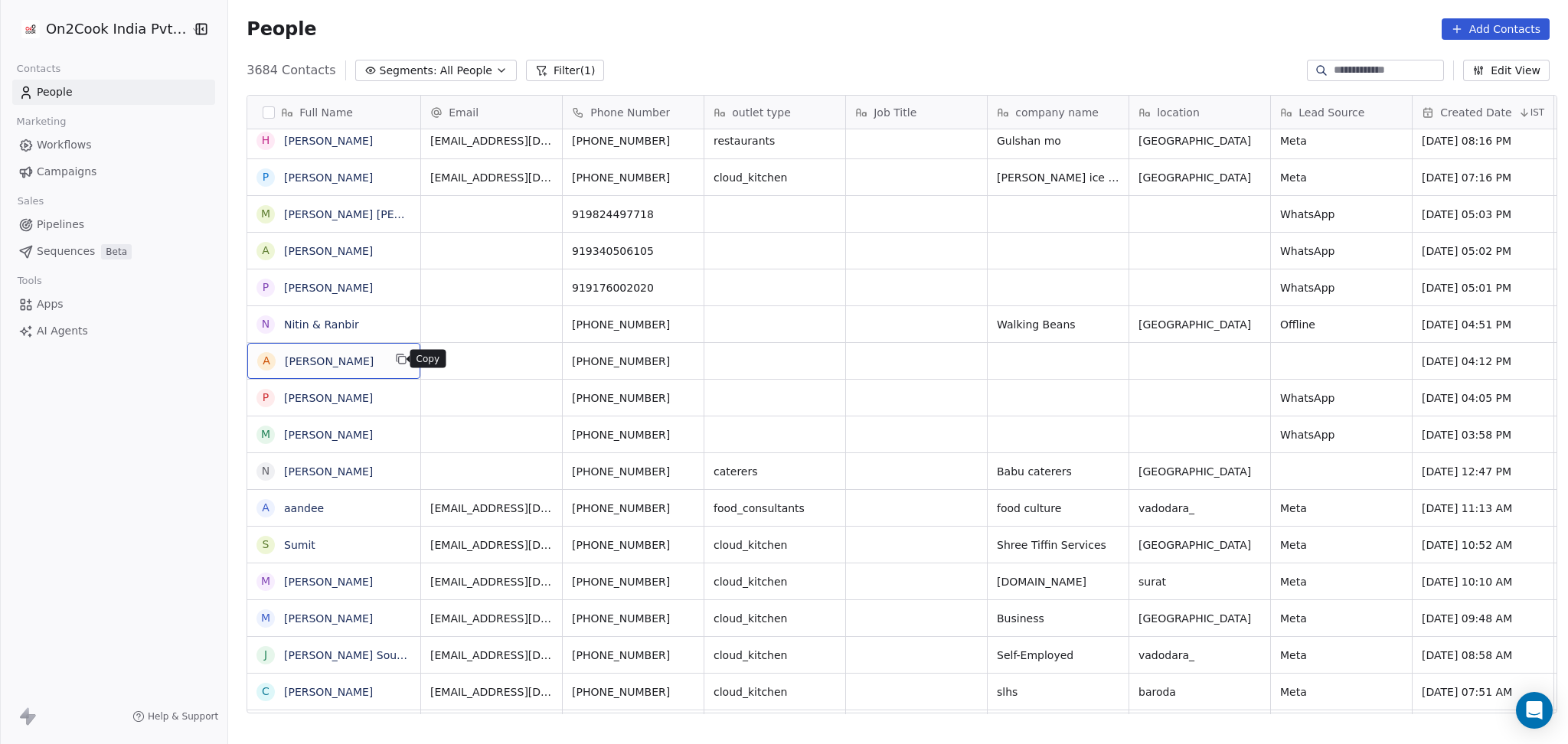
click at [399, 359] on icon "grid" at bounding box center [402, 360] width 7 height 7
click at [397, 281] on icon "grid" at bounding box center [401, 286] width 12 height 12
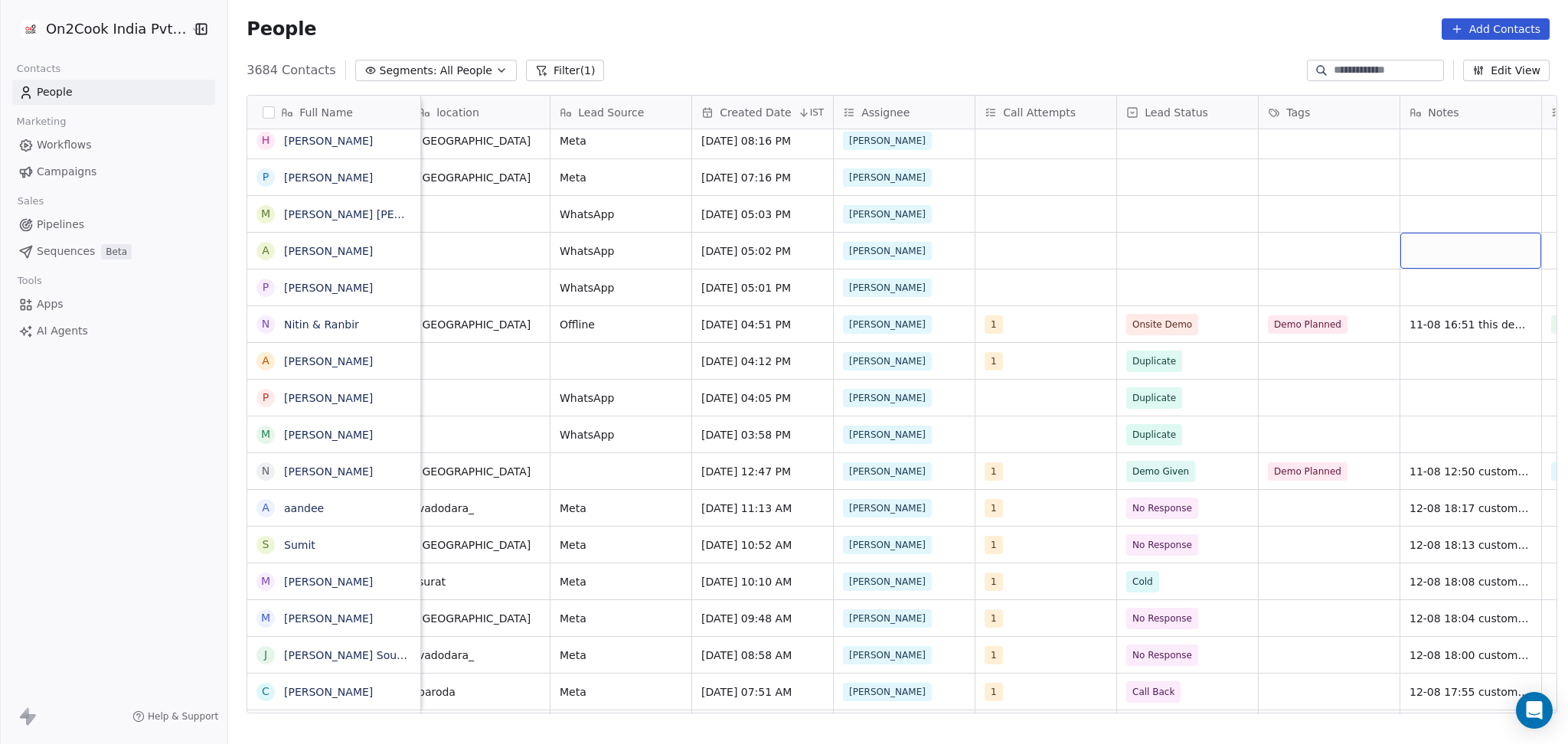
scroll to position [0, 863]
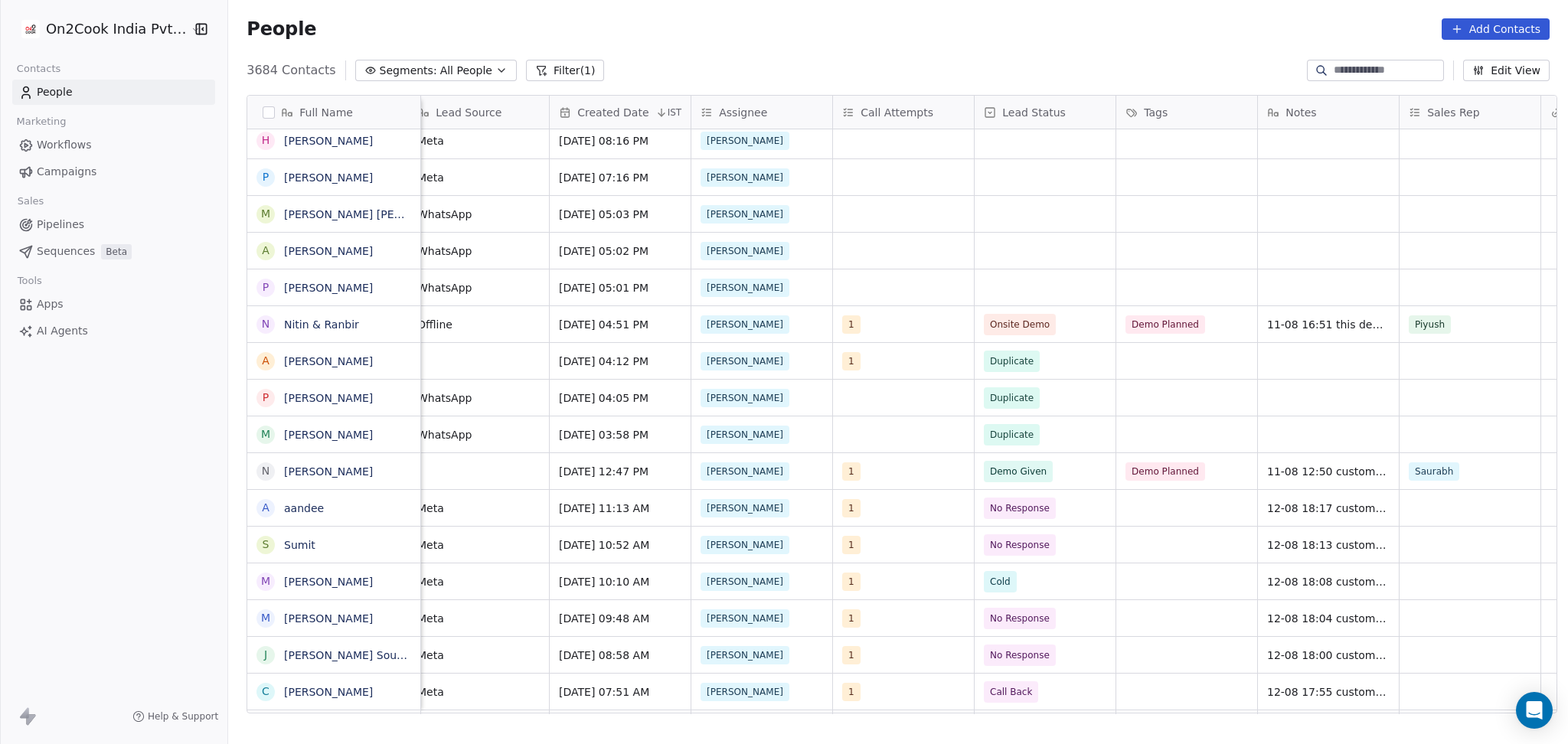
click at [1070, 232] on div "WhatsApp Aug 11, 2025 05:02 PM Ronit" at bounding box center [922, 250] width 2727 height 37
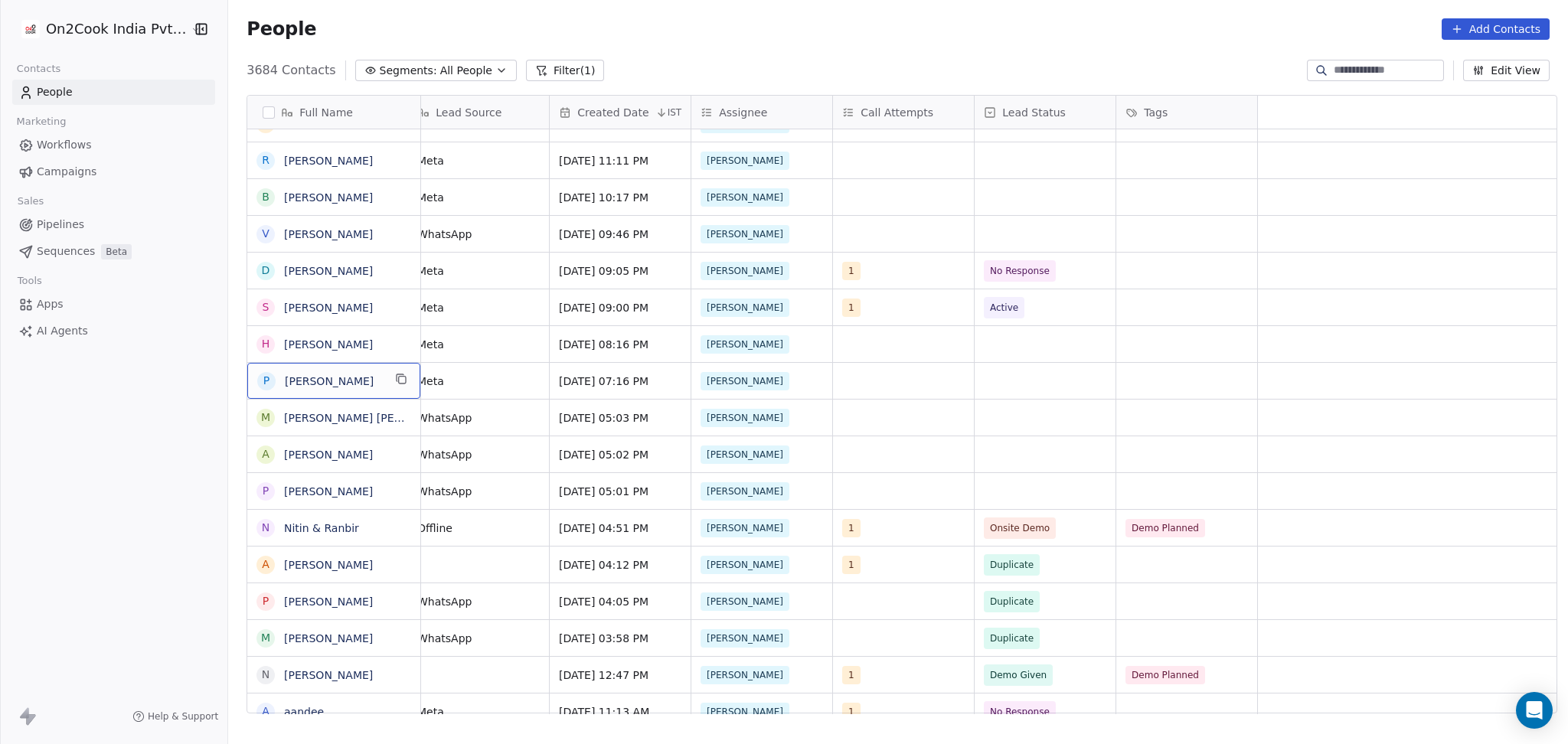
scroll to position [0, 0]
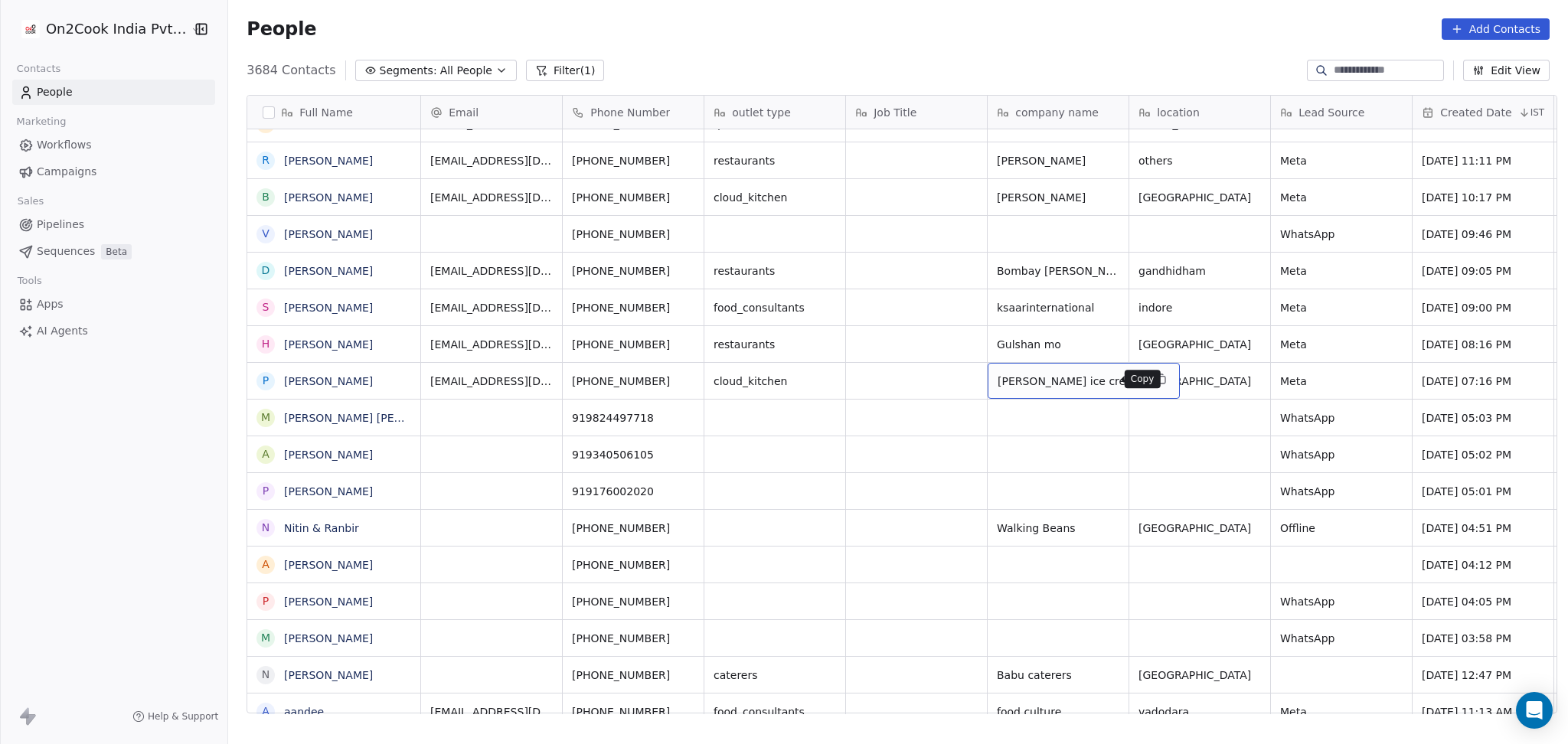
click at [1158, 377] on icon "grid" at bounding box center [1161, 380] width 7 height 7
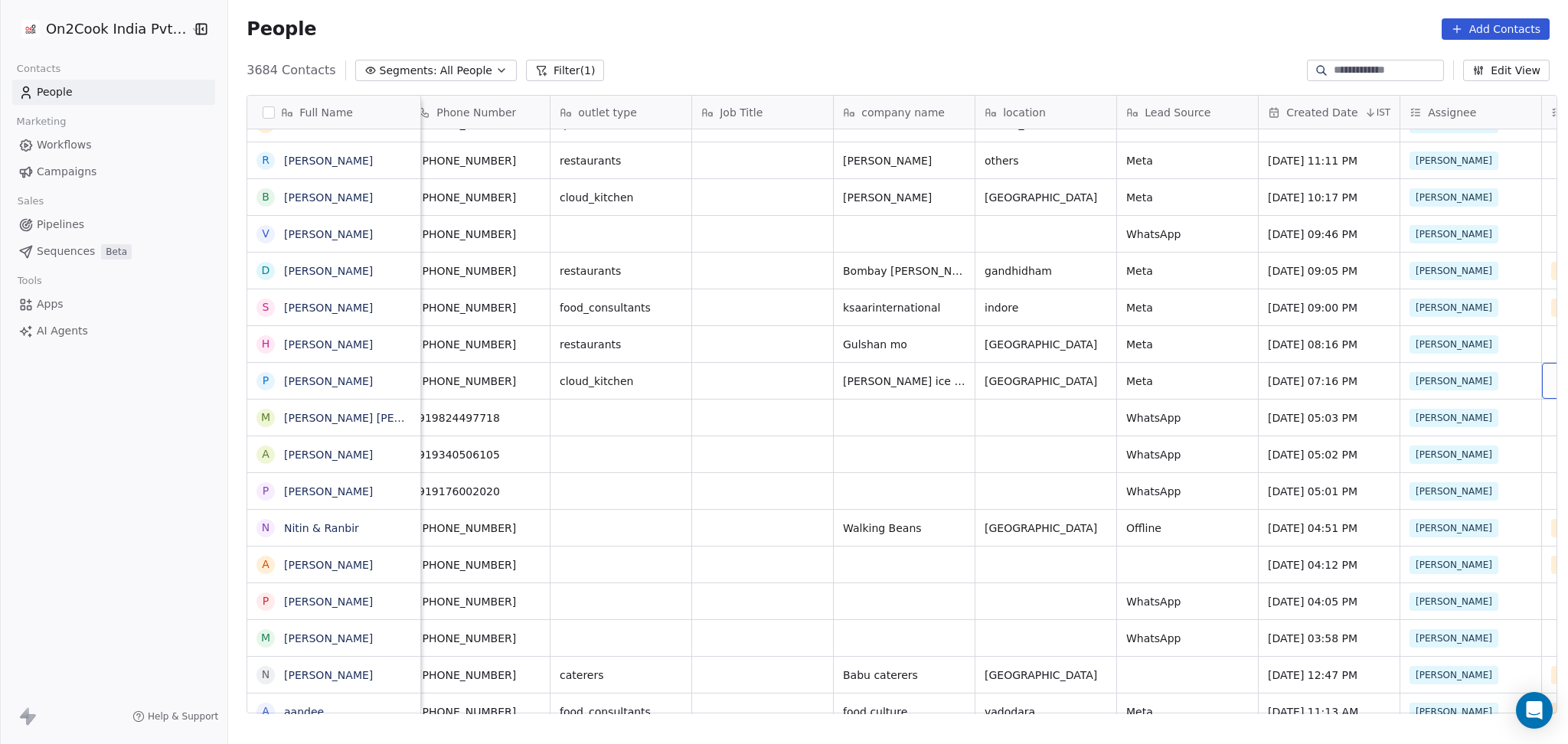
scroll to position [0, 437]
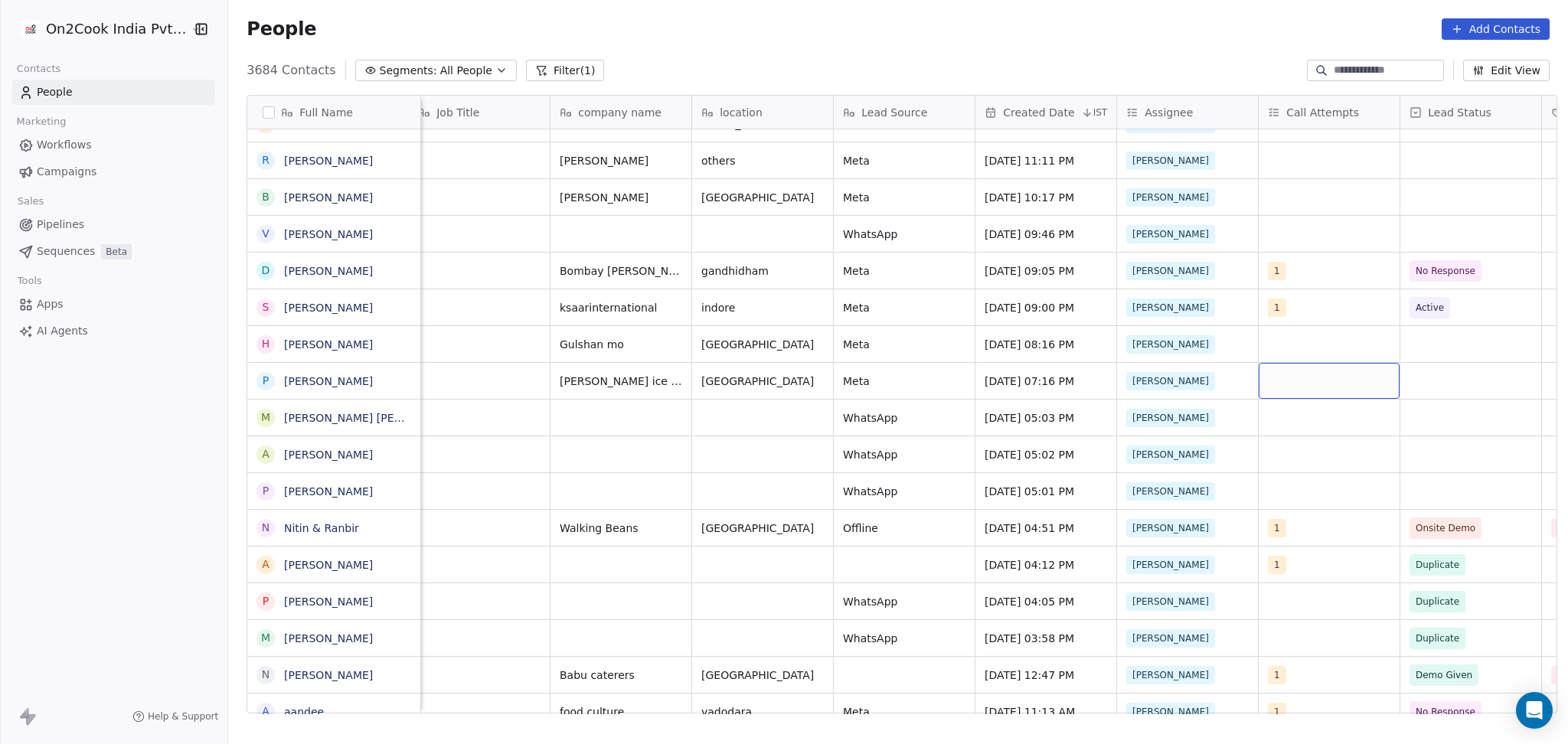
click at [1302, 380] on div "grid" at bounding box center [1328, 380] width 141 height 36
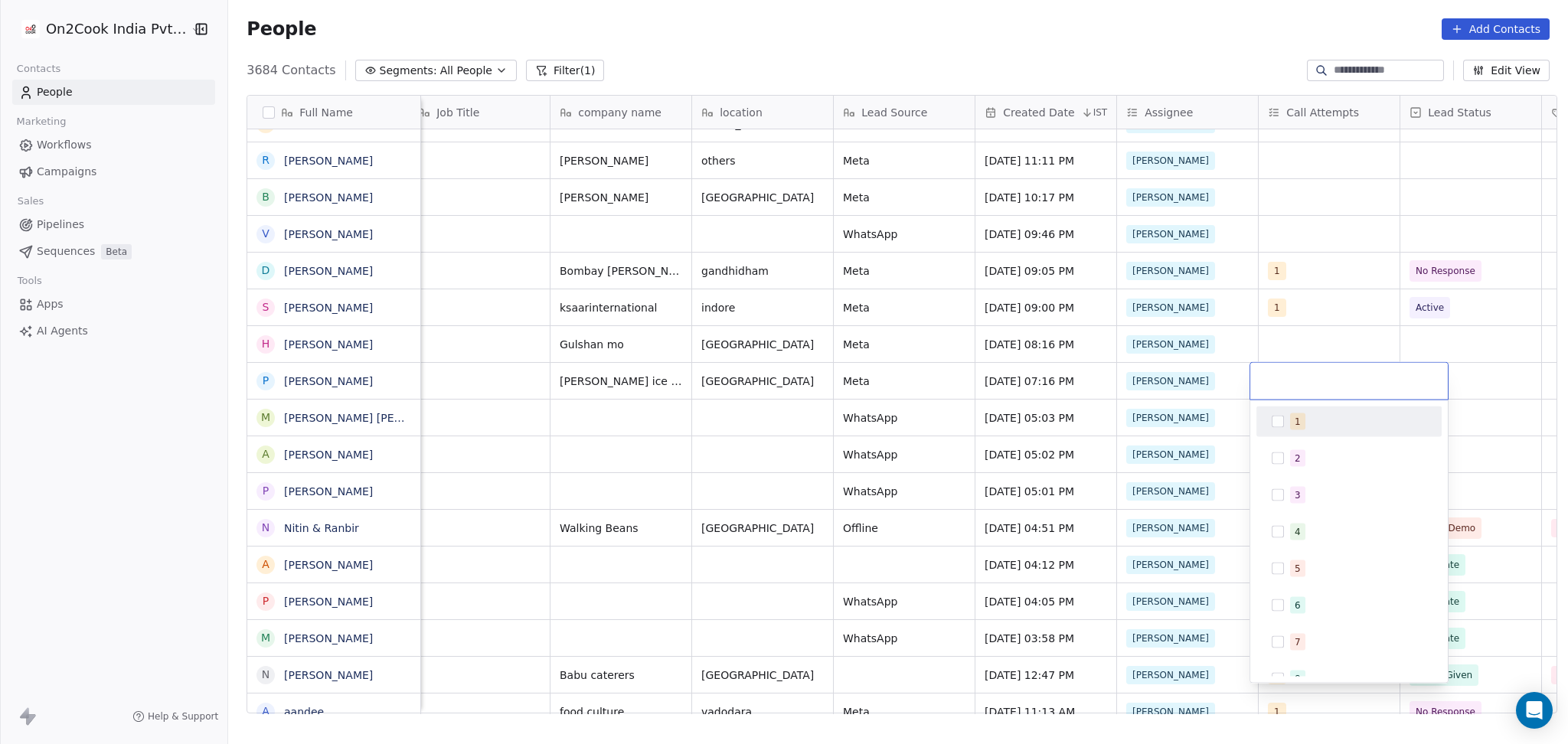
click at [1318, 414] on div "1" at bounding box center [1358, 422] width 136 height 17
click at [1341, 310] on html "On2Cook India Pvt. Ltd. Contacts People Marketing Workflows Campaigns Sales Pip…" at bounding box center [784, 372] width 1568 height 744
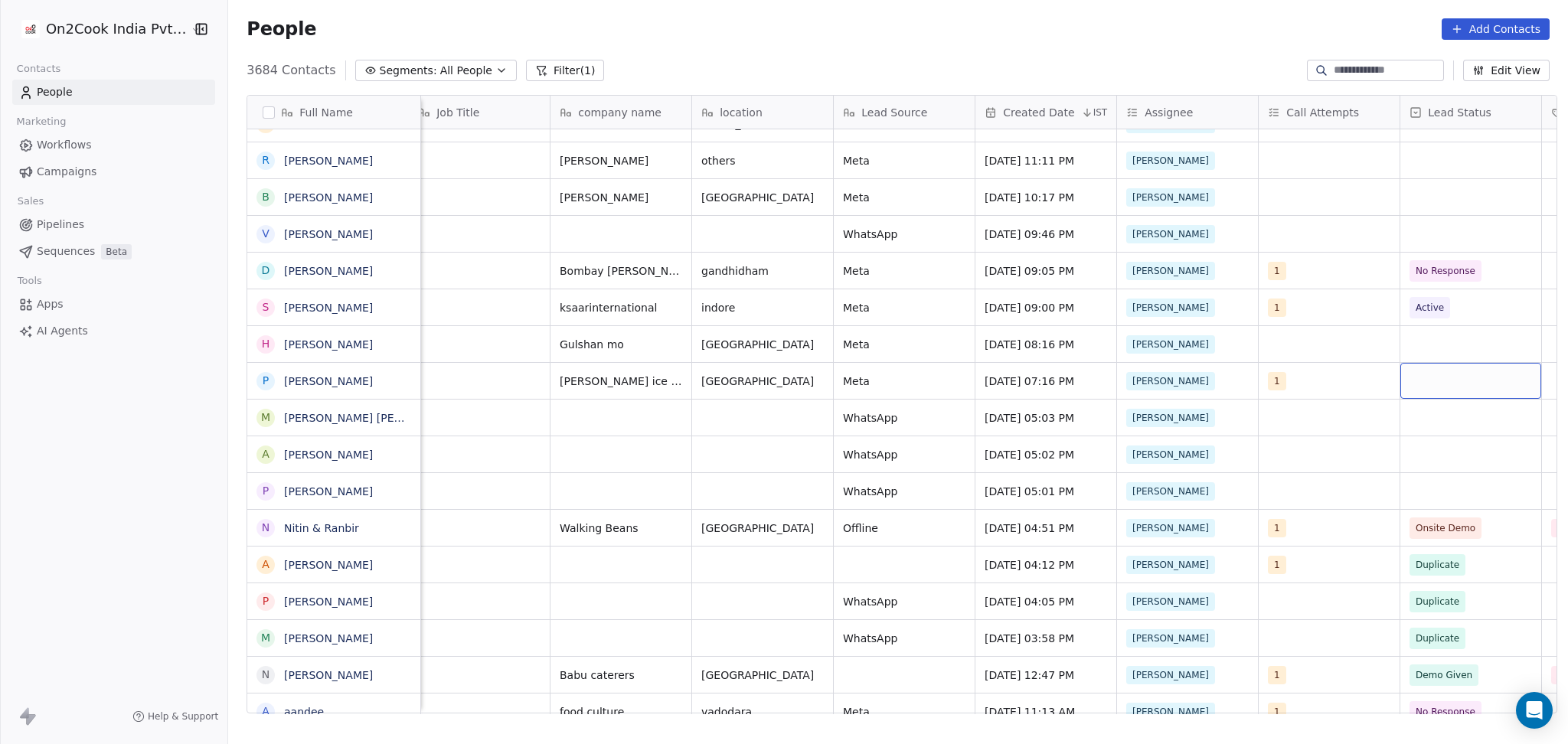
click at [1463, 366] on div "grid" at bounding box center [1470, 380] width 141 height 36
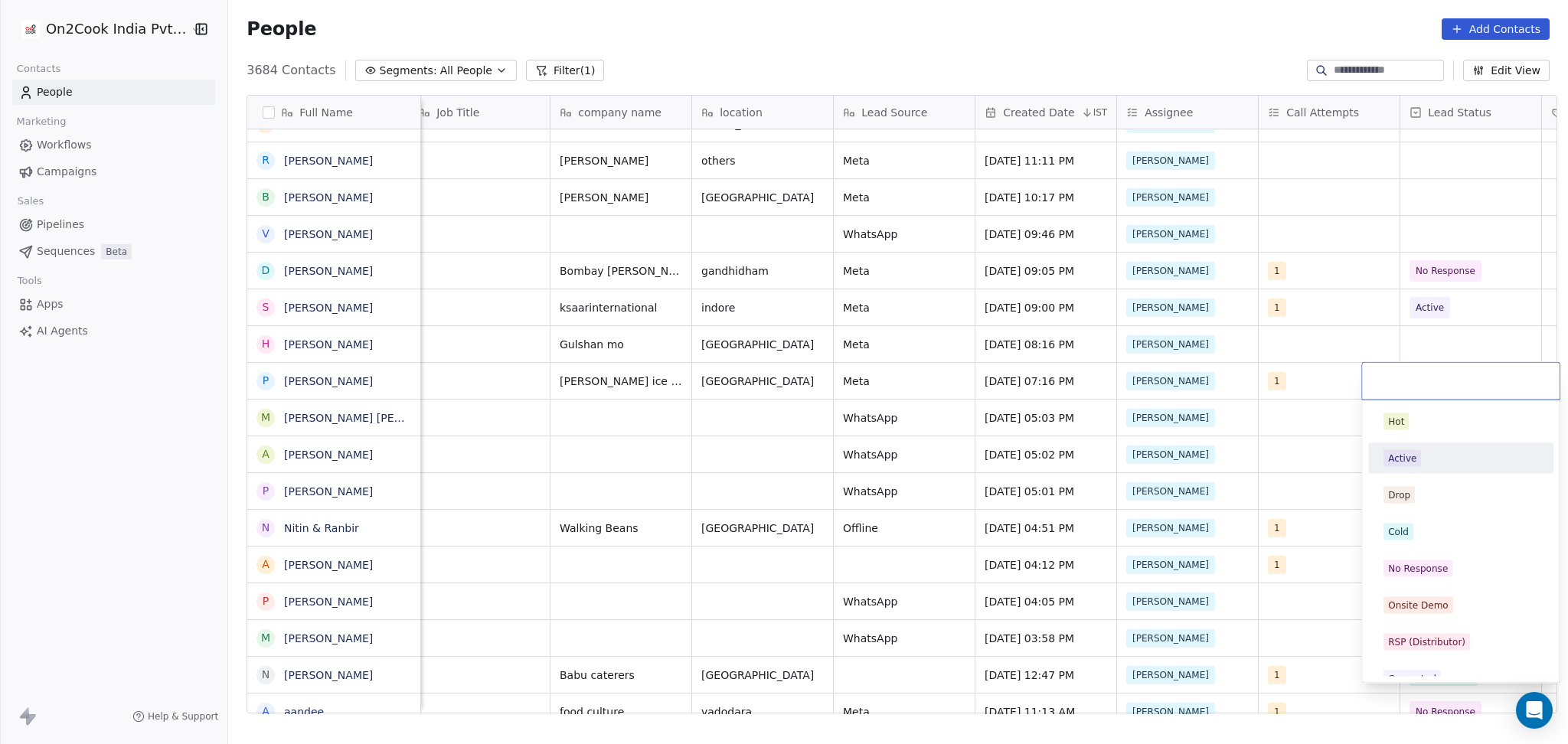
click at [1432, 459] on div "Active" at bounding box center [1460, 458] width 155 height 17
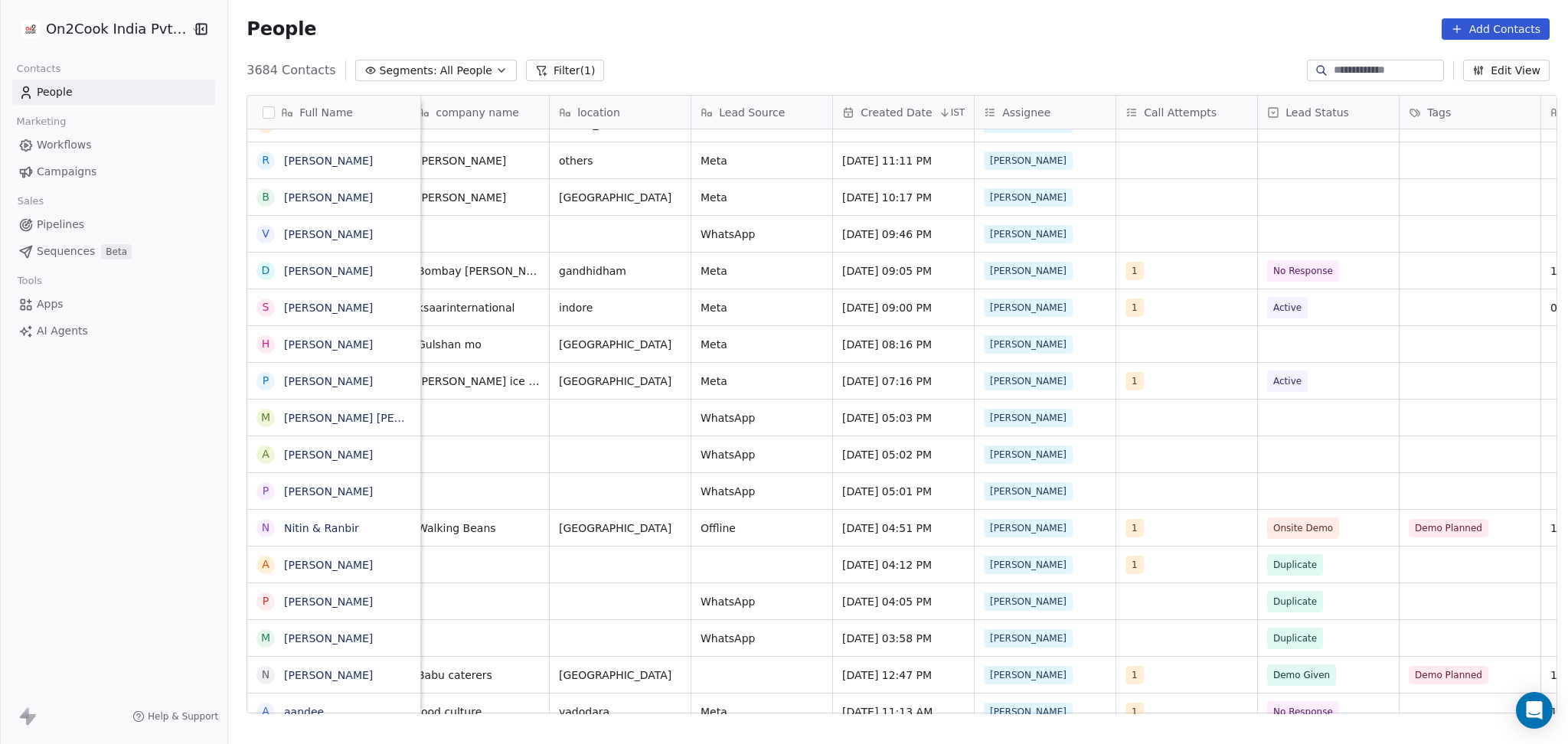
scroll to position [0, 863]
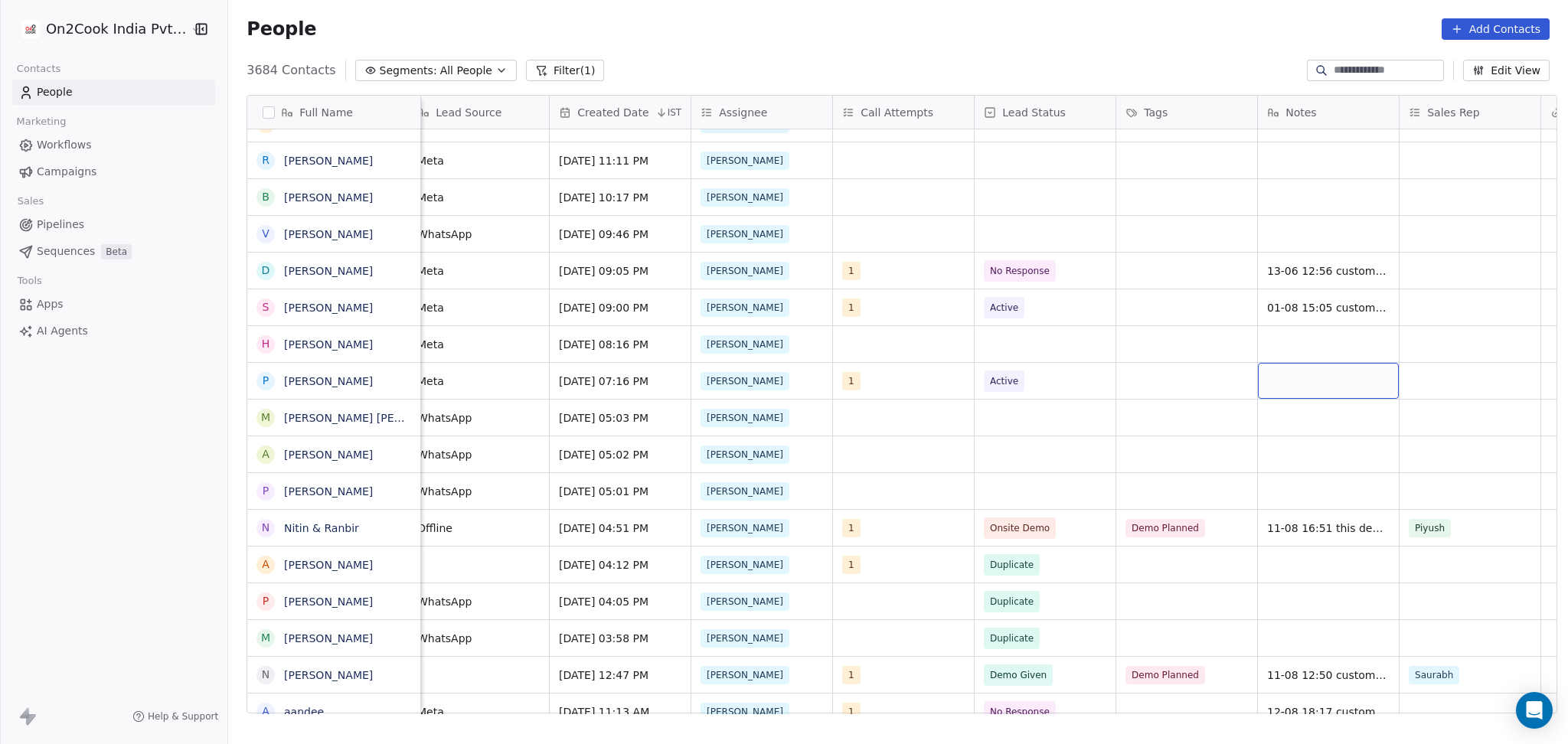
click at [1318, 386] on div "grid" at bounding box center [1328, 380] width 141 height 36
click at [1300, 369] on div "grid" at bounding box center [1328, 380] width 141 height 36
type textarea "*"
type textarea "**********"
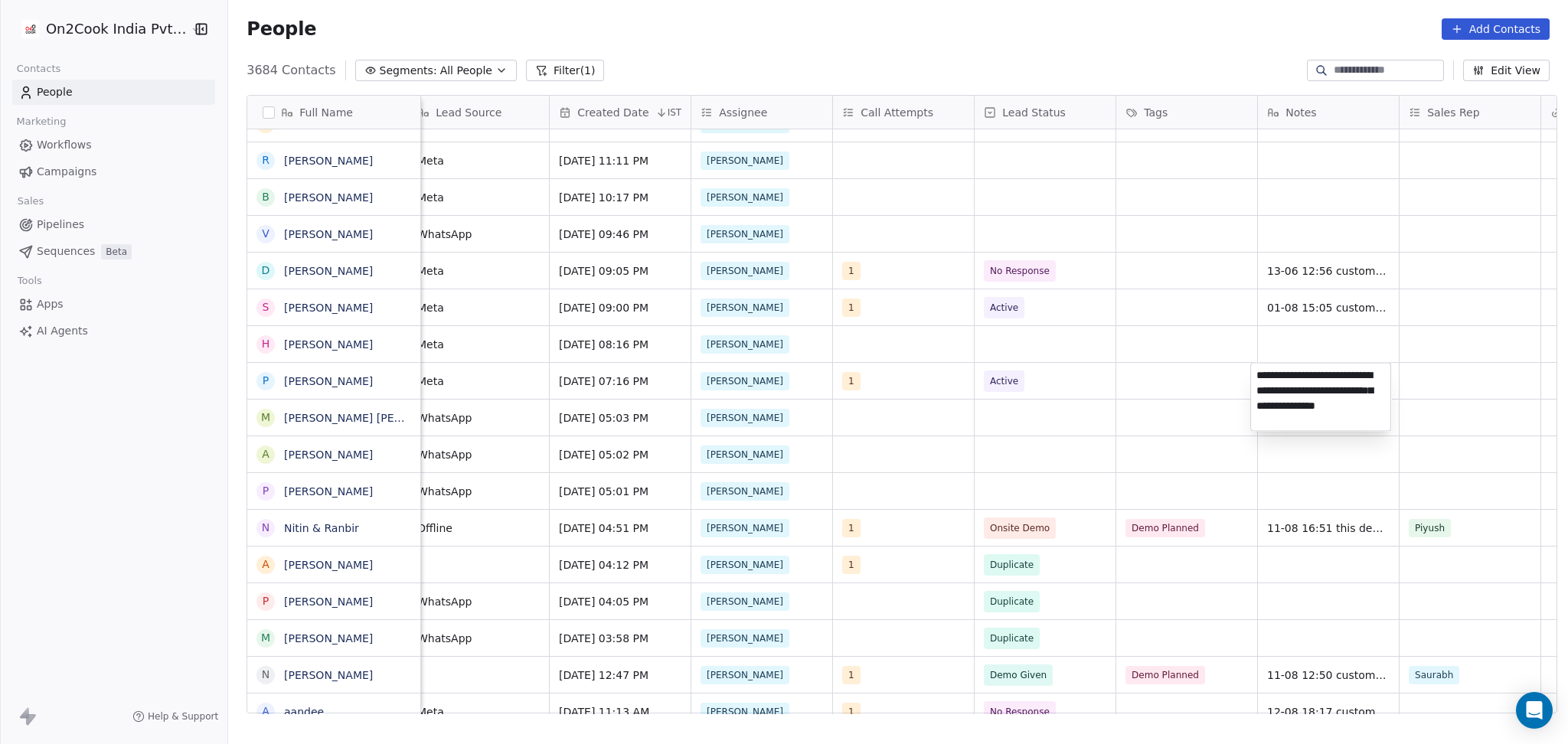
click at [1423, 384] on html "On2Cook India Pvt. Ltd. Contacts People Marketing Workflows Campaigns Sales Pip…" at bounding box center [784, 372] width 1568 height 744
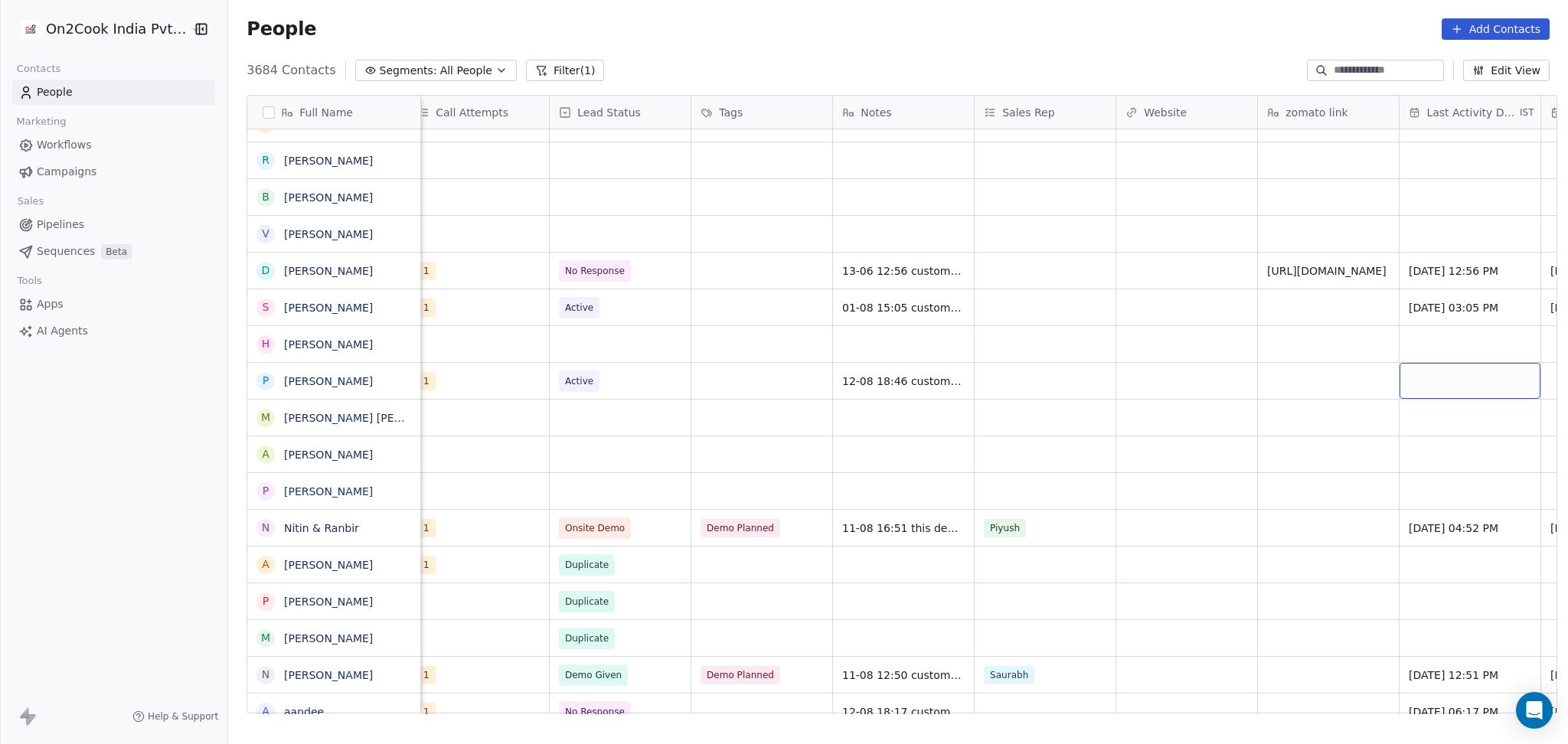
scroll to position [0, 1429]
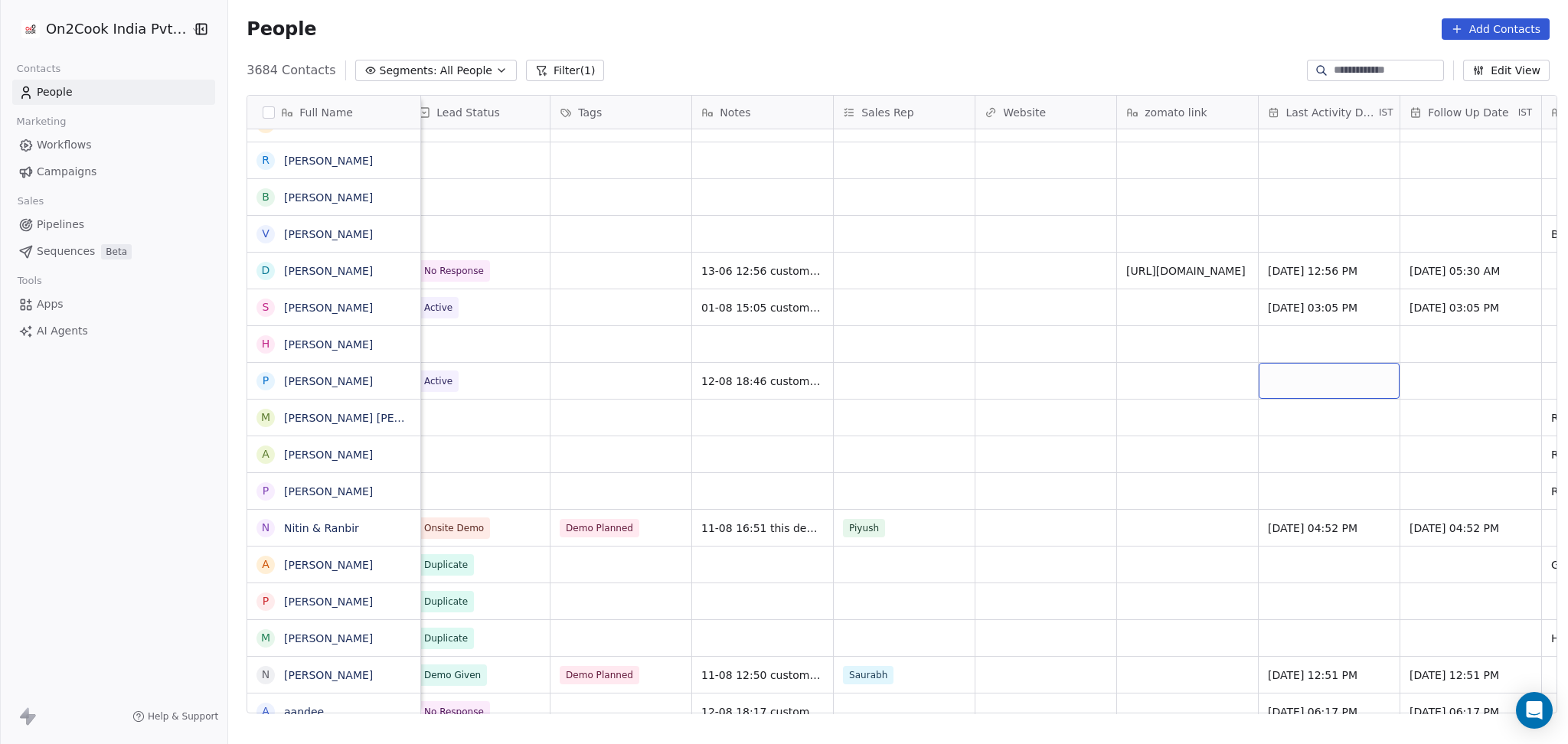
click at [1316, 380] on div "grid" at bounding box center [1328, 380] width 141 height 36
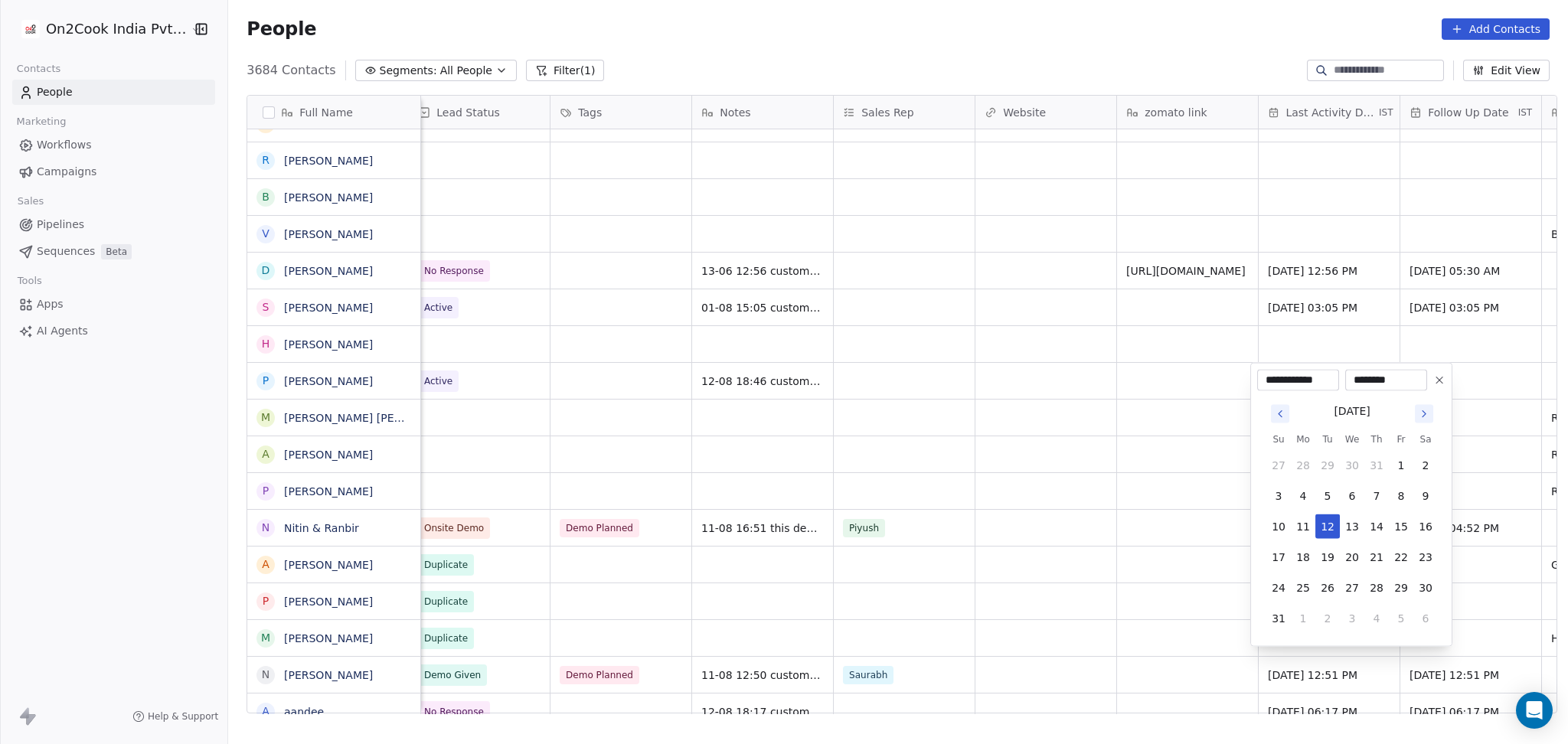
click at [535, 485] on html "On2Cook India Pvt. Ltd. Contacts People Marketing Workflows Campaigns Sales Pip…" at bounding box center [784, 372] width 1568 height 744
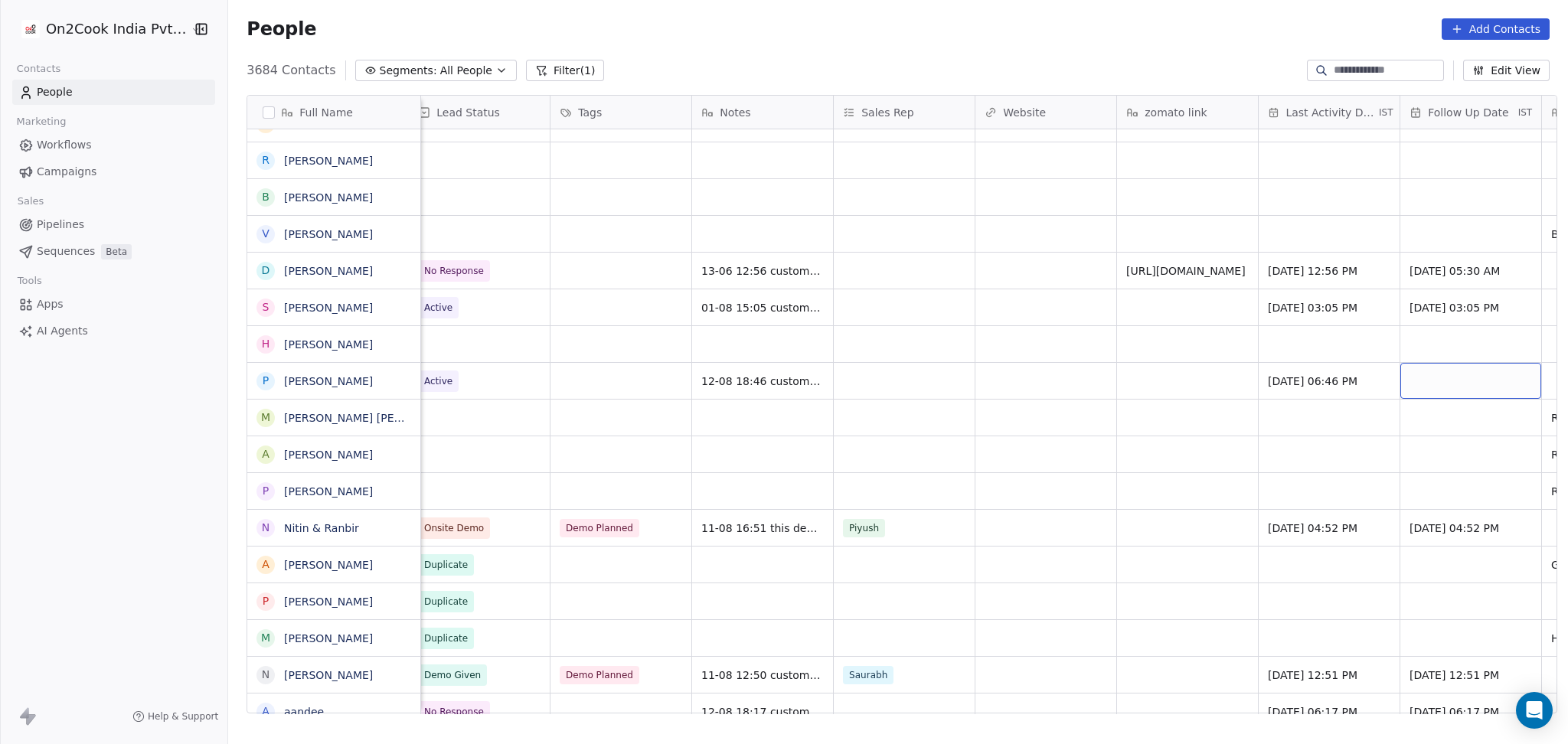
click at [1461, 375] on div "grid" at bounding box center [1470, 380] width 141 height 36
click at [1482, 556] on button "21" at bounding box center [1484, 558] width 25 height 25
type input "**********"
click at [1096, 397] on html "On2Cook India Pvt. Ltd. Contacts People Marketing Workflows Campaigns Sales Pip…" at bounding box center [784, 372] width 1568 height 744
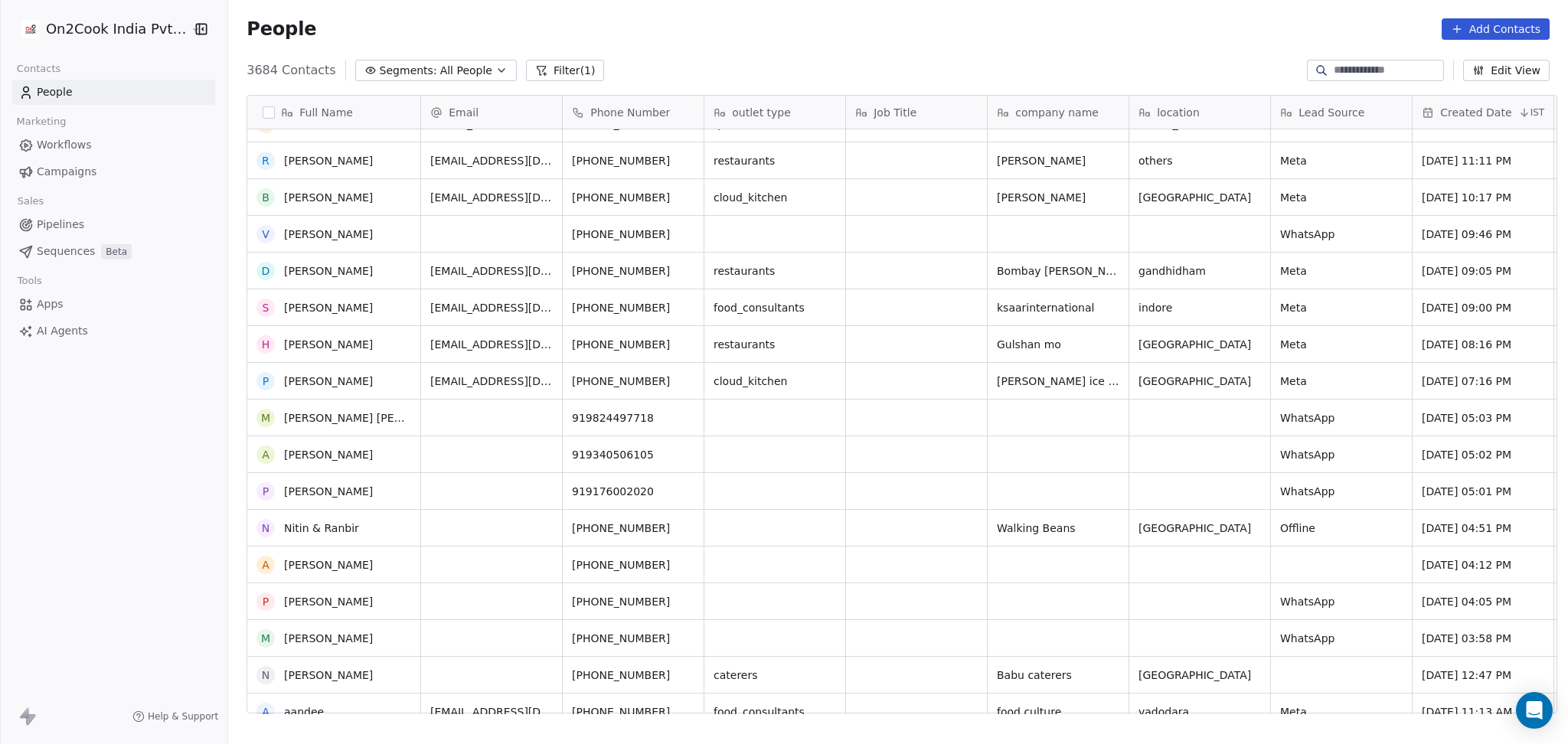
scroll to position [641, 0]
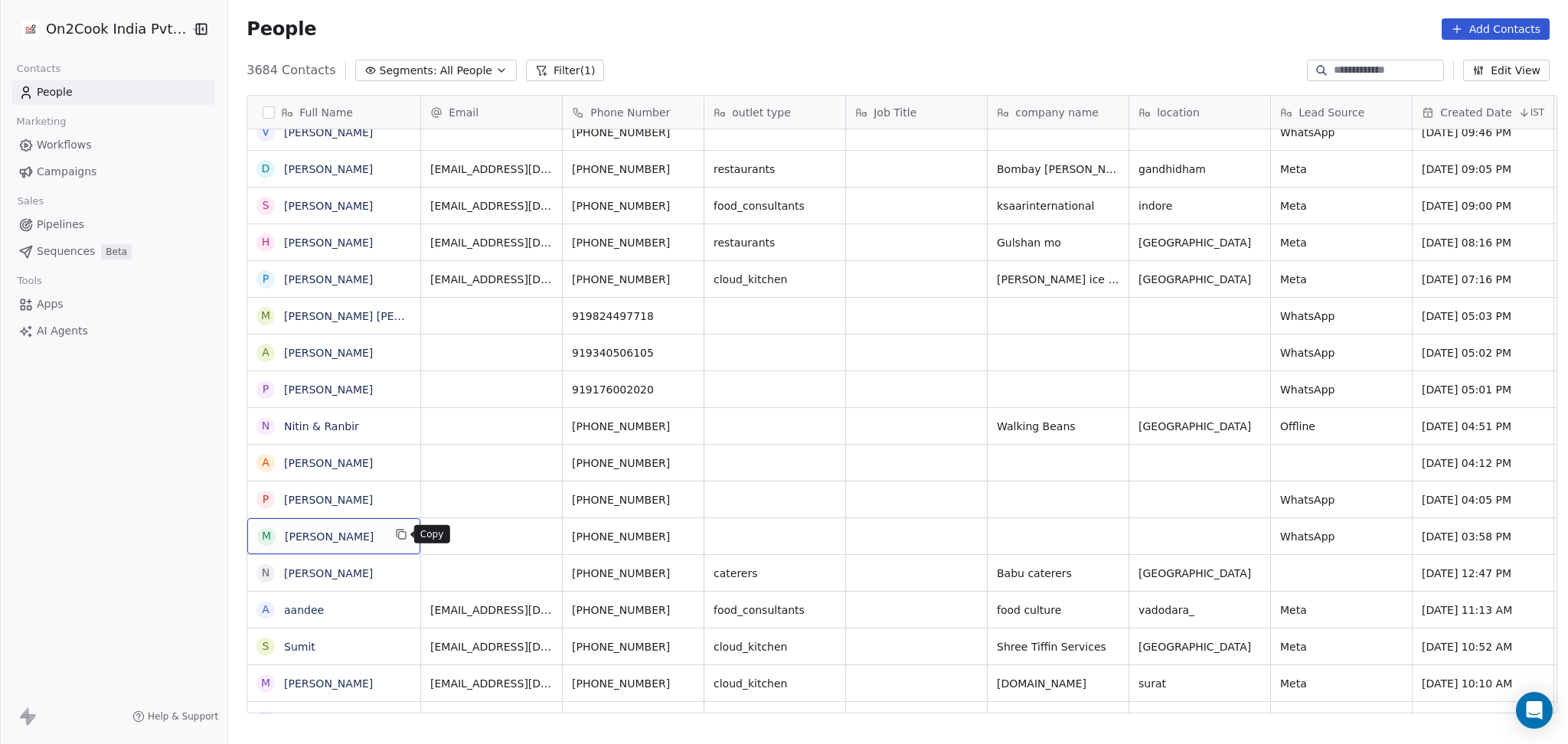
click at [405, 536] on button "grid" at bounding box center [401, 535] width 18 height 18
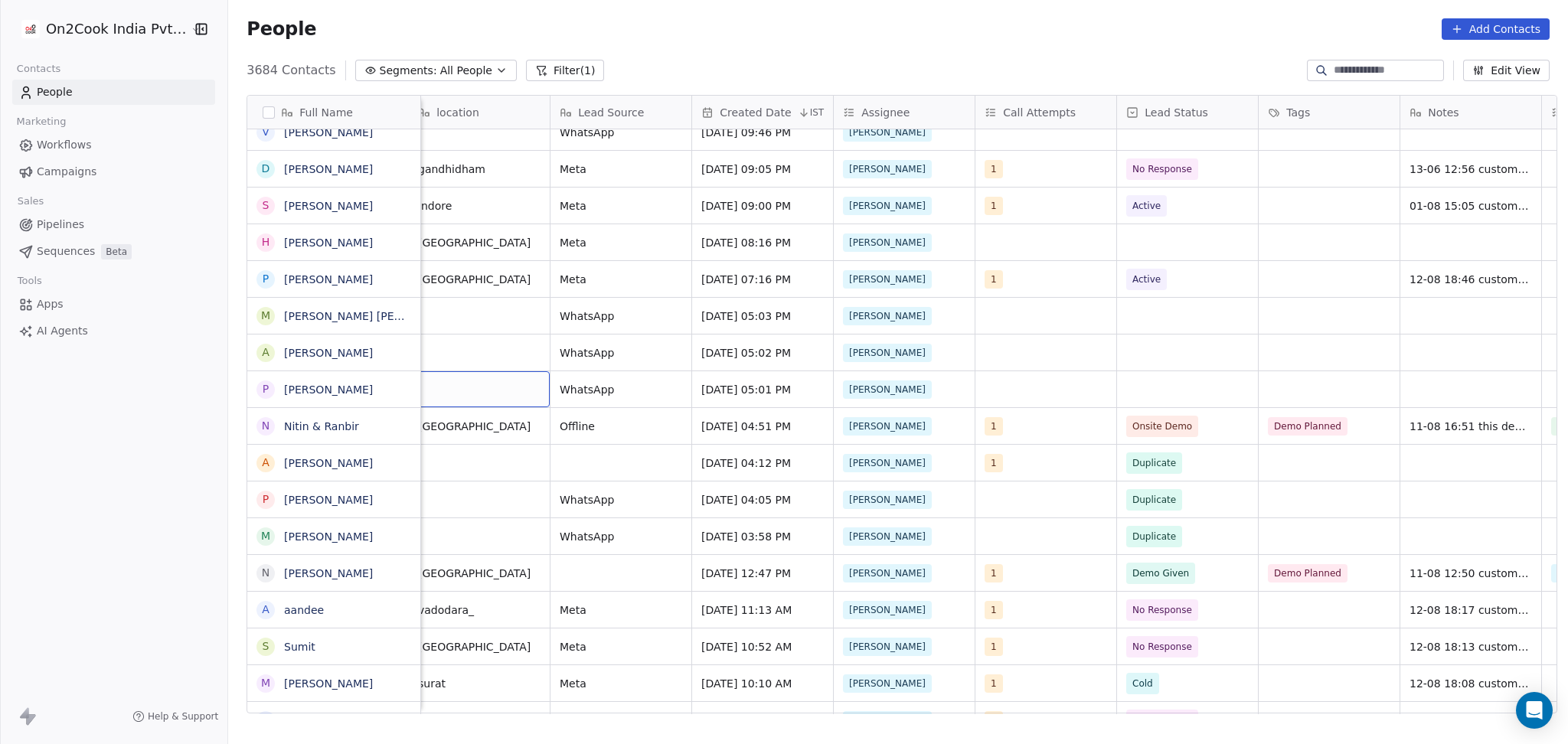
scroll to position [0, 707]
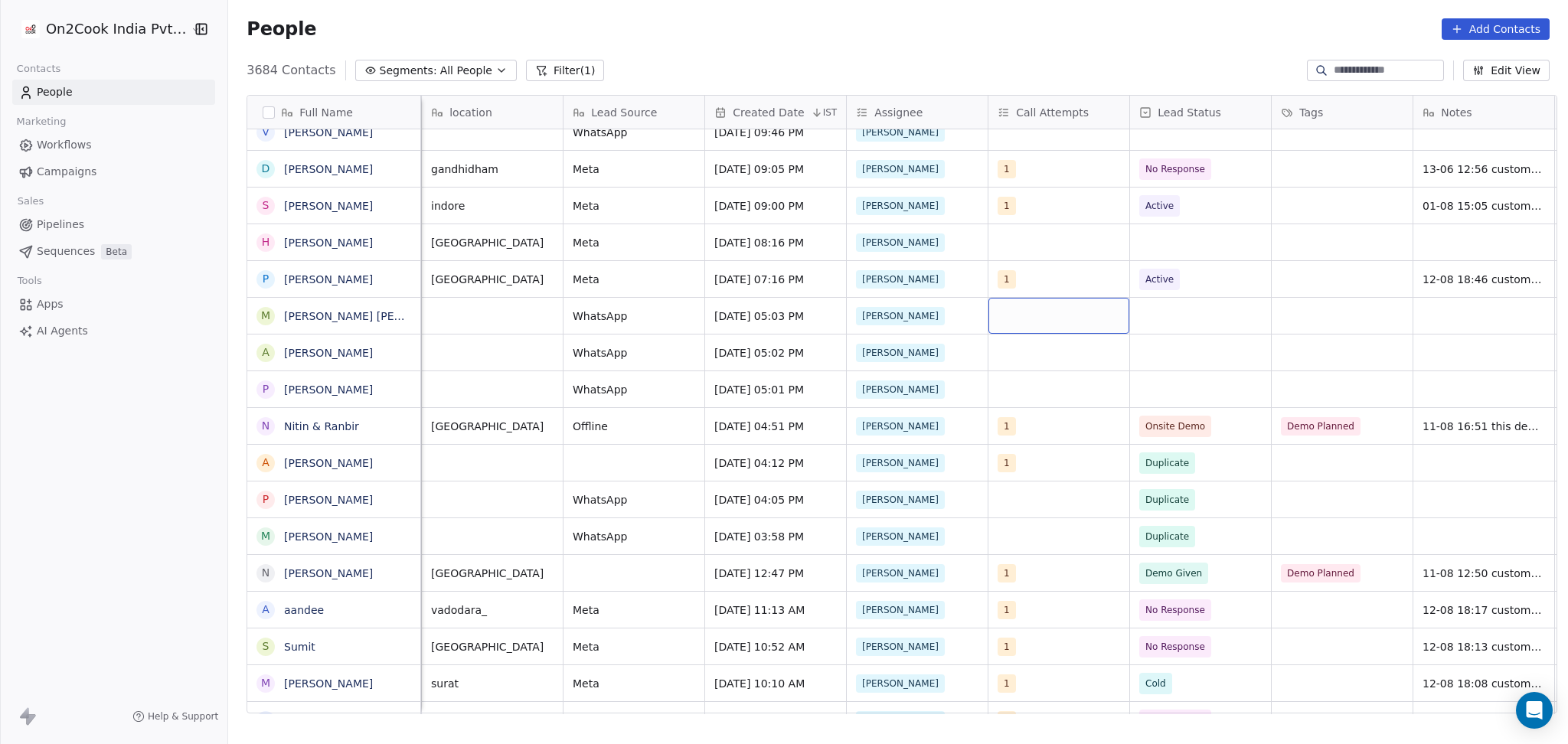
click at [1069, 320] on div "grid" at bounding box center [1058, 316] width 141 height 36
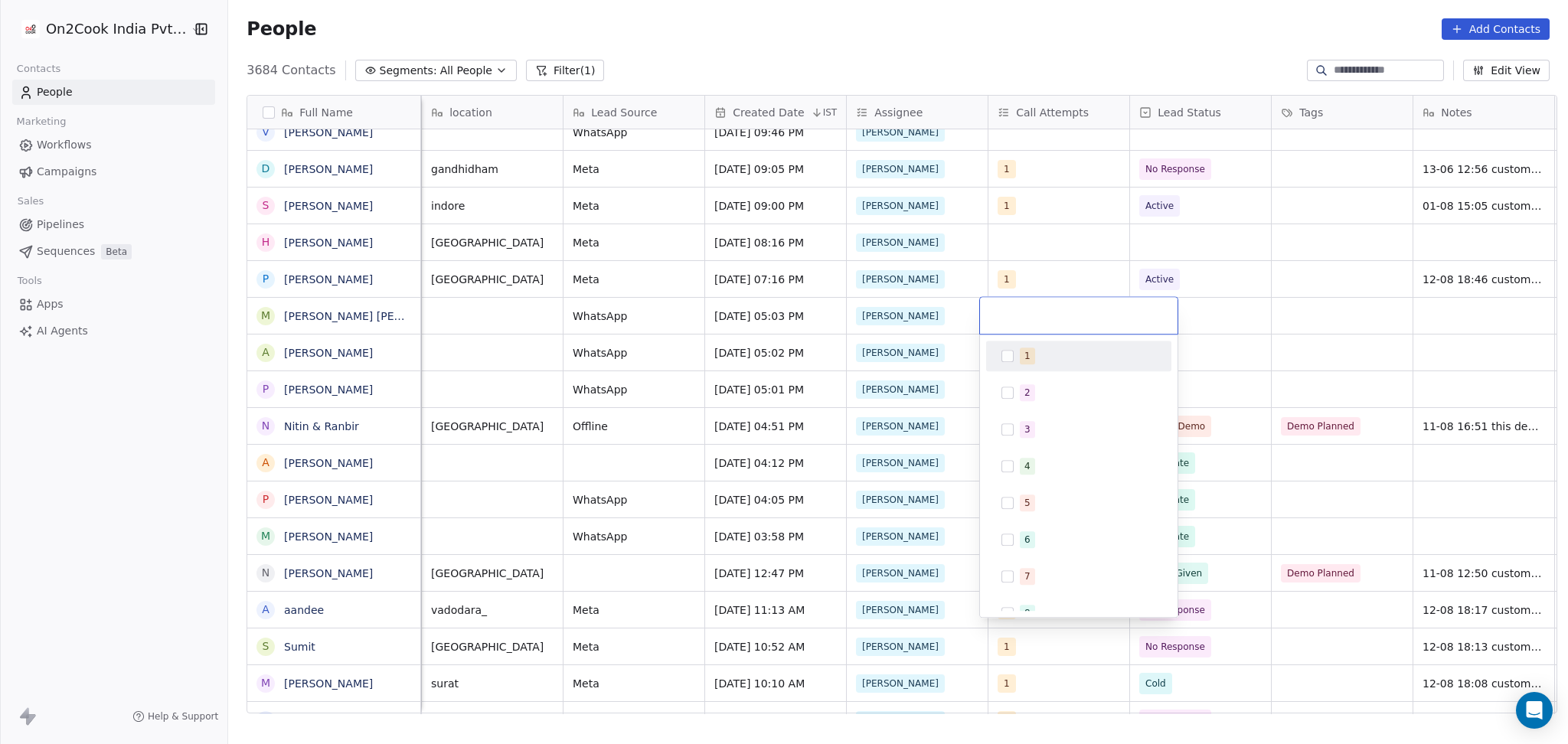
click at [1238, 300] on html "On2Cook India Pvt. Ltd. Contacts People Marketing Workflows Campaigns Sales Pip…" at bounding box center [784, 372] width 1568 height 744
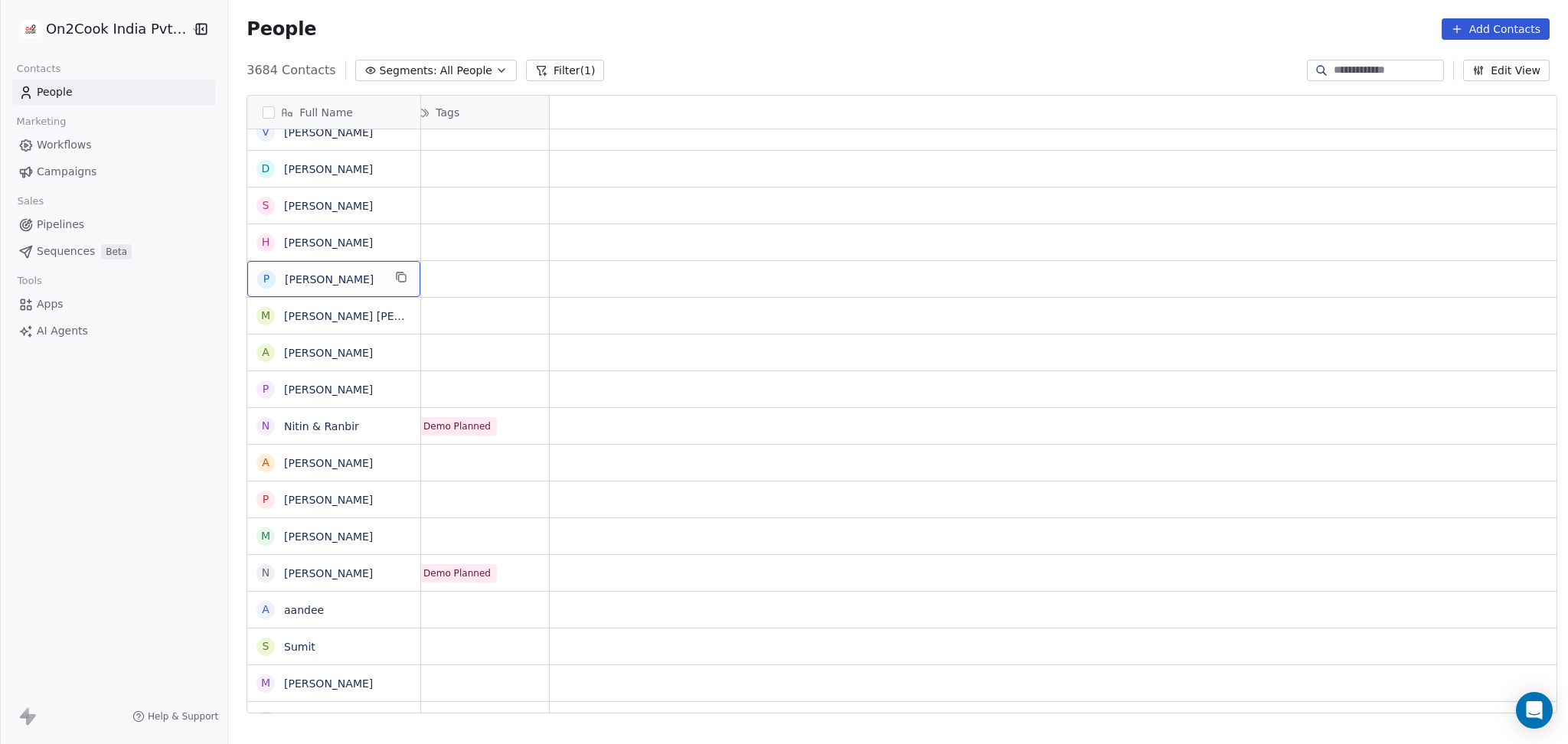
scroll to position [0, 0]
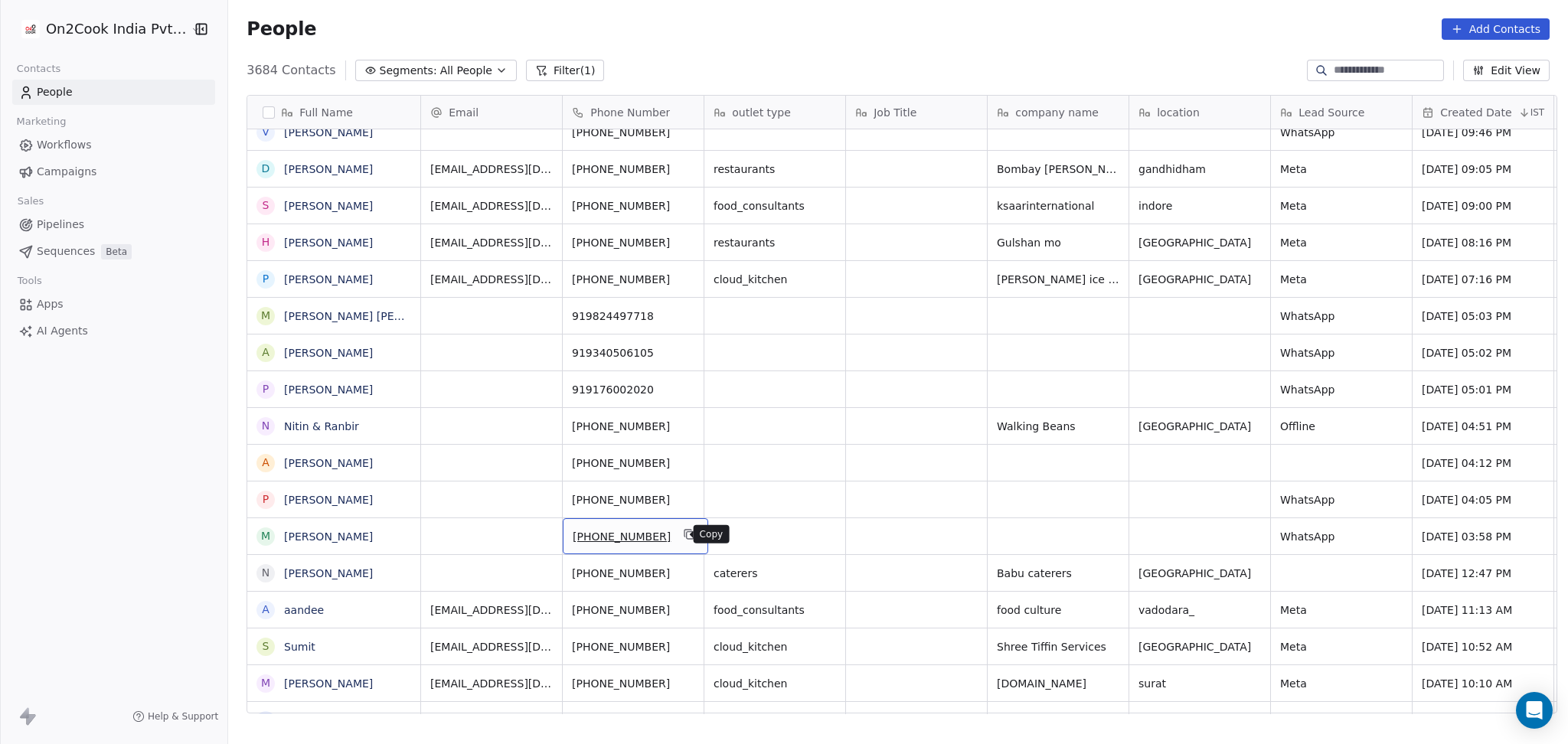
click at [683, 537] on icon "grid" at bounding box center [689, 535] width 12 height 12
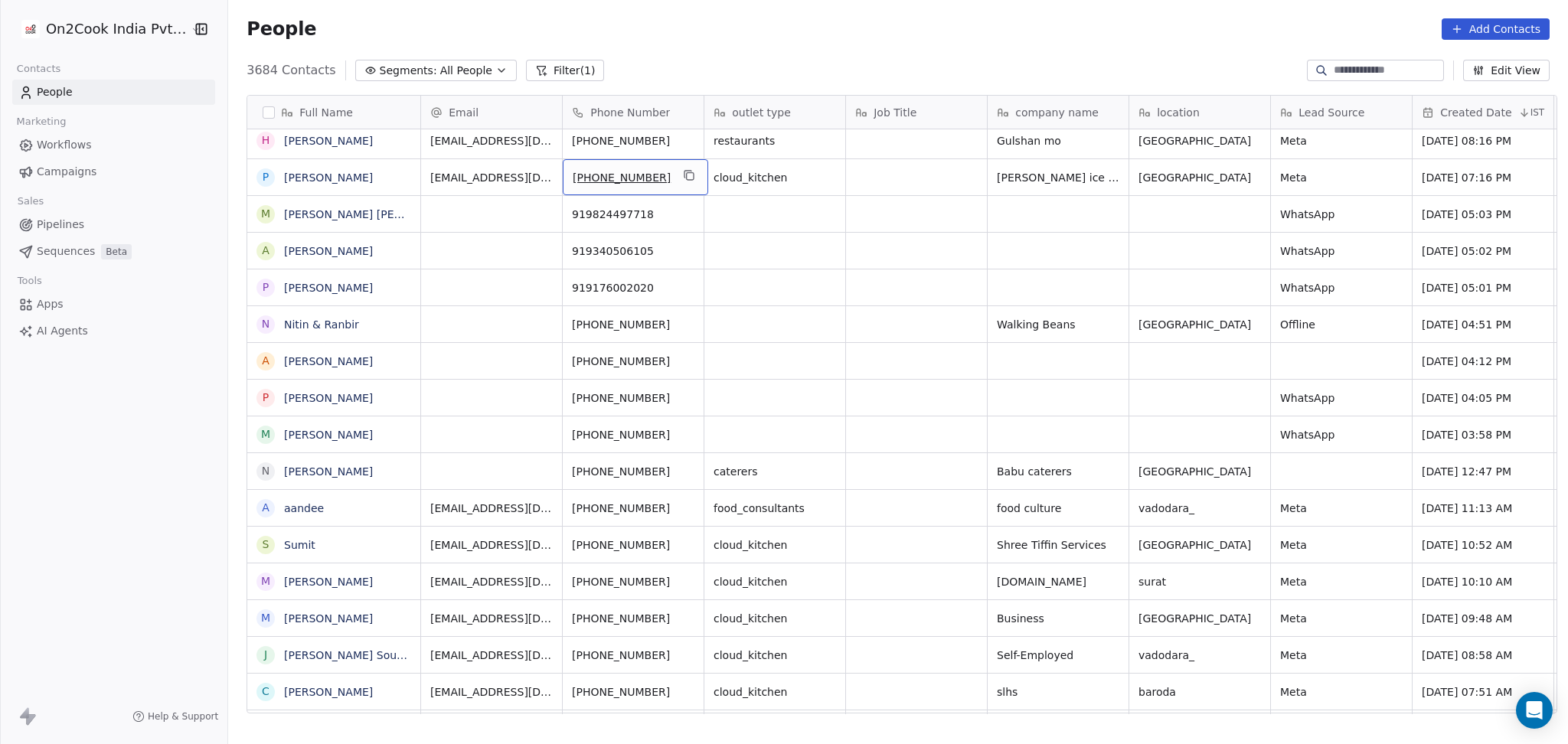
click at [684, 179] on button "grid" at bounding box center [689, 176] width 18 height 18
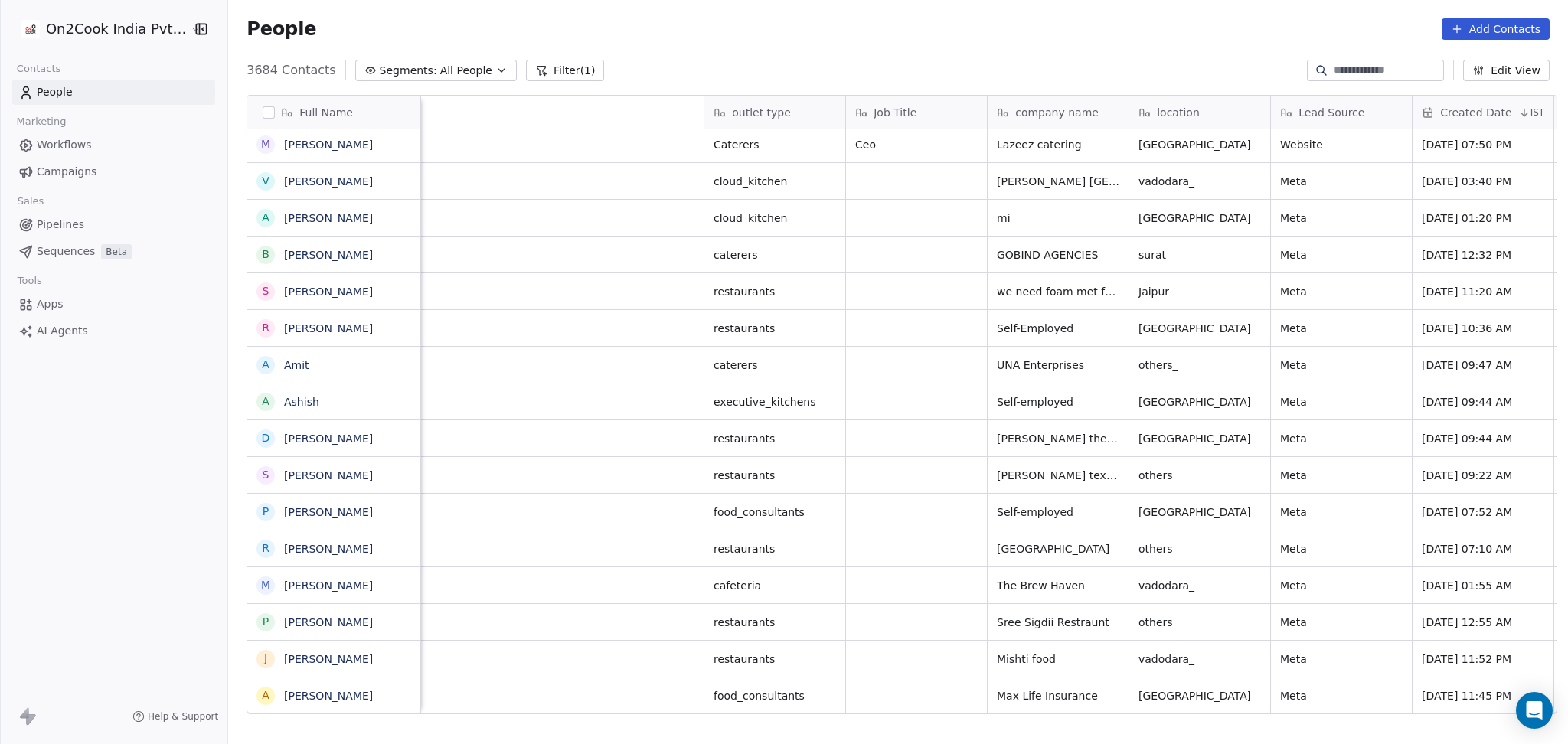
scroll to position [0, 720]
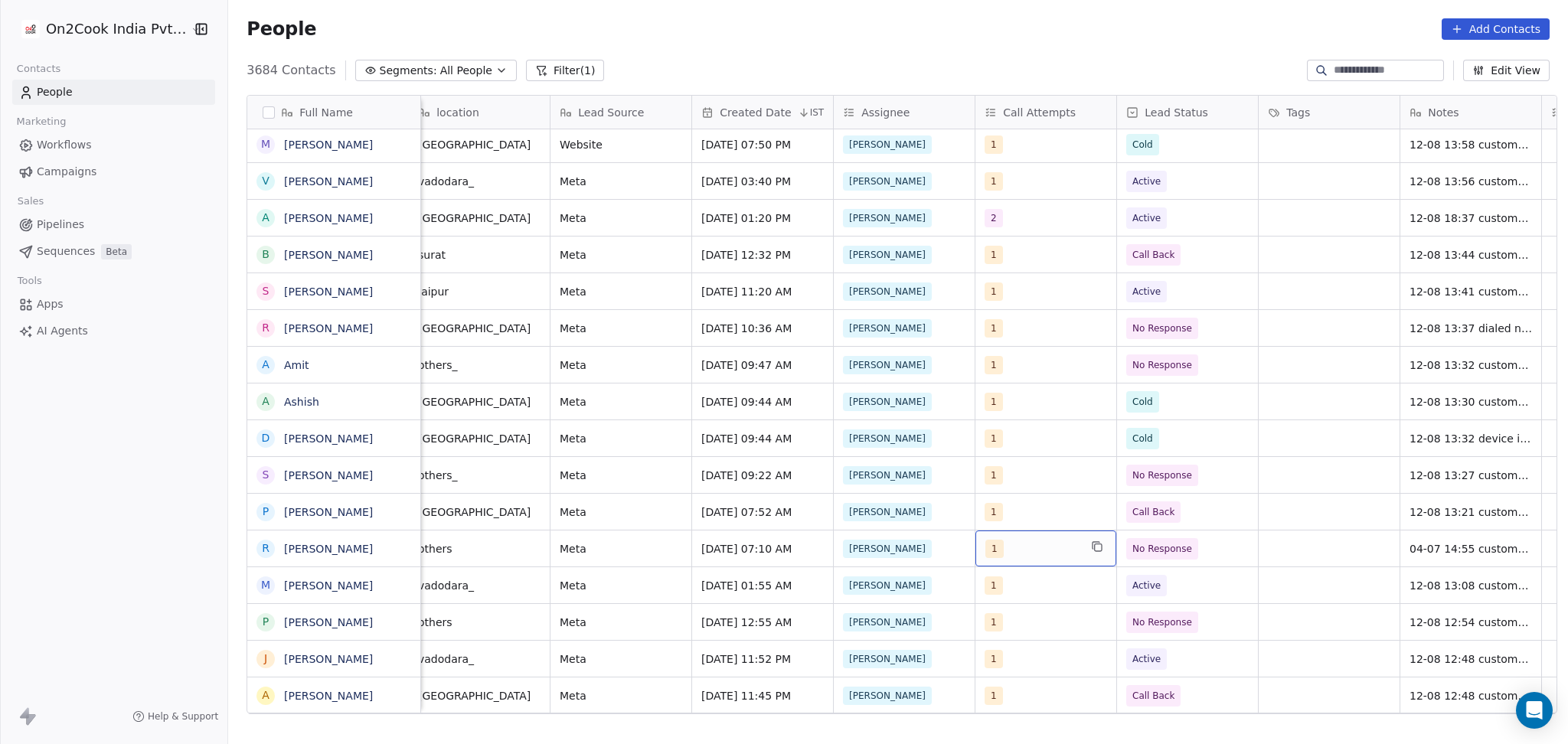
click at [1060, 543] on div "1" at bounding box center [1031, 549] width 93 height 18
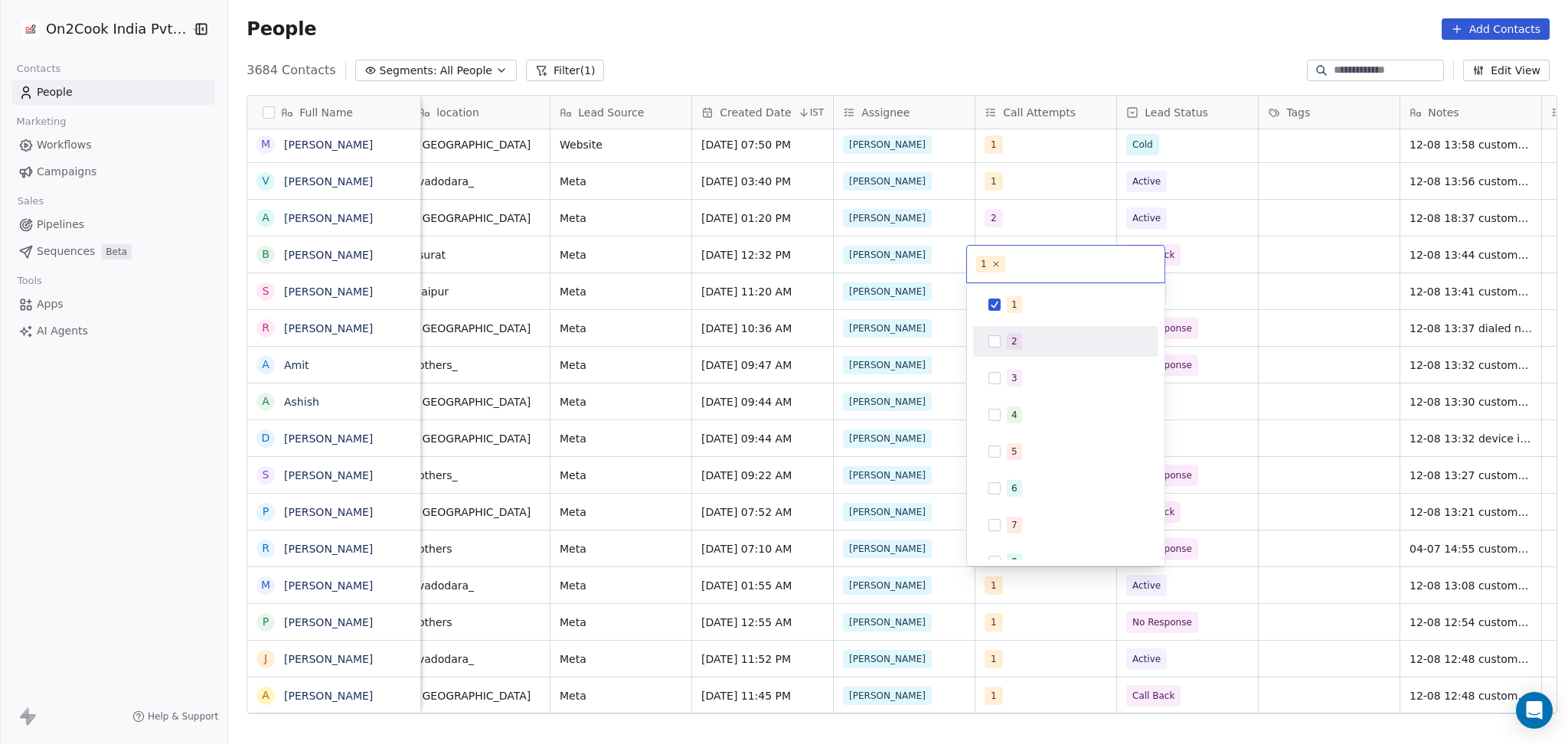
click at [1014, 355] on div "2" at bounding box center [1065, 341] width 186 height 31
click at [1017, 309] on span "1" at bounding box center [1014, 305] width 15 height 17
click at [1274, 408] on html "On2Cook India Pvt. Ltd. Contacts People Marketing Workflows Campaigns Sales Pip…" at bounding box center [784, 372] width 1568 height 744
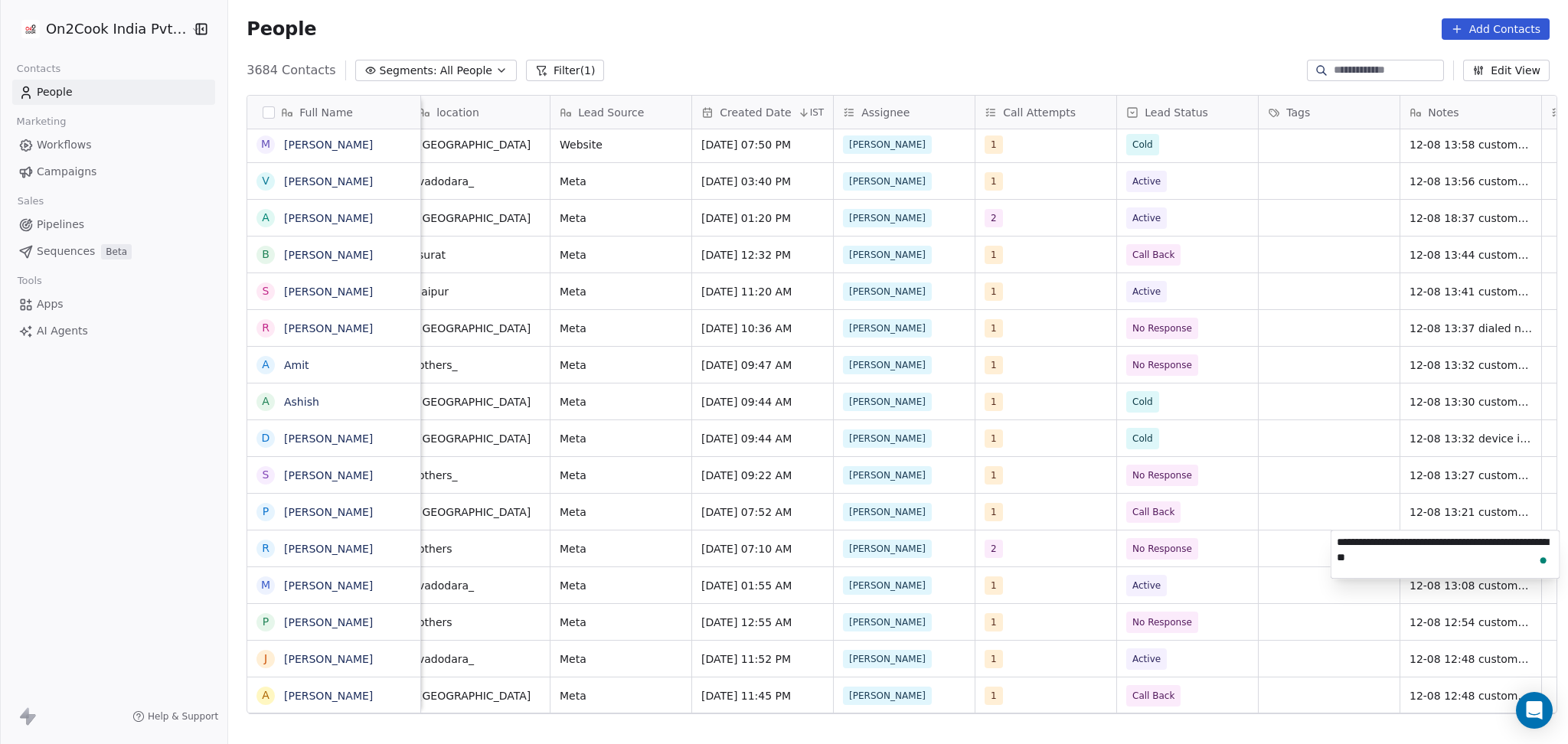
click at [1331, 540] on textarea "**********" at bounding box center [1445, 555] width 228 height 48
type textarea "**********"
click at [1276, 579] on html "On2Cook India Pvt. Ltd. Contacts People Marketing Workflows Campaigns Sales Pip…" at bounding box center [784, 372] width 1568 height 744
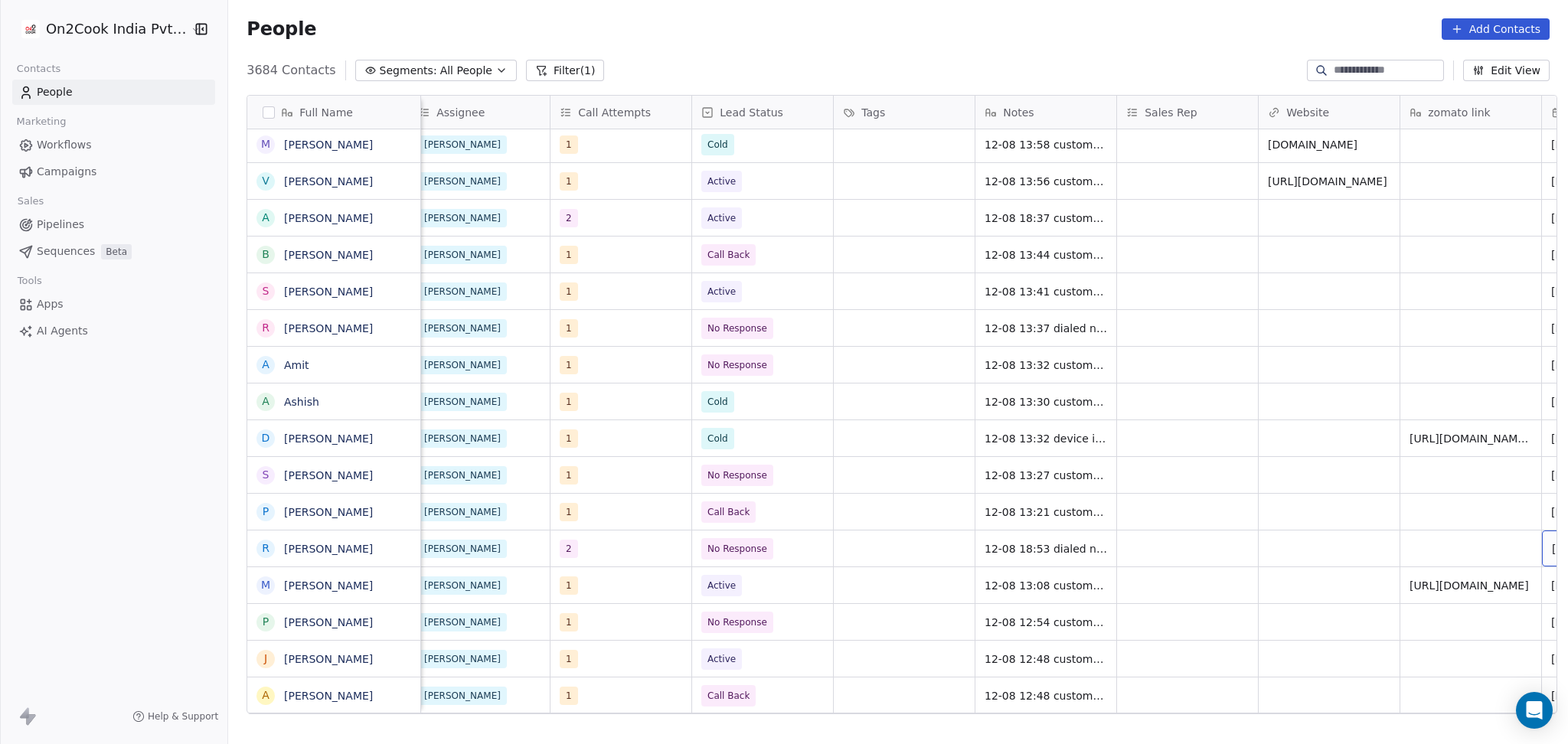
scroll to position [0, 1429]
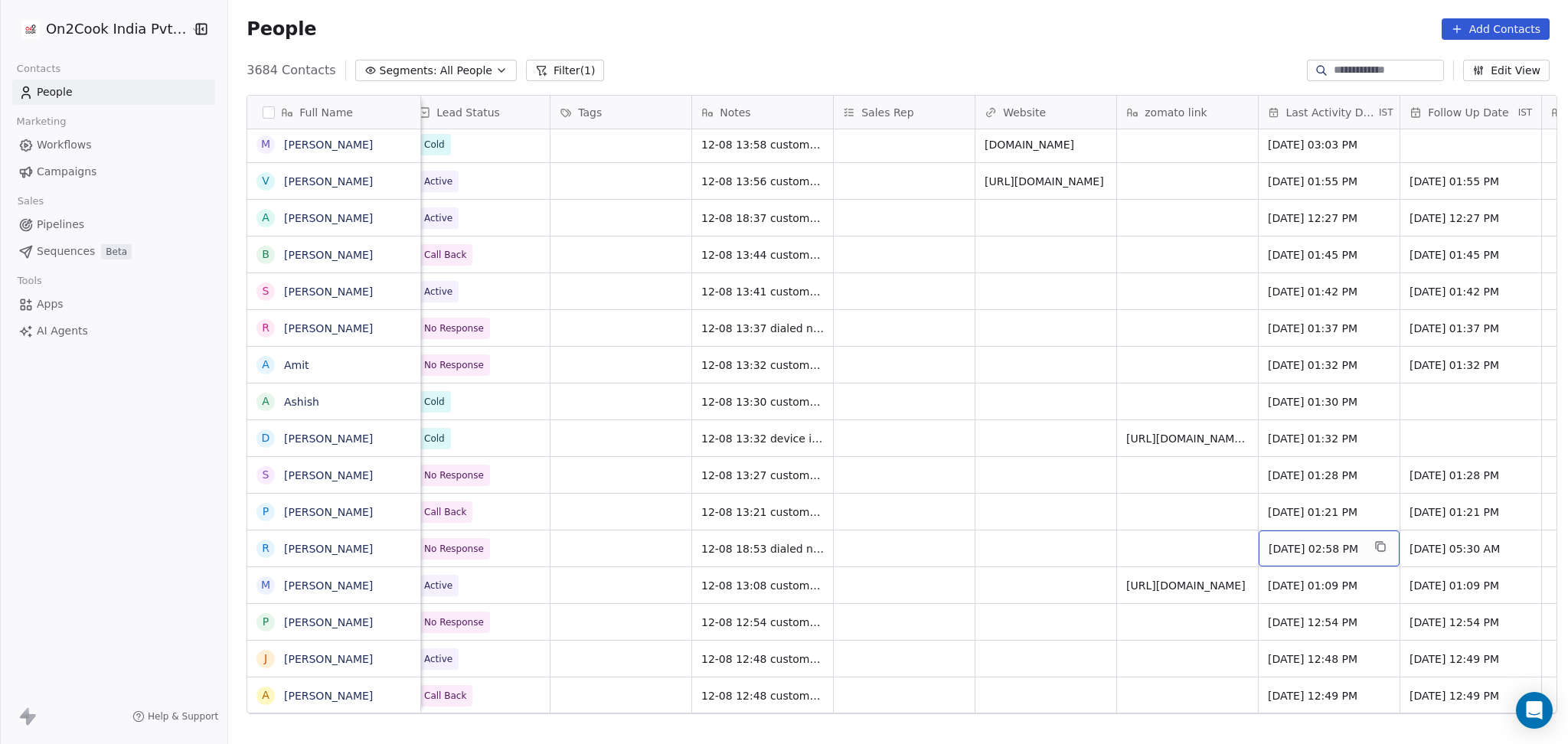
click at [1329, 545] on span "Jul 04, 2025 02:58 PM" at bounding box center [1315, 549] width 93 height 15
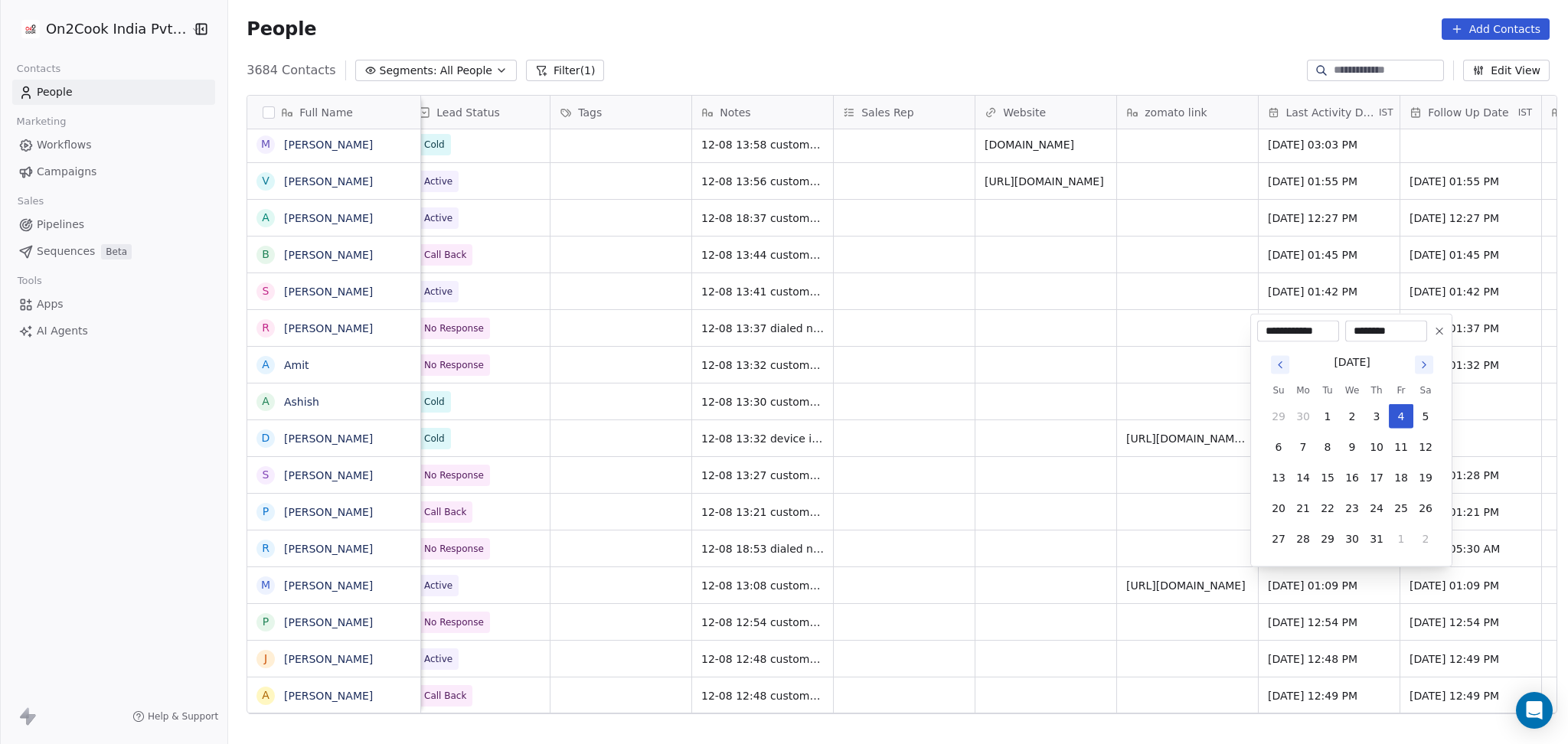
click at [1425, 367] on icon "Go to next month" at bounding box center [1424, 365] width 12 height 12
click at [1336, 443] on button "12" at bounding box center [1328, 447] width 25 height 25
type input "**********"
click at [1188, 480] on html "On2Cook India Pvt. Ltd. Contacts People Marketing Workflows Campaigns Sales Pip…" at bounding box center [784, 372] width 1568 height 744
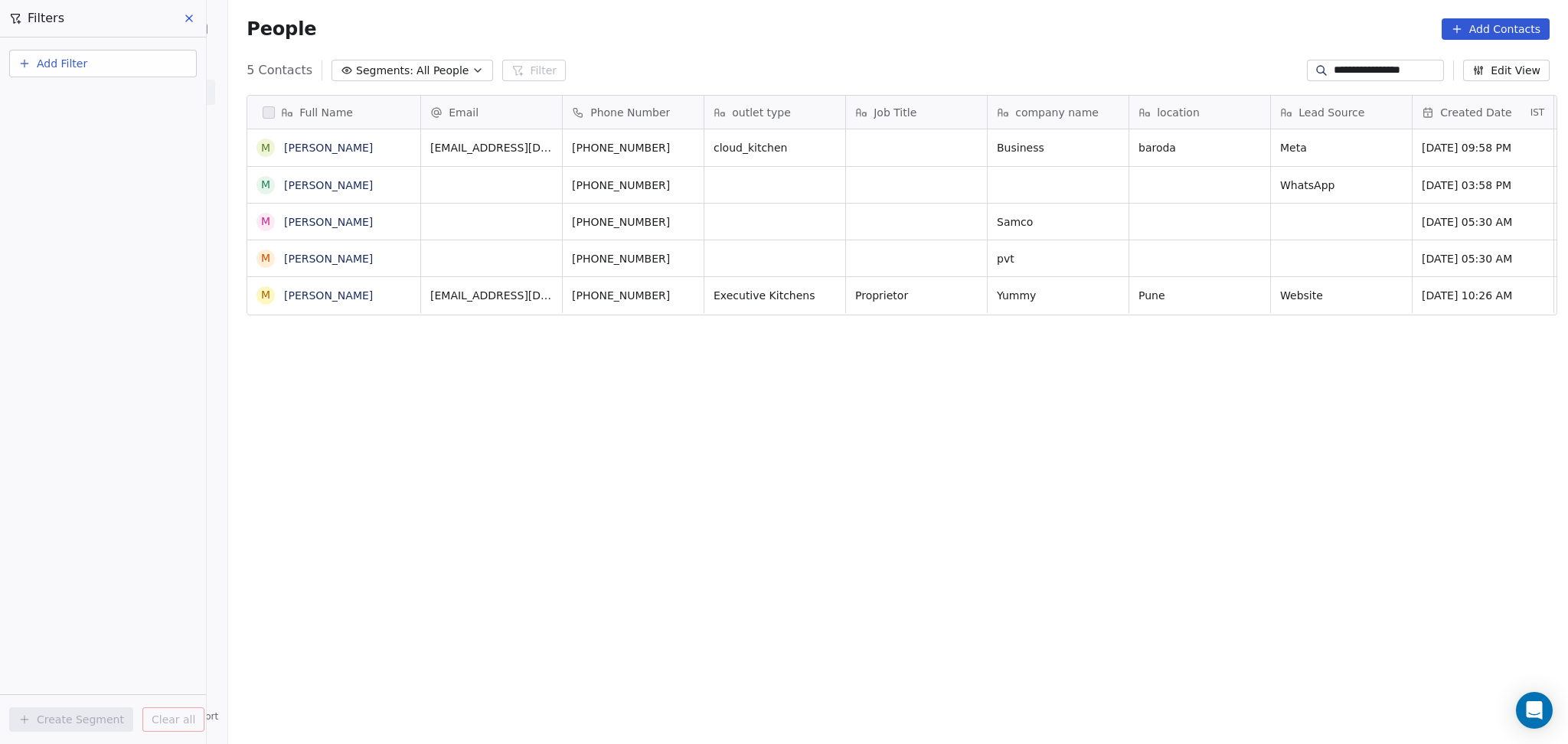
scroll to position [639, 1331]
type input "**********"
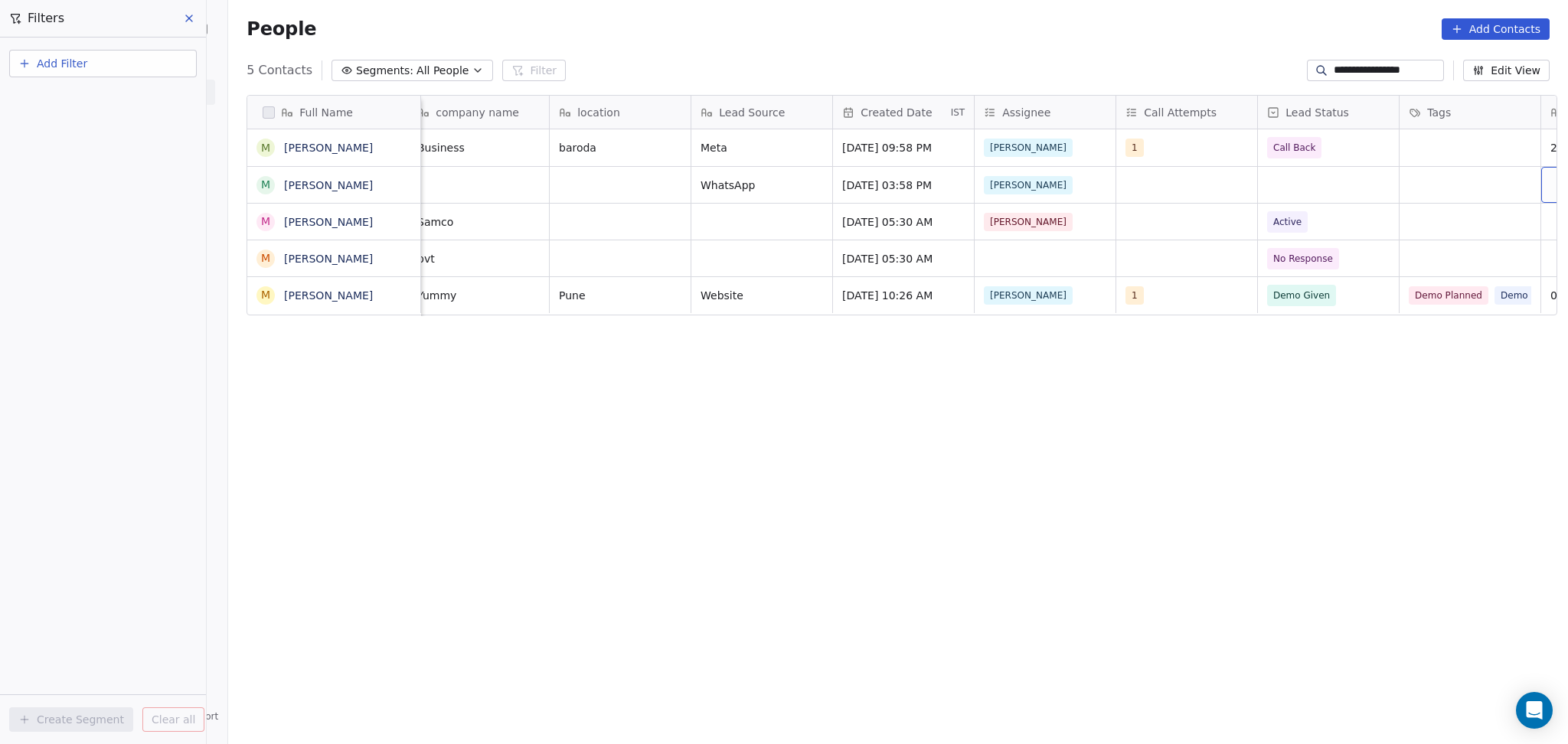
scroll to position [0, 720]
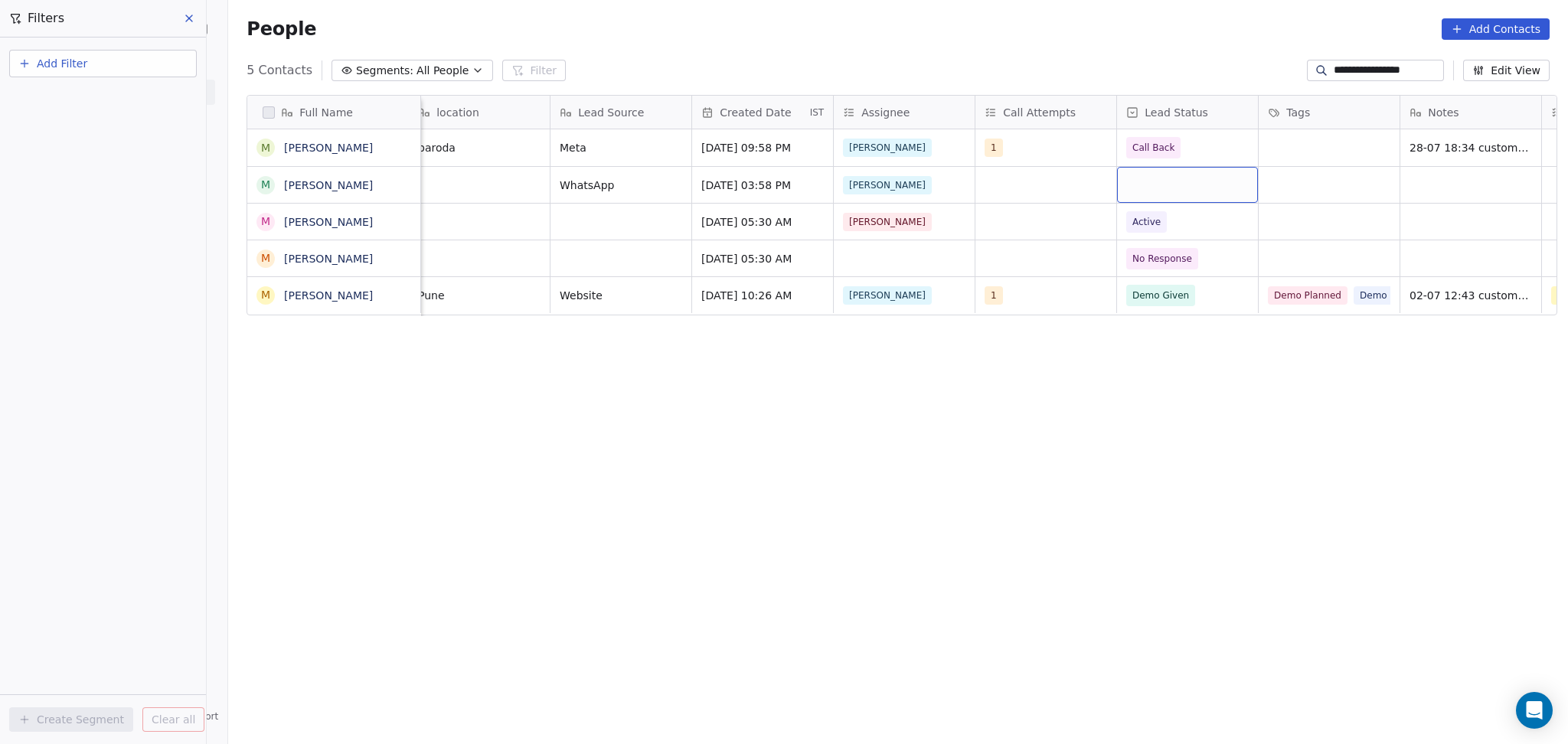
click at [1146, 186] on div "grid" at bounding box center [1187, 185] width 141 height 36
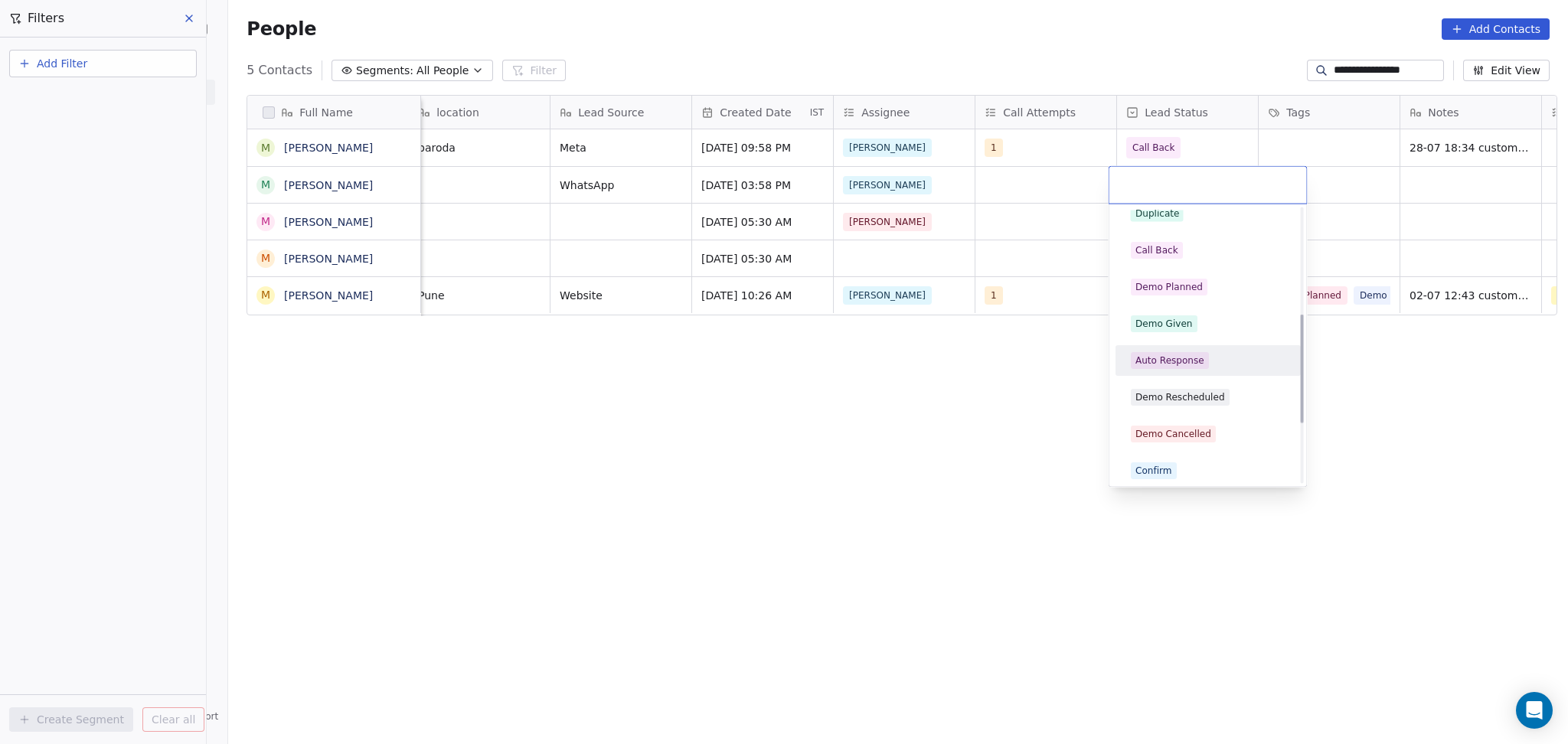
scroll to position [203, 0]
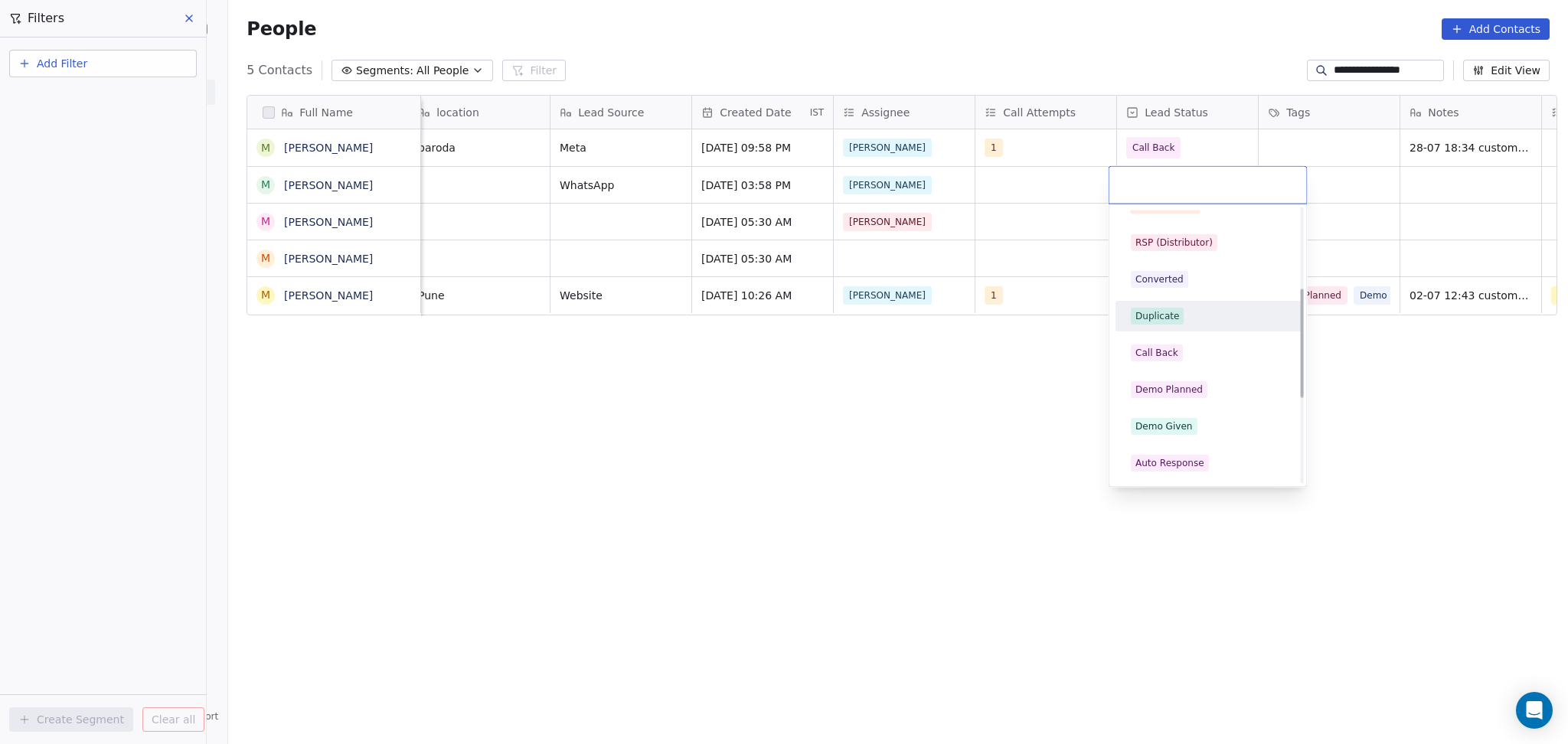
click at [1166, 318] on div "Duplicate" at bounding box center [1157, 317] width 44 height 14
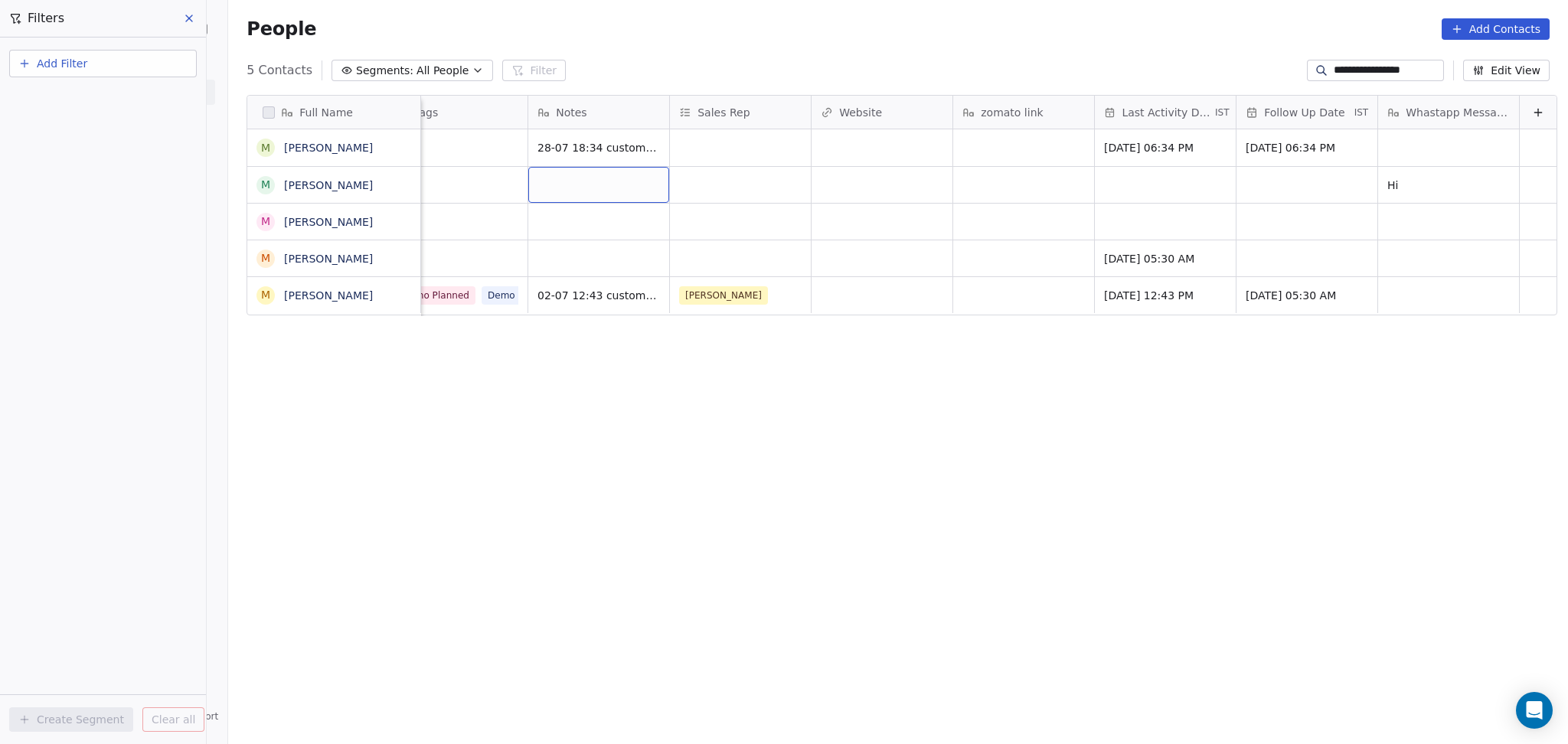
scroll to position [0, 1133]
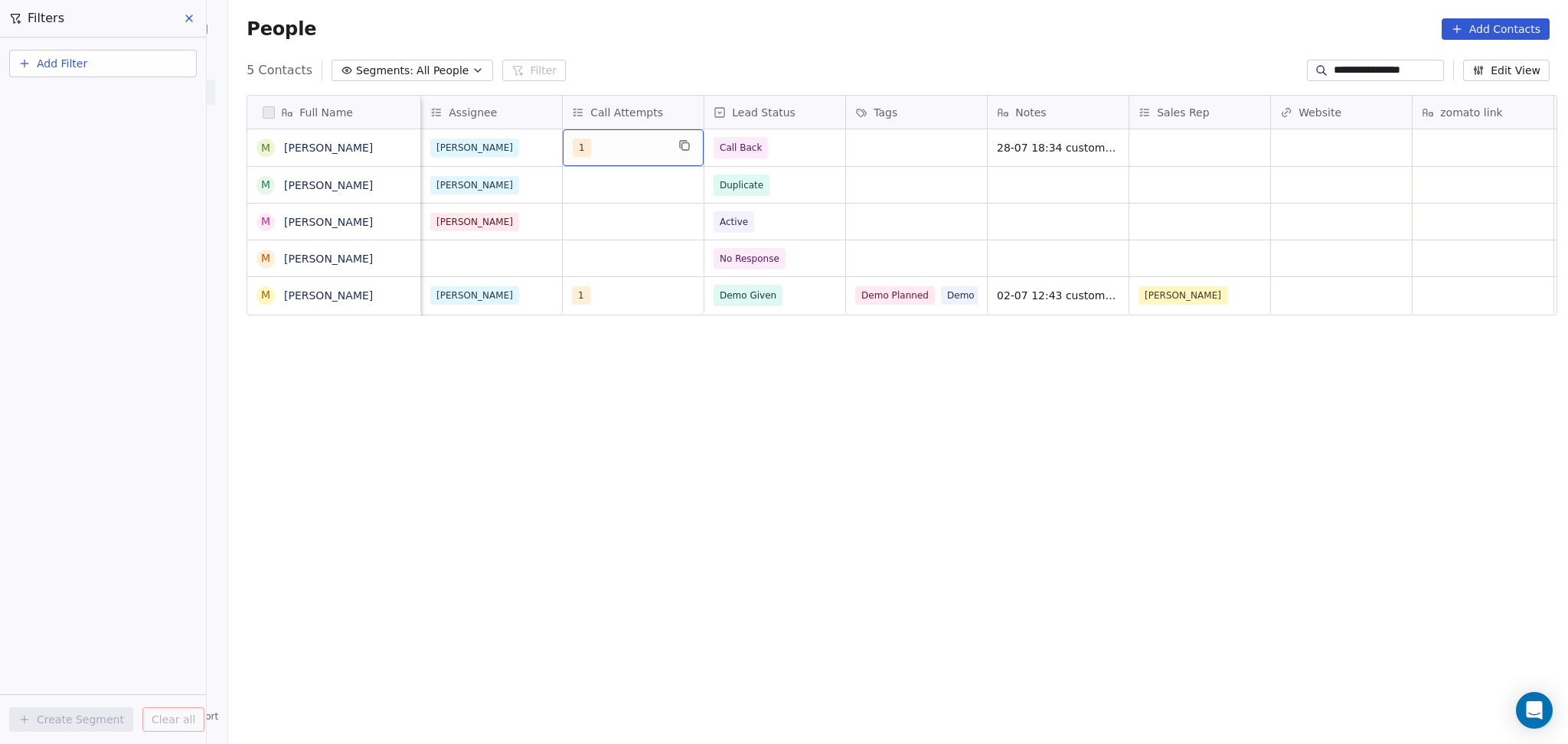
click at [640, 141] on div "1" at bounding box center [618, 148] width 93 height 18
click at [633, 239] on div "2" at bounding box center [653, 226] width 186 height 31
click at [632, 186] on div "1" at bounding box center [662, 189] width 136 height 17
click at [853, 176] on html "**********" at bounding box center [784, 372] width 1568 height 744
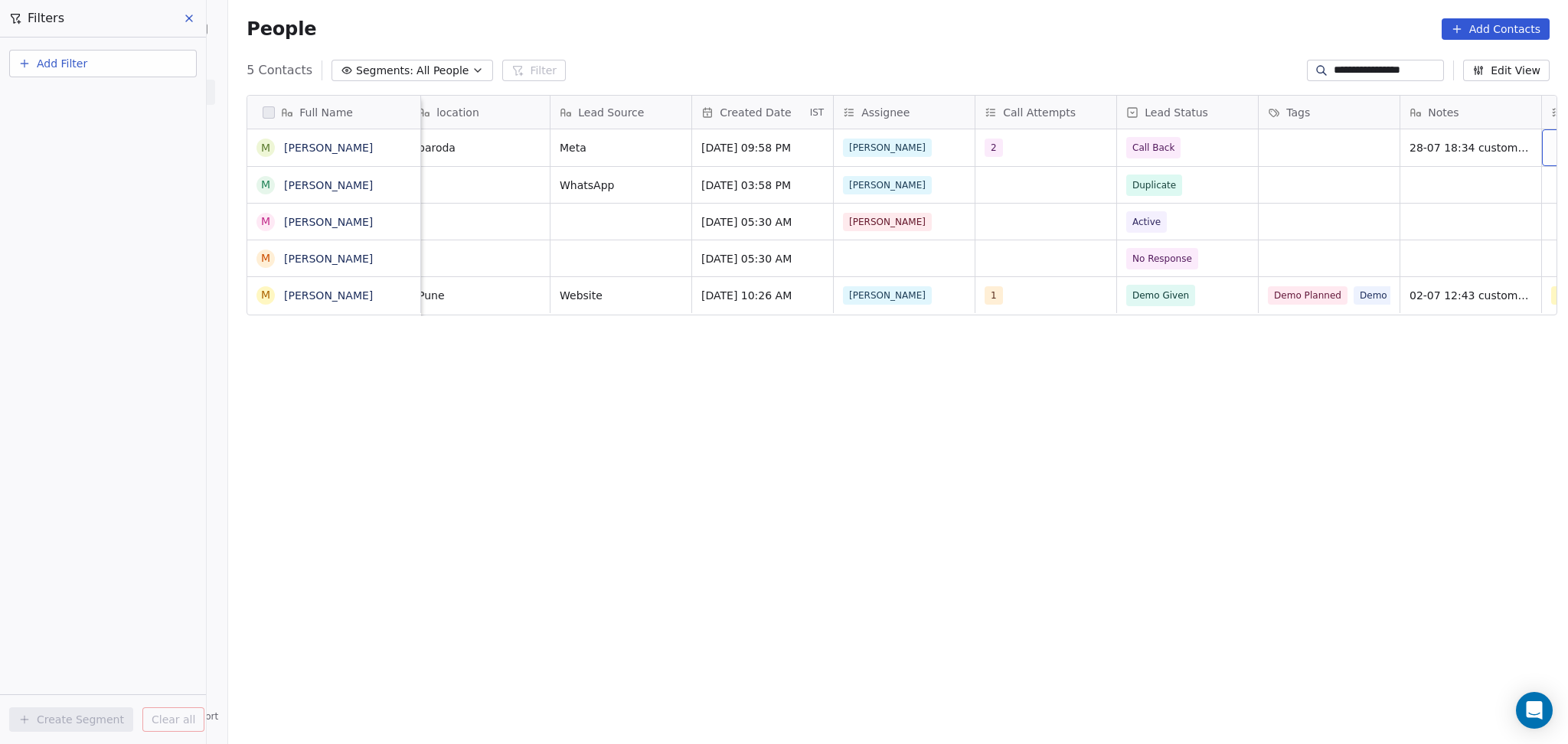
scroll to position [0, 863]
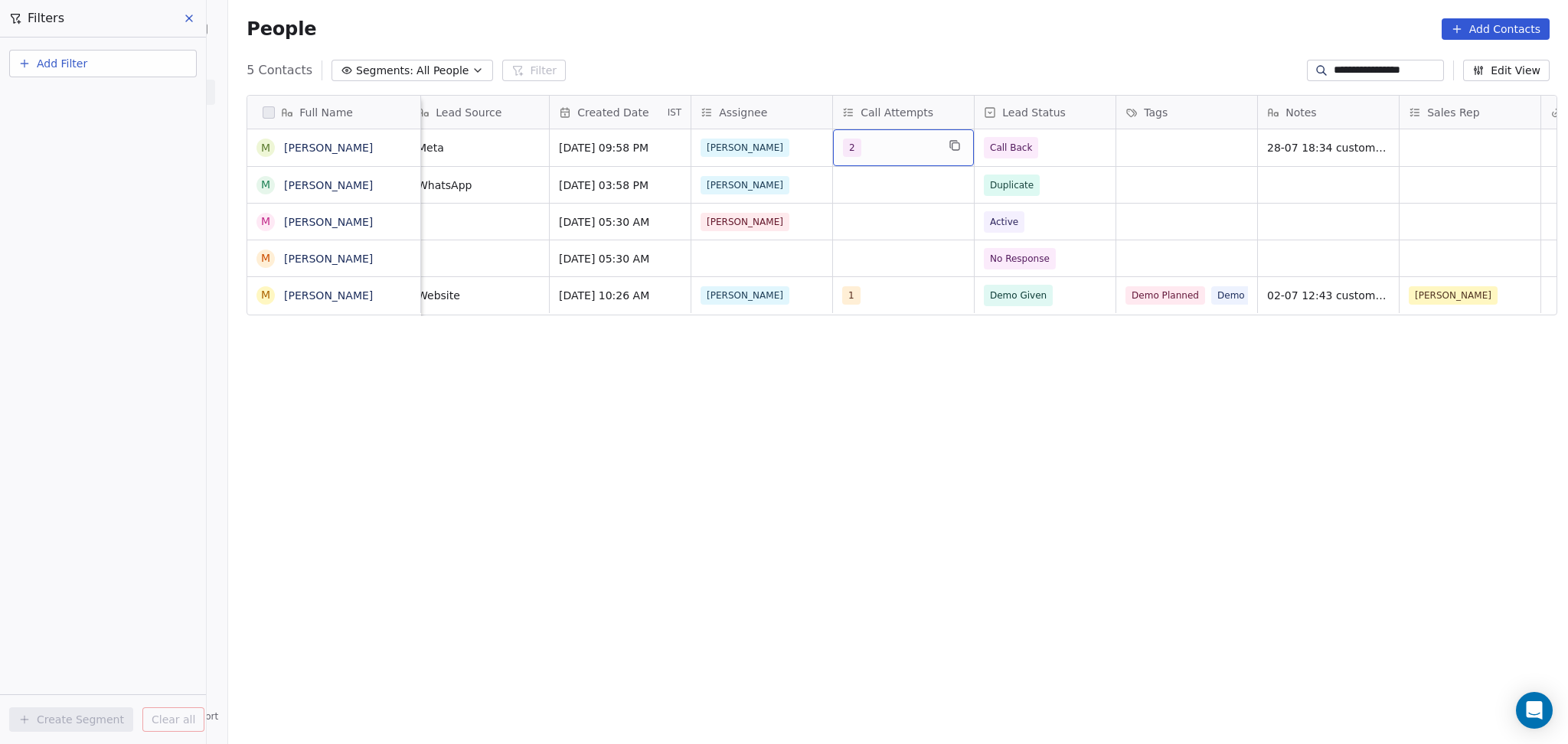
click at [868, 152] on div "2" at bounding box center [889, 148] width 93 height 18
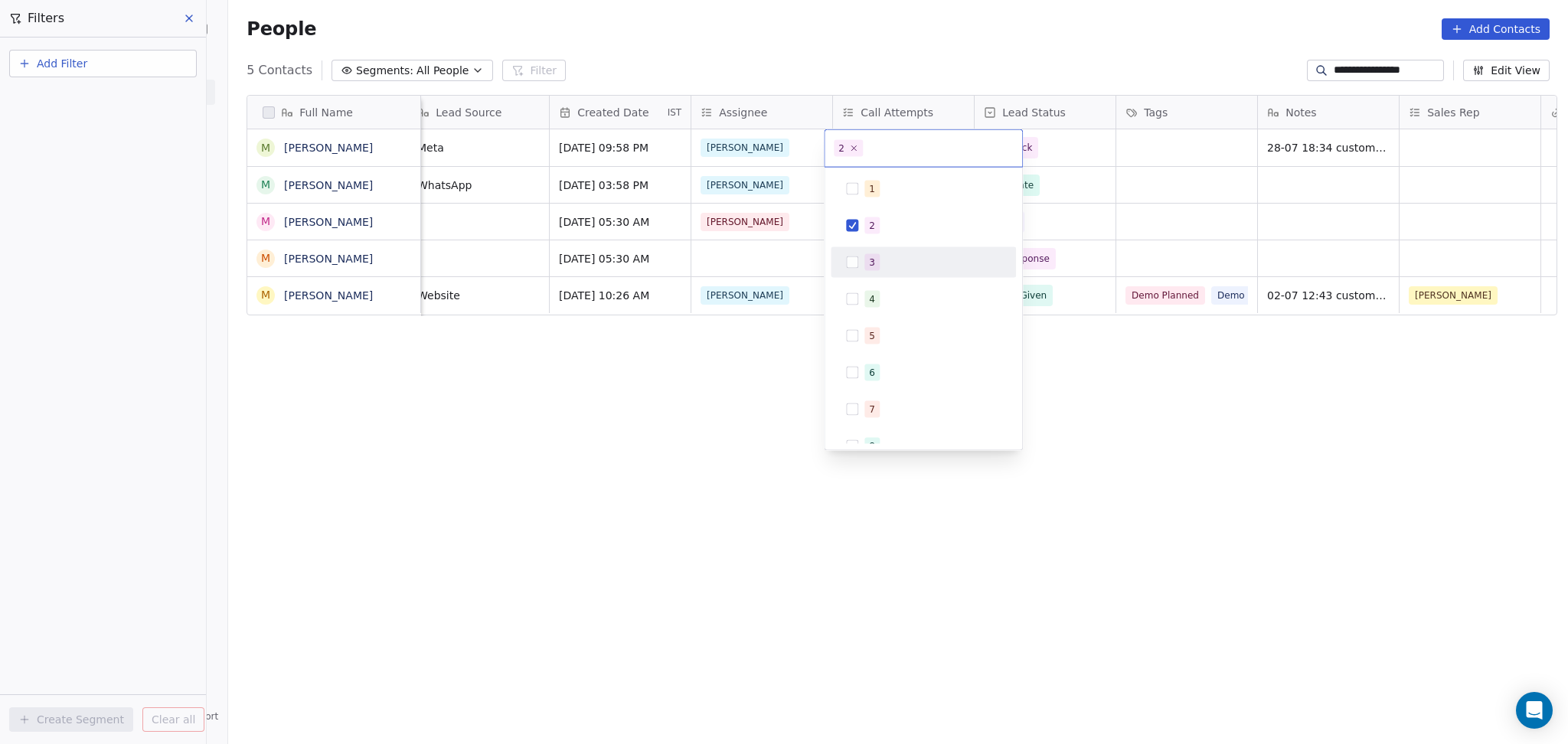
click at [863, 263] on div "3" at bounding box center [923, 263] width 173 height 25
click at [889, 213] on div "2" at bounding box center [923, 226] width 173 height 25
click at [1194, 209] on html "**********" at bounding box center [784, 372] width 1568 height 744
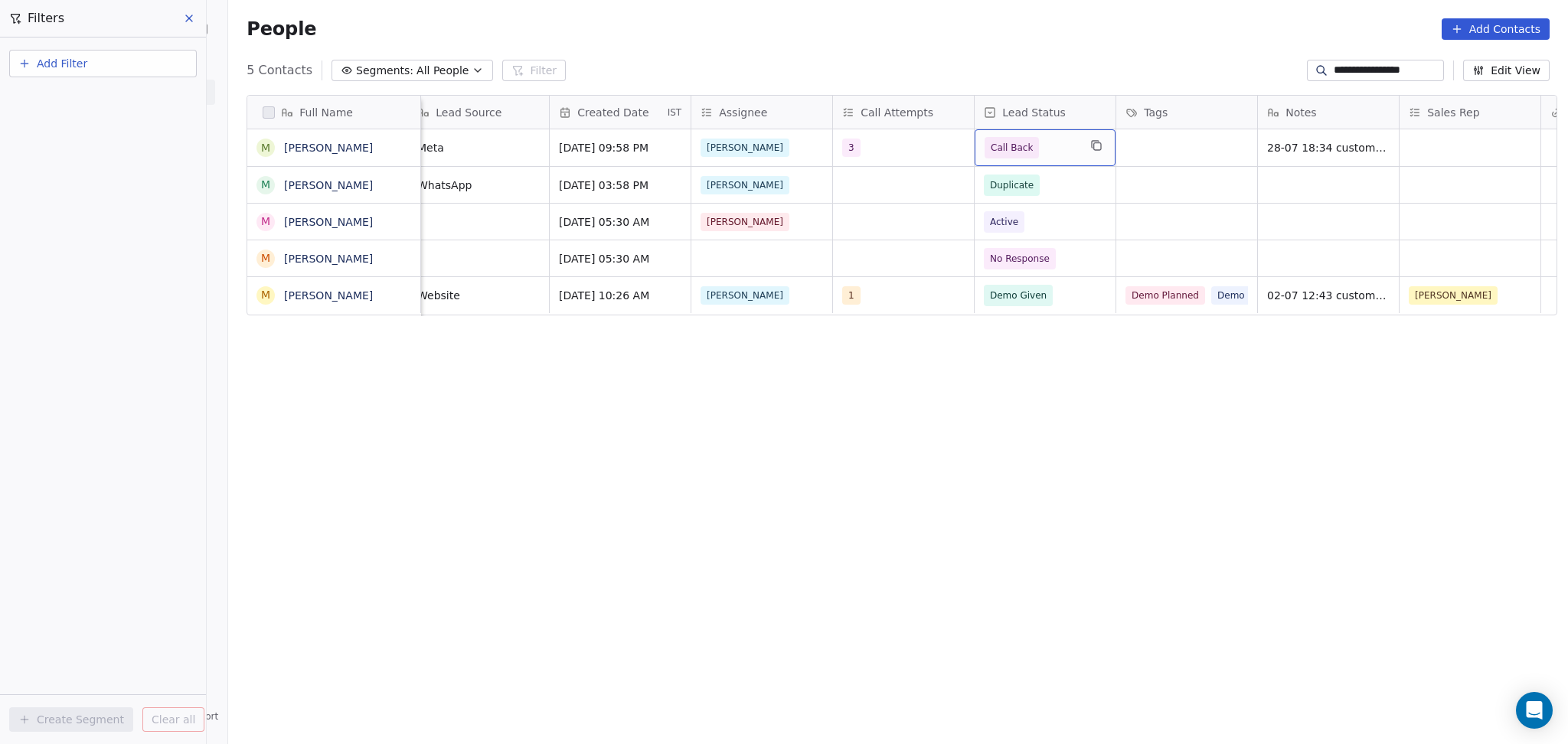
click at [1081, 164] on div "Call Back" at bounding box center [1044, 148] width 141 height 37
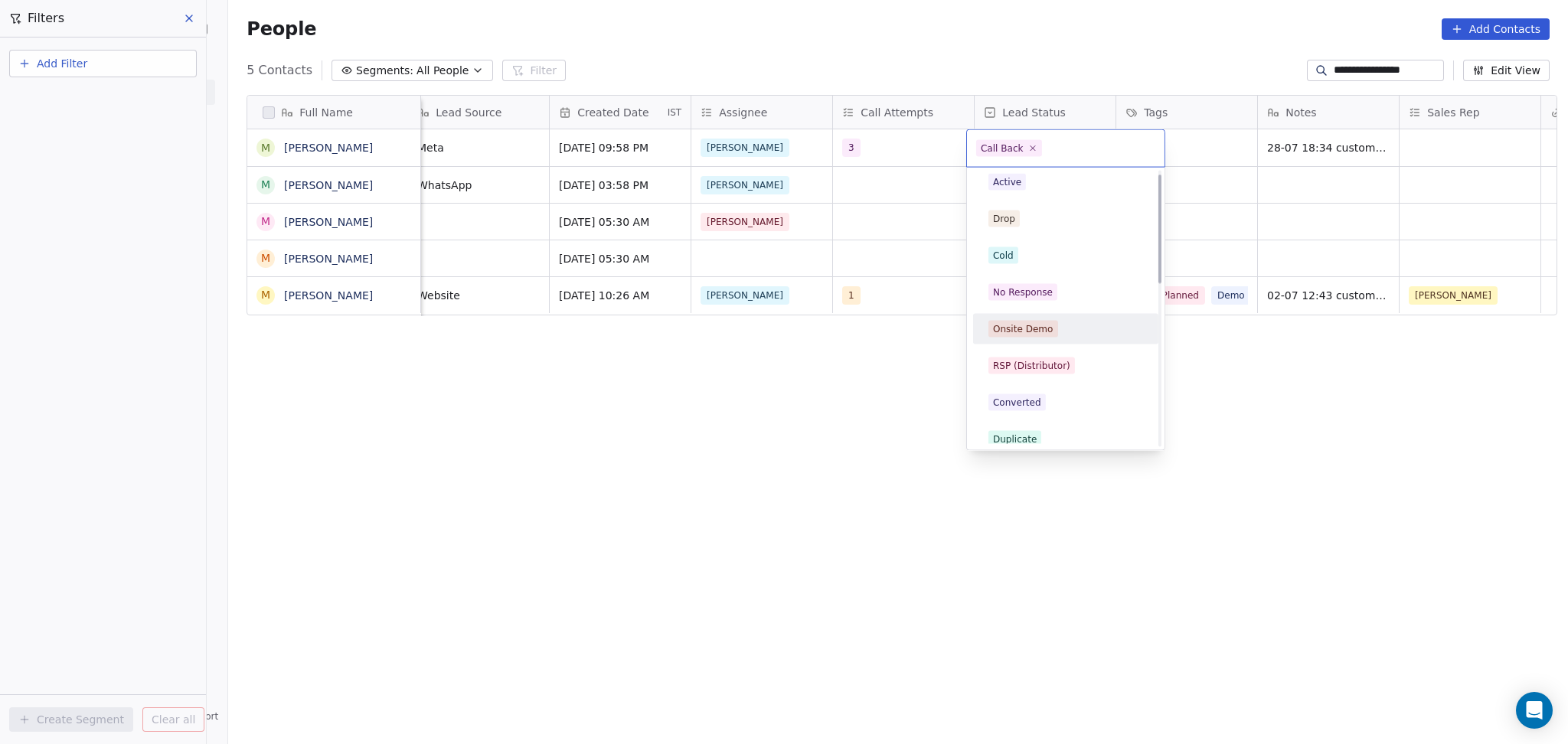
scroll to position [0, 0]
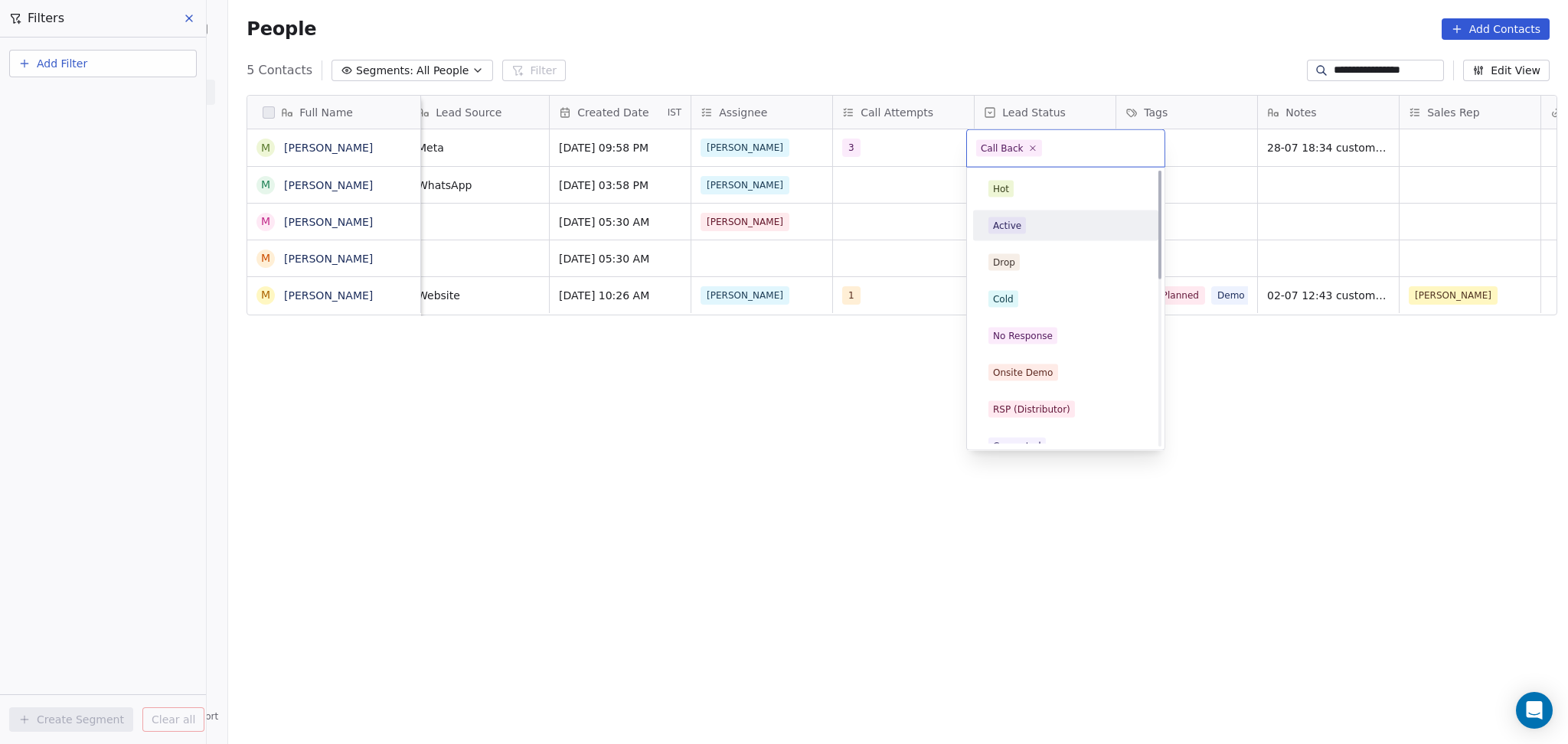
click at [1037, 226] on div "Active" at bounding box center [1065, 226] width 155 height 17
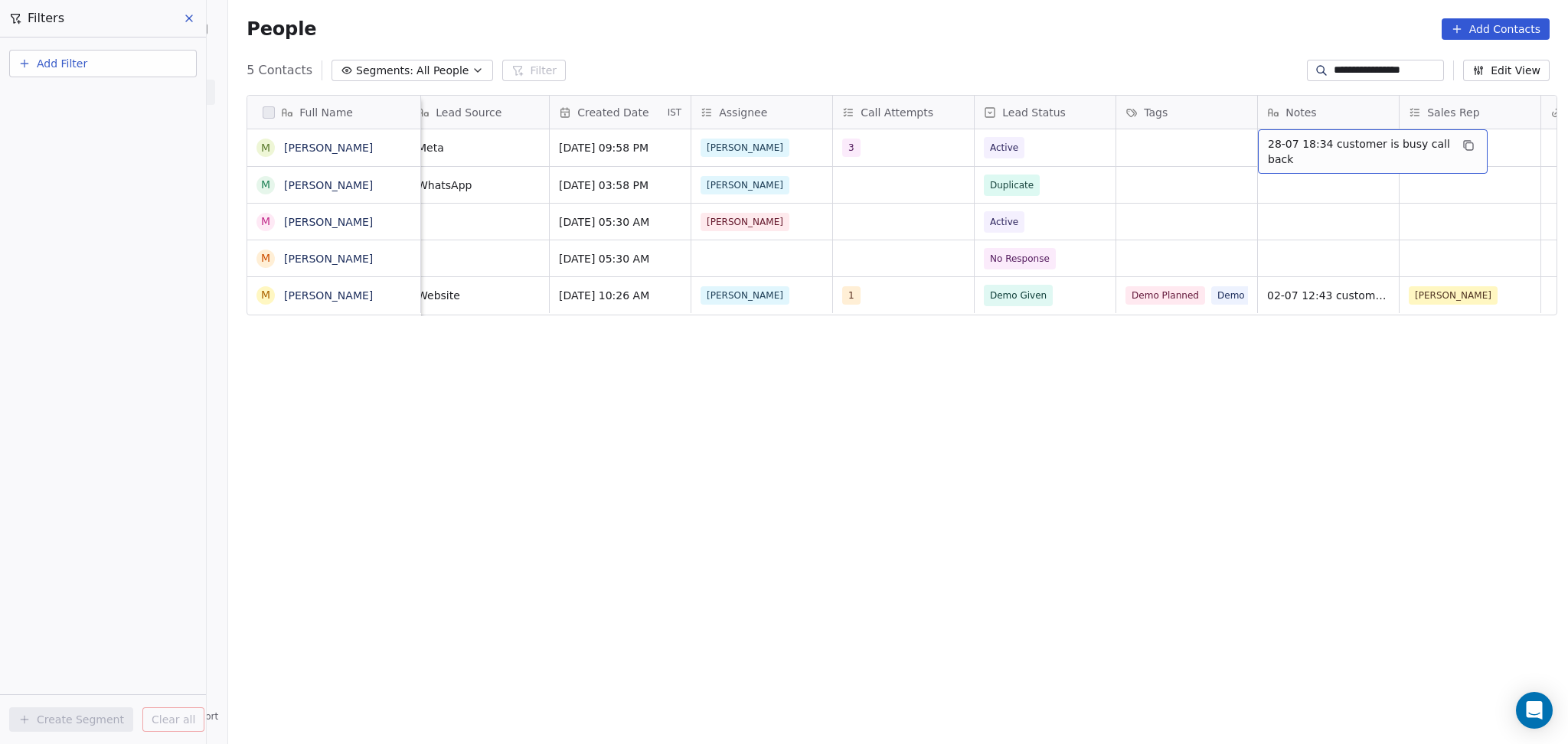
click at [1328, 159] on span "28-07 18:34 customer is busy call back" at bounding box center [1359, 152] width 183 height 31
click at [1252, 144] on textarea "**********" at bounding box center [1365, 155] width 228 height 48
type textarea "**********"
click at [1116, 196] on html "**********" at bounding box center [784, 372] width 1568 height 744
click at [1185, 126] on div "Tags" at bounding box center [1186, 112] width 141 height 33
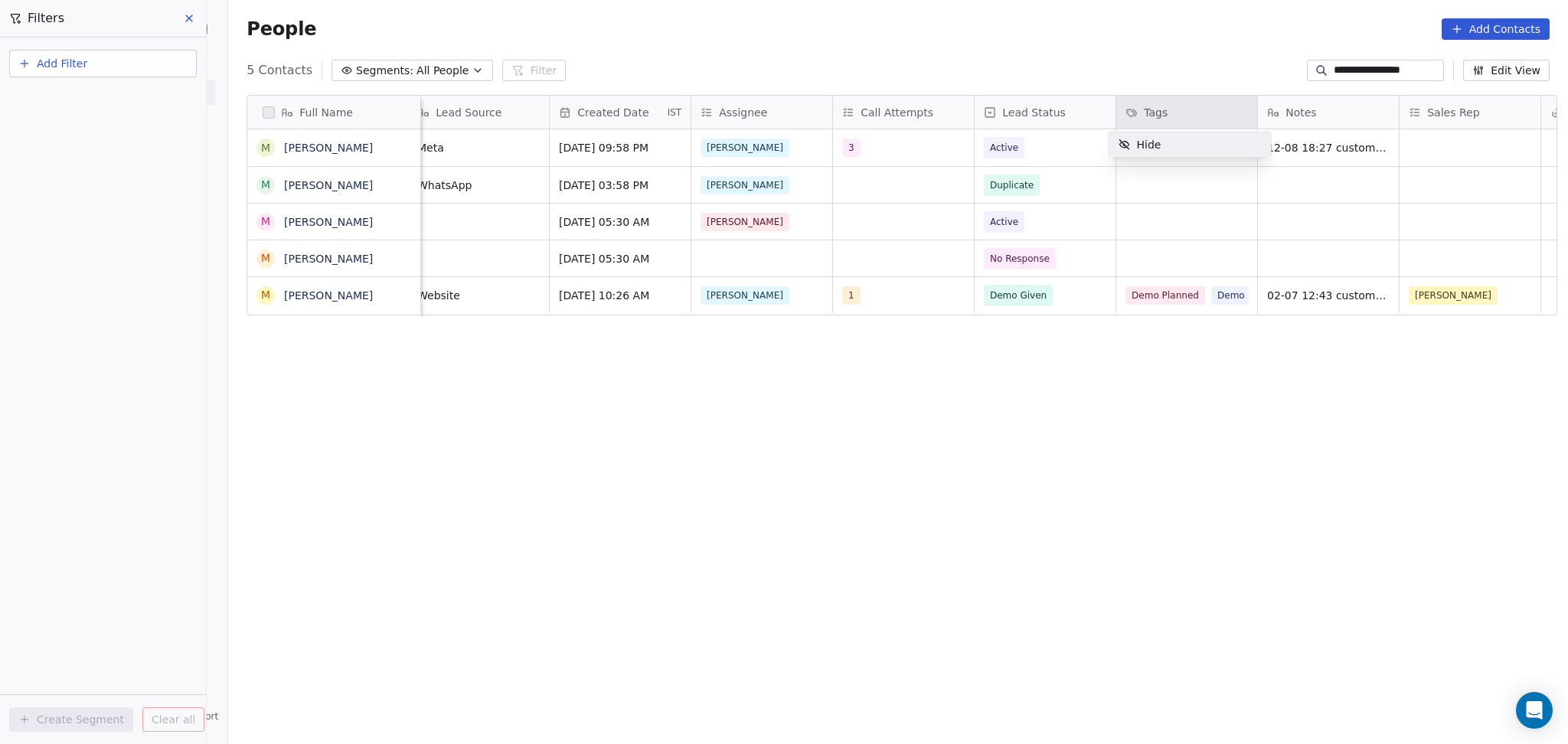
click at [1131, 213] on html "**********" at bounding box center [784, 372] width 1568 height 744
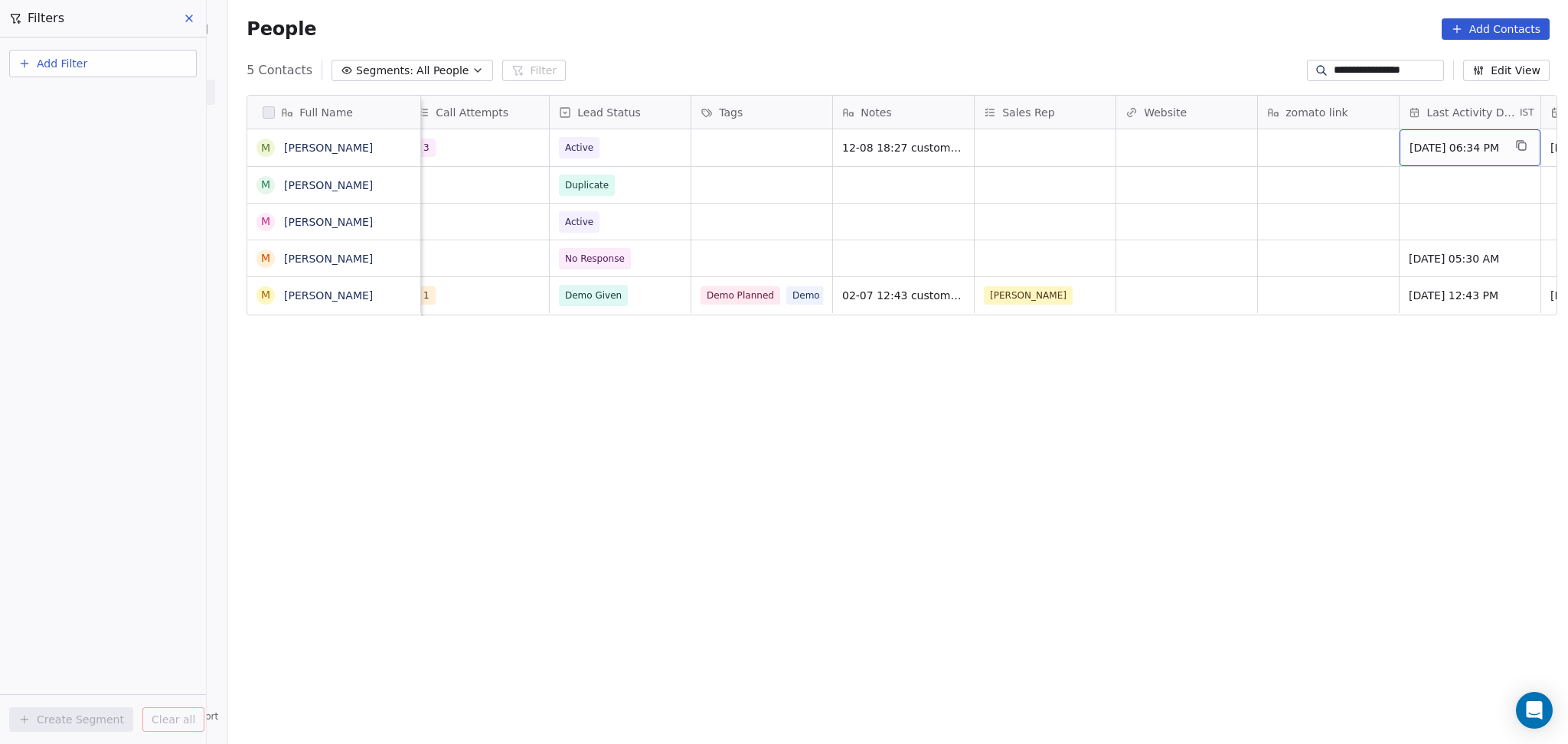
scroll to position [0, 1429]
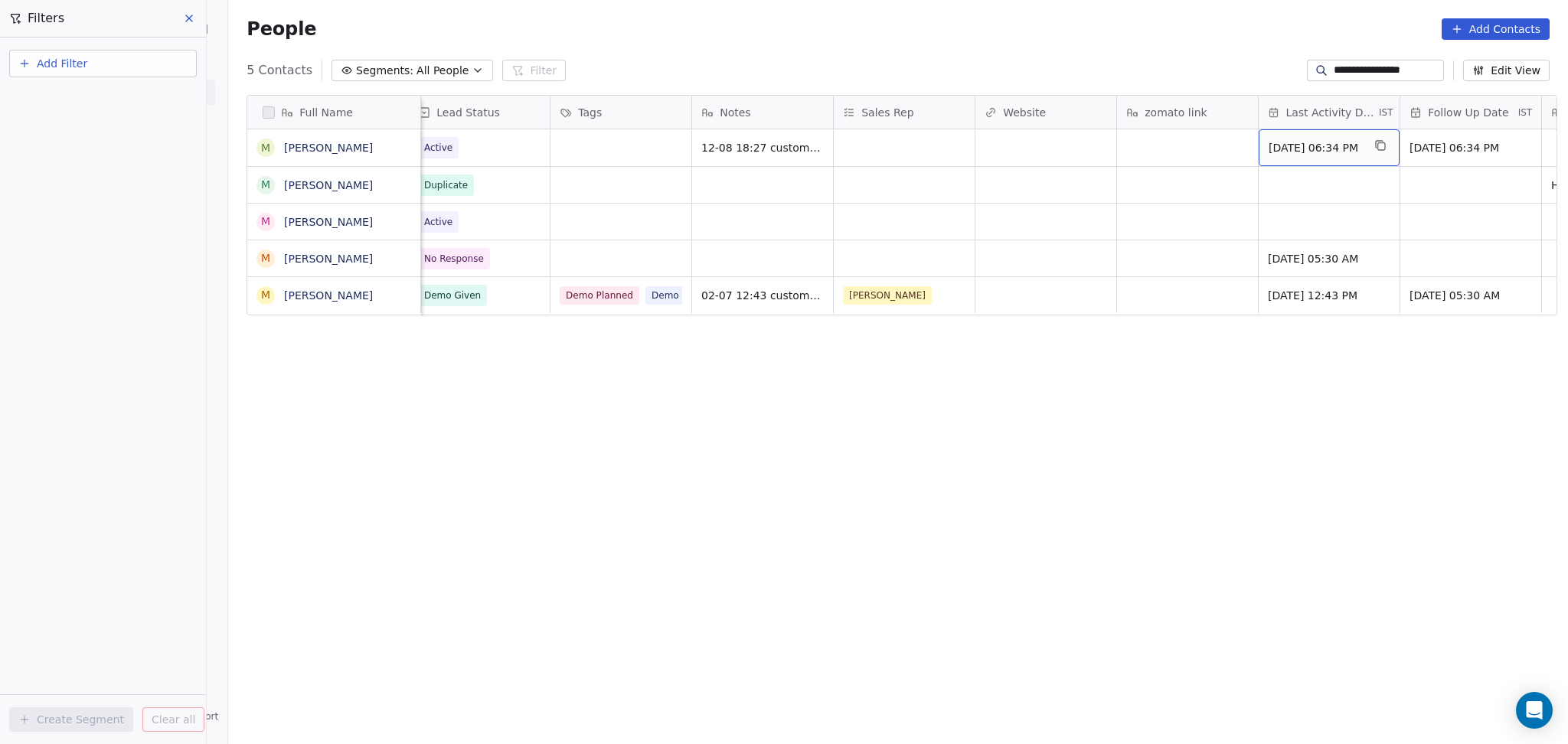
click at [1287, 158] on div "Jul 28, 2025 06:34 PM" at bounding box center [1328, 148] width 141 height 37
click at [1296, 141] on span "Jul 28, 2025 06:34 PM" at bounding box center [1315, 148] width 93 height 15
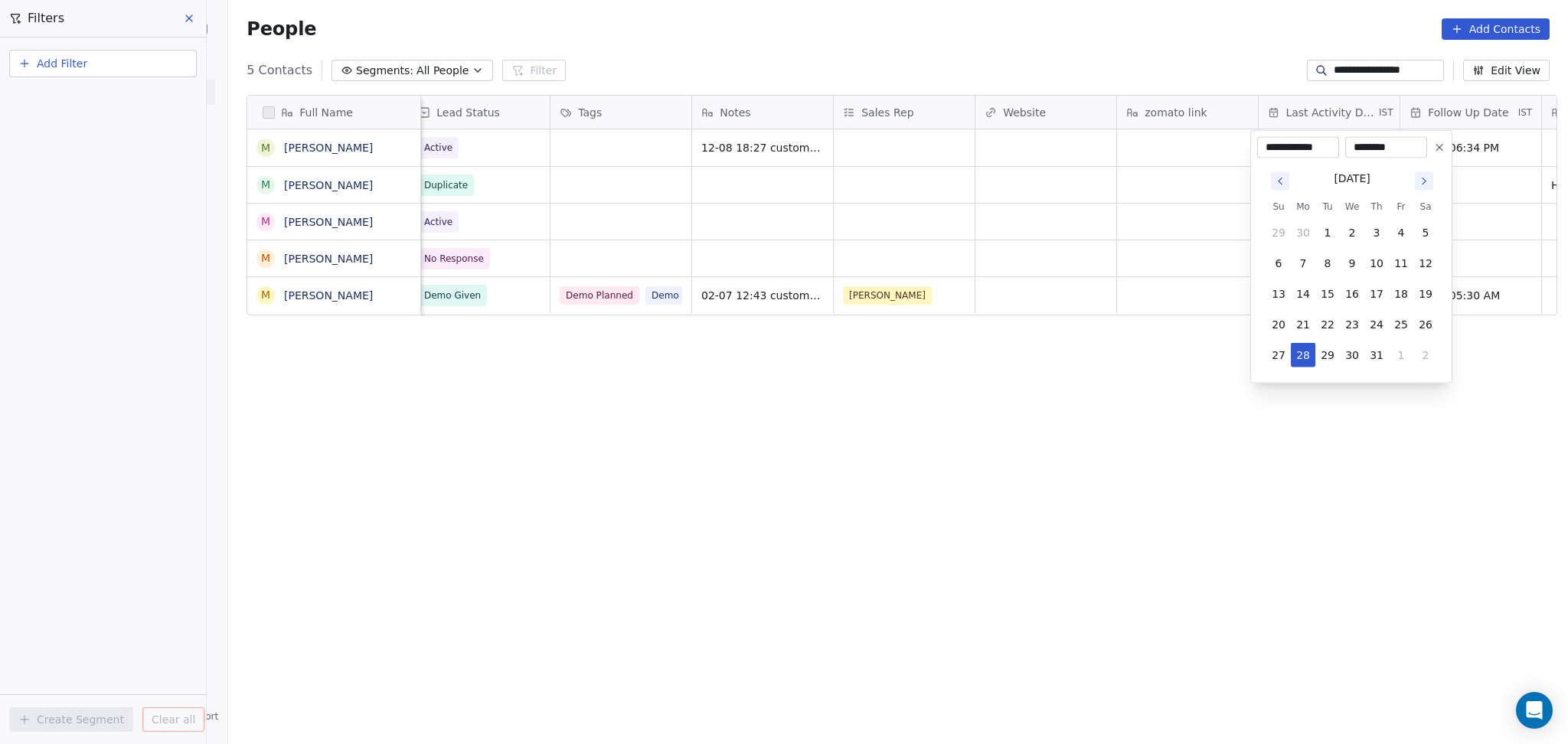
click at [1425, 179] on icon "Go to next month" at bounding box center [1424, 182] width 3 height 6
click at [1321, 310] on tbody "27 28 29 30 31 1 2 3 4 5 6 7 8 9 10 11 12 13 14 15 16 17 18 19 20 21 22 23 24 2…" at bounding box center [1352, 306] width 172 height 184
click at [1327, 292] on button "12" at bounding box center [1328, 294] width 25 height 25
type input "**********"
click at [1204, 293] on html "**********" at bounding box center [784, 372] width 1568 height 744
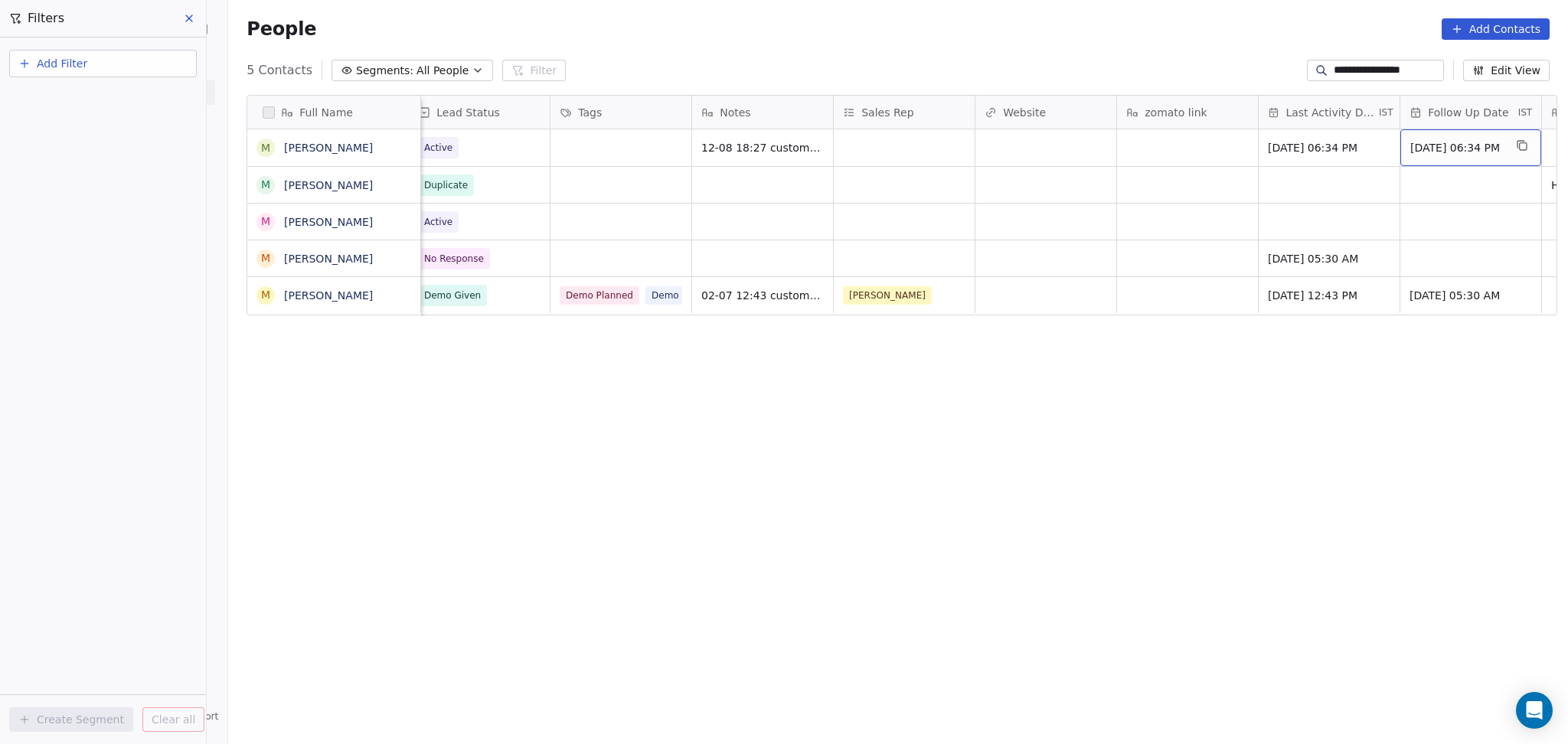
click at [1436, 152] on span "[DATE] 06:34 PM" at bounding box center [1456, 148] width 93 height 15
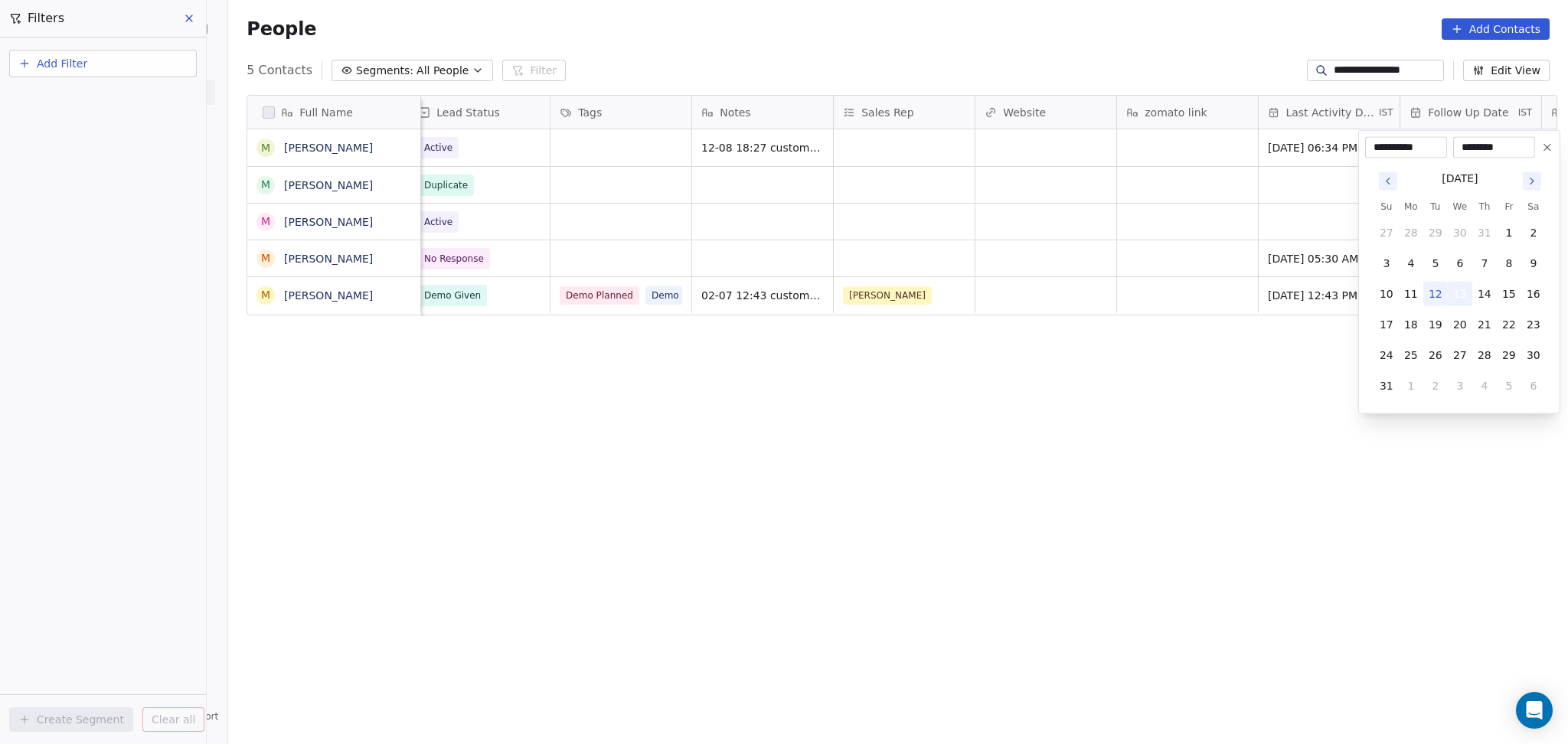
click at [1465, 287] on button "13" at bounding box center [1460, 294] width 25 height 25
click at [1067, 250] on html "**********" at bounding box center [784, 372] width 1568 height 744
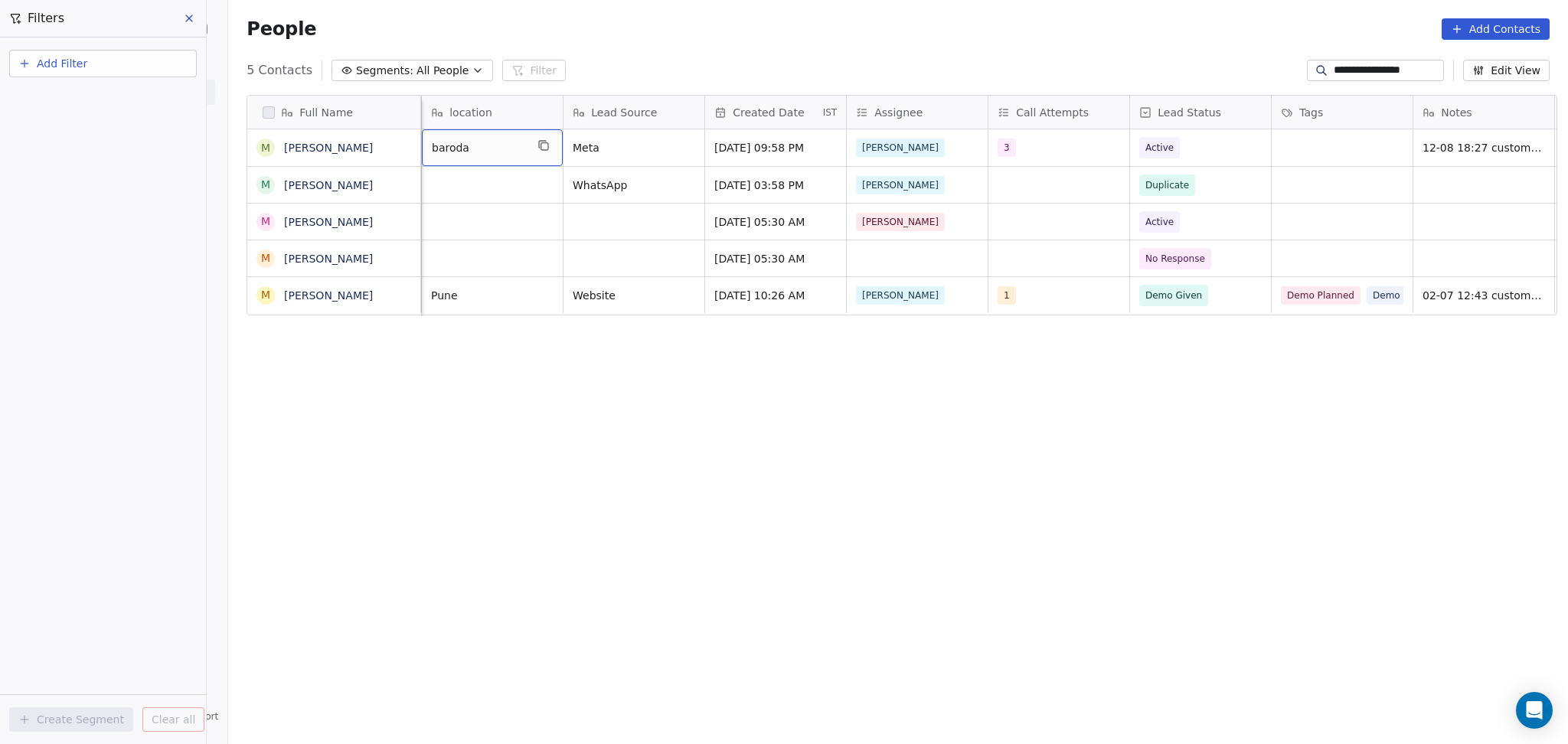
scroll to position [0, 0]
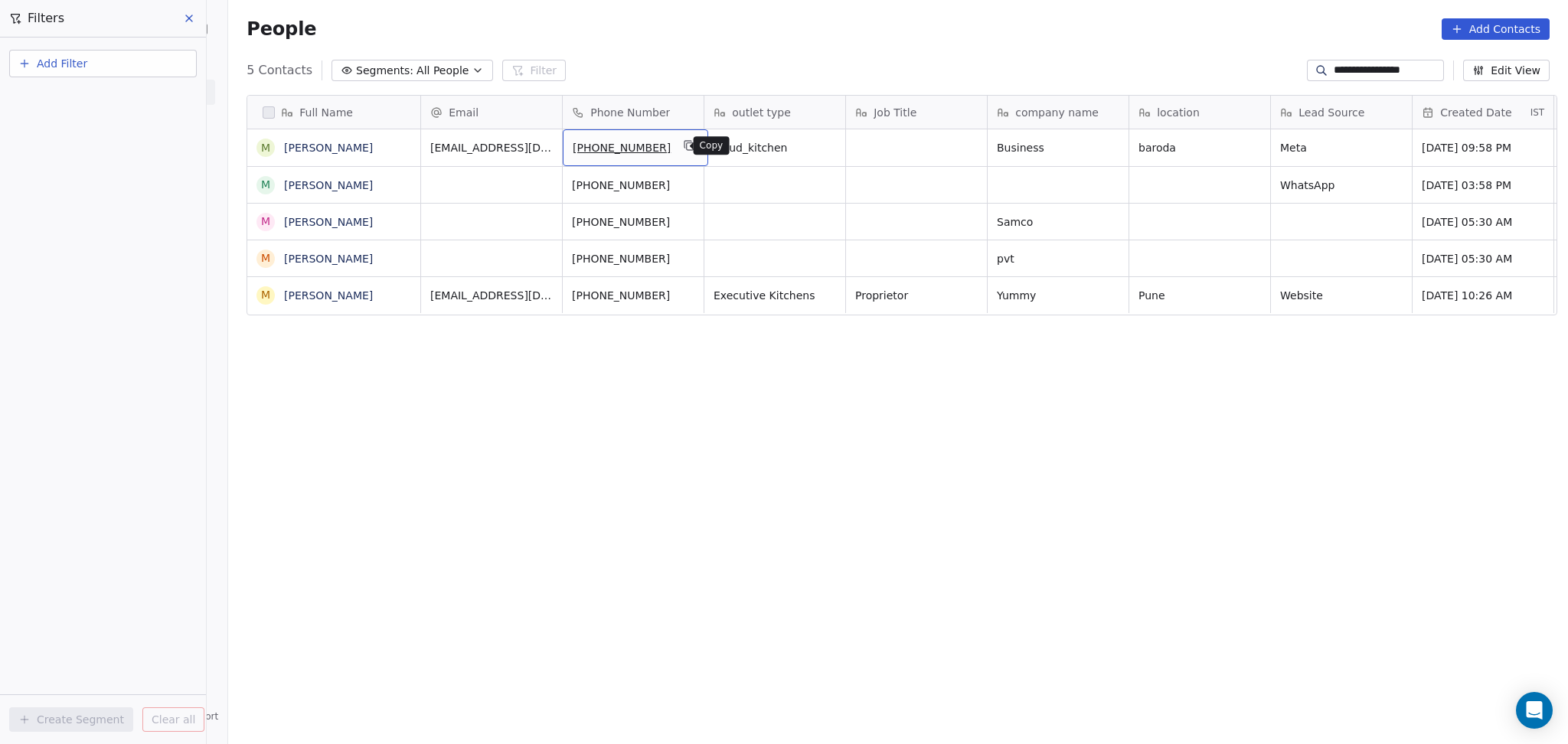
click at [687, 144] on icon "grid" at bounding box center [690, 146] width 7 height 7
click at [401, 152] on button "grid" at bounding box center [401, 146] width 18 height 18
click at [683, 149] on icon "grid" at bounding box center [689, 146] width 12 height 12
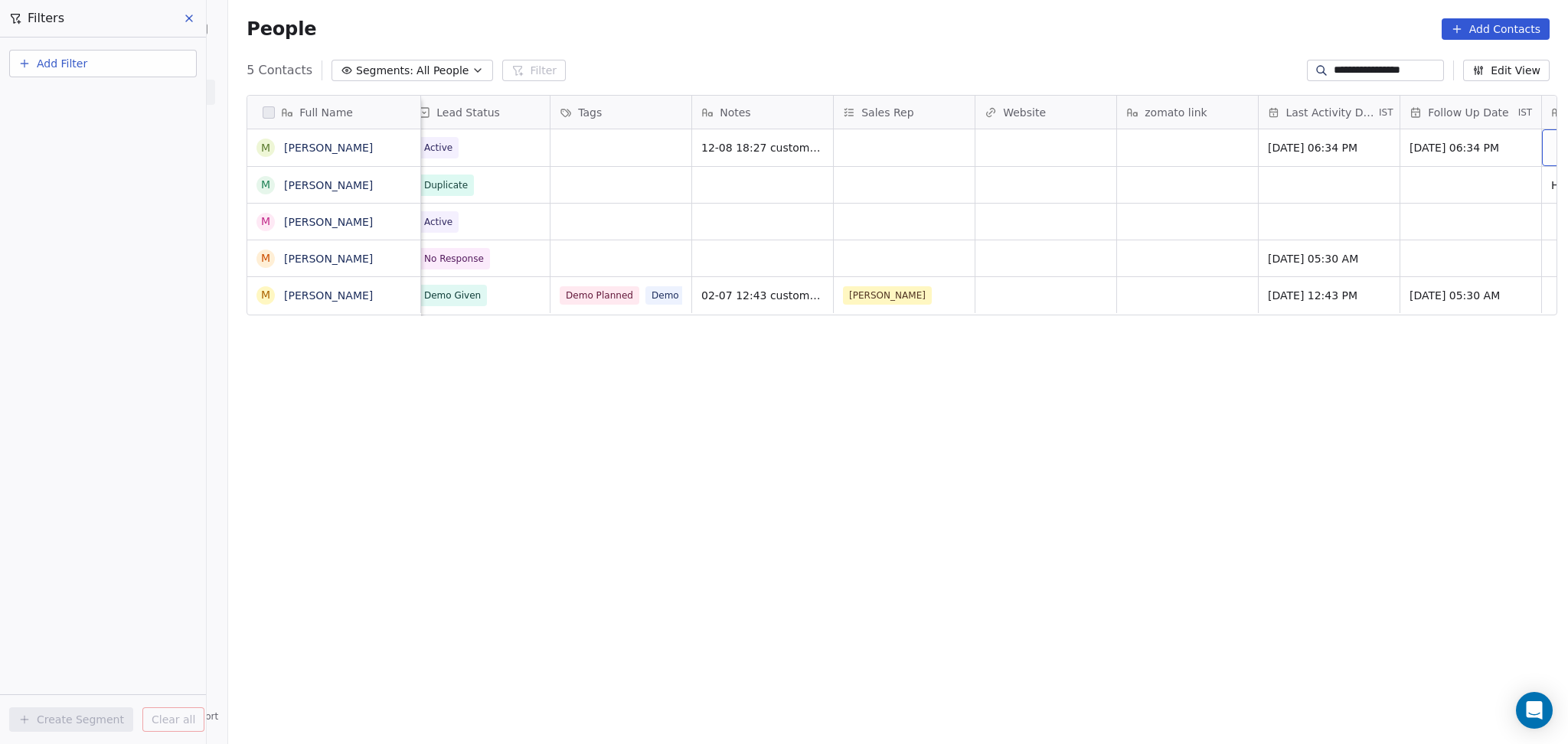
scroll to position [0, 1571]
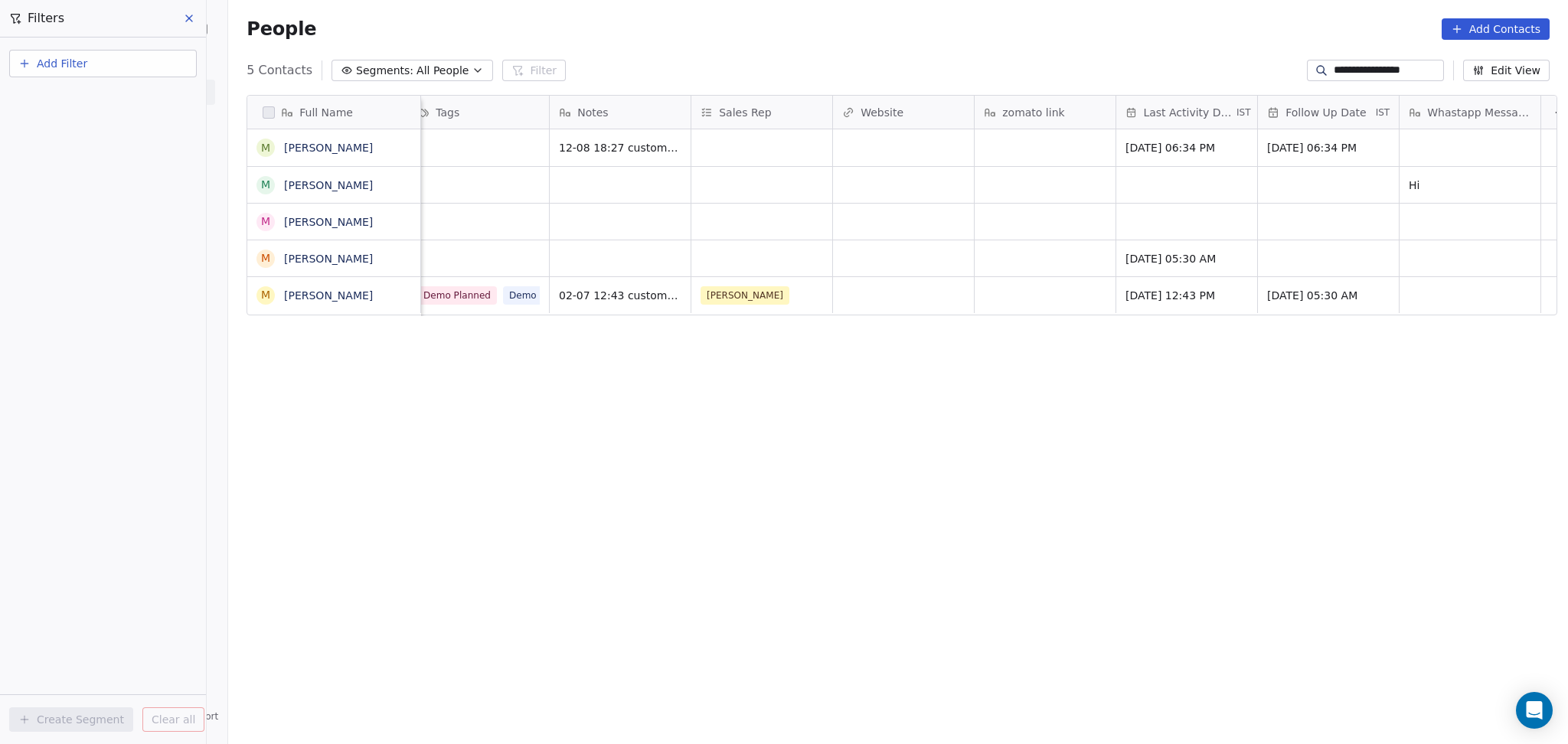
click at [1345, 65] on input "**********" at bounding box center [1386, 71] width 107 height 15
paste input
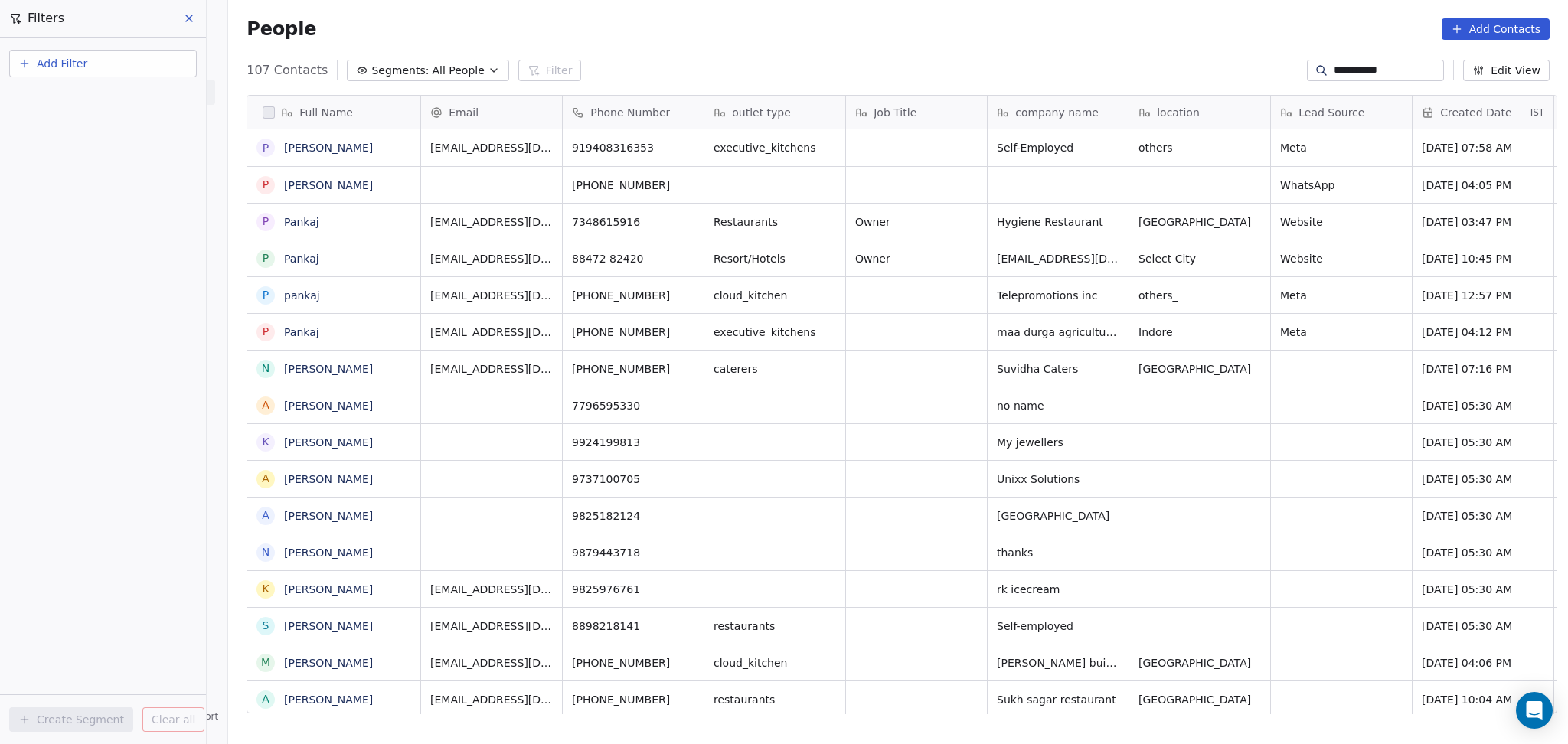
scroll to position [639, 1331]
type input "**********"
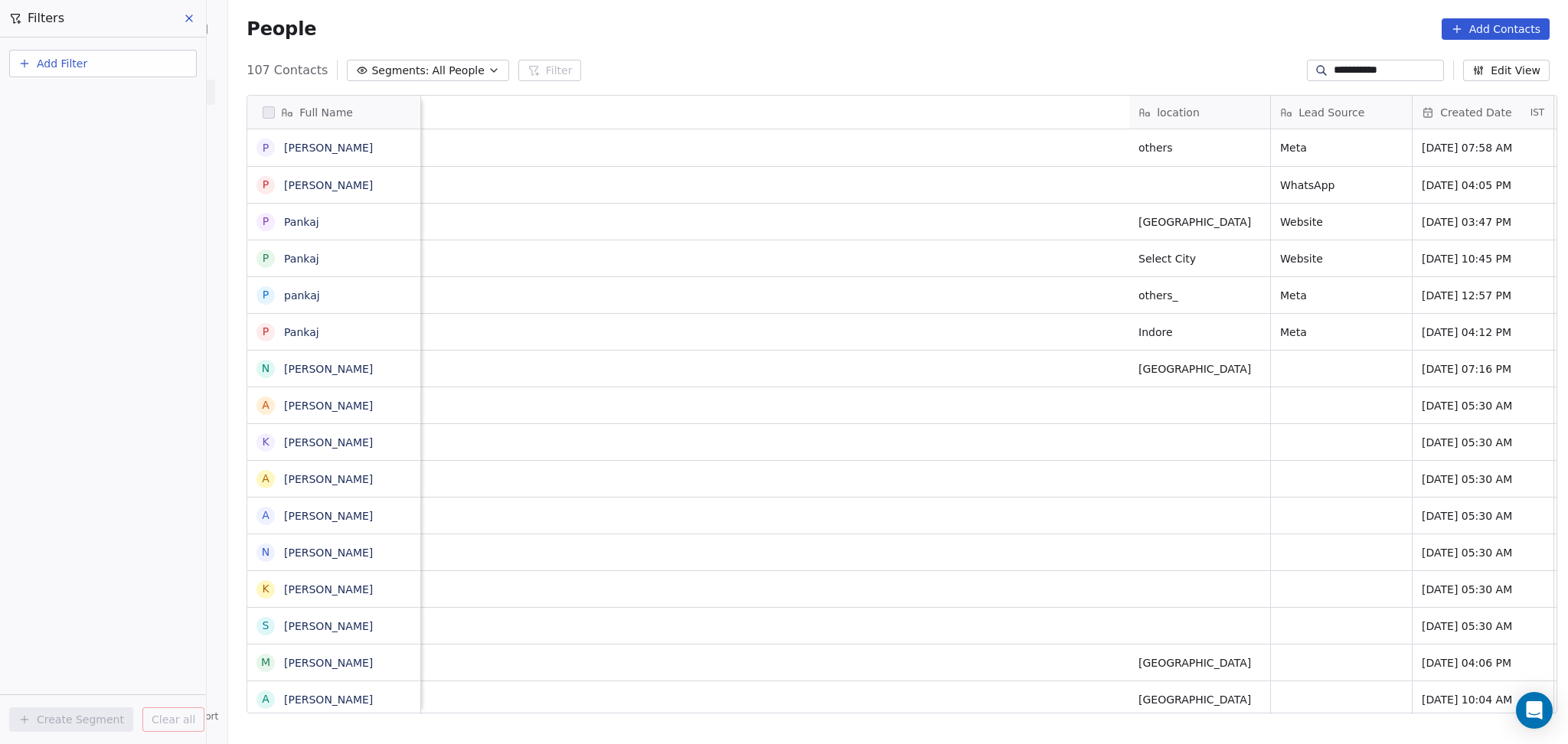
scroll to position [0, 1145]
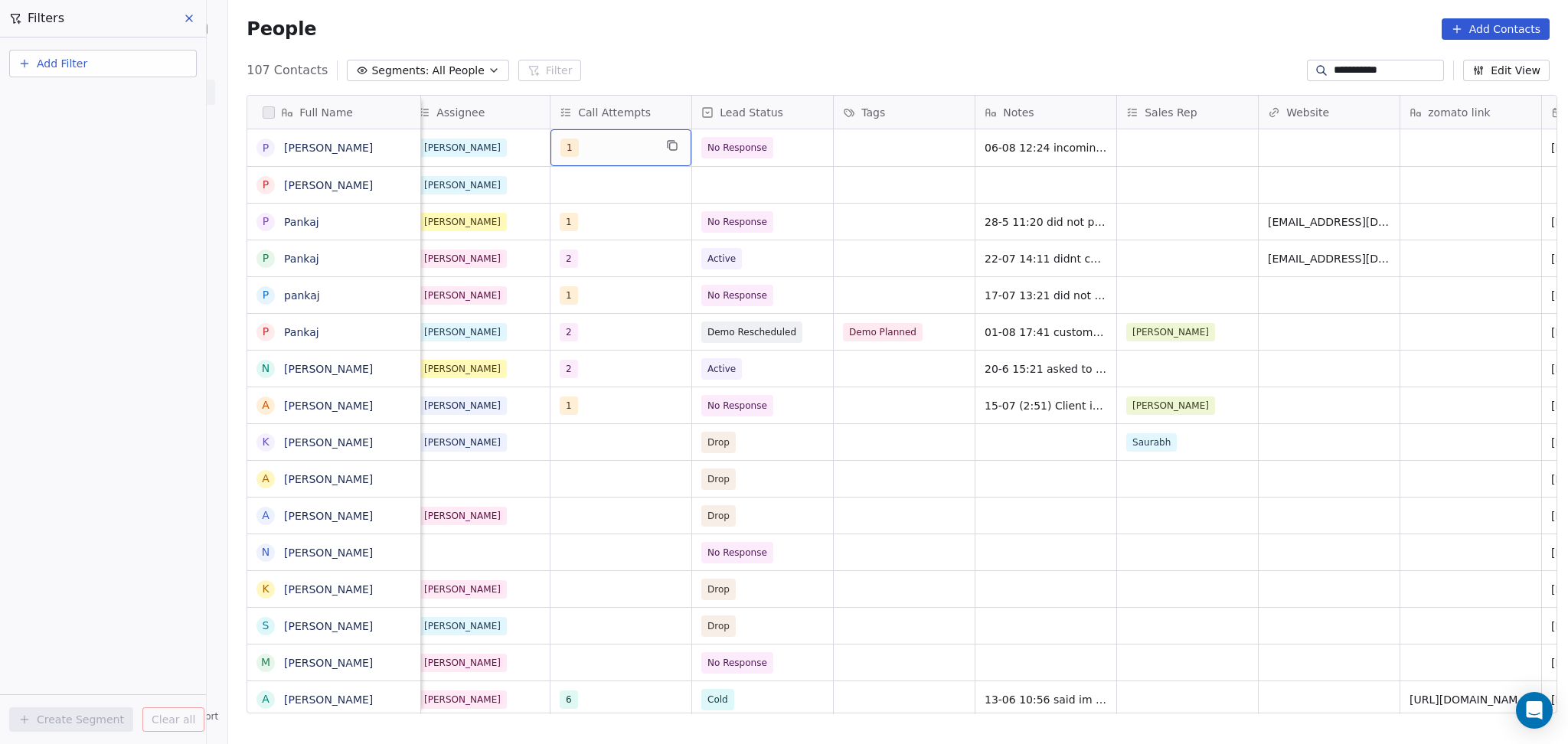
click at [593, 157] on div "1" at bounding box center [607, 148] width 93 height 18
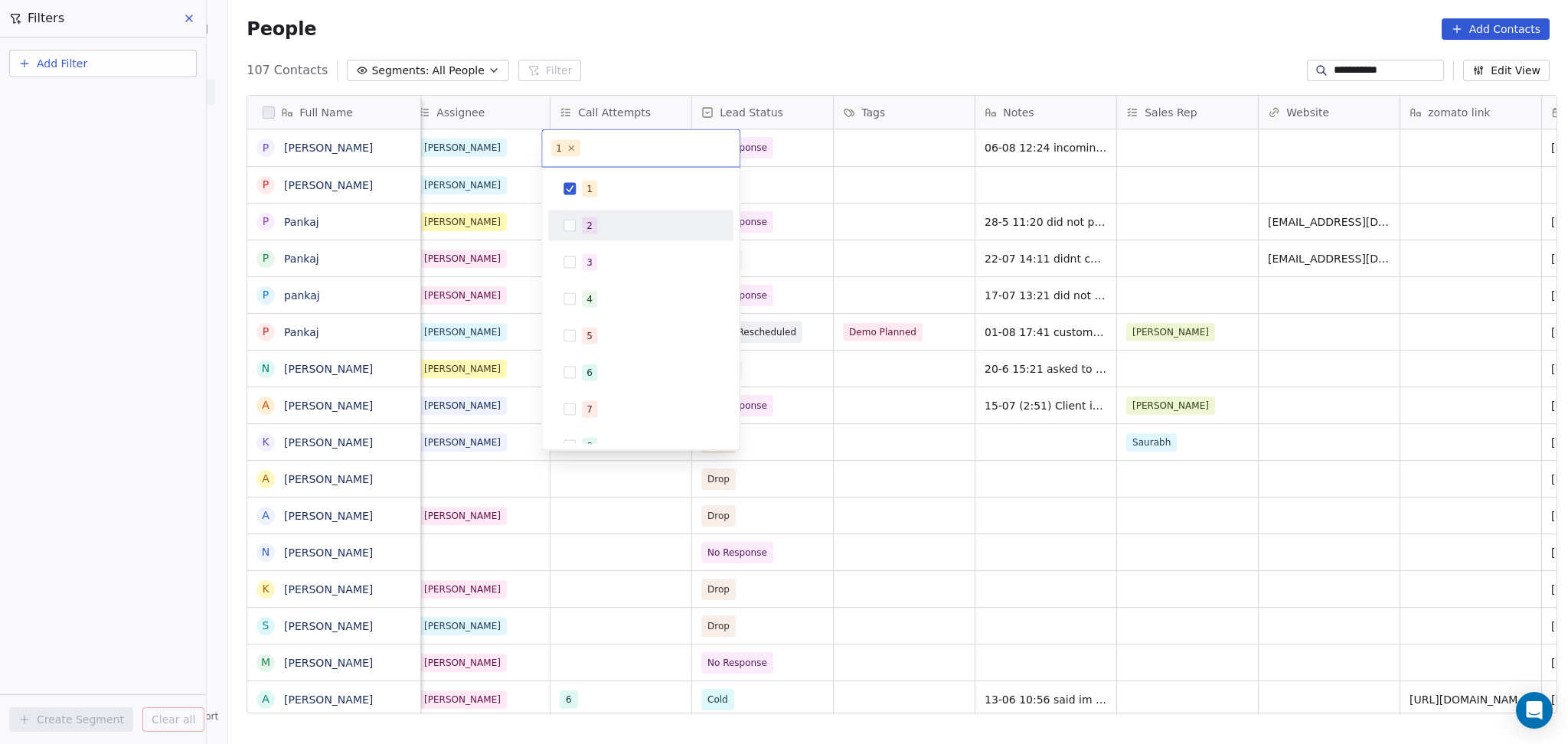
click at [582, 233] on span "2" at bounding box center [589, 226] width 15 height 17
click at [593, 183] on span "1" at bounding box center [589, 189] width 15 height 17
click at [873, 185] on html "**********" at bounding box center [784, 372] width 1568 height 744
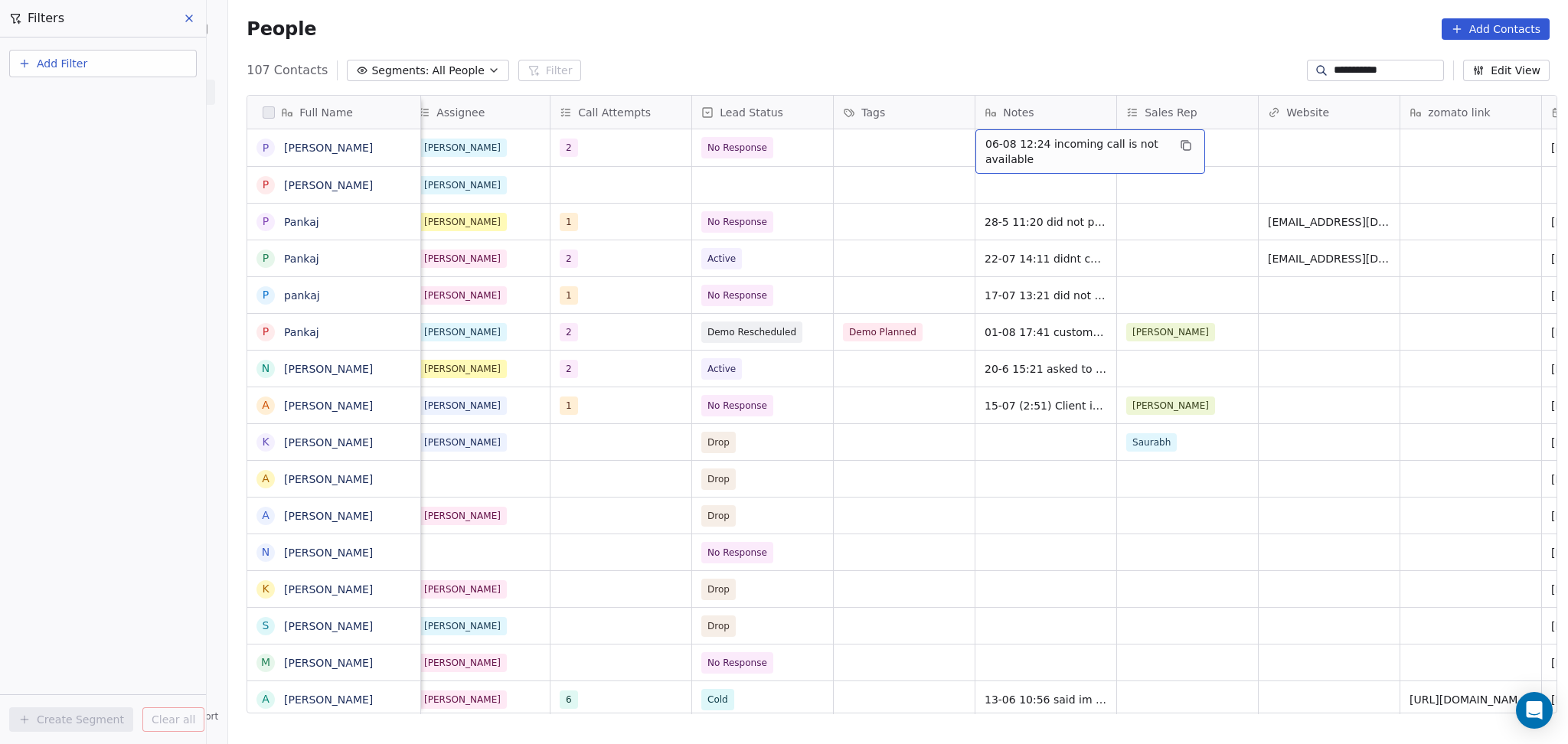
click at [1071, 149] on span "06-08 12:24 incoming call is not available" at bounding box center [1076, 152] width 183 height 31
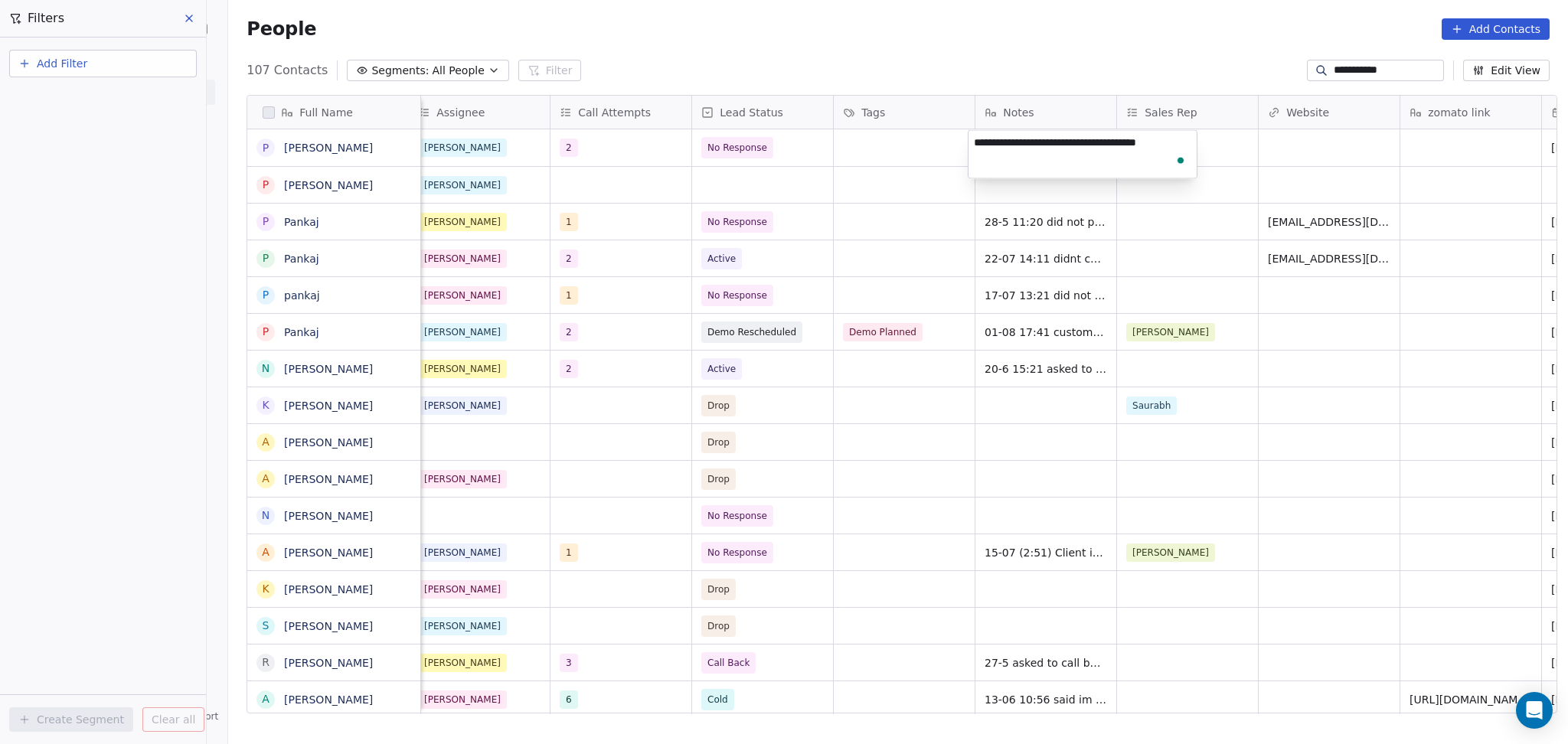
click at [973, 140] on textarea "**********" at bounding box center [1082, 155] width 228 height 48
drag, startPoint x: 1170, startPoint y: 142, endPoint x: 1092, endPoint y: 145, distance: 78.1
click at [1092, 145] on textarea "**********" at bounding box center [1082, 155] width 228 height 48
drag, startPoint x: 1187, startPoint y: 142, endPoint x: 963, endPoint y: 149, distance: 224.1
click at [963, 149] on html "**********" at bounding box center [784, 372] width 1568 height 744
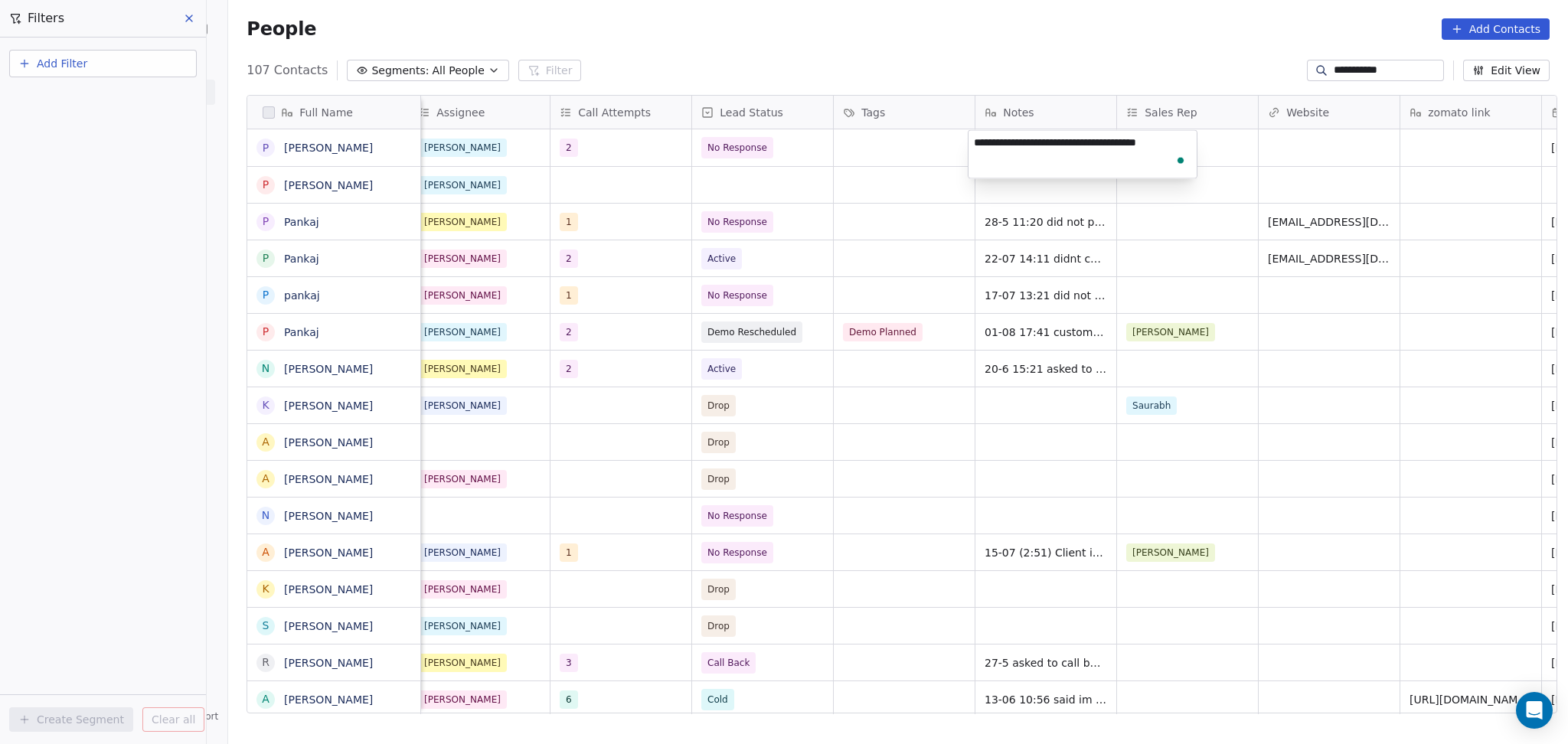
click at [1013, 139] on textarea "**********" at bounding box center [1082, 155] width 228 height 48
click at [997, 148] on textarea "**********" at bounding box center [1082, 155] width 228 height 48
click at [973, 139] on textarea "**********" at bounding box center [1082, 155] width 228 height 48
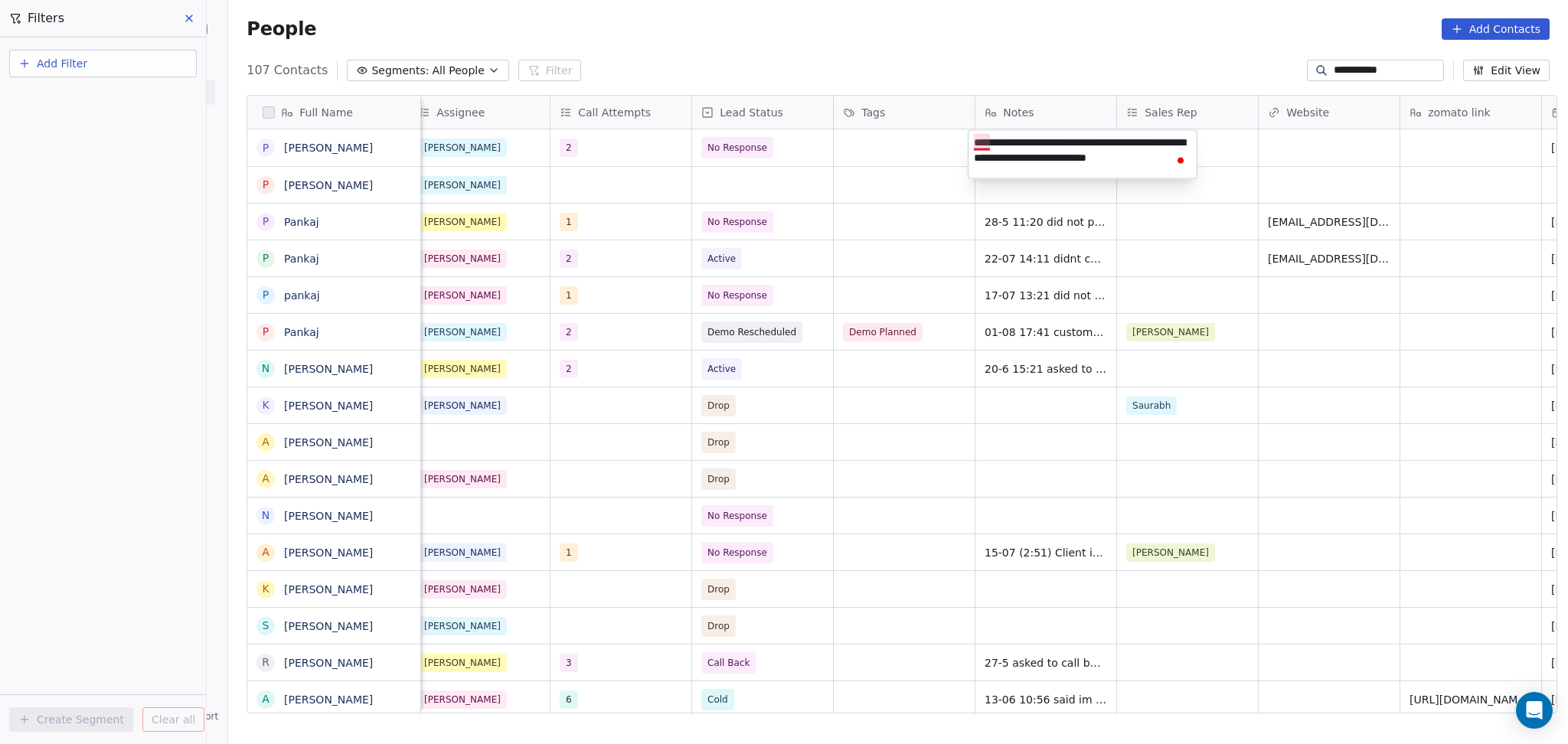
click at [982, 137] on textarea "**********" at bounding box center [1082, 155] width 228 height 48
click at [1015, 157] on textarea "**********" at bounding box center [1082, 157] width 228 height 52
type textarea "**********"
click at [1263, 150] on html "**********" at bounding box center [784, 372] width 1568 height 744
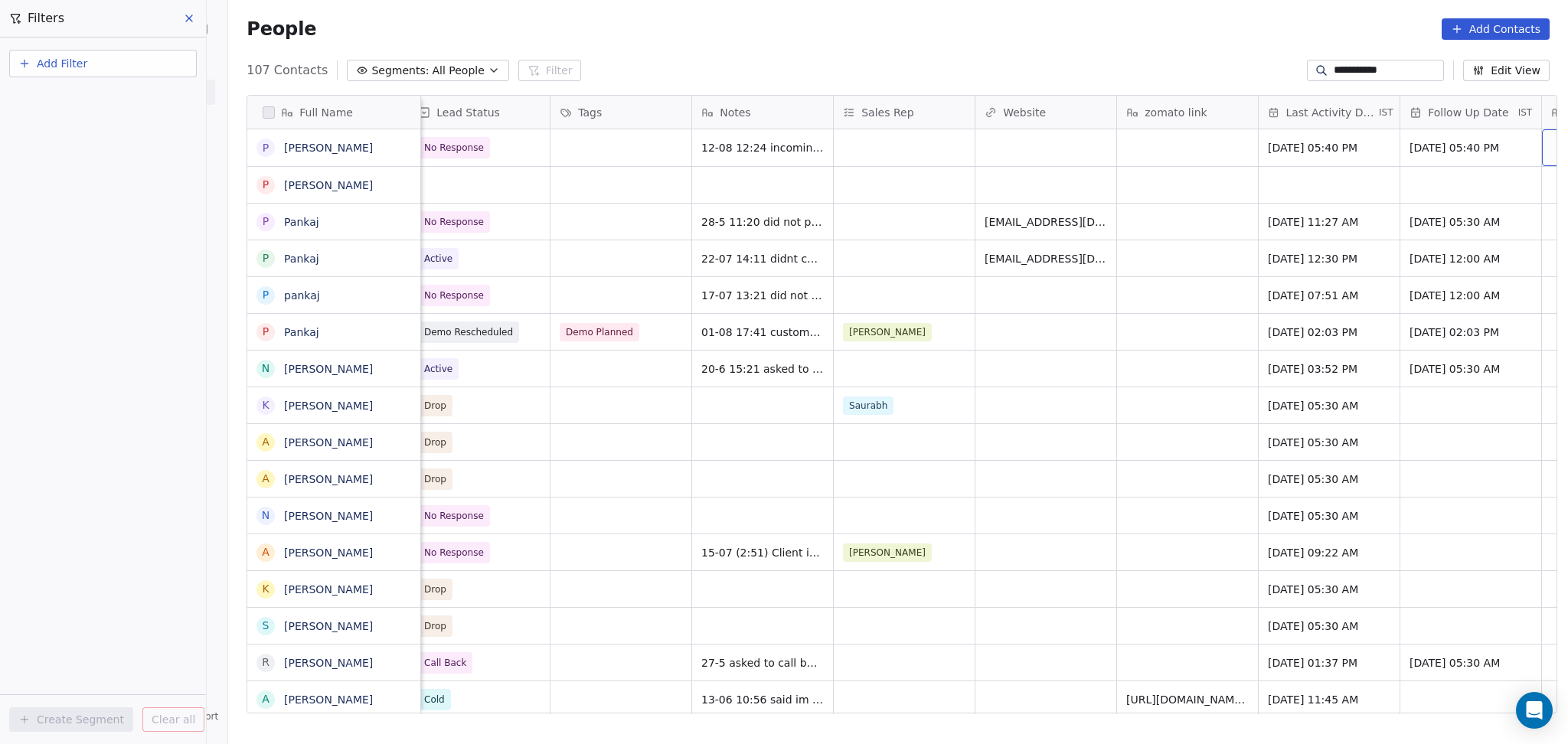
scroll to position [0, 1571]
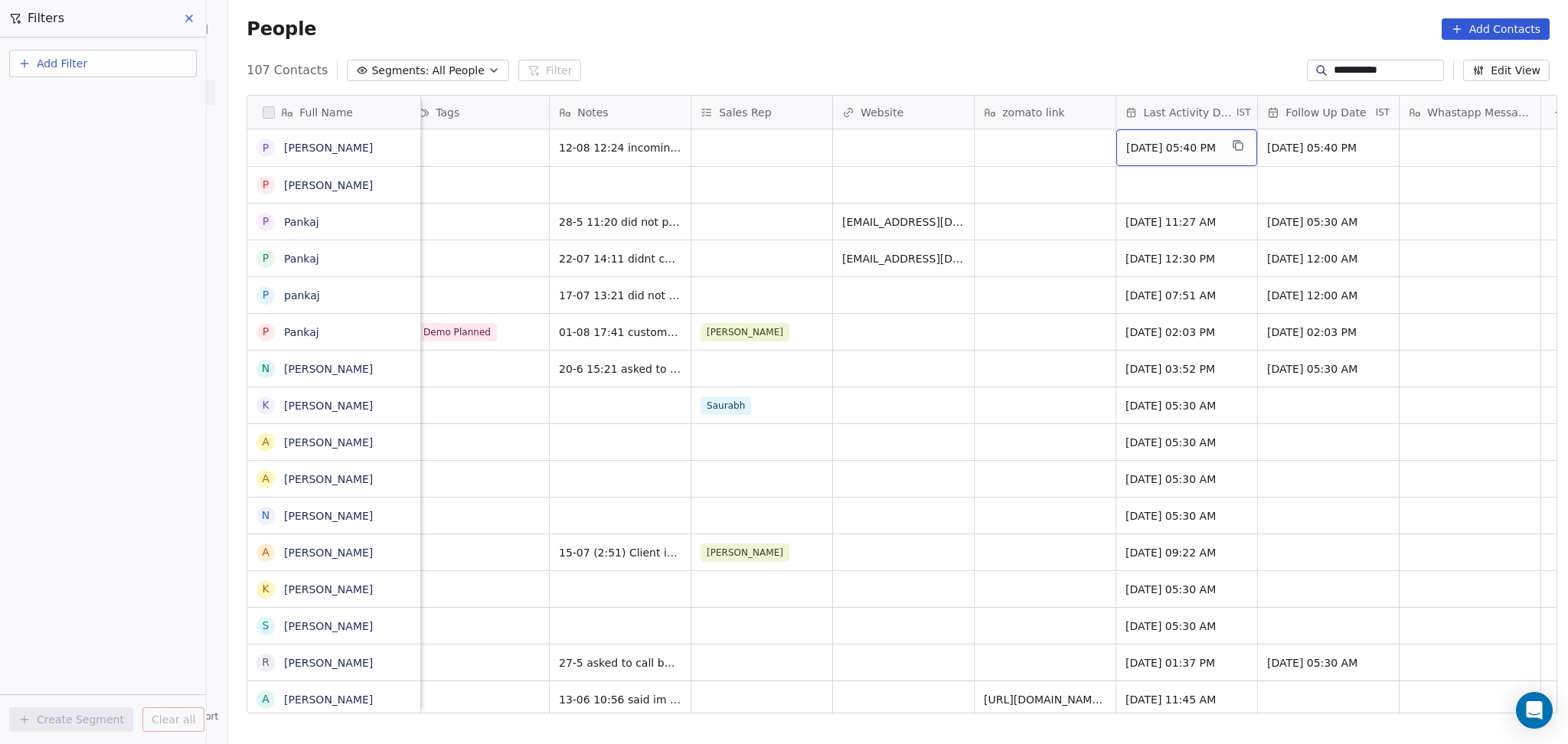
click at [1144, 154] on span "Aug 06, 2025 05:40 PM" at bounding box center [1172, 148] width 93 height 15
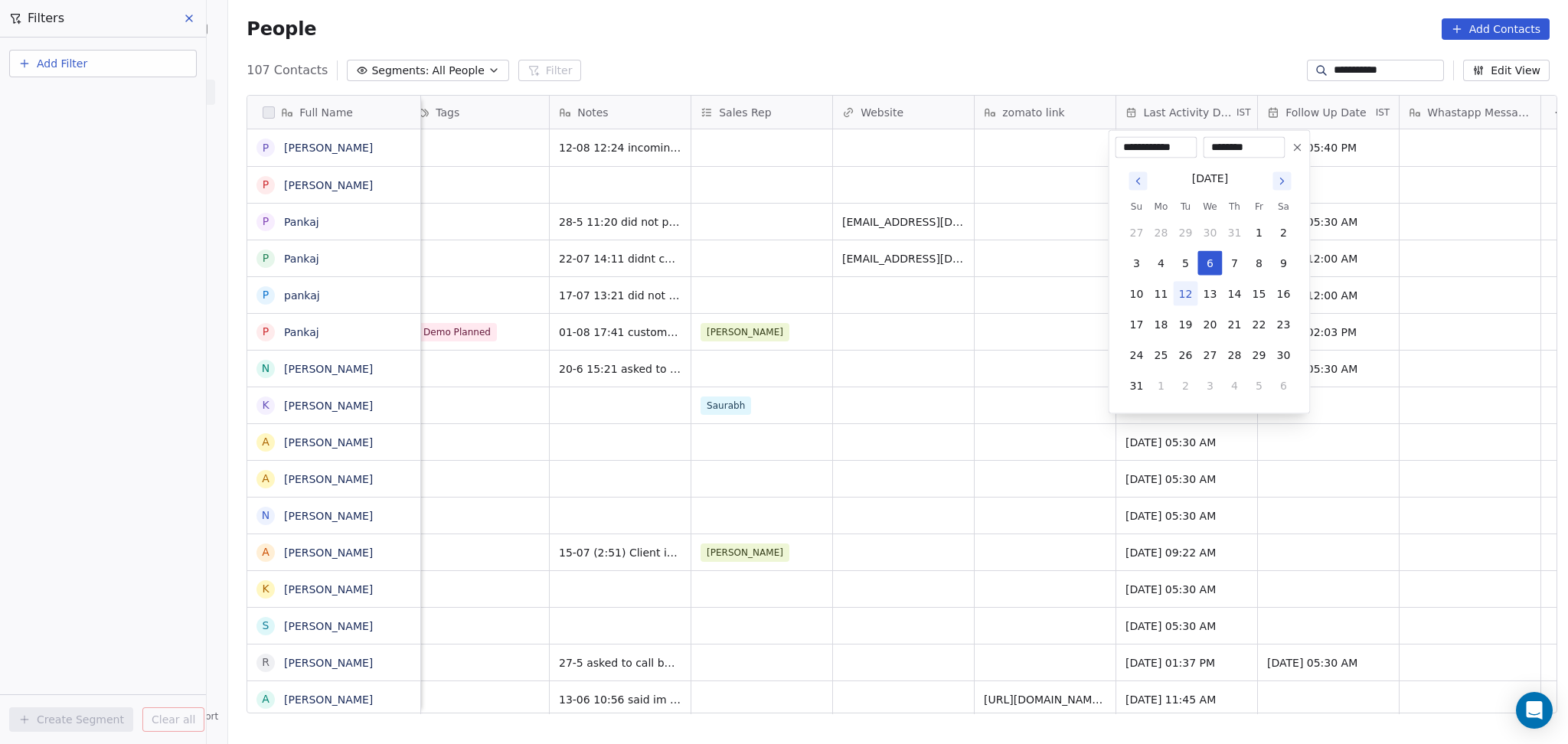
click at [1181, 288] on button "12" at bounding box center [1185, 294] width 25 height 25
type input "**********"
click at [1068, 307] on html "**********" at bounding box center [784, 372] width 1568 height 744
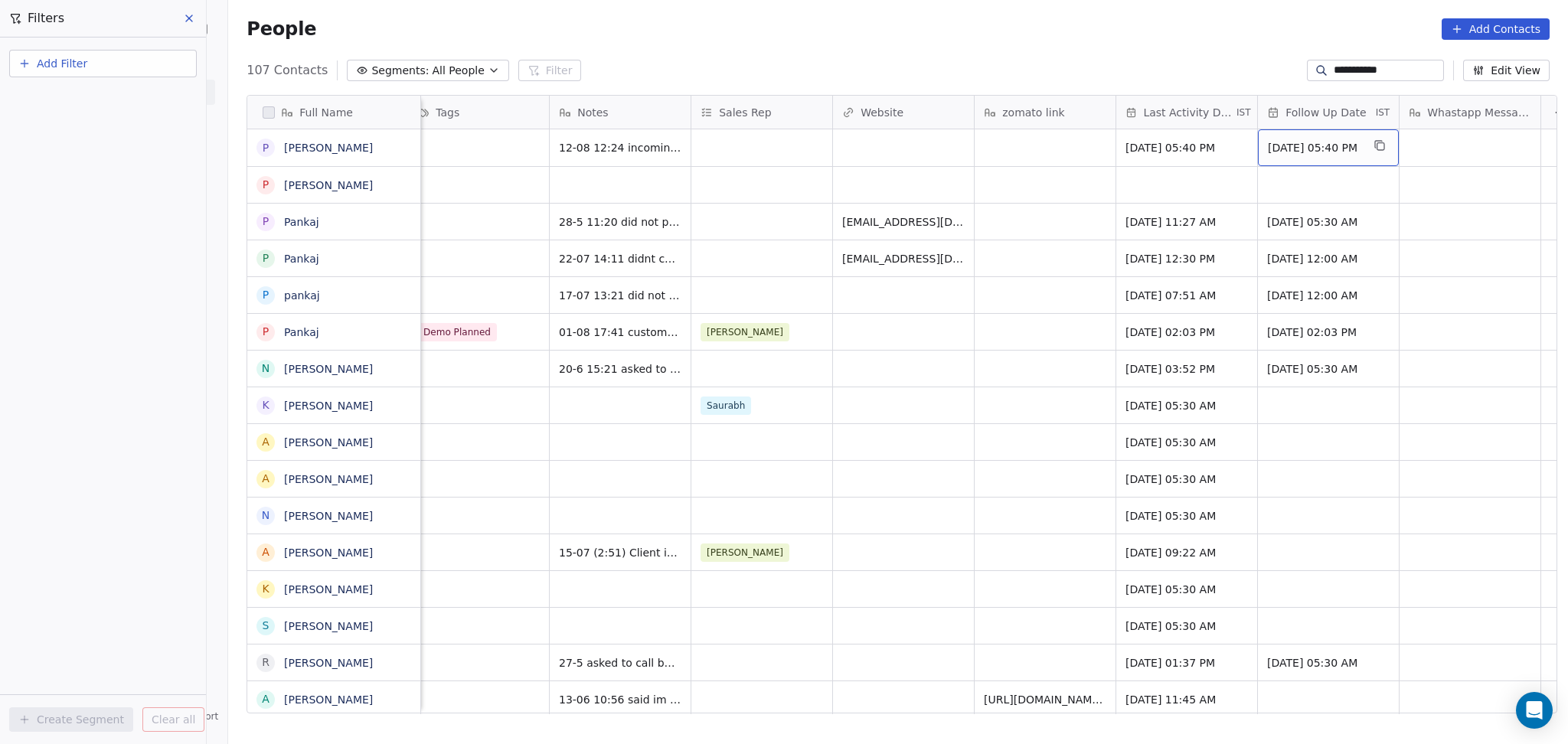
click at [1304, 152] on span "14/08/2025 05:40 PM" at bounding box center [1314, 148] width 93 height 15
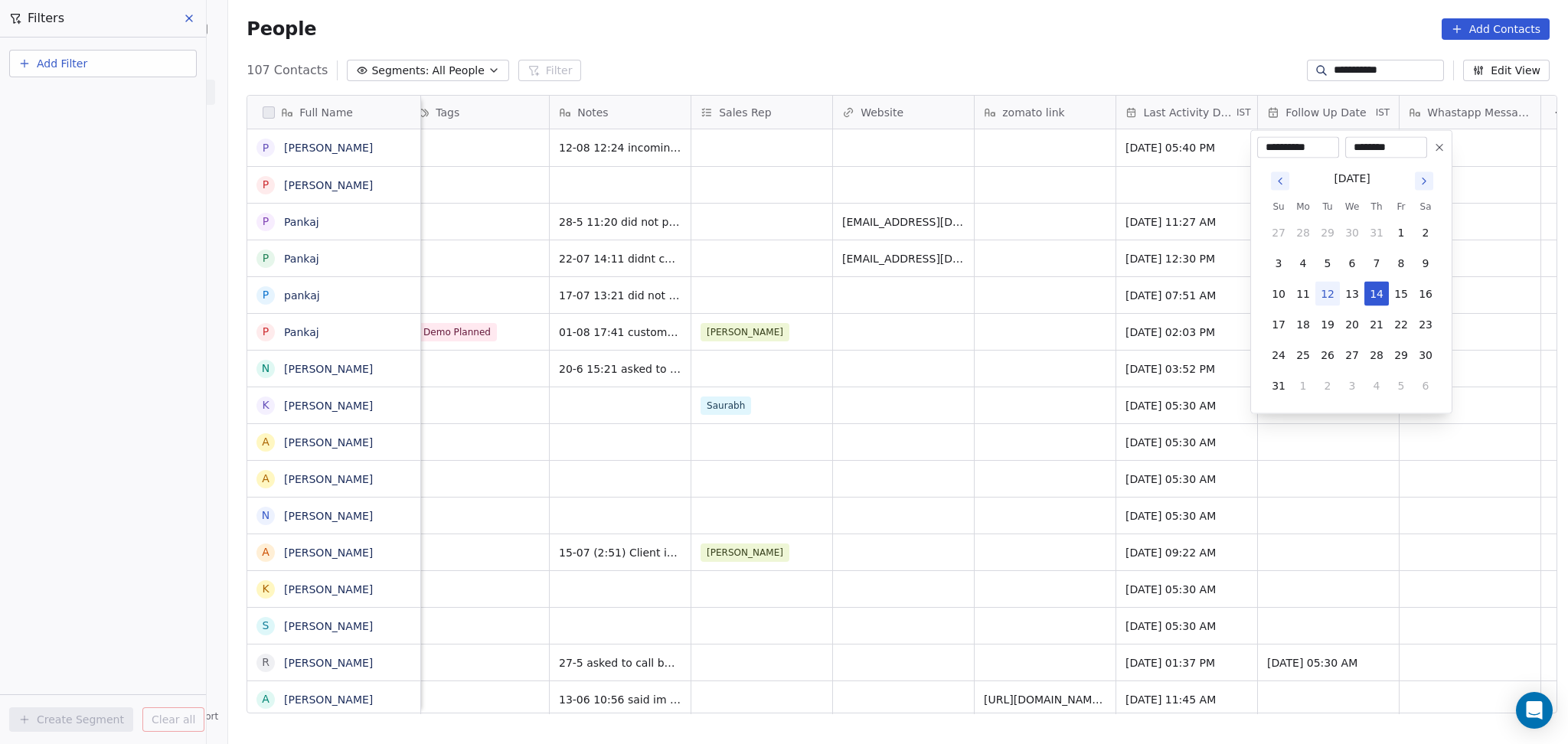
click at [1379, 370] on tbody "27 28 29 30 31 1 2 3 4 5 6 7 8 9 10 11 12 13 14 15 16 17 18 19 20 21 22 23 24 2…" at bounding box center [1352, 306] width 172 height 184
click at [1375, 384] on button "4" at bounding box center [1376, 386] width 25 height 25
type input "**********"
click at [1061, 308] on html "**********" at bounding box center [784, 372] width 1568 height 744
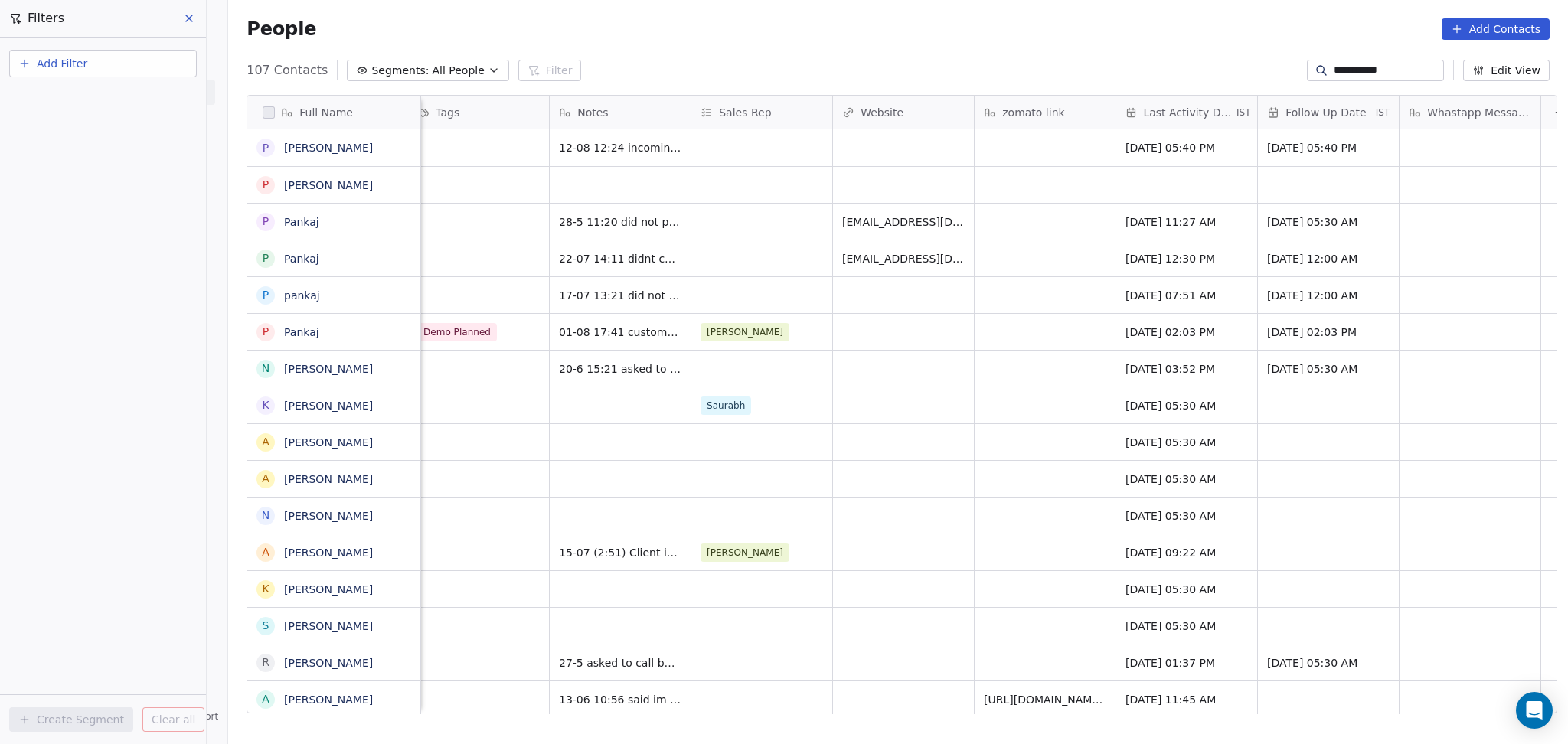
scroll to position [0, 1133]
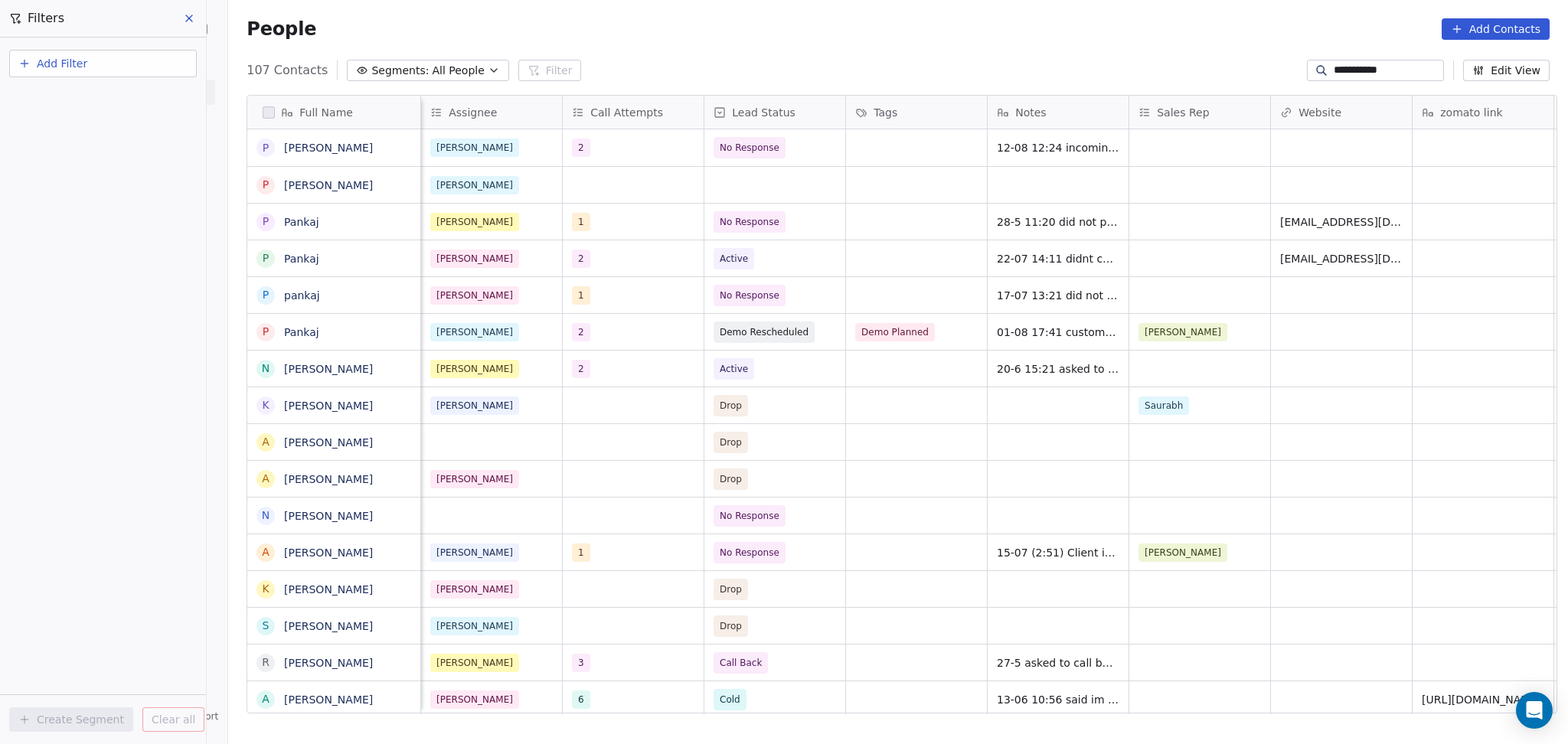
click at [1352, 73] on input "**********" at bounding box center [1386, 71] width 107 height 15
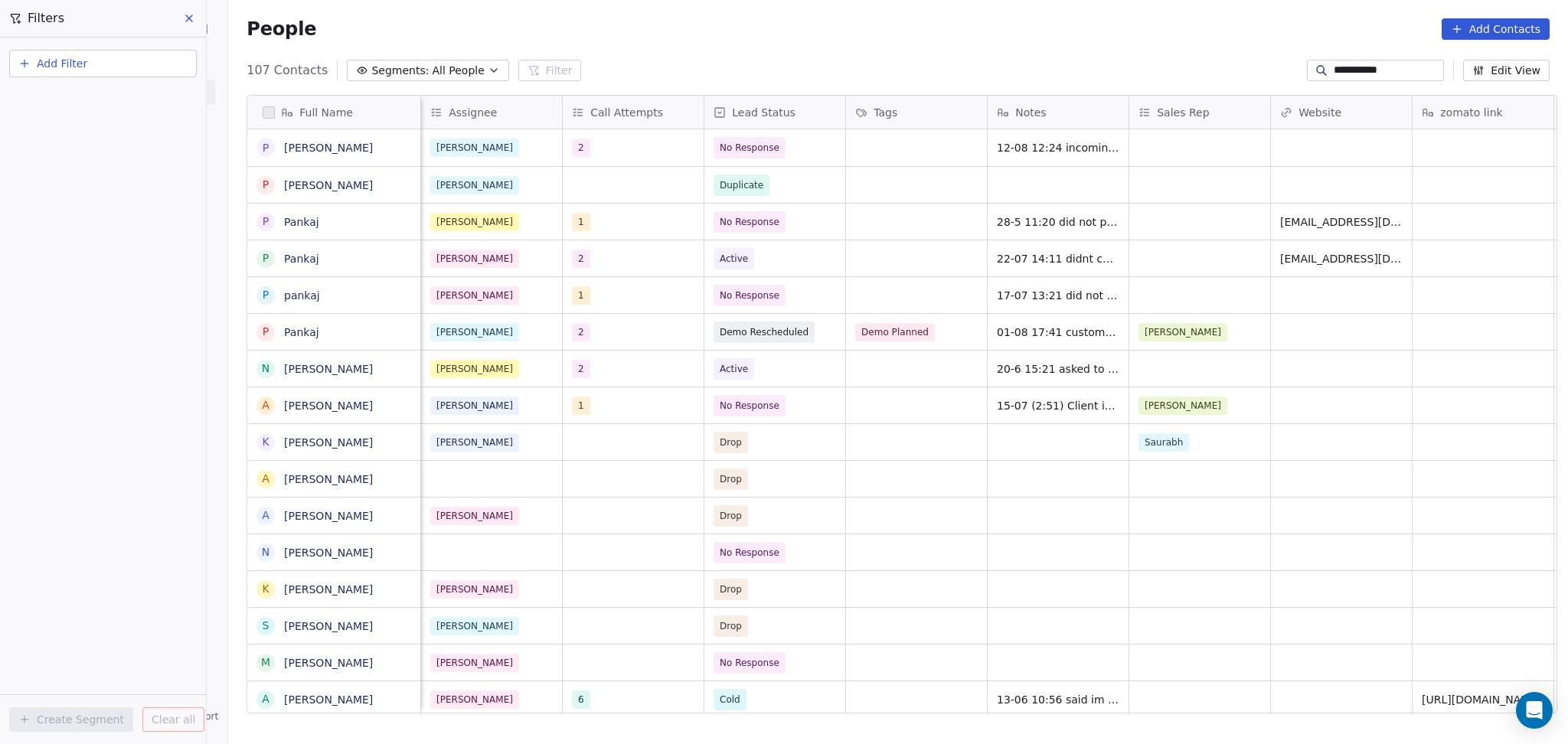
click at [1352, 73] on input "**********" at bounding box center [1386, 71] width 107 height 15
paste input "*****"
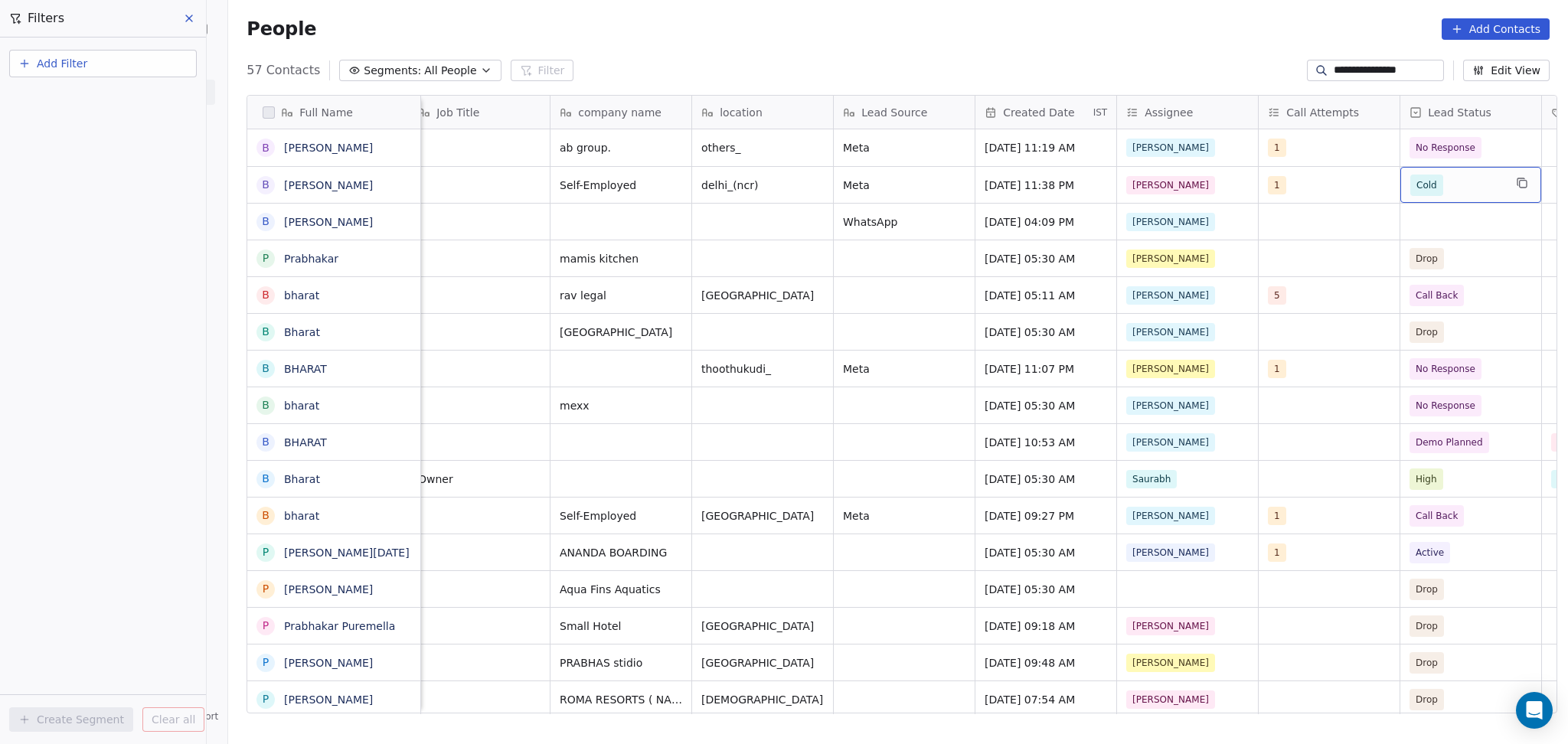
scroll to position [0, 579]
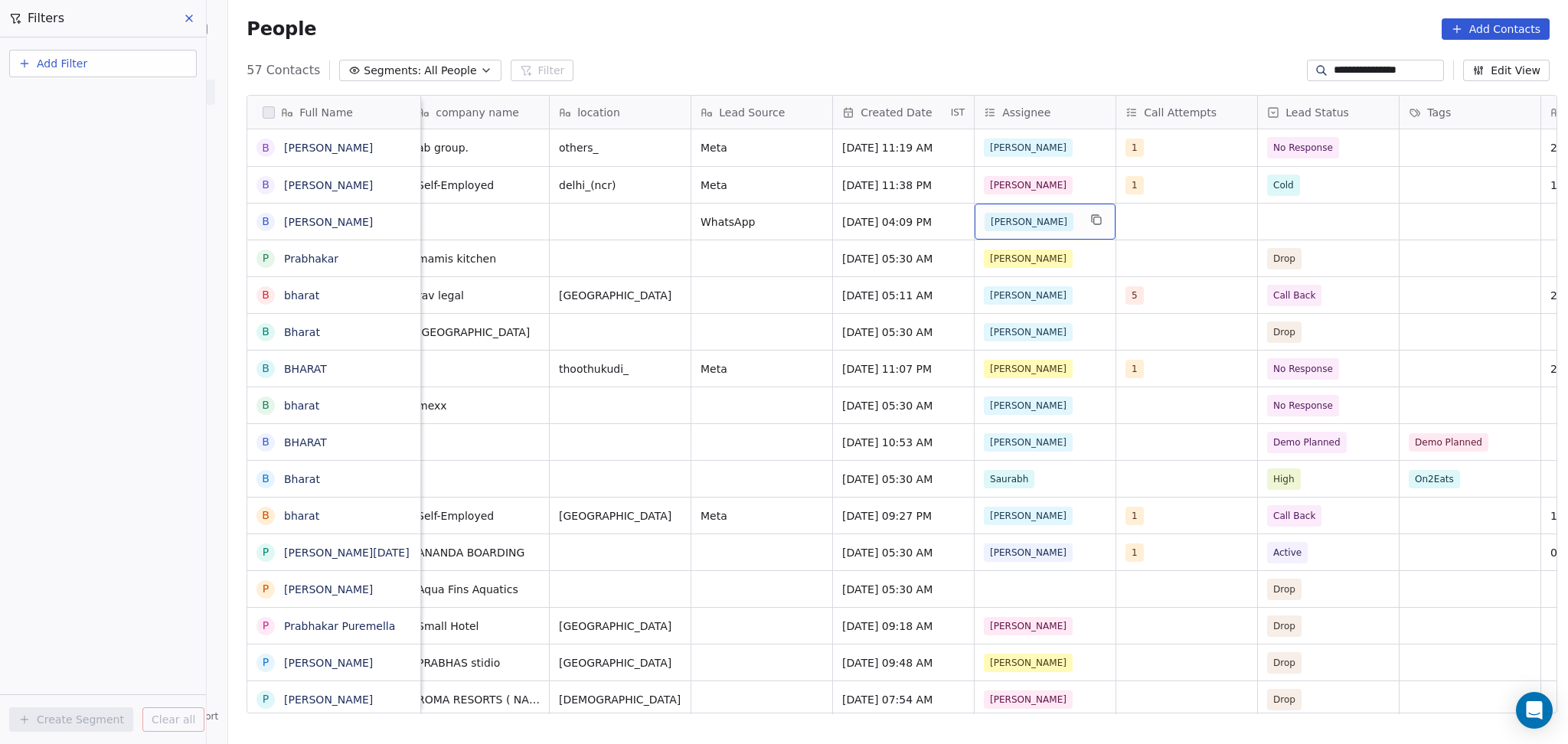
click at [1052, 222] on div "[PERSON_NAME]" at bounding box center [1030, 222] width 93 height 18
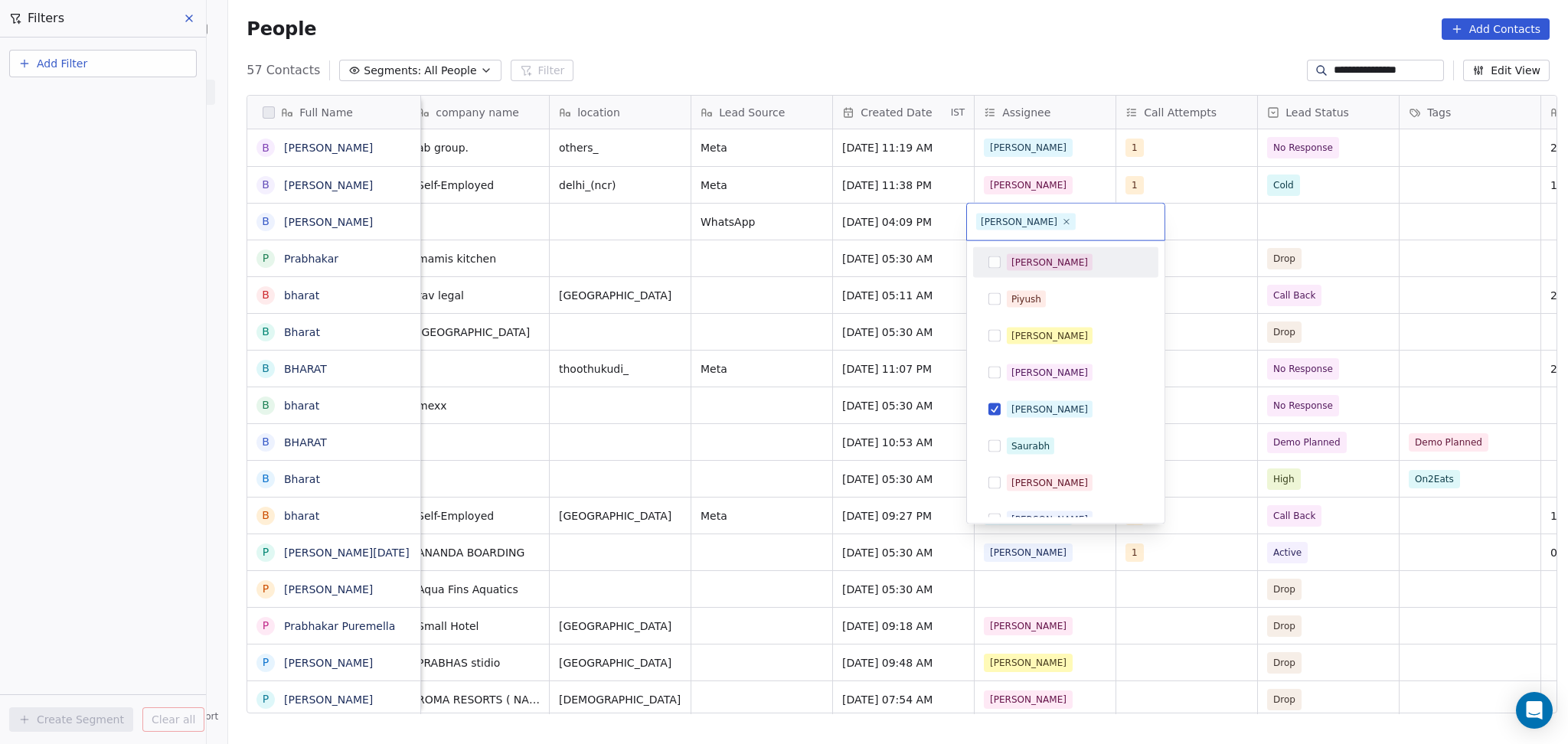
click at [1017, 256] on div "[PERSON_NAME]" at bounding box center [1049, 263] width 76 height 14
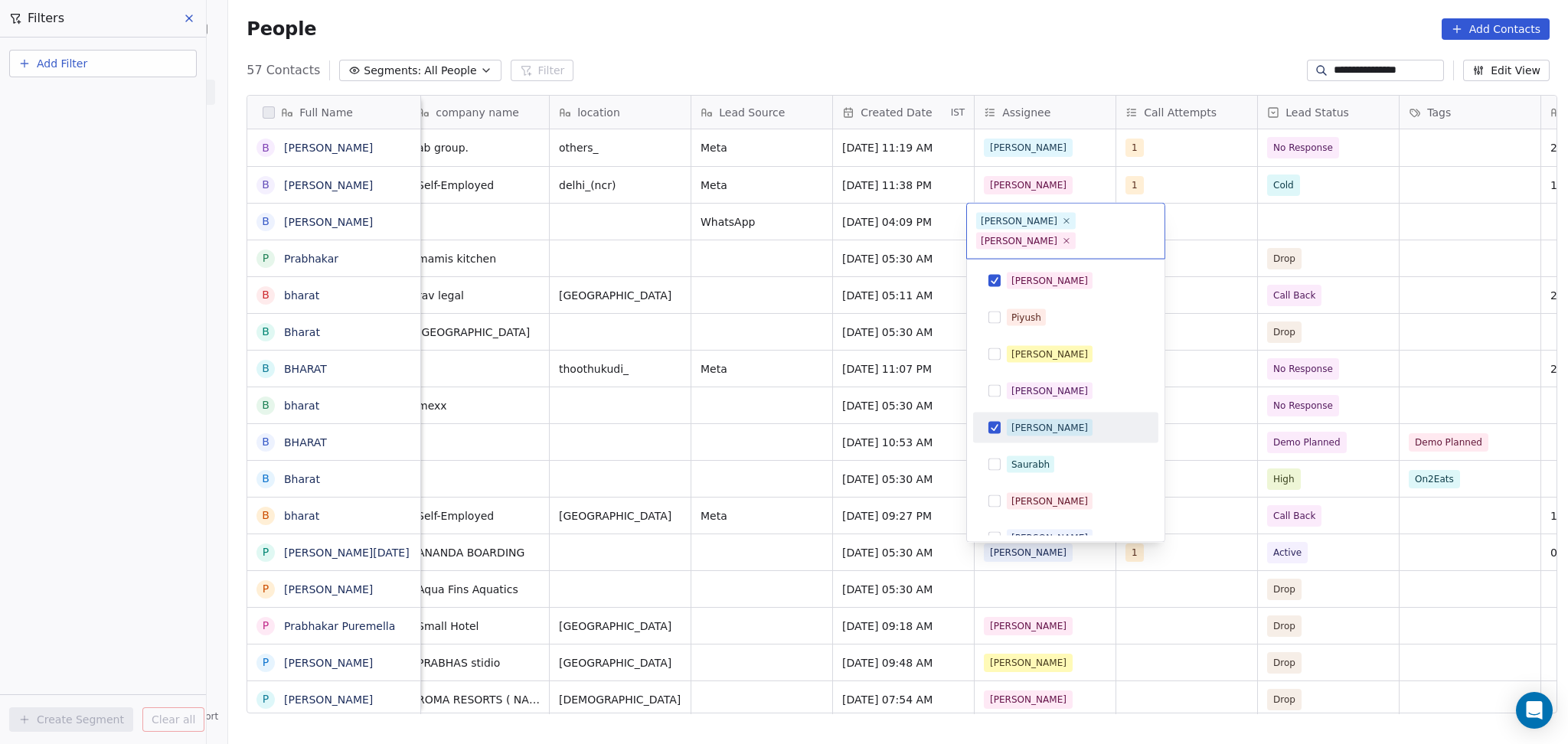
click at [1007, 420] on span "[PERSON_NAME]" at bounding box center [1049, 428] width 85 height 17
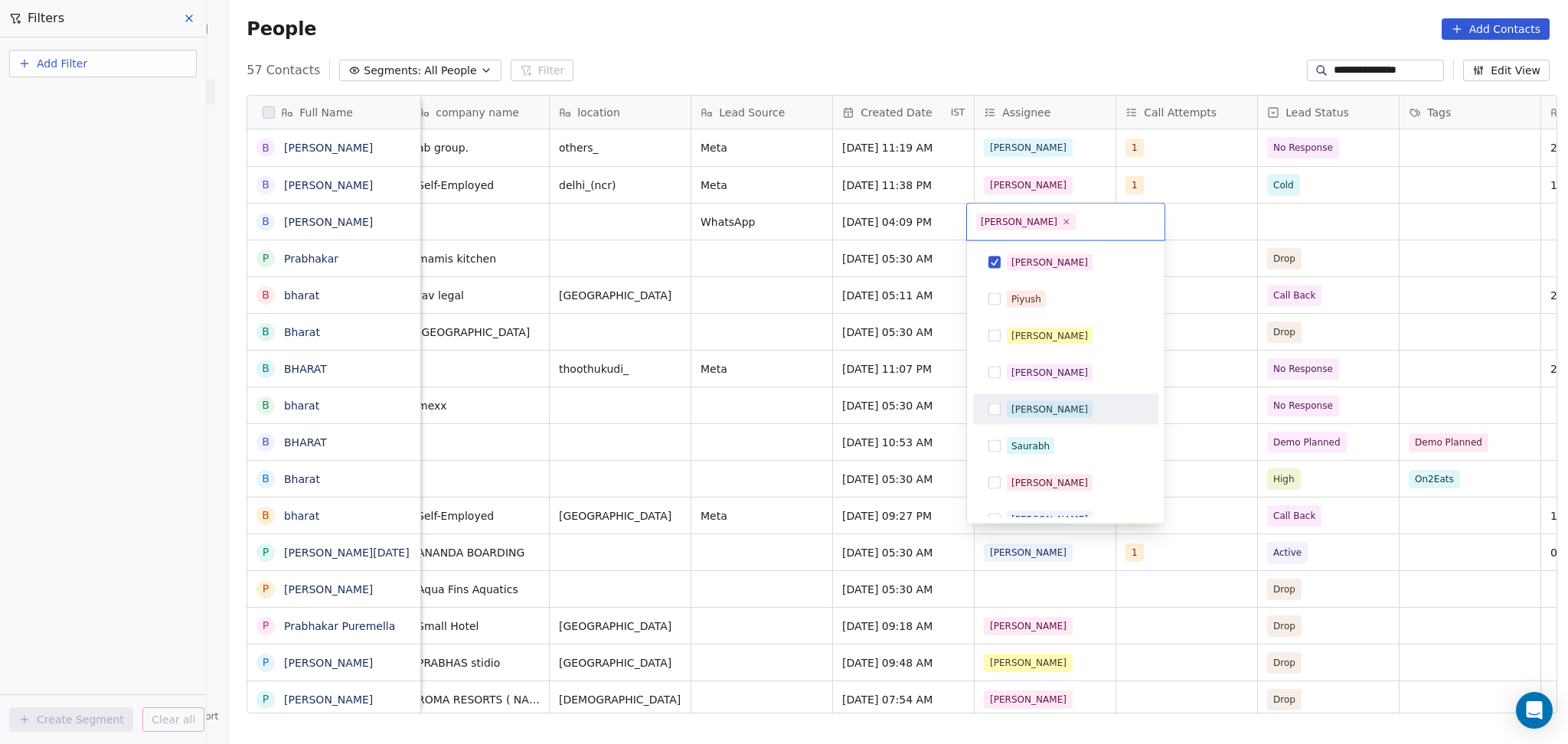
click at [1225, 295] on html "**********" at bounding box center [784, 372] width 1568 height 744
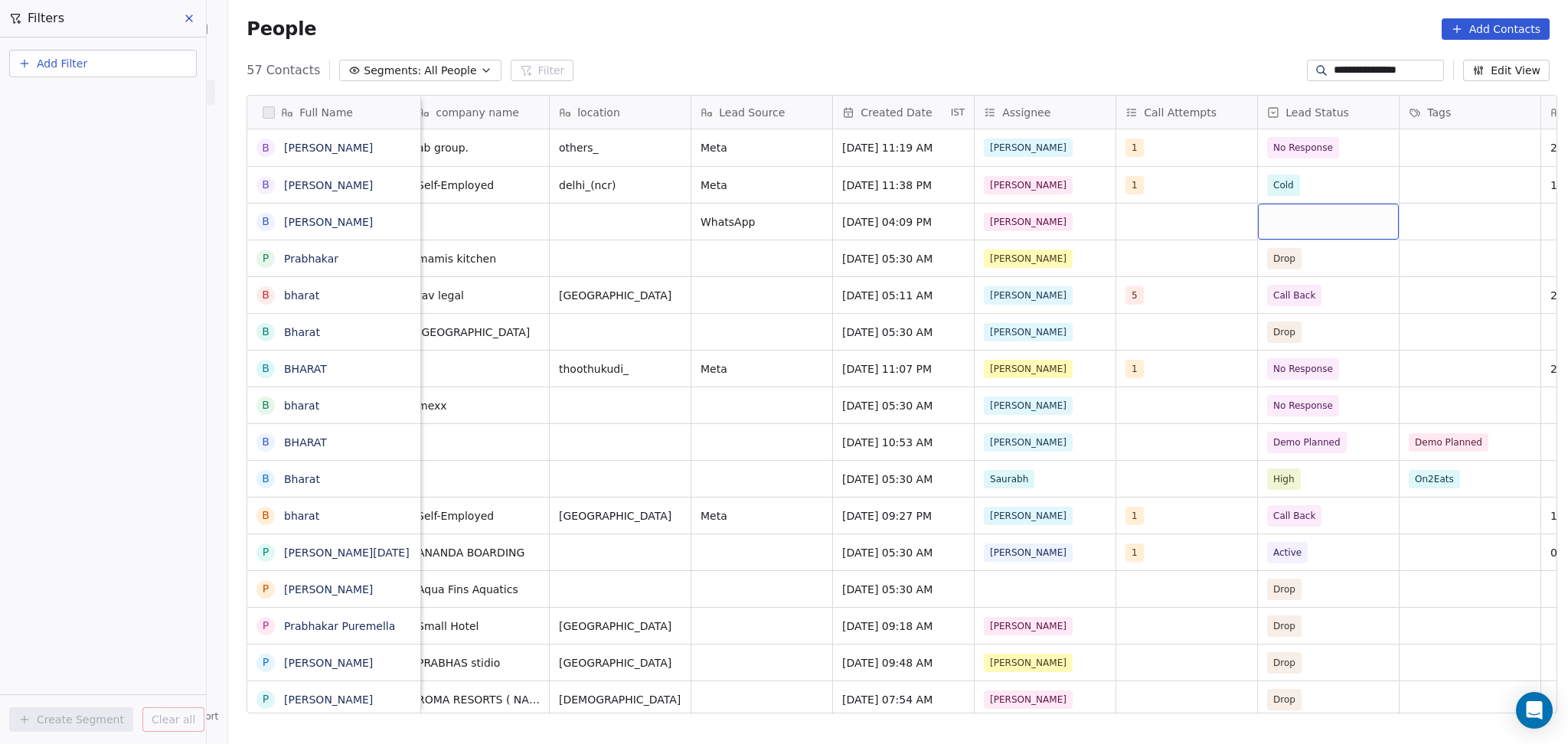
click at [1280, 223] on div "grid" at bounding box center [1328, 221] width 141 height 36
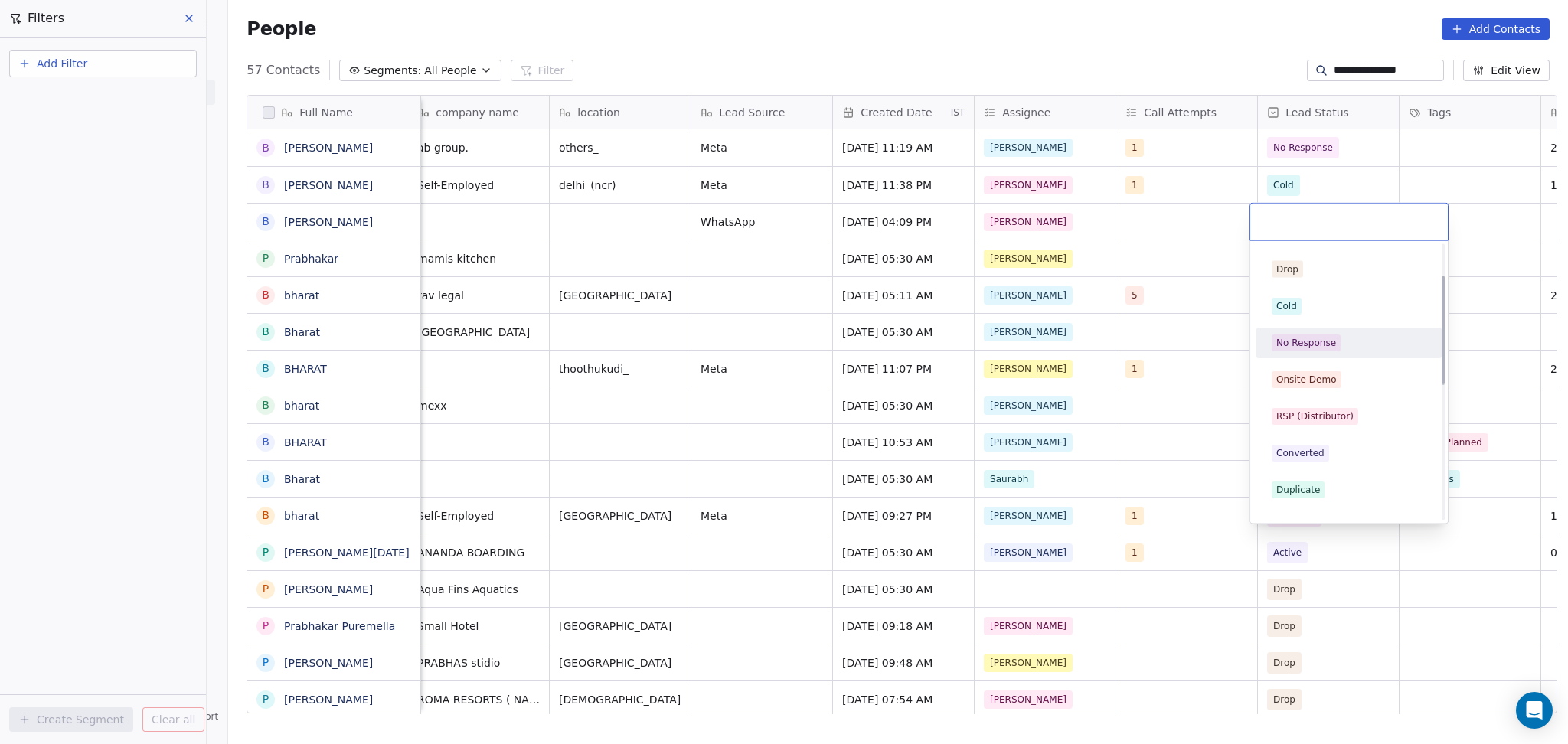
scroll to position [102, 0]
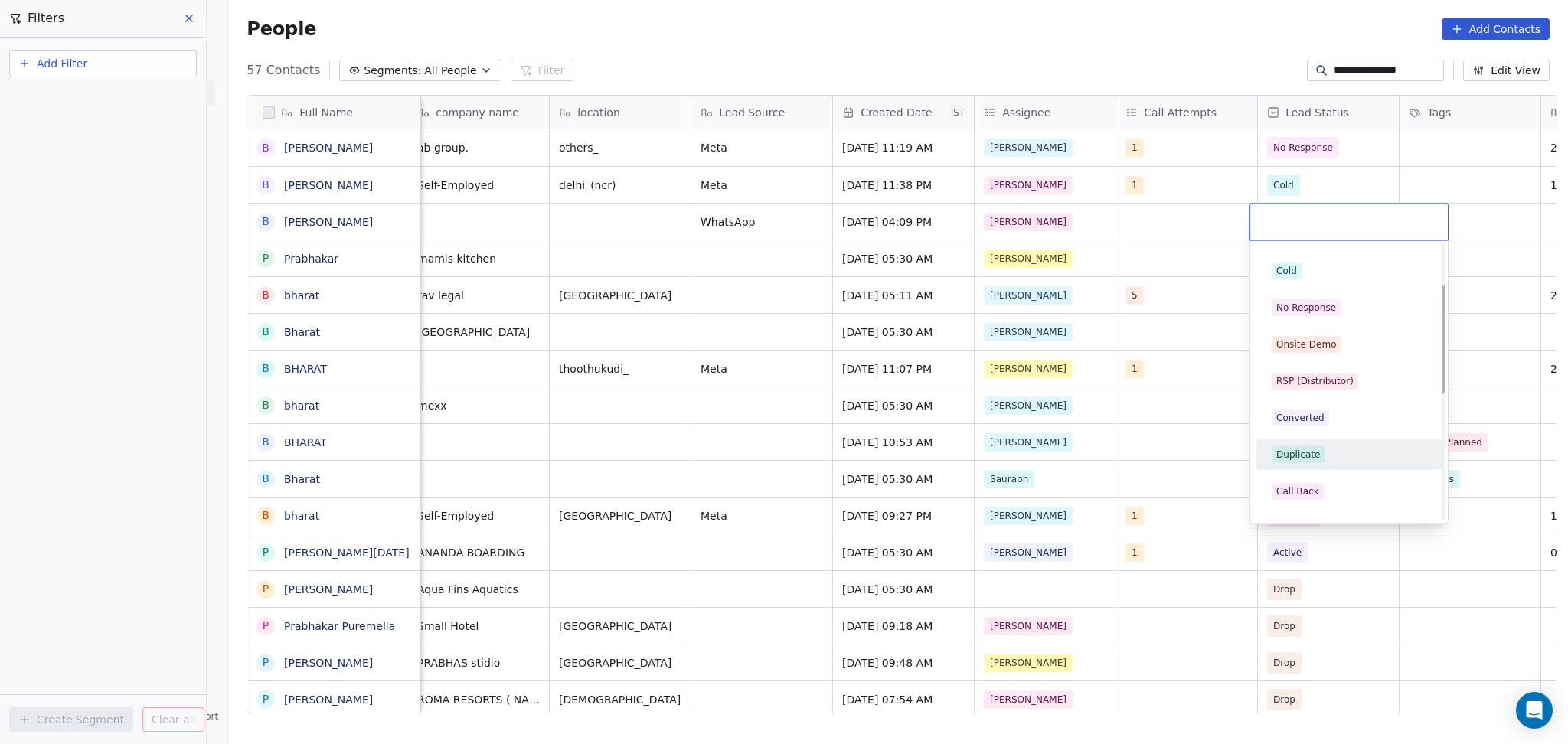
click at [1308, 461] on span "Duplicate" at bounding box center [1298, 454] width 53 height 17
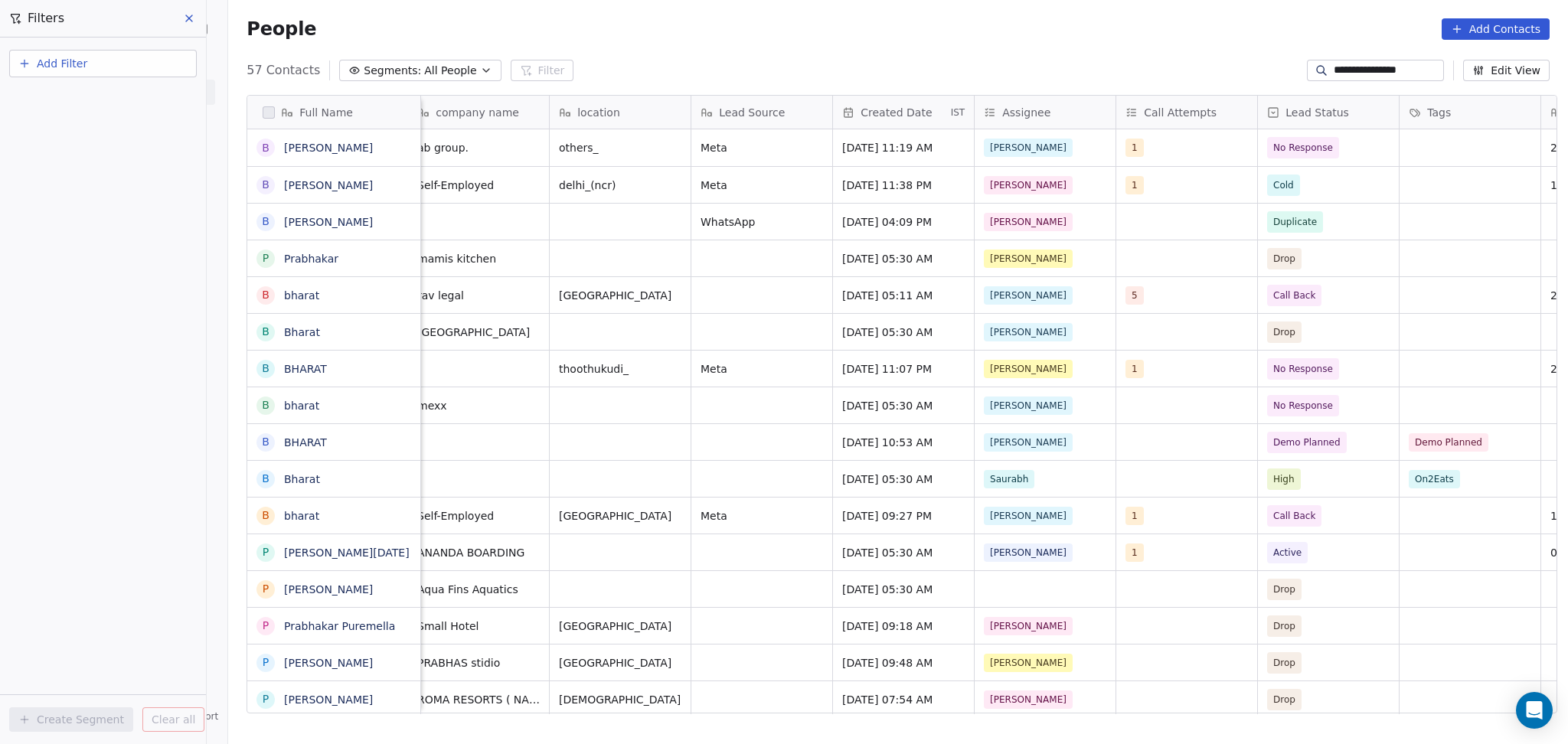
click at [1352, 53] on div "People Add Contacts" at bounding box center [897, 29] width 1339 height 59
click at [1352, 78] on div "**********" at bounding box center [1375, 71] width 137 height 22
click at [1352, 75] on input "**********" at bounding box center [1386, 71] width 107 height 15
paste input
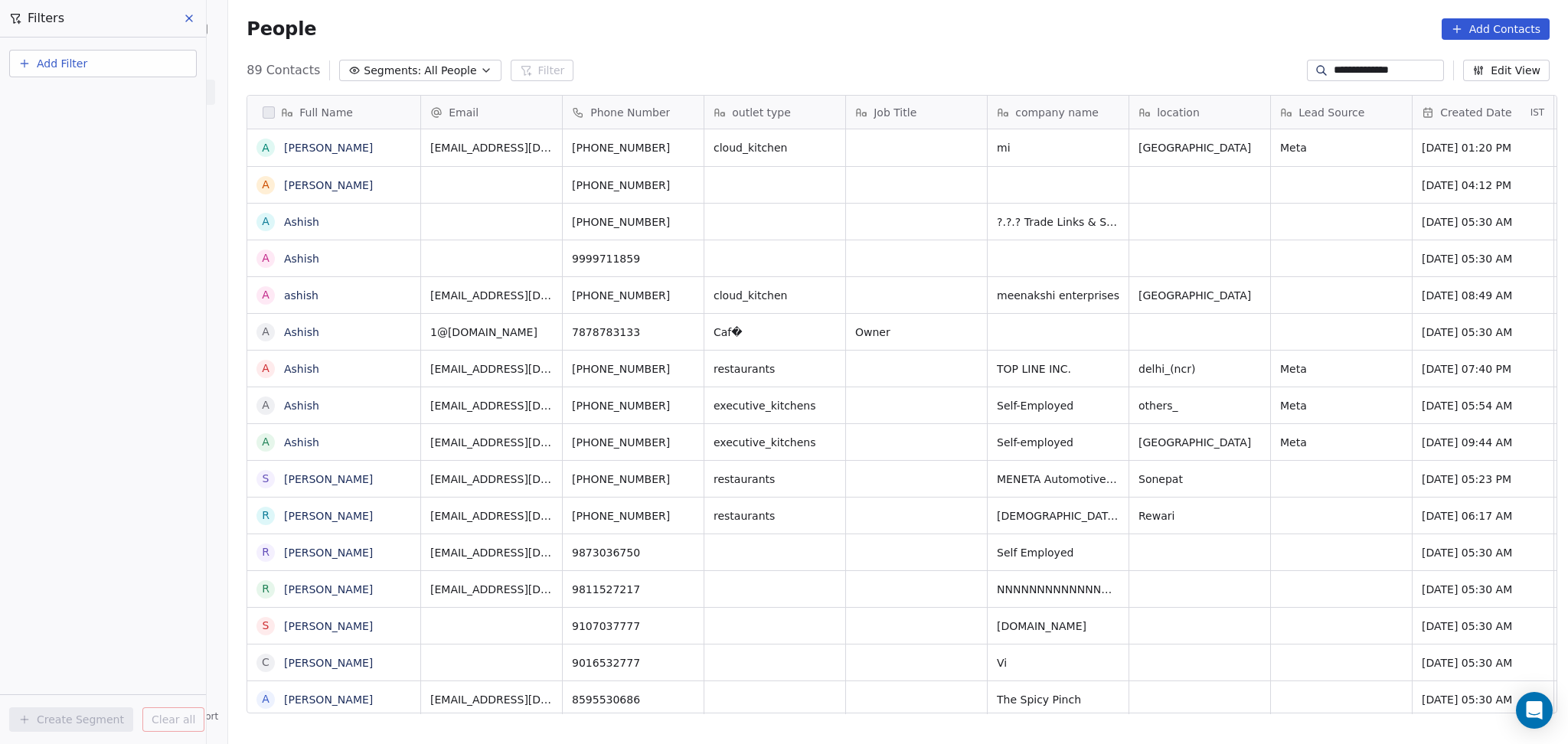
scroll to position [639, 1331]
type input "**********"
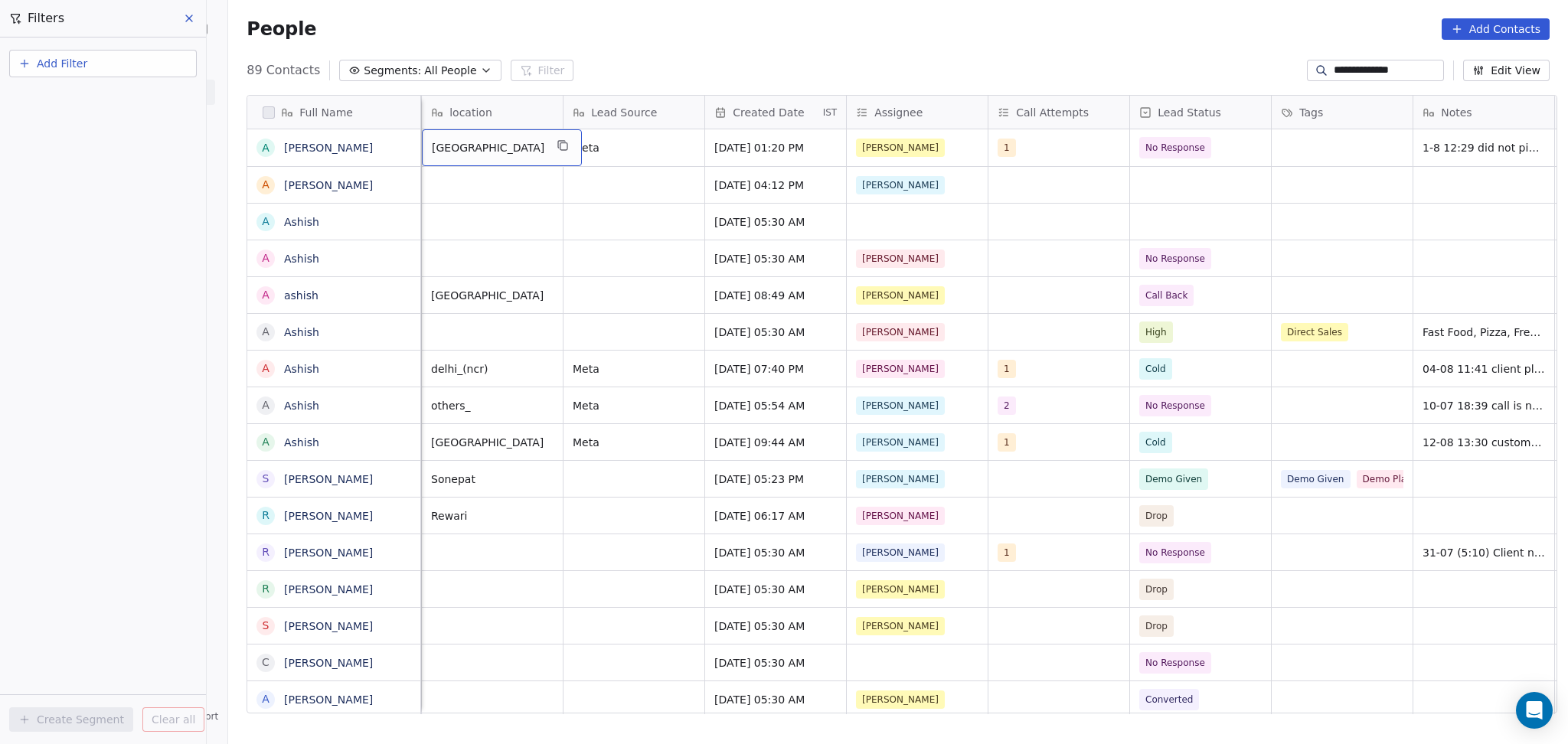
scroll to position [0, 567]
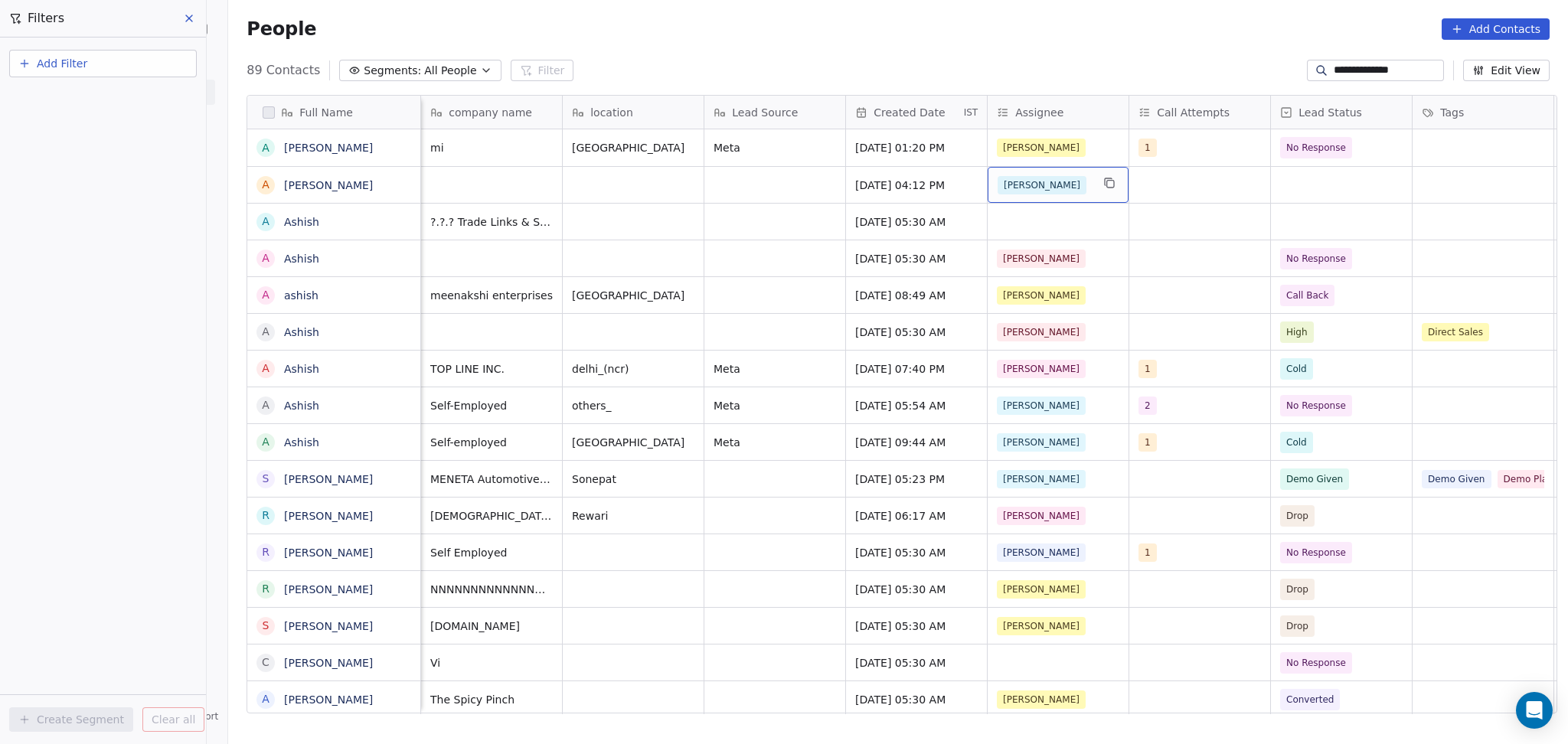
click at [1060, 193] on div "[PERSON_NAME]" at bounding box center [1044, 186] width 93 height 18
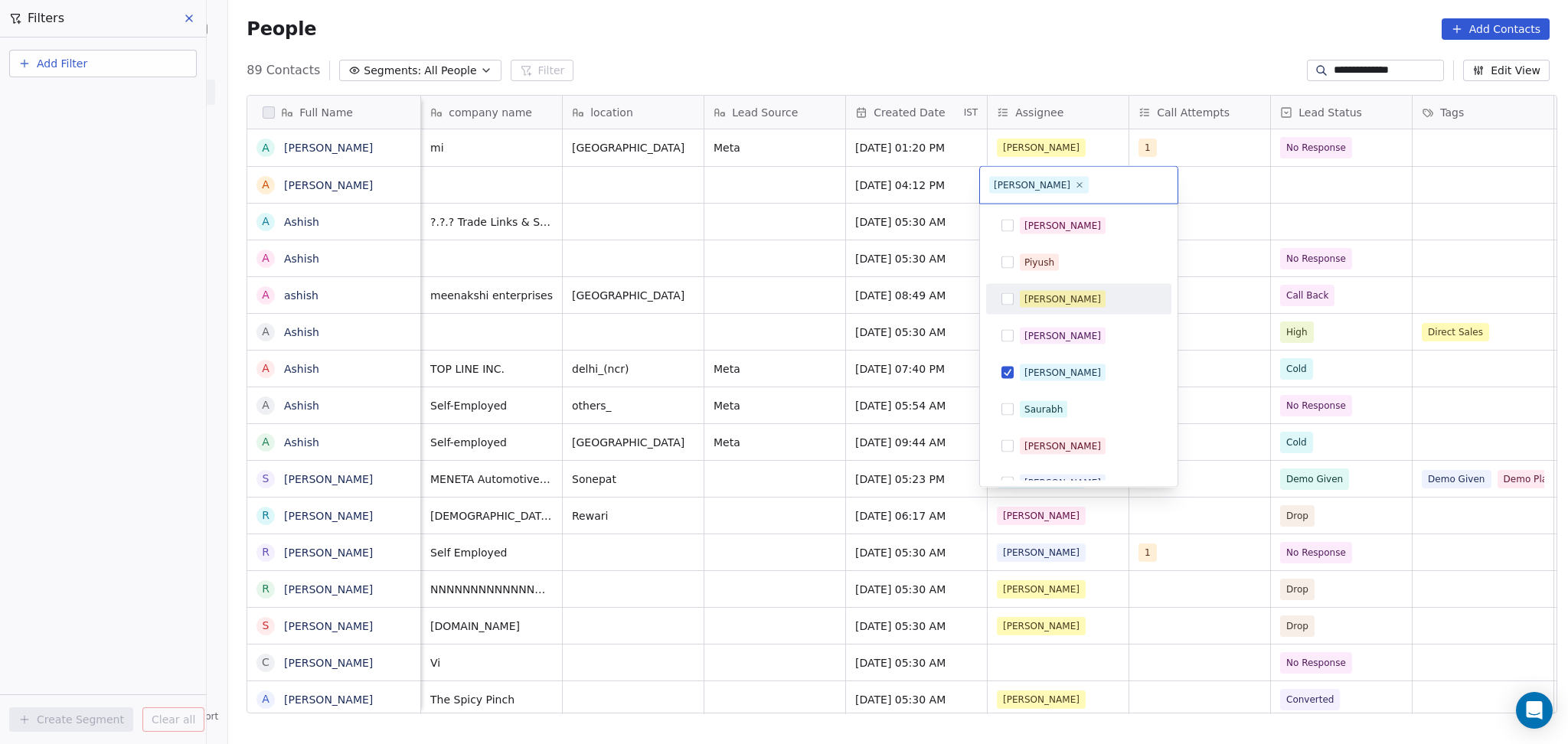
click at [1303, 208] on html "**********" at bounding box center [784, 372] width 1568 height 744
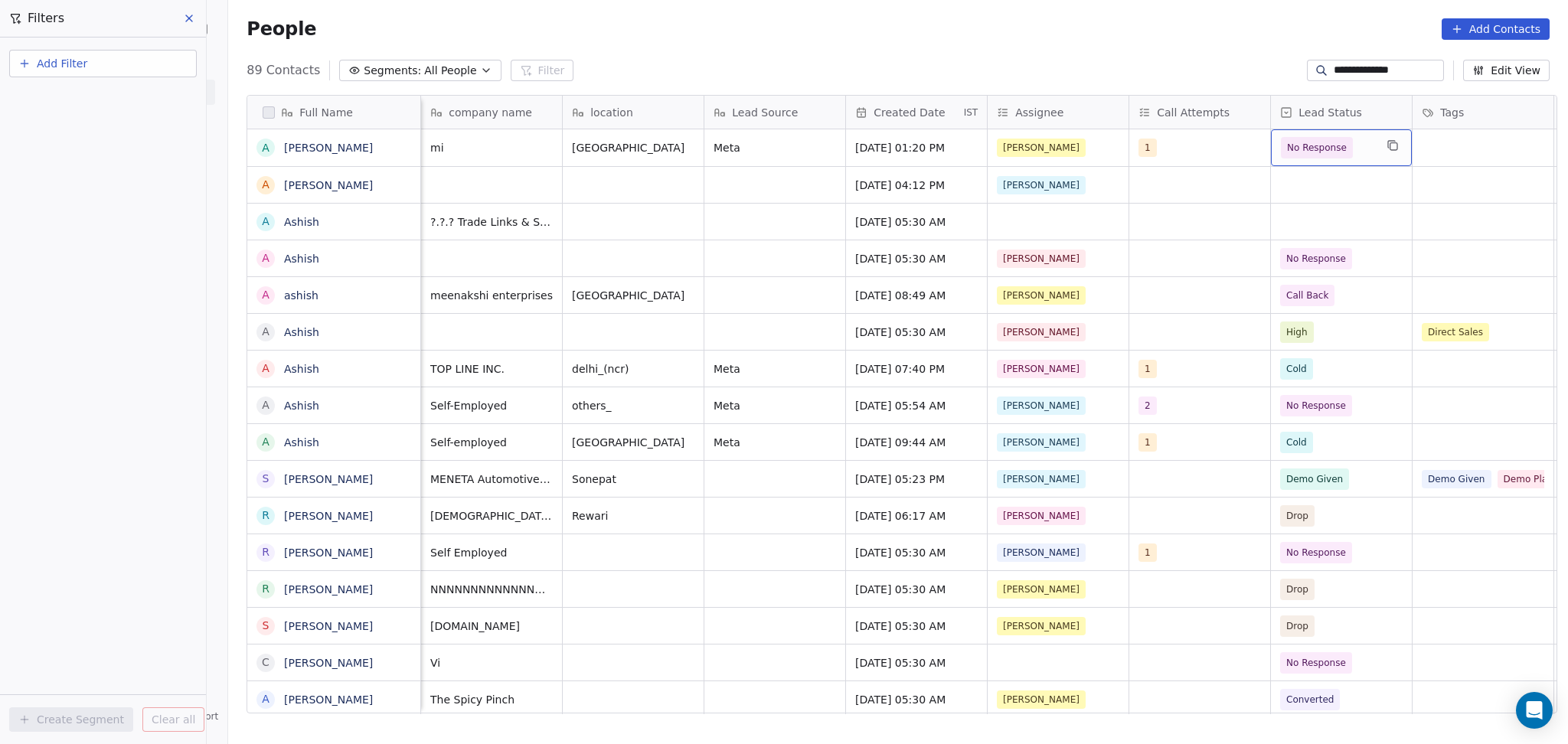
click at [1292, 156] on span "No Response" at bounding box center [1316, 148] width 72 height 22
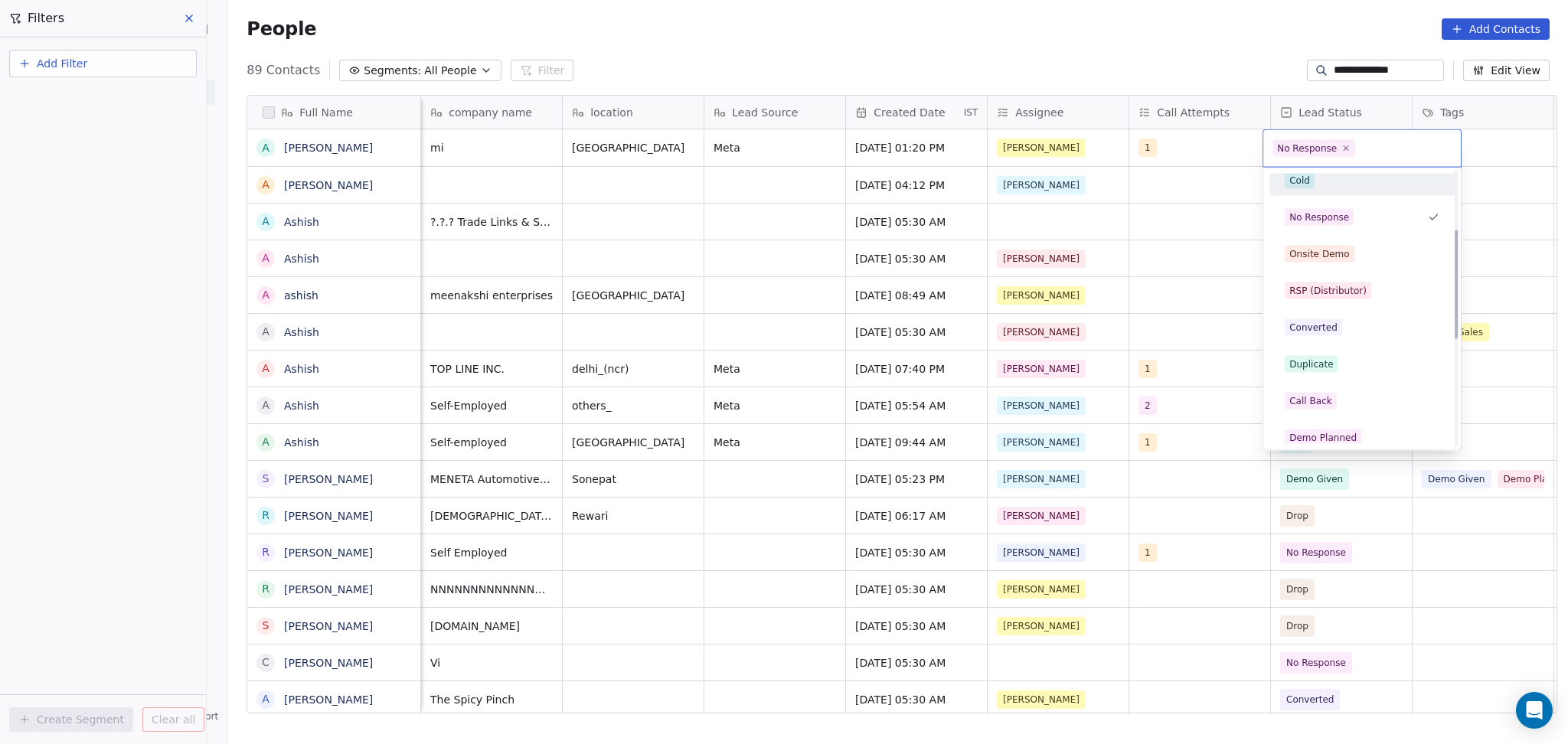
scroll to position [203, 0]
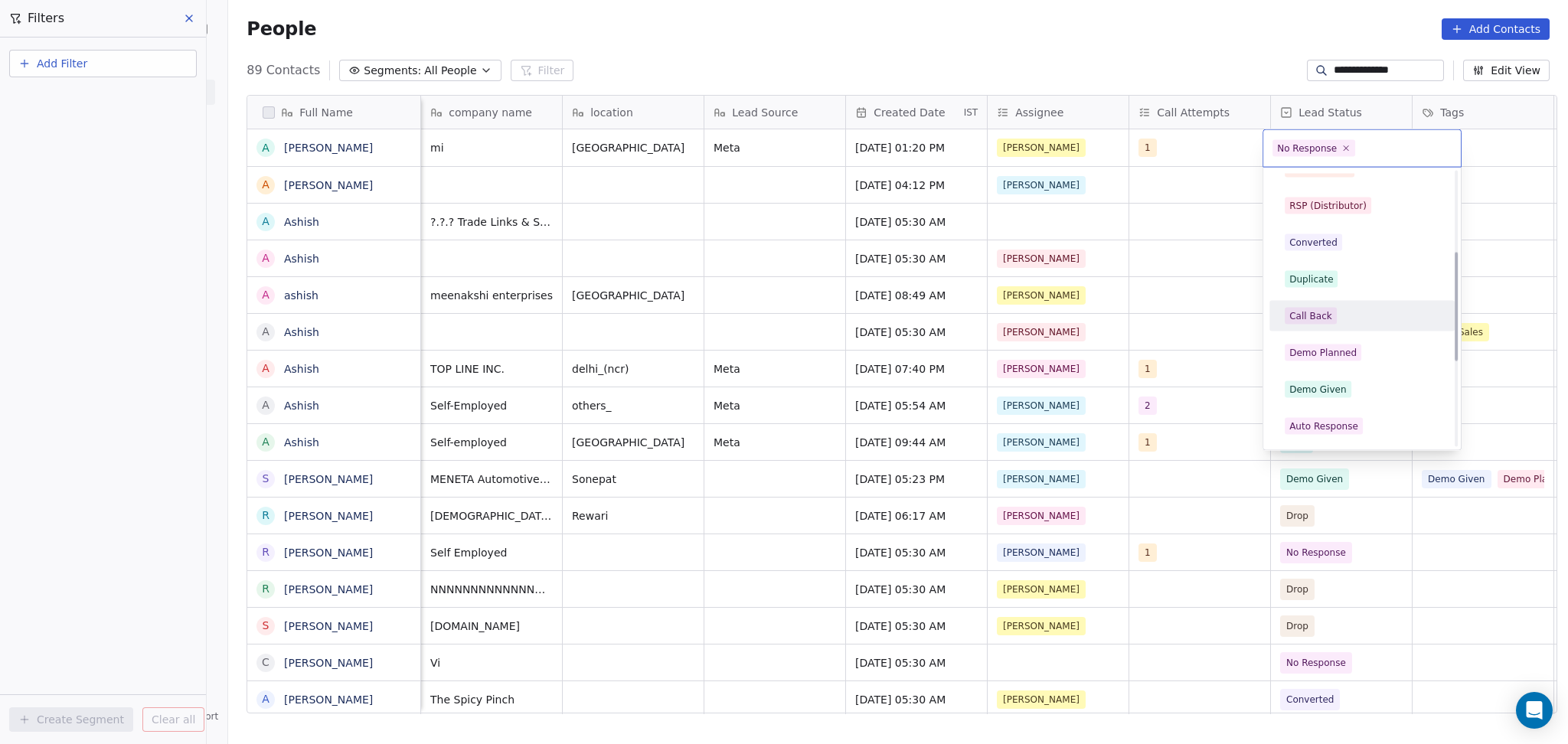
click at [1325, 285] on div "Duplicate" at bounding box center [1311, 280] width 44 height 14
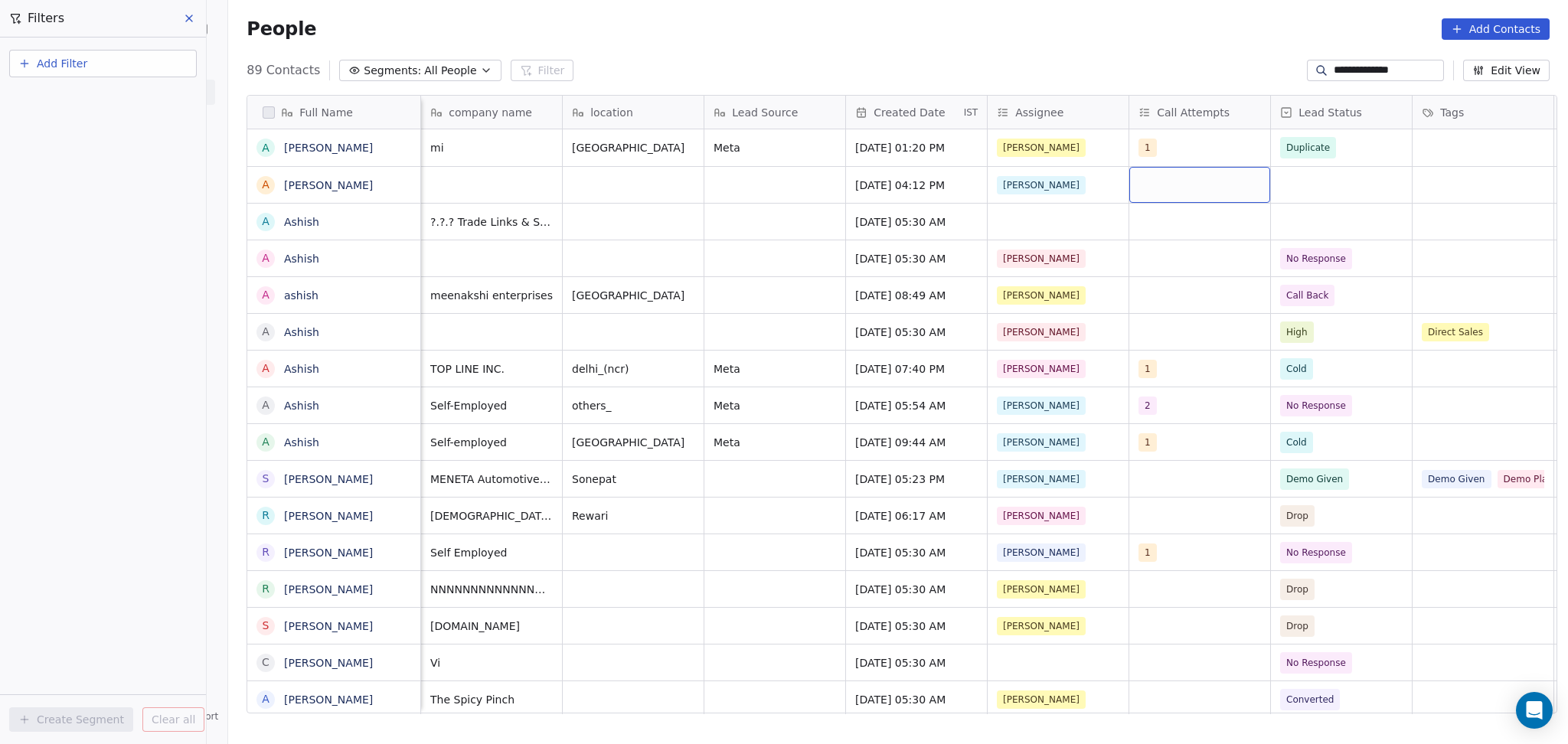
click at [1202, 188] on div "grid" at bounding box center [1199, 185] width 141 height 36
click at [1154, 189] on div "grid" at bounding box center [1199, 185] width 141 height 36
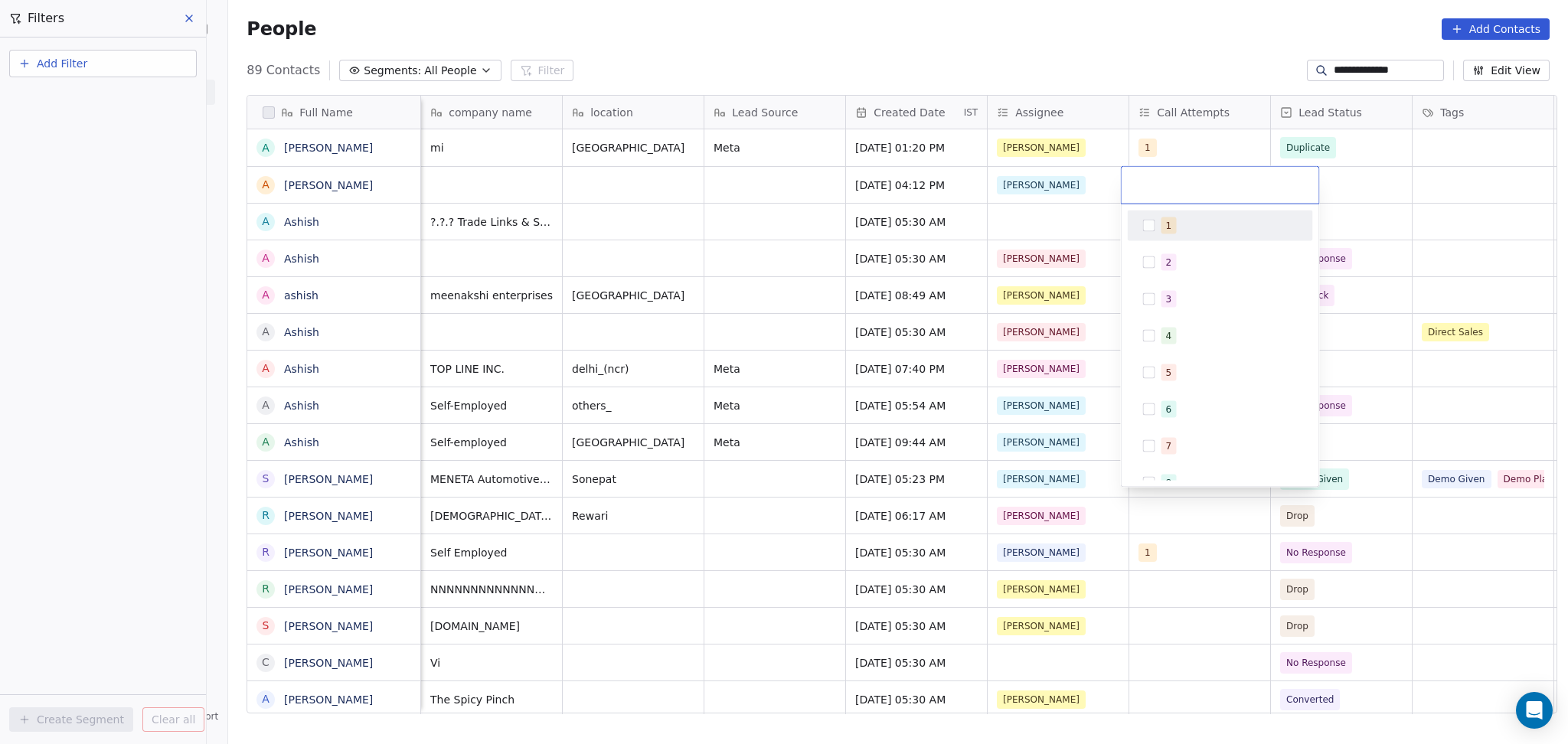
click at [1157, 228] on div "1" at bounding box center [1220, 226] width 173 height 25
click at [1377, 169] on html "**********" at bounding box center [784, 372] width 1568 height 744
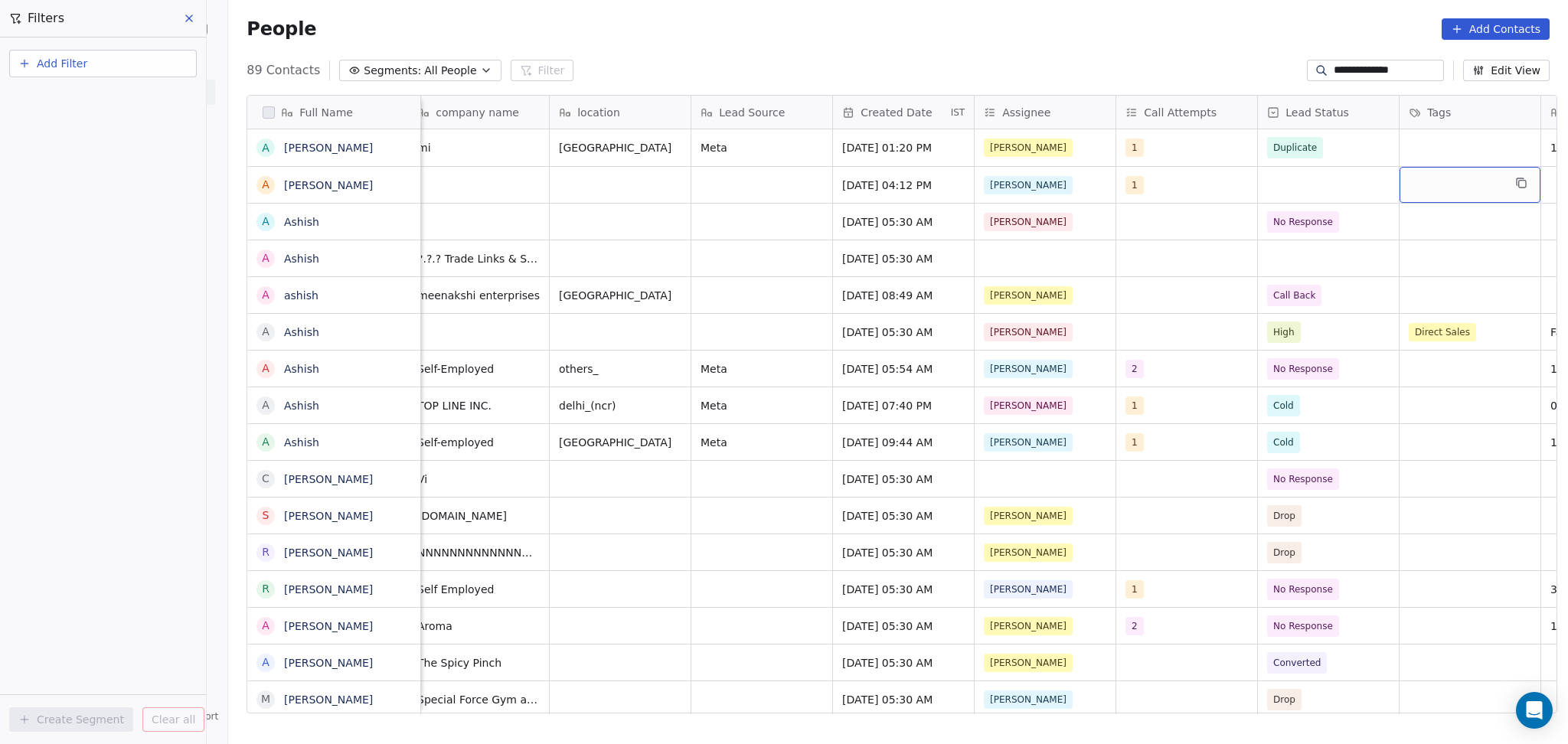
scroll to position [0, 720]
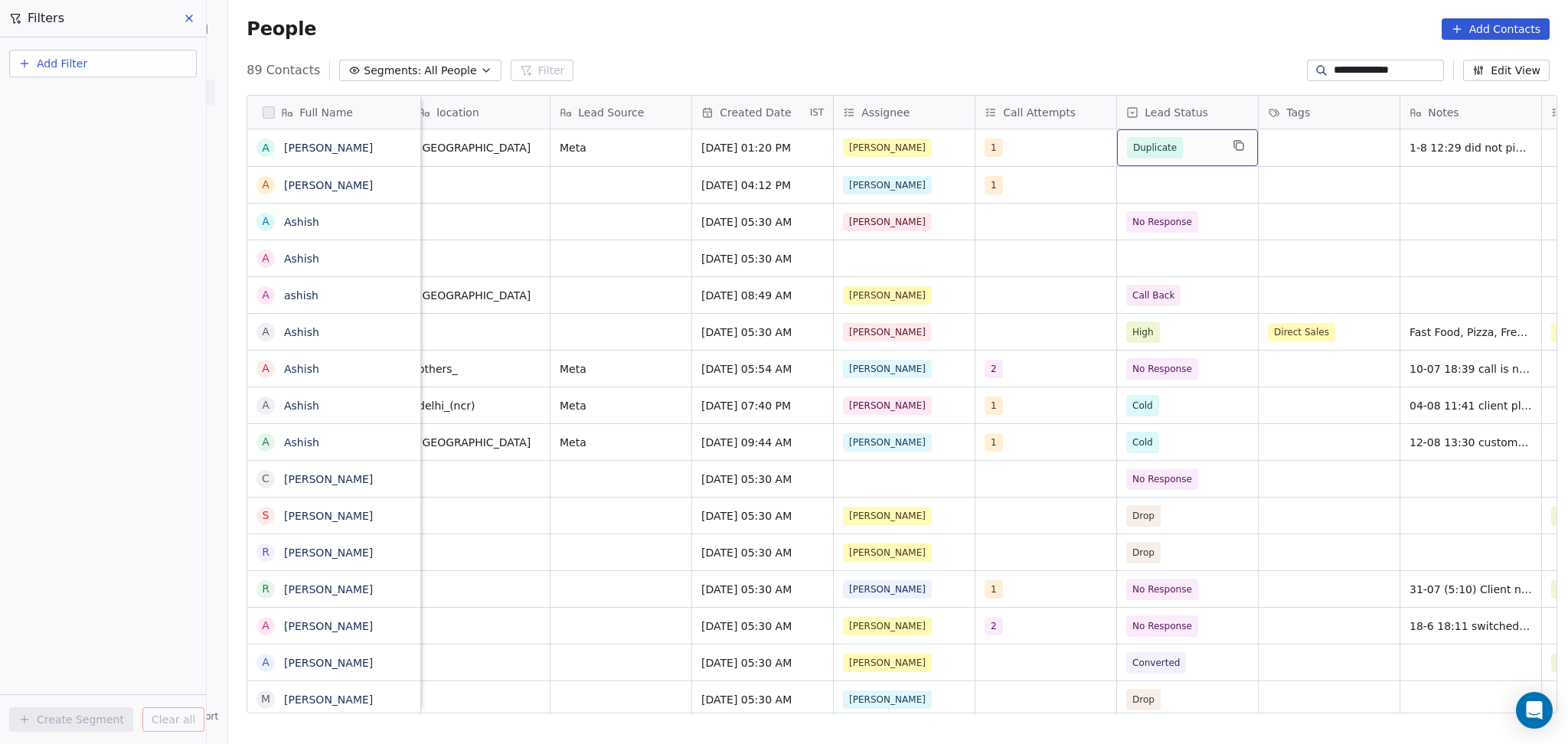
click at [1183, 152] on span "Duplicate" at bounding box center [1173, 148] width 93 height 22
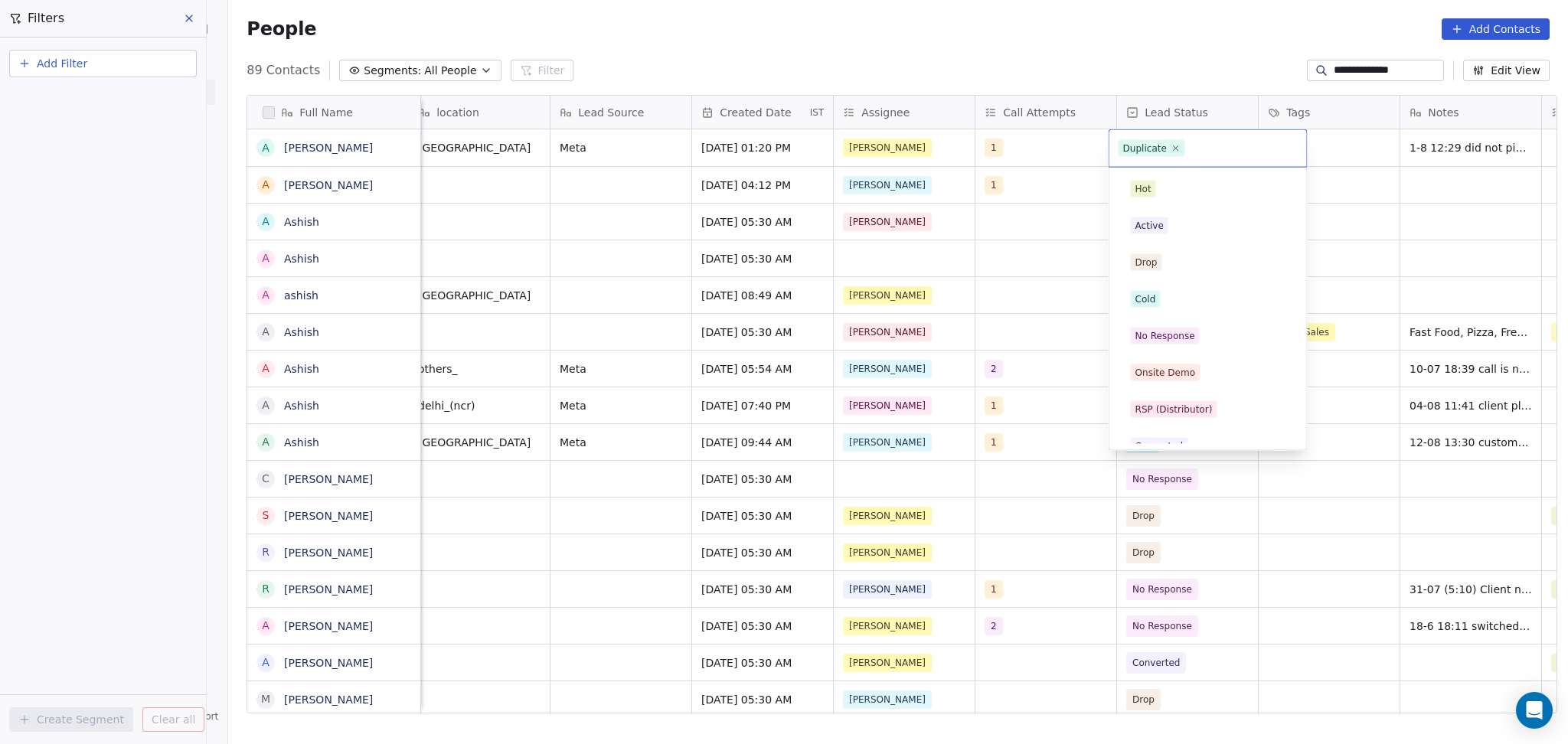
scroll to position [54, 0]
click at [1172, 276] on div "No Response" at bounding box center [1165, 283] width 60 height 14
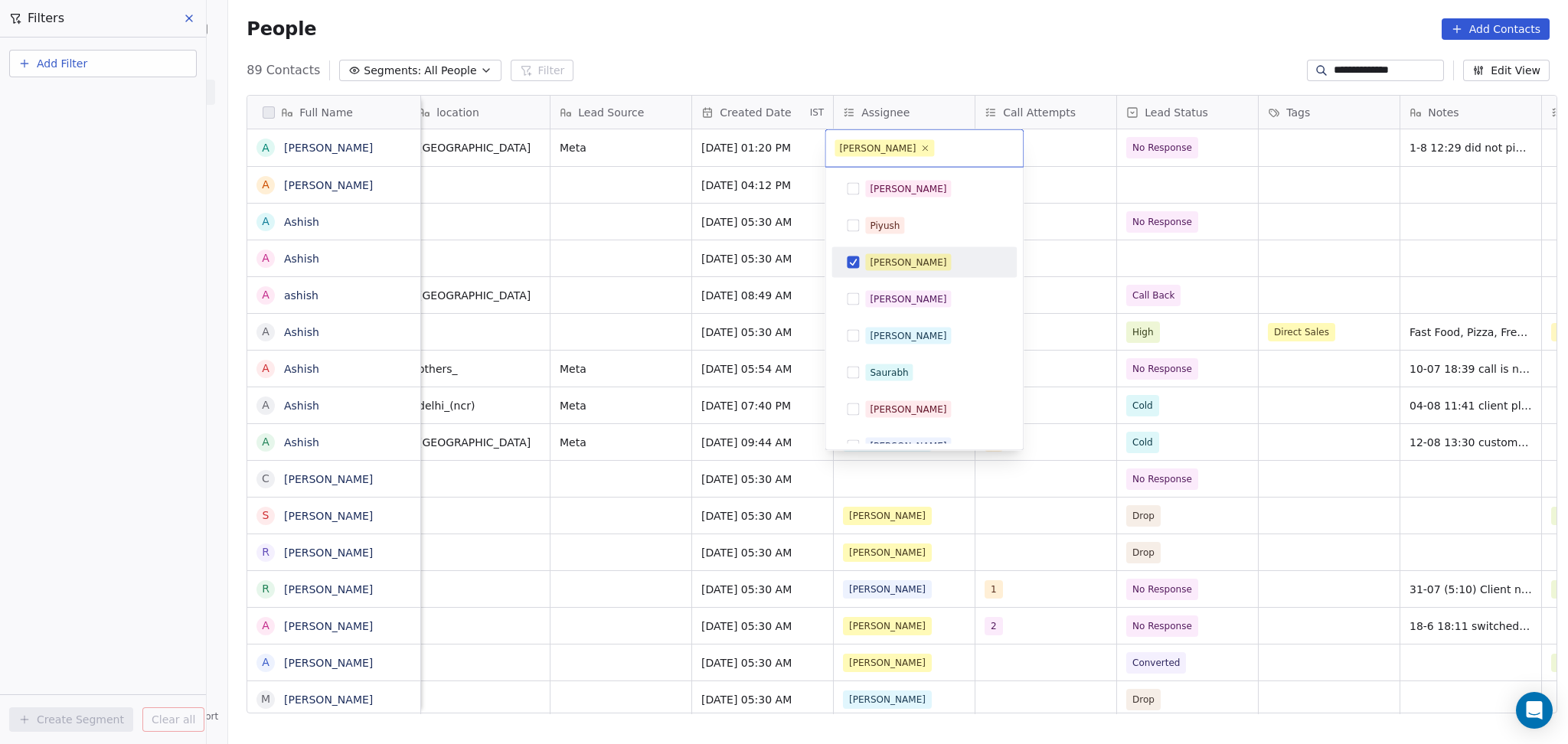
click at [895, 271] on div "[PERSON_NAME]" at bounding box center [923, 263] width 173 height 25
click at [879, 334] on div "[PERSON_NAME]" at bounding box center [907, 336] width 76 height 14
click at [1154, 293] on html "**********" at bounding box center [784, 372] width 1568 height 744
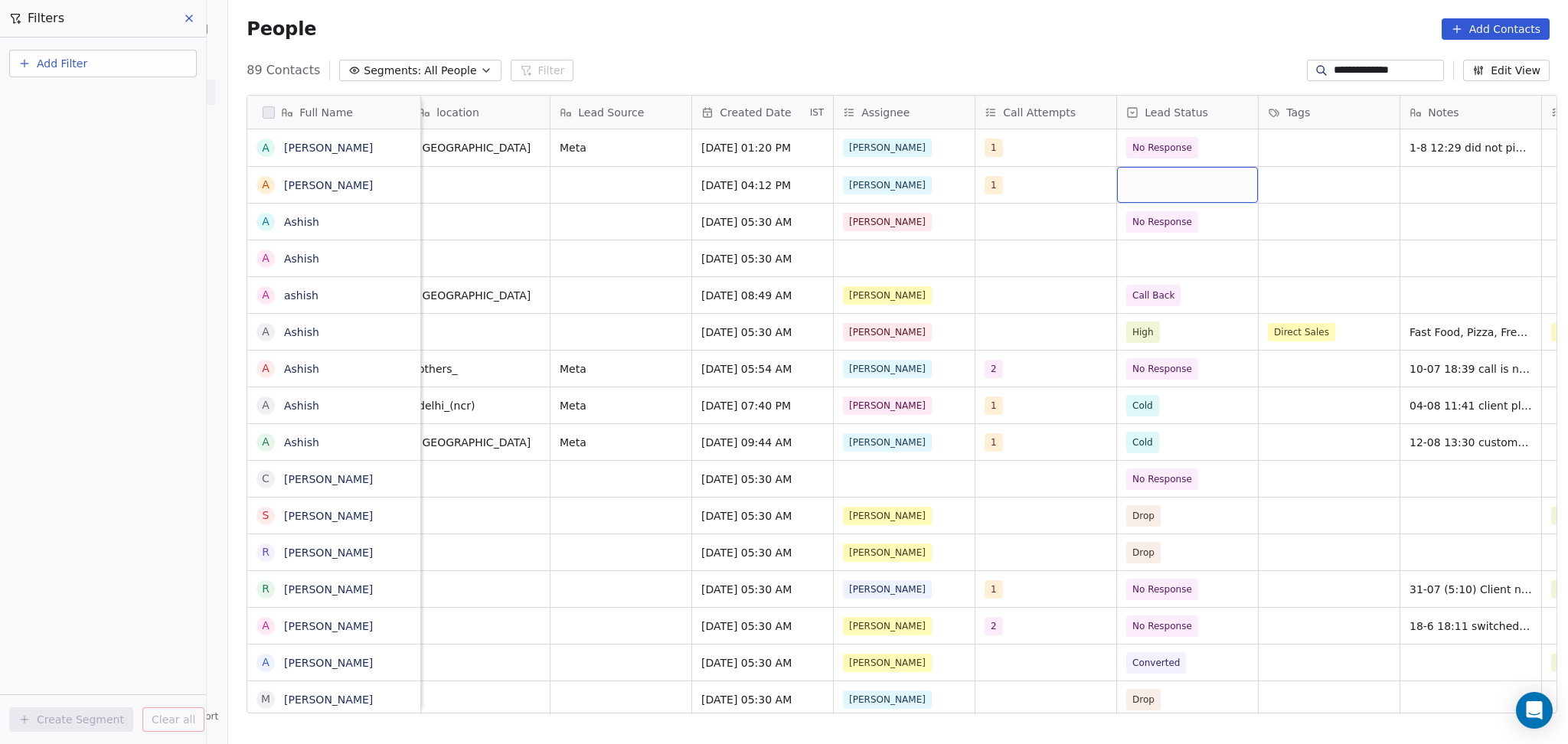
click at [1154, 179] on div "grid" at bounding box center [1187, 185] width 141 height 36
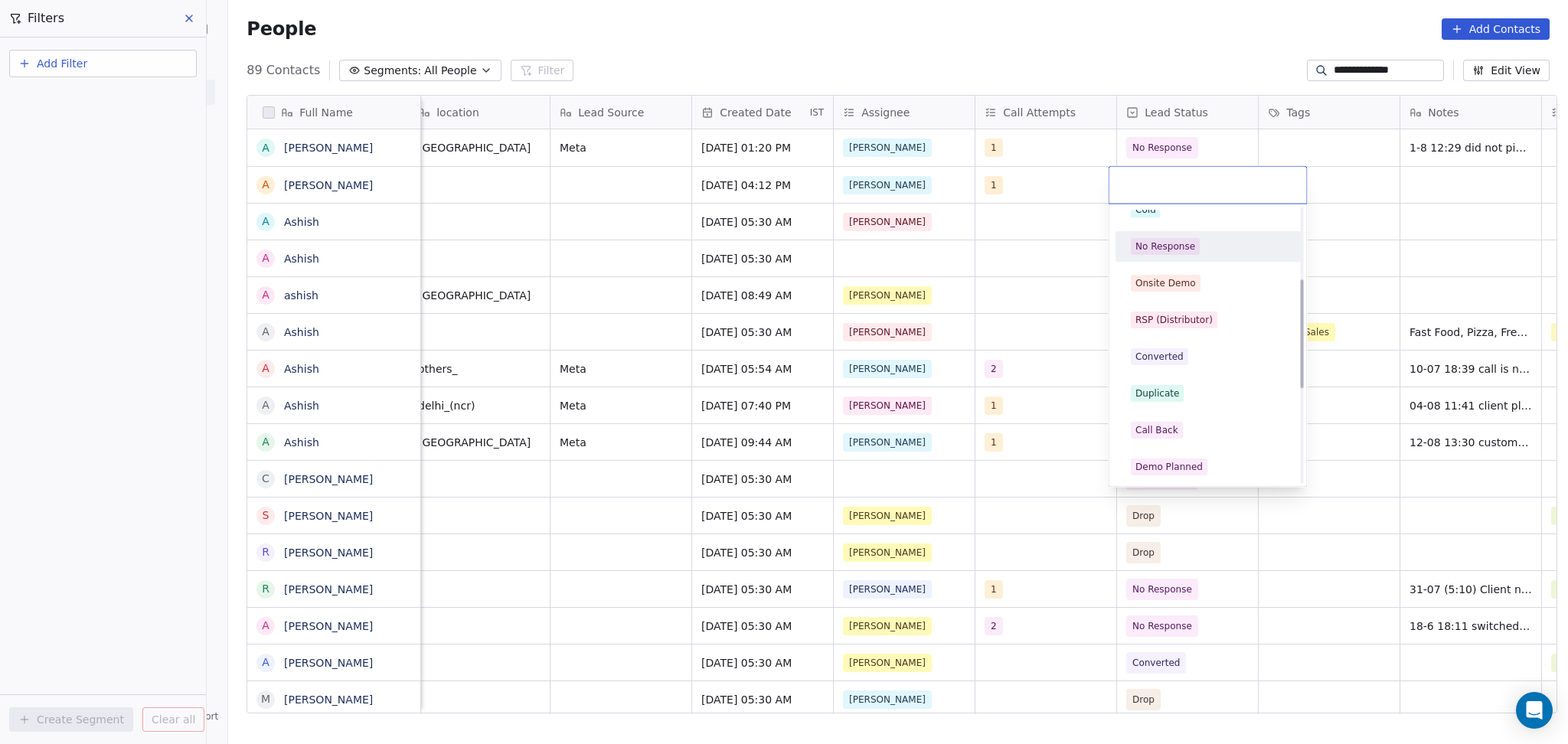
scroll to position [203, 0]
click at [1171, 316] on div "Duplicate" at bounding box center [1157, 317] width 44 height 14
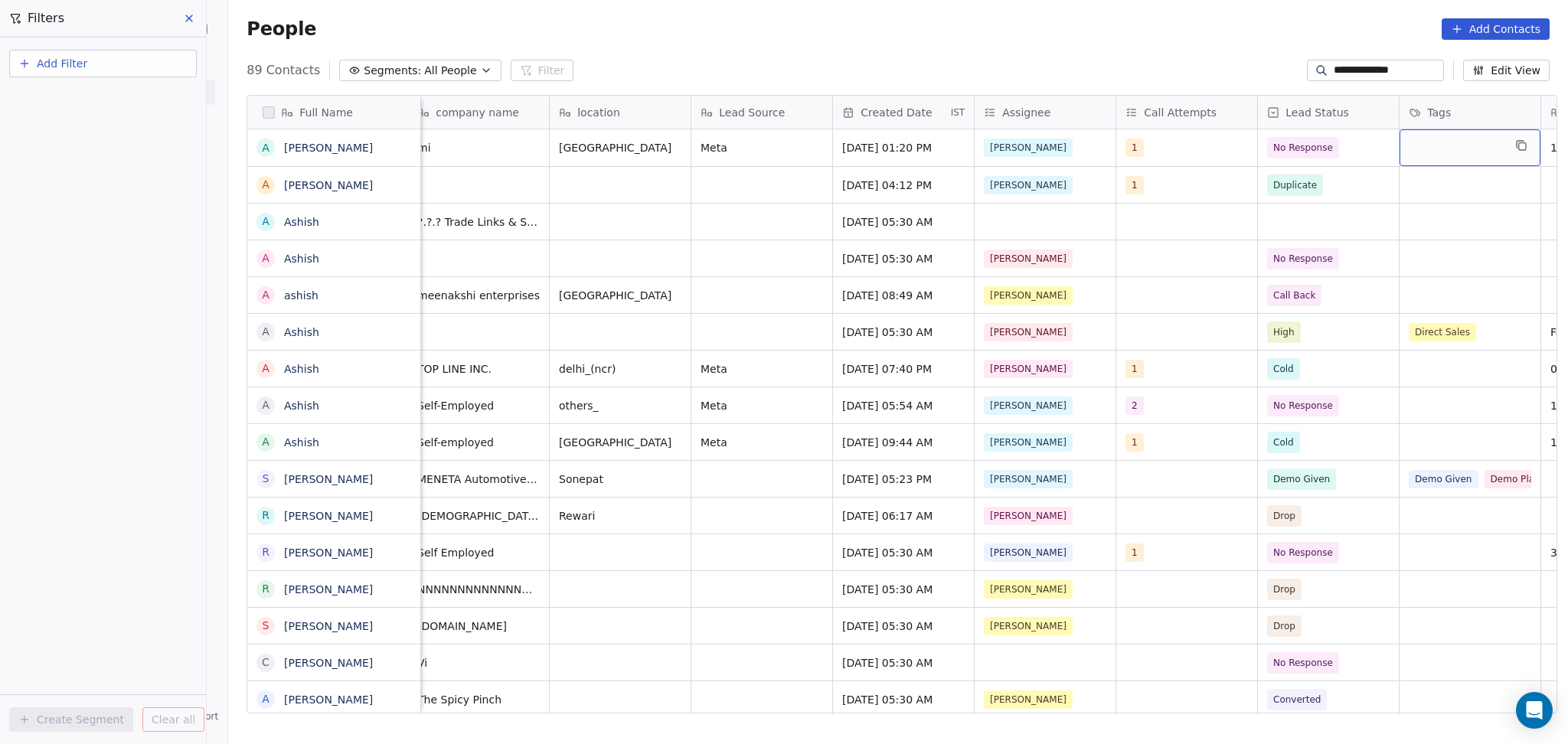
scroll to position [0, 720]
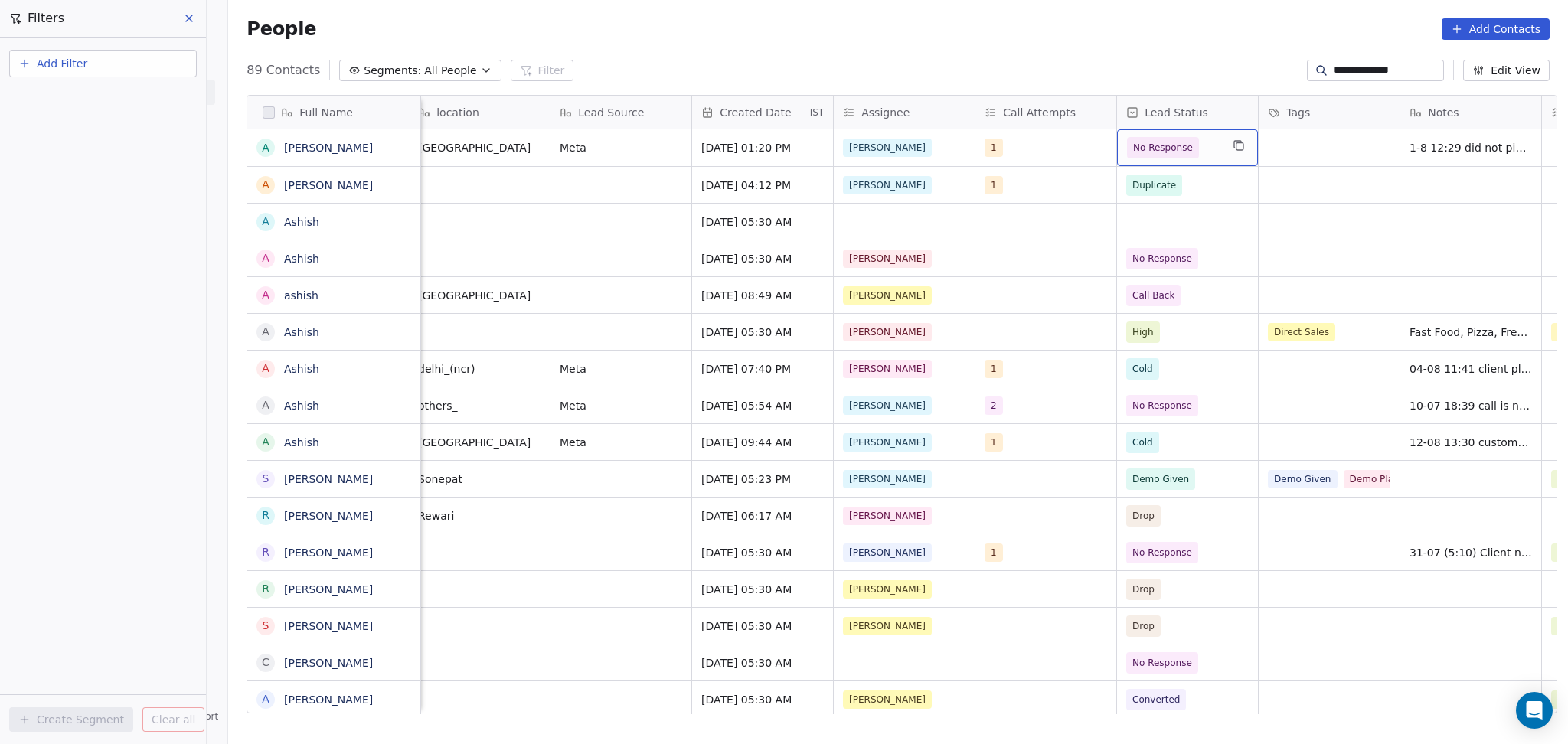
click at [1234, 162] on div "No Response" at bounding box center [1187, 148] width 141 height 37
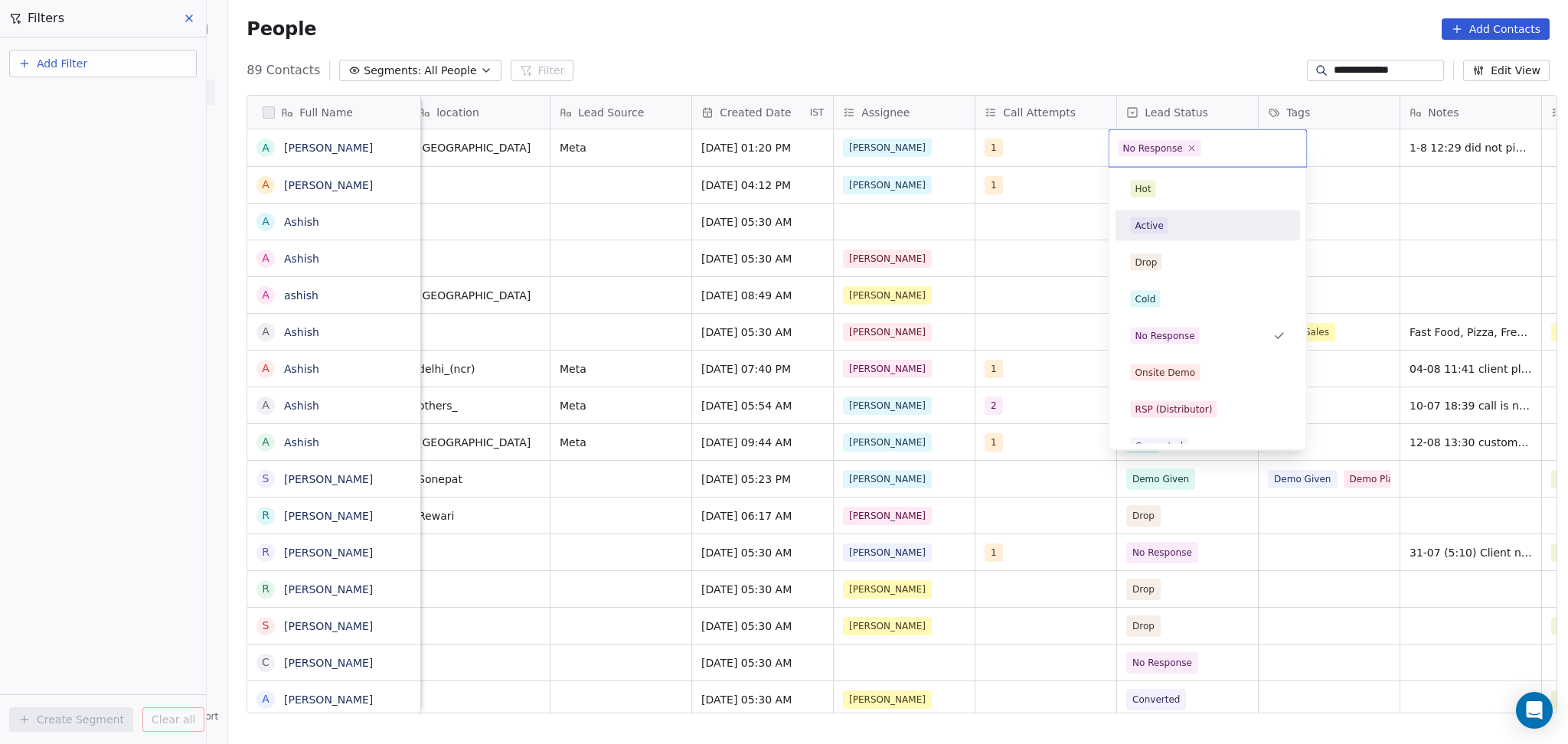
click at [1195, 228] on div "Active" at bounding box center [1208, 226] width 155 height 17
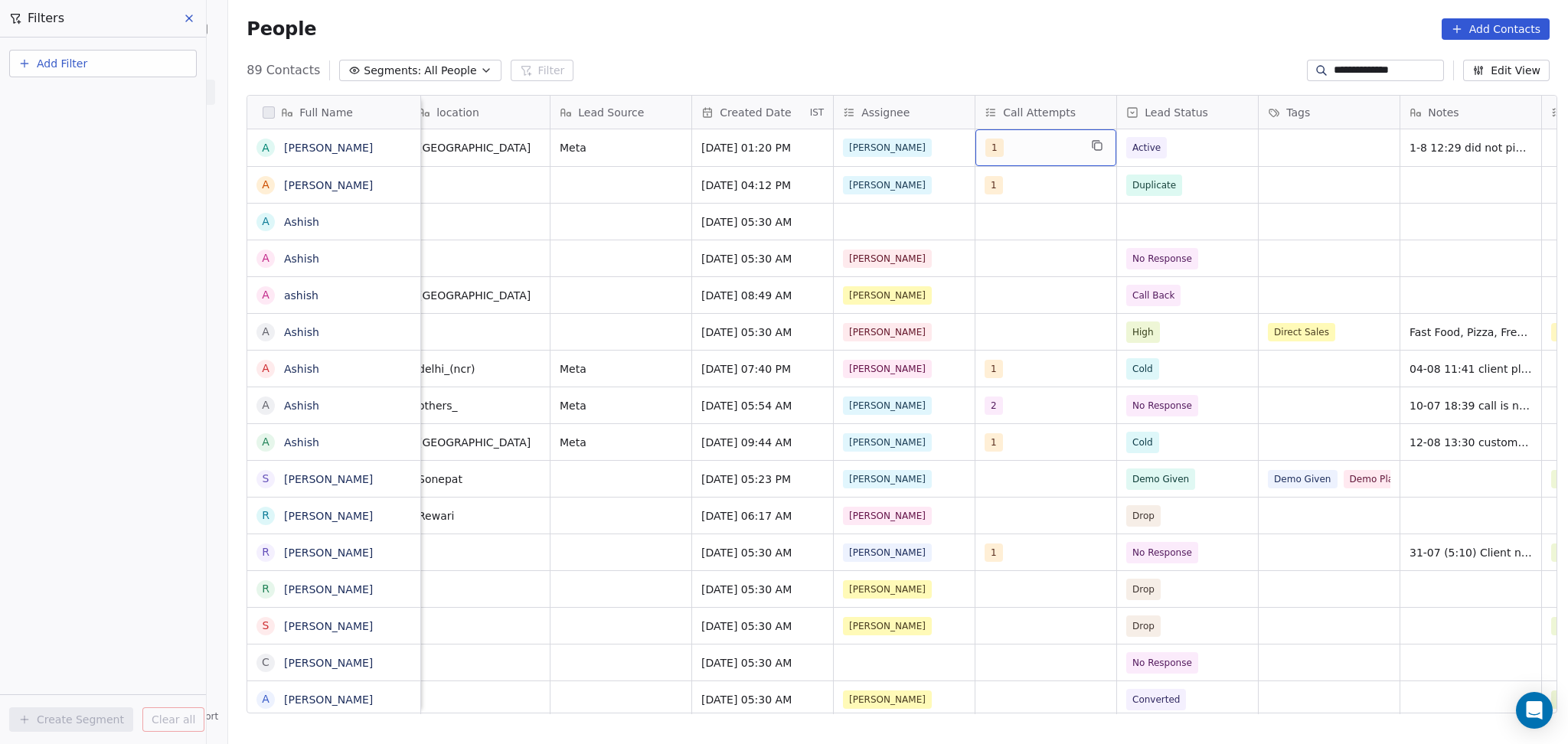
click at [1031, 142] on div "1" at bounding box center [1031, 148] width 93 height 18
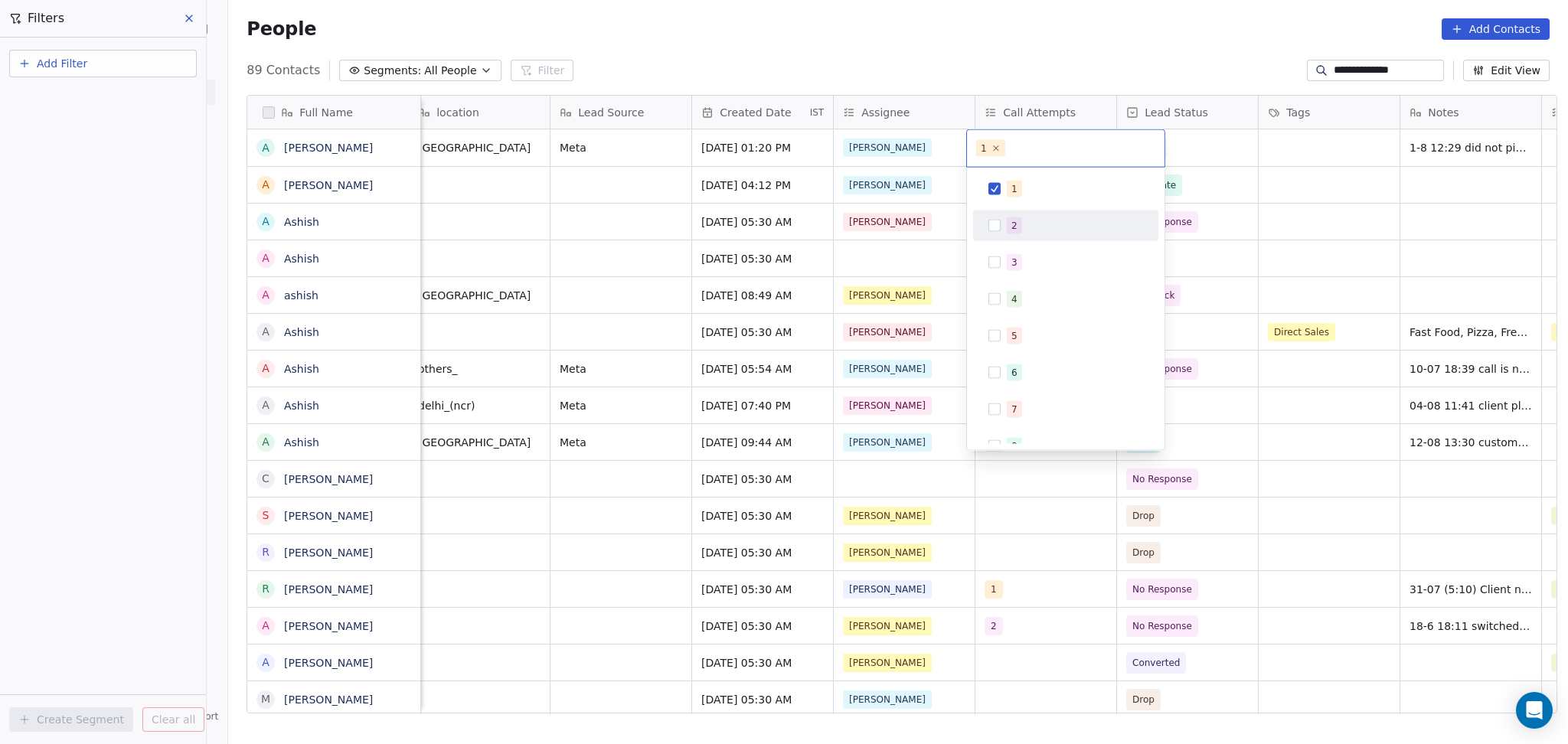
click at [1010, 230] on span "2" at bounding box center [1014, 226] width 15 height 17
click at [1014, 195] on div "1" at bounding box center [1014, 189] width 6 height 14
click at [1442, 166] on html "**********" at bounding box center [784, 372] width 1568 height 744
click at [1442, 166] on div "Aug 11, 2025 04:12 PM Ronit 1 Duplicate" at bounding box center [1064, 185] width 2727 height 37
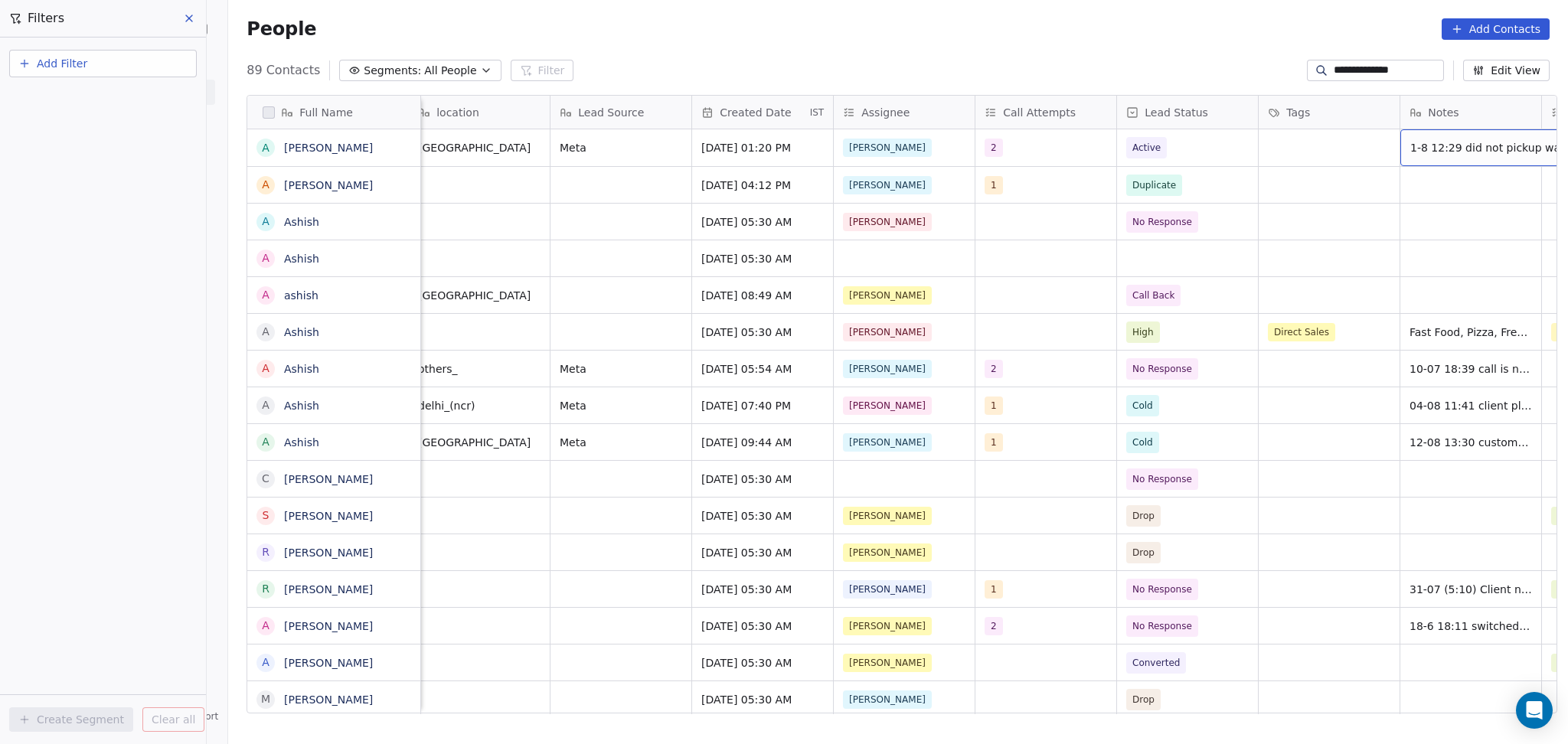
click at [1434, 161] on div "1-8 12:29 did not pickup wa sent" at bounding box center [1512, 148] width 224 height 37
click at [1357, 146] on textarea "**********" at bounding box center [1457, 155] width 205 height 48
type textarea "**********"
click at [1231, 214] on html "**********" at bounding box center [784, 372] width 1568 height 744
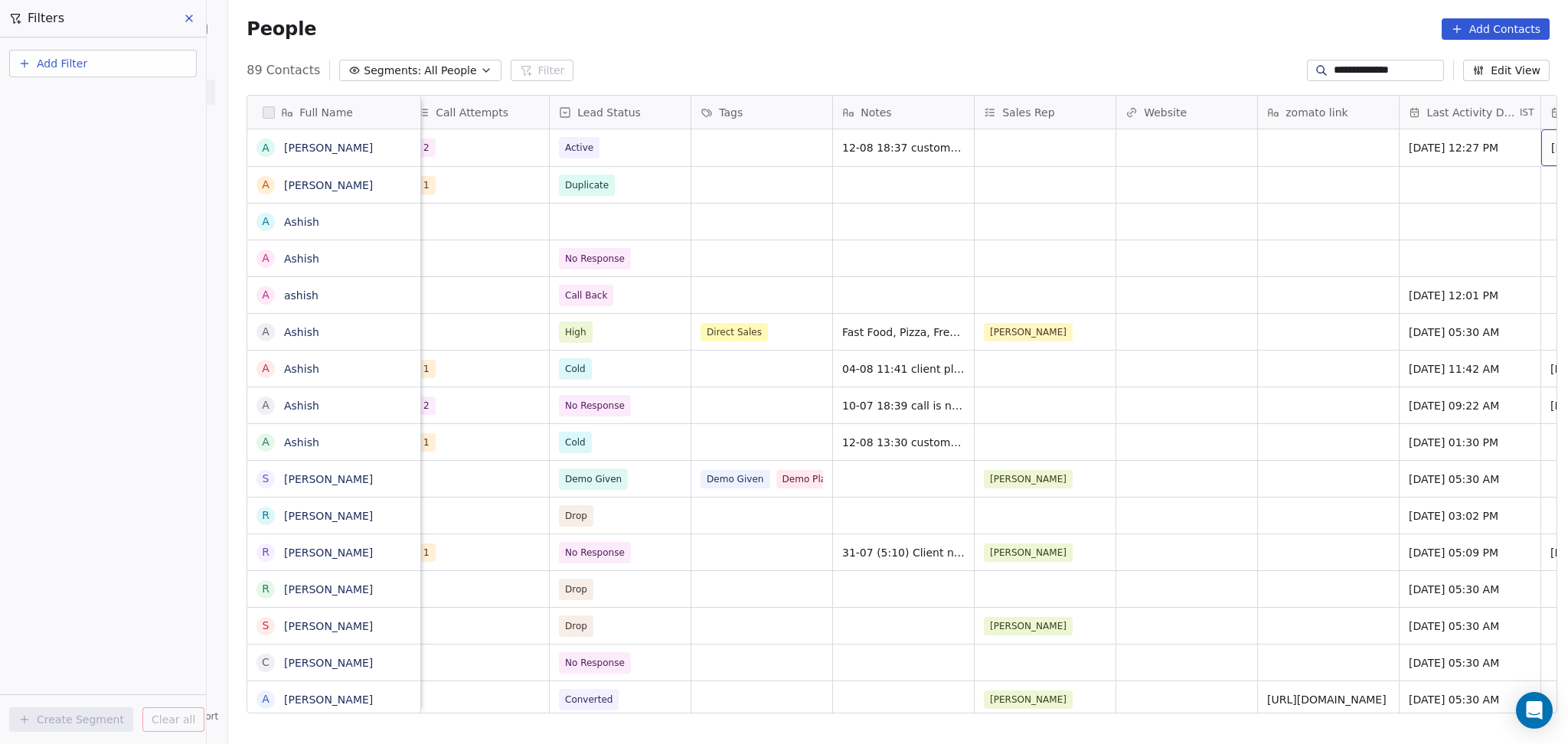
scroll to position [0, 1429]
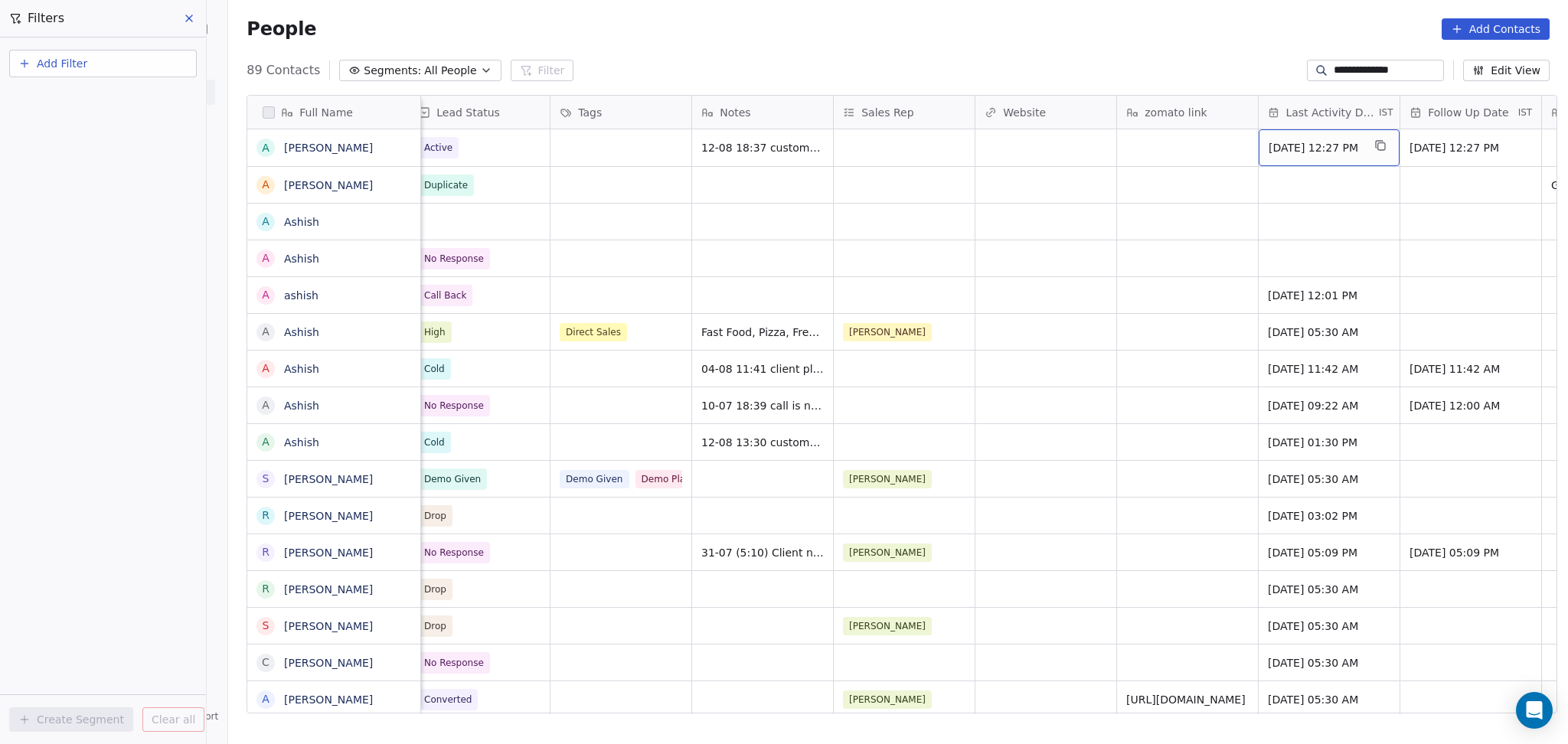
click at [1306, 155] on span "Aug 01, 2025 12:27 PM" at bounding box center [1315, 148] width 93 height 15
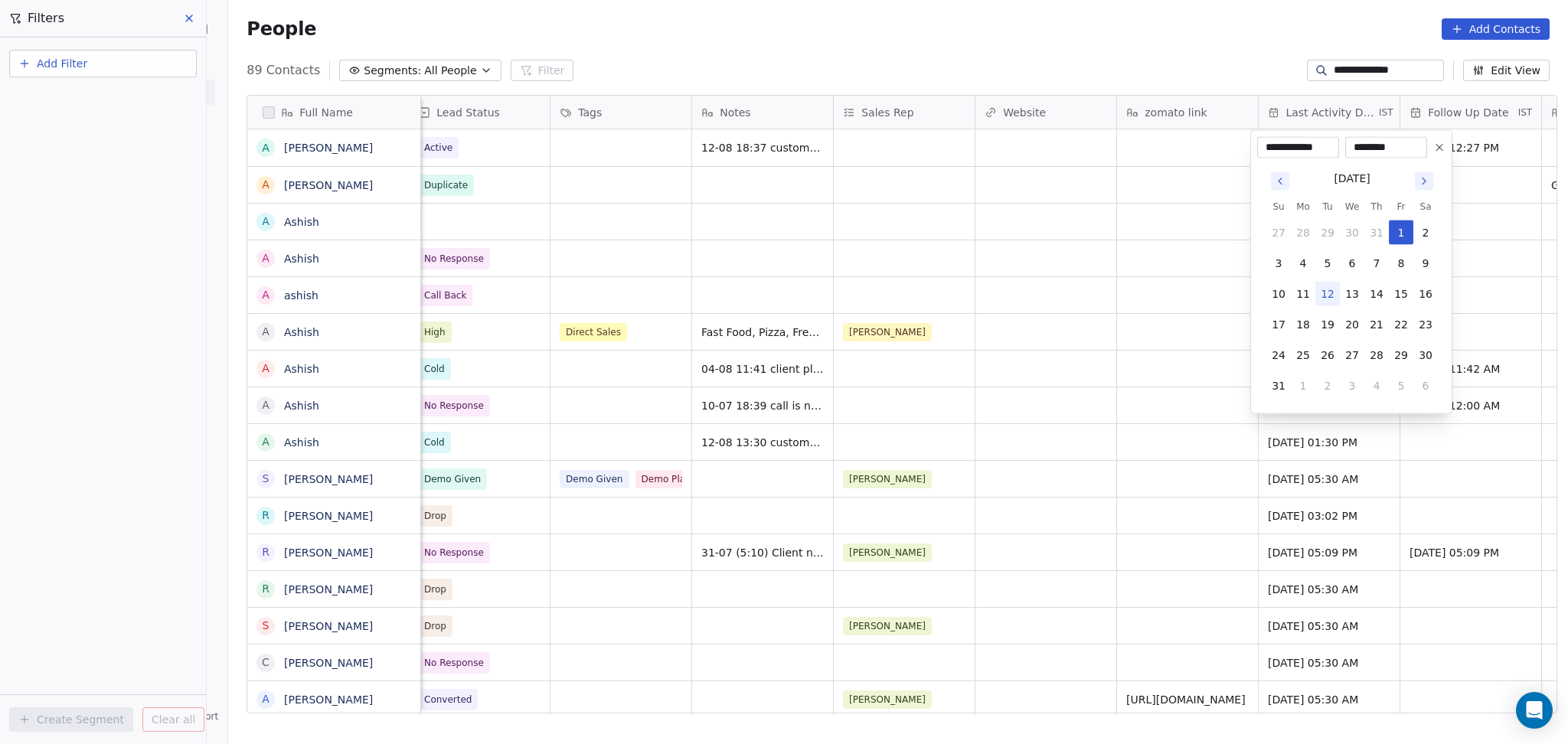
click at [1330, 292] on button "12" at bounding box center [1328, 294] width 25 height 25
type input "**********"
click at [1139, 277] on html "**********" at bounding box center [784, 372] width 1568 height 744
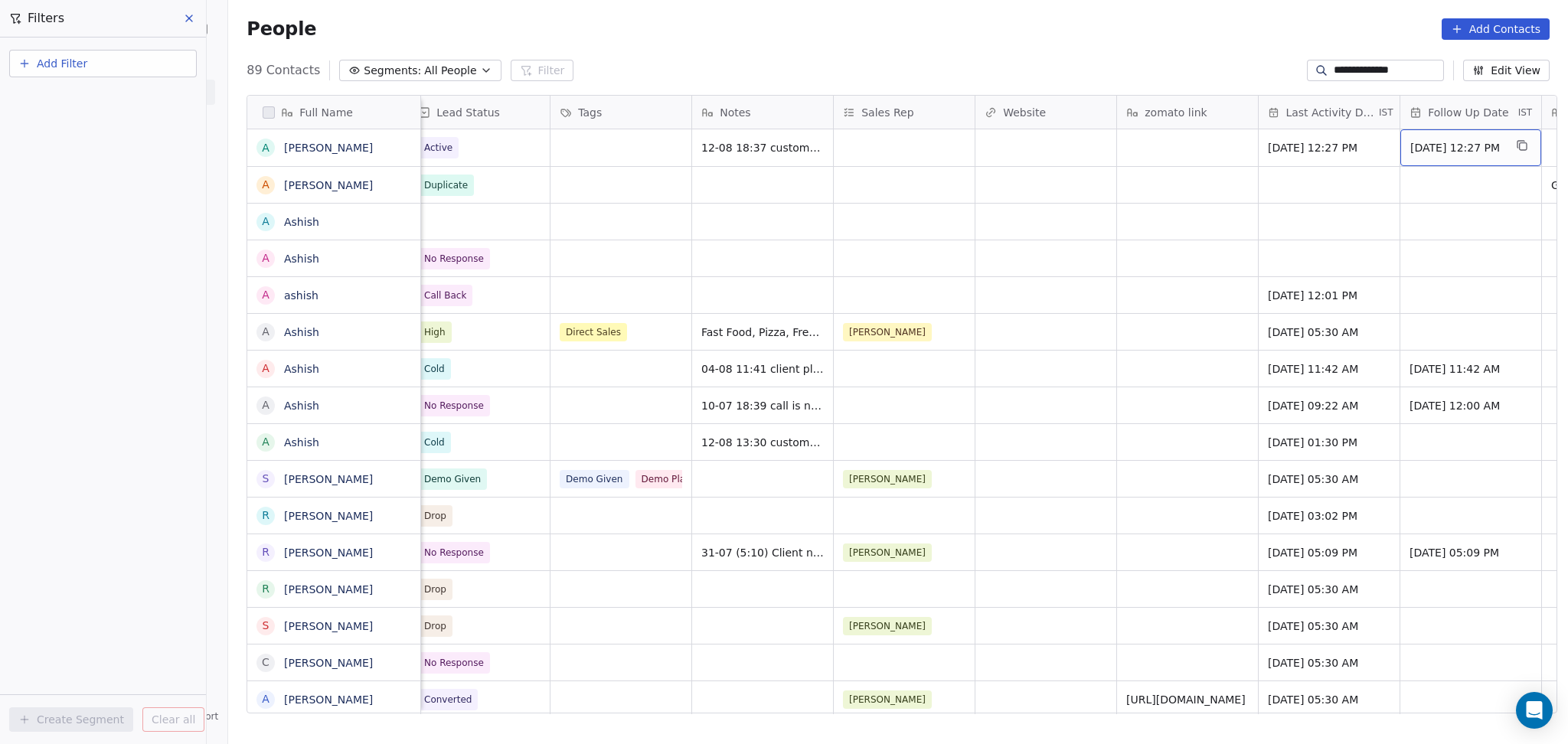
click at [1449, 152] on span "19/08/2025 12:27 PM" at bounding box center [1456, 148] width 93 height 15
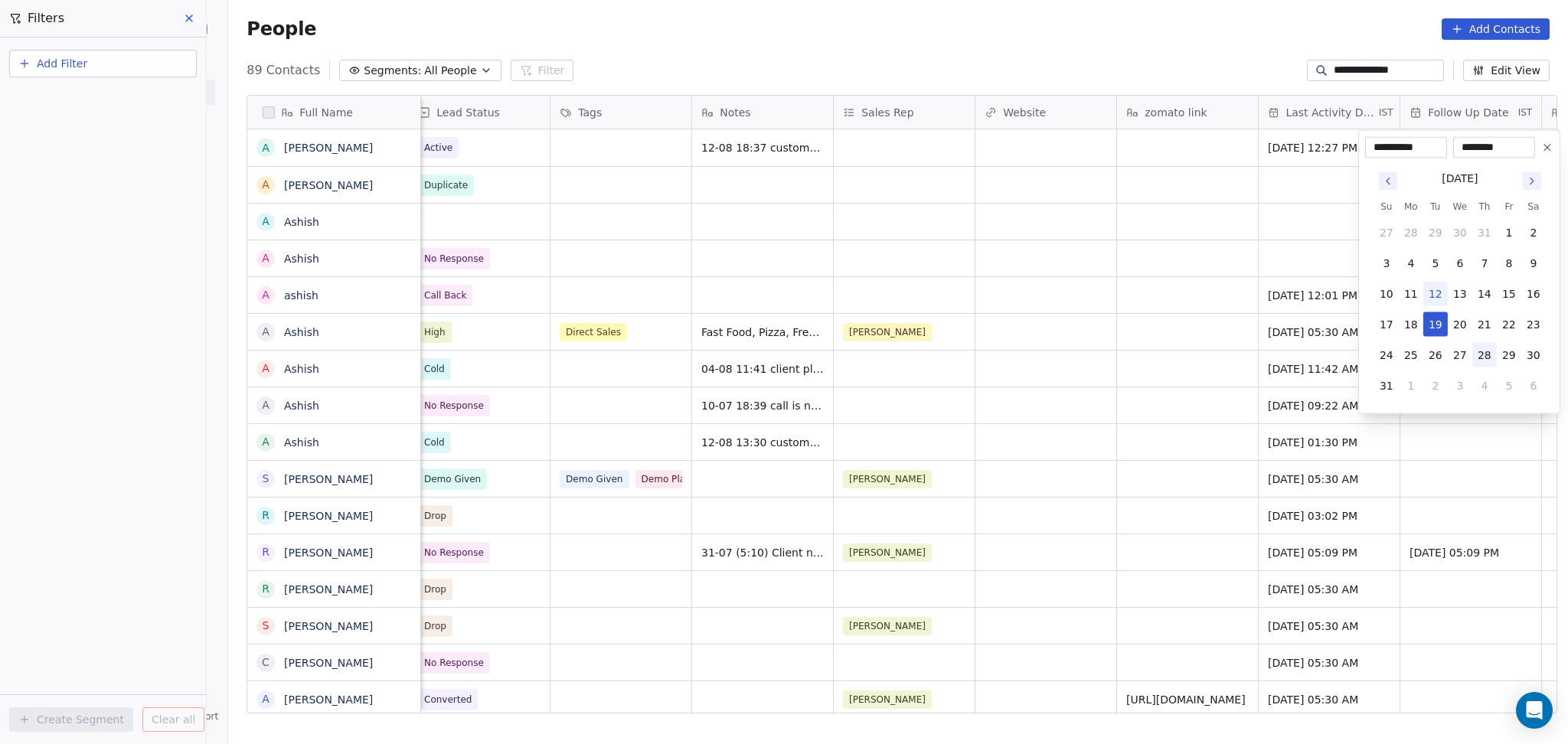
click at [1489, 354] on button "28" at bounding box center [1484, 355] width 25 height 25
type input "**********"
click at [1129, 236] on html "**********" at bounding box center [784, 372] width 1568 height 744
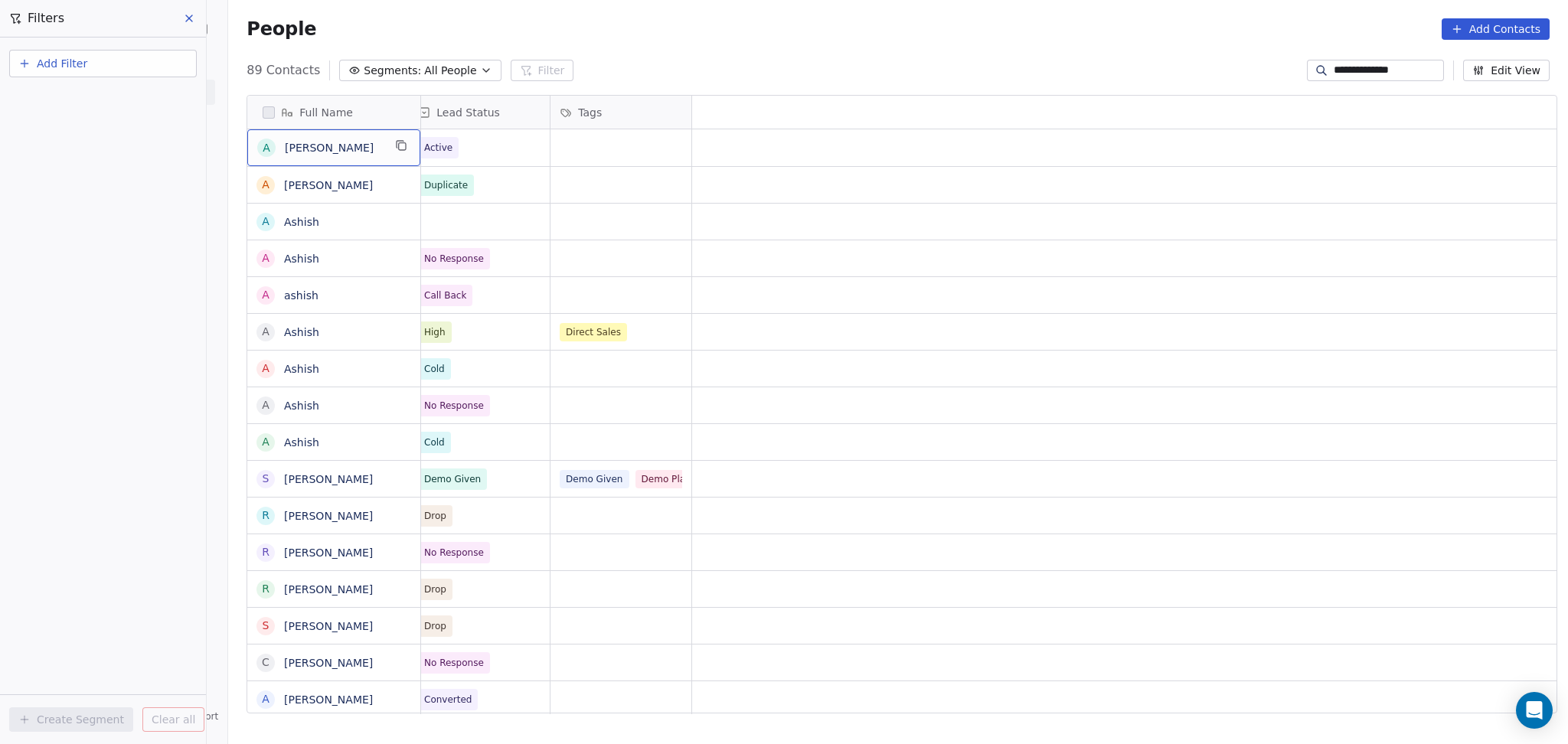
scroll to position [0, 0]
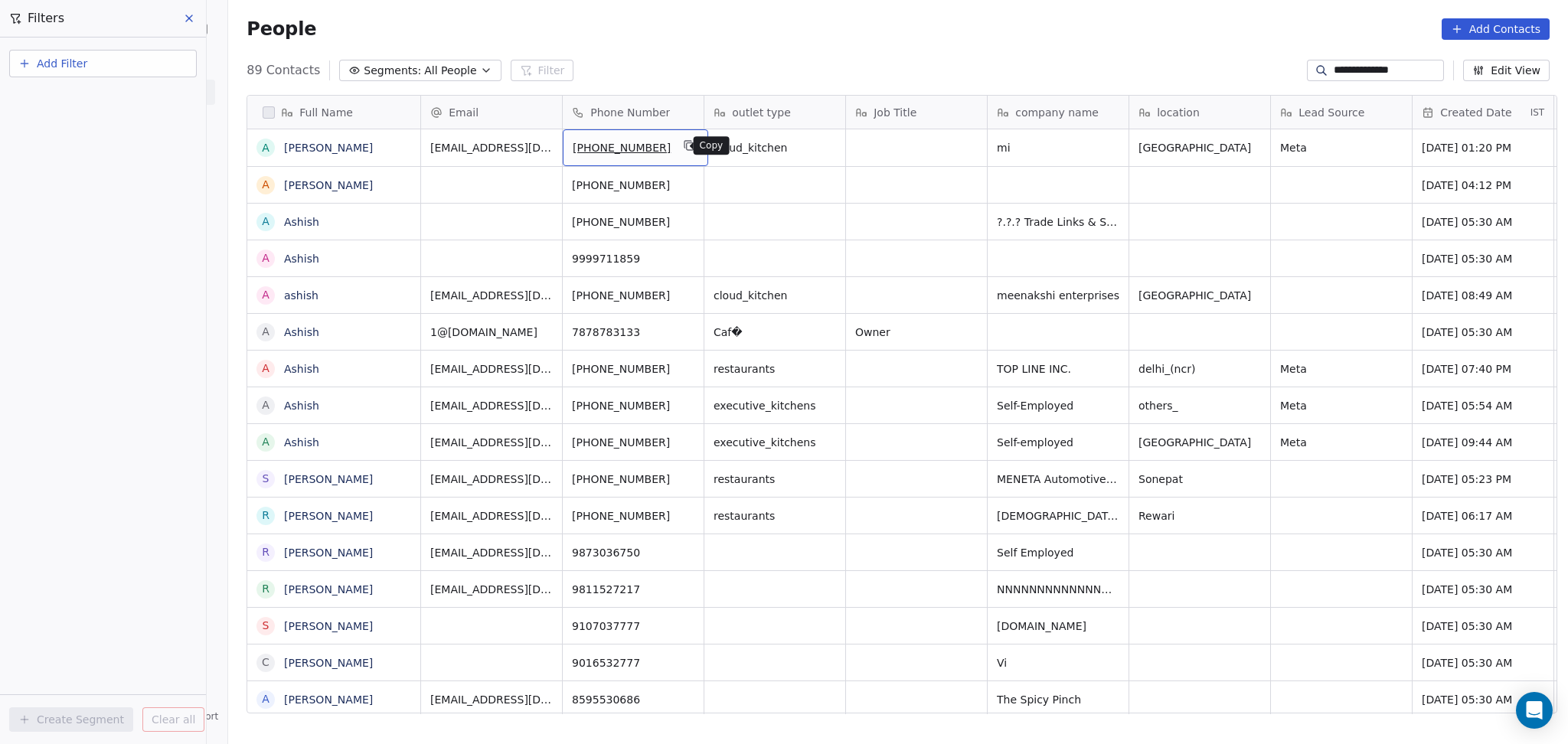
click at [683, 147] on icon "grid" at bounding box center [689, 146] width 12 height 12
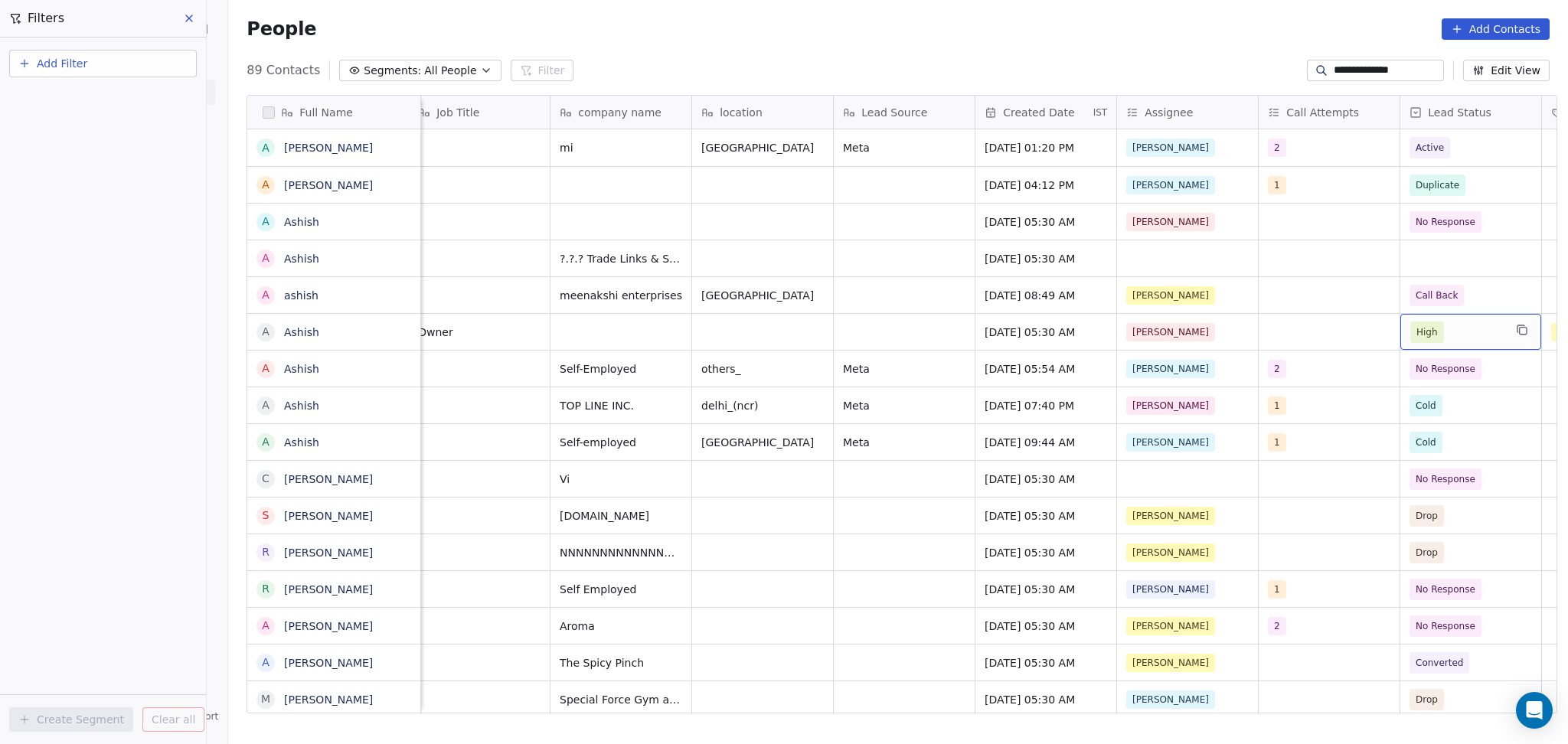
scroll to position [0, 579]
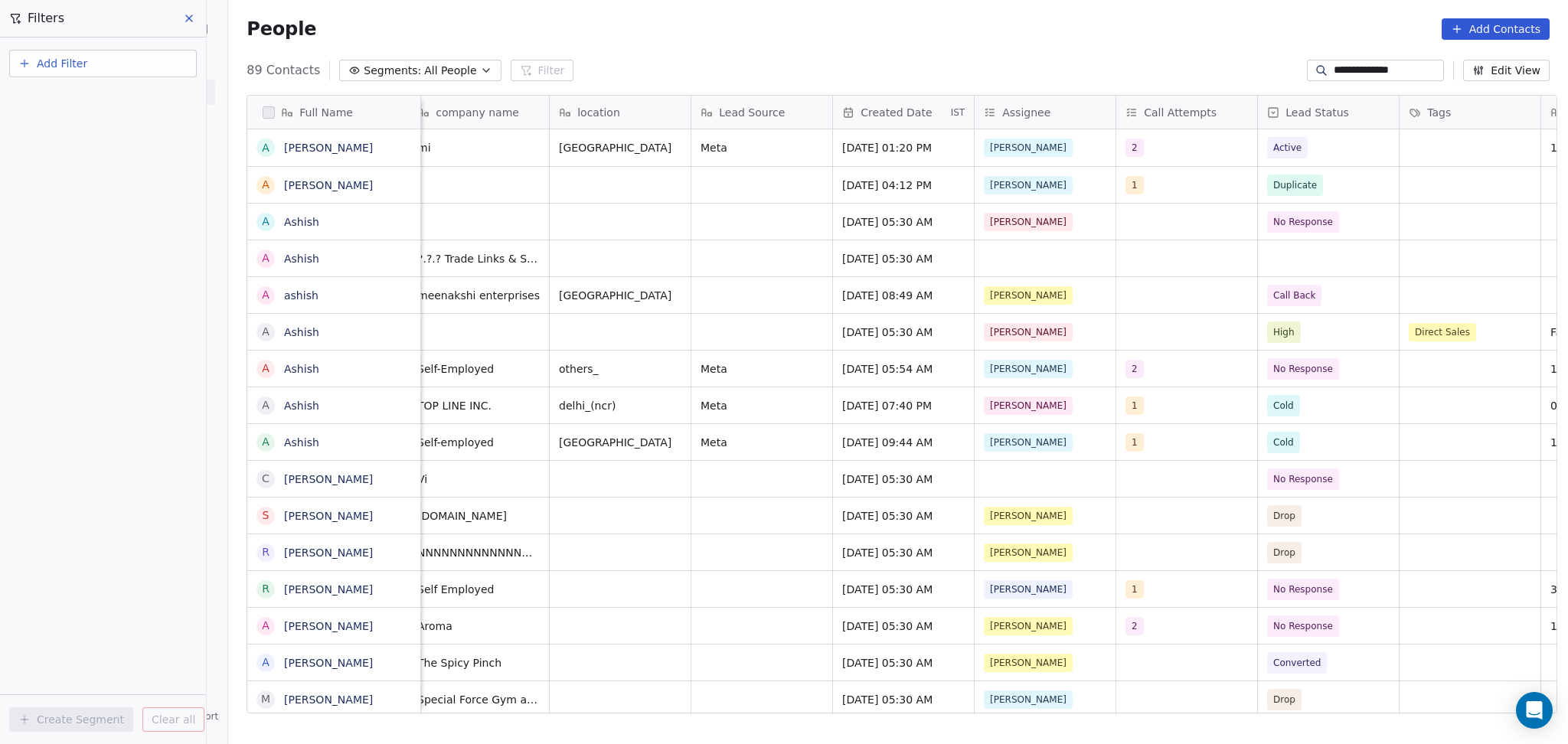
click at [1350, 81] on section "**********" at bounding box center [897, 372] width 1339 height 744
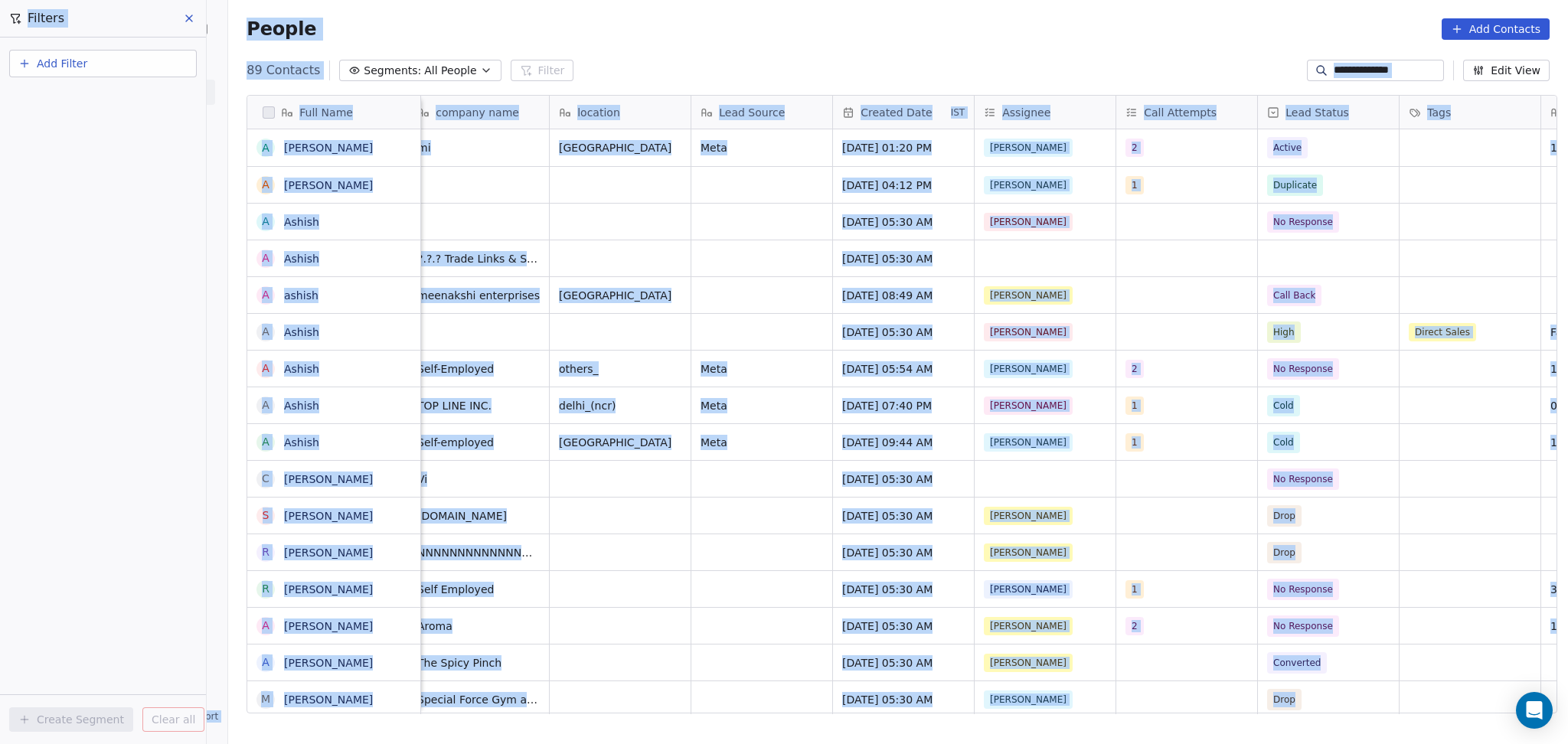
click at [1350, 75] on input "**********" at bounding box center [1386, 71] width 107 height 15
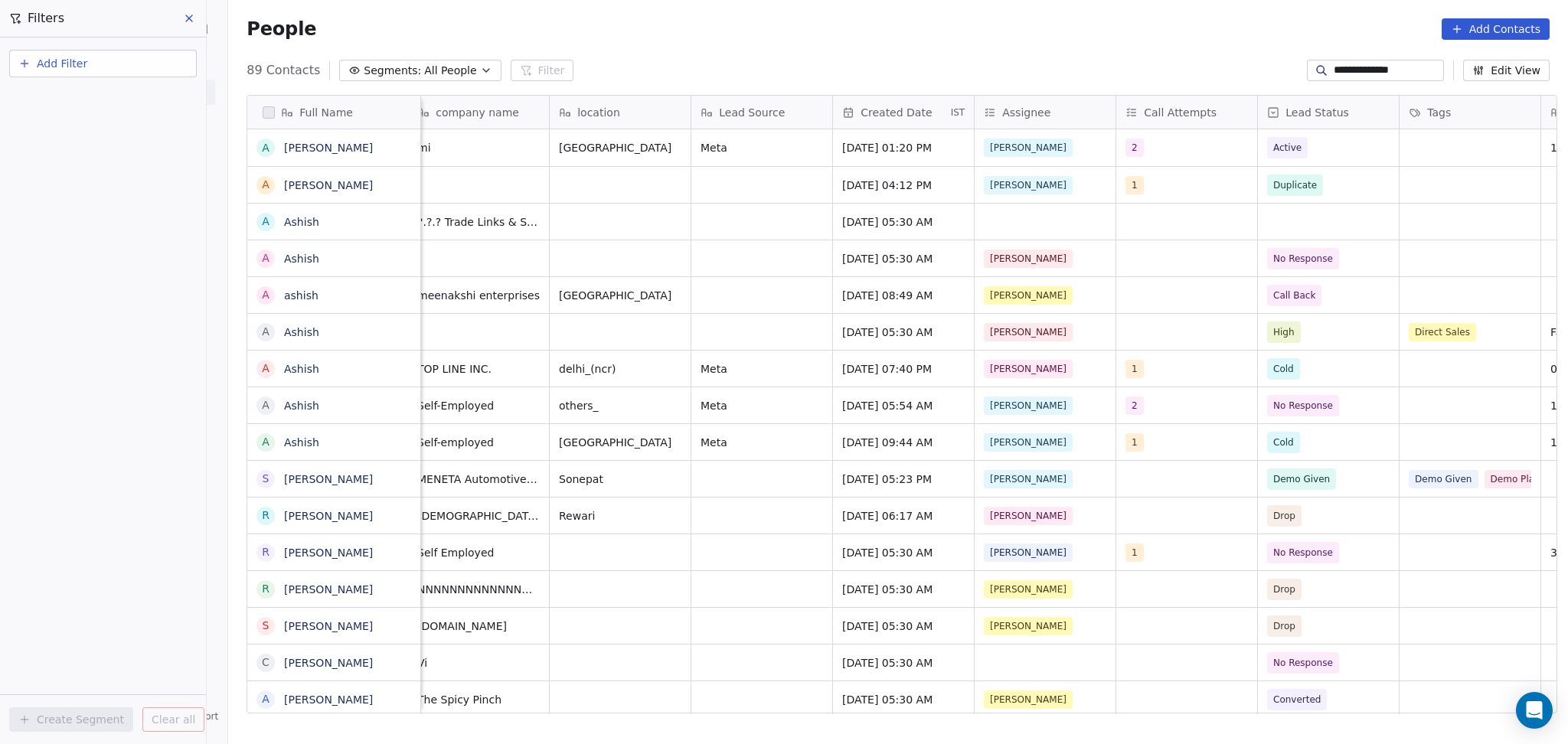
click at [1350, 75] on input "**********" at bounding box center [1386, 71] width 107 height 15
paste input
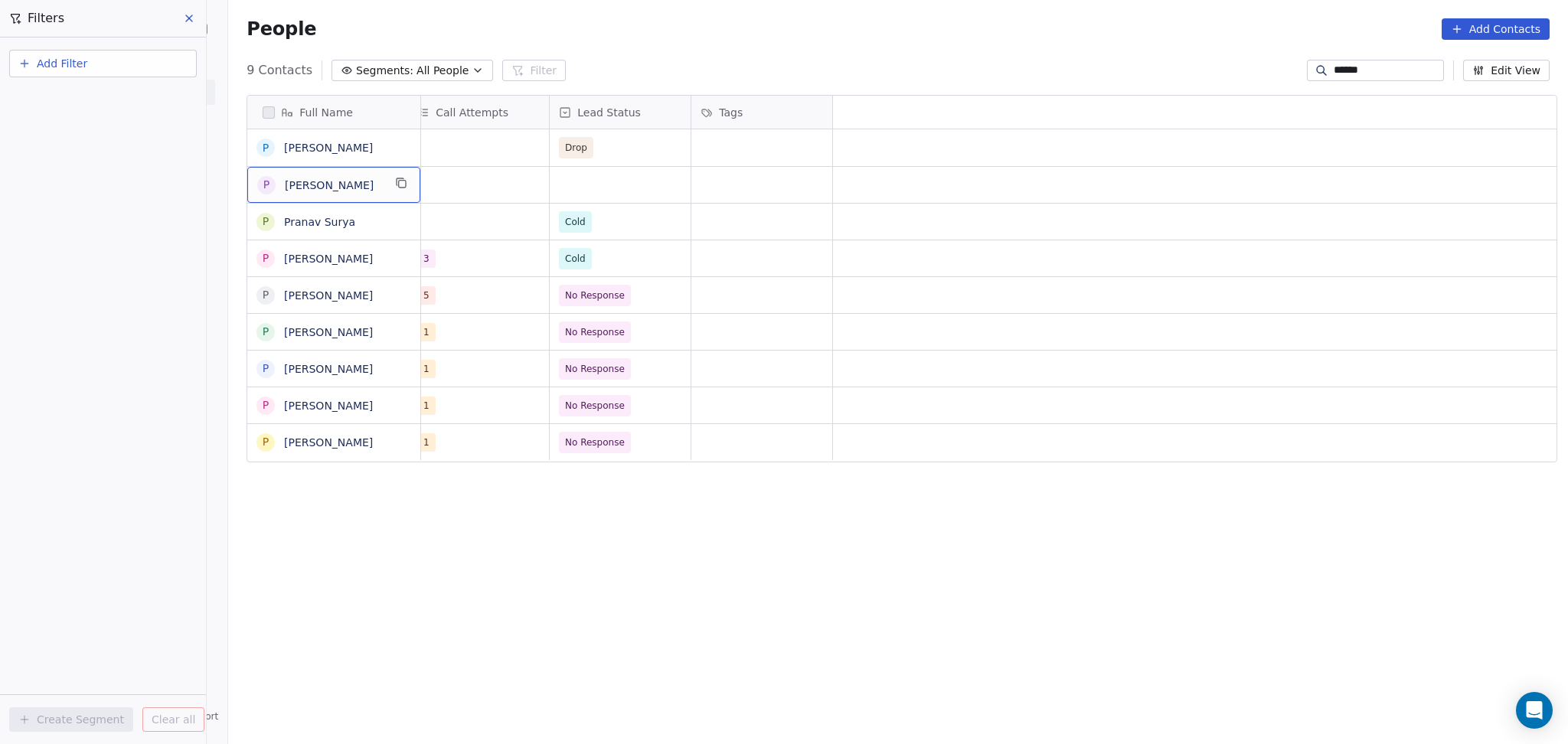
scroll to position [0, 0]
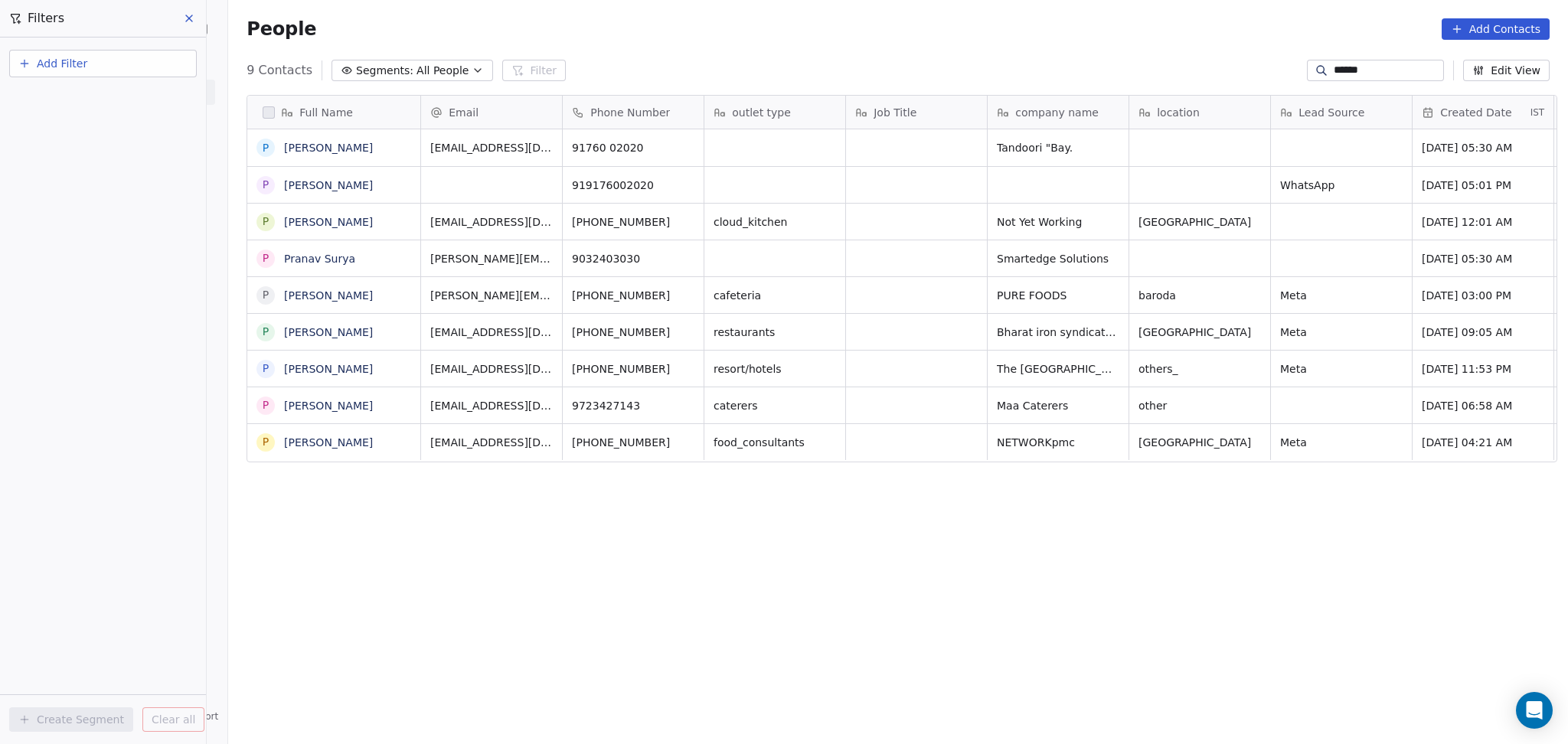
click at [1382, 70] on input "******" at bounding box center [1386, 71] width 107 height 15
paste input "*******"
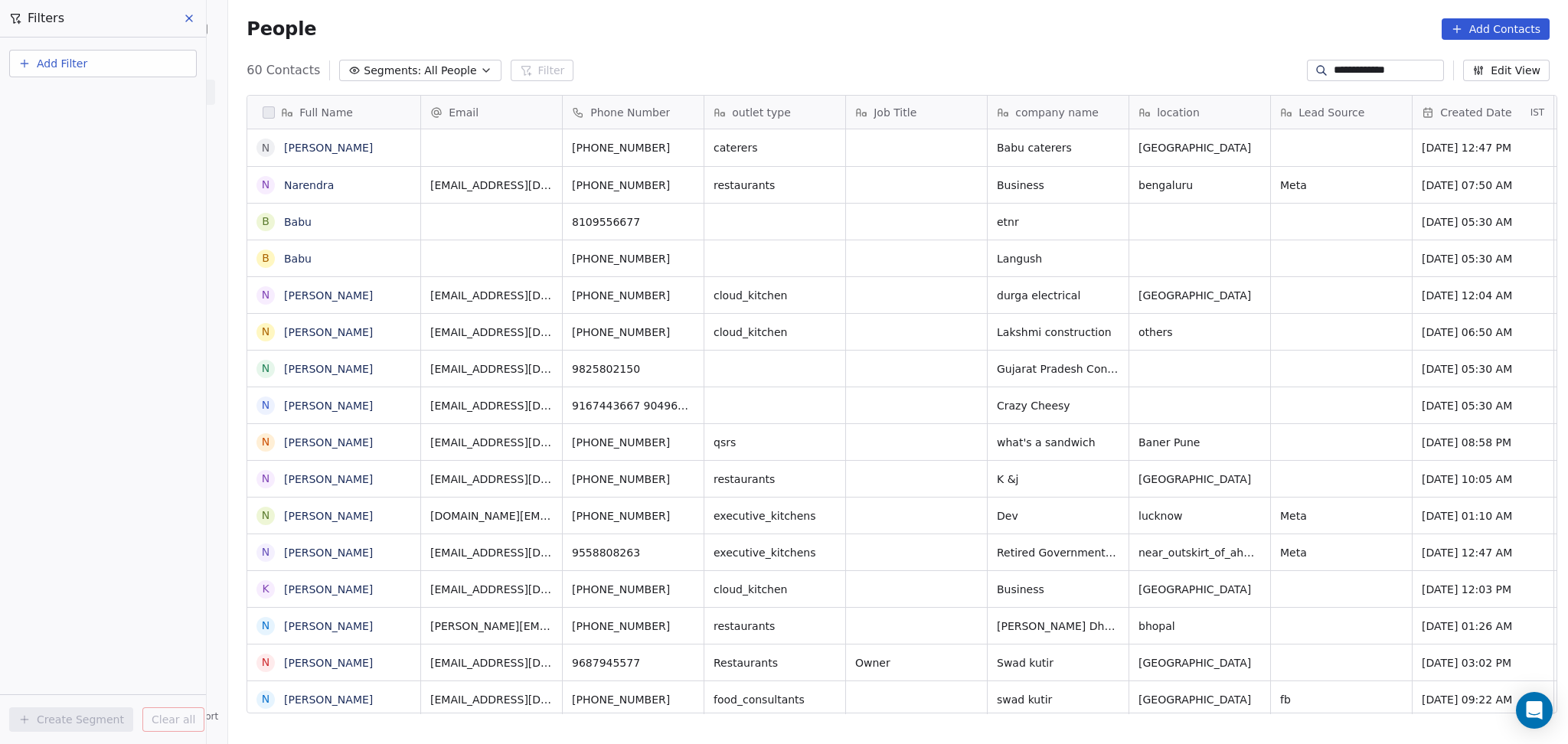
scroll to position [639, 1331]
type input "**********"
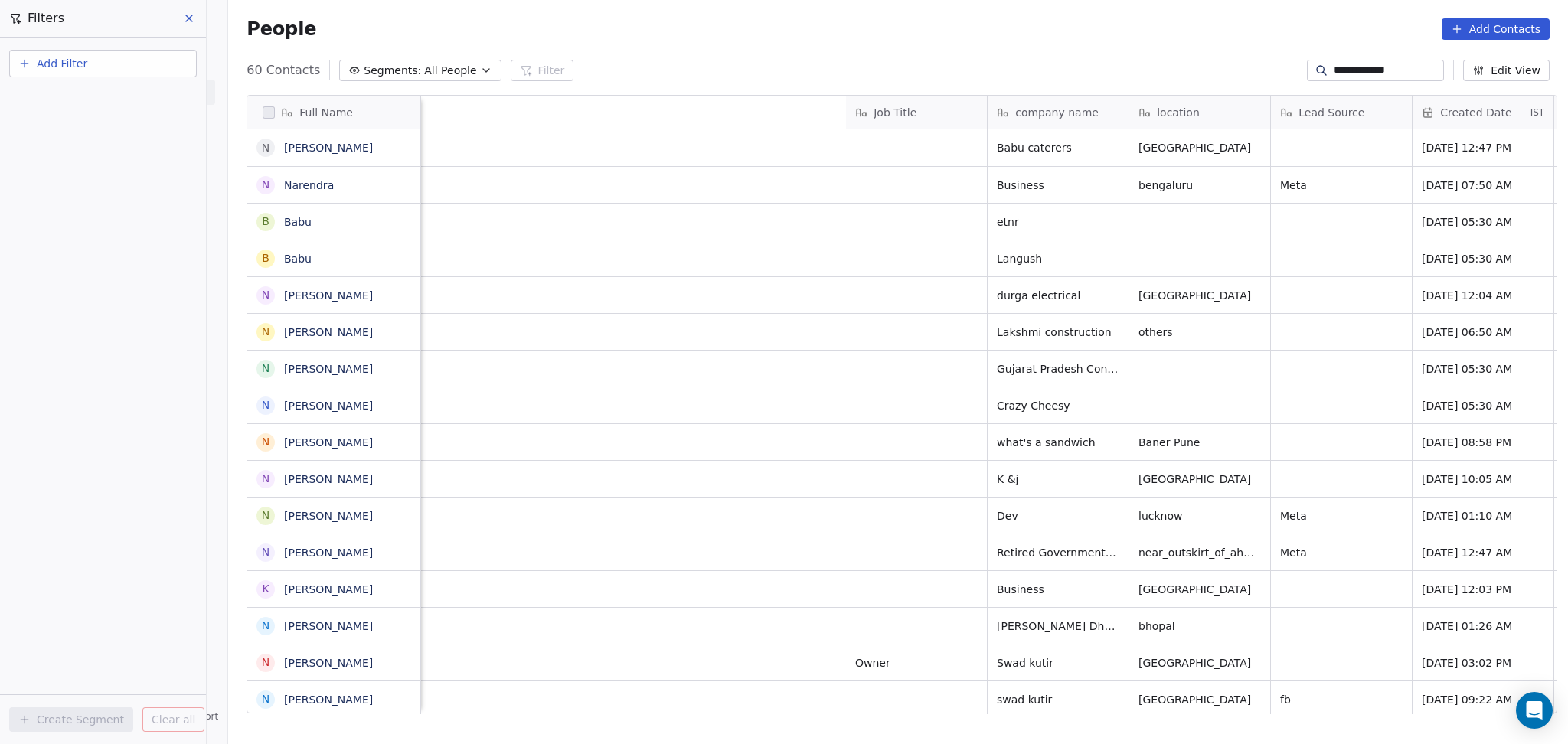
scroll to position [0, 1004]
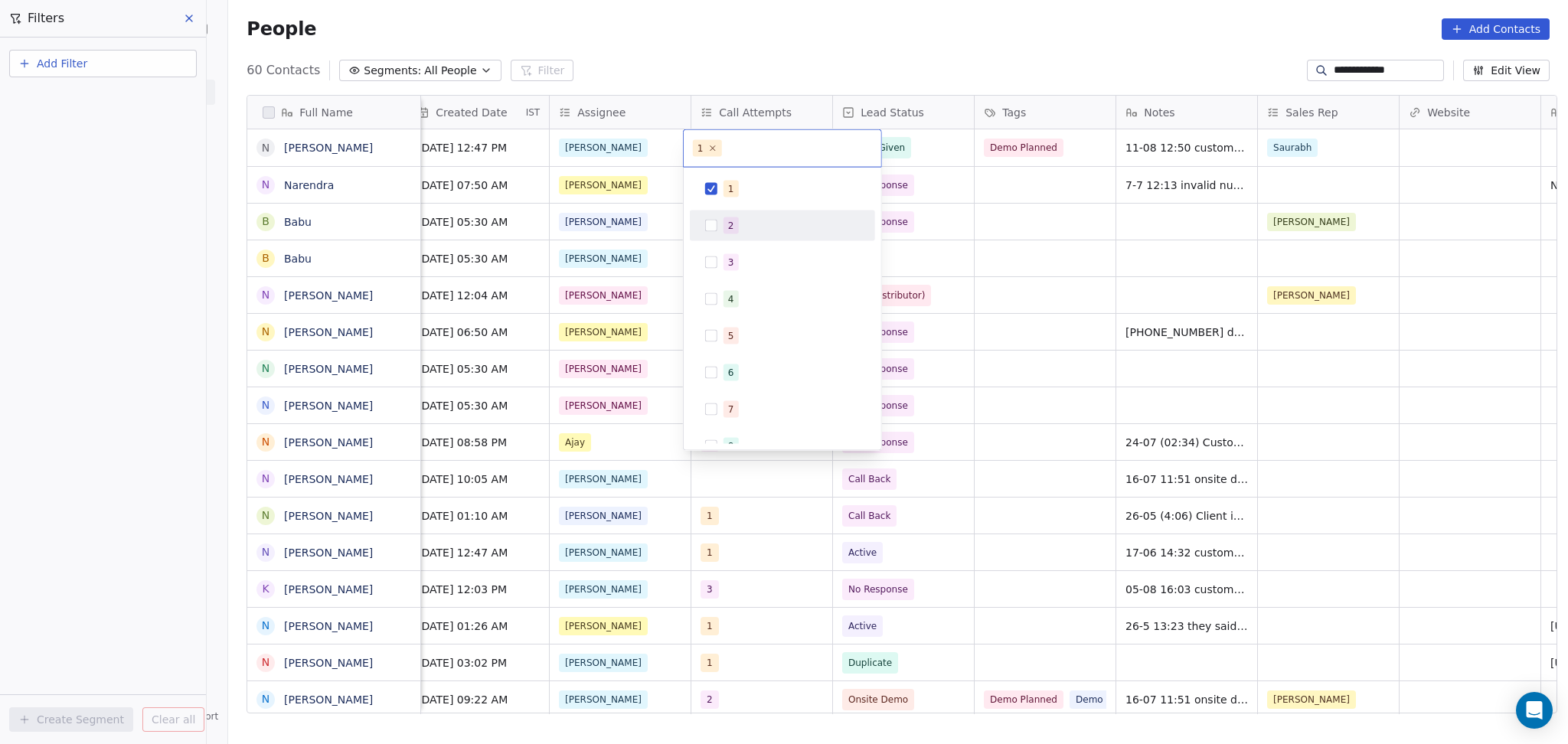
click at [752, 213] on div "2" at bounding box center [782, 226] width 173 height 25
click at [753, 191] on div "1" at bounding box center [791, 189] width 136 height 17
click at [1003, 176] on html "**********" at bounding box center [784, 372] width 1568 height 744
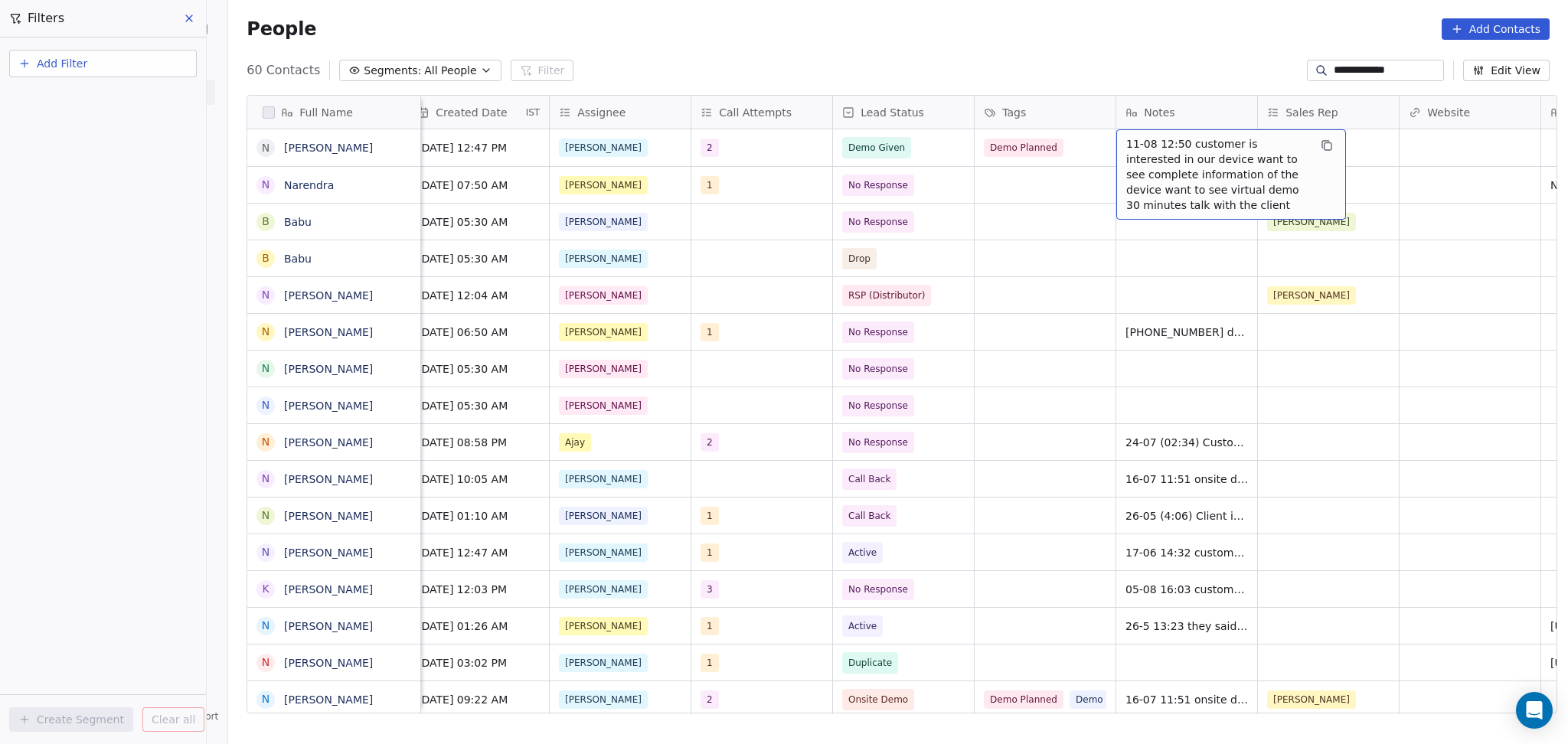
click at [1133, 152] on span "11-08 12:50 customer is interested in our device want to see complete informati…" at bounding box center [1217, 174] width 183 height 76
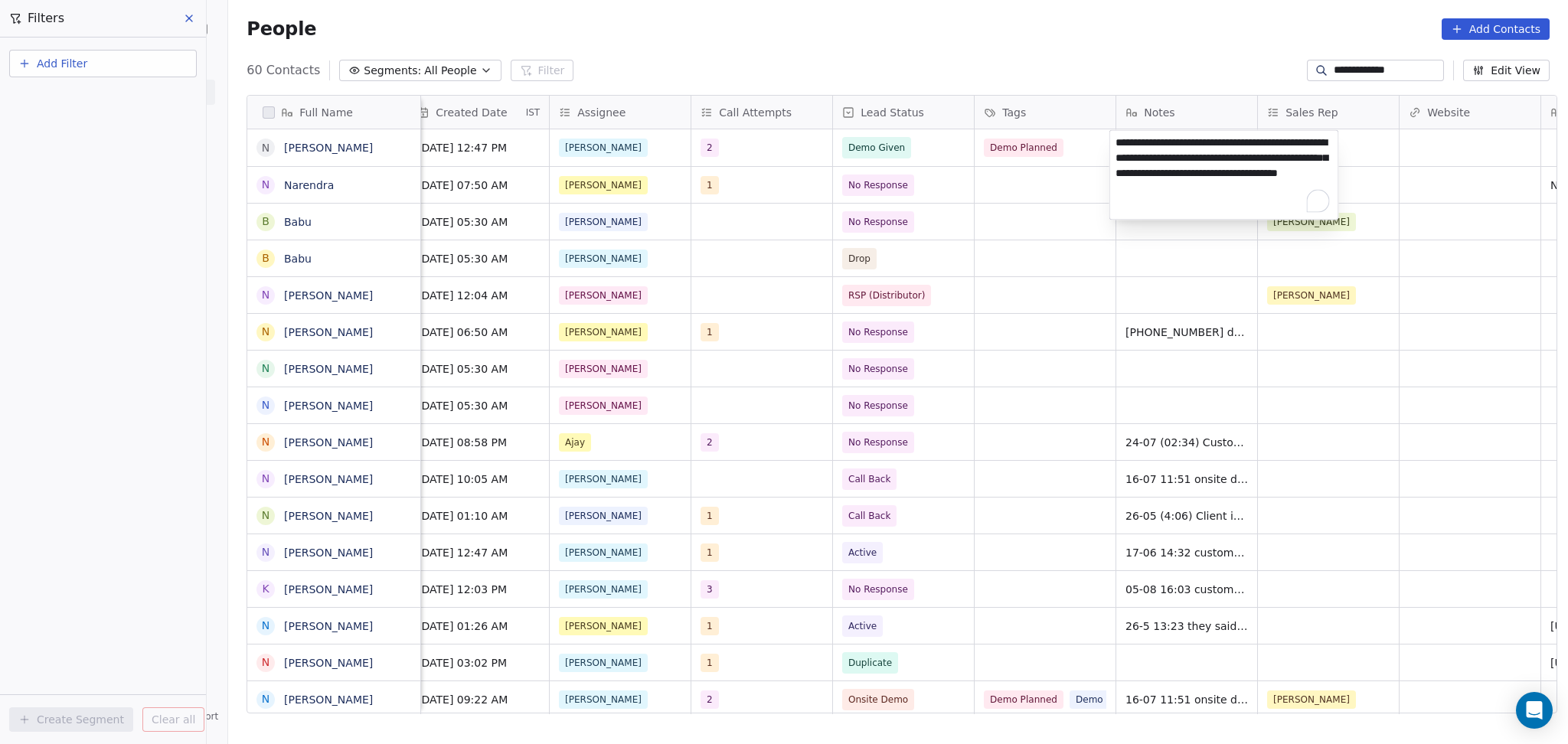
click at [1115, 142] on textarea "**********" at bounding box center [1224, 175] width 228 height 89
type textarea "**********"
drag, startPoint x: 1375, startPoint y: 153, endPoint x: 1475, endPoint y: 152, distance: 100.0
click at [1378, 153] on html "**********" at bounding box center [784, 372] width 1568 height 744
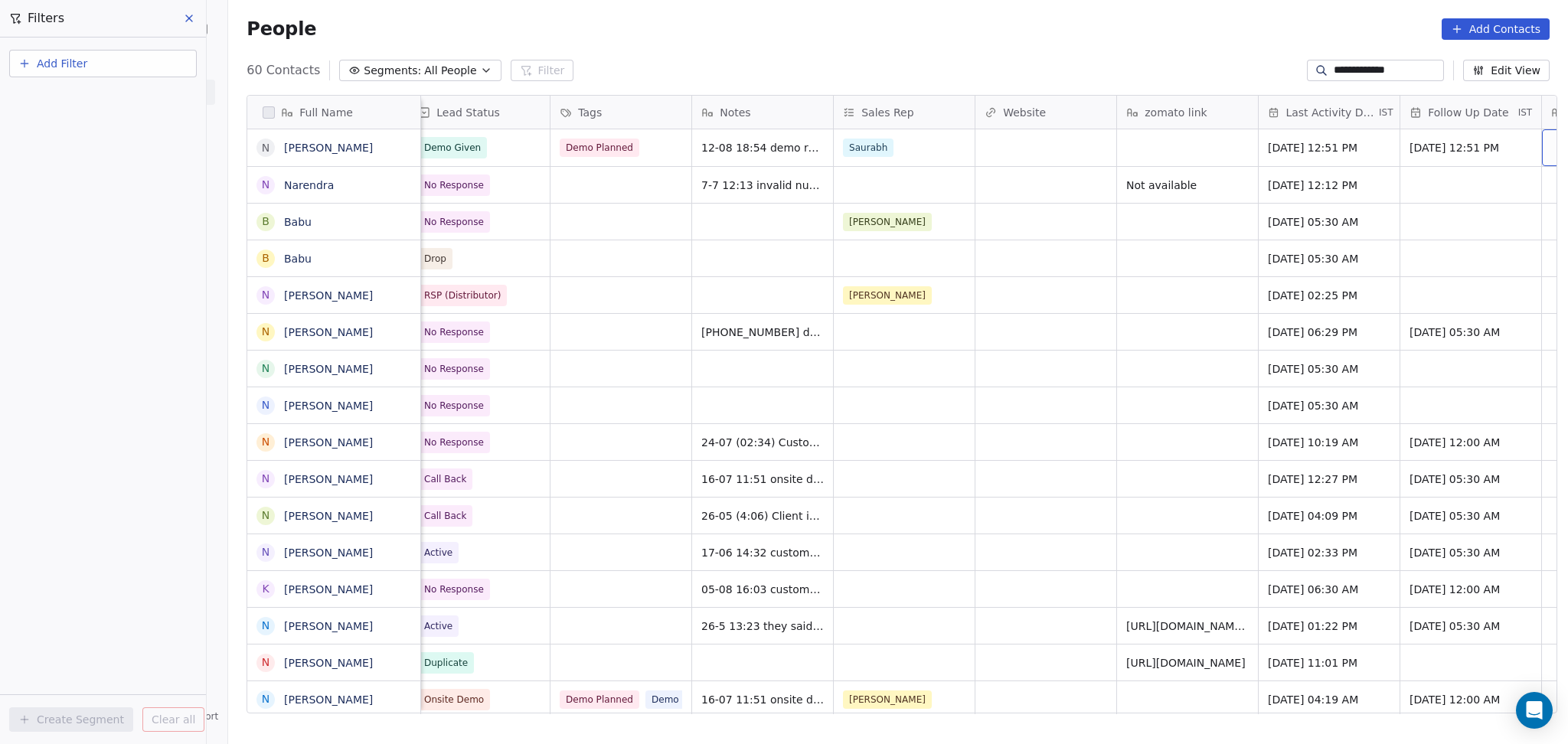
scroll to position [0, 1571]
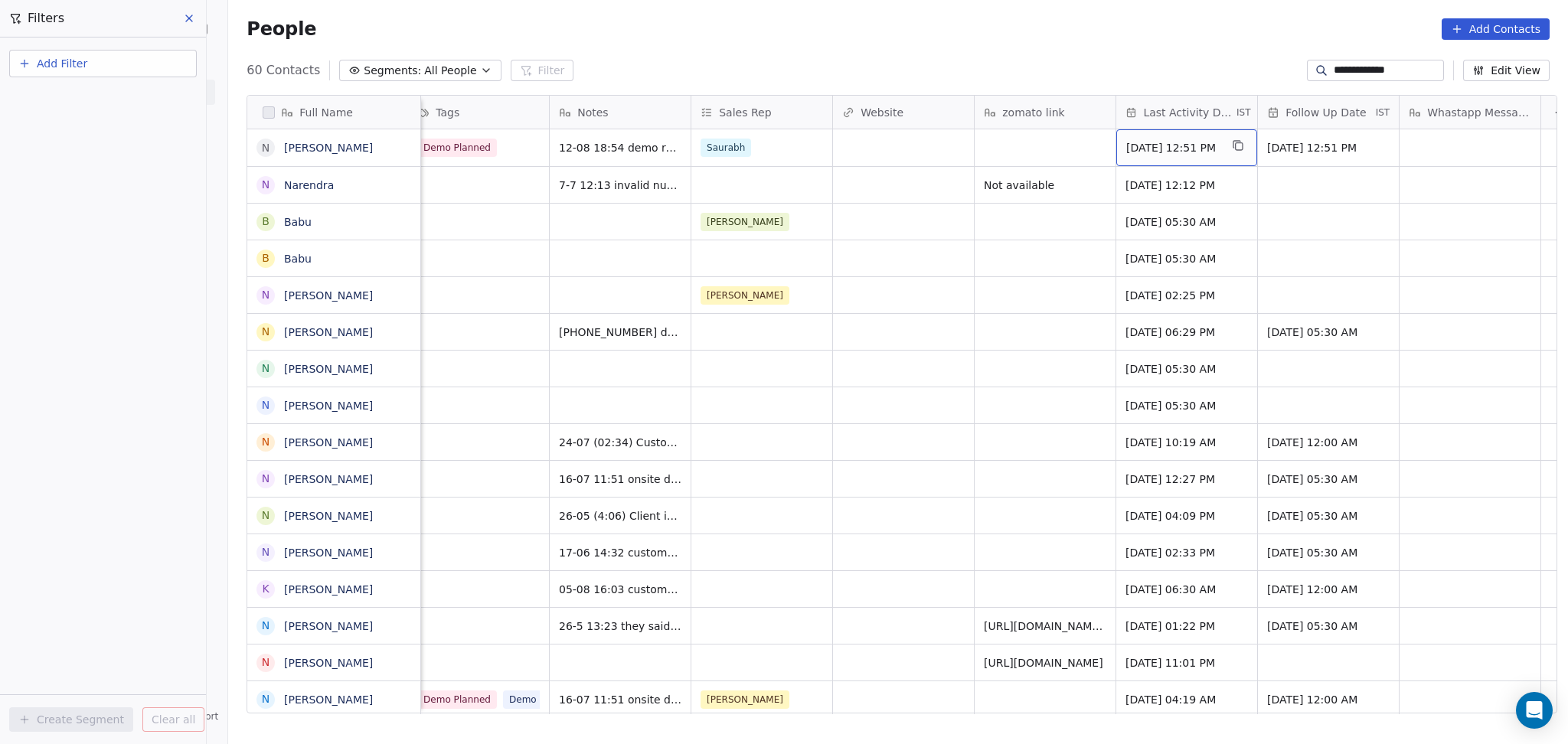
click at [1205, 140] on span "Aug 11, 2025 12:51 PM" at bounding box center [1172, 148] width 93 height 15
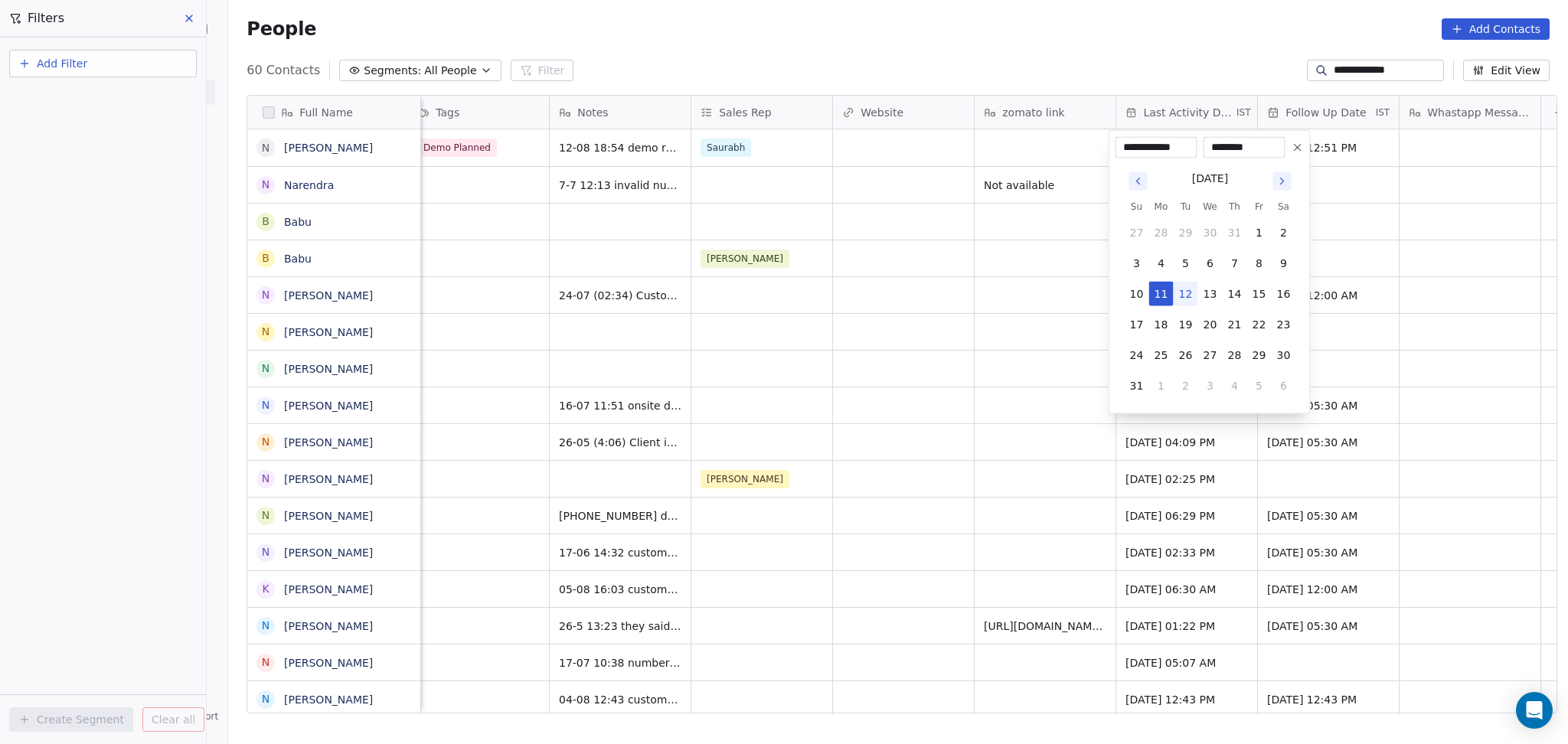
click at [1191, 283] on button "12" at bounding box center [1185, 294] width 25 height 25
type input "**********"
click at [985, 280] on html "**********" at bounding box center [784, 372] width 1568 height 744
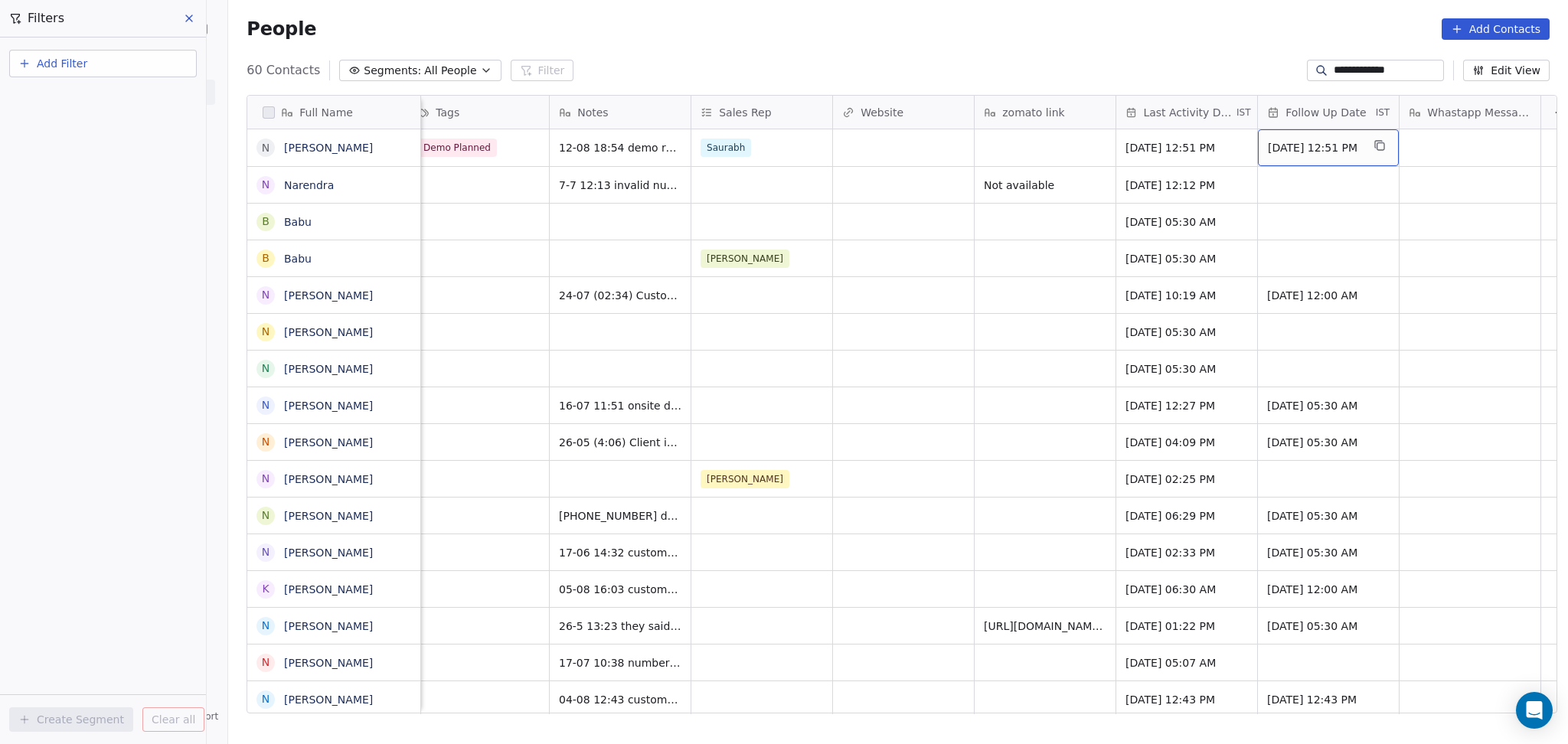
click at [1282, 153] on span "12/08/2025 12:51 PM" at bounding box center [1314, 148] width 93 height 15
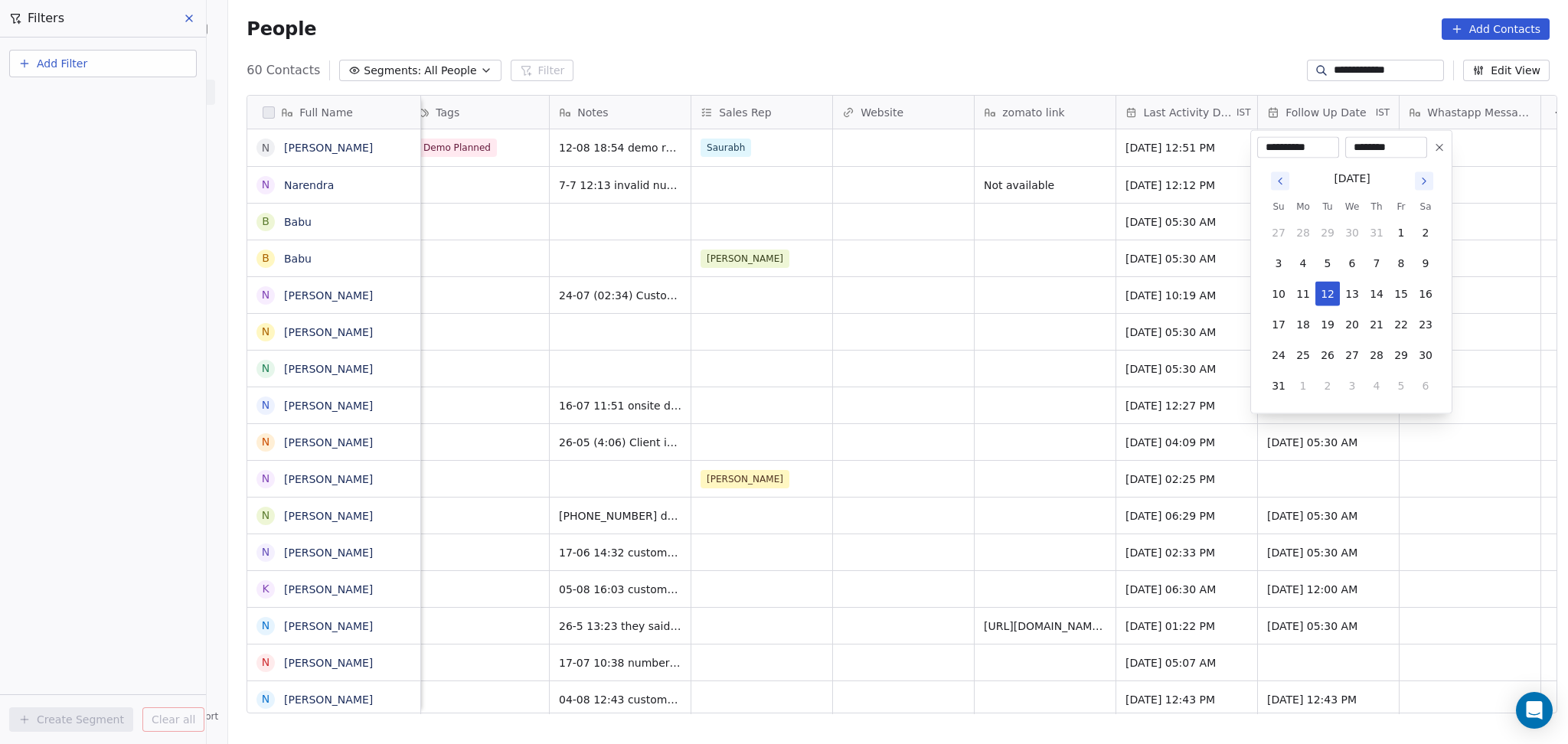
click at [1436, 145] on icon at bounding box center [1439, 148] width 12 height 12
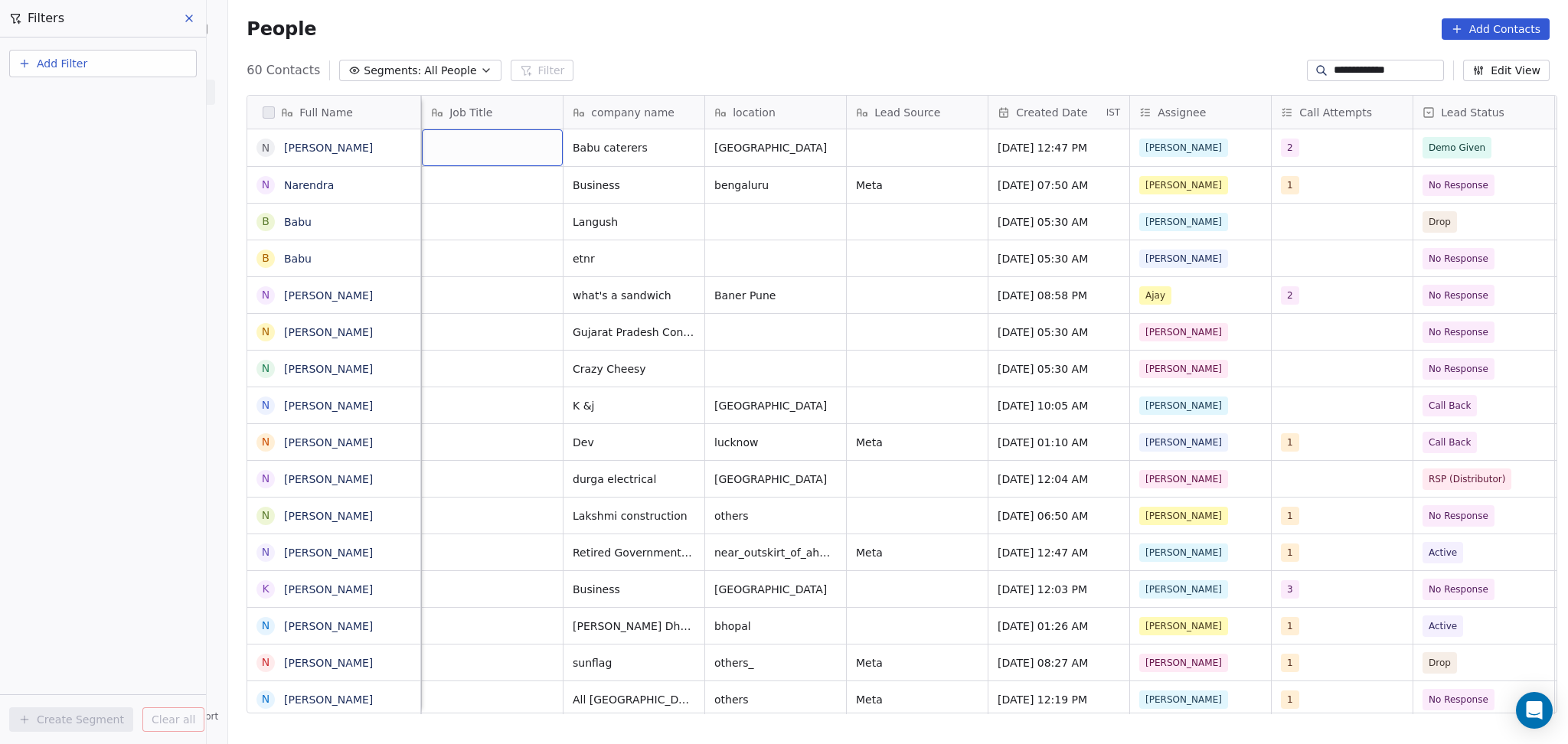
scroll to position [0, 283]
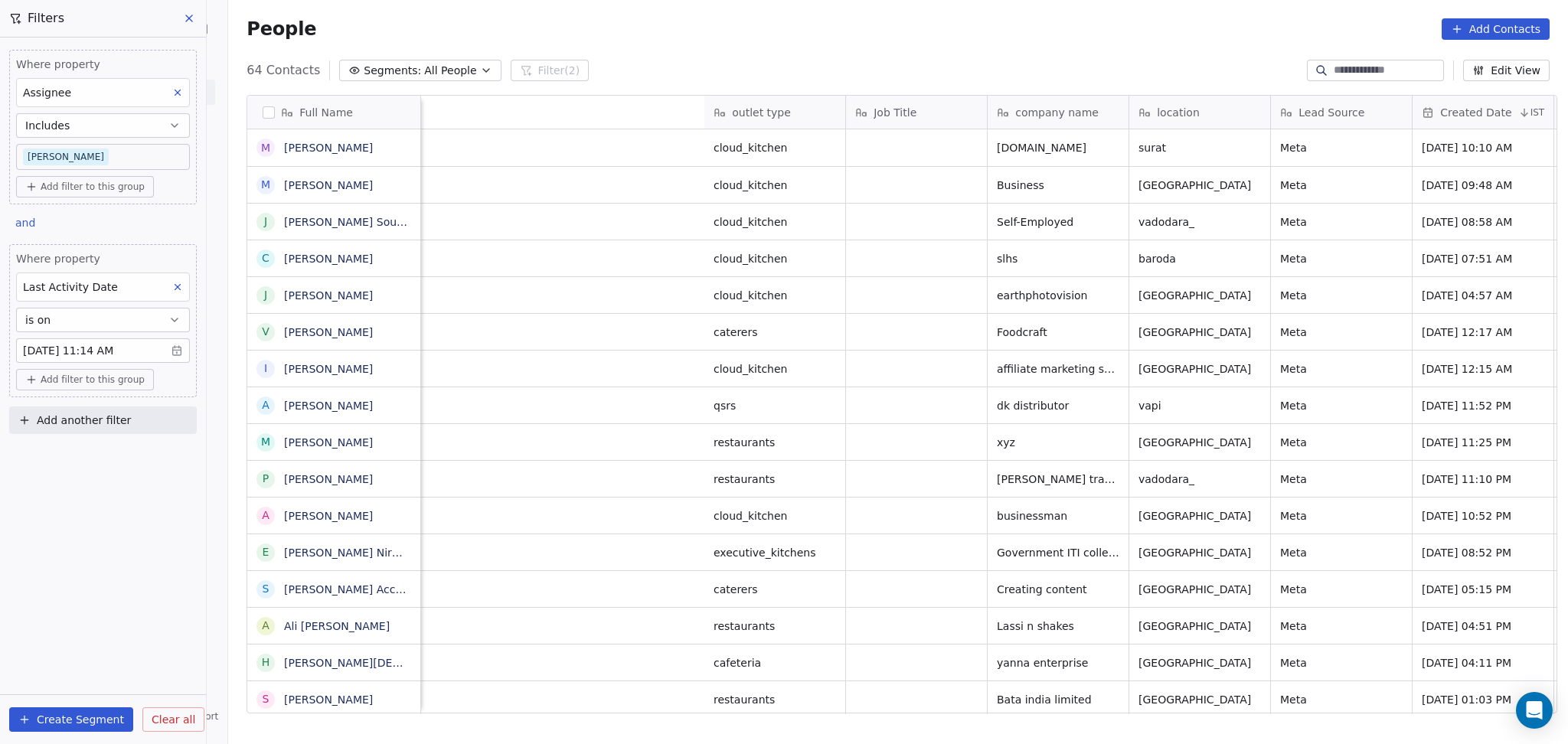
scroll to position [639, 1331]
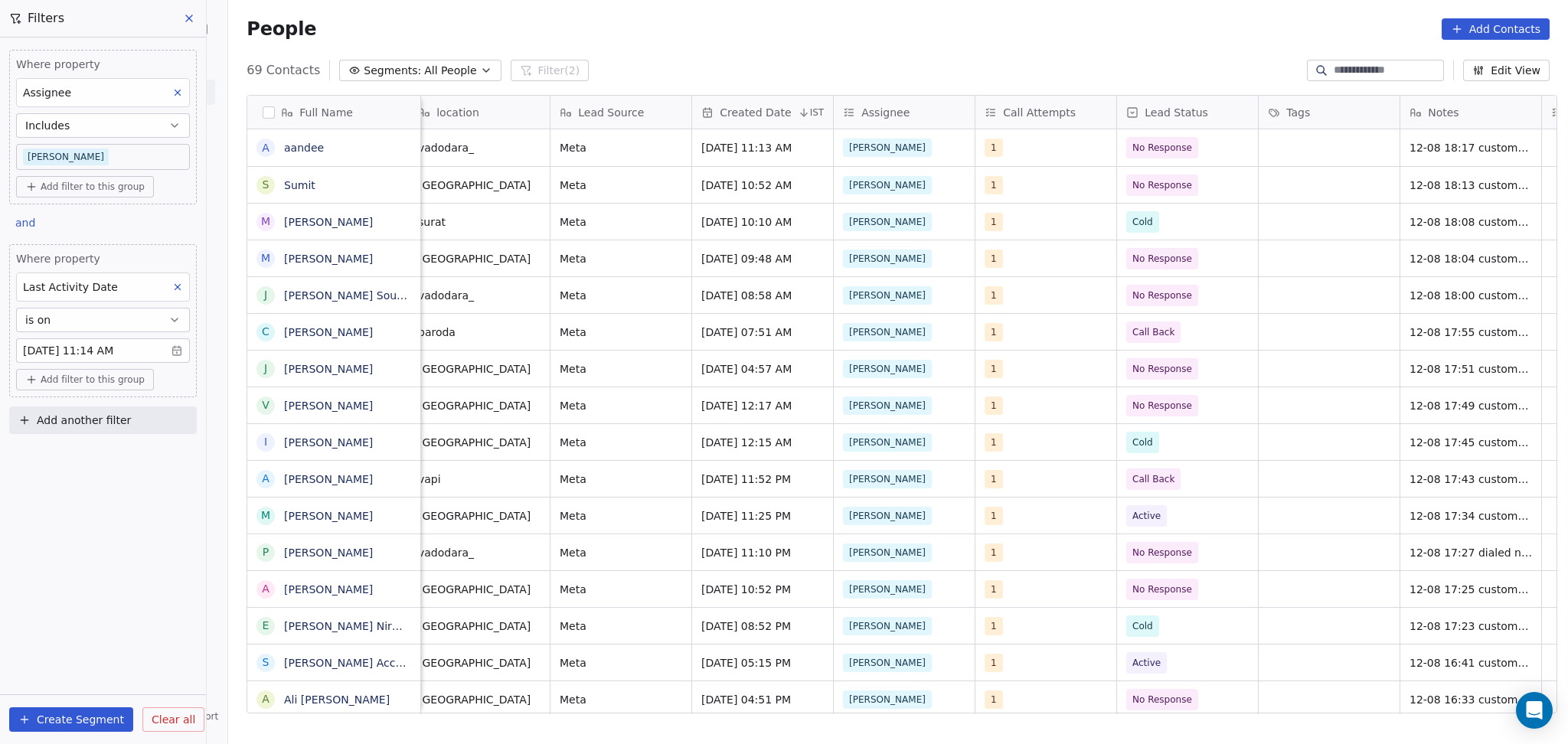
click at [66, 350] on body "On2Cook India Pvt. Ltd. Contacts People Marketing Workflows Campaigns Sales Pip…" at bounding box center [784, 372] width 1568 height 744
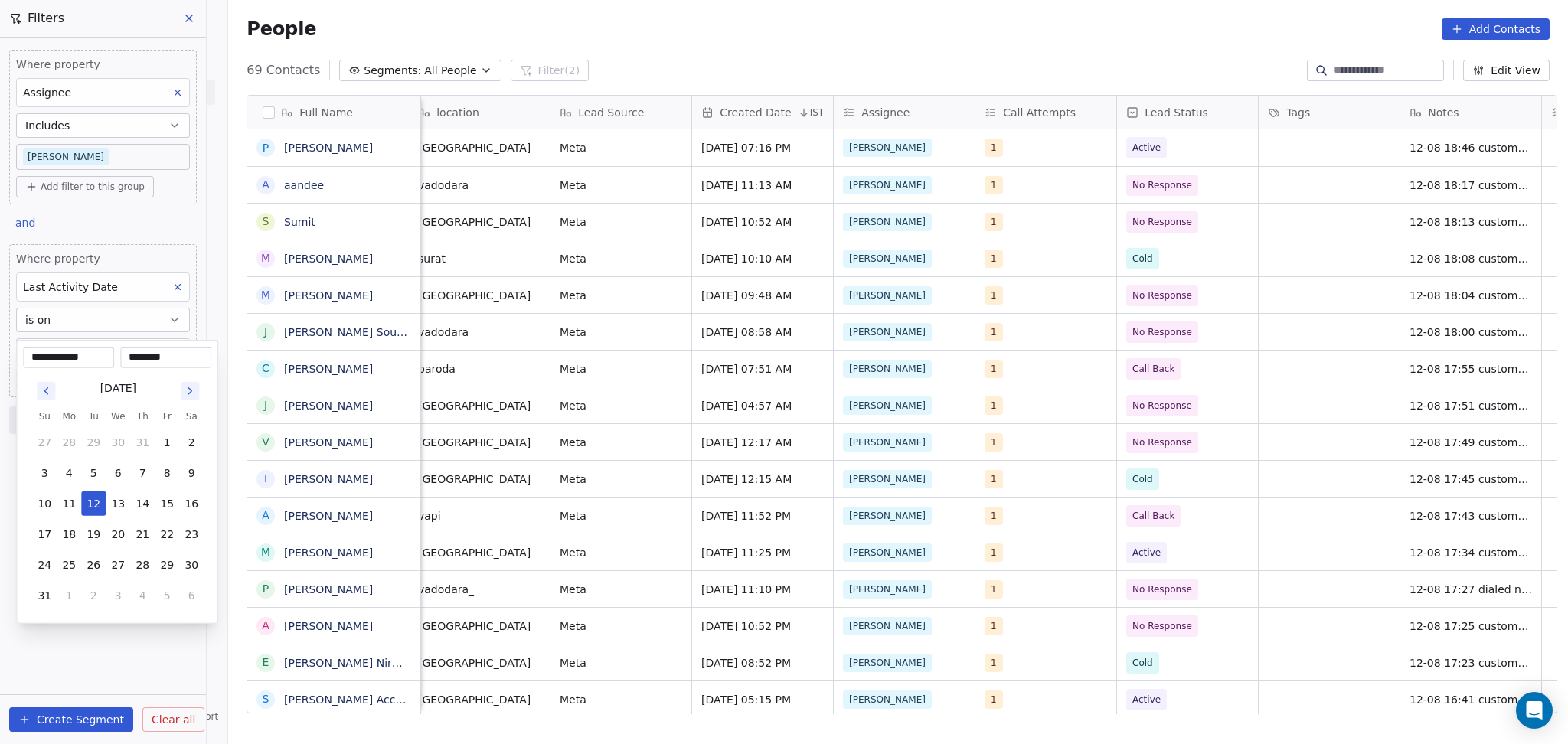
click at [96, 160] on html "On2Cook India Pvt. Ltd. Contacts People Marketing Workflows Campaigns Sales Pip…" at bounding box center [784, 372] width 1568 height 744
click at [96, 160] on body "On2Cook India Pvt. Ltd. Contacts People Marketing Workflows Campaigns Sales Pip…" at bounding box center [784, 372] width 1568 height 744
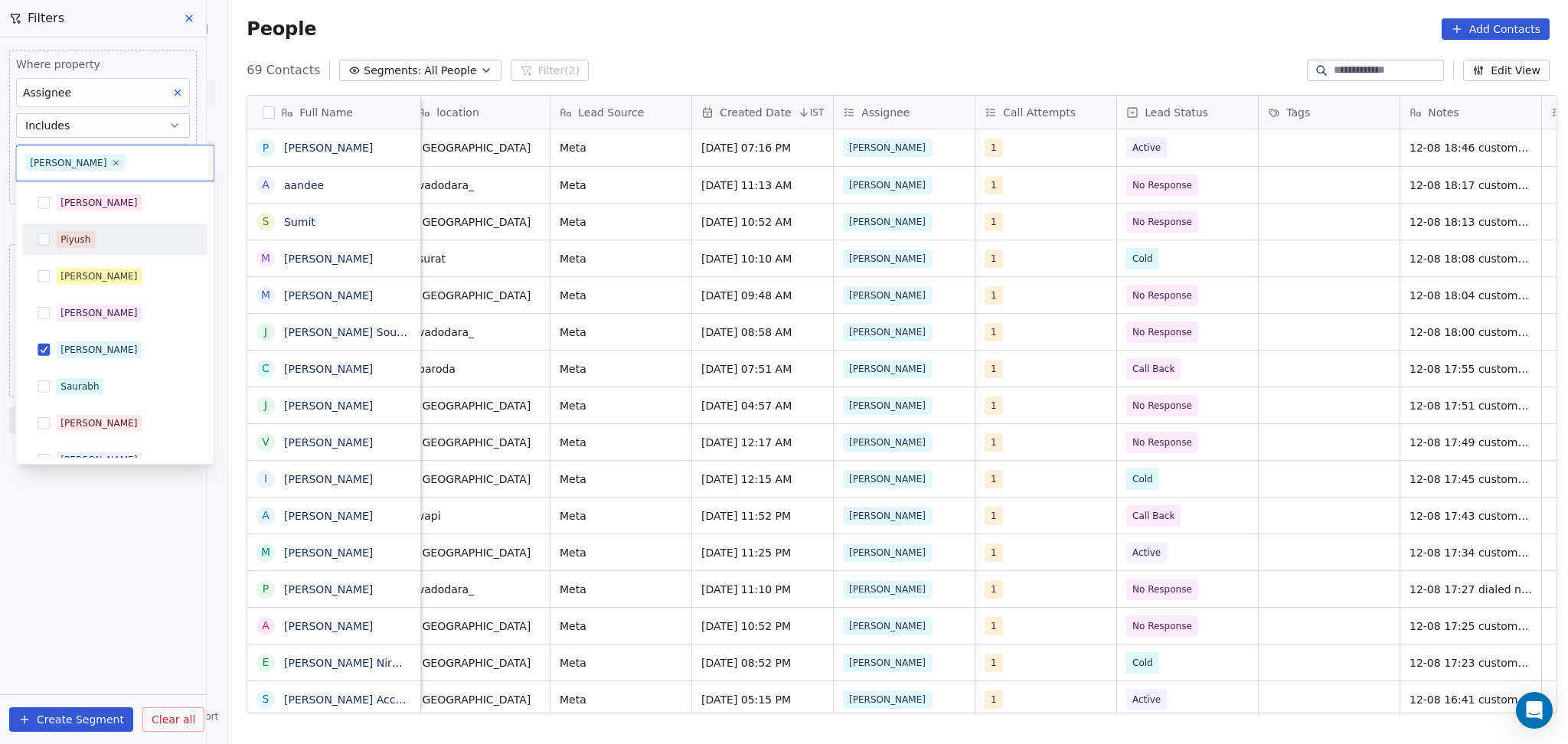
click at [88, 227] on div "Piyush" at bounding box center [115, 240] width 173 height 25
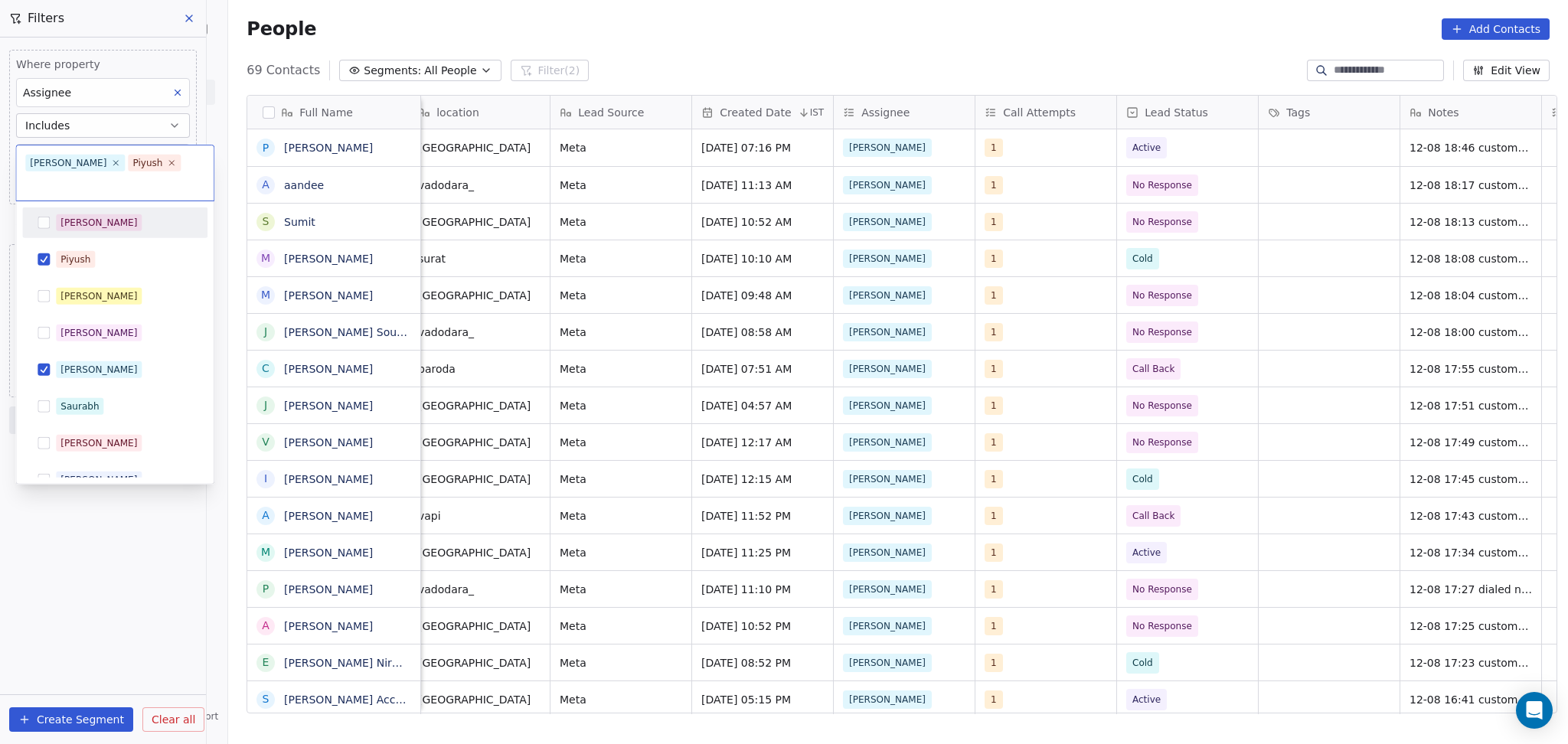
click at [94, 214] on div "[PERSON_NAME]" at bounding box center [124, 223] width 136 height 17
click at [82, 255] on div "Piyush" at bounding box center [75, 260] width 30 height 14
click at [69, 361] on span "[PERSON_NAME]" at bounding box center [99, 370] width 85 height 17
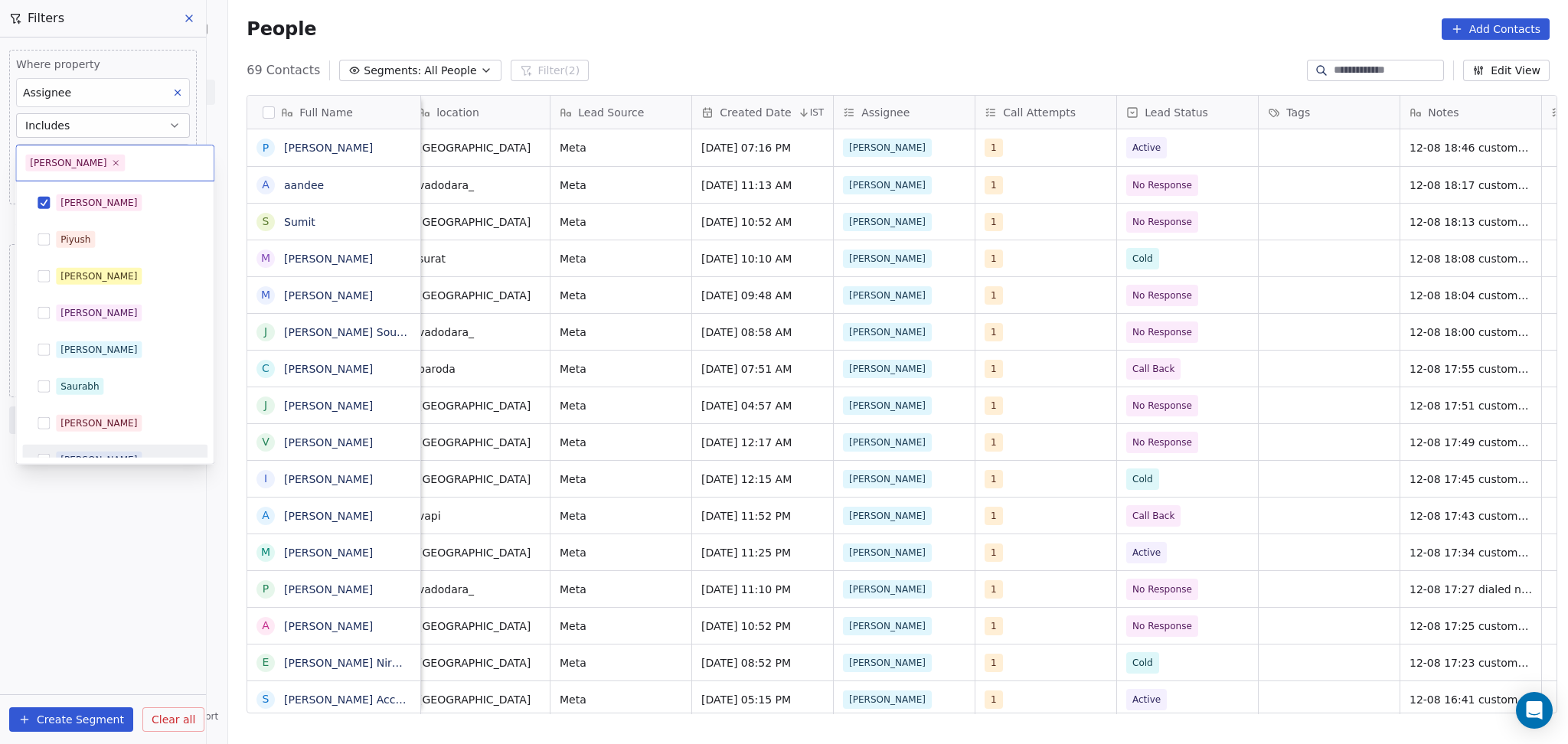
click at [76, 563] on html "On2Cook India Pvt. Ltd. Contacts People Marketing Workflows Campaigns Sales Pip…" at bounding box center [784, 372] width 1568 height 744
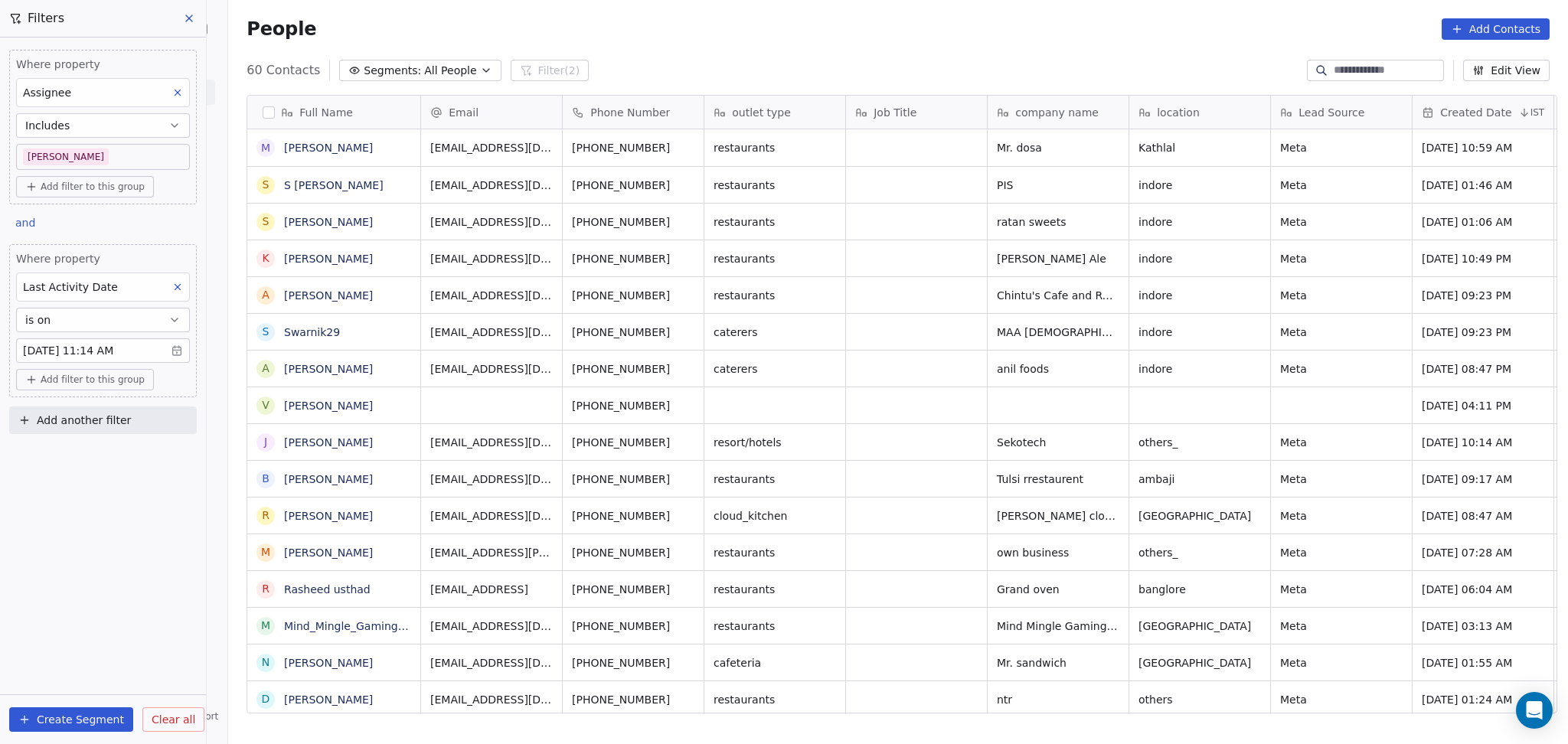
click at [95, 155] on body "On2Cook India Pvt. Ltd. Contacts People Marketing Workflows Campaigns Sales Pip…" at bounding box center [784, 372] width 1568 height 744
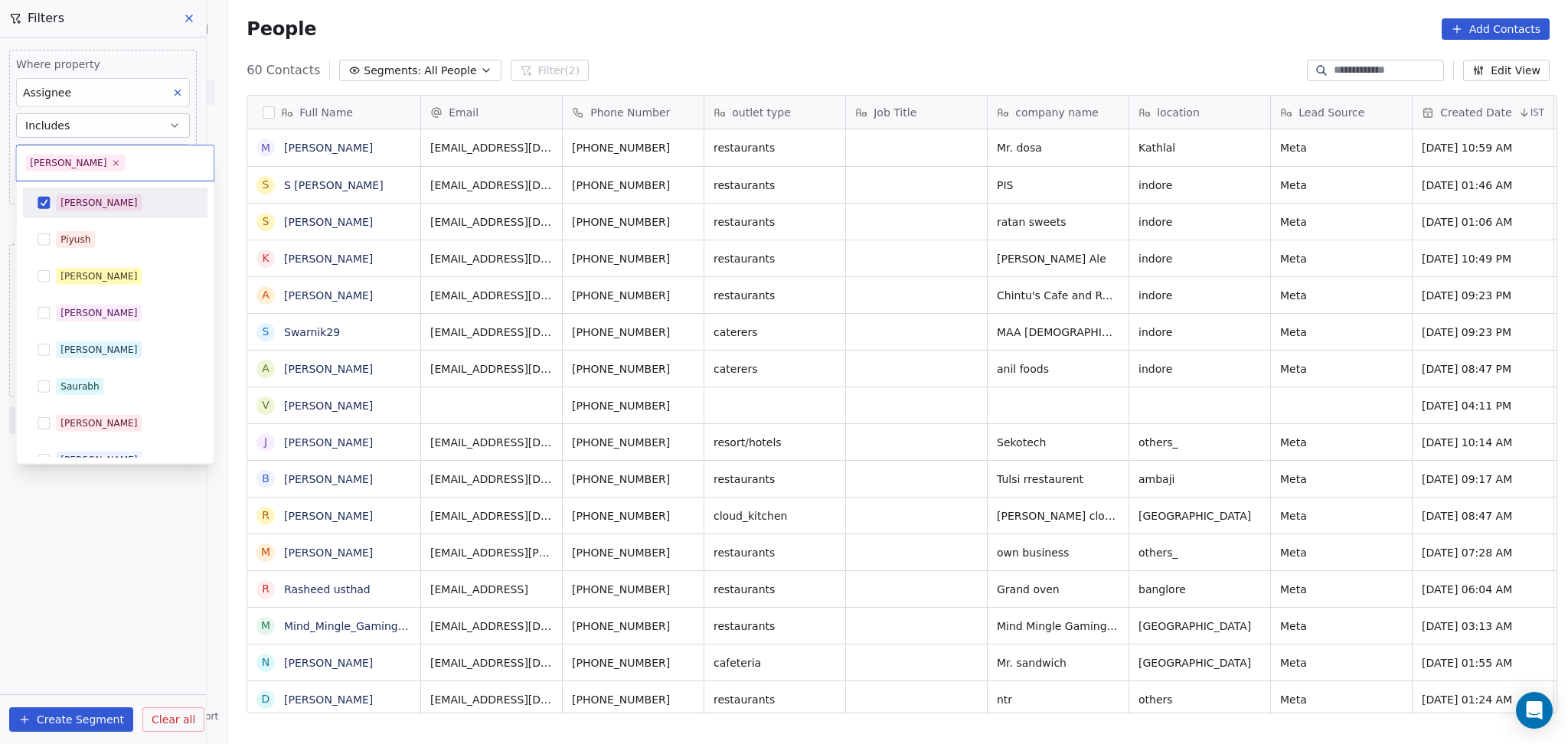
click at [80, 203] on div "[PERSON_NAME]" at bounding box center [99, 203] width 76 height 14
click at [78, 350] on div "[PERSON_NAME]" at bounding box center [99, 350] width 76 height 14
click at [114, 519] on html "On2Cook India Pvt. Ltd. Contacts People Marketing Workflows Campaigns Sales Pip…" at bounding box center [784, 372] width 1568 height 744
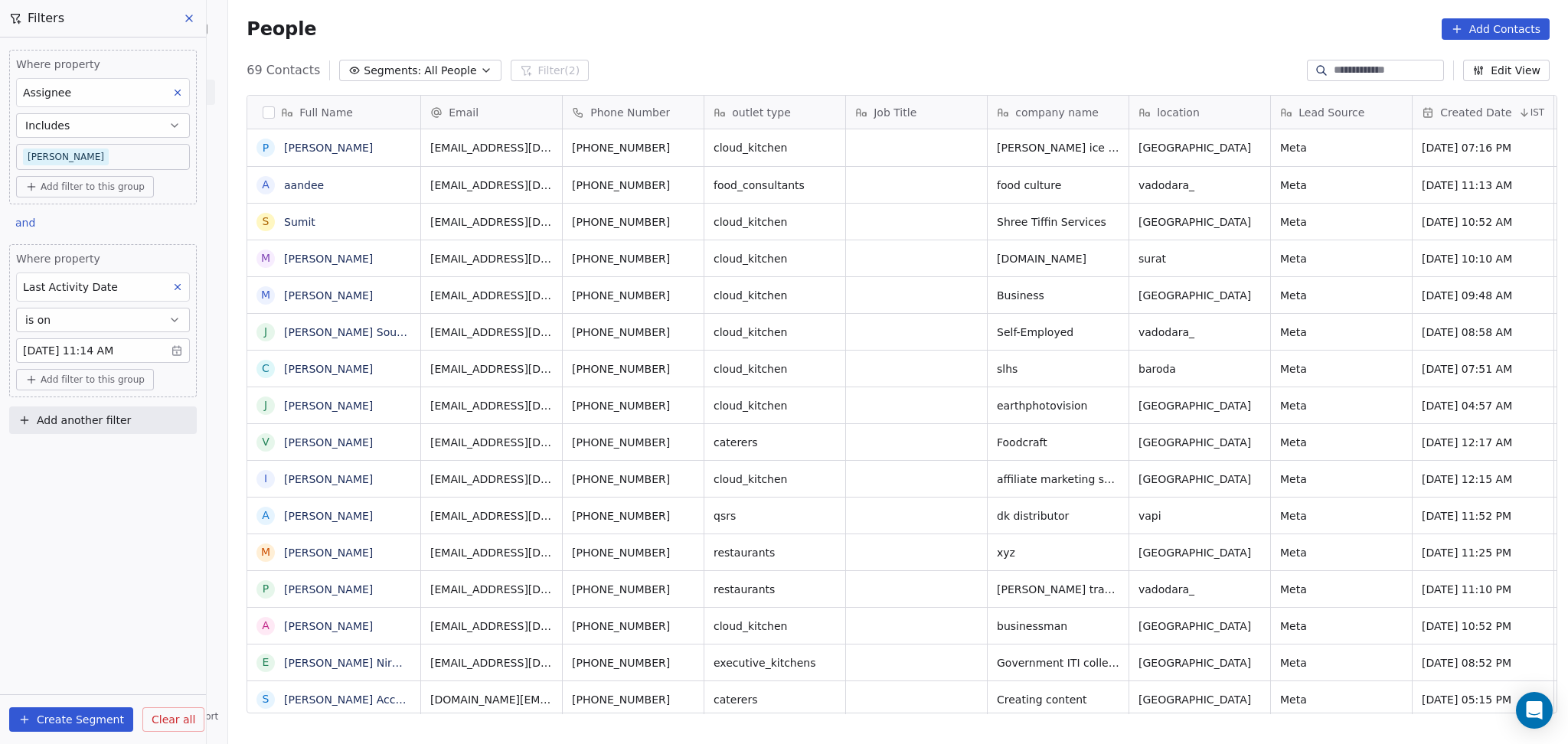
click at [80, 163] on body "On2Cook India Pvt. Ltd. Contacts People Marketing Workflows Campaigns Sales Pip…" at bounding box center [784, 372] width 1568 height 744
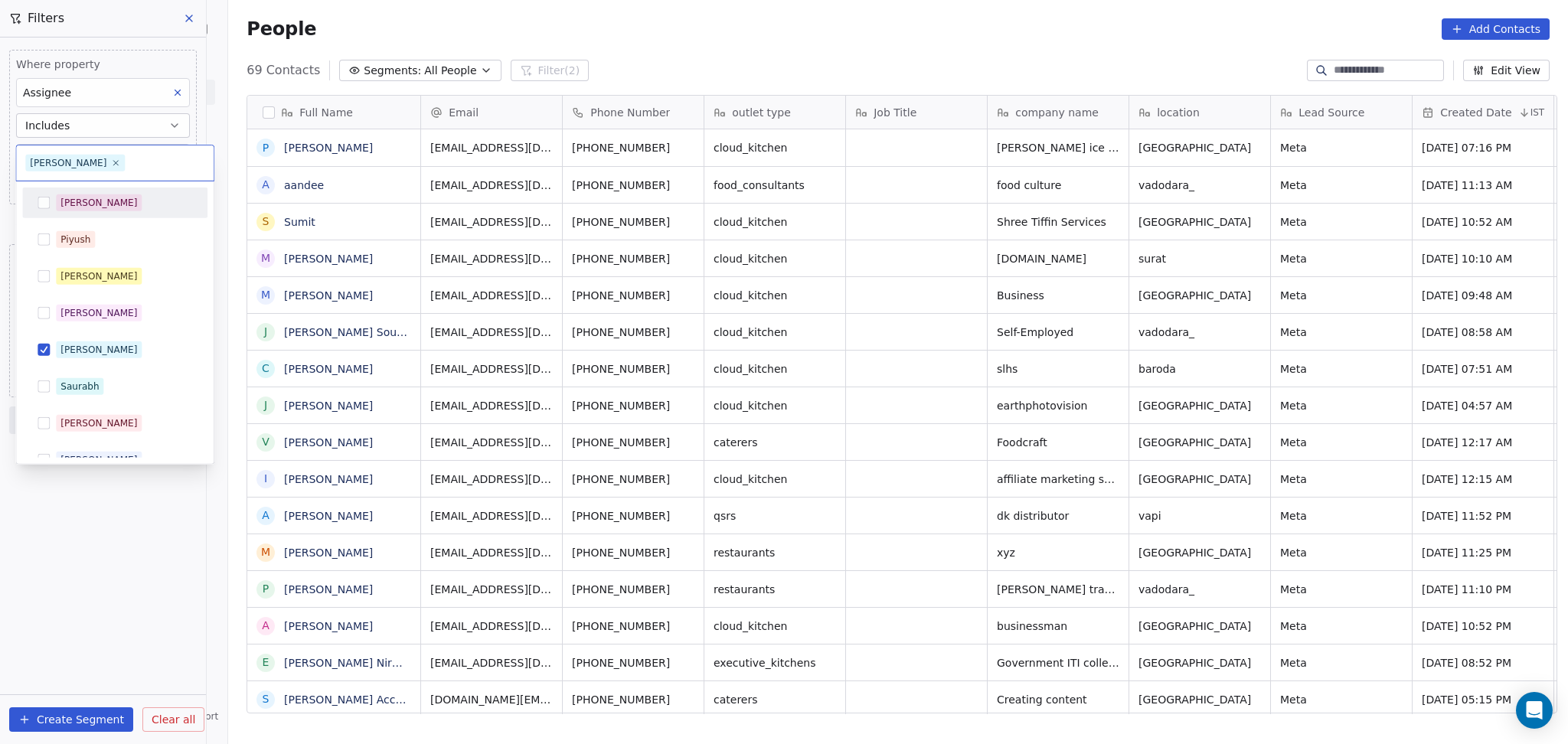
click at [95, 209] on div "[PERSON_NAME]" at bounding box center [124, 203] width 136 height 17
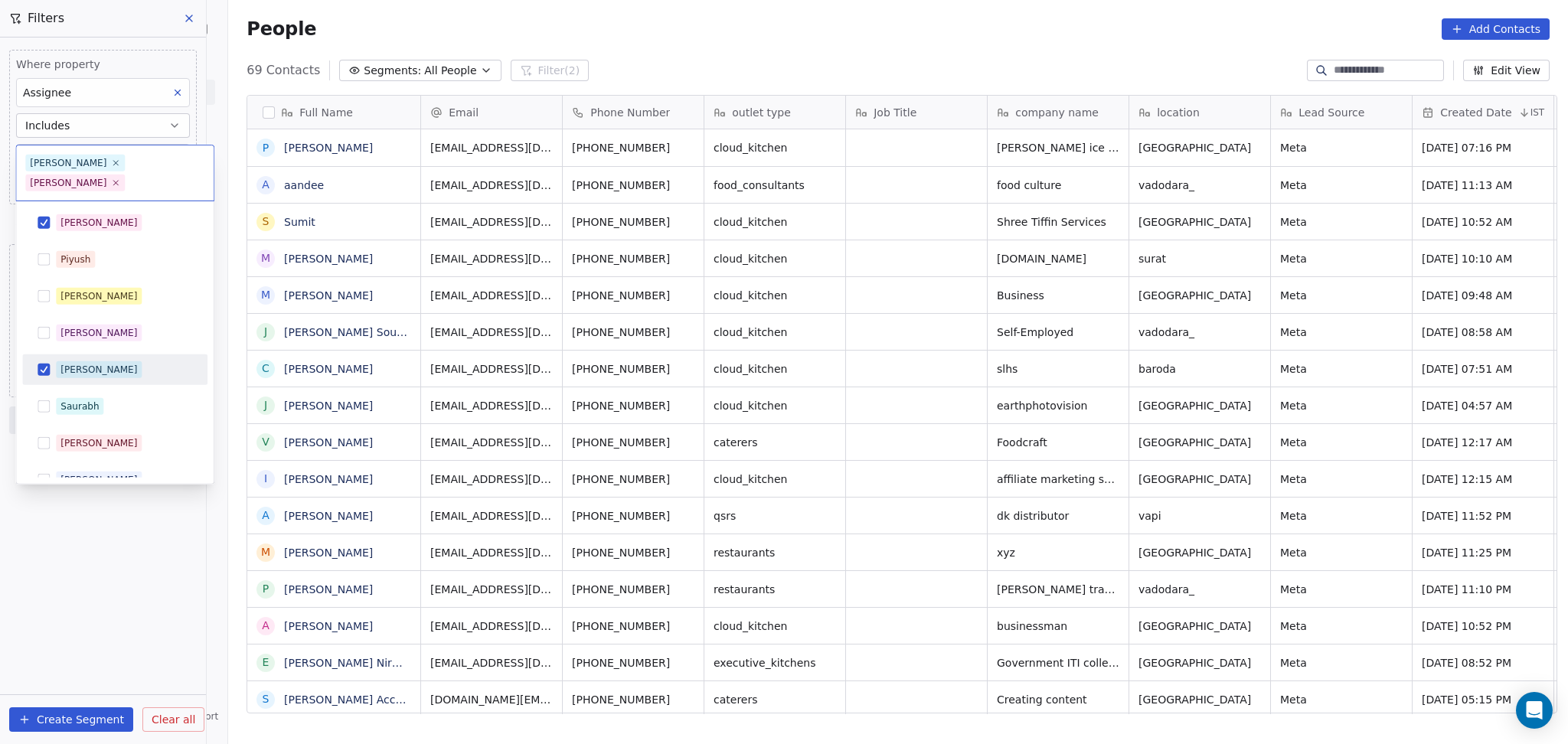
click at [79, 363] on div "[PERSON_NAME]" at bounding box center [99, 370] width 76 height 14
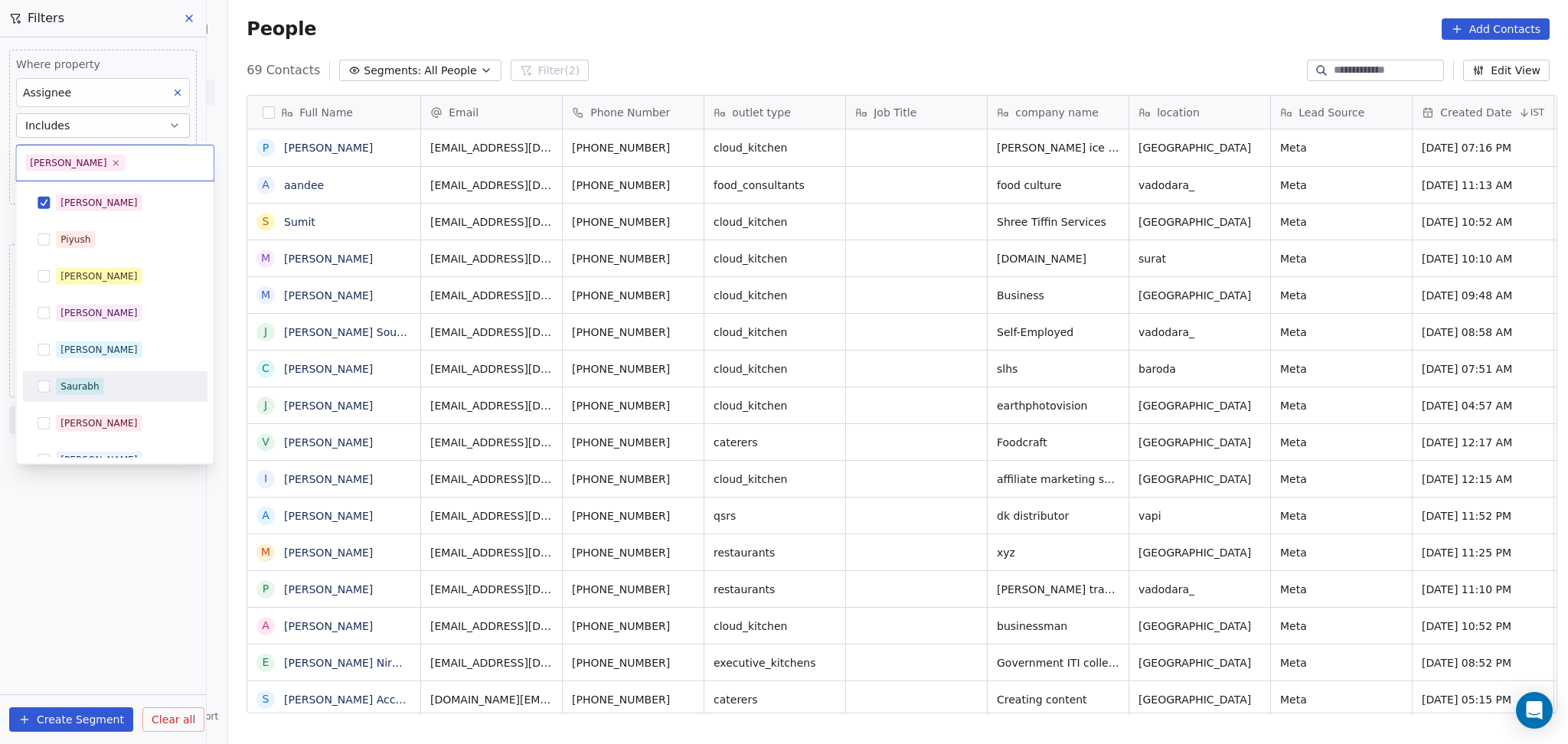
click at [58, 508] on html "On2Cook India Pvt. Ltd. Contacts People Marketing Workflows Campaigns Sales Pip…" at bounding box center [784, 372] width 1568 height 744
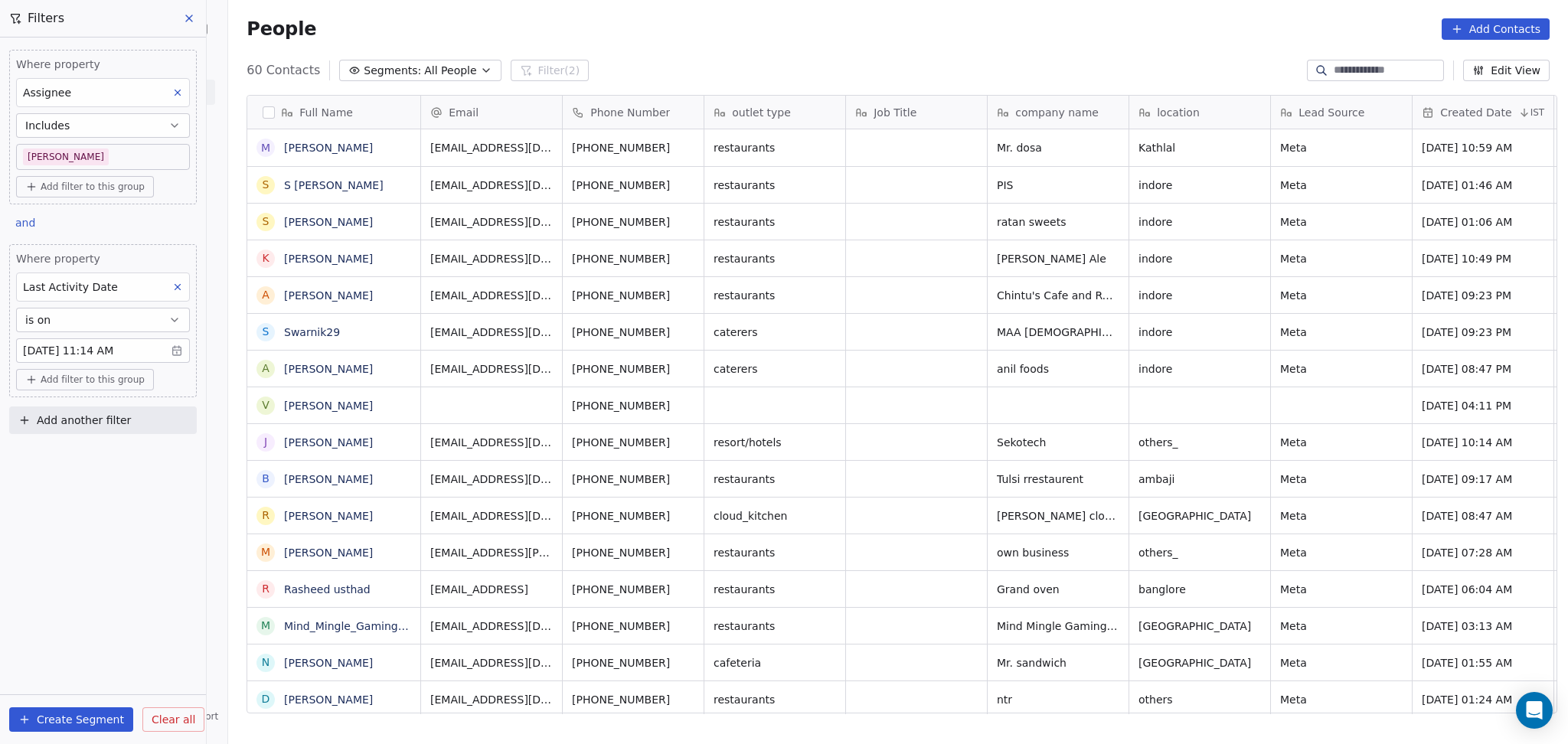
click at [88, 424] on span "Add another filter" at bounding box center [84, 421] width 94 height 16
click at [89, 452] on span "Contact properties" at bounding box center [75, 456] width 99 height 16
type input "****"
click at [119, 558] on div "Lead Status" at bounding box center [103, 561] width 156 height 15
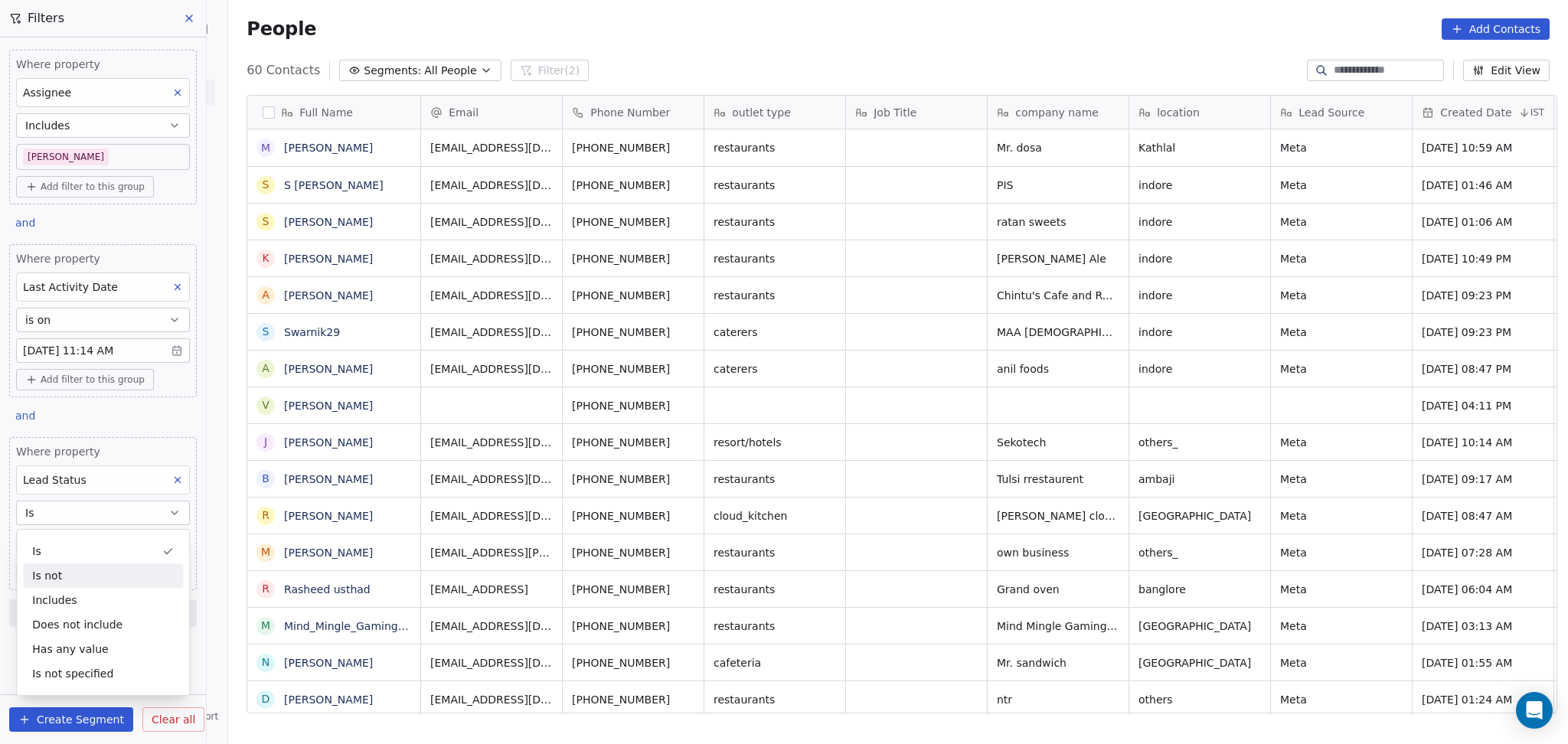
click at [84, 568] on div "Is not" at bounding box center [103, 576] width 160 height 25
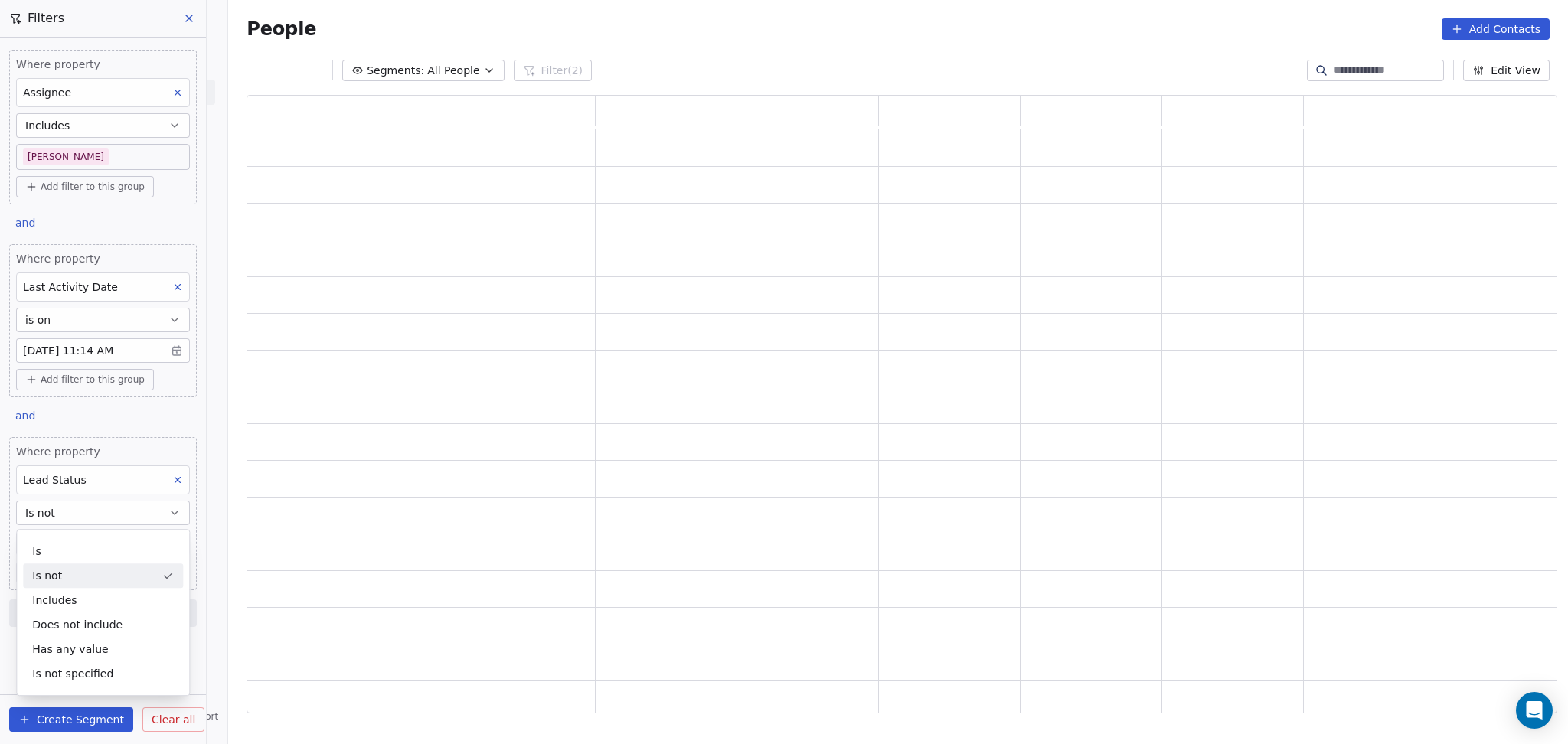
scroll to position [602, 1295]
click at [81, 514] on button "Is not" at bounding box center [103, 513] width 174 height 25
click at [79, 556] on div "Is" at bounding box center [103, 551] width 160 height 25
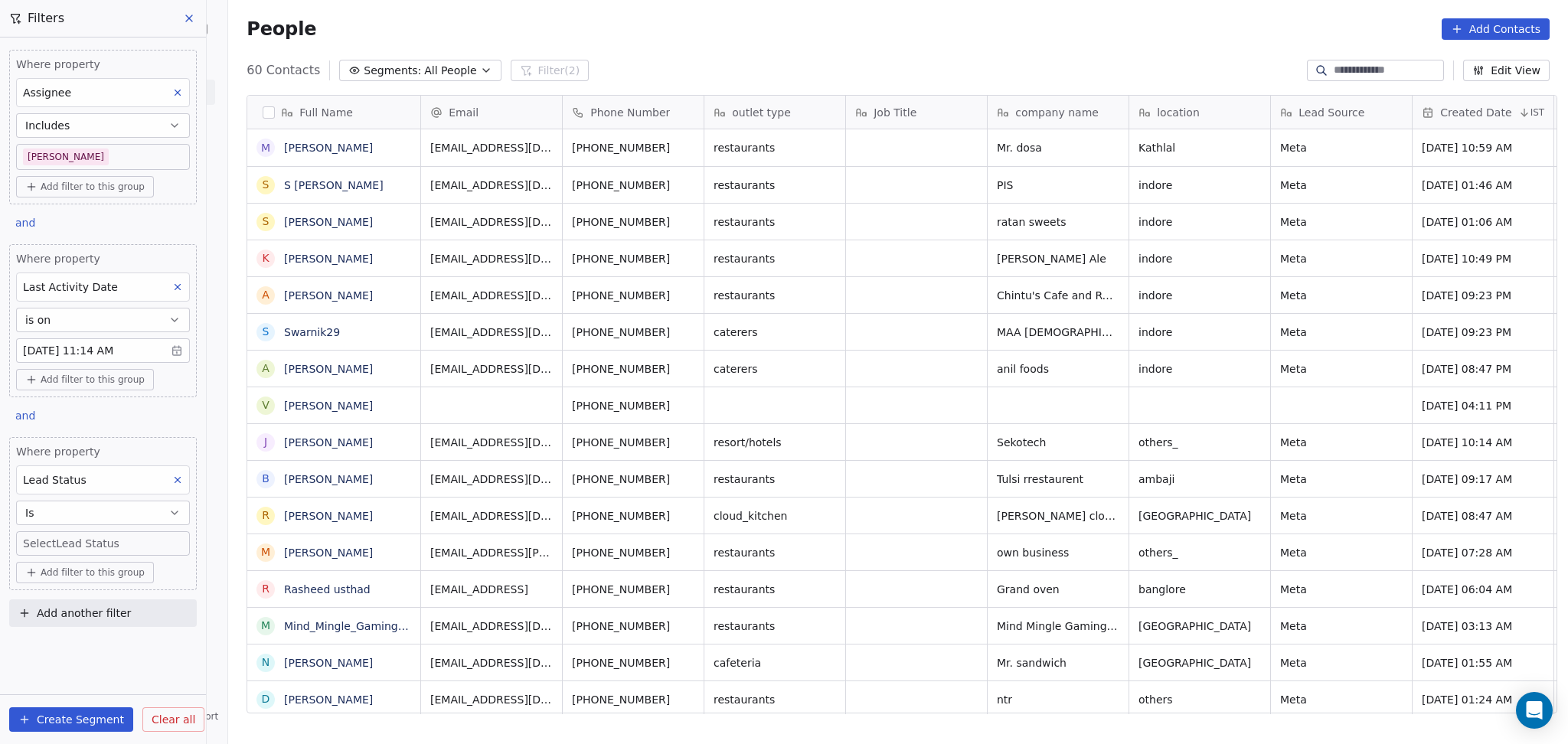
click at [75, 539] on body "On2Cook India Pvt. Ltd. Contacts People Marketing Workflows Campaigns Sales Pip…" at bounding box center [784, 372] width 1568 height 744
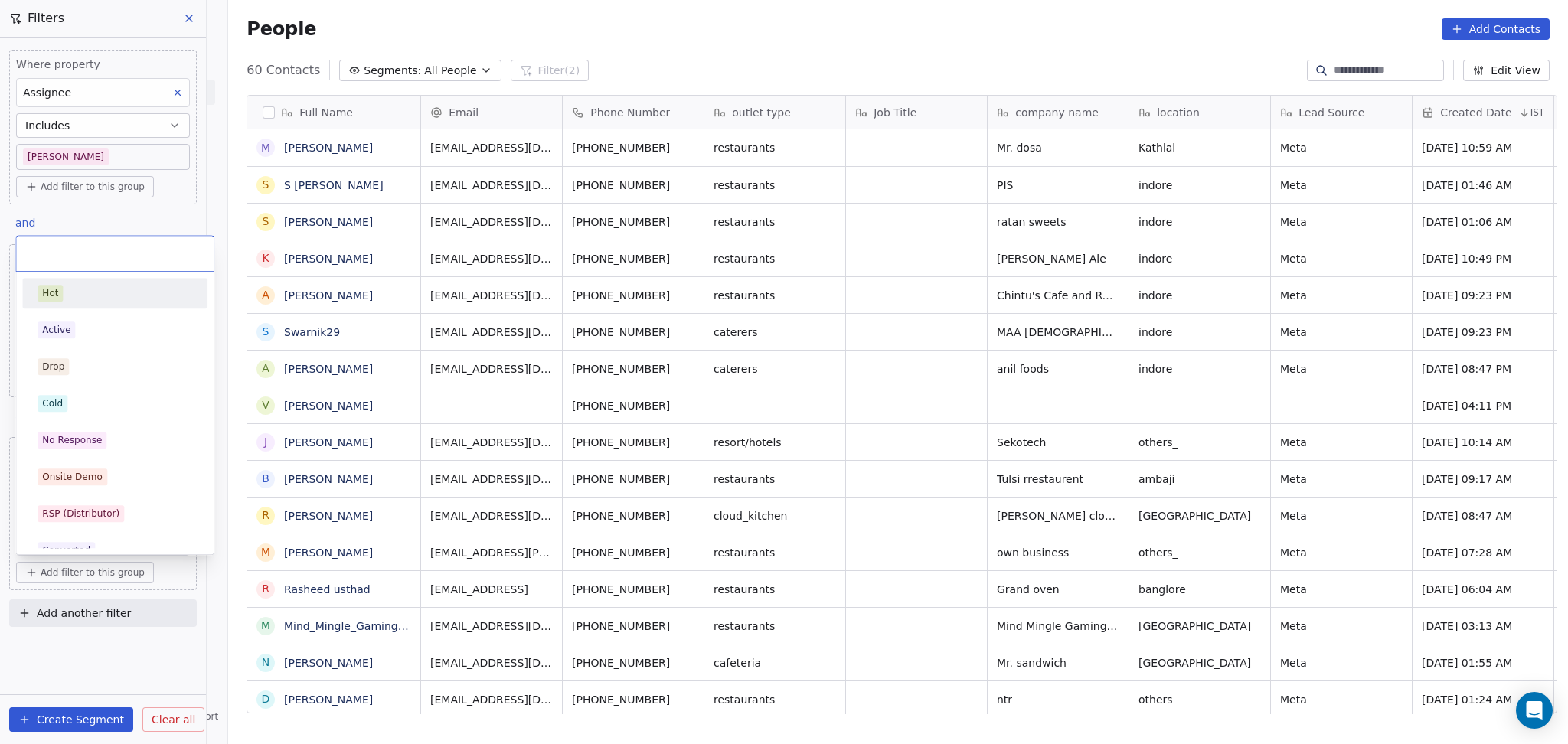
scroll to position [639, 1331]
click at [95, 438] on div "No Response" at bounding box center [72, 441] width 60 height 14
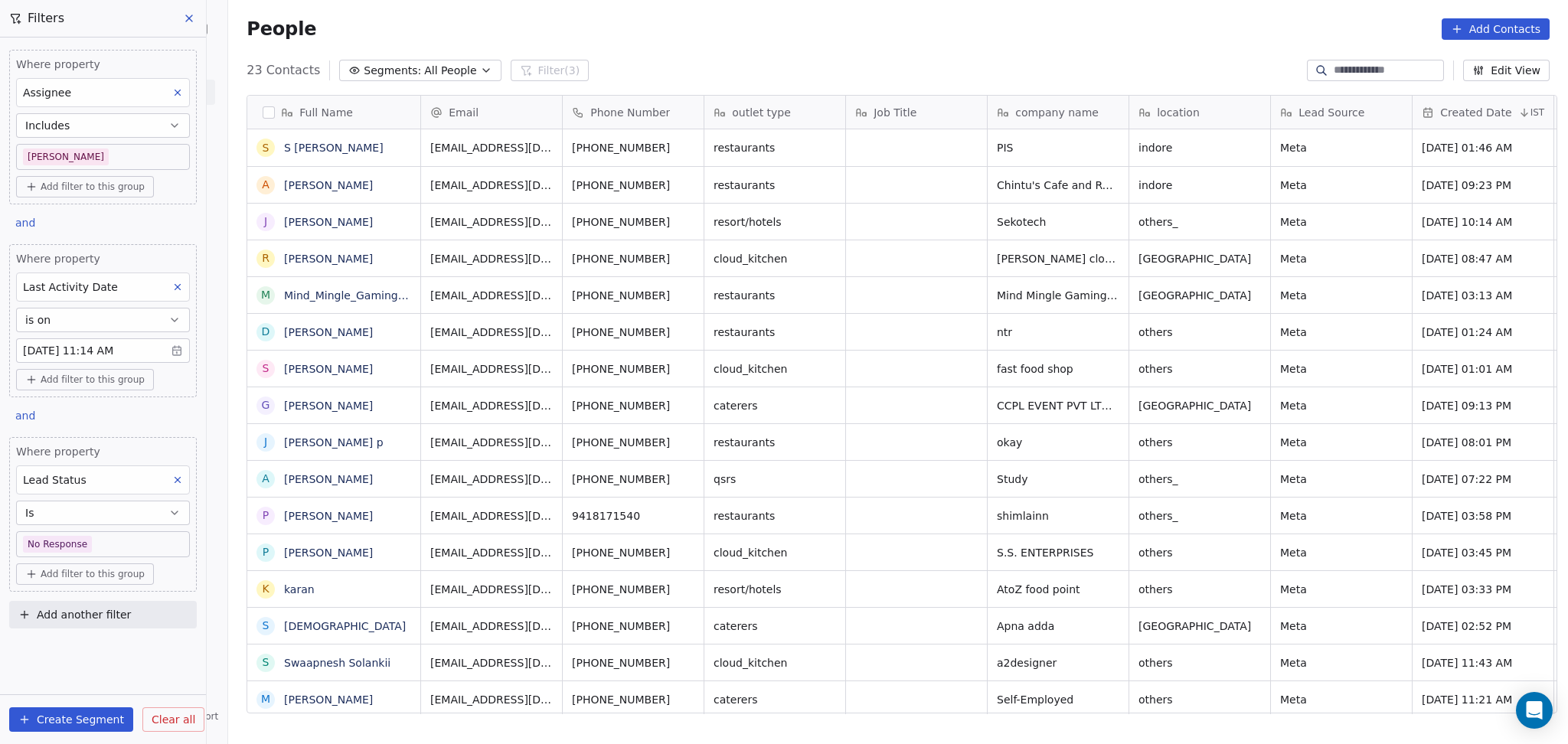
click at [95, 552] on body "On2Cook India Pvt. Ltd. Contacts People Marketing Workflows Campaigns Sales Pip…" at bounding box center [784, 372] width 1568 height 744
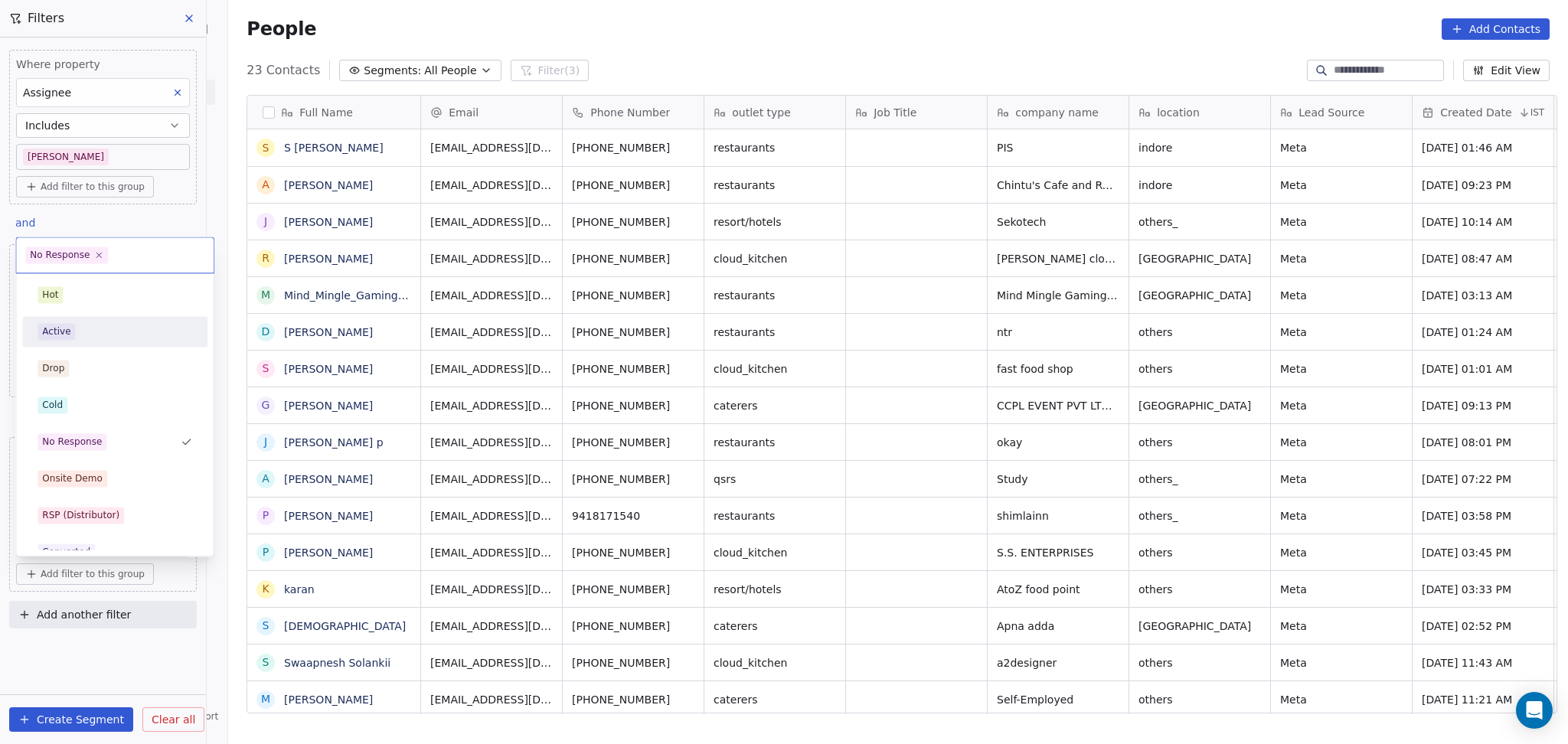
click at [99, 340] on div "Active" at bounding box center [115, 331] width 155 height 17
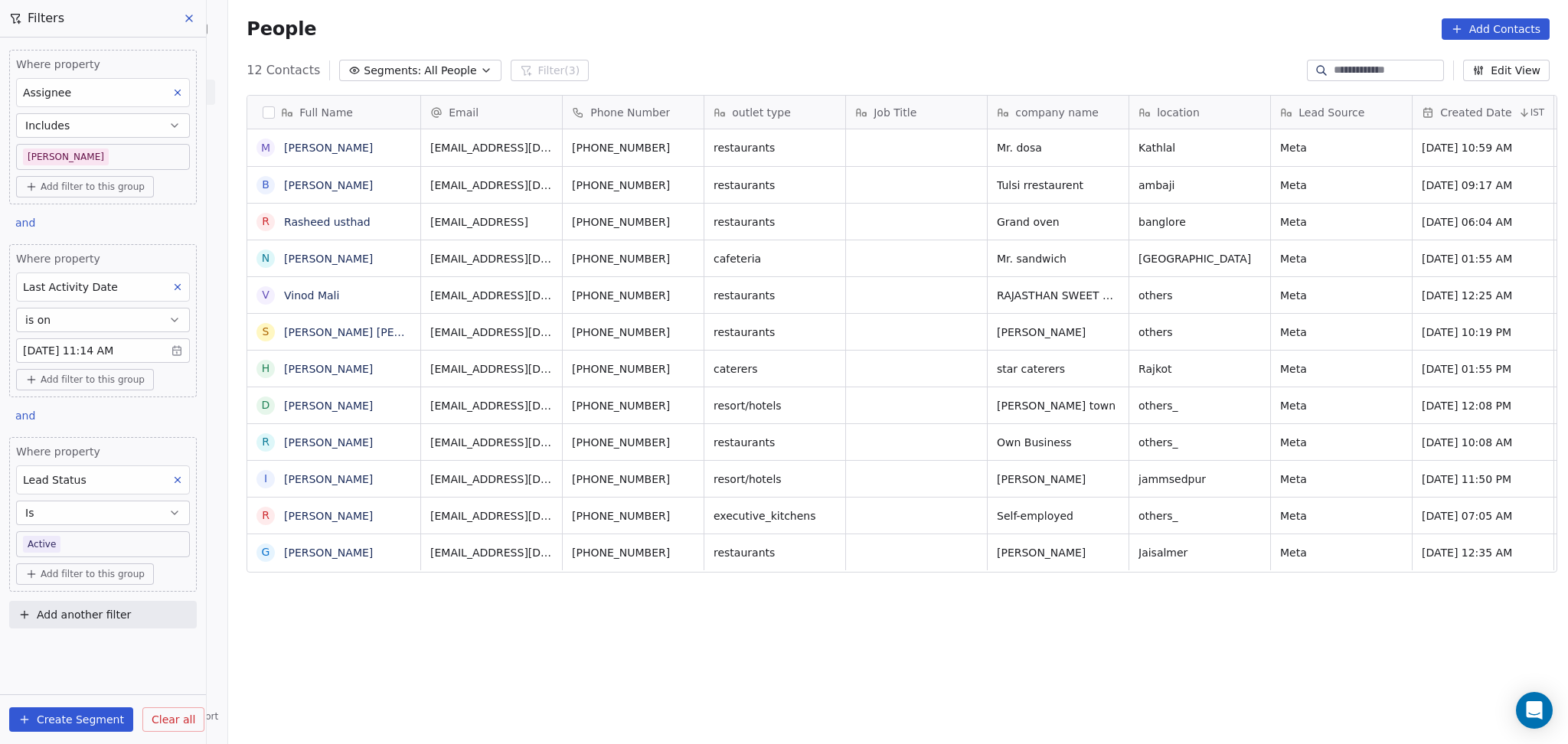
click at [89, 534] on body "On2Cook India Pvt. Ltd. Contacts People Marketing Workflows Campaigns Sales Pip…" at bounding box center [784, 372] width 1568 height 744
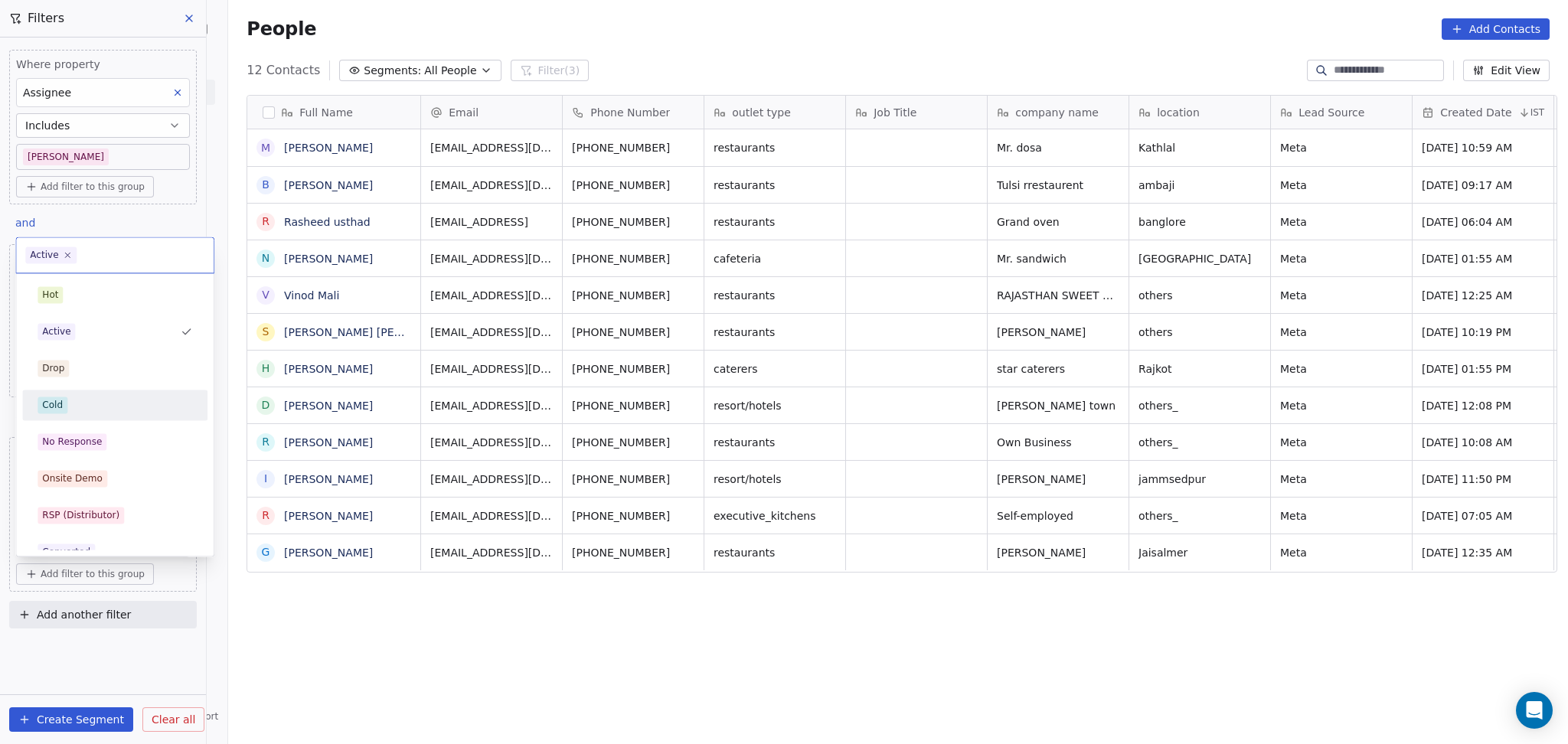
click at [75, 407] on div "Cold" at bounding box center [115, 405] width 155 height 17
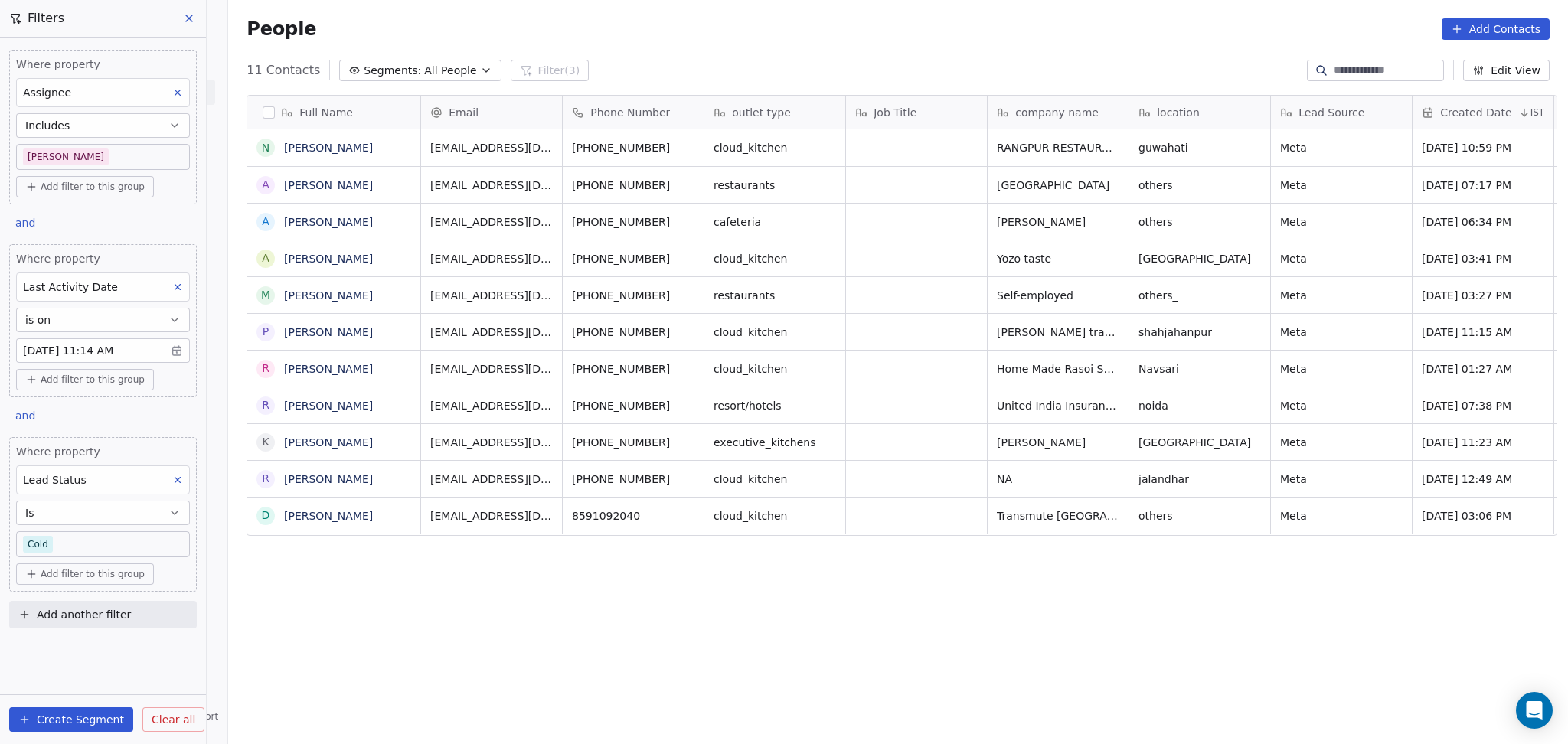
click at [79, 543] on body "On2Cook India Pvt. Ltd. Contacts People Marketing Workflows Campaigns Sales Pip…" at bounding box center [784, 372] width 1568 height 744
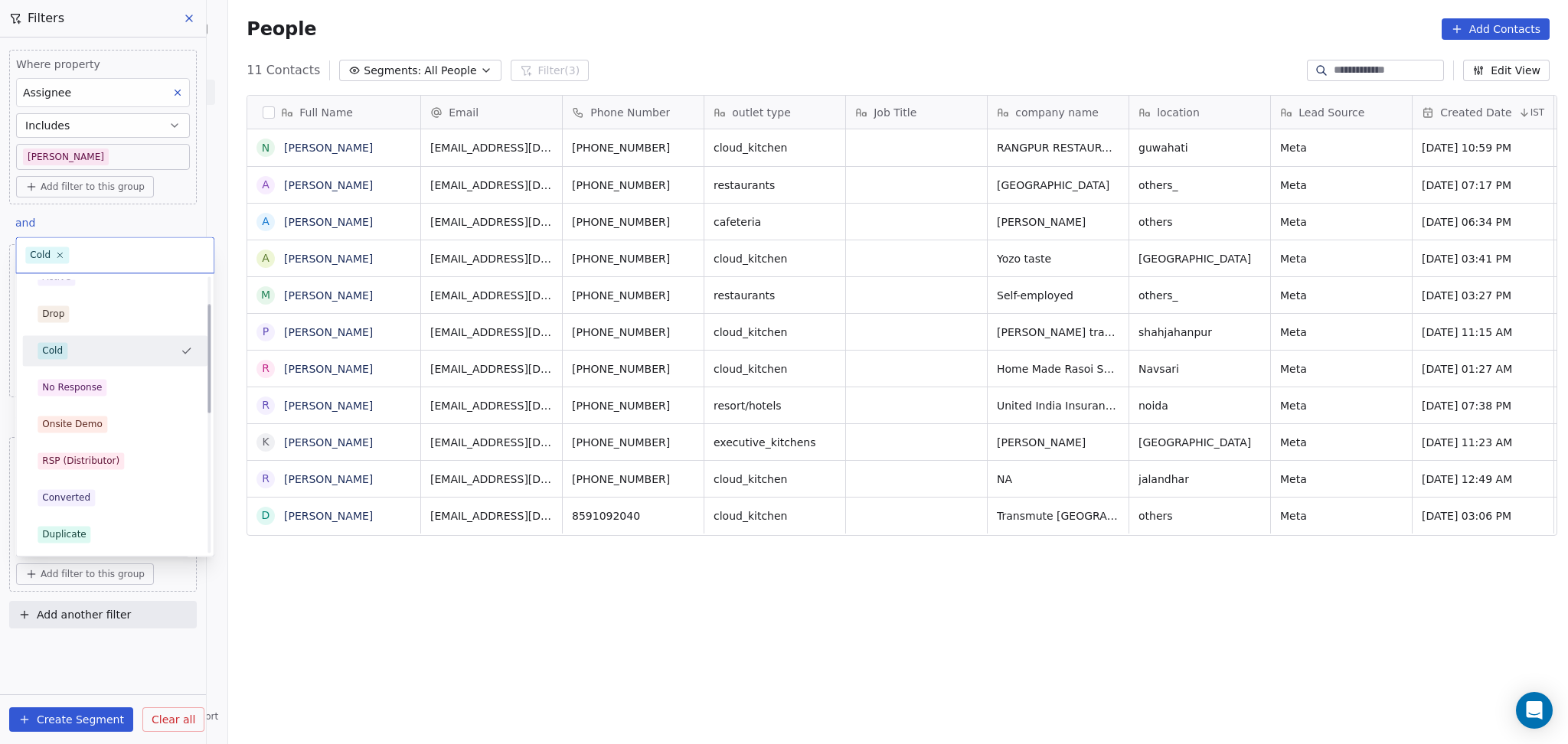
scroll to position [102, 0]
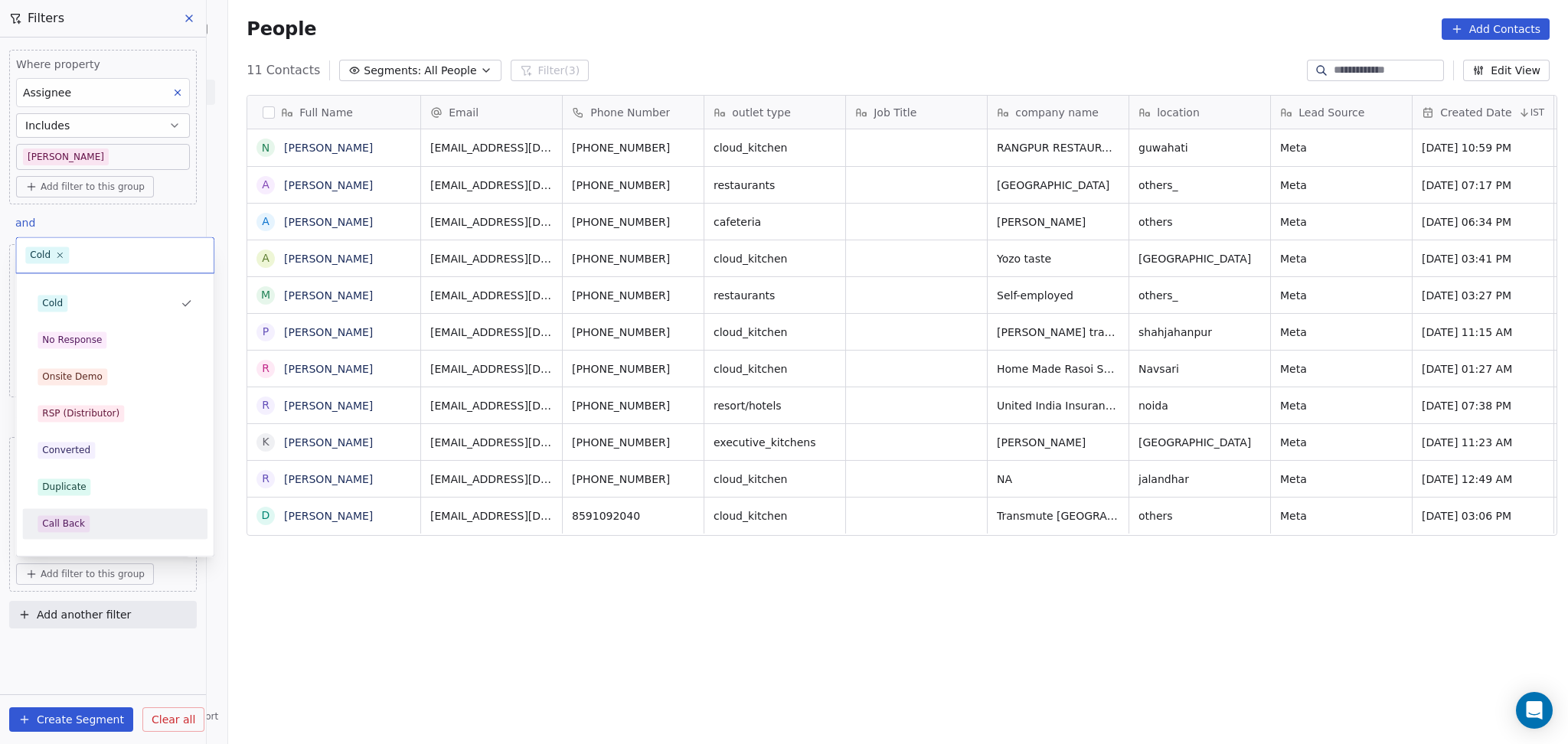
click at [69, 525] on div "Call Back" at bounding box center [64, 524] width 43 height 14
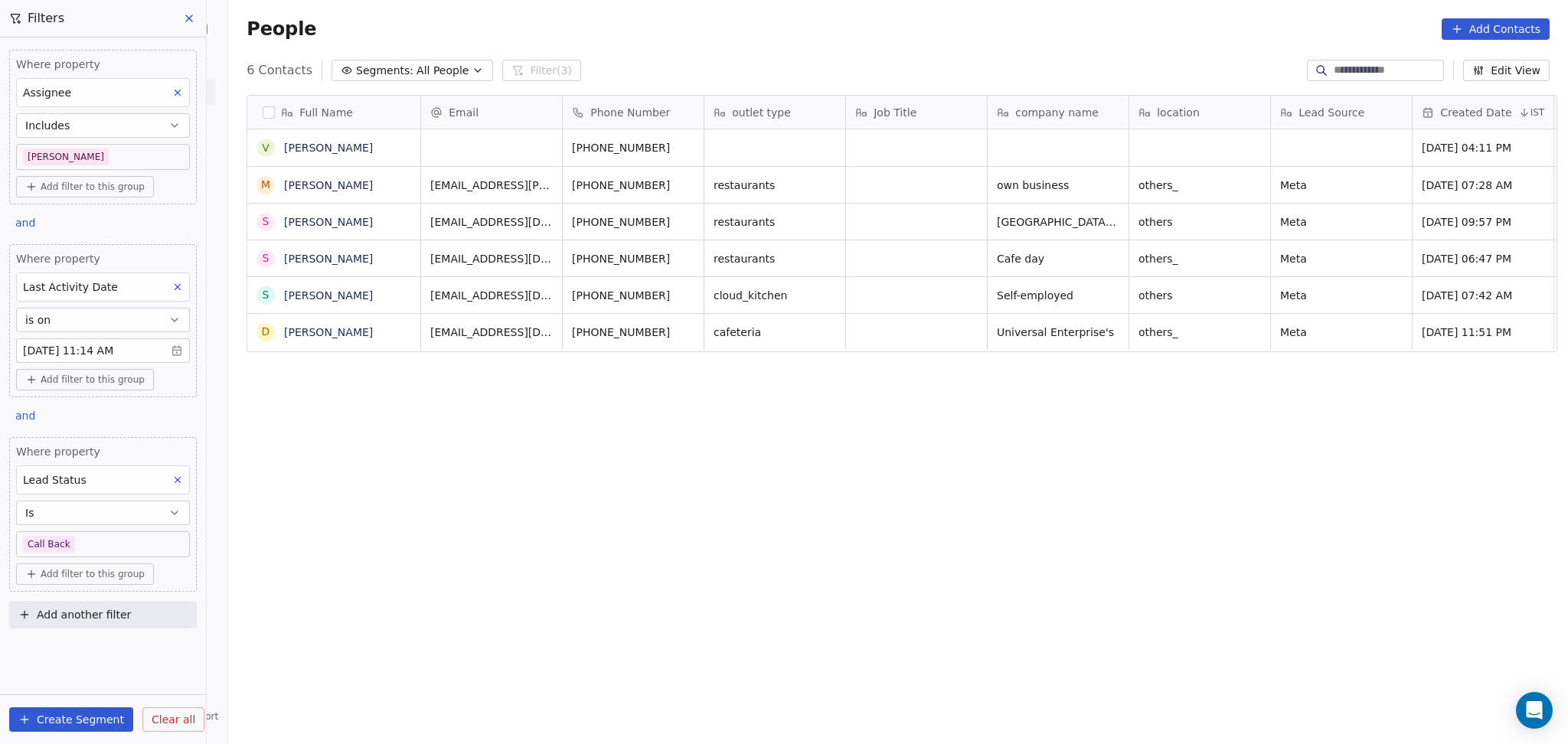
scroll to position [639, 1331]
click at [95, 540] on body "On2Cook India Pvt. Ltd. Contacts People Marketing Workflows Campaigns Sales Pip…" at bounding box center [784, 372] width 1568 height 744
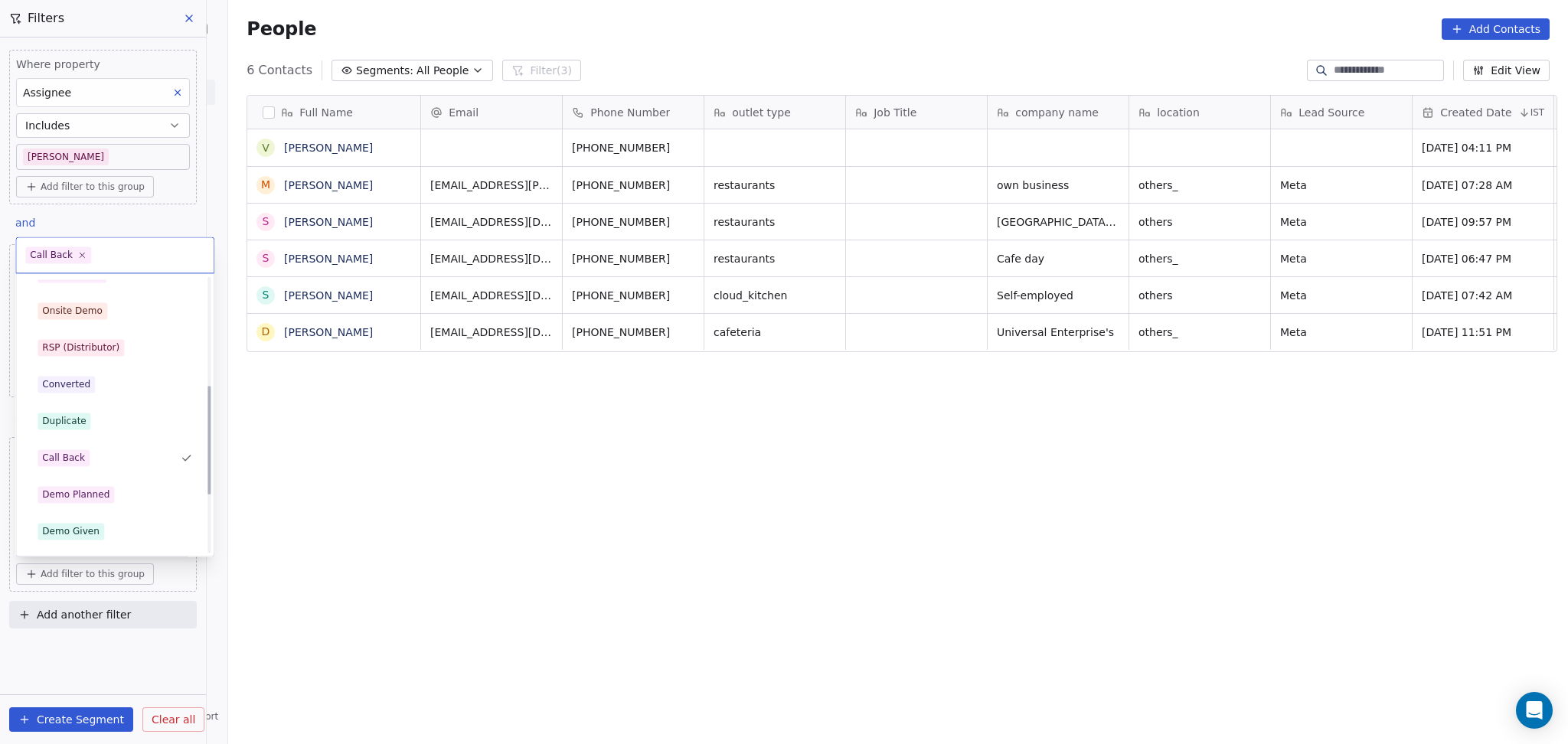
scroll to position [0, 0]
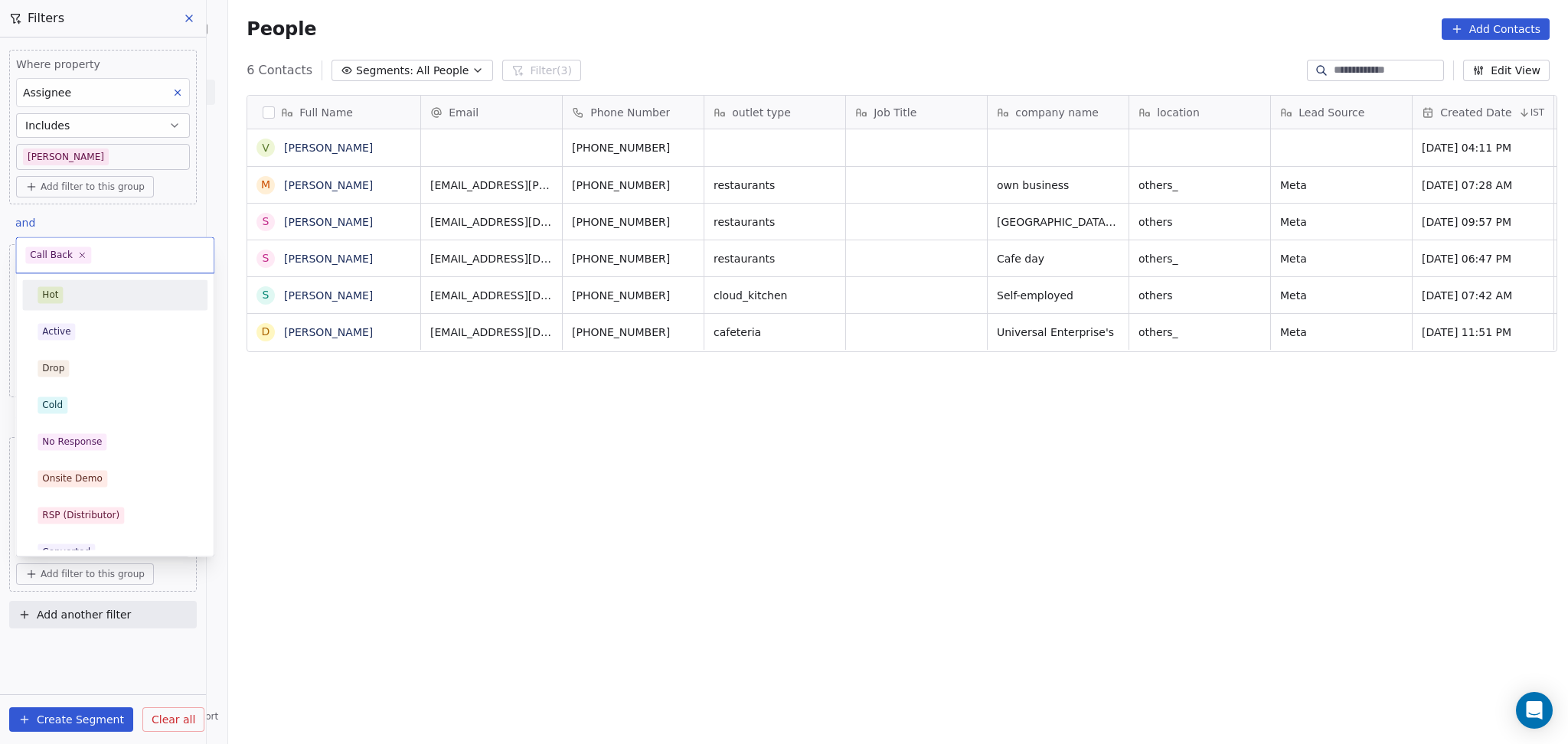
click at [71, 297] on div "Hot" at bounding box center [115, 295] width 155 height 17
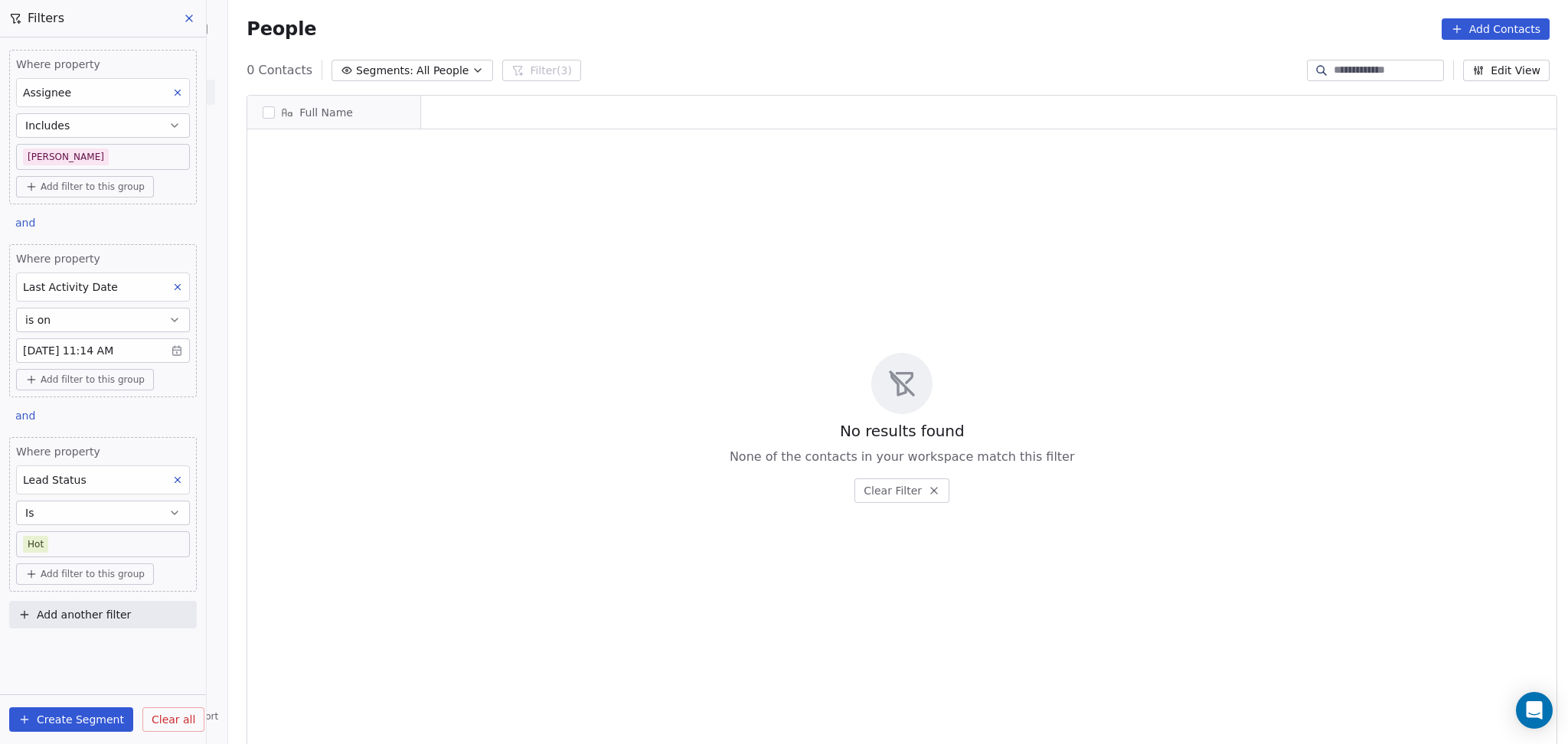
scroll to position [639, 1331]
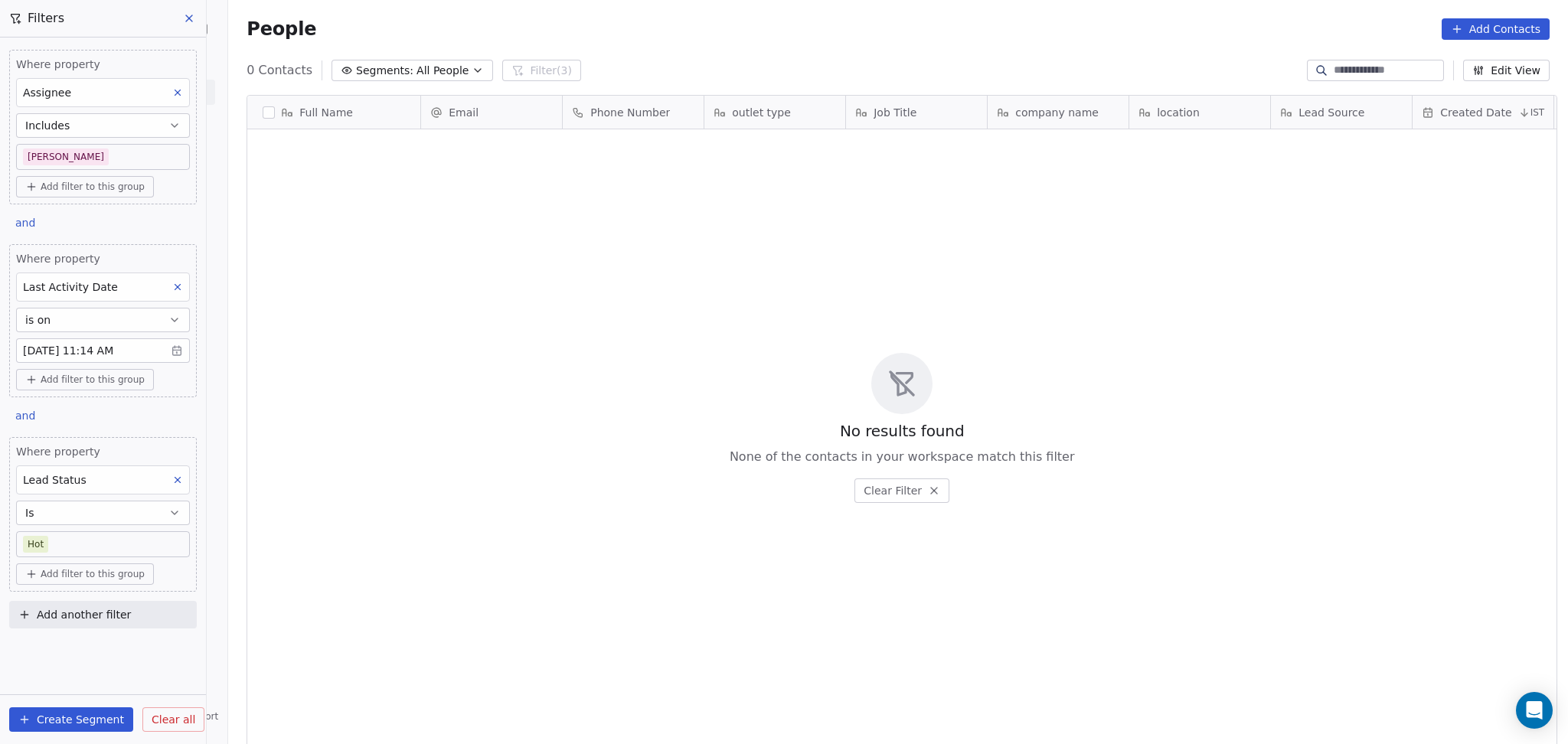
click at [86, 553] on body "On2Cook India Pvt. Ltd. Contacts People Marketing Workflows Campaigns Sales Pip…" at bounding box center [784, 372] width 1568 height 744
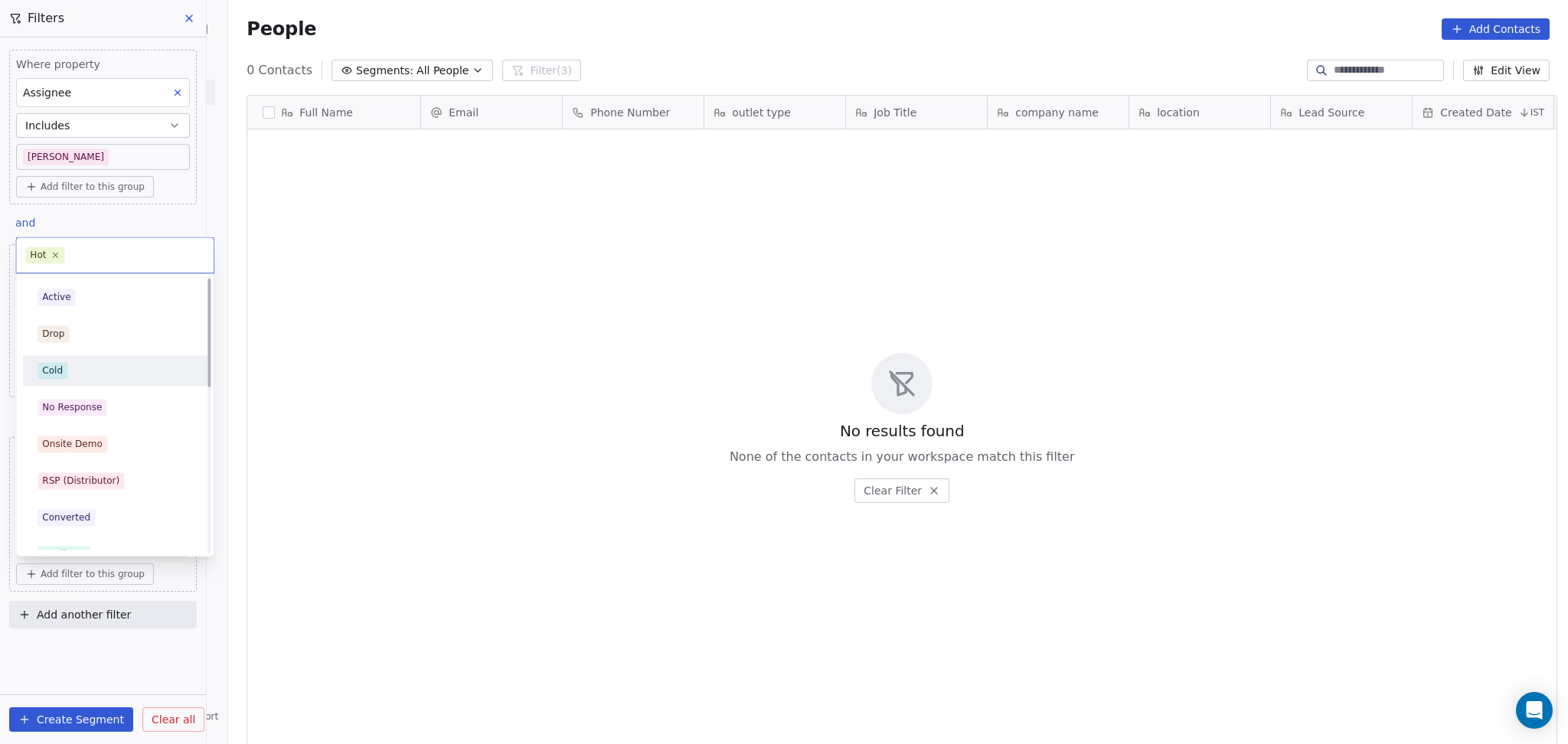
scroll to position [0, 0]
click at [77, 370] on div "Drop" at bounding box center [115, 368] width 155 height 17
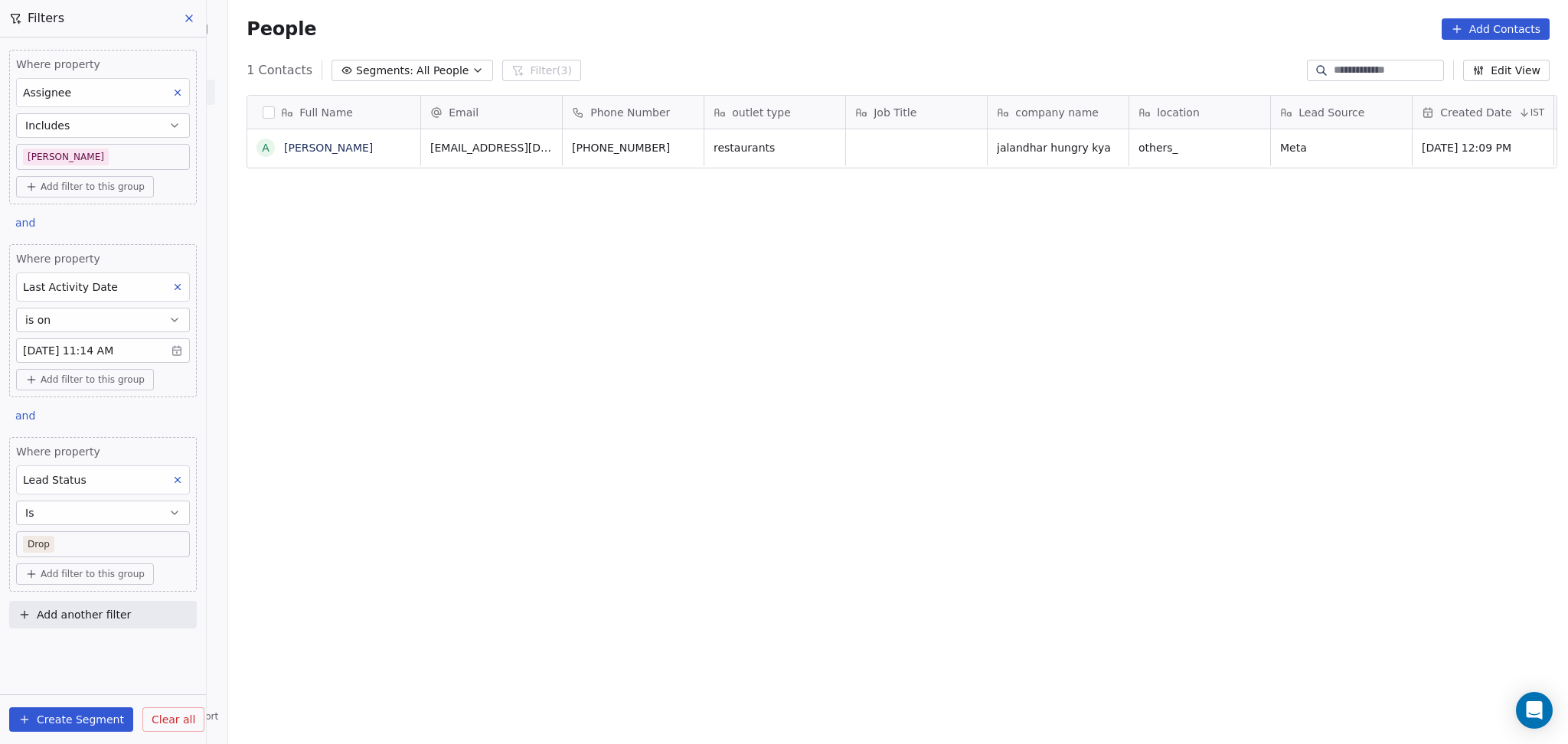
click at [65, 539] on body "On2Cook India Pvt. Ltd. Contacts People Marketing Workflows Campaigns Sales Pip…" at bounding box center [784, 372] width 1568 height 744
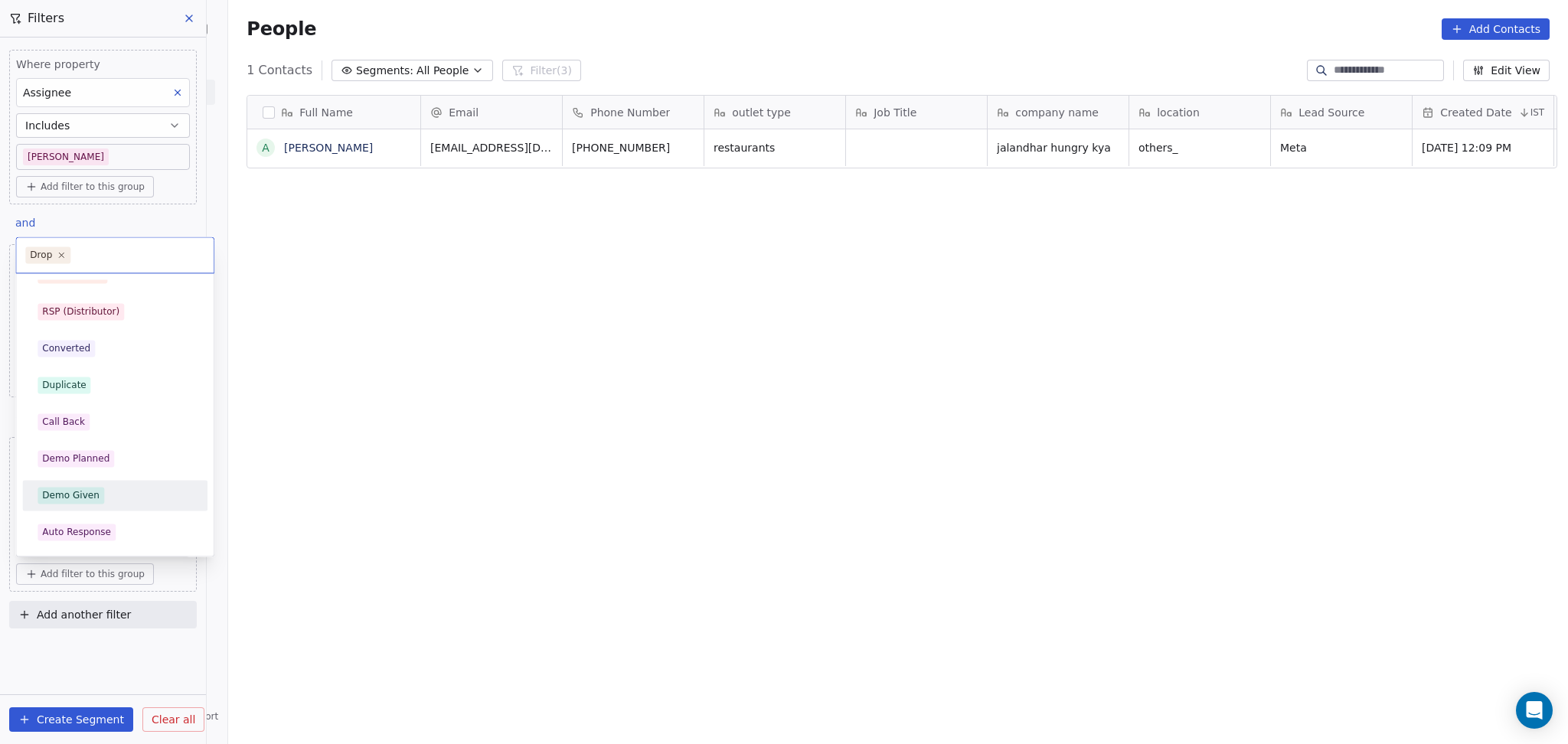
click at [83, 503] on span "Demo Given" at bounding box center [71, 495] width 66 height 17
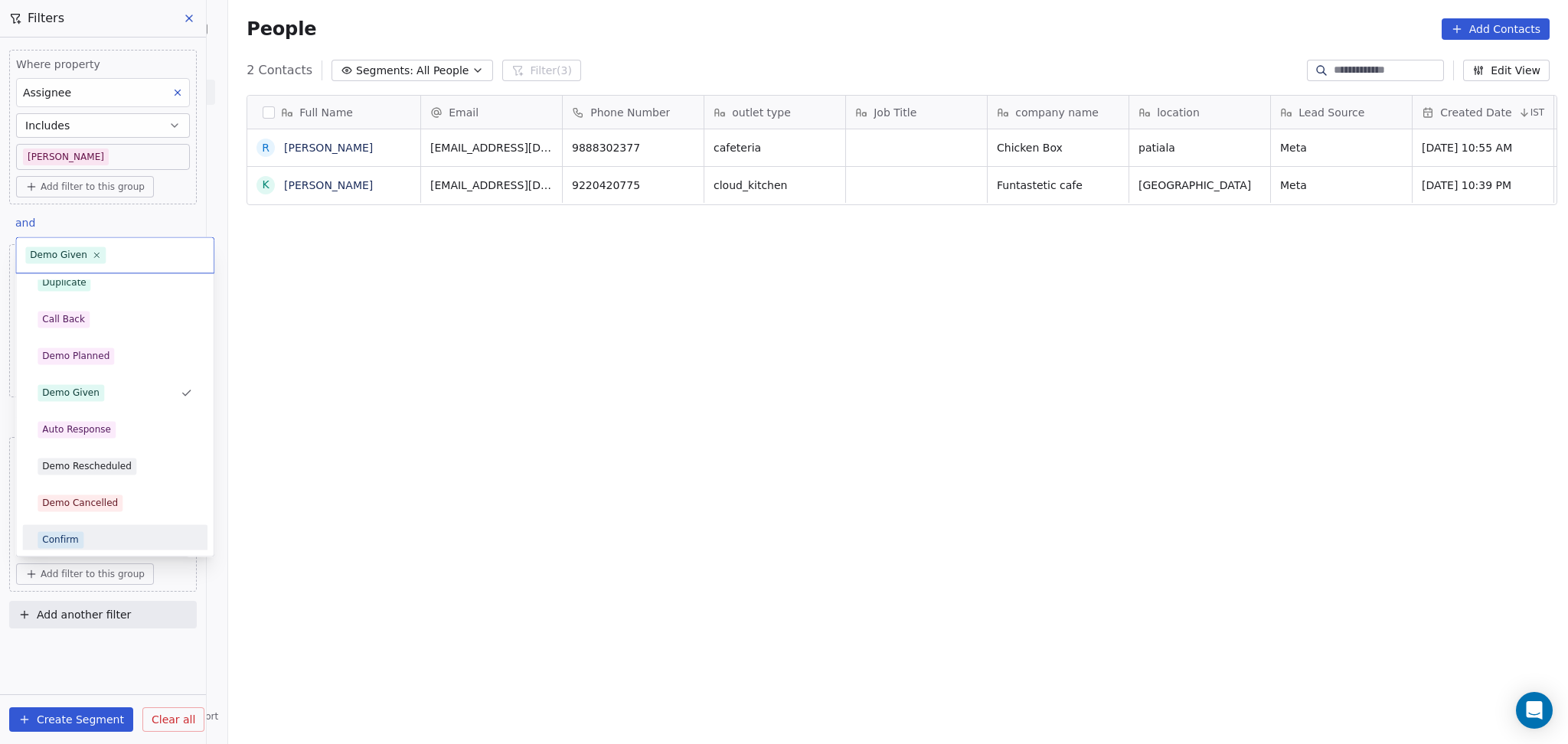
click at [82, 526] on div "Confirm" at bounding box center [115, 540] width 186 height 31
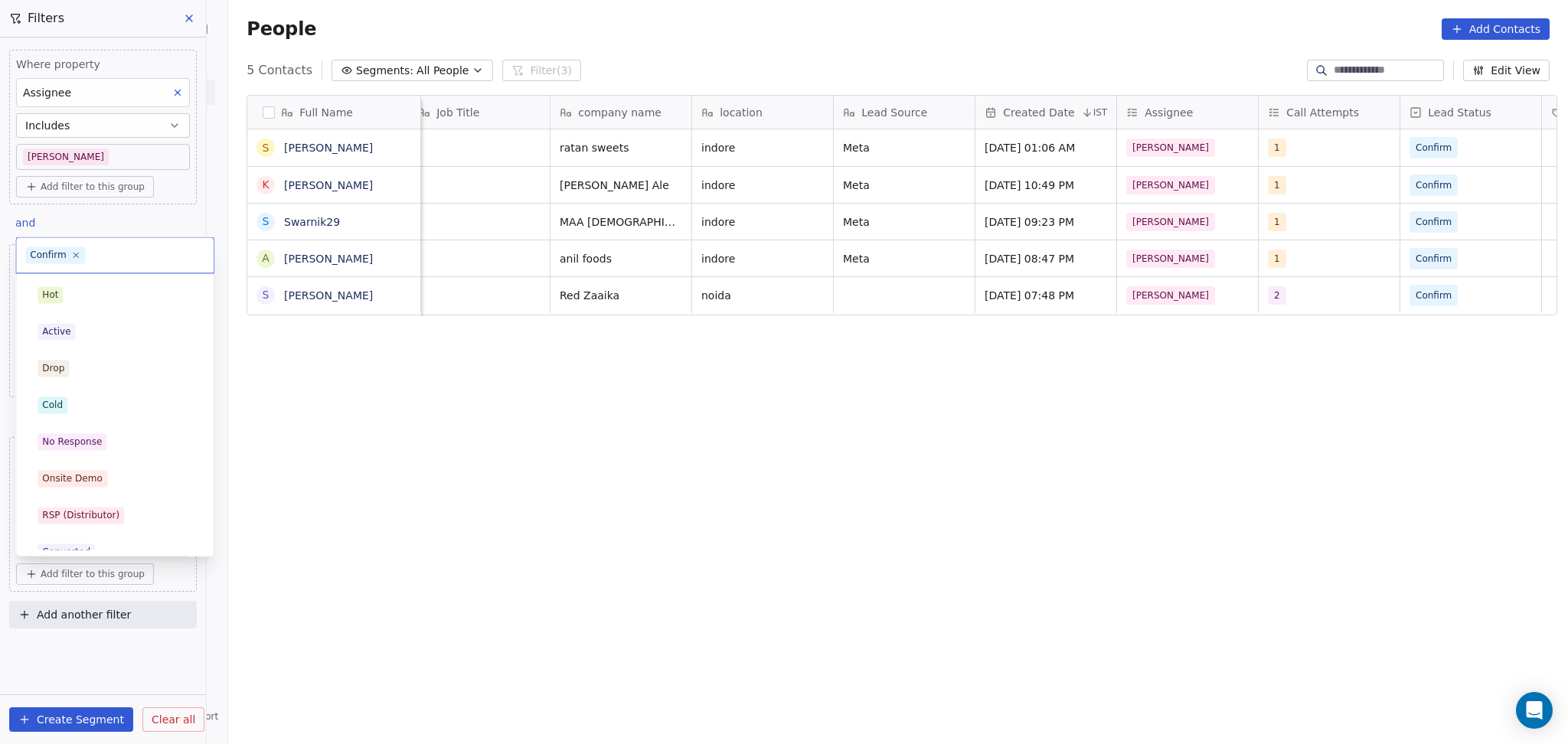
click at [118, 545] on body "On2Cook India Pvt. Ltd. Contacts People Marketing Workflows Campaigns Sales Pip…" at bounding box center [784, 372] width 1568 height 744
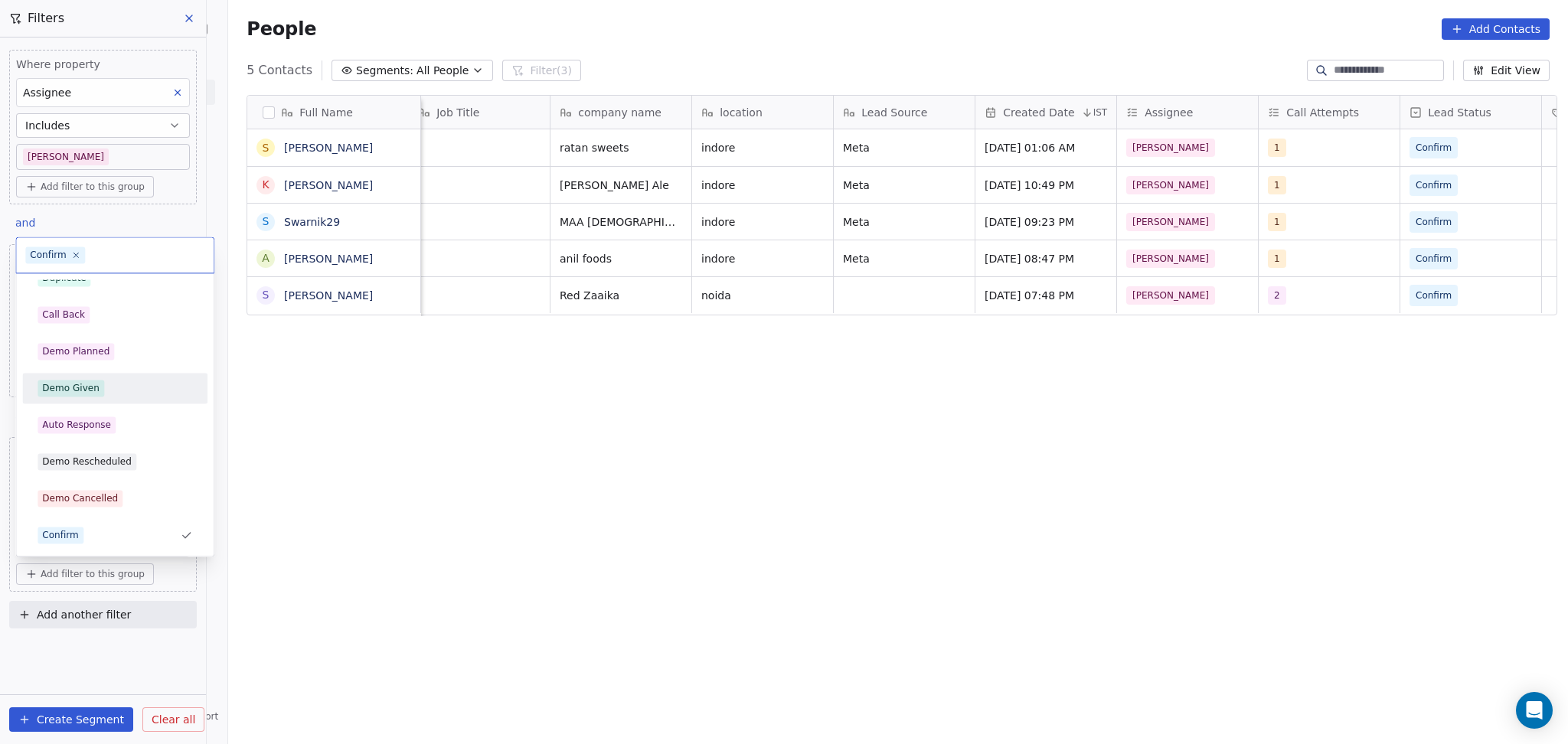
click at [247, 455] on html "On2Cook India Pvt. Ltd. Contacts People Marketing Workflows Campaigns Sales Pip…" at bounding box center [784, 372] width 1568 height 744
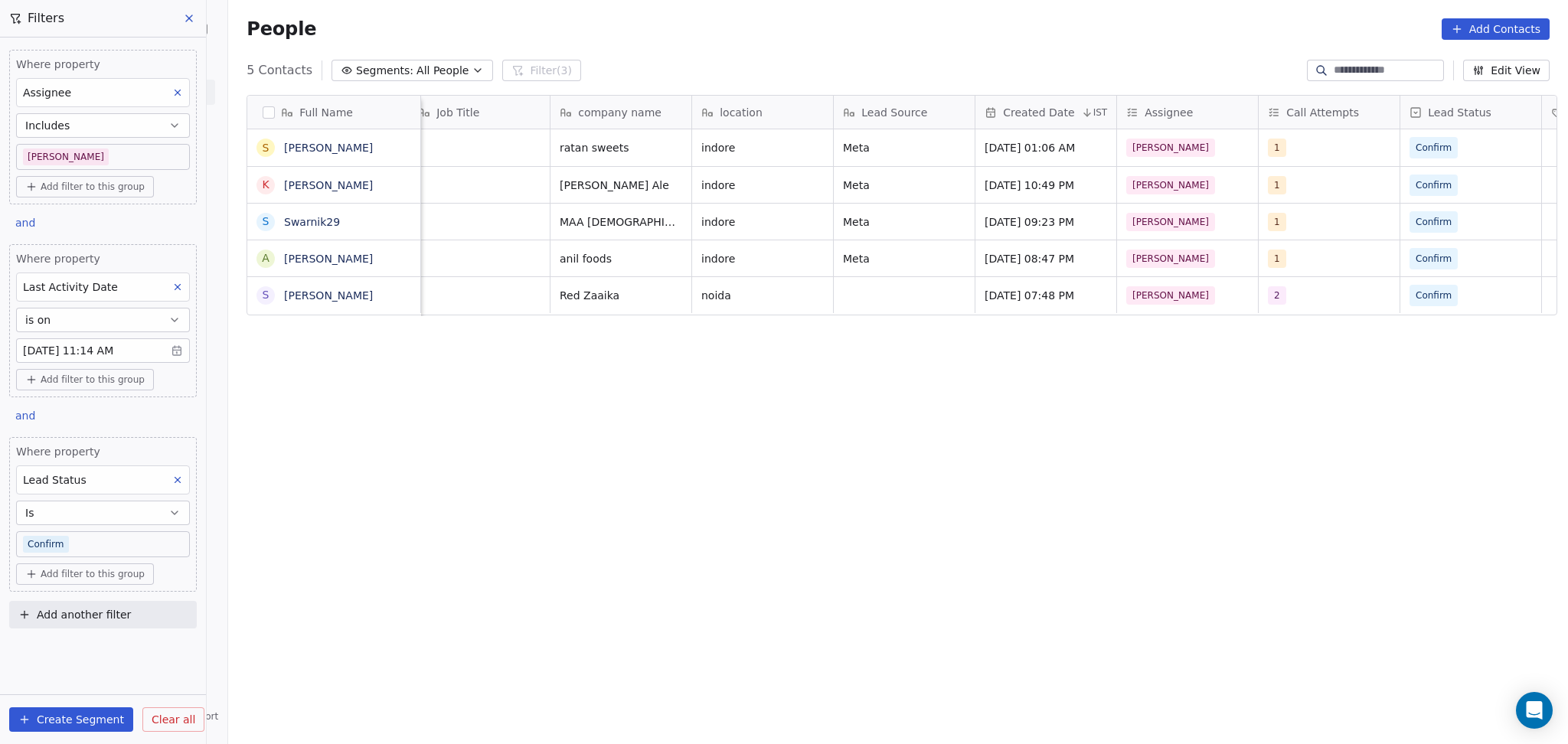
click at [176, 477] on icon at bounding box center [178, 480] width 11 height 11
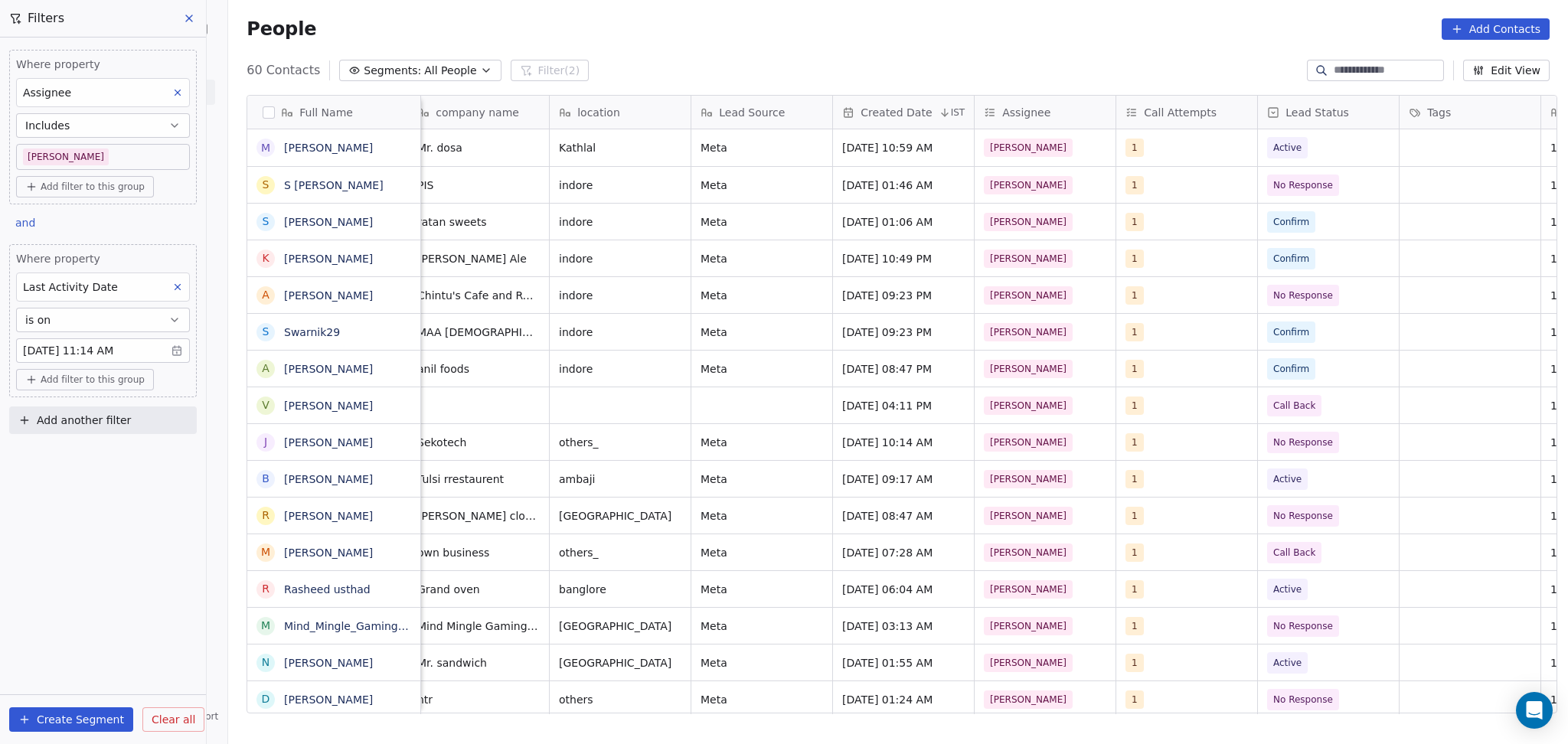
click at [95, 159] on body "On2Cook India Pvt. Ltd. Contacts People Marketing Workflows Campaigns Sales Pip…" at bounding box center [784, 372] width 1568 height 744
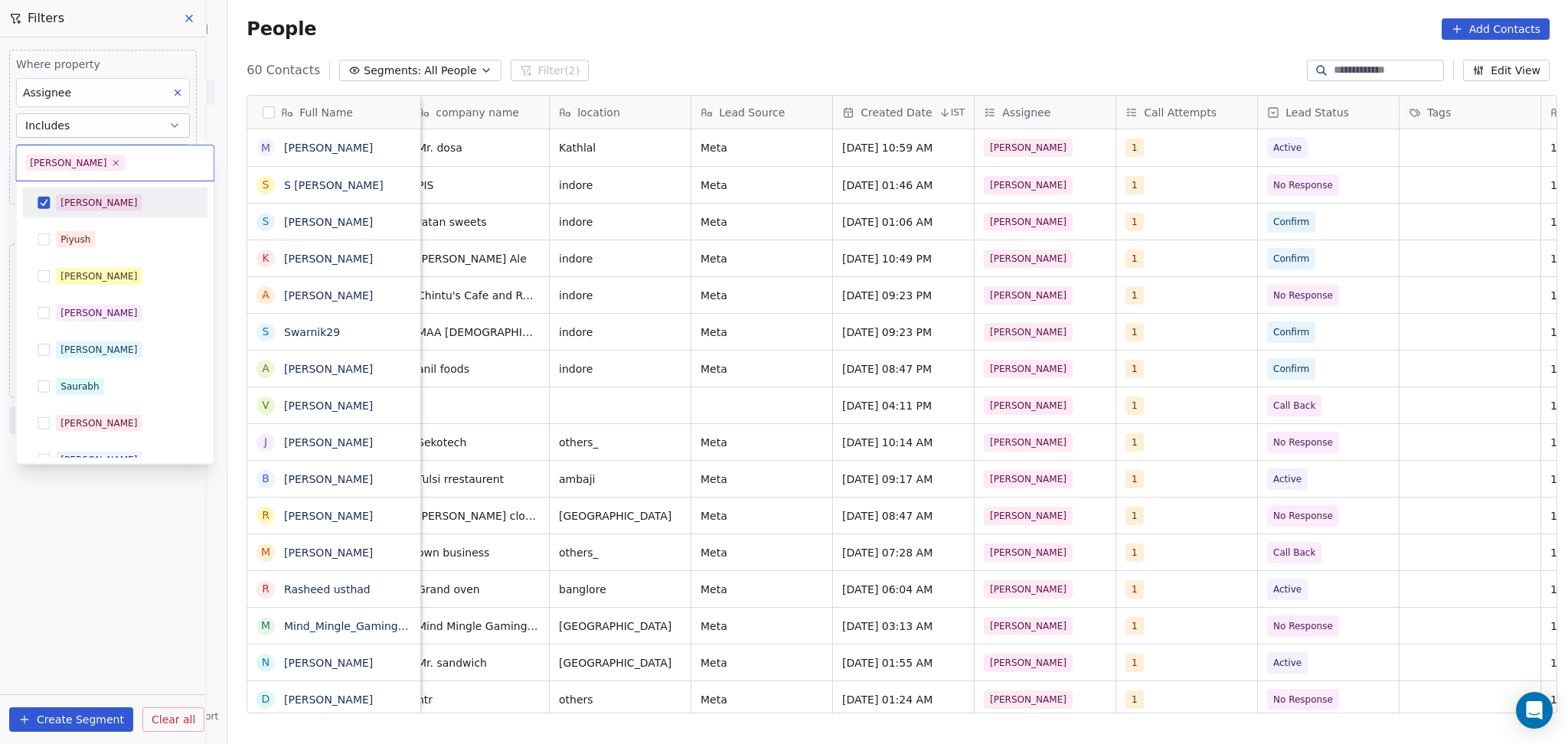
click at [93, 190] on div "Salim" at bounding box center [115, 203] width 173 height 25
click at [95, 367] on div "Salim Piyush Madhuri Anmol Ronit Saurabh Sapan Falguni Mary Ajay" at bounding box center [115, 368] width 186 height 361
click at [108, 346] on div "[PERSON_NAME]" at bounding box center [124, 350] width 136 height 17
click at [84, 548] on html "On2Cook India Pvt. Ltd. Contacts People Marketing Workflows Campaigns Sales Pip…" at bounding box center [784, 372] width 1568 height 744
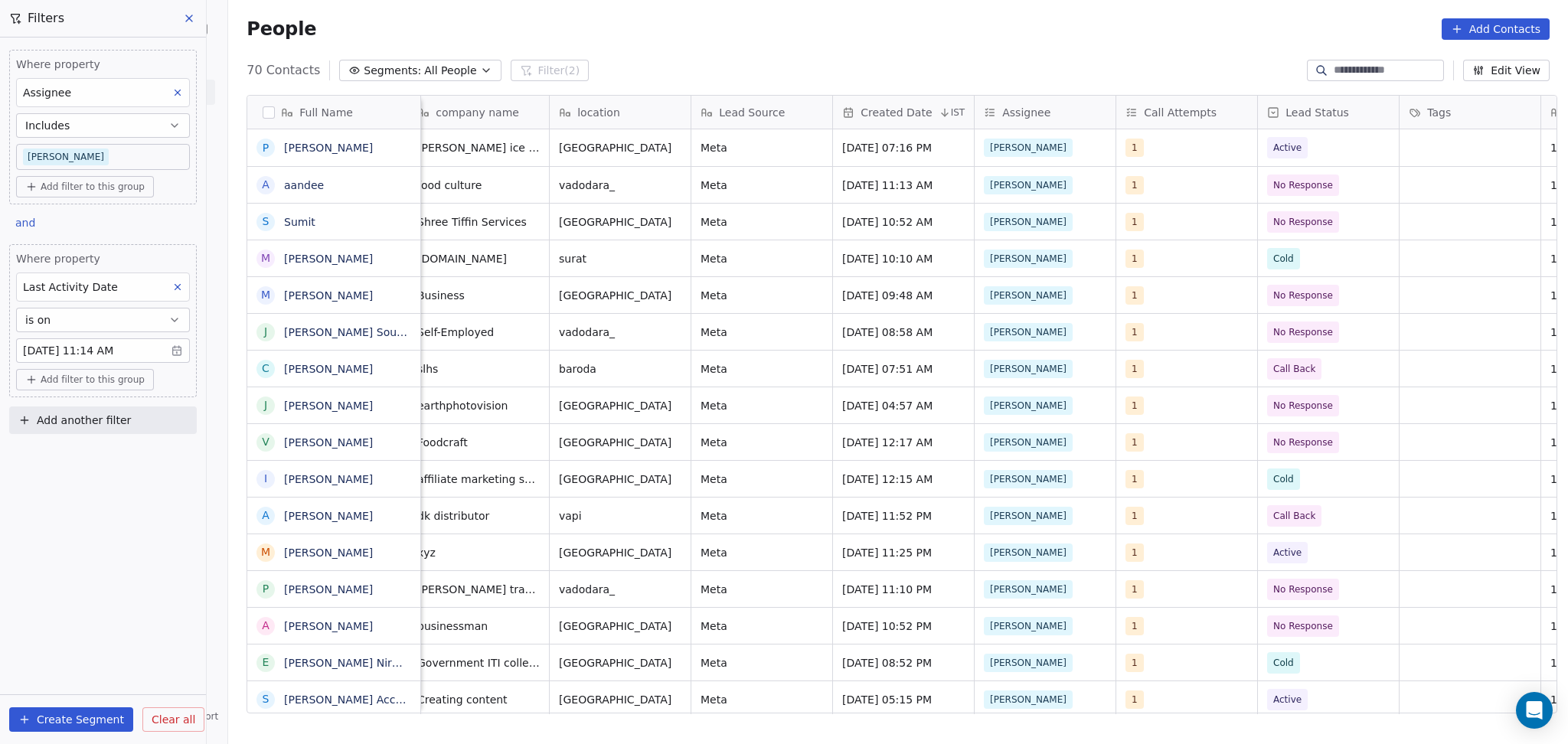
click at [84, 418] on span "Add another filter" at bounding box center [84, 421] width 94 height 16
click at [82, 447] on div "Contact properties" at bounding box center [103, 457] width 174 height 25
type input "****"
drag, startPoint x: 69, startPoint y: 550, endPoint x: 76, endPoint y: 575, distance: 26.0
click at [76, 575] on div "General System Custom last_notified_lead_status Lead Source Lead Status B2B Fie…" at bounding box center [103, 524] width 186 height 110
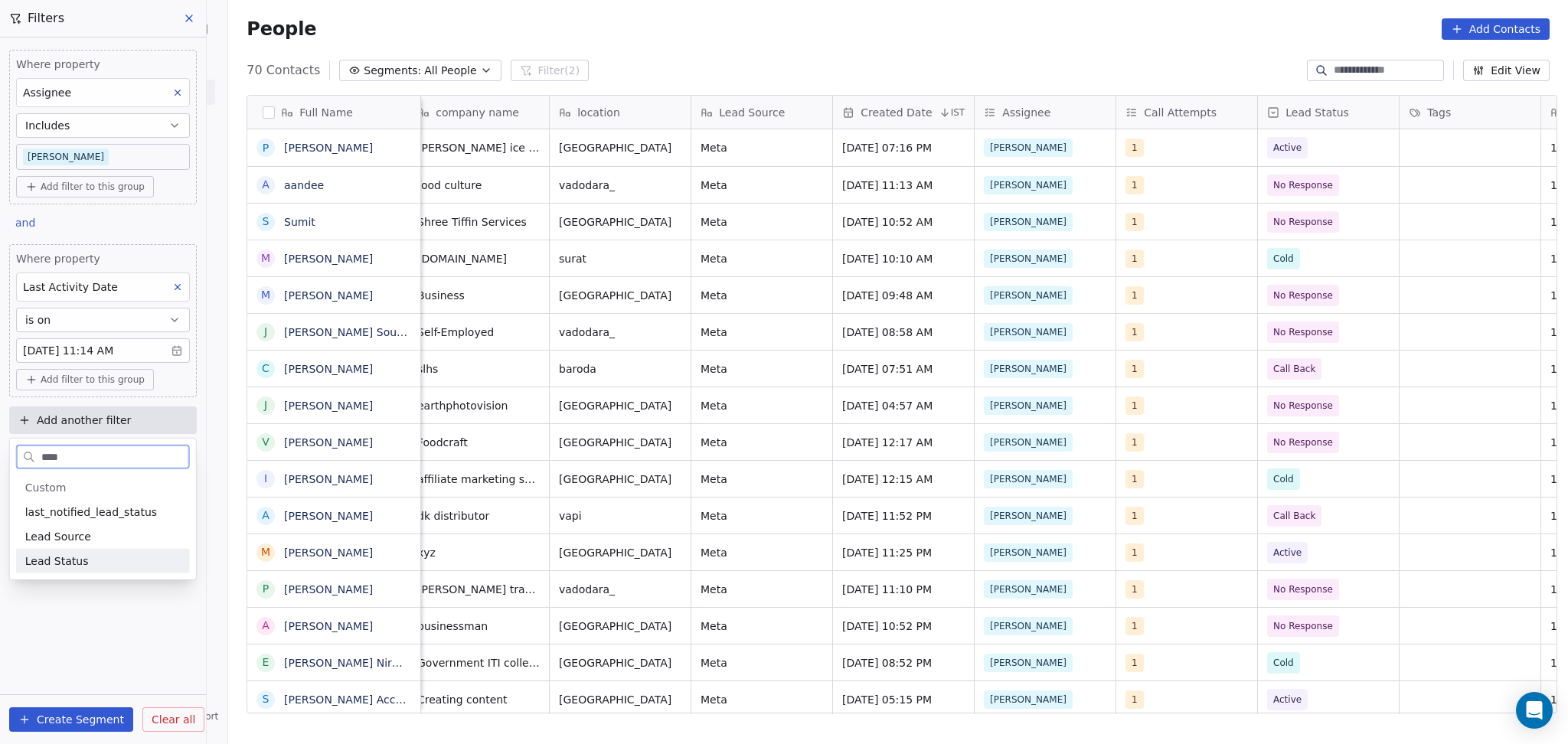
click at [75, 567] on span "Lead Status" at bounding box center [57, 561] width 63 height 15
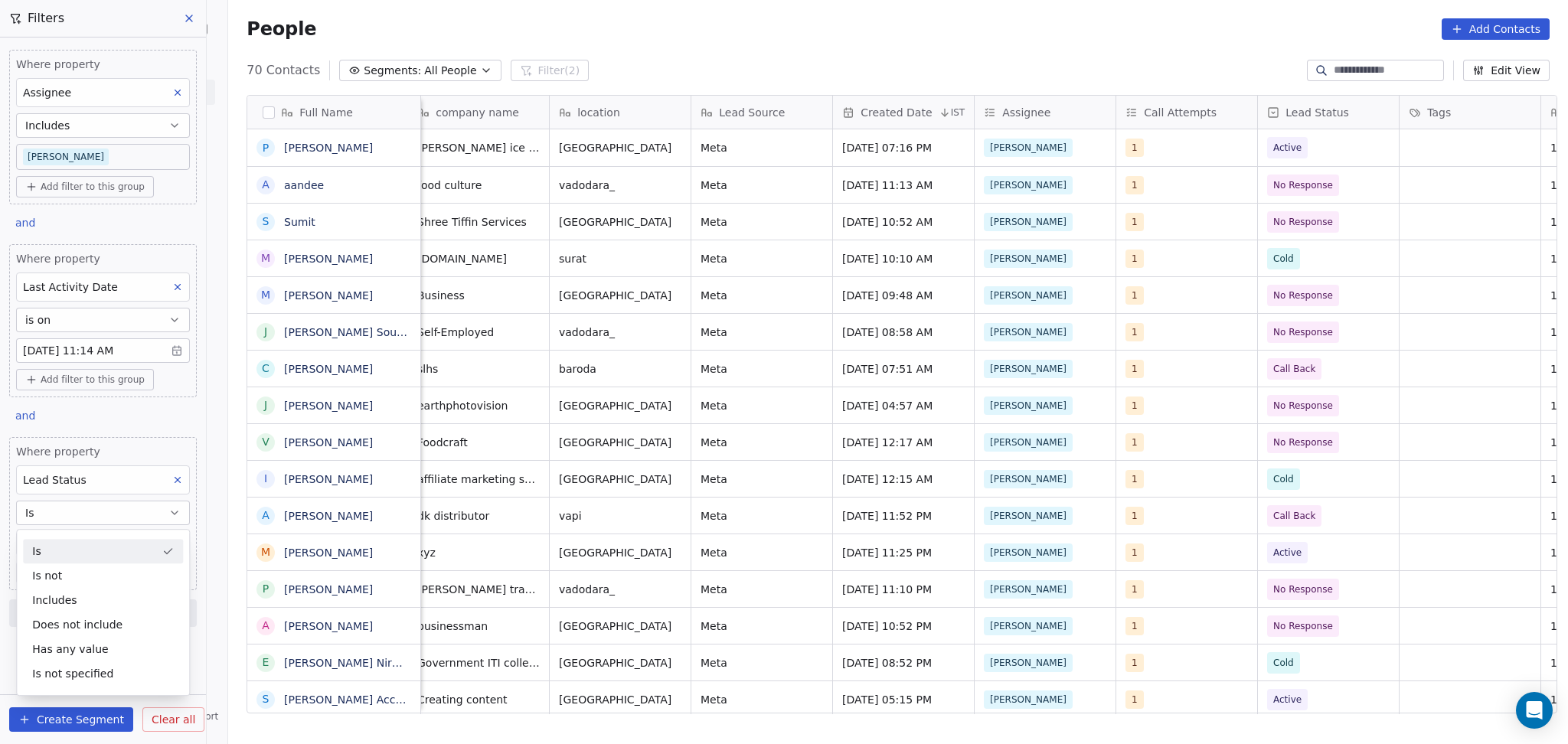
click at [71, 551] on div "Is" at bounding box center [103, 551] width 160 height 25
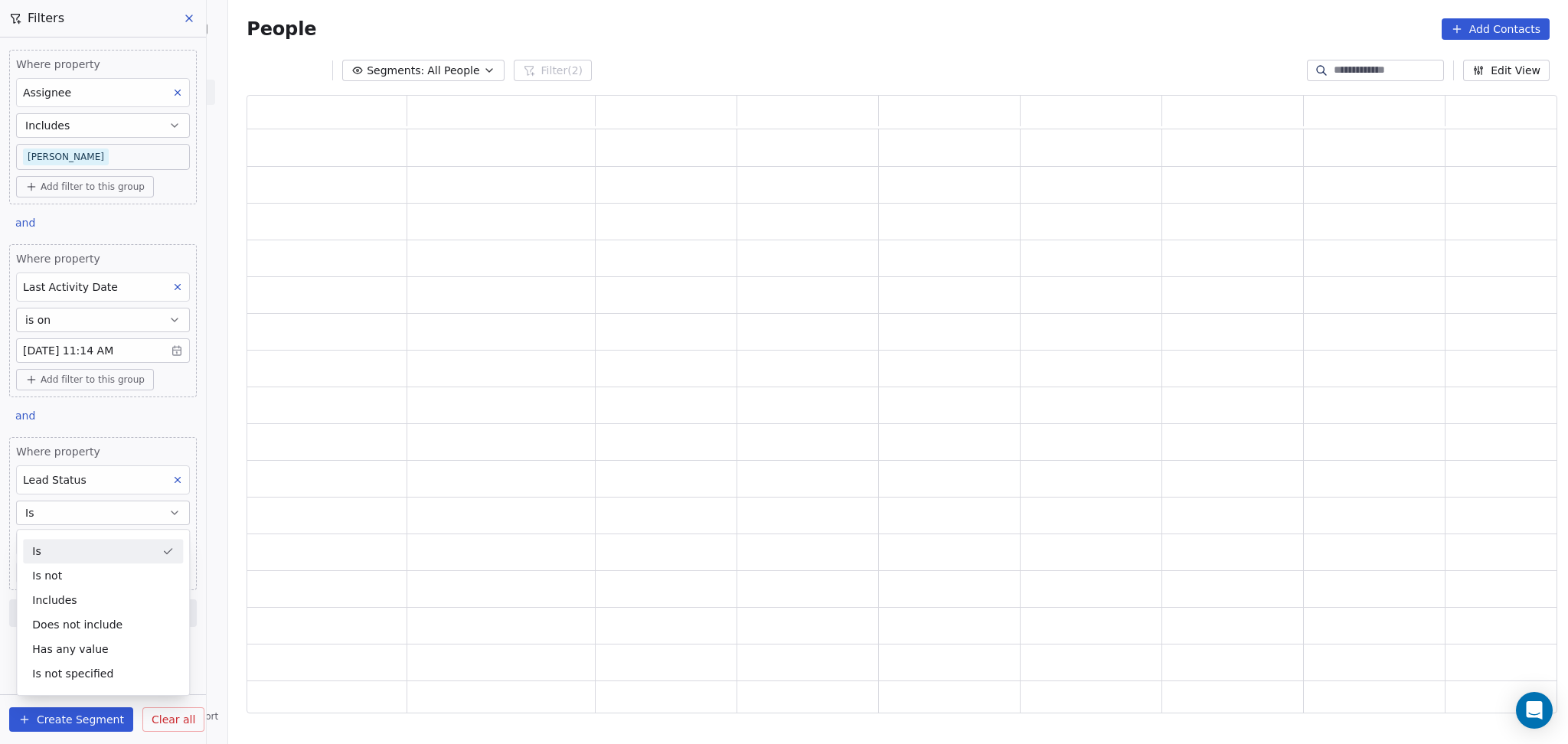
scroll to position [602, 1295]
click at [71, 532] on body "On2Cook India Pvt. Ltd. Contacts People Marketing Workflows Campaigns Sales Pip…" at bounding box center [784, 372] width 1568 height 744
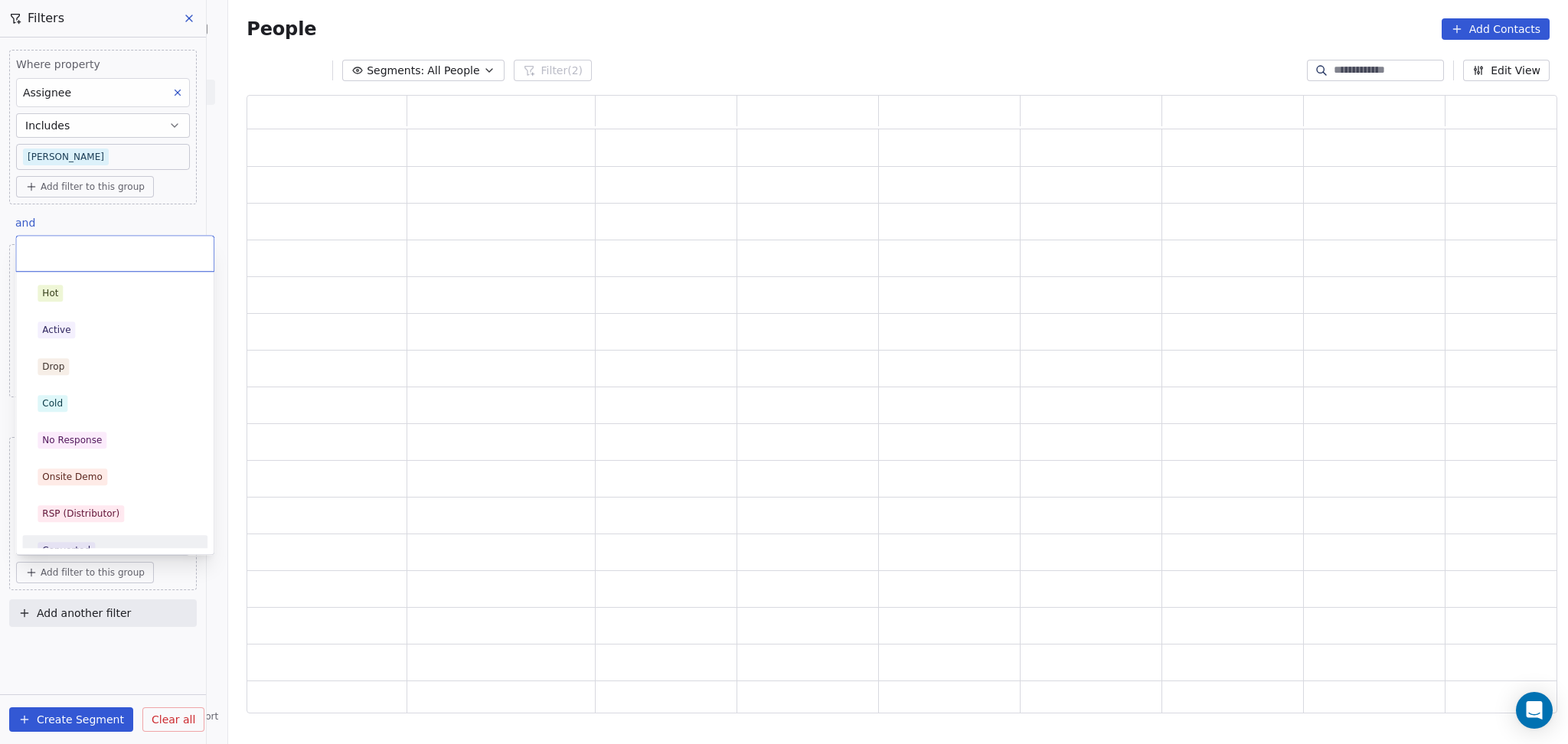
click at [71, 539] on div "Converted" at bounding box center [115, 551] width 173 height 25
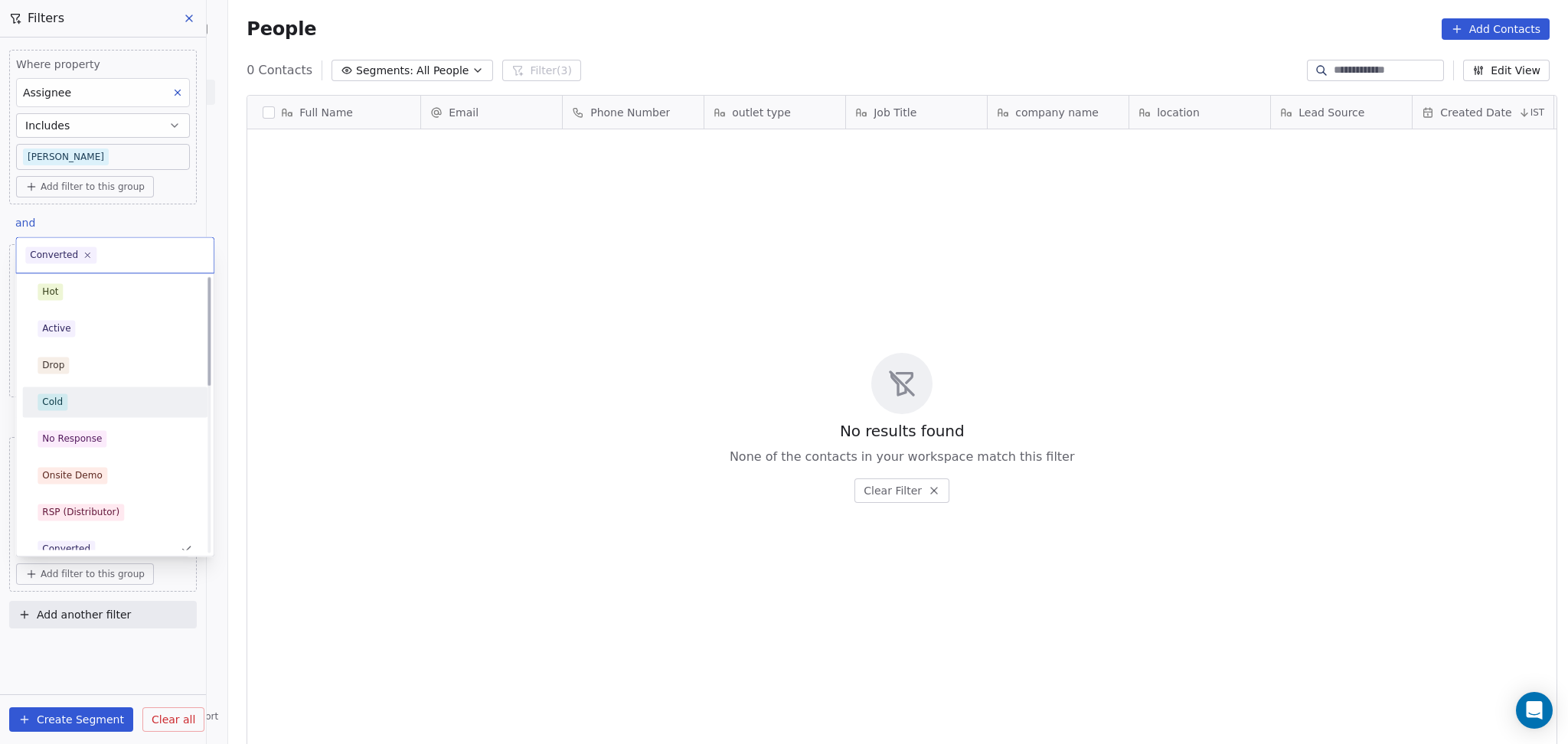
scroll to position [0, 0]
click at [79, 431] on div "No Response" at bounding box center [115, 442] width 173 height 25
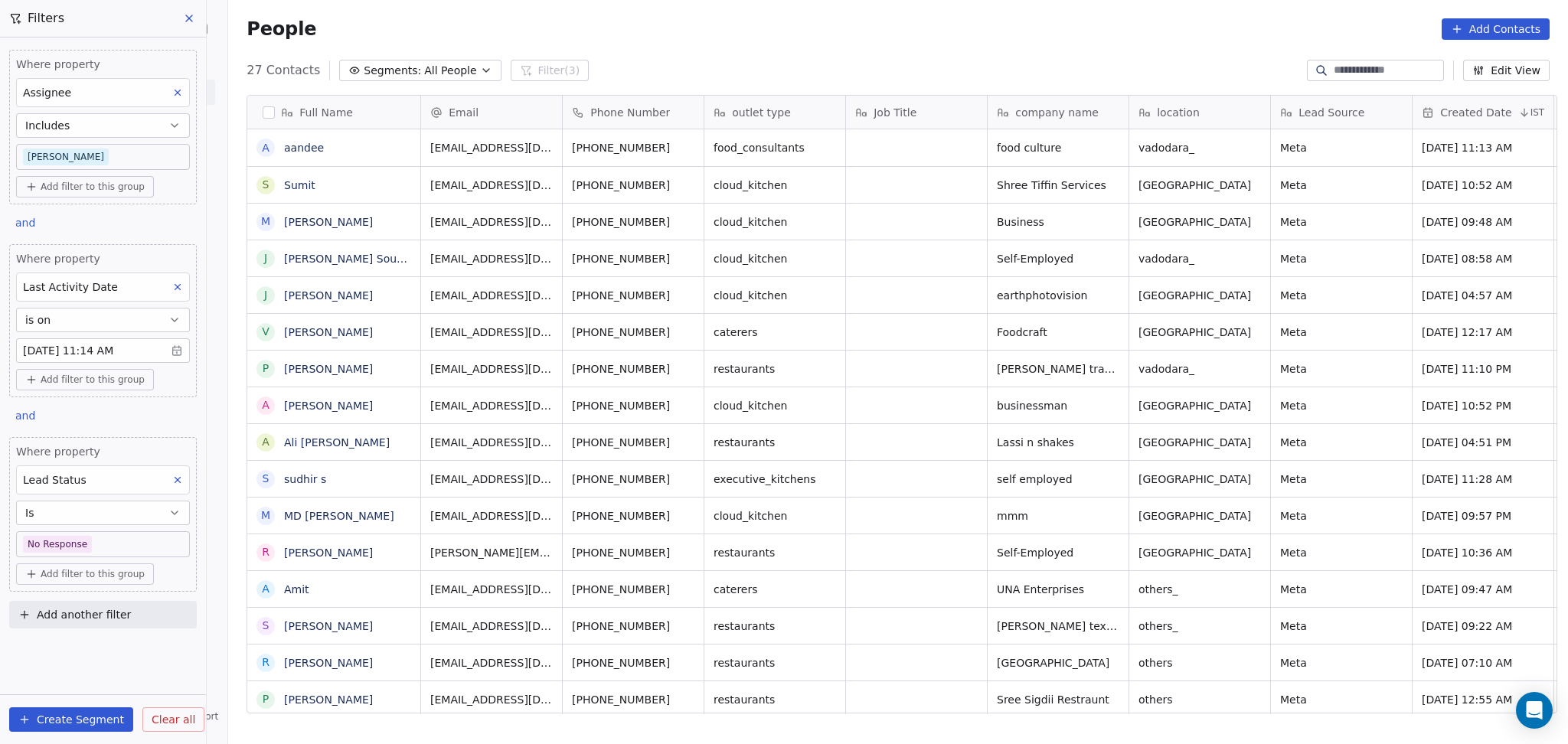
scroll to position [639, 1331]
click at [104, 535] on body "On2Cook India Pvt. Ltd. Contacts People Marketing Workflows Campaigns Sales Pip…" at bounding box center [784, 372] width 1568 height 744
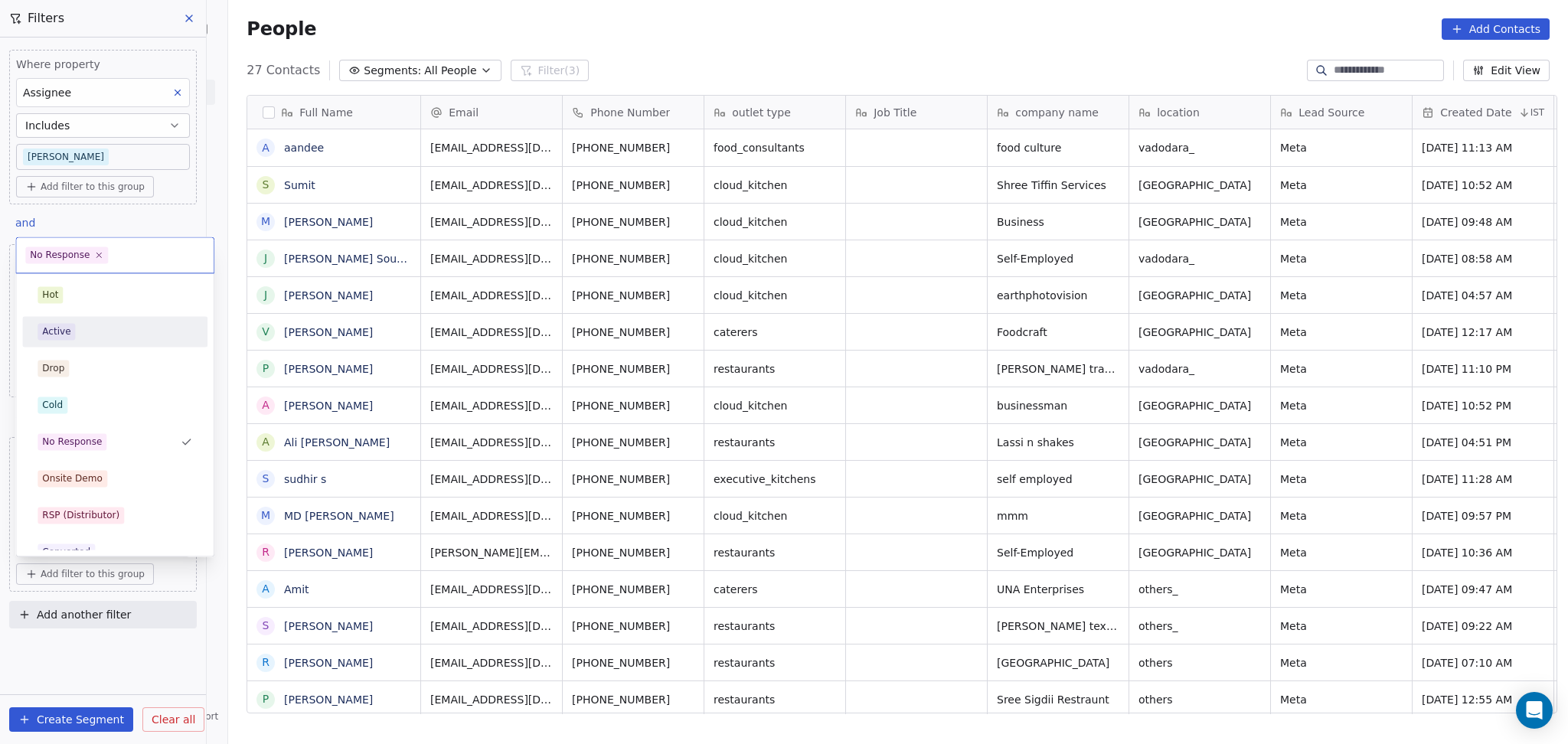
click at [79, 331] on div "Active" at bounding box center [115, 331] width 155 height 17
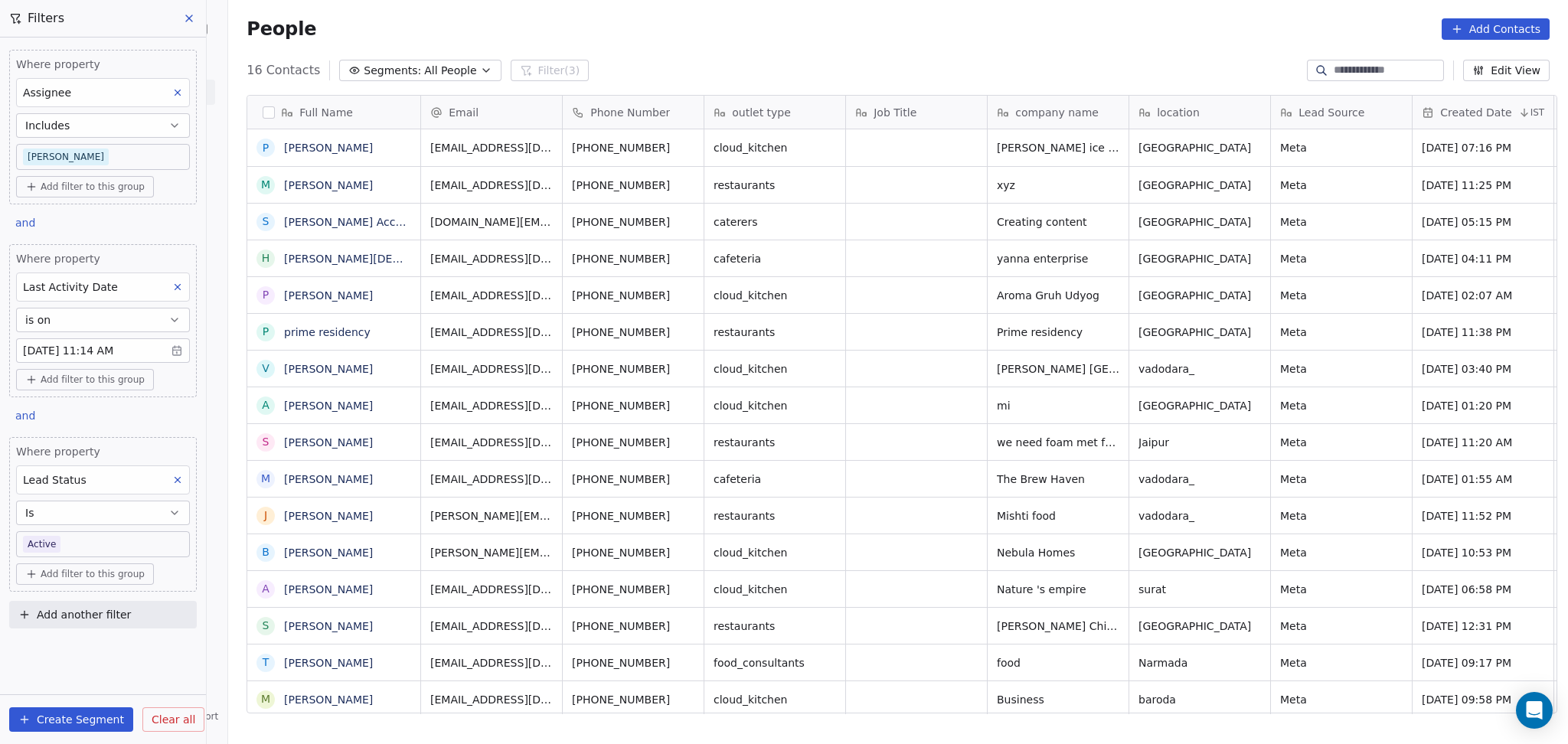
click at [95, 538] on body "On2Cook India Pvt. Ltd. Contacts People Marketing Workflows Campaigns Sales Pip…" at bounding box center [784, 372] width 1568 height 744
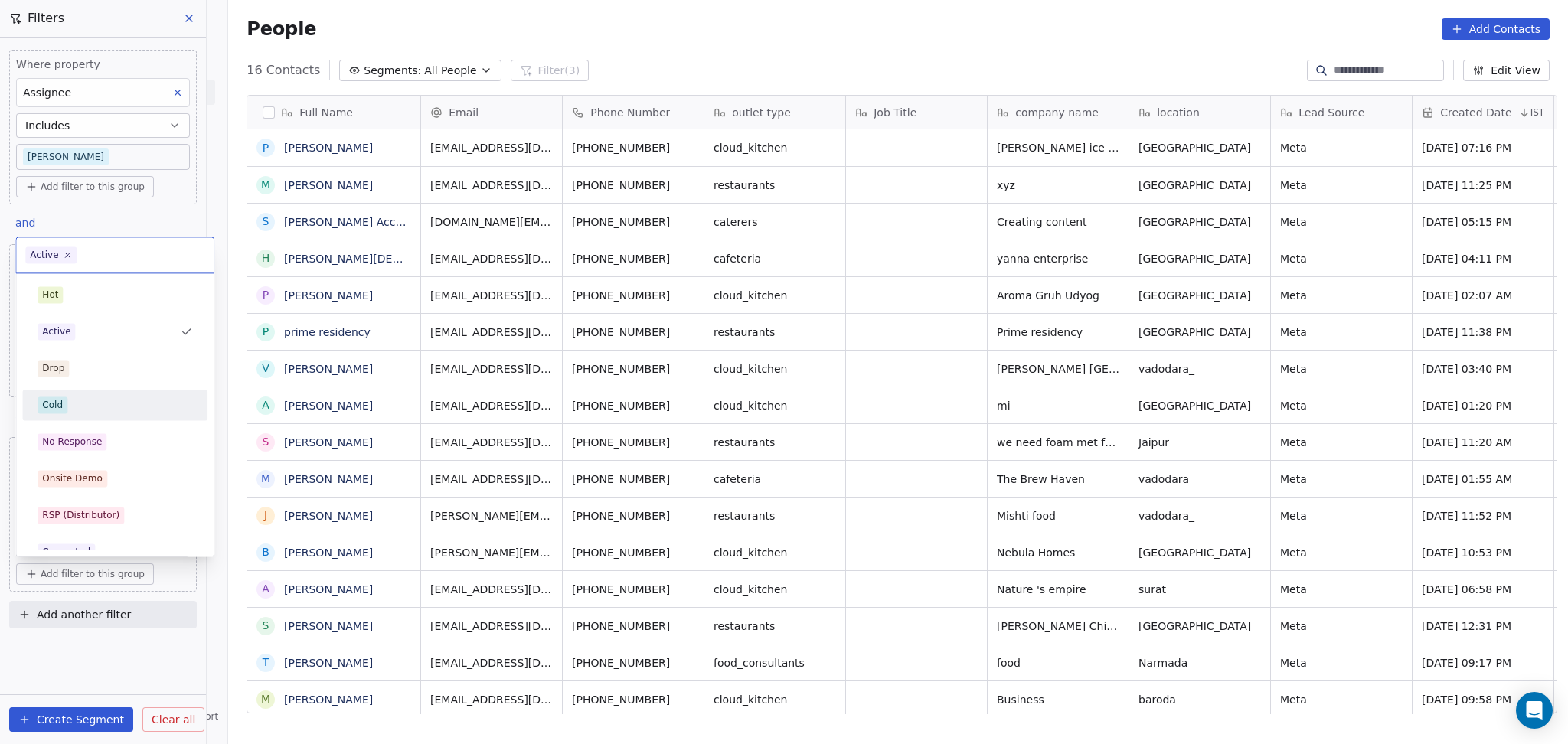
click at [93, 406] on div "Cold" at bounding box center [115, 405] width 155 height 17
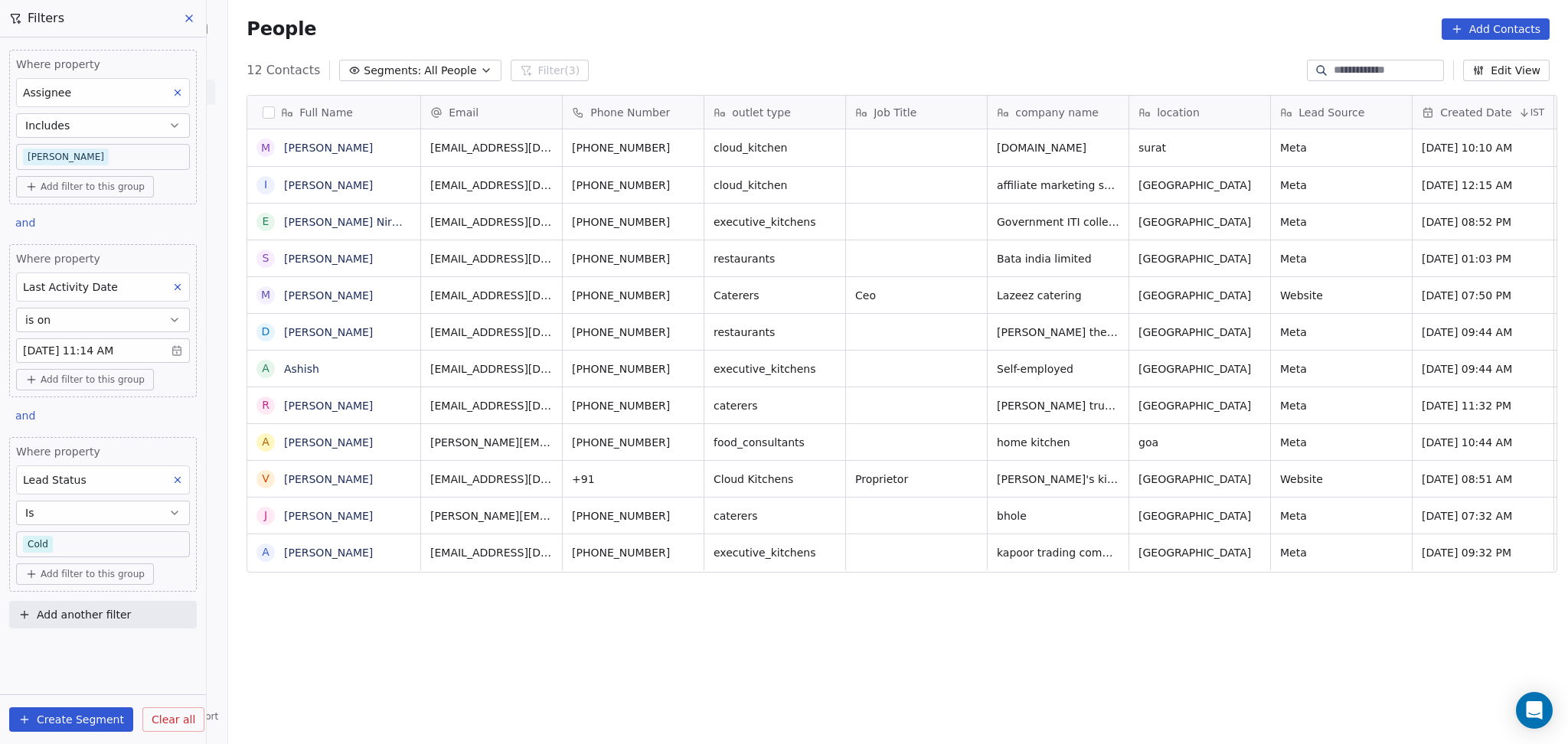
click at [115, 549] on body "On2Cook India Pvt. Ltd. Contacts People Marketing Workflows Campaigns Sales Pip…" at bounding box center [784, 372] width 1568 height 744
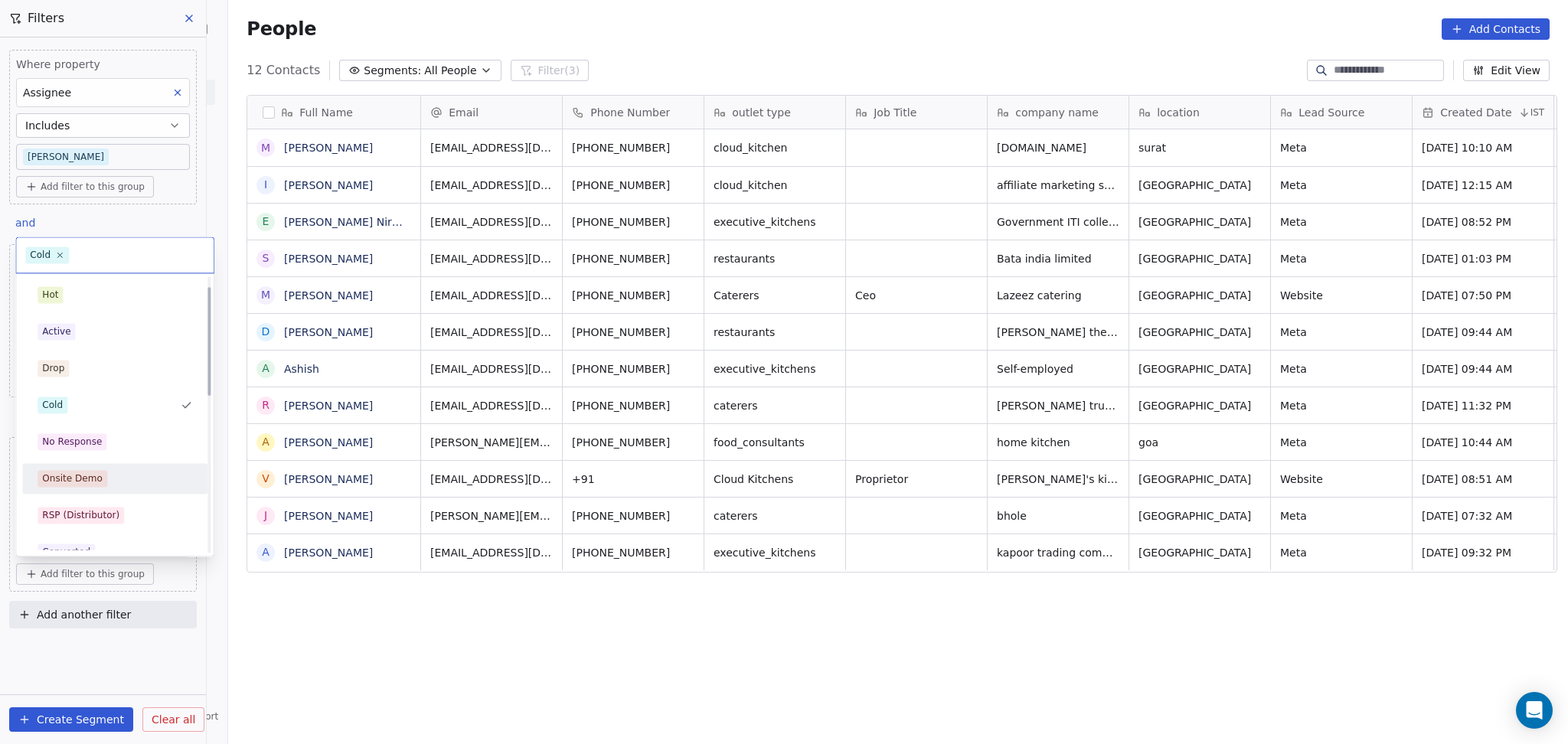
scroll to position [203, 0]
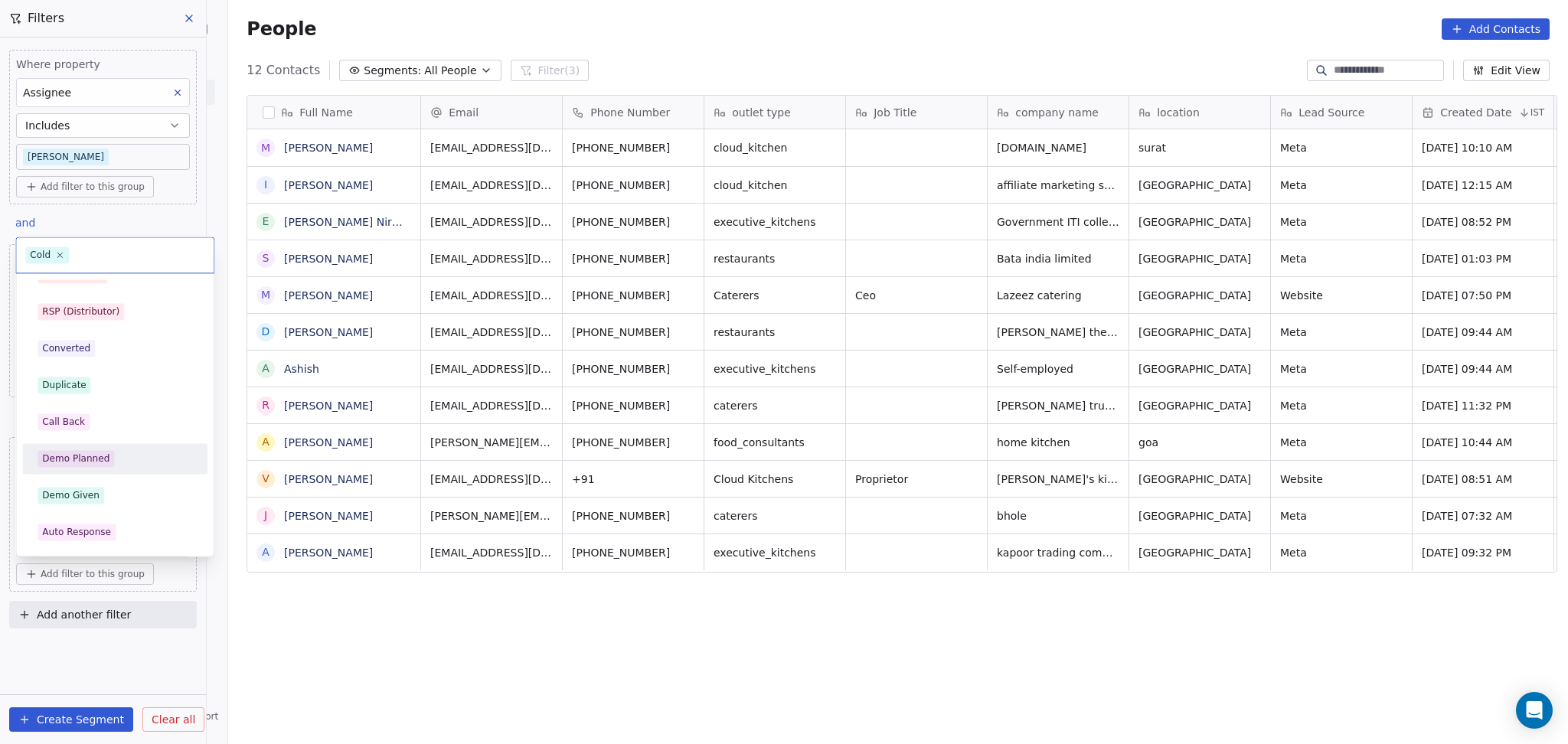
click at [119, 463] on div "Demo Planned" at bounding box center [115, 458] width 155 height 17
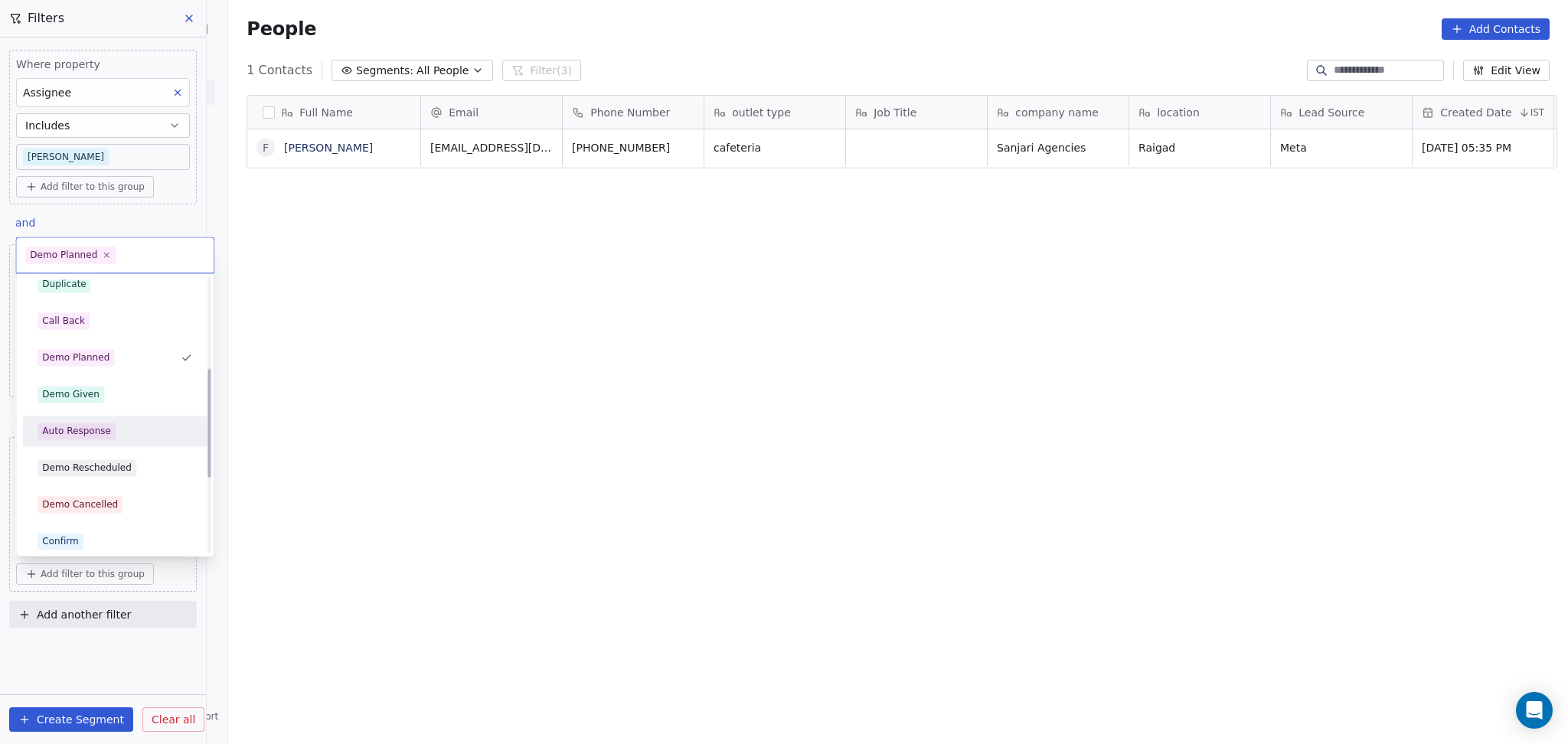
scroll to position [216, 0]
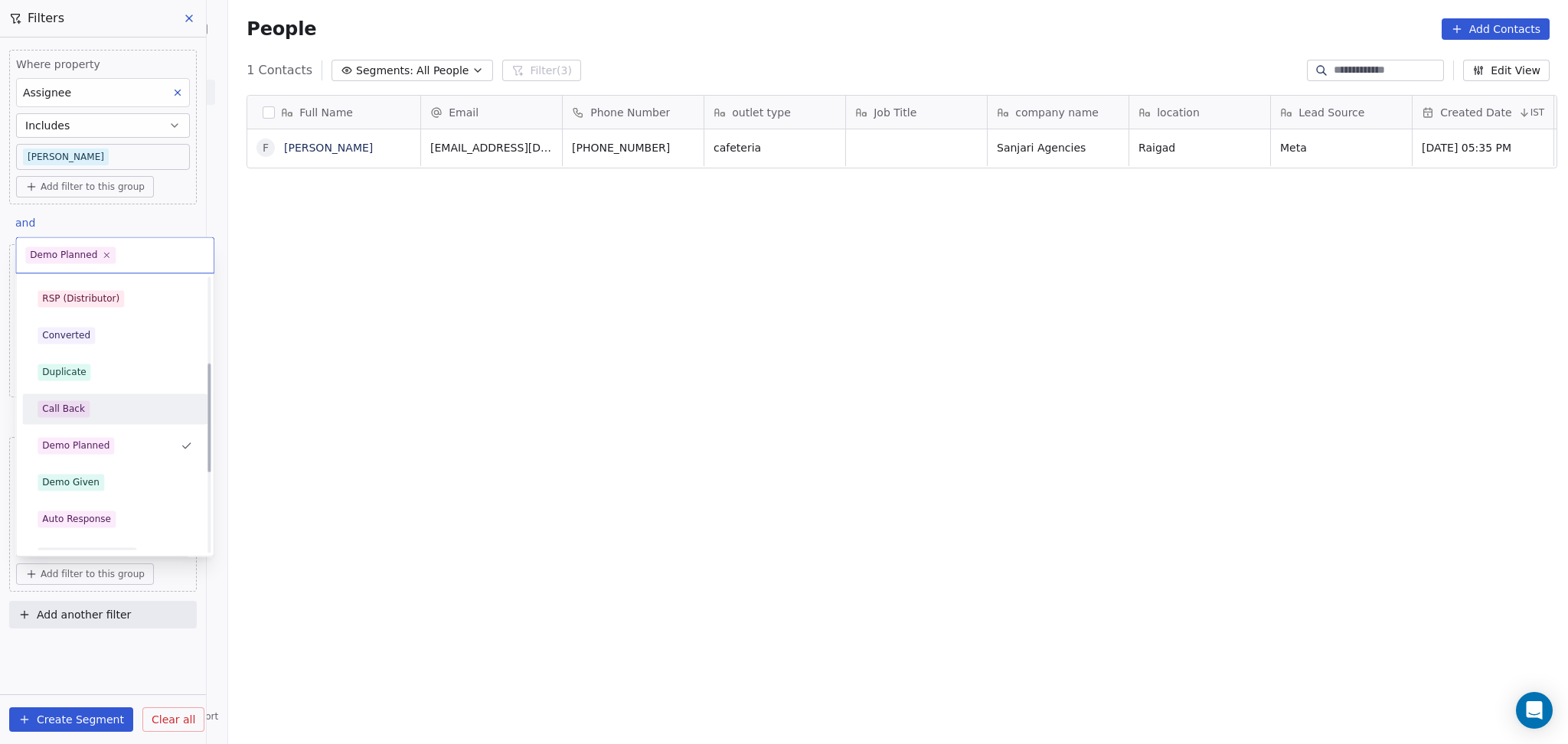
click at [89, 409] on div "Call Back" at bounding box center [115, 409] width 155 height 17
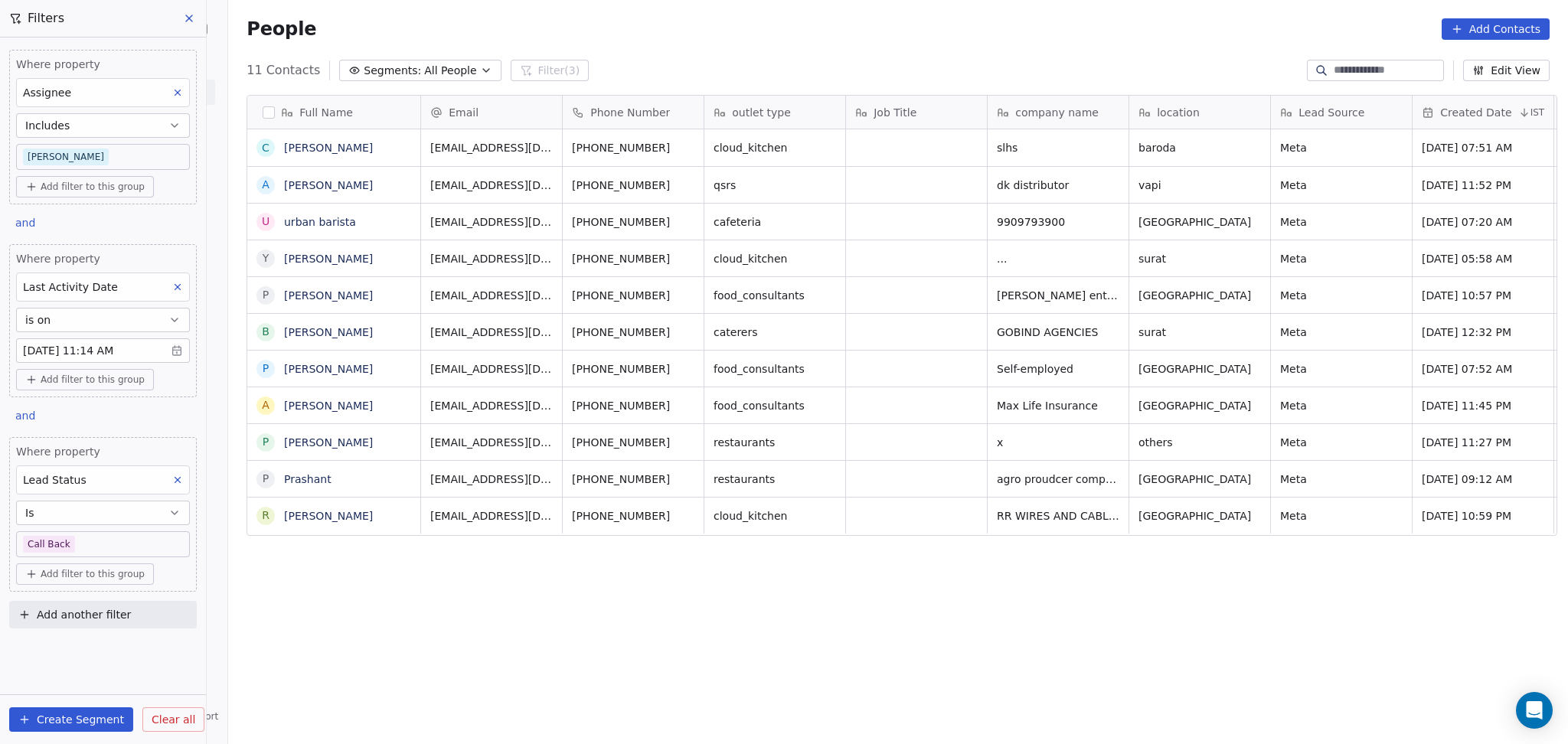
scroll to position [639, 1331]
click at [173, 482] on icon at bounding box center [178, 480] width 11 height 11
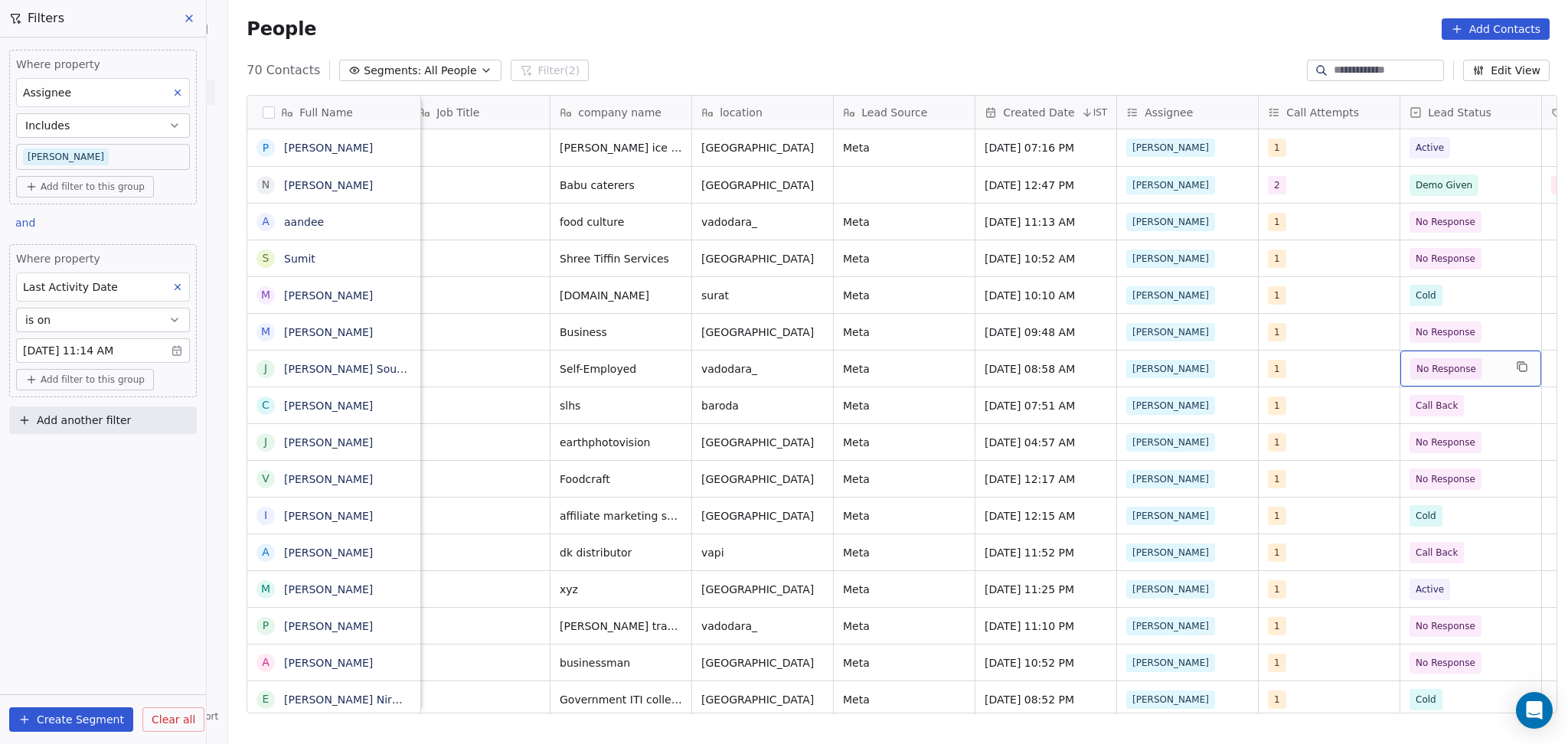
scroll to position [0, 579]
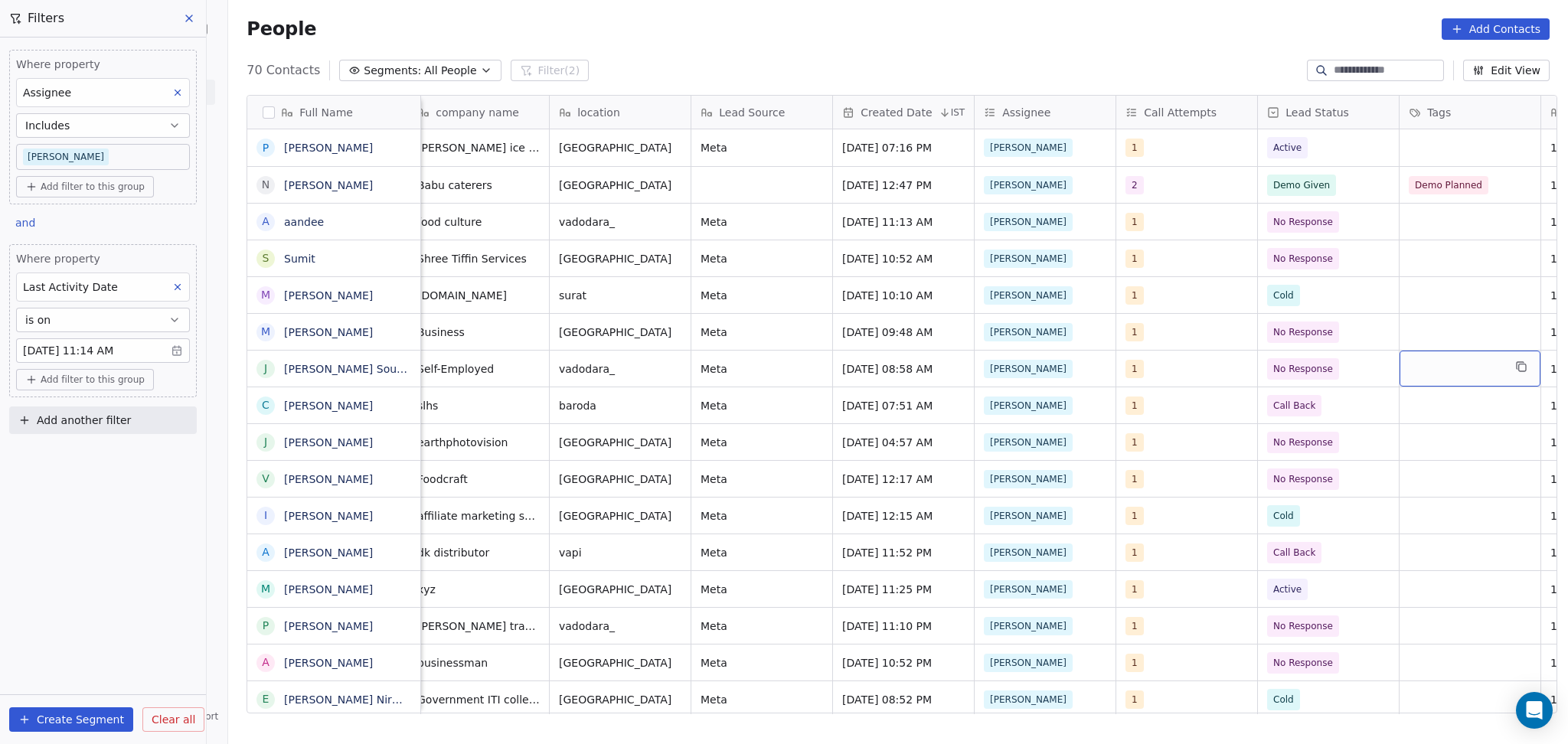
click at [128, 364] on div "Where property Last Activity Date is on Aug 12, 2025 11:14 AM Add filter to thi…" at bounding box center [103, 320] width 188 height 153
click at [126, 354] on body "On2Cook India Pvt. Ltd. Contacts People Marketing Workflows Campaigns Sales Pip…" at bounding box center [784, 372] width 1568 height 744
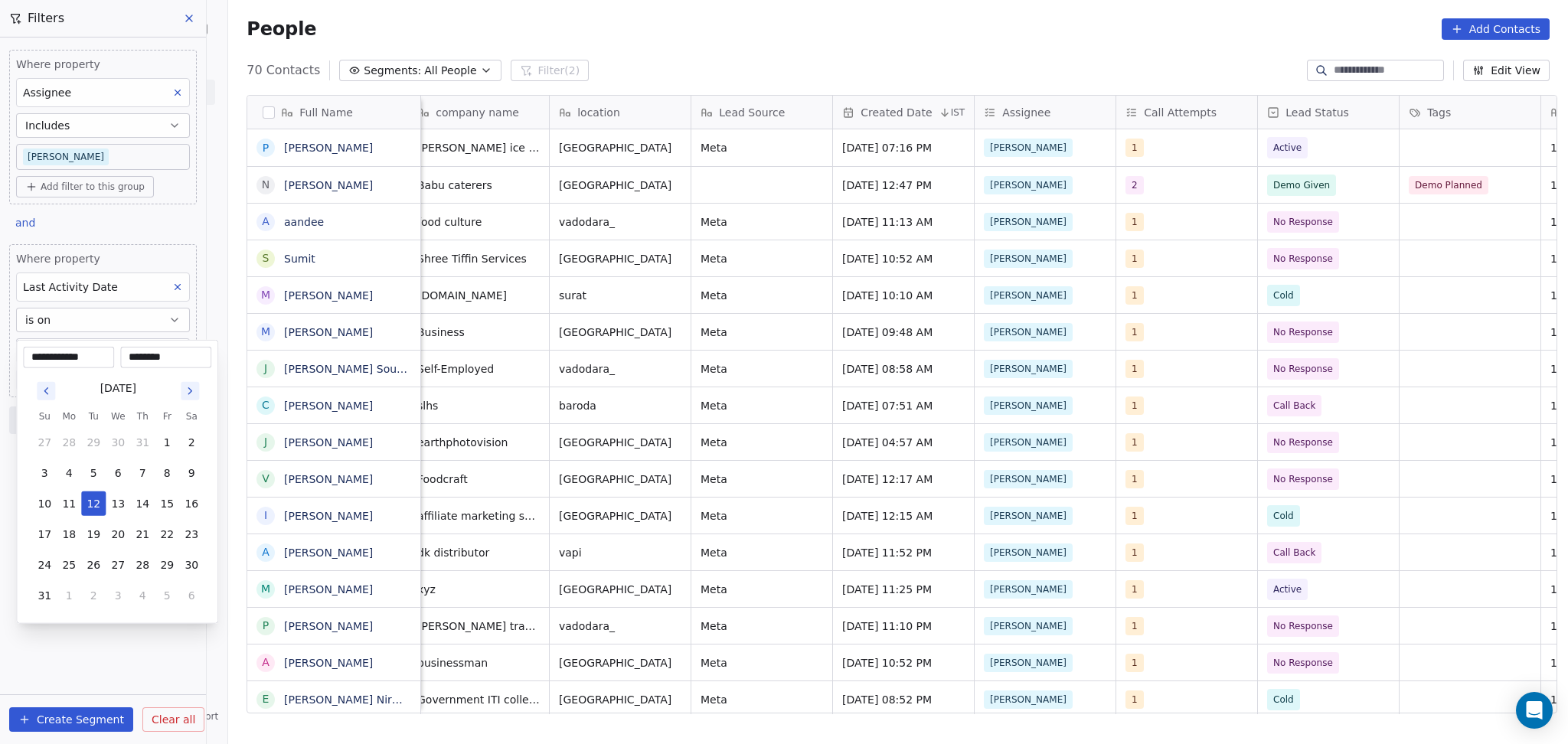
click at [126, 354] on input "********" at bounding box center [166, 357] width 85 height 15
click at [167, 356] on input "********" at bounding box center [166, 357] width 85 height 15
type input "********"
click at [688, 31] on html "On2Cook India Pvt. Ltd. Contacts People Marketing Workflows Campaigns Sales Pip…" at bounding box center [784, 372] width 1568 height 744
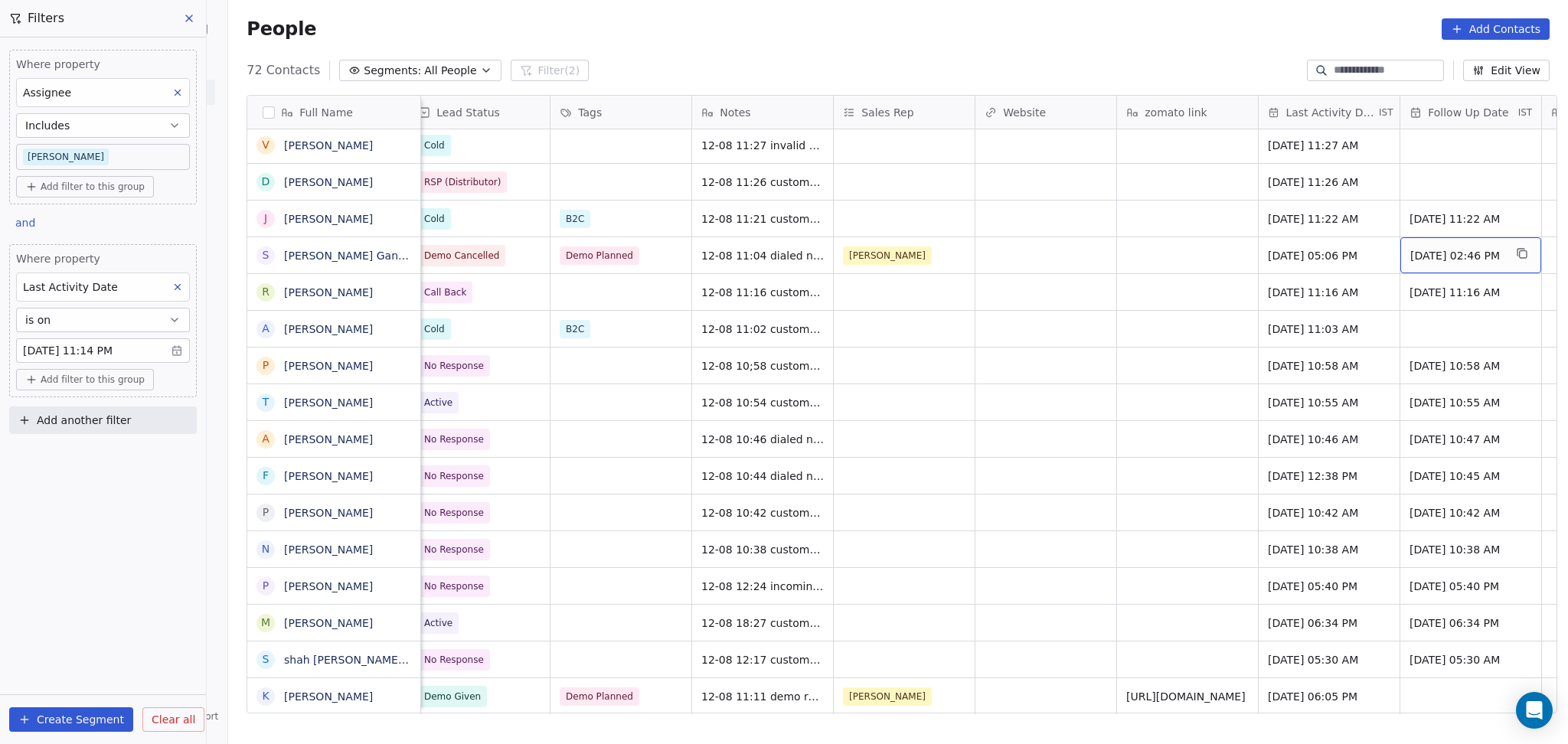
scroll to position [15, 1571]
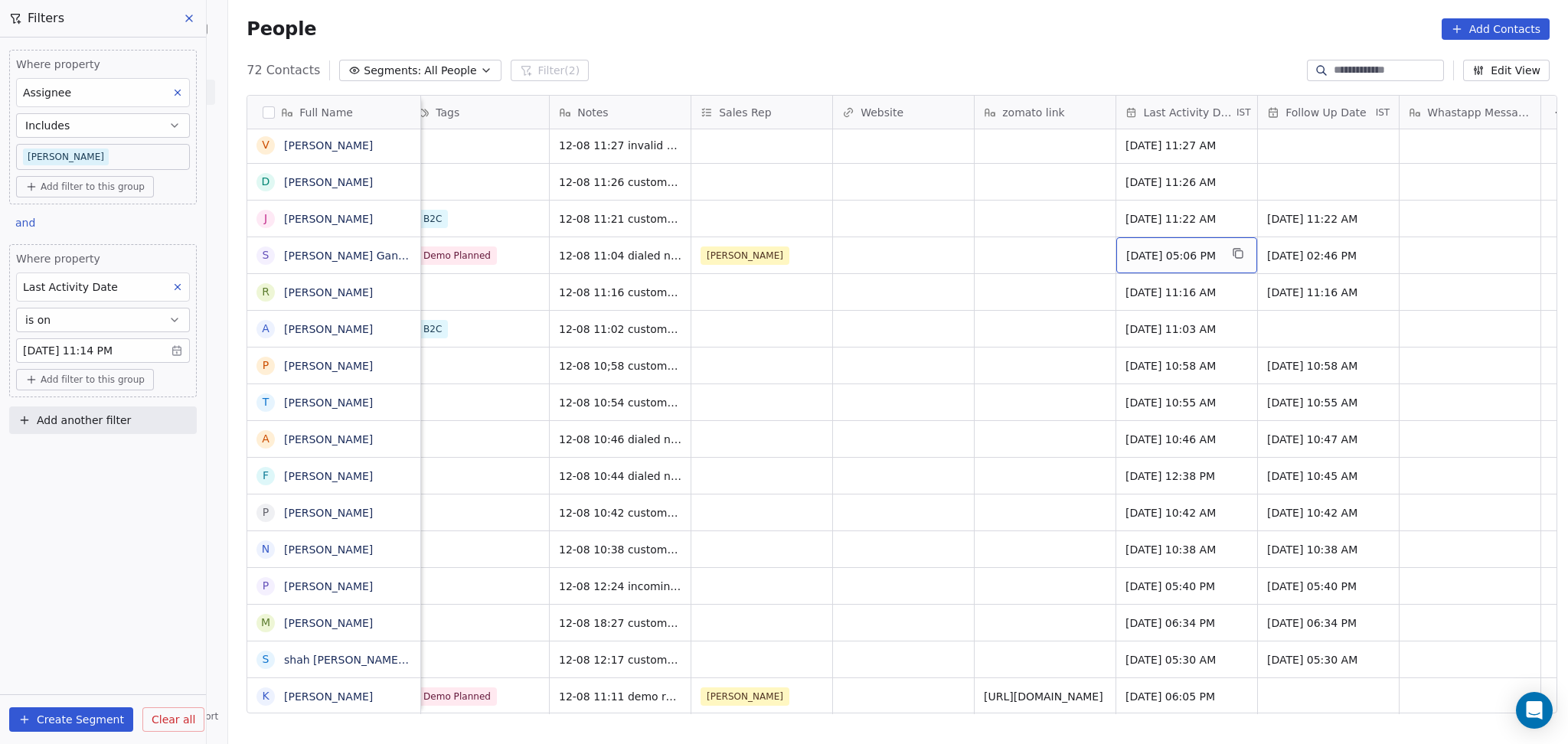
click at [1164, 248] on span "[DATE] 05:06 PM" at bounding box center [1172, 256] width 93 height 15
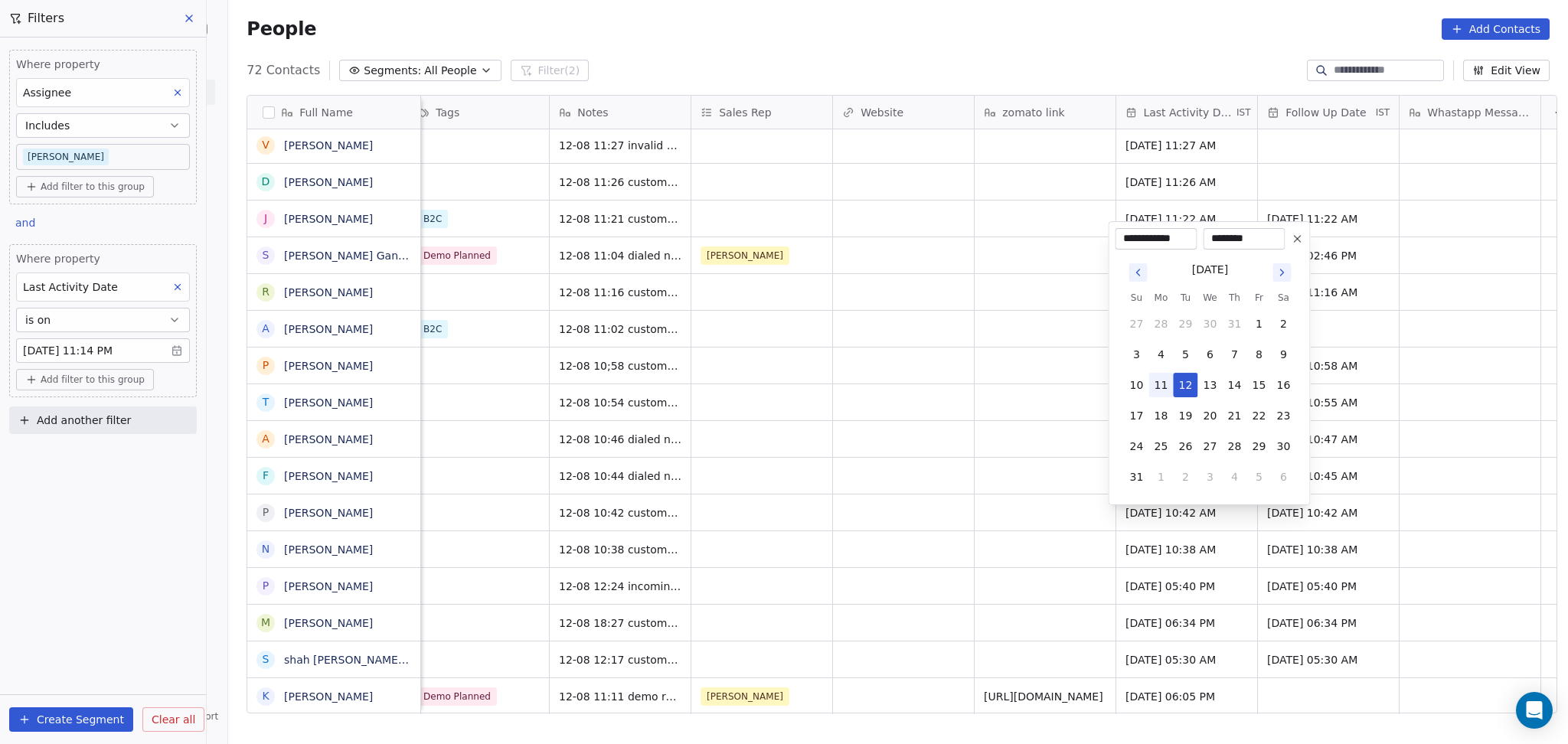
click at [1164, 390] on button "11" at bounding box center [1161, 385] width 25 height 25
type input "**********"
click at [914, 383] on html "On2Cook India Pvt. Ltd. Contacts People Marketing Workflows Campaigns Sales Pip…" at bounding box center [784, 372] width 1568 height 744
